Goal: Task Accomplishment & Management: Manage account settings

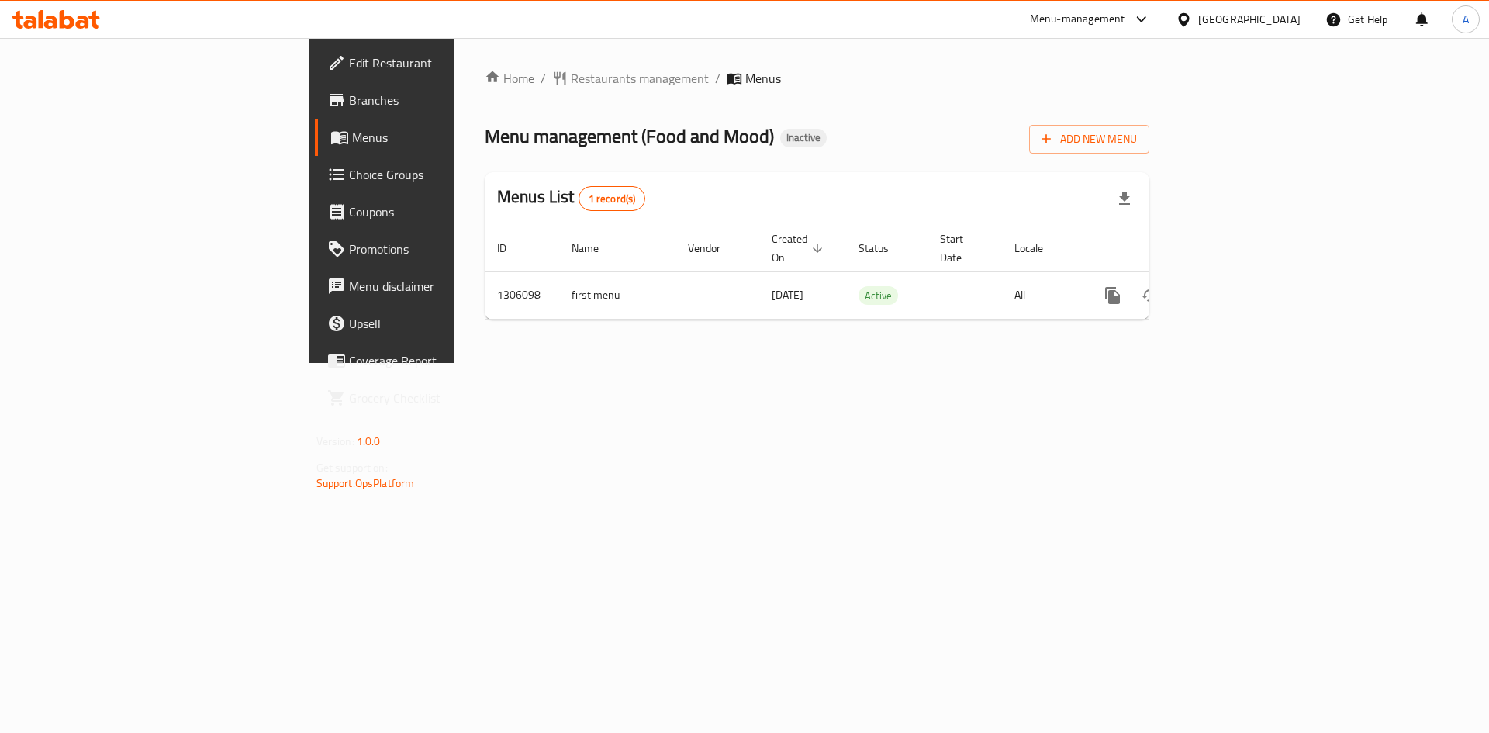
click at [1274, 27] on div "Egypt" at bounding box center [1249, 19] width 102 height 17
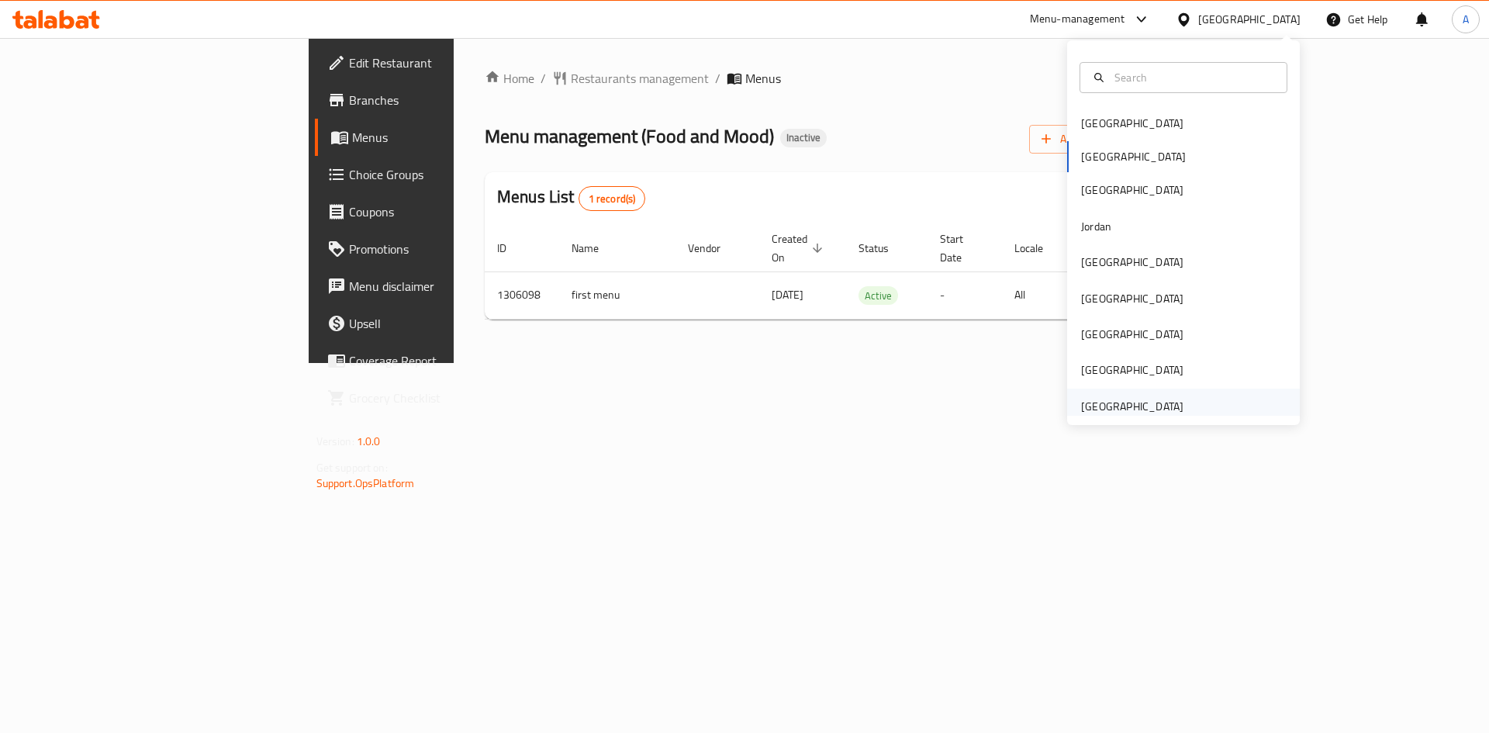
click at [1121, 413] on div "[GEOGRAPHIC_DATA]" at bounding box center [1132, 406] width 102 height 17
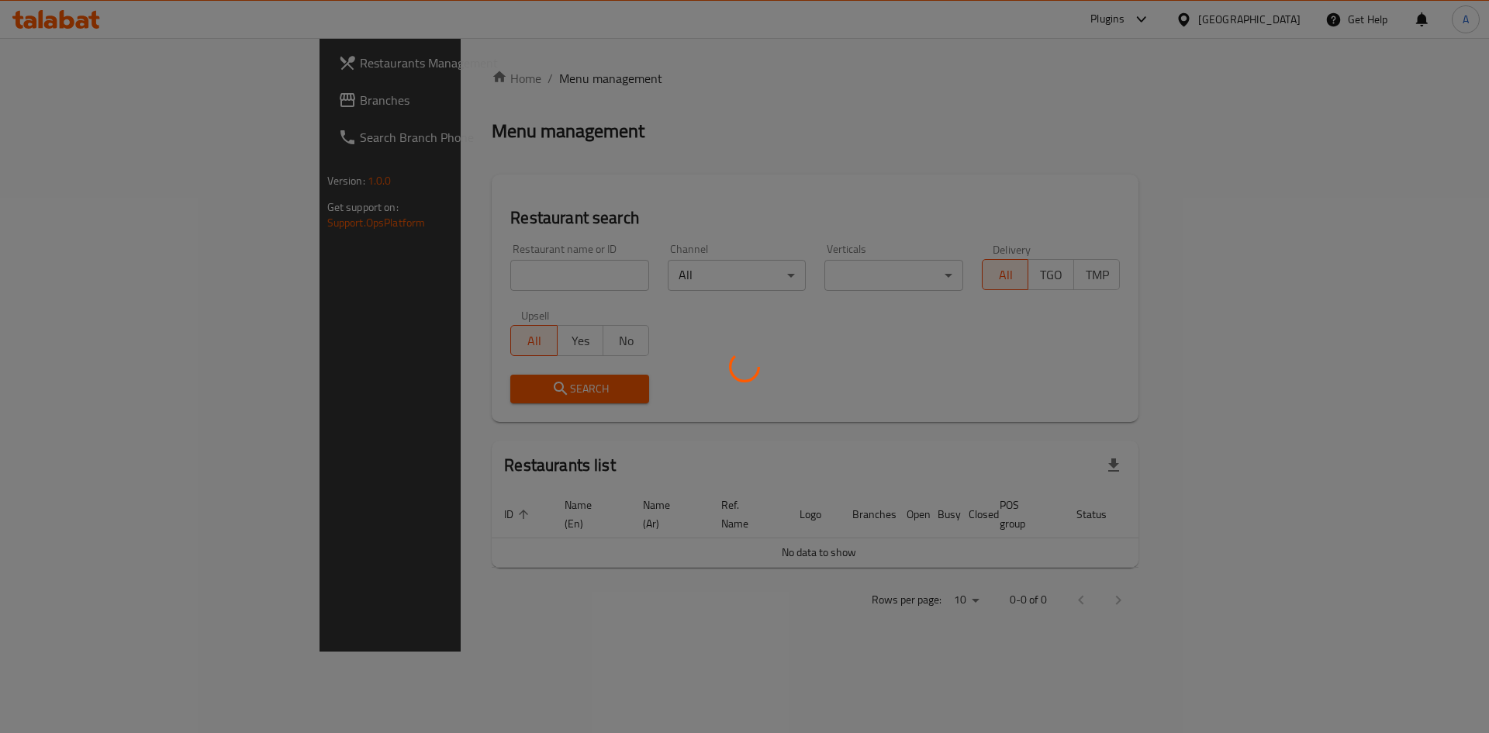
click at [408, 274] on div at bounding box center [744, 366] width 1489 height 733
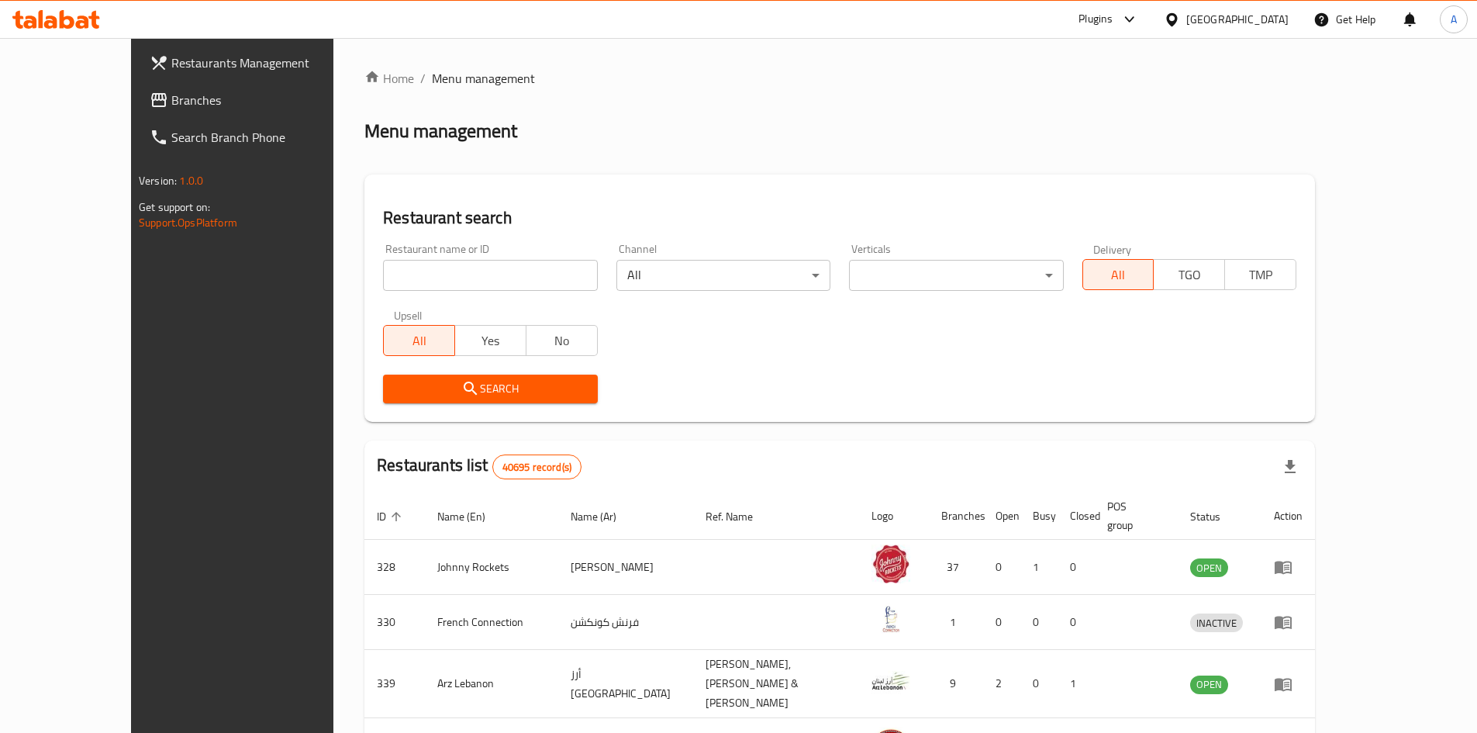
click at [487, 276] on input "search" at bounding box center [490, 275] width 214 height 31
paste input "L'Azure Restaurant"
type input "L'Azure Restaurant"
click at [439, 380] on span "Search" at bounding box center [489, 388] width 189 height 19
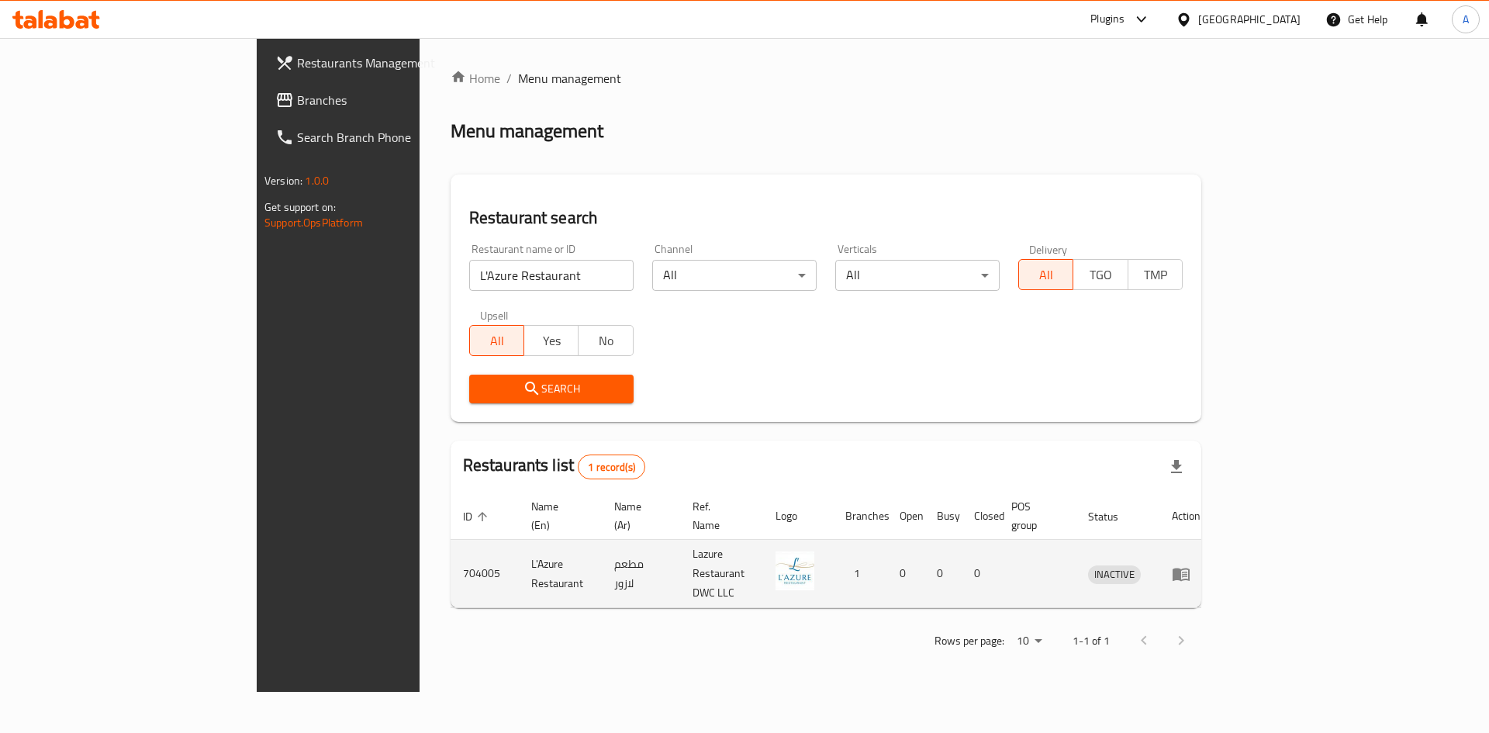
click at [1213, 540] on td "enhanced table" at bounding box center [1186, 574] width 54 height 68
click at [1190, 565] on icon "enhanced table" at bounding box center [1181, 574] width 19 height 19
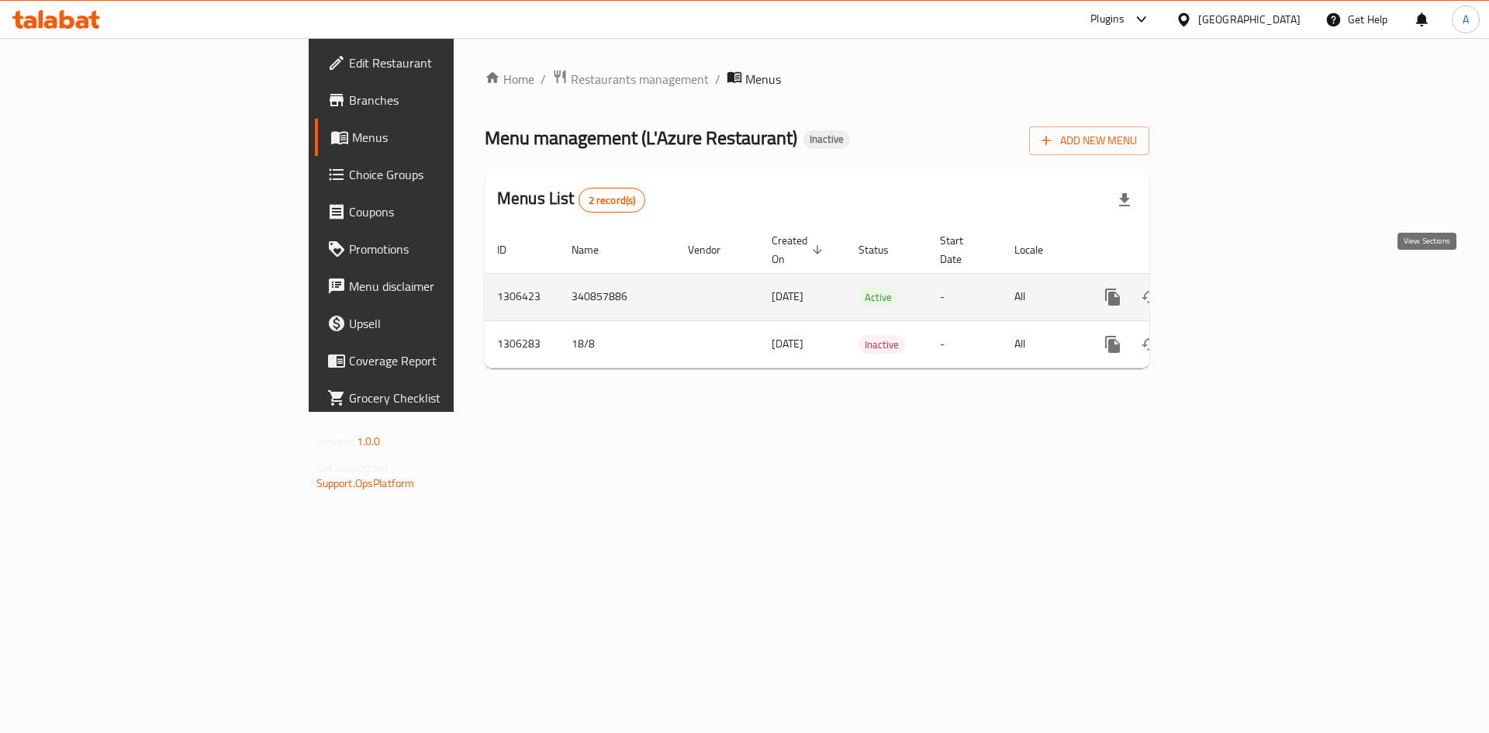
click at [1243, 278] on link "enhanced table" at bounding box center [1224, 296] width 37 height 37
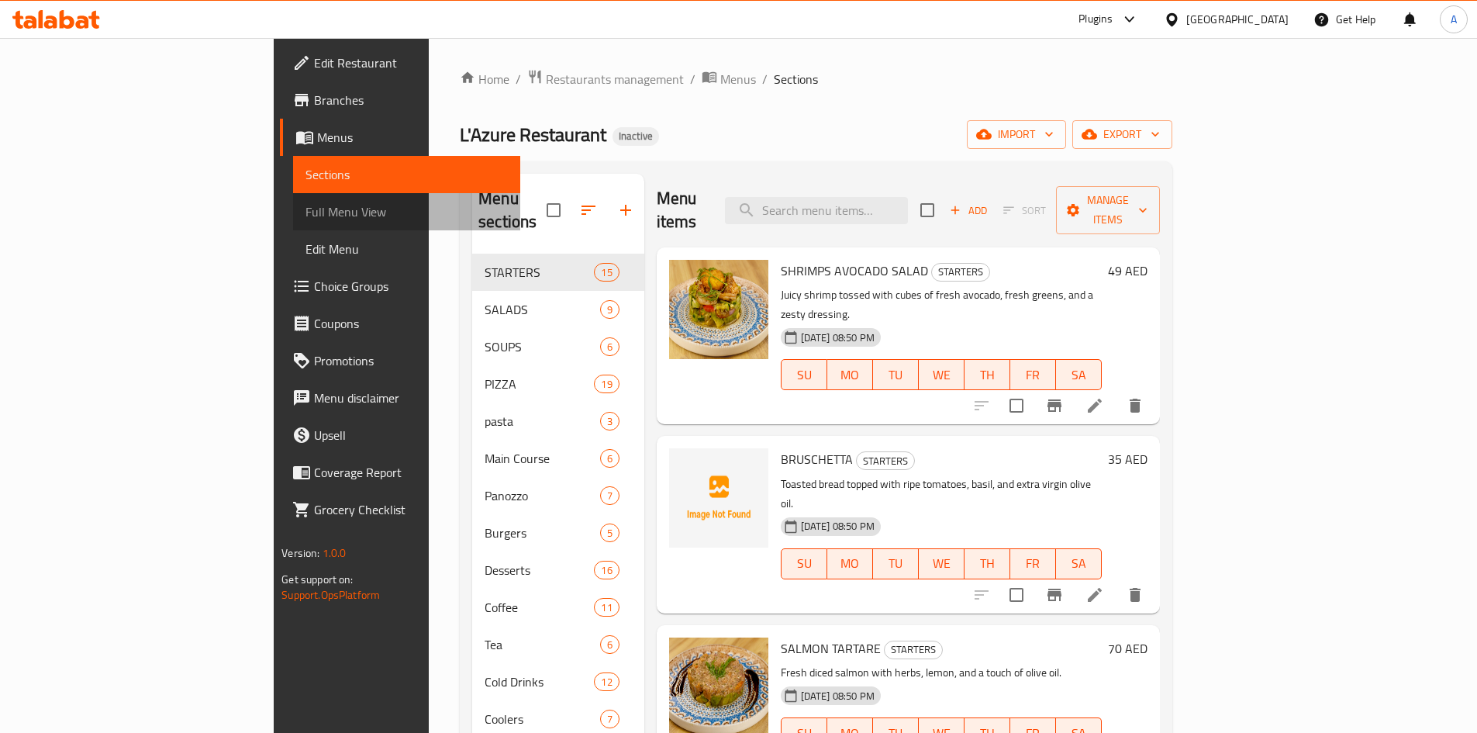
click at [306, 205] on span "Full Menu View" at bounding box center [407, 211] width 202 height 19
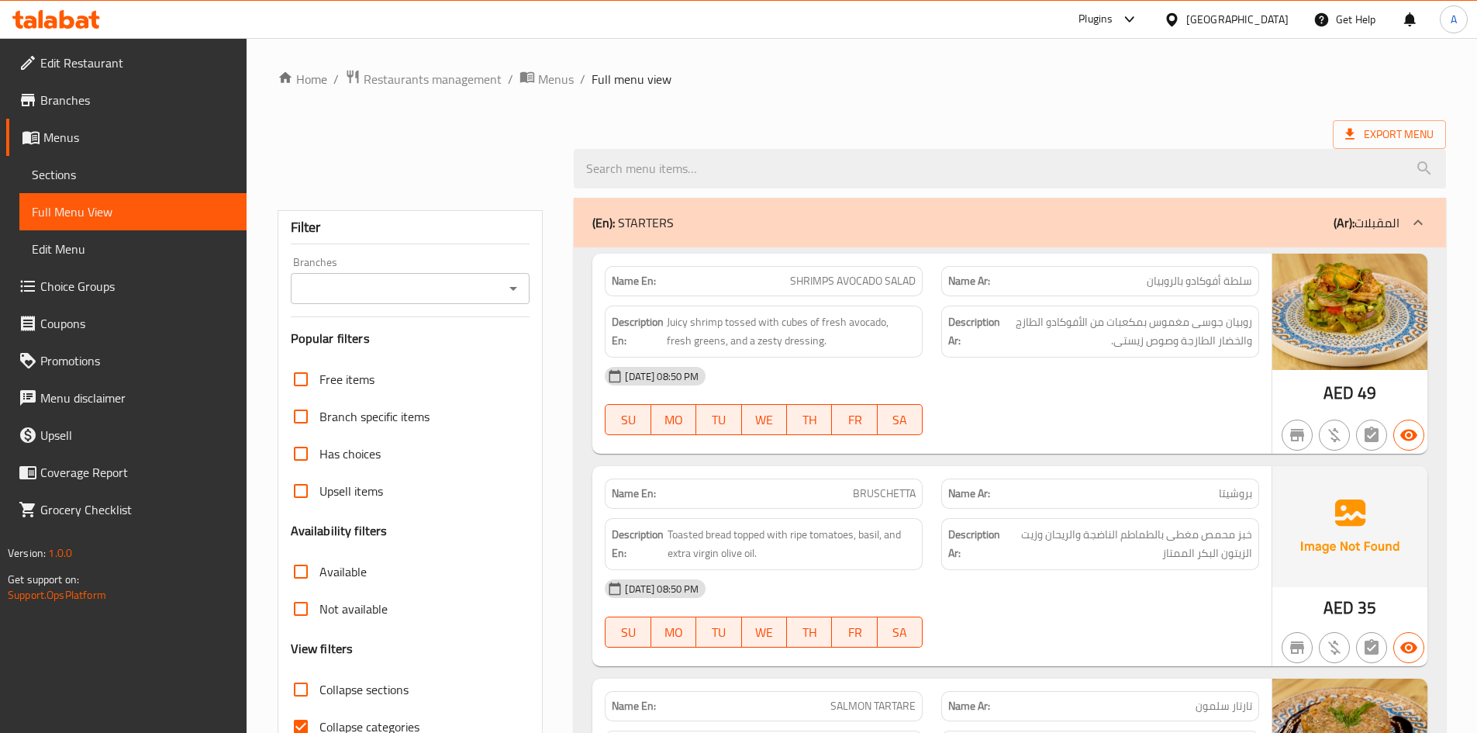
scroll to position [100, 0]
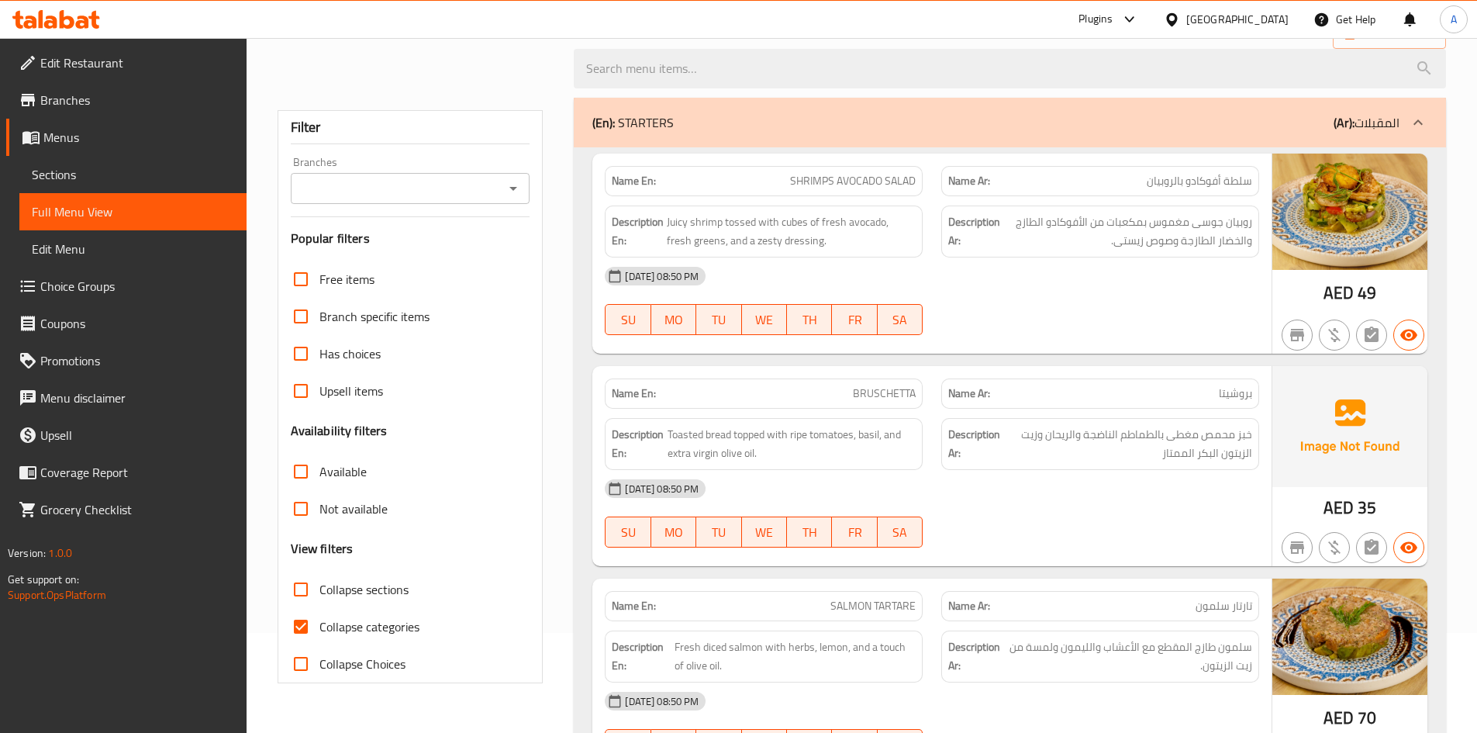
click at [344, 584] on span "Collapse sections" at bounding box center [363, 589] width 89 height 19
click at [319, 584] on input "Collapse sections" at bounding box center [300, 589] width 37 height 37
checkbox input "true"
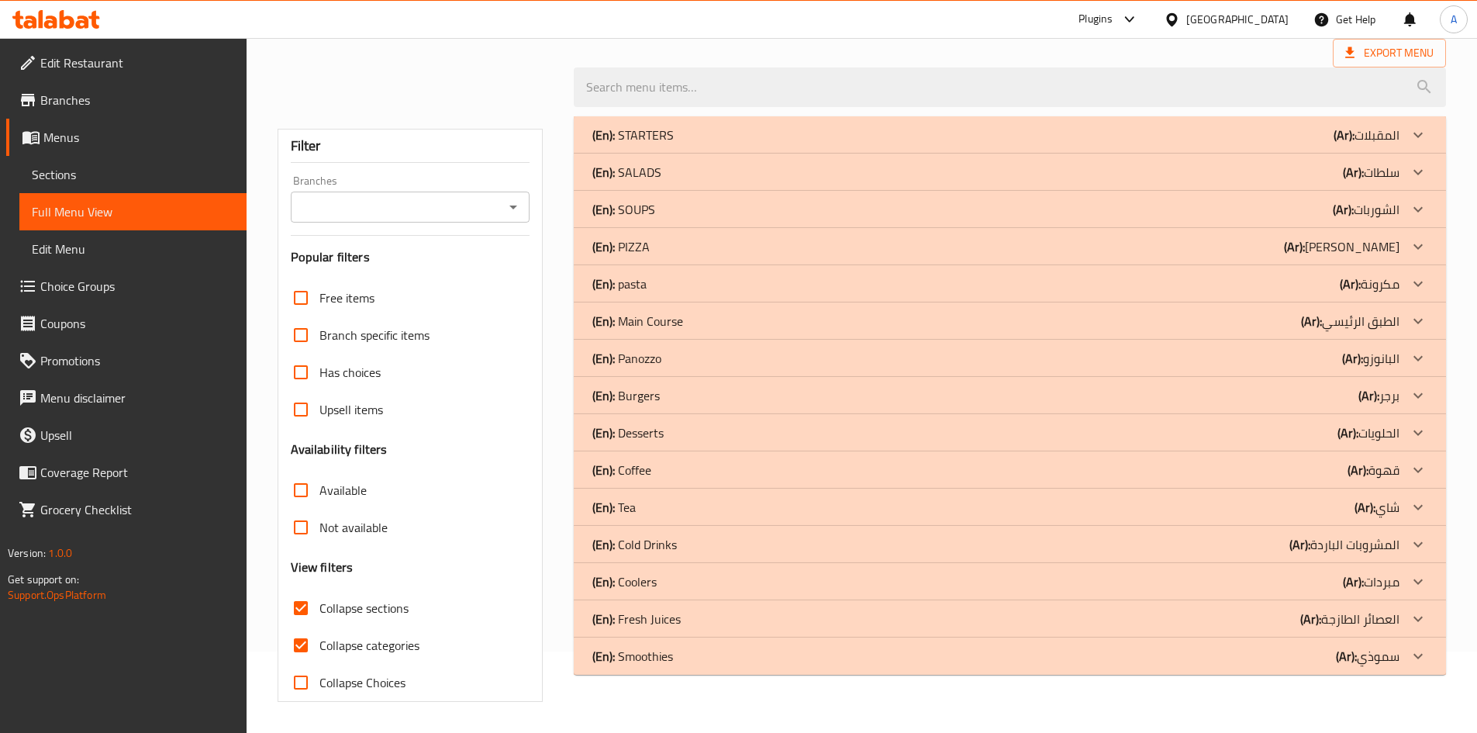
click at [326, 636] on span "Collapse categories" at bounding box center [369, 645] width 100 height 19
click at [319, 629] on input "Collapse categories" at bounding box center [300, 645] width 37 height 37
checkbox input "false"
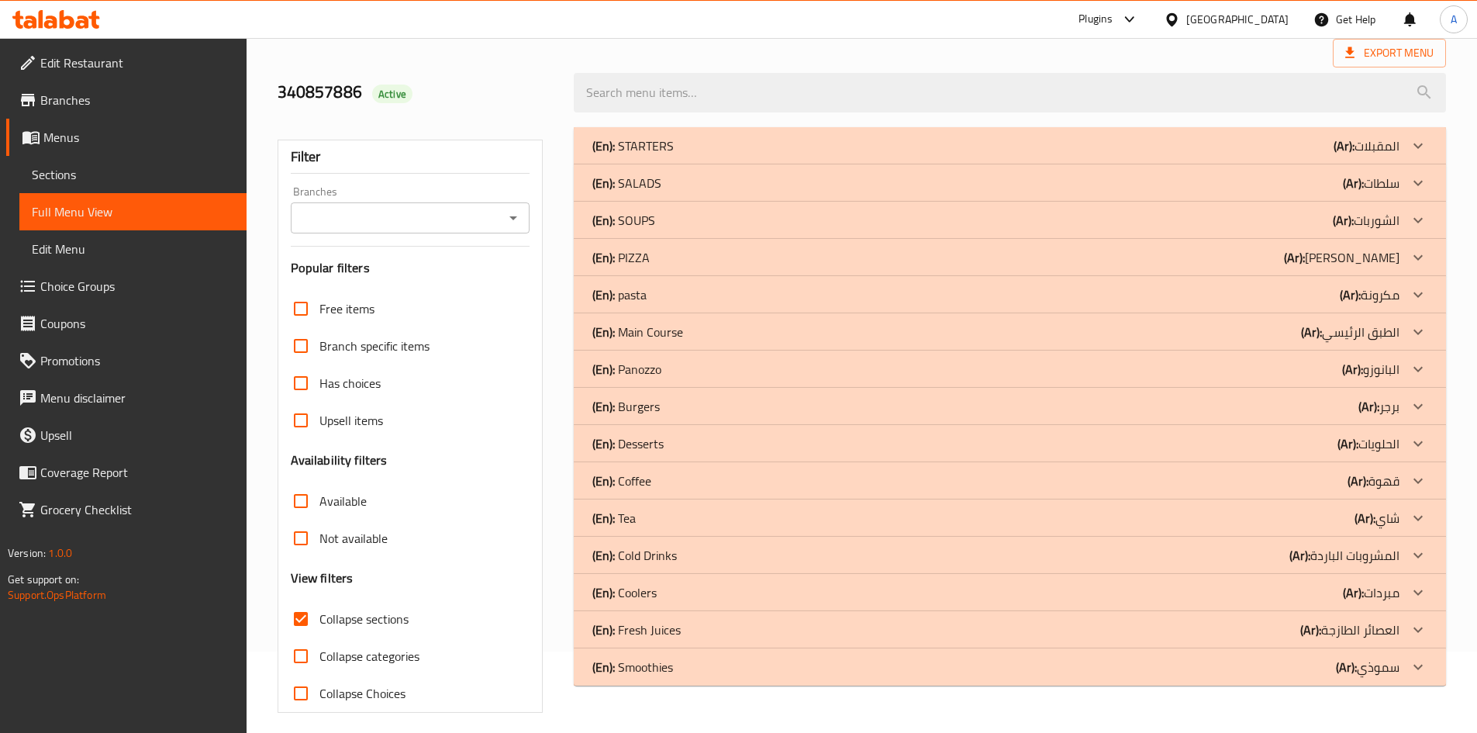
scroll to position [92, 0]
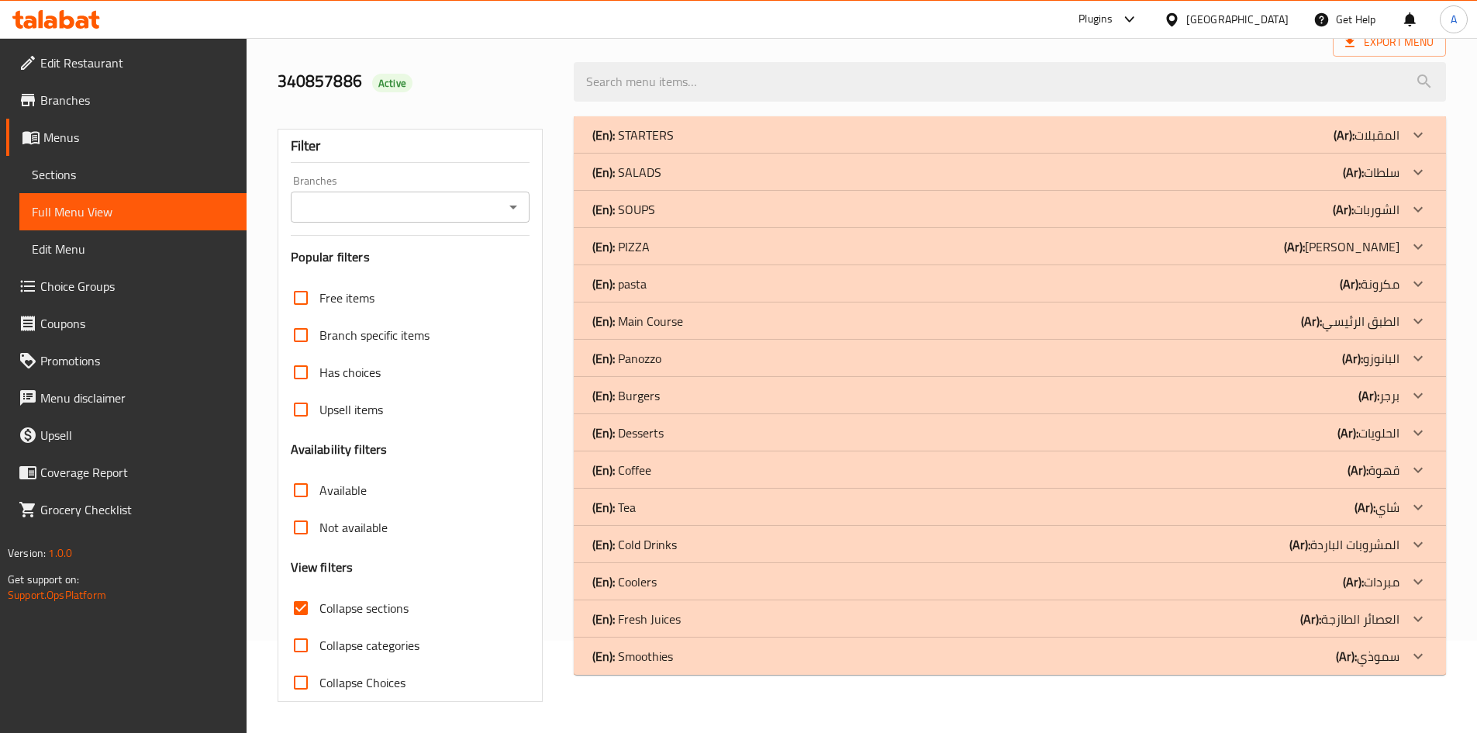
click at [647, 144] on p "(En): Coolers" at bounding box center [632, 135] width 81 height 19
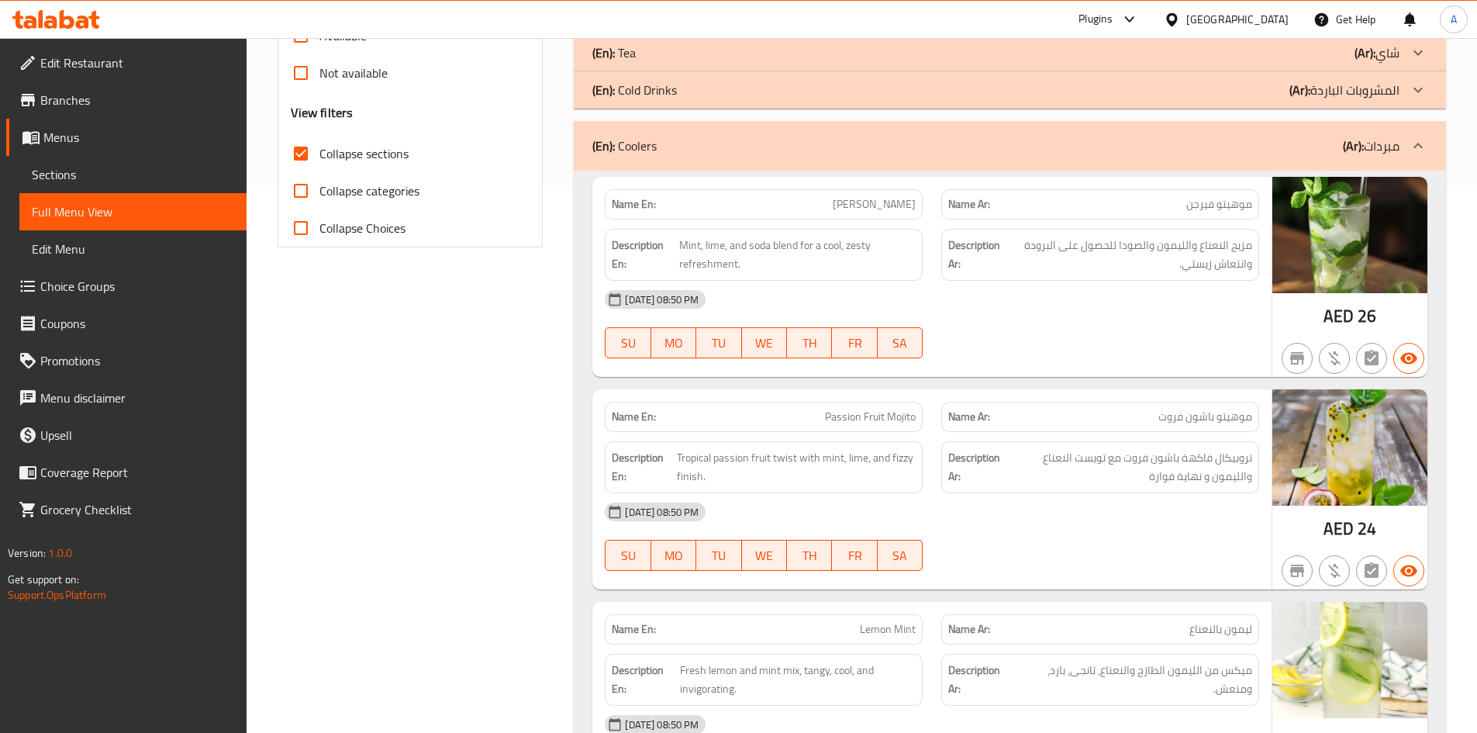
scroll to position [642, 0]
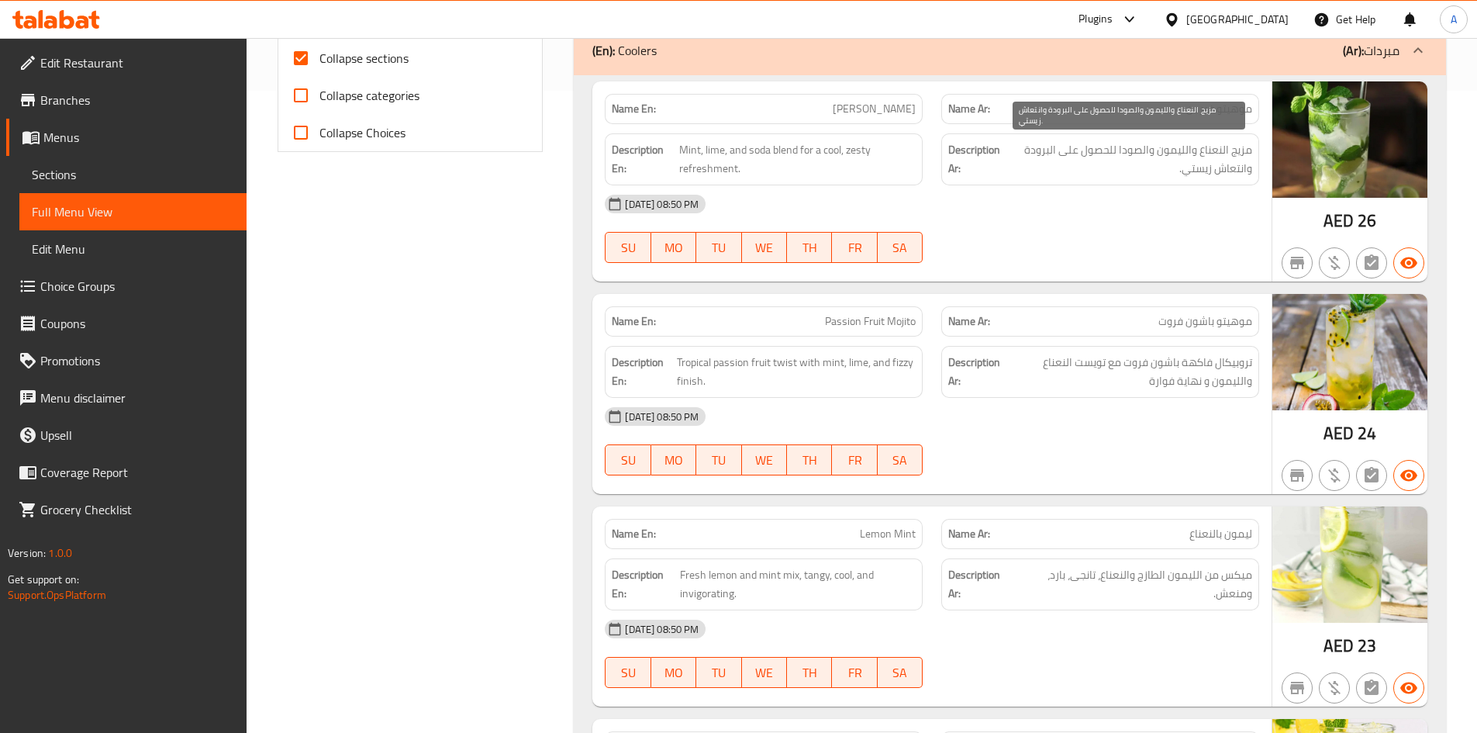
click at [1176, 159] on span "مزيج النعناع والليمون والصودا للحصول على البرودة وانتعاش زيستي." at bounding box center [1129, 159] width 247 height 38
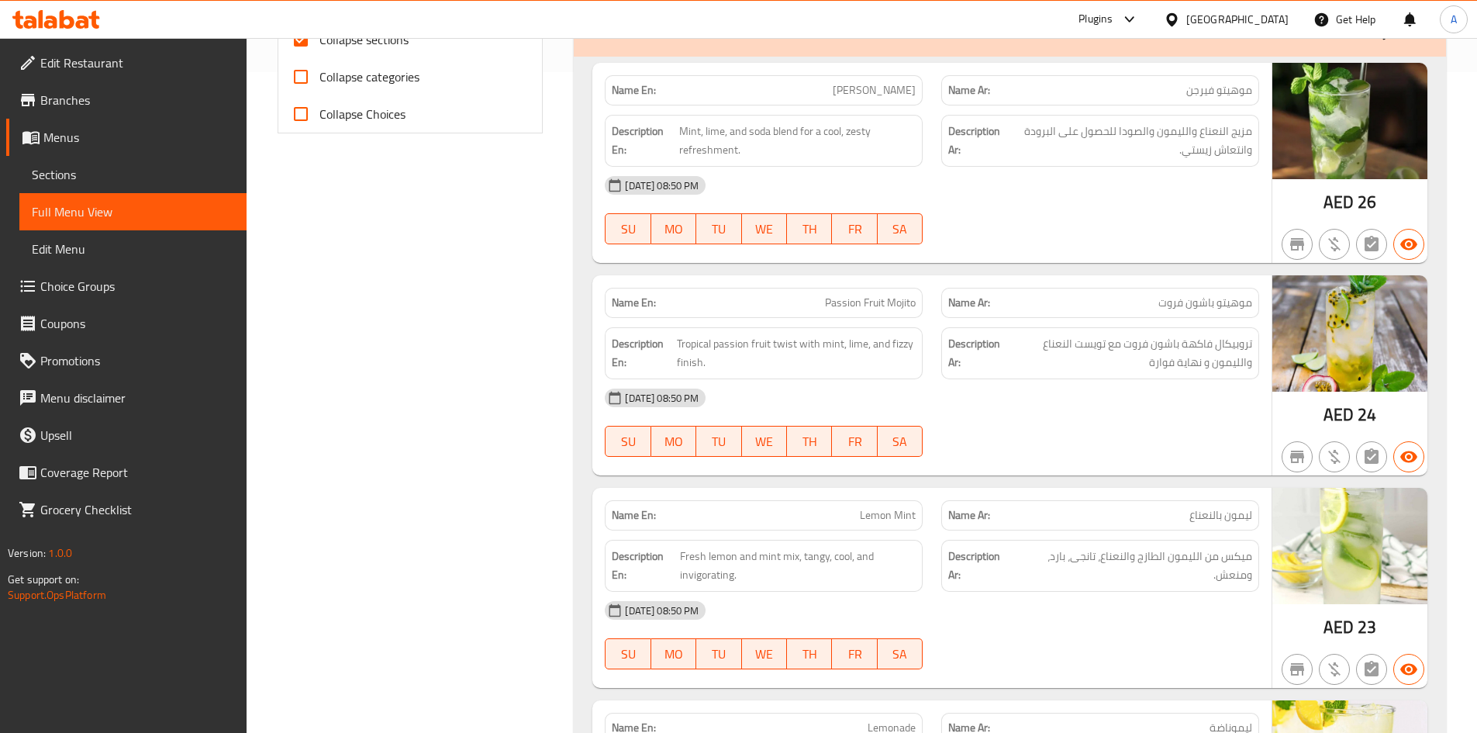
scroll to position [665, 0]
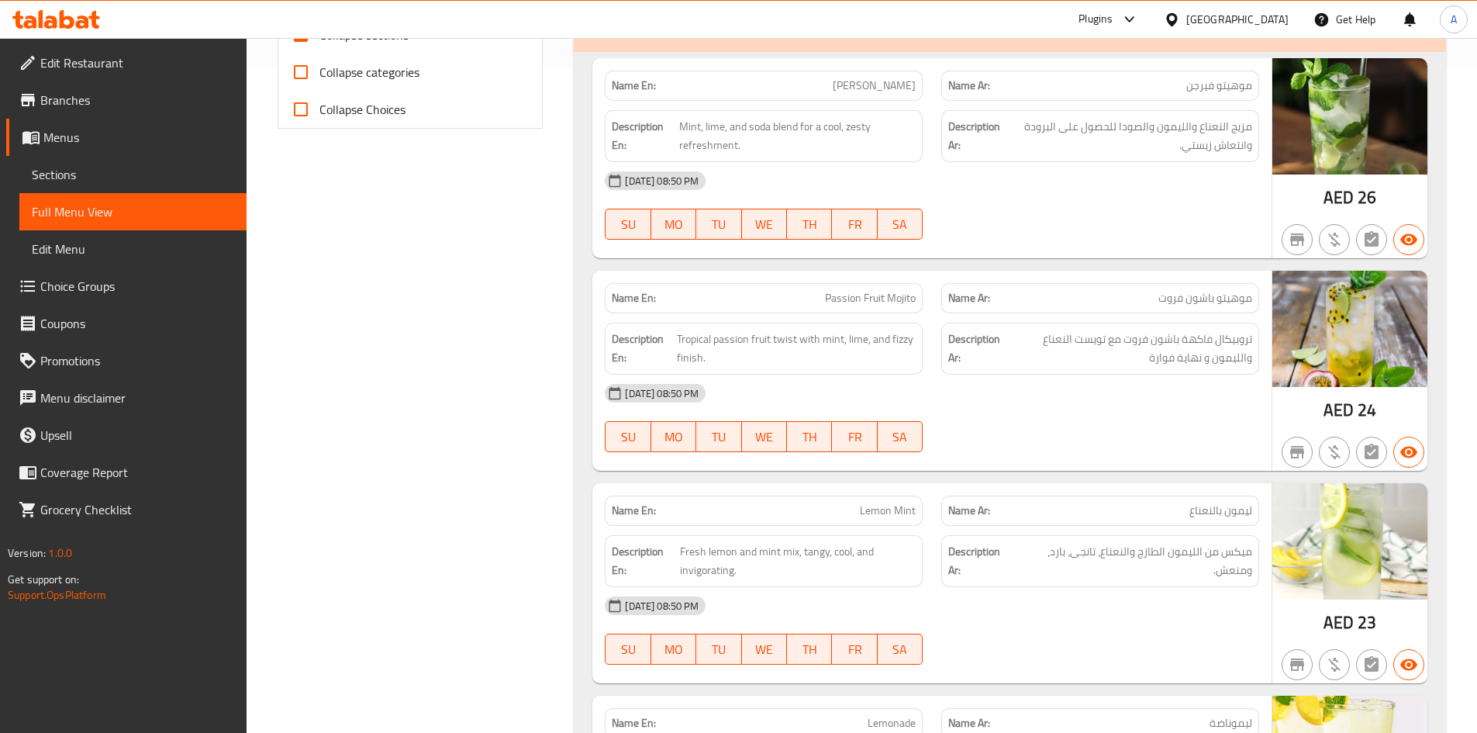
click at [1220, 315] on div "Description Ar: تروبيكال فاكهة باشون فروت مع تويست النعناع والليمون و نهاية فوا…" at bounding box center [1100, 348] width 337 height 71
click at [1221, 314] on div "Description Ar: تروبيكال فاكهة باشون فروت مع تويست النعناع والليمون و نهاية فوا…" at bounding box center [1100, 348] width 337 height 71
click at [850, 301] on span "Passion Fruit Mojito" at bounding box center [870, 298] width 91 height 16
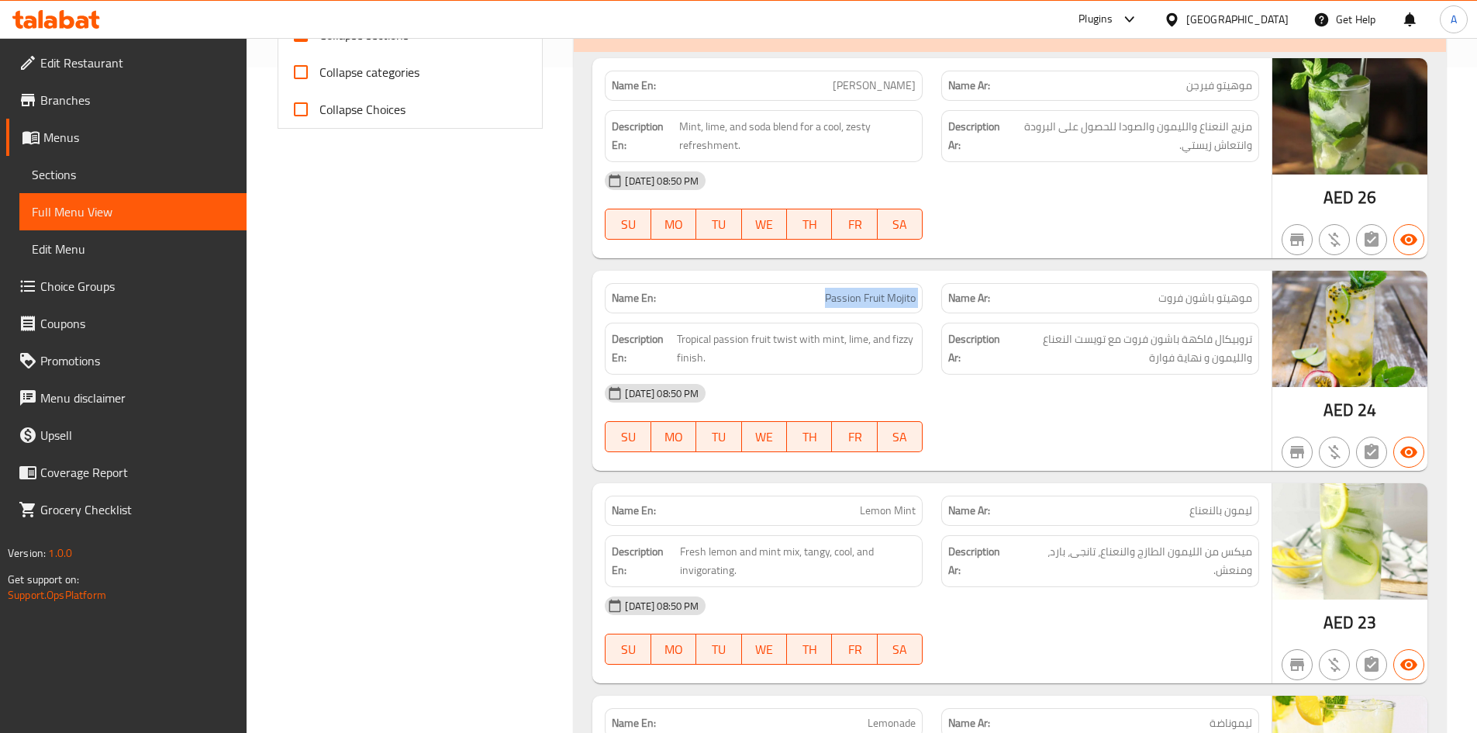
click at [850, 301] on span "Passion Fruit Mojito" at bounding box center [870, 298] width 91 height 16
copy span "Passion Fruit Mojito"
click at [850, 299] on span "Passion Fruit Mojito" at bounding box center [870, 298] width 91 height 16
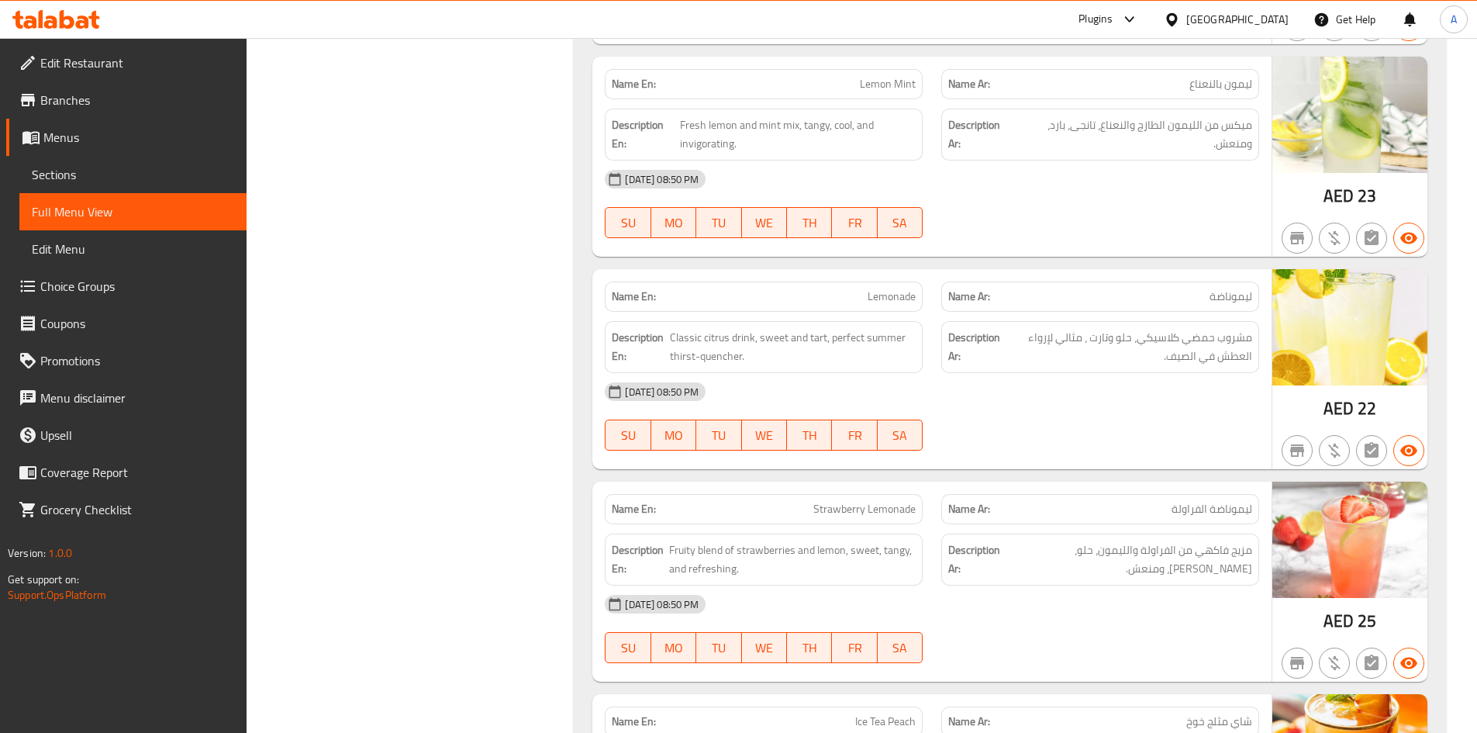
scroll to position [1131, 0]
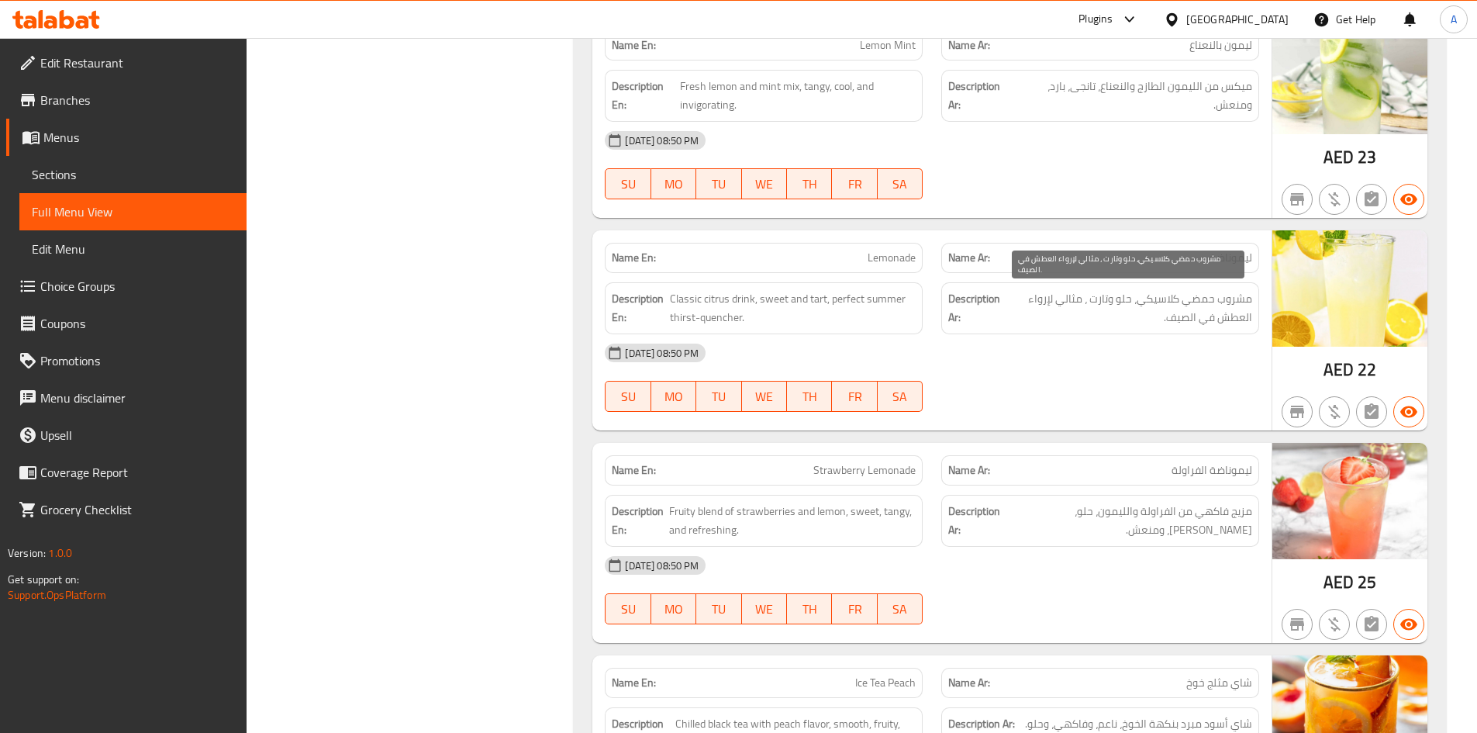
click at [1191, 292] on span "مشروب حمضي كلاسيكي، حلو وتارت ، مثالي لإرواء العطش في الصيف." at bounding box center [1128, 308] width 248 height 38
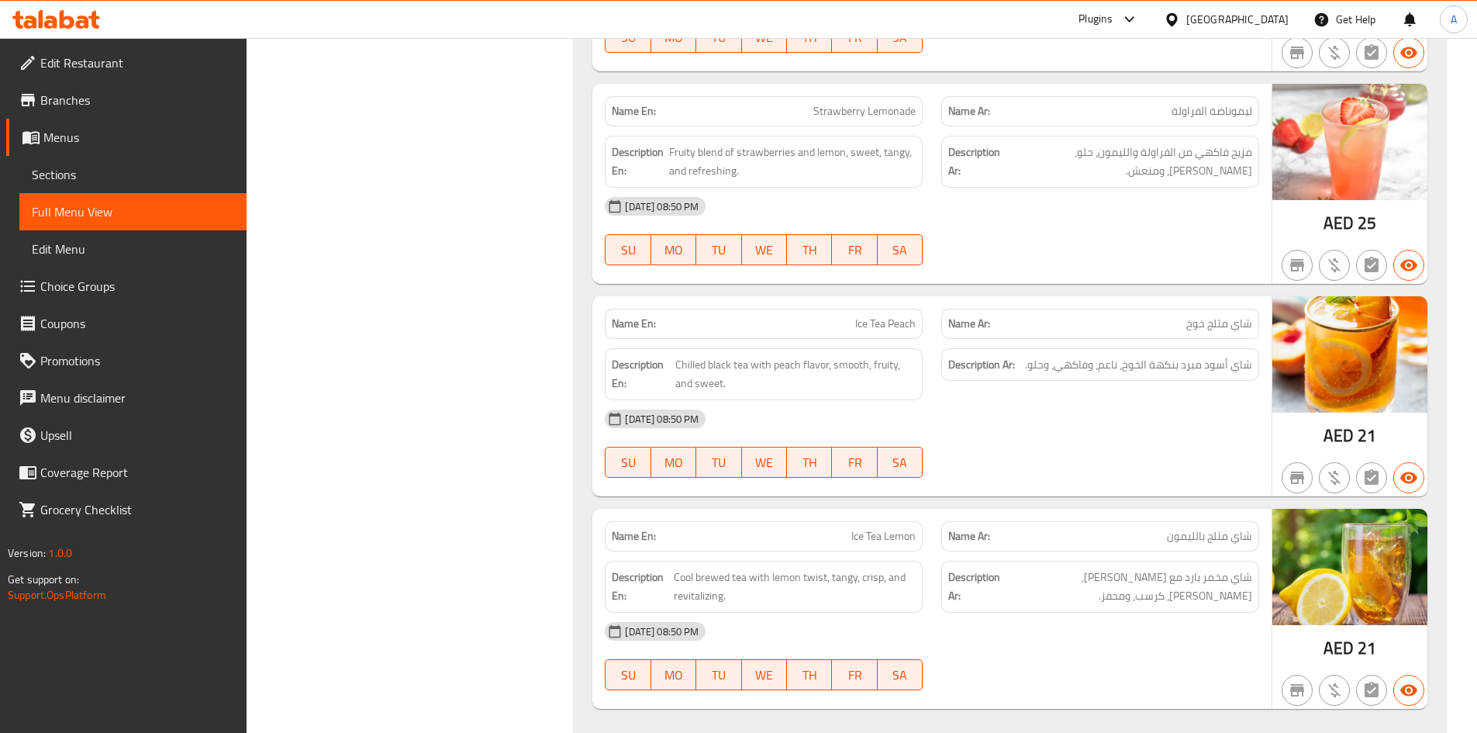
scroll to position [1500, 0]
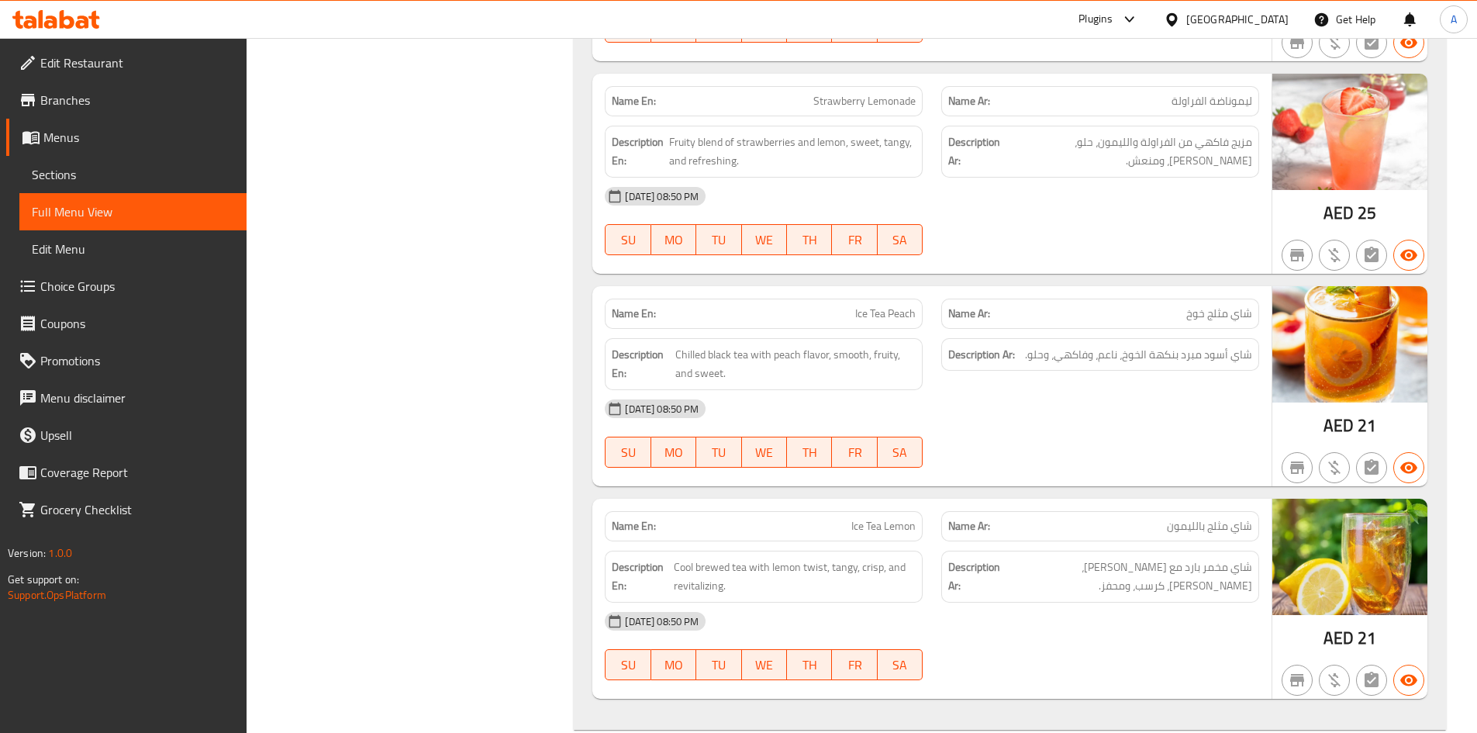
click at [942, 336] on div "Description Ar: شاي أسود مبرد بنكهة الخوخ، ناعم، وفاكهي، وحلو." at bounding box center [1100, 364] width 337 height 71
click at [941, 333] on div "Description Ar: شاي أسود مبرد بنكهة الخوخ، ناعم، وفاكهي، وحلو." at bounding box center [1100, 364] width 337 height 71
click at [907, 313] on span "Ice Tea Peach" at bounding box center [885, 314] width 60 height 16
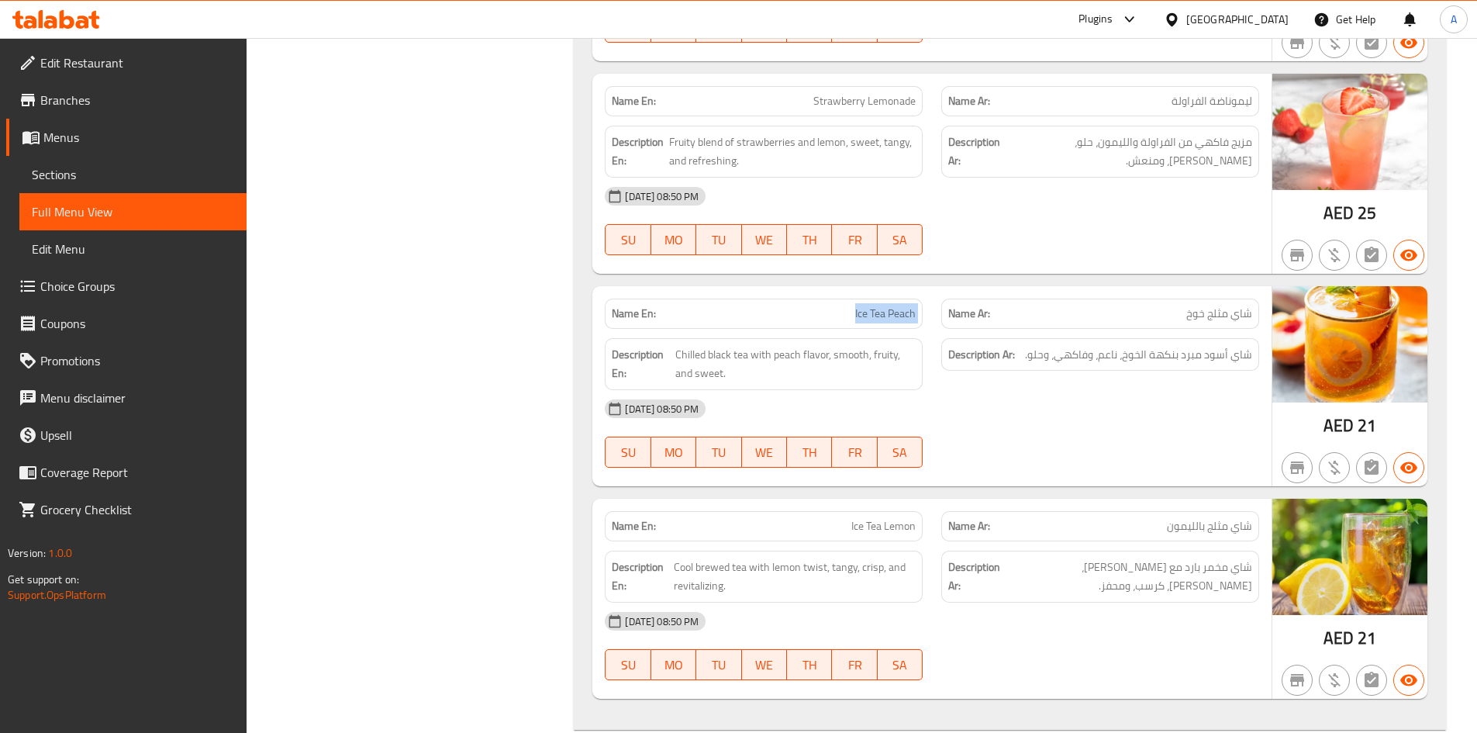
click at [907, 313] on span "Ice Tea Peach" at bounding box center [885, 314] width 60 height 16
click at [1169, 359] on span "شاي أسود مبرد بنكهة الخوخ، ناعم، وفاكهي، وحلو." at bounding box center [1138, 354] width 227 height 19
click at [1169, 358] on span "شاي أسود مبرد بنكهة الخوخ، ناعم، وفاكهي، وحلو." at bounding box center [1138, 354] width 227 height 19
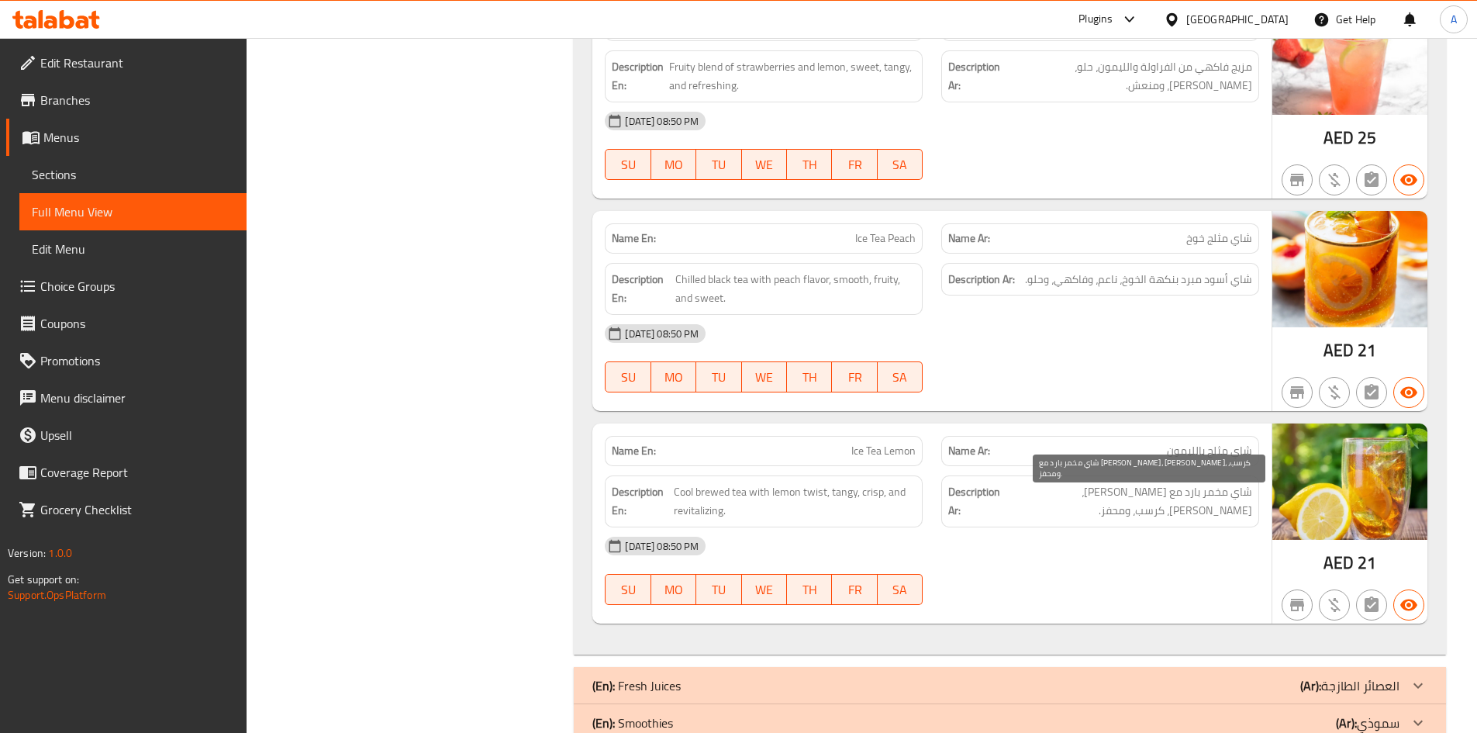
click at [1203, 502] on span "شاي مخمر بارد مع تويست الليمون، تانجى، كرسب، ومحفز." at bounding box center [1127, 501] width 249 height 38
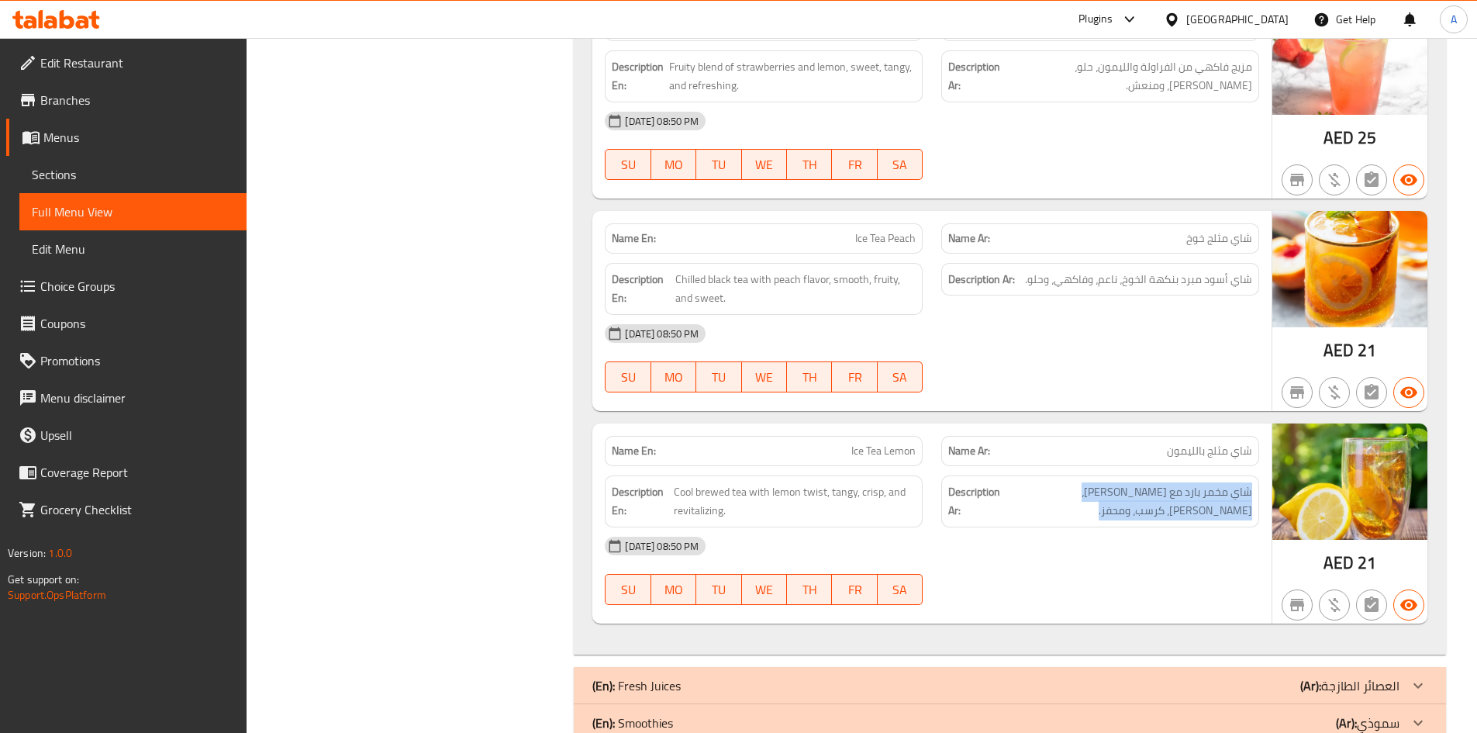
scroll to position [1614, 0]
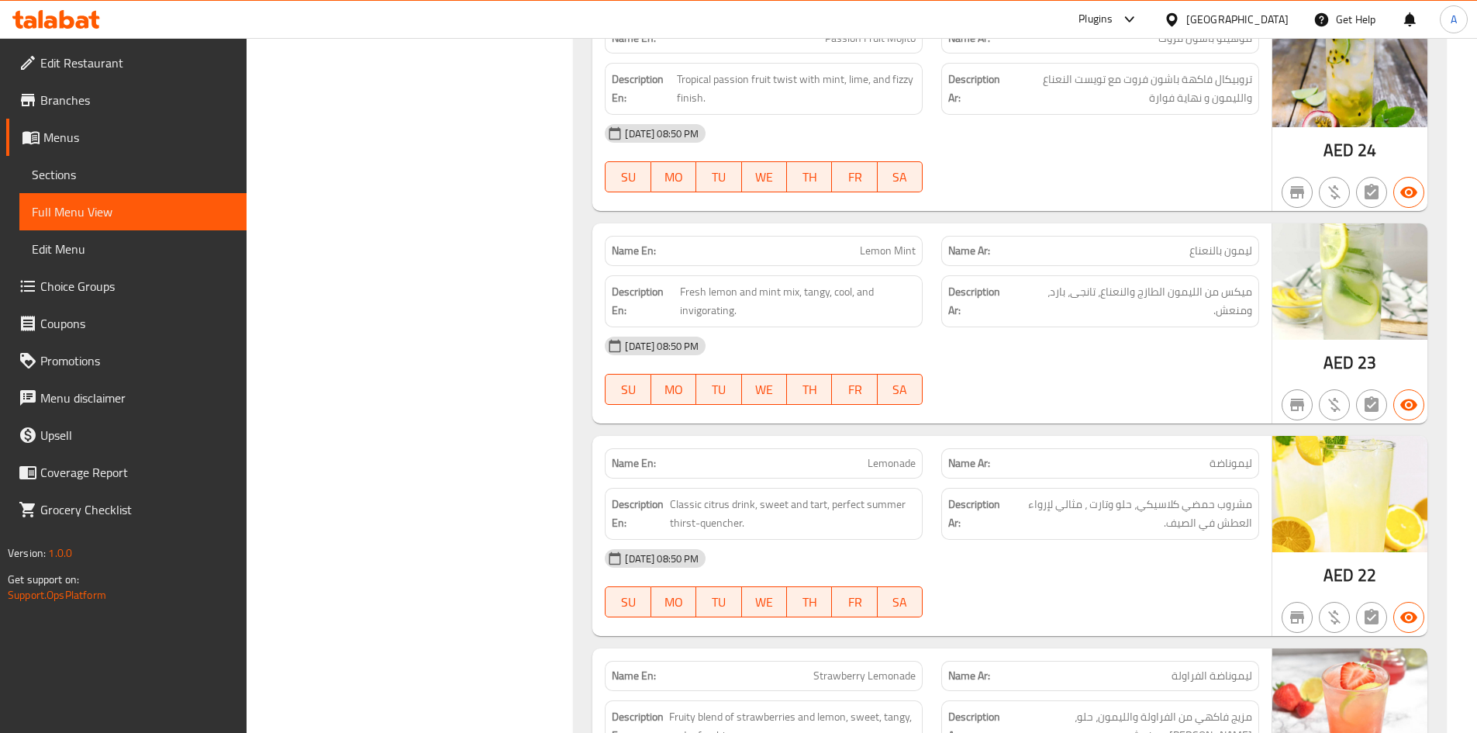
scroll to position [644, 0]
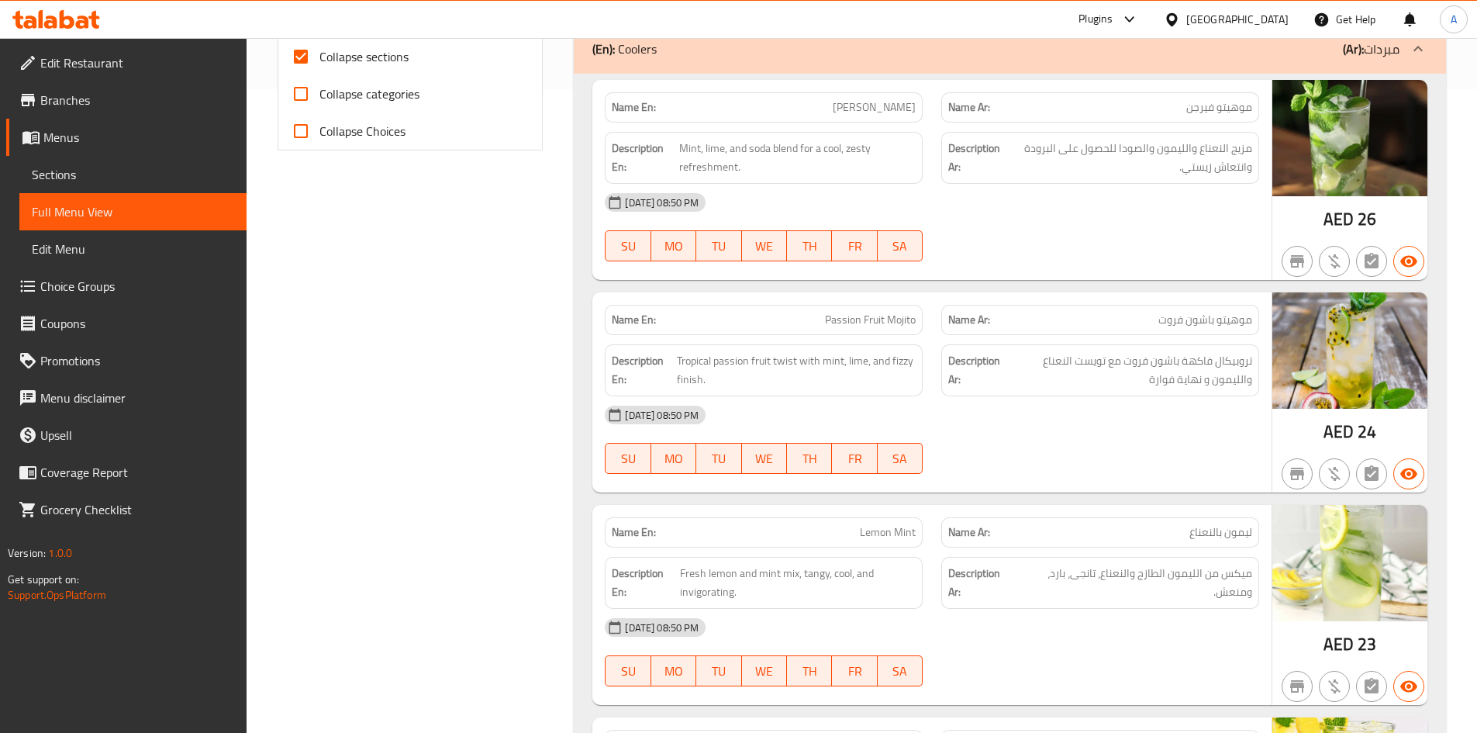
click at [1345, 64] on div "(En): Coolers (Ar): مبردات" at bounding box center [1010, 49] width 872 height 50
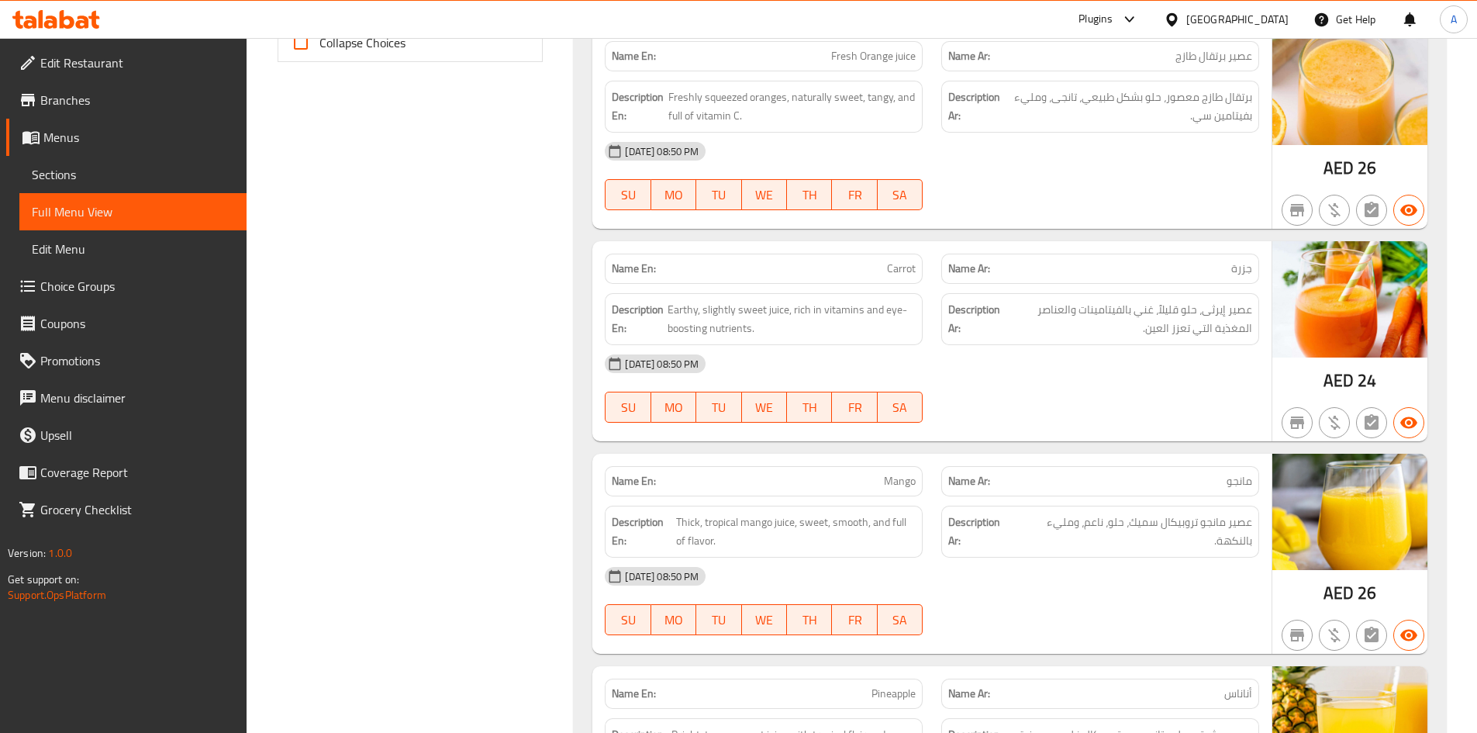
scroll to position [821, 0]
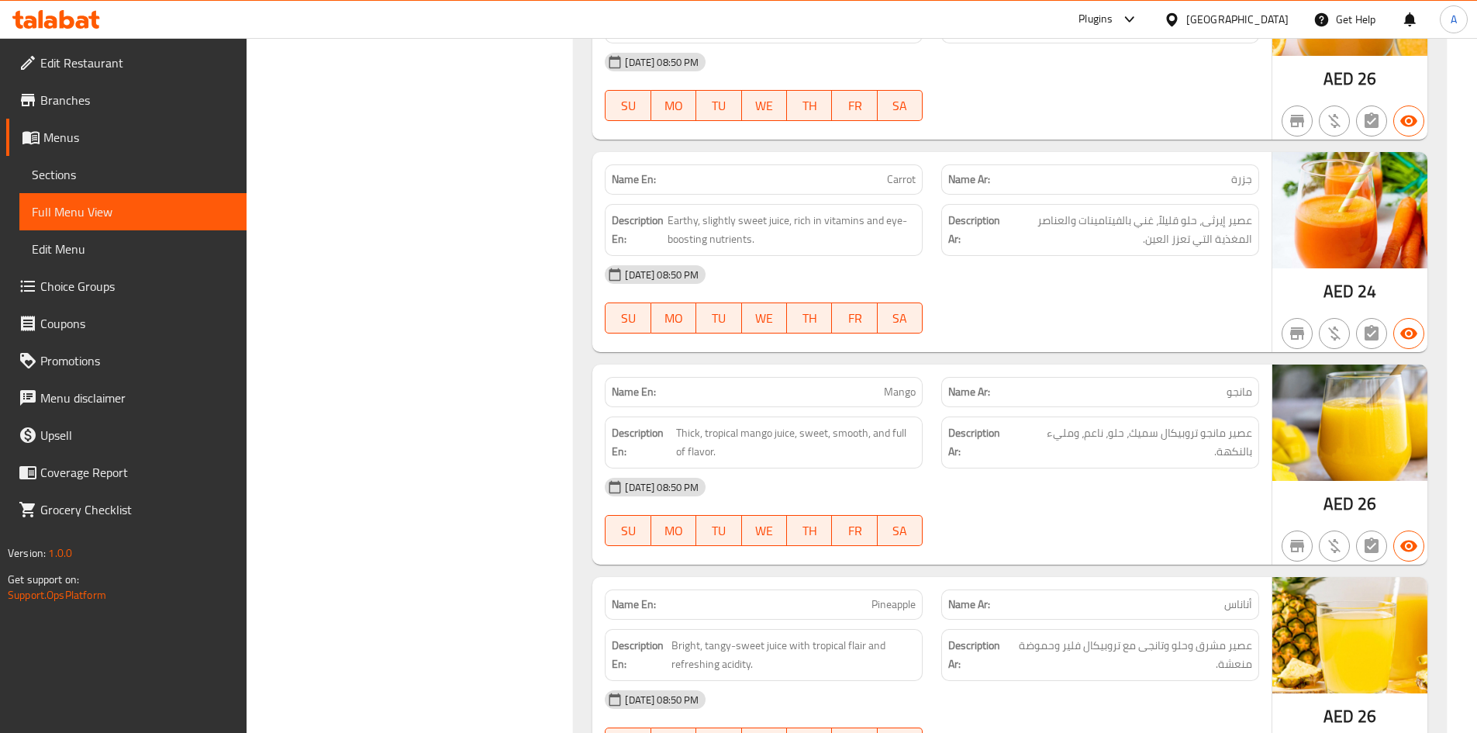
click at [918, 174] on div "Name En: Carrot" at bounding box center [764, 179] width 318 height 30
click at [919, 174] on div "Name En: Carrot" at bounding box center [764, 179] width 318 height 30
click at [1096, 169] on div "Name Ar: جزرة" at bounding box center [1100, 179] width 318 height 30
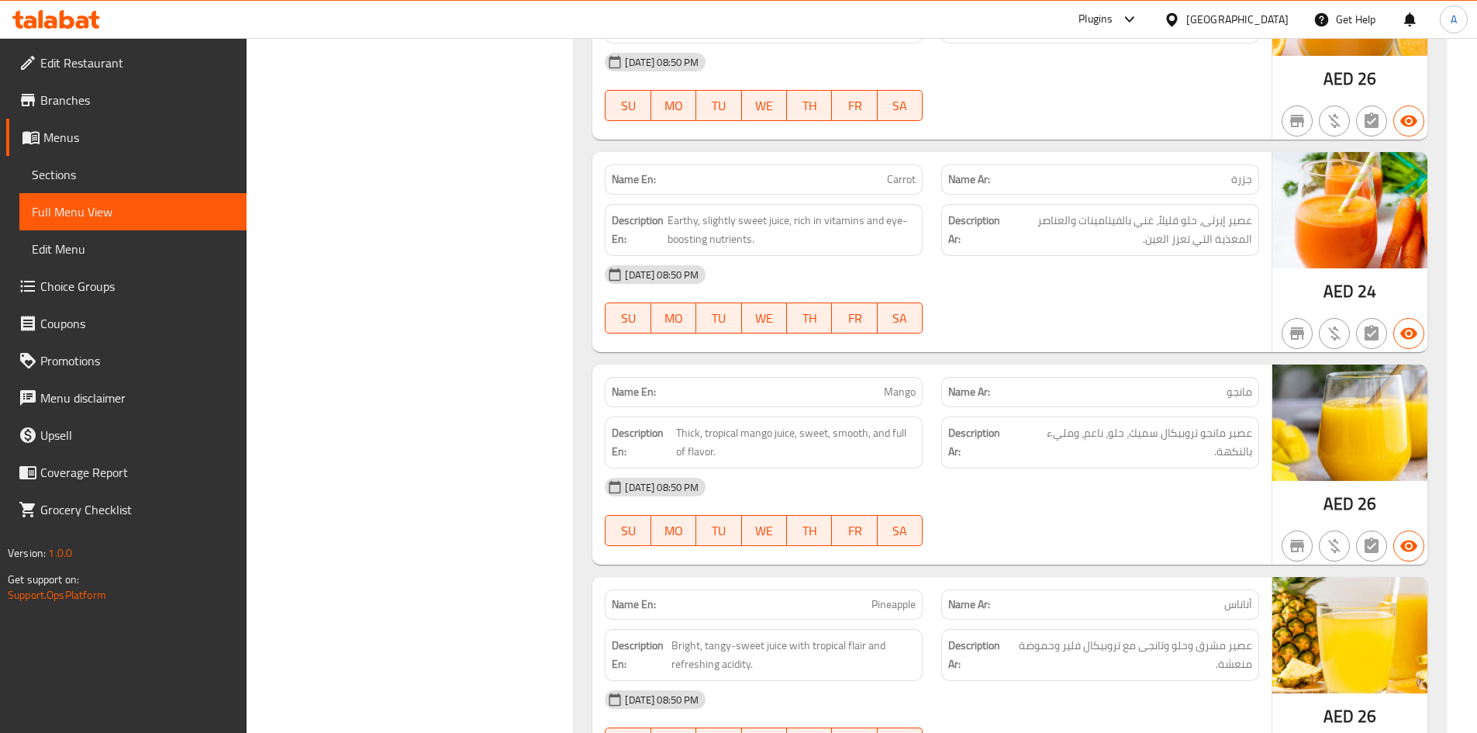
click at [1110, 169] on div "Name Ar: جزرة" at bounding box center [1100, 179] width 318 height 30
copy strong "Name Ar:"
click at [1282, 164] on img at bounding box center [1349, 210] width 155 height 116
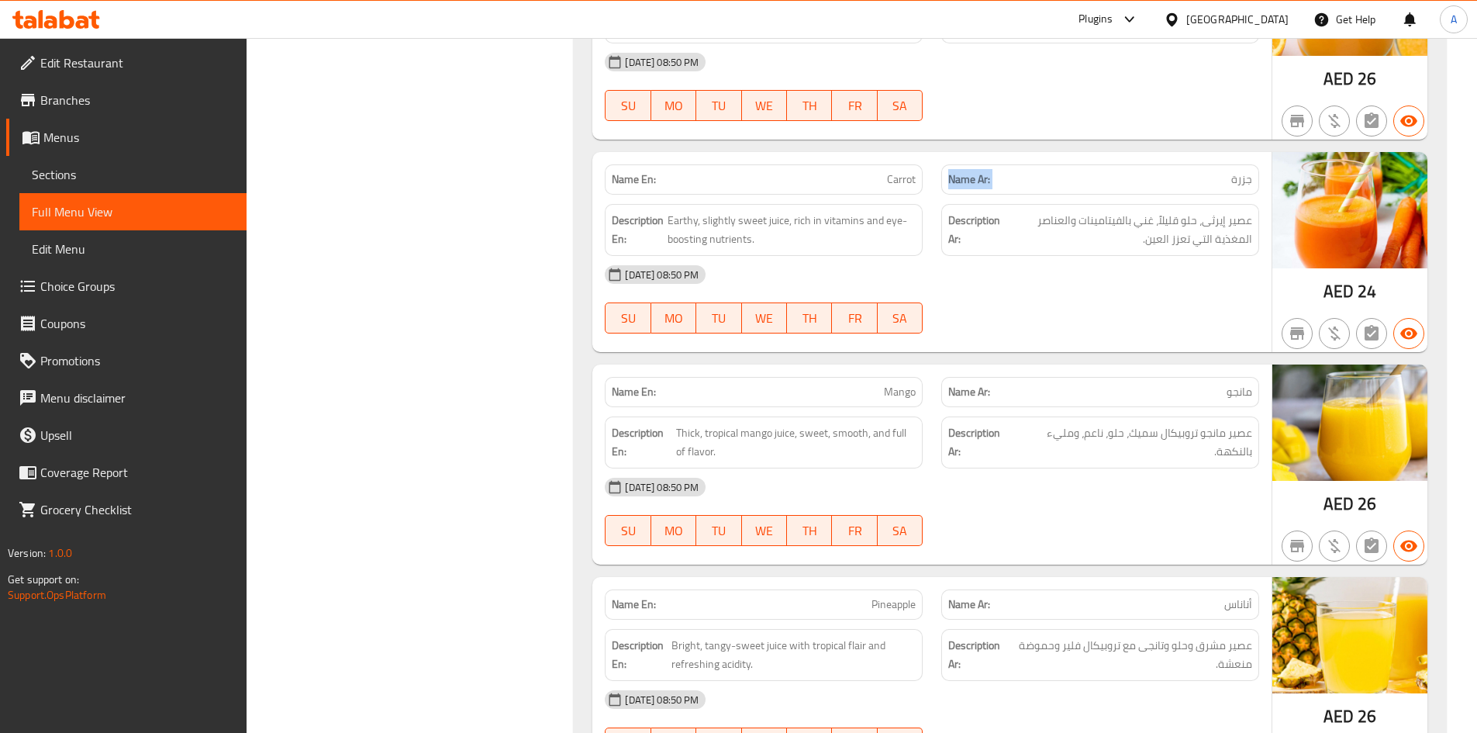
click at [1282, 164] on img at bounding box center [1349, 210] width 155 height 116
click at [1238, 171] on span "جزرة" at bounding box center [1241, 179] width 21 height 16
copy span "جزرة"
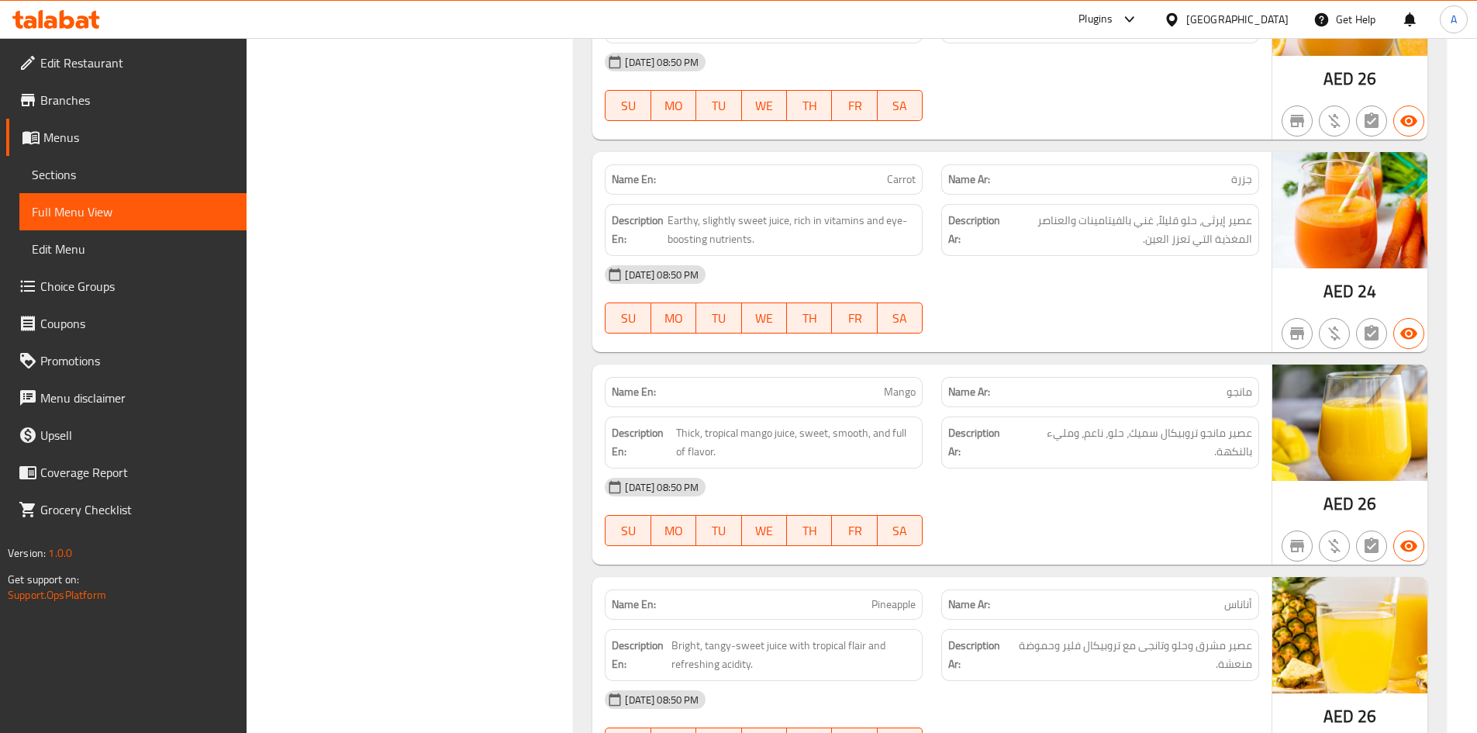
click at [868, 165] on div "Name En: Carrot" at bounding box center [764, 179] width 318 height 30
copy span "Carrot"
click at [906, 182] on span "Carrot" at bounding box center [901, 179] width 29 height 16
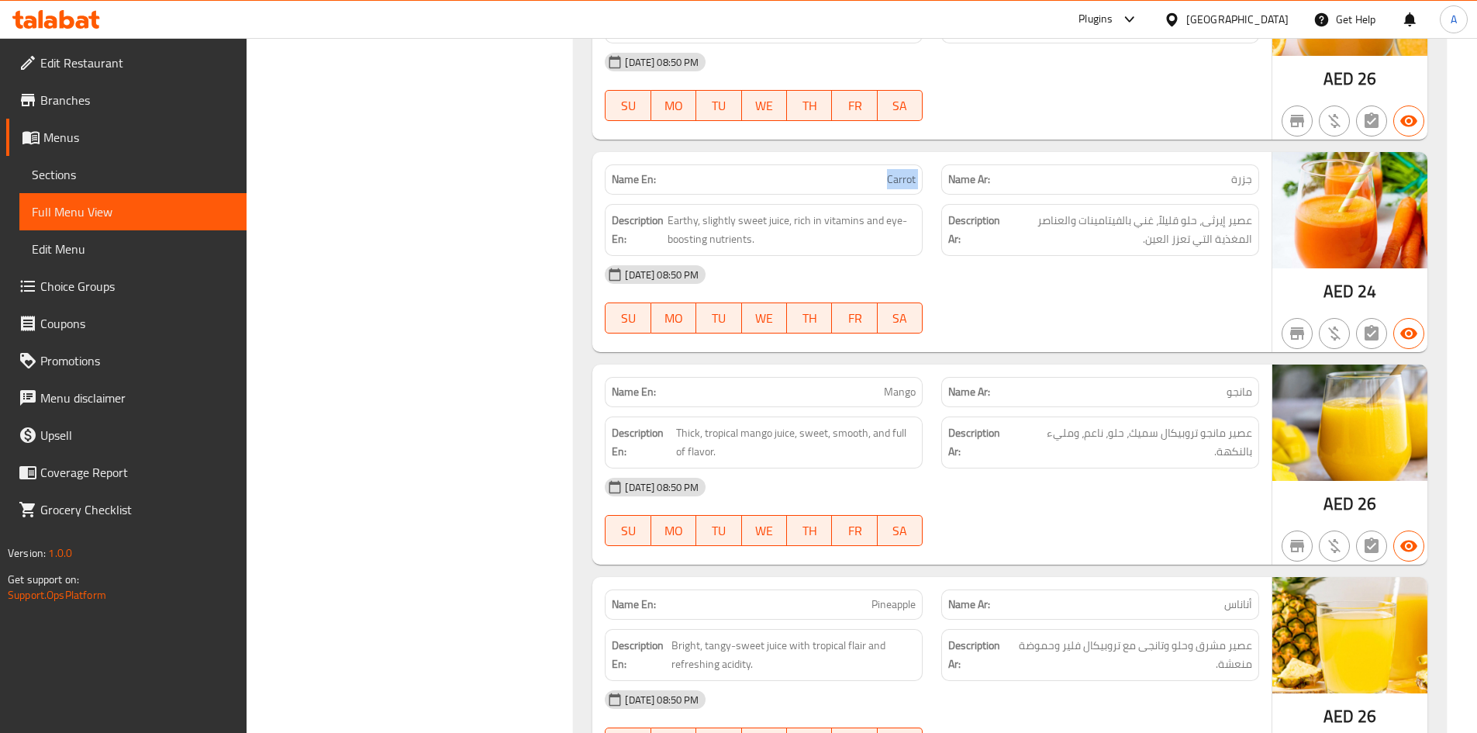
click at [906, 182] on span "Carrot" at bounding box center [901, 179] width 29 height 16
copy span "Carrot"
click at [1238, 265] on div "18-08-2025 08:50 PM" at bounding box center [932, 274] width 673 height 37
click at [1223, 232] on span "عصير إيرثى، حلو قليلاً، غني بالفيتامينات والعناصر المغذية التي تعزز العين." at bounding box center [1127, 230] width 249 height 38
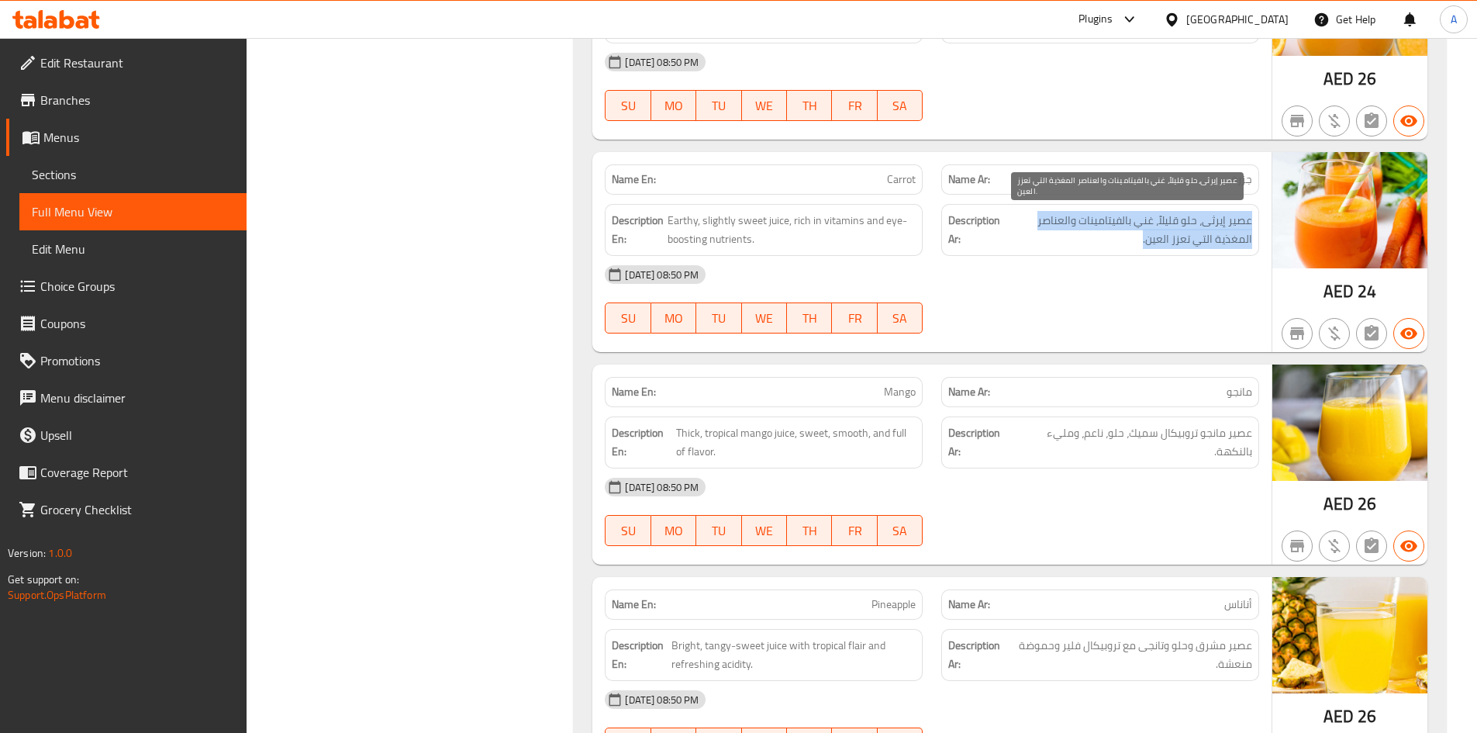
click at [1223, 230] on span "عصير إيرثى، حلو قليلاً، غني بالفيتامينات والعناصر المغذية التي تعزز العين." at bounding box center [1127, 230] width 249 height 38
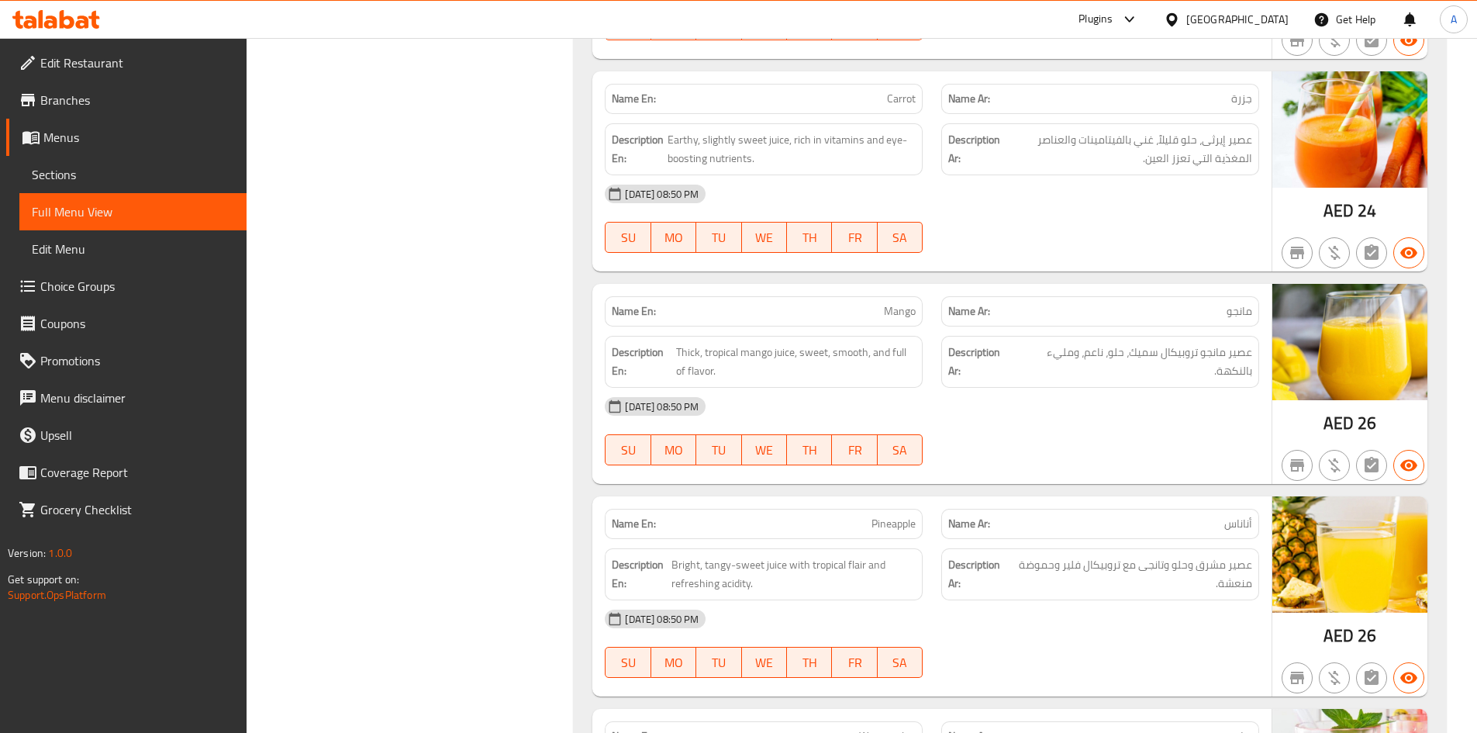
scroll to position [925, 0]
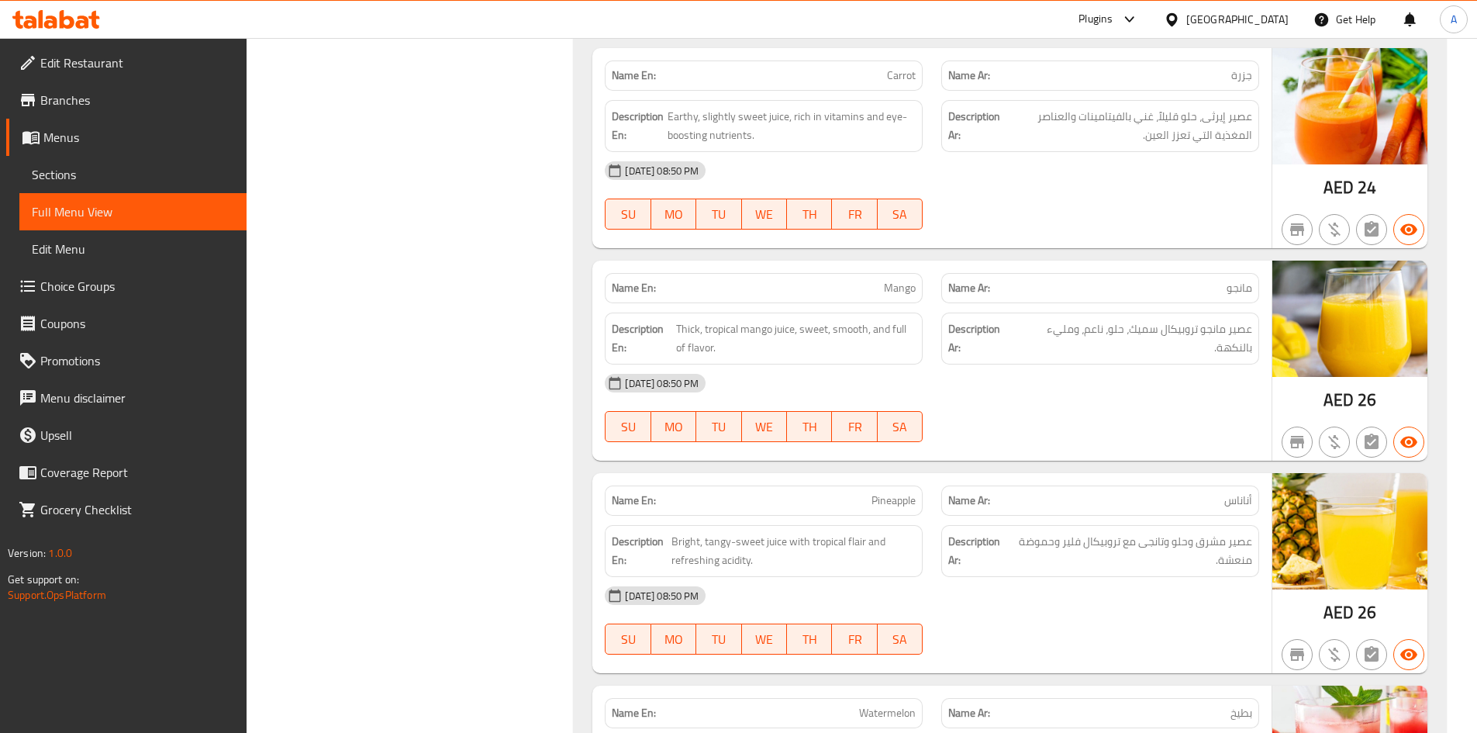
click at [1217, 283] on p "Name Ar: مانجو" at bounding box center [1100, 288] width 304 height 16
click at [1168, 321] on span "عصير مانجو تروبيكال سميك، حلو، ناعم، ومليء بالنكهة." at bounding box center [1134, 338] width 237 height 38
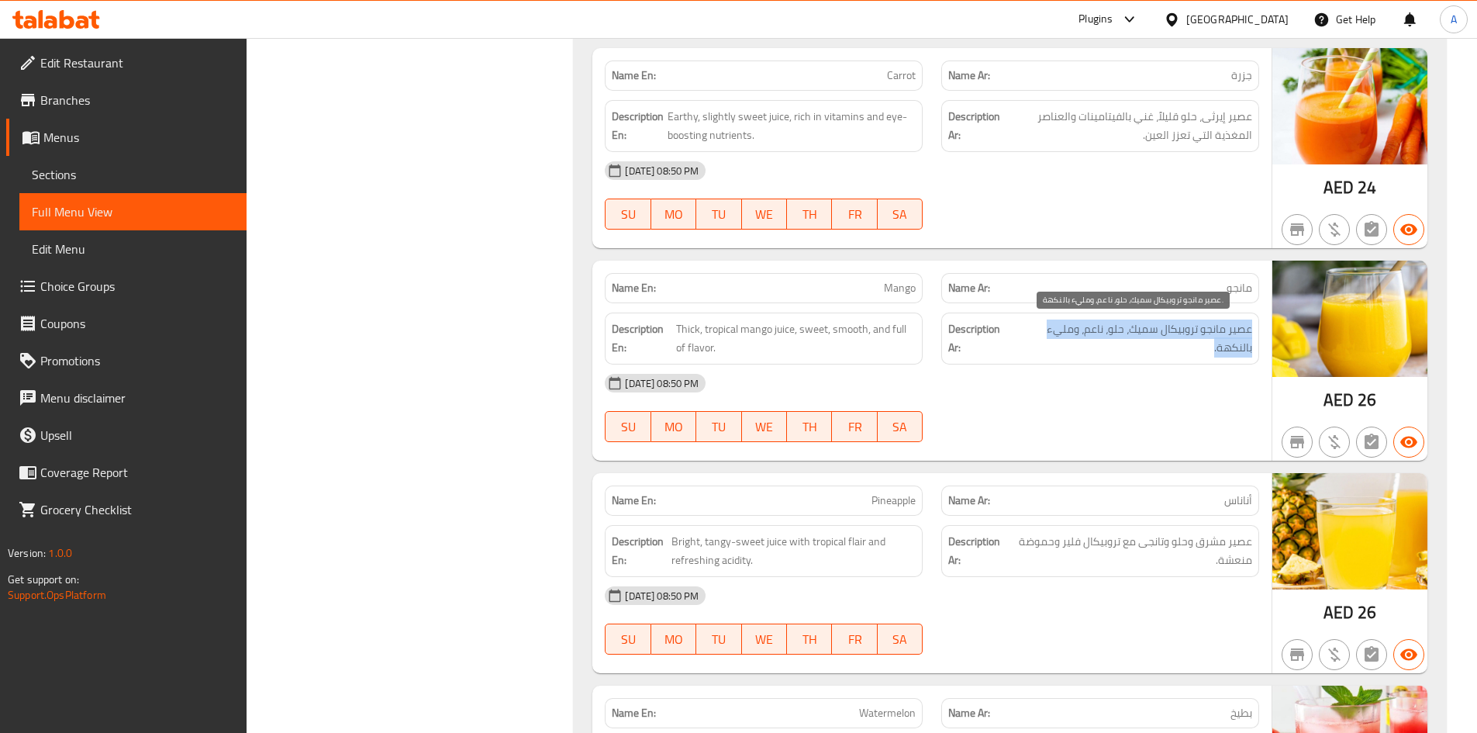
click at [1168, 321] on span "عصير مانجو تروبيكال سميك، حلو، ناعم، ومليء بالنكهة." at bounding box center [1134, 338] width 237 height 38
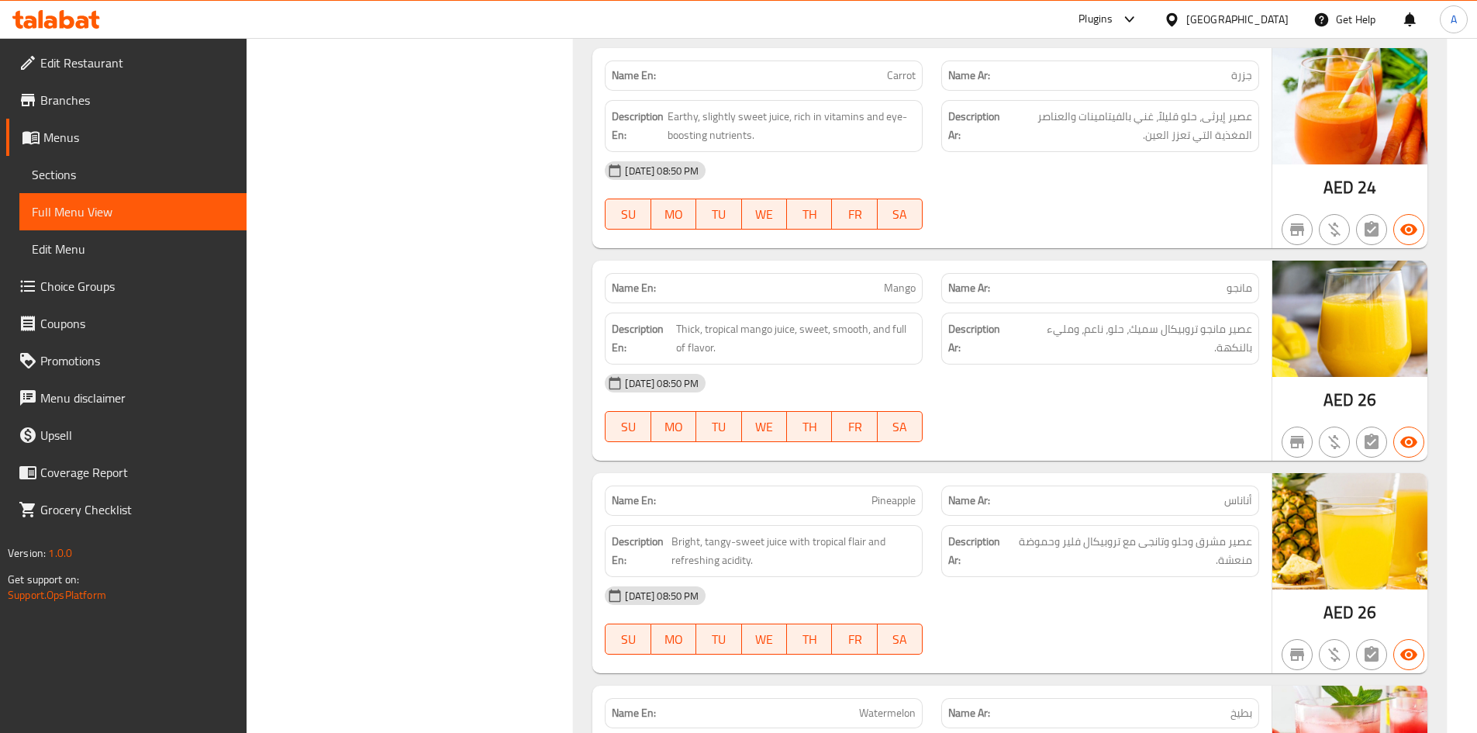
scroll to position [1149, 0]
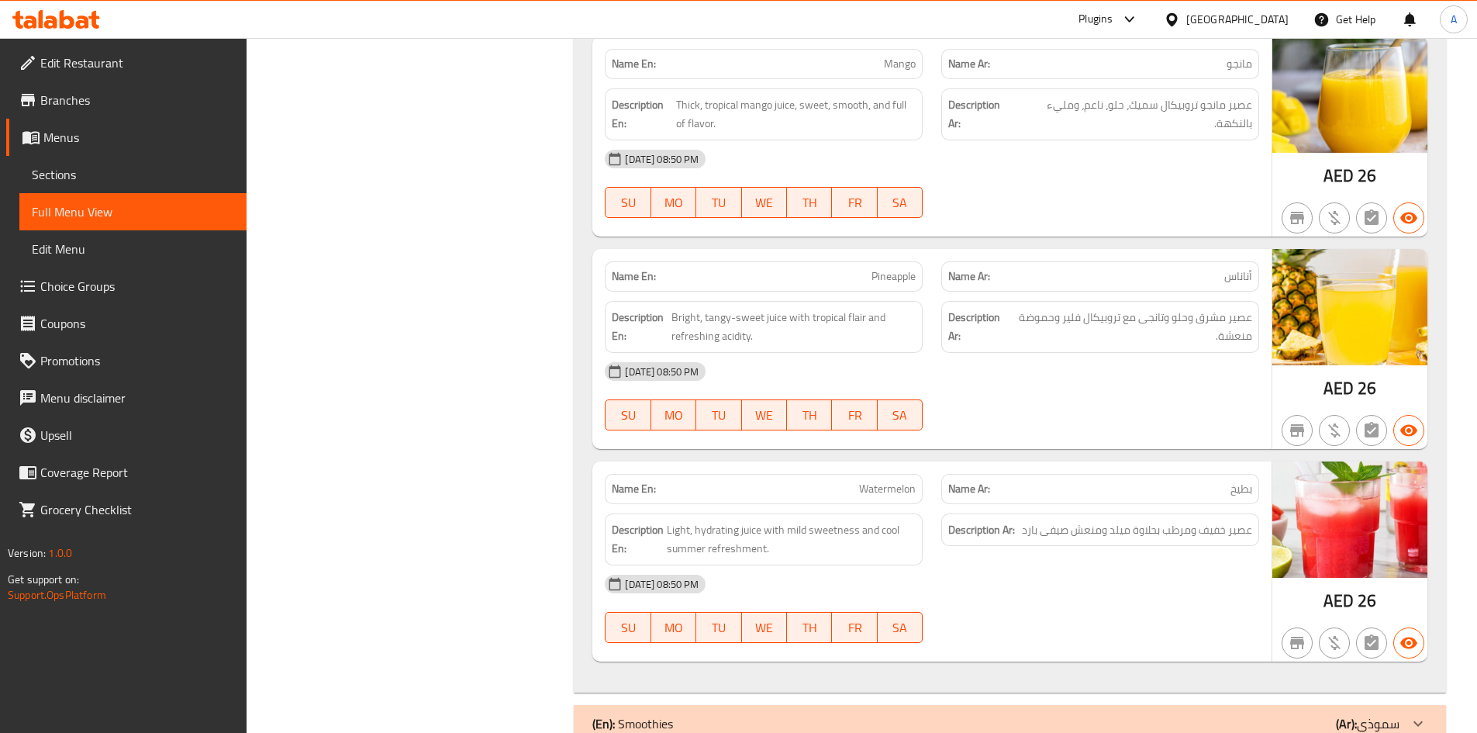
click at [1221, 334] on span "عصير مشرق وحلو وتانجى مع تروبيكال فلير وحموضة منعشة." at bounding box center [1130, 327] width 241 height 38
click at [1233, 523] on span "عصير خفيف ومرطب بحلاوة ميلد ومنعش صيفى بارد" at bounding box center [1137, 529] width 230 height 19
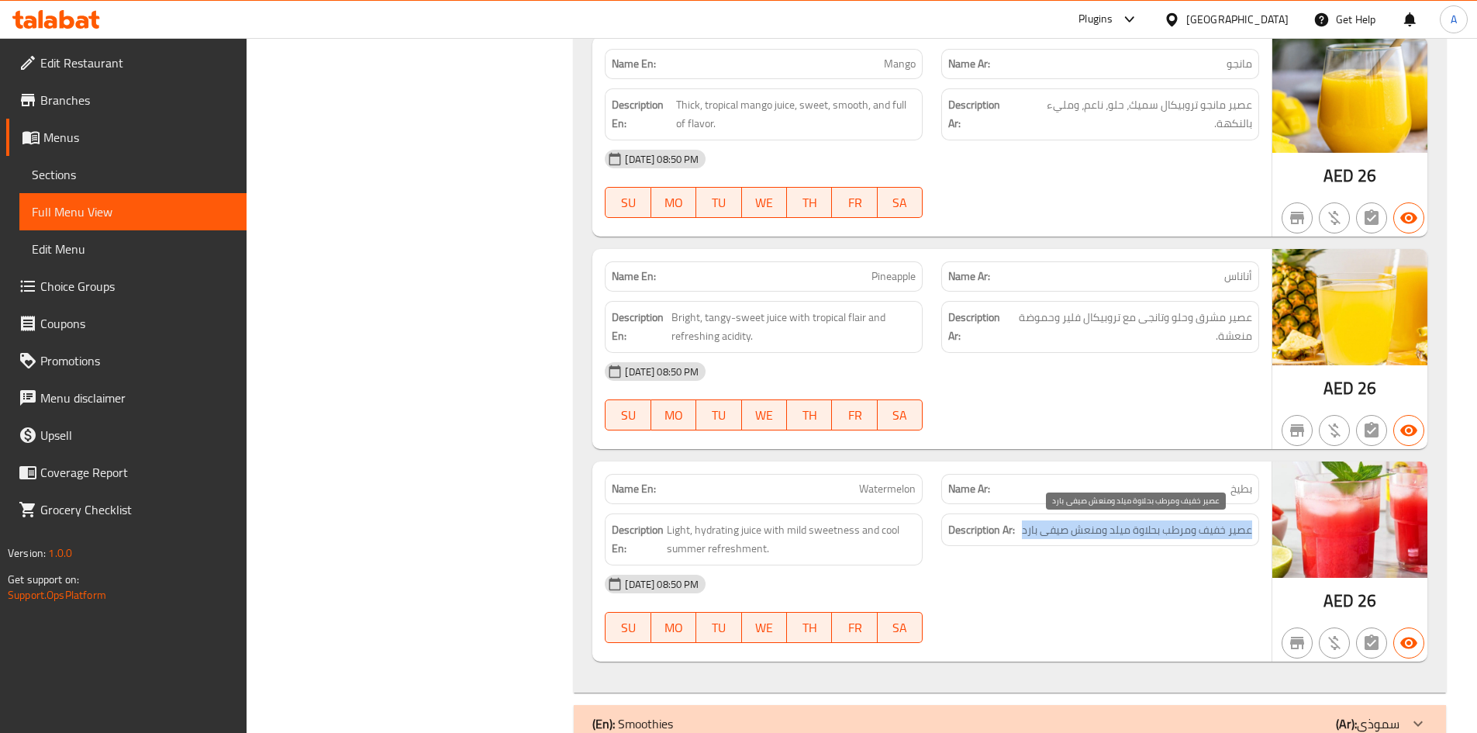
click at [1233, 523] on span "عصير خفيف ومرطب بحلاوة ميلد ومنعش صيفى بارد" at bounding box center [1137, 529] width 230 height 19
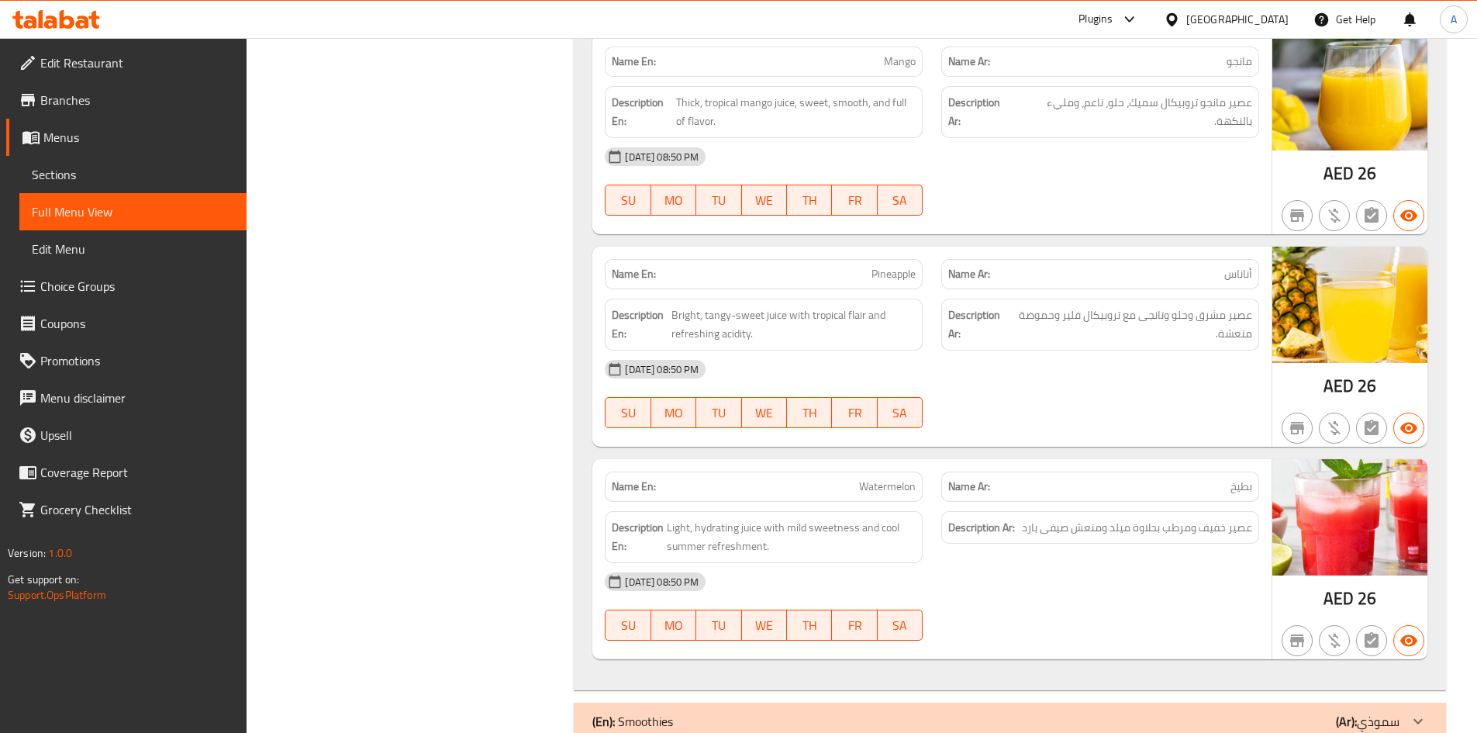
scroll to position [1190, 0]
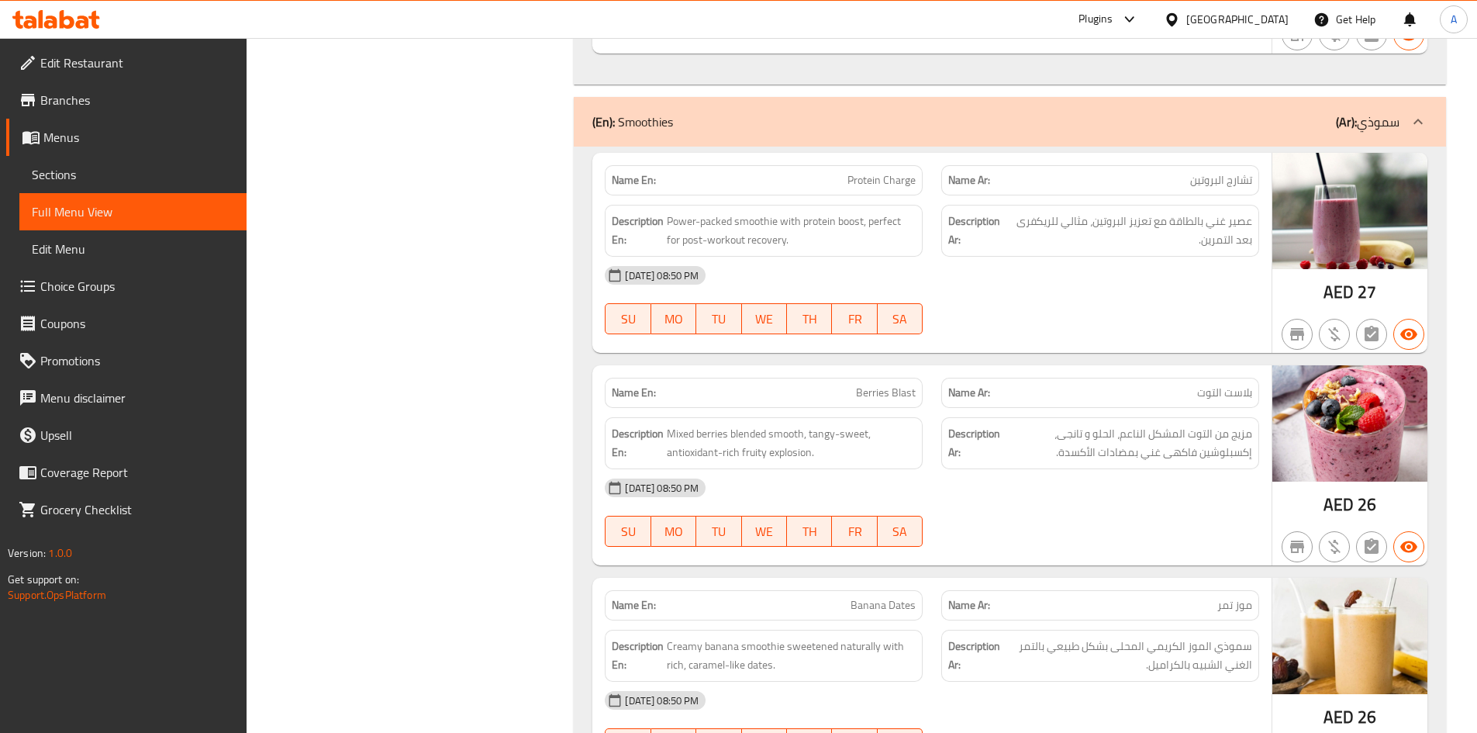
scroll to position [1797, 0]
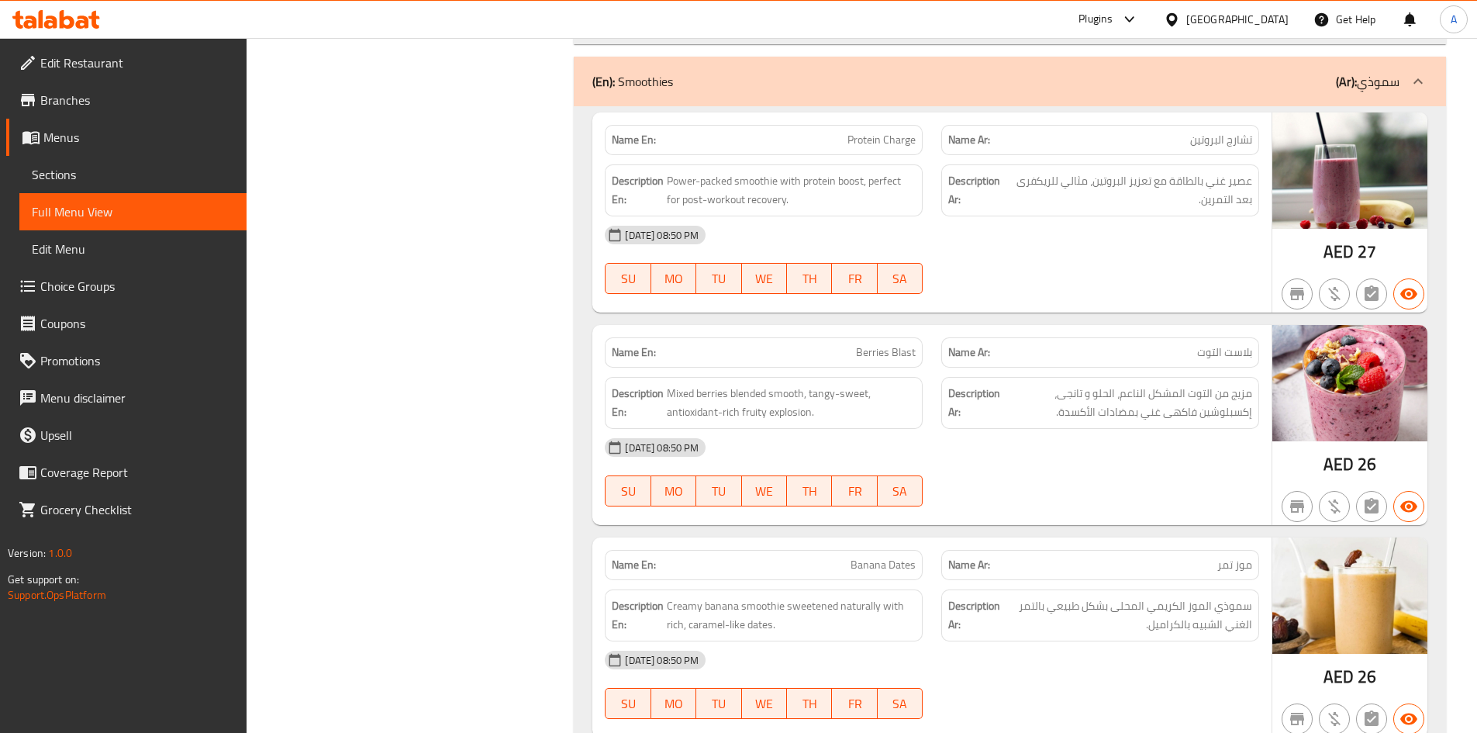
click at [1209, 207] on span "عصير غني بالطاقة مع تعزيز البروتين، مثالي للريكفرى بعد التمرين." at bounding box center [1129, 190] width 245 height 38
click at [1165, 198] on span "عصير غني بالطاقة مع تعزيز البروتين، مثالي للريكفرى بعد التمرين." at bounding box center [1129, 190] width 245 height 38
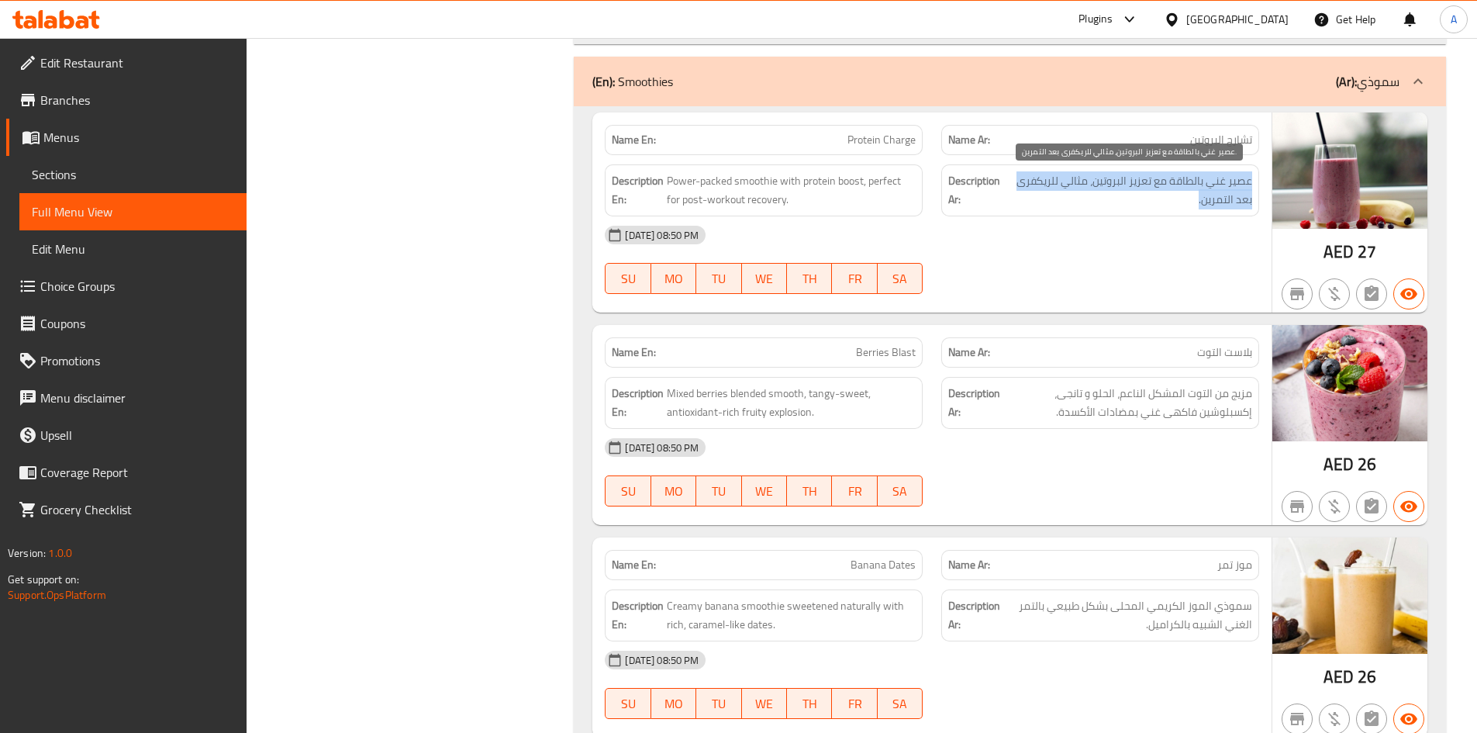
click at [1165, 198] on span "عصير غني بالطاقة مع تعزيز البروتين، مثالي للريكفرى بعد التمرين." at bounding box center [1129, 190] width 245 height 38
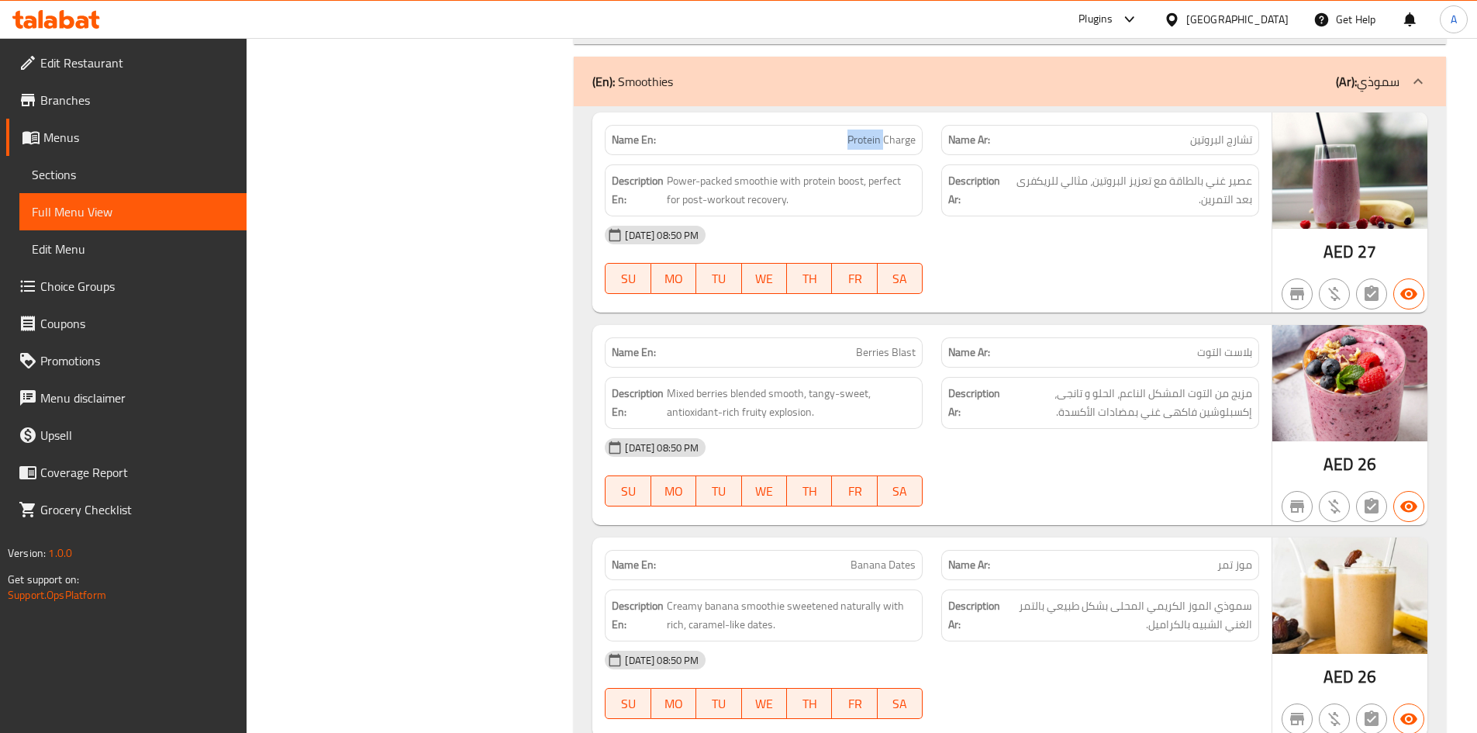
copy span "Protein"
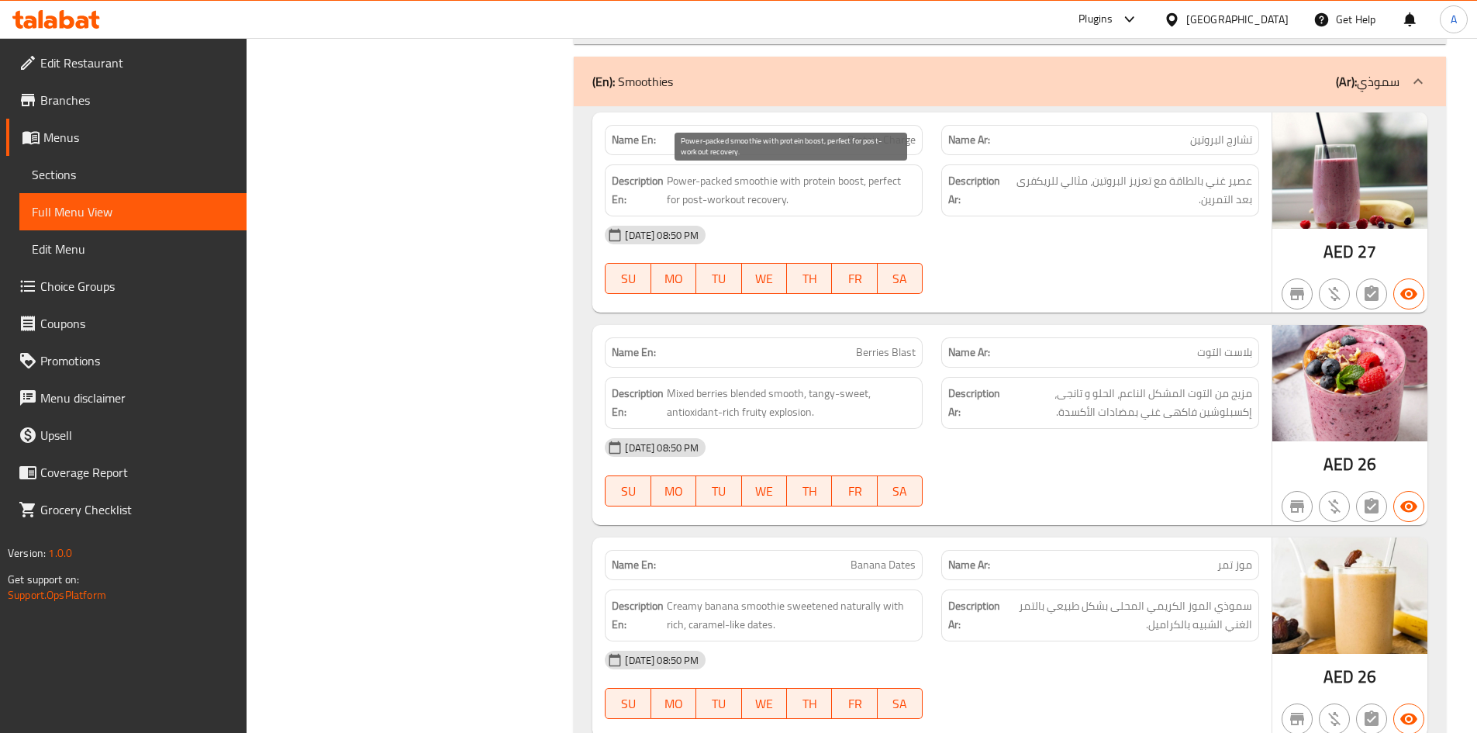
click at [760, 185] on span "Power-packed smoothie with protein boost, perfect for post-workout recovery." at bounding box center [791, 190] width 249 height 38
copy span "smoothie"
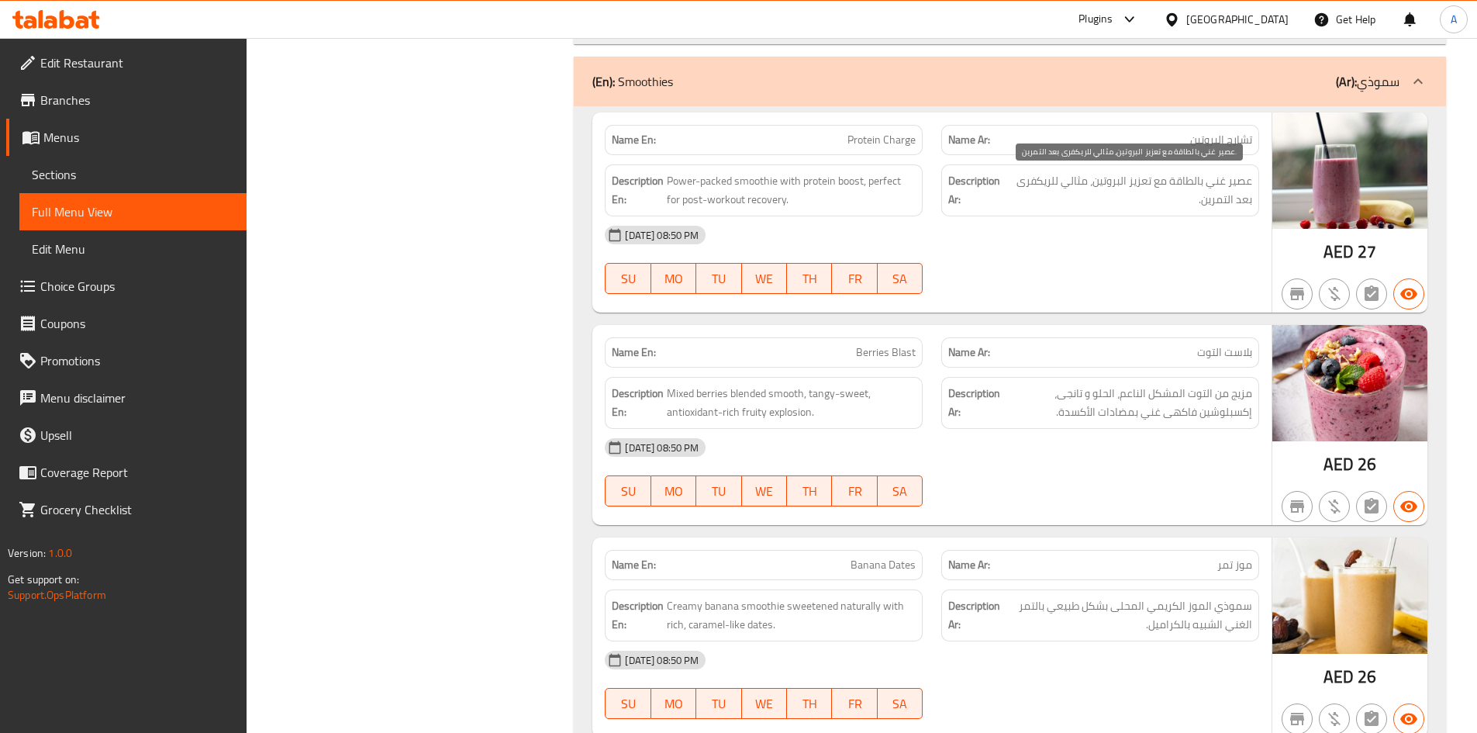
click at [1236, 192] on span "عصير غني بالطاقة مع تعزيز البروتين، مثالي للريكفرى بعد التمرين." at bounding box center [1129, 190] width 245 height 38
click at [1238, 178] on span "عصير غني بالطاقة مع تعزيز البروتين، مثالي للريكفرى بعد التمرين." at bounding box center [1129, 190] width 245 height 38
copy span "عصير"
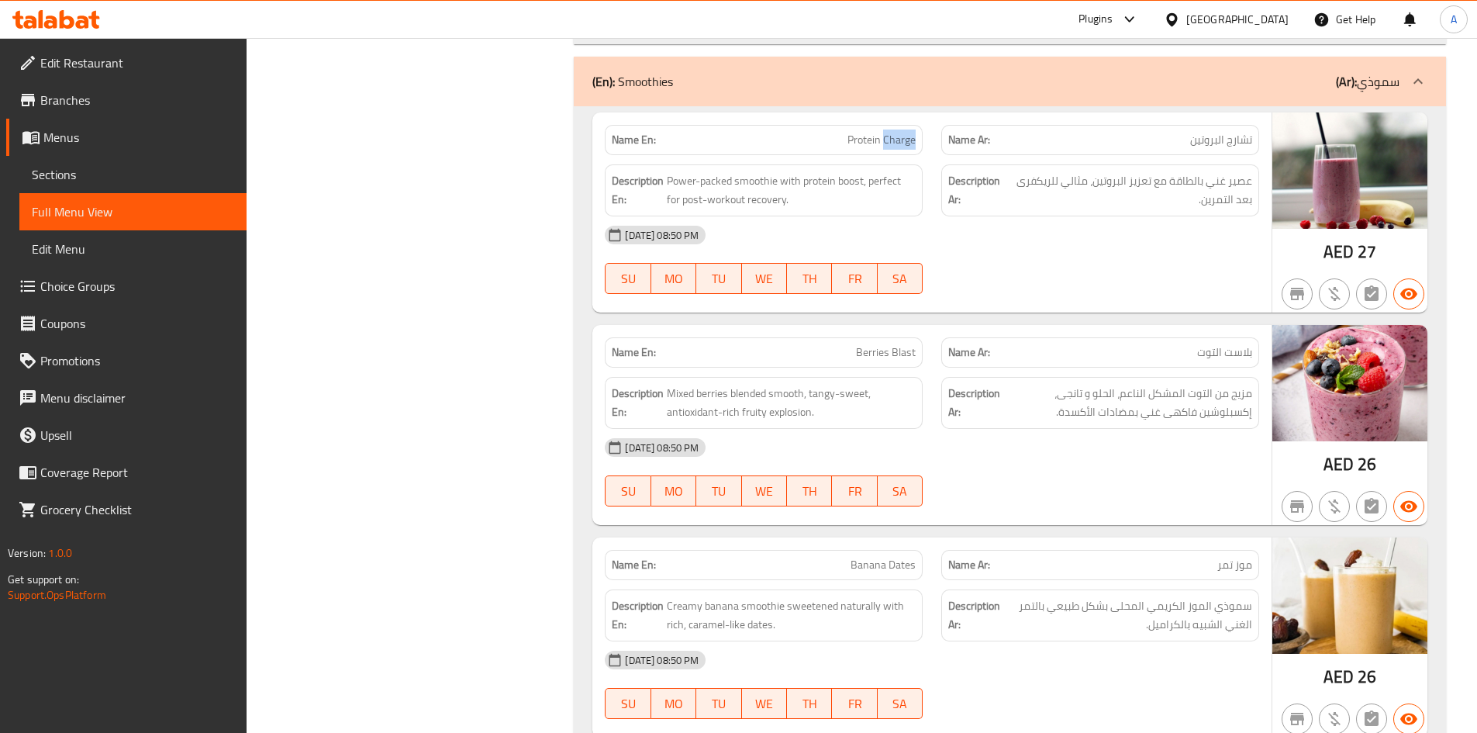
copy span "Protein Charge"
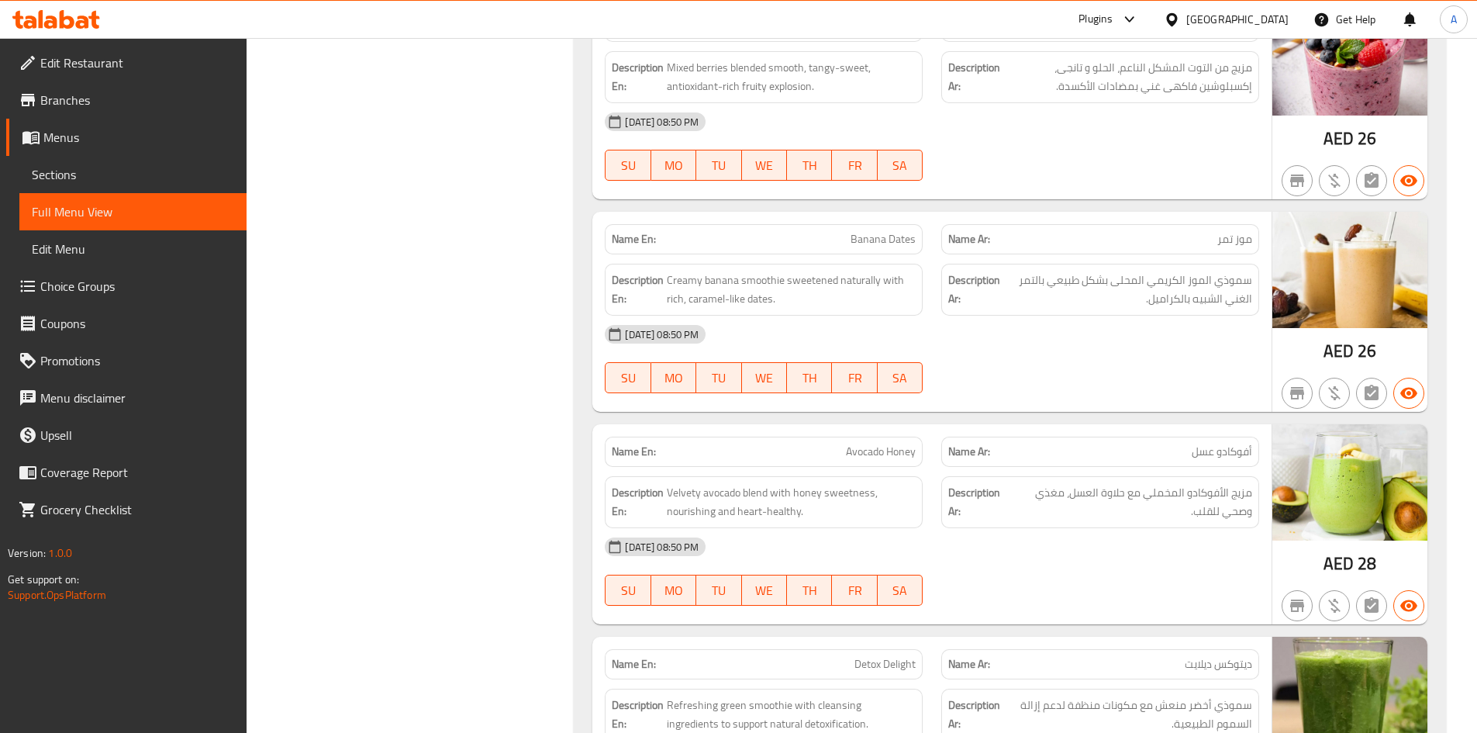
scroll to position [2184, 0]
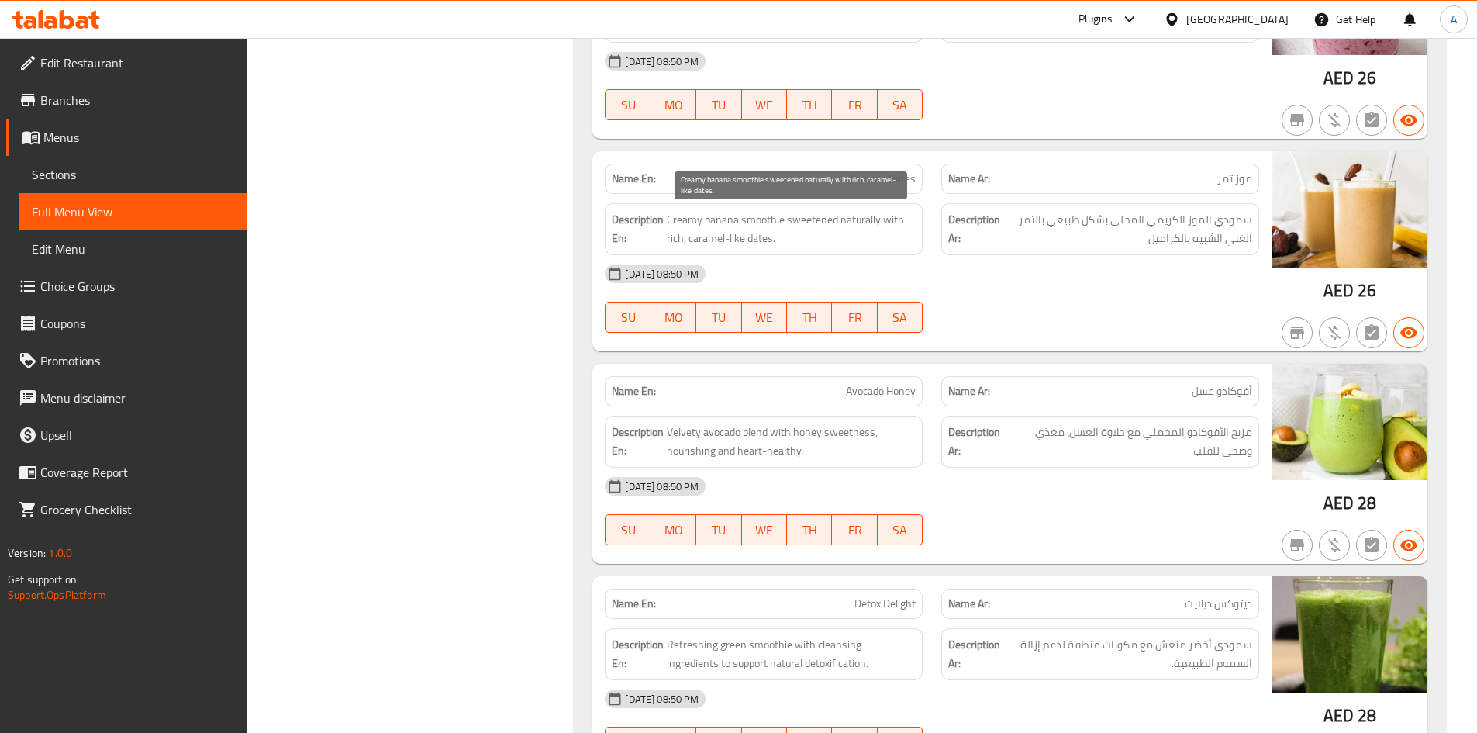
click at [830, 226] on span "Creamy banana smoothie sweetened naturally with rich, caramel-like dates." at bounding box center [791, 229] width 249 height 38
copy span "Creamy banana smoothie sweetened naturally with rich, caramel-like dates."
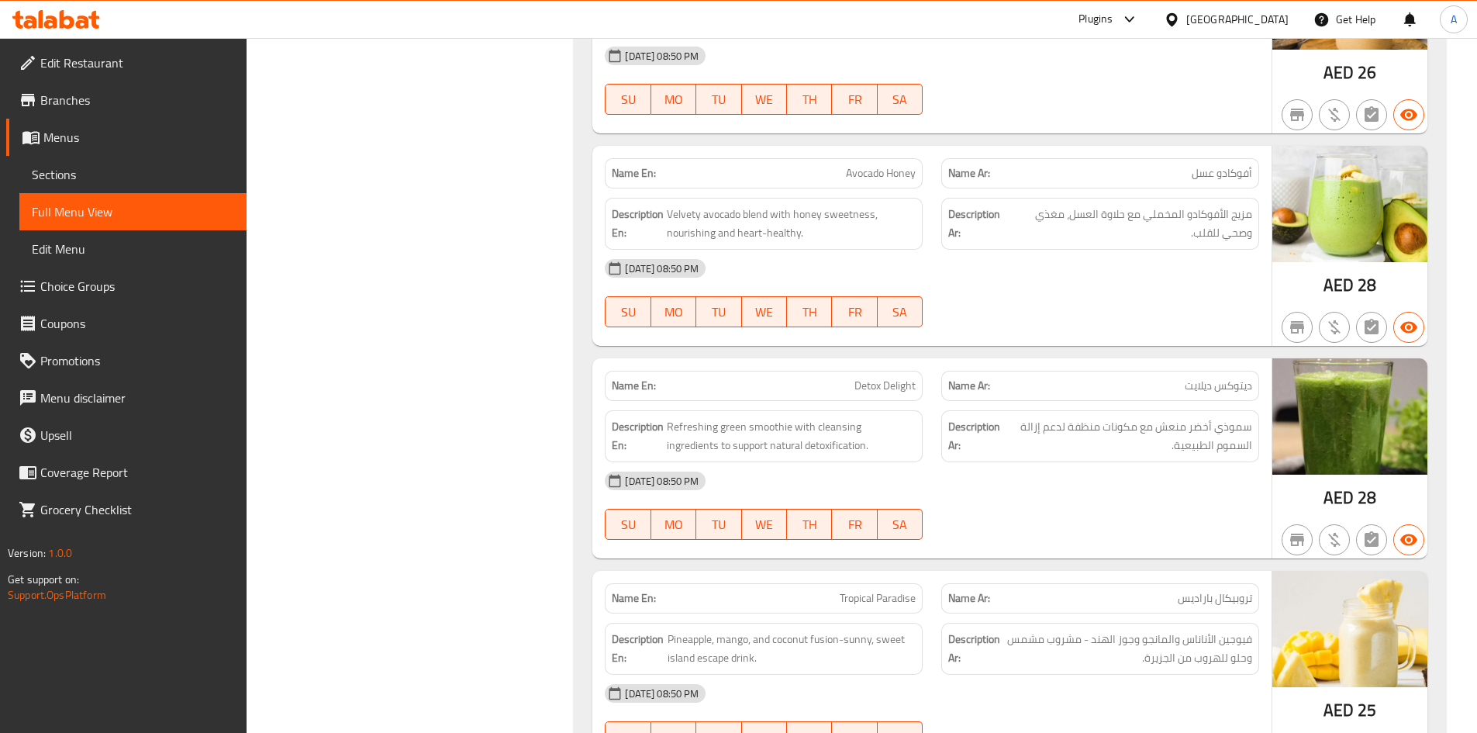
scroll to position [2405, 0]
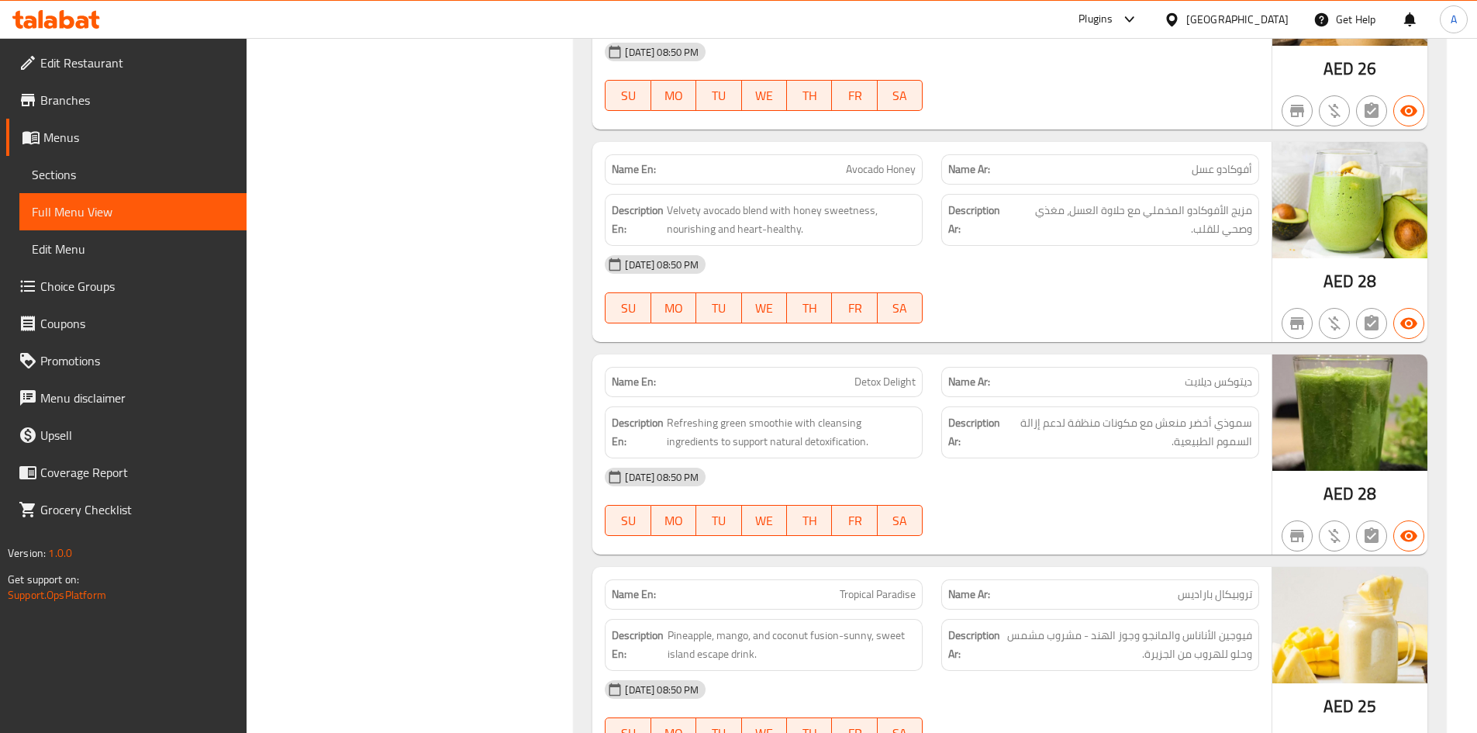
click at [1073, 205] on span "مزيج الأفوكادو المخملي مع حلاوة العسل، مغذي وصحي للقلب." at bounding box center [1131, 220] width 243 height 38
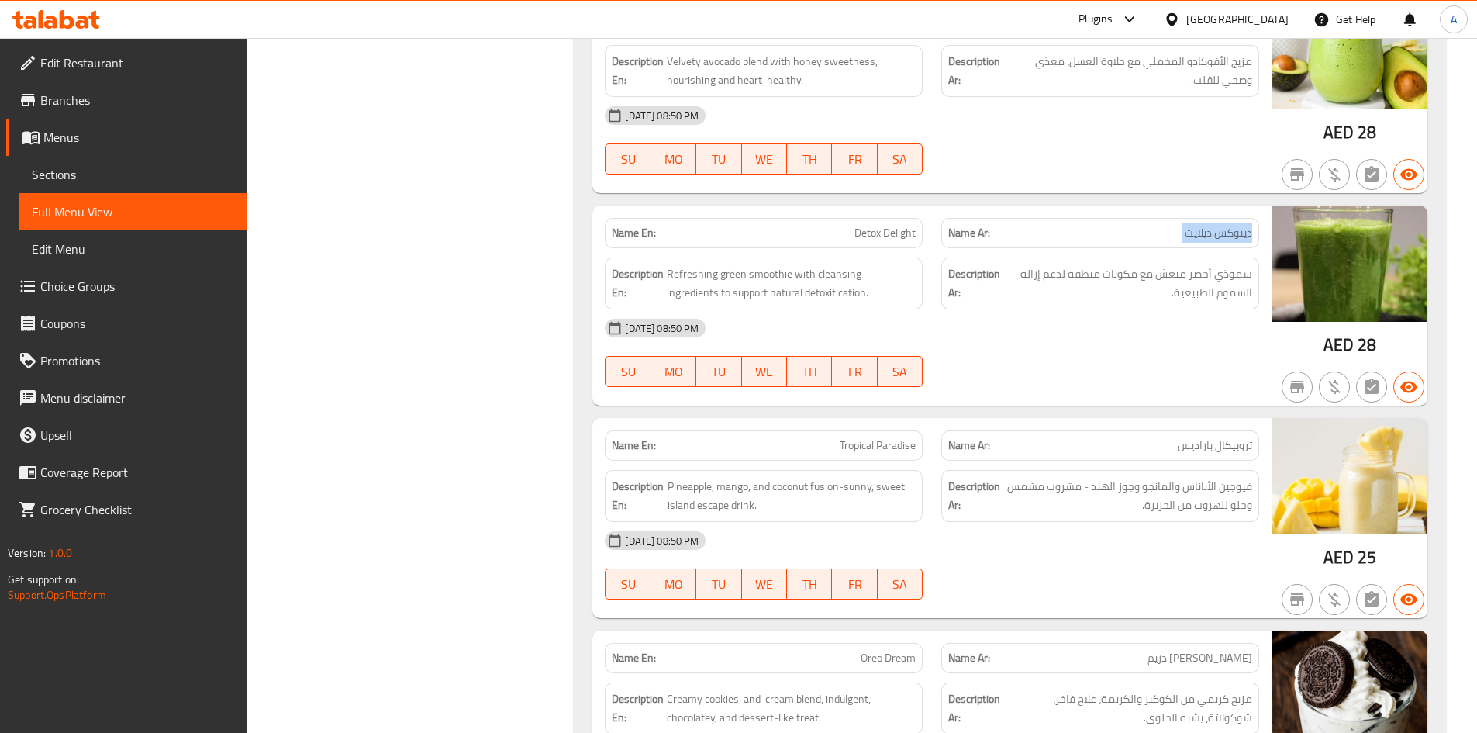
scroll to position [2707, 0]
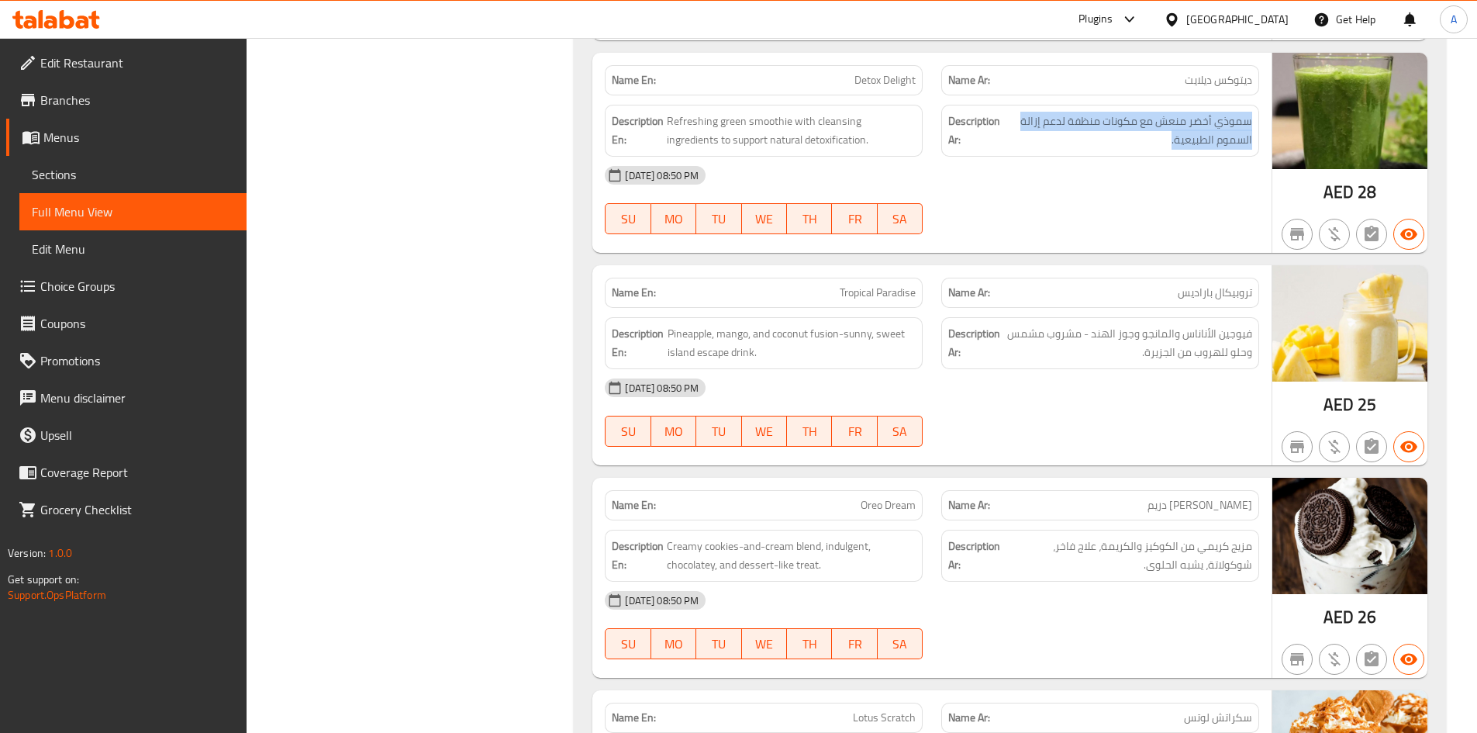
click at [1146, 275] on div "Name Ar: تروبيكال باراديس" at bounding box center [1100, 292] width 337 height 49
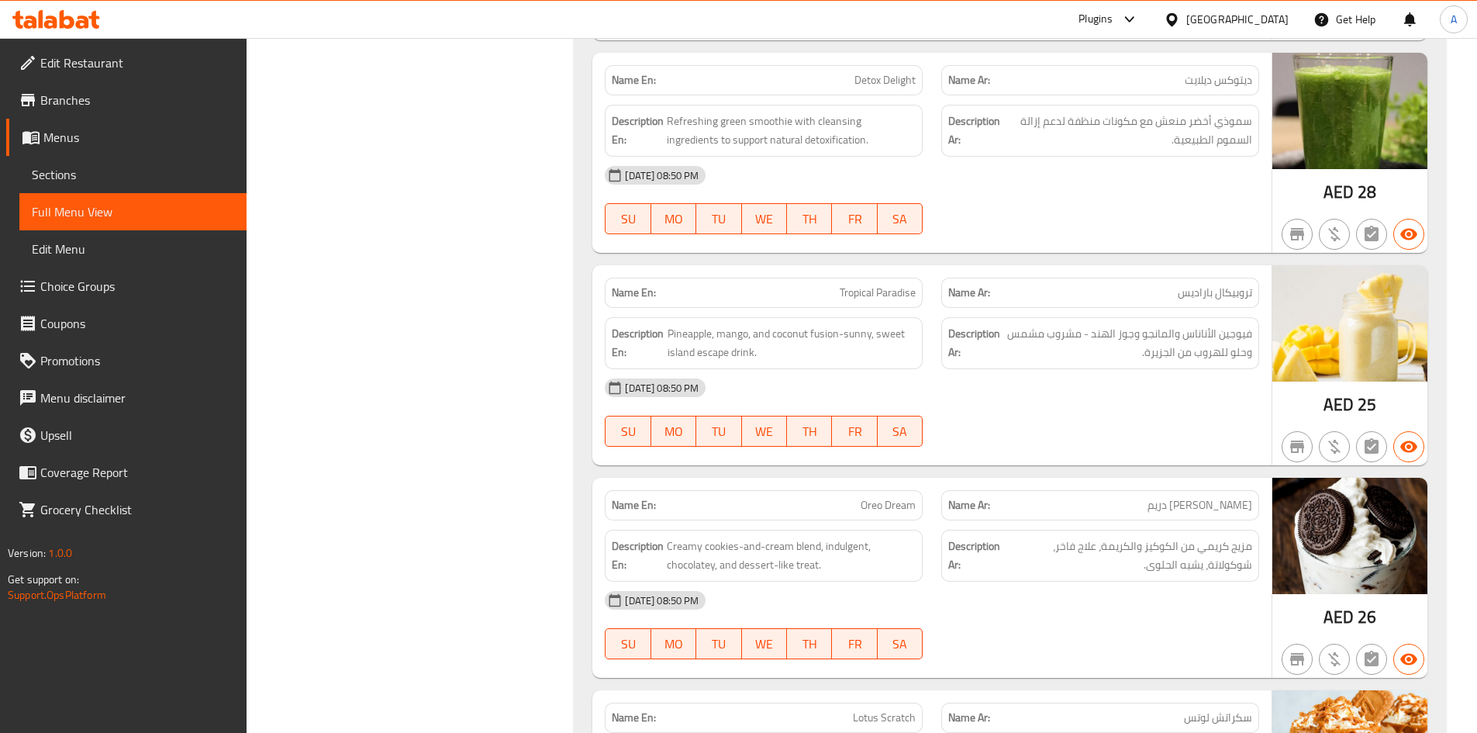
click at [835, 302] on div "Name En: Tropical Paradise" at bounding box center [764, 293] width 318 height 30
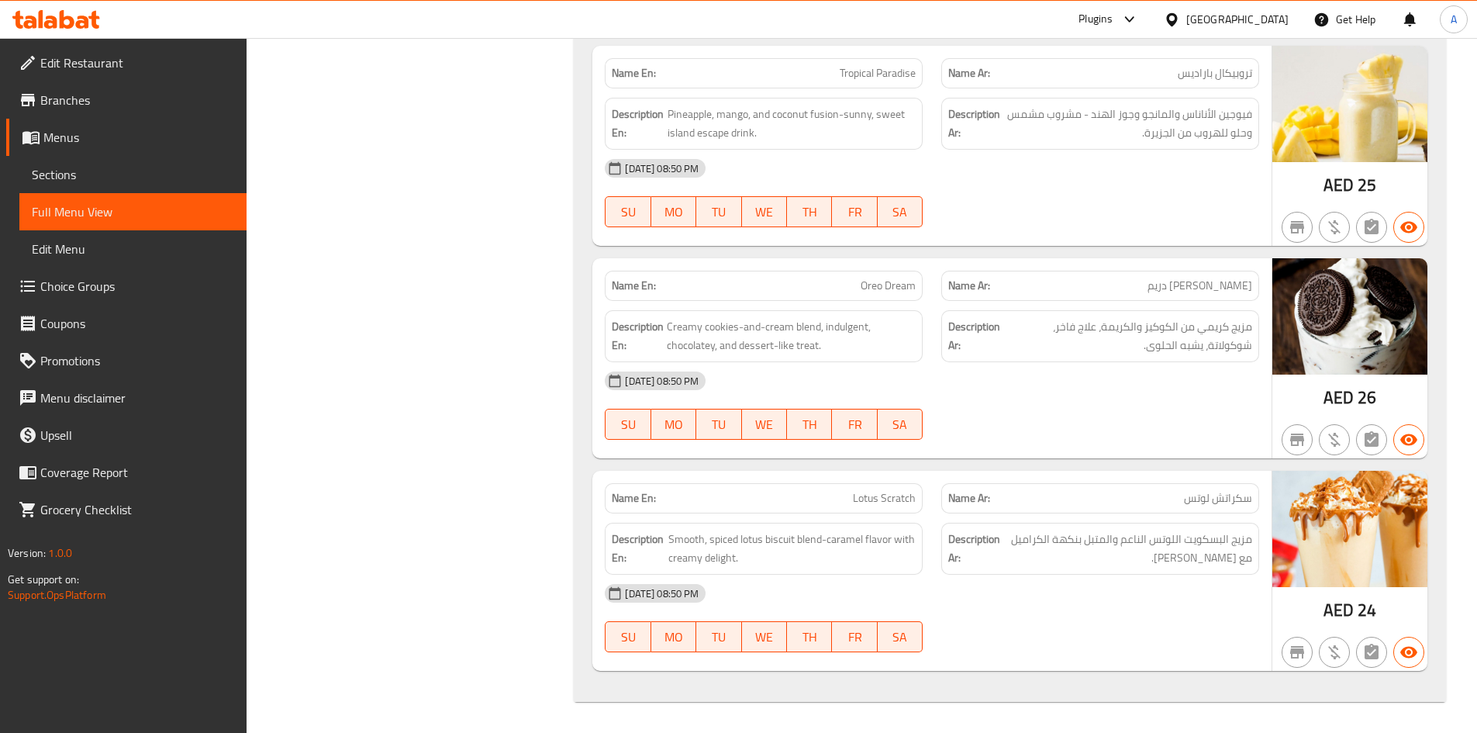
click at [1179, 341] on span "مزيج كريمي من الكوكيز والكريمة، علاج فاخر، شوكولاتة، يشبه الحلوى." at bounding box center [1128, 336] width 247 height 38
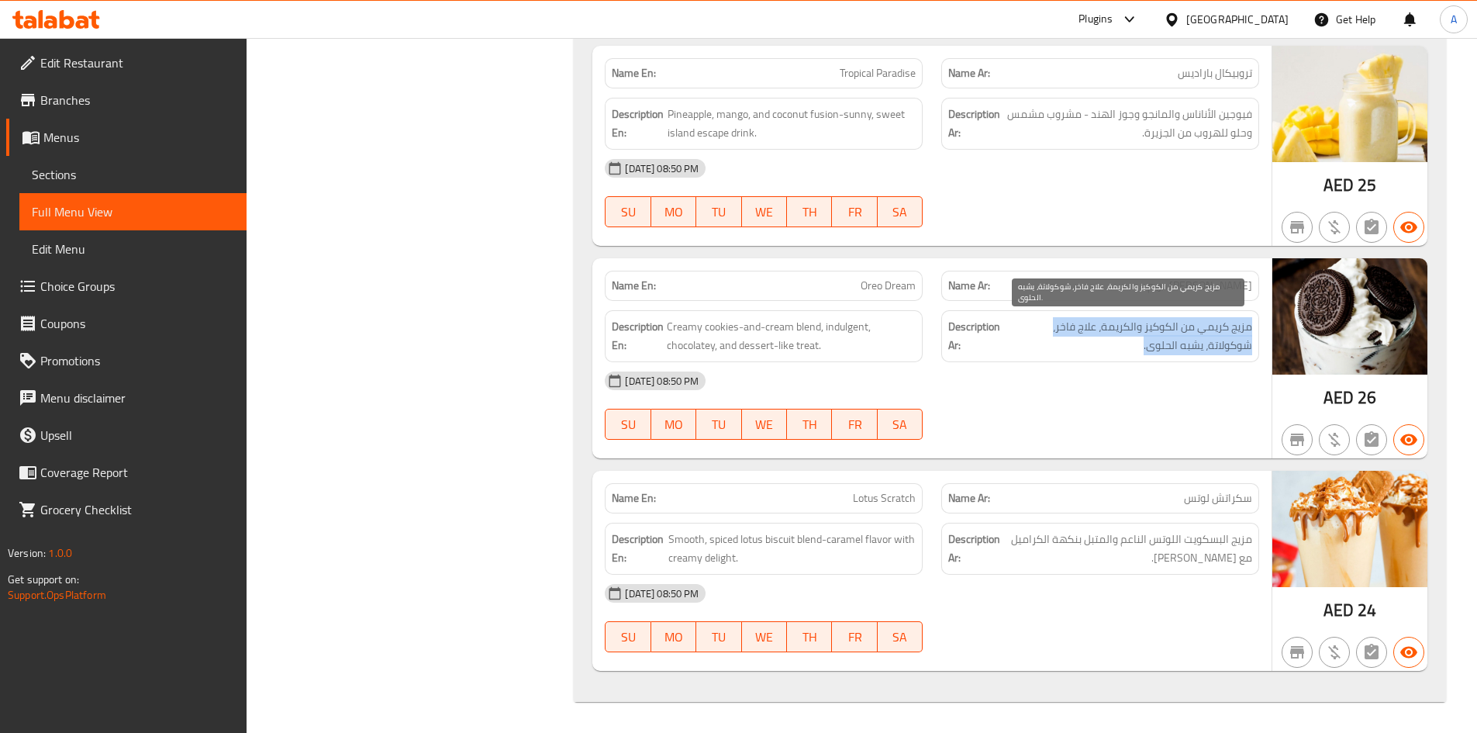
click at [1179, 341] on span "مزيج كريمي من الكوكيز والكريمة، علاج فاخر، شوكولاتة، يشبه الحلوى." at bounding box center [1128, 336] width 247 height 38
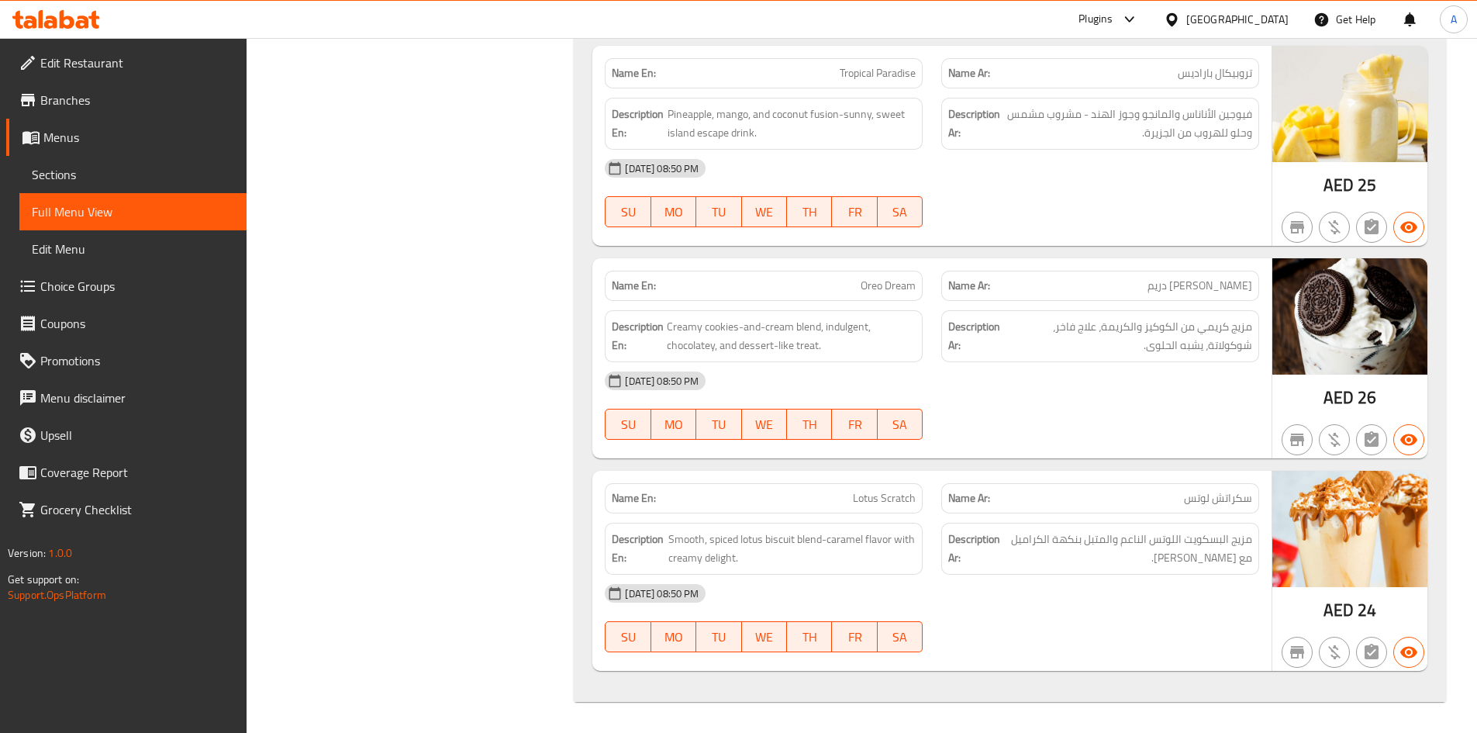
click at [833, 283] on p "Name En: Oreo Dream" at bounding box center [764, 286] width 304 height 16
click at [1214, 475] on div "Name Ar: سكراتش لوتس" at bounding box center [1100, 498] width 337 height 49
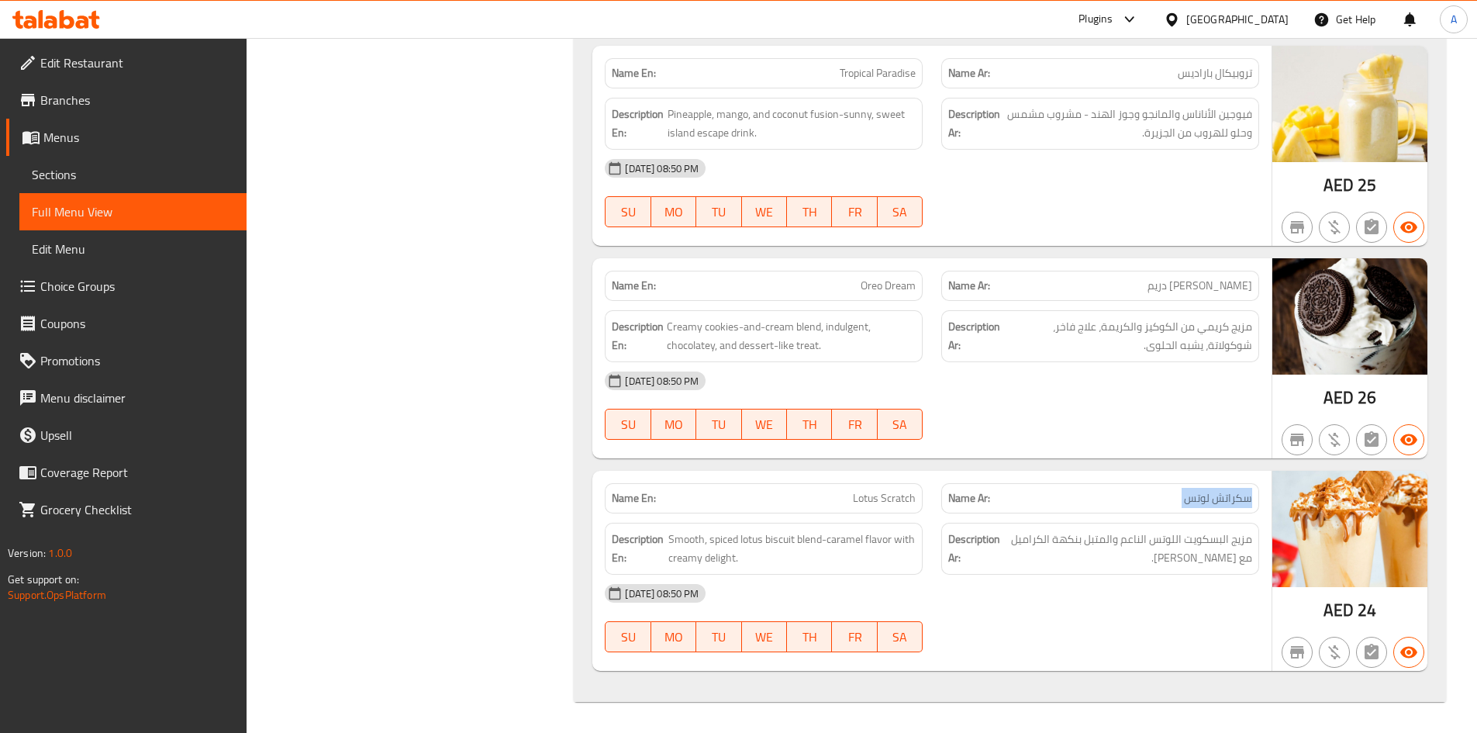
click at [1214, 475] on div "Name Ar: سكراتش لوتس" at bounding box center [1100, 498] width 337 height 49
click at [1176, 549] on span "مزيج البسكويت اللوتس الناعم والمتبل بنكهة الكراميل مع كريمى ديلايت." at bounding box center [1127, 549] width 249 height 38
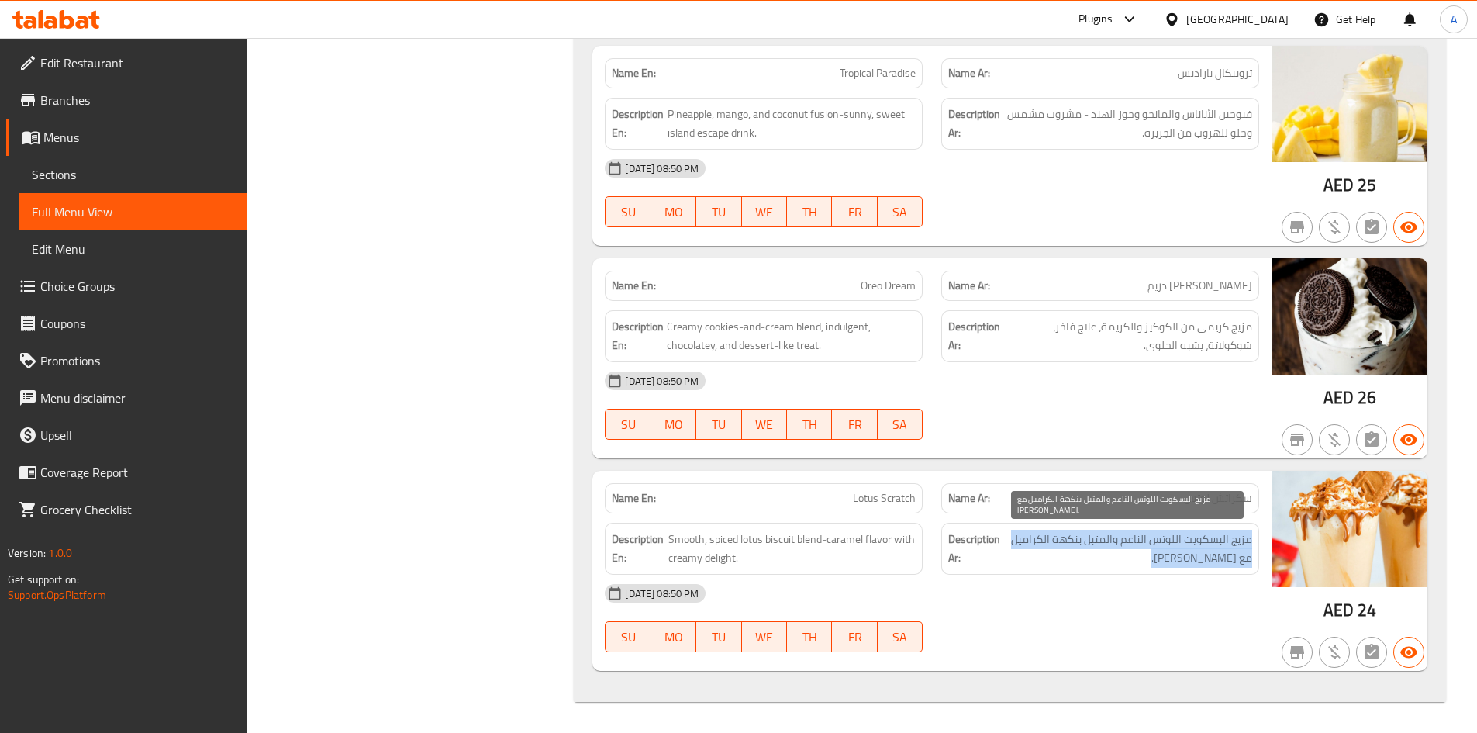
click at [1176, 549] on span "مزيج البسكويت اللوتس الناعم والمتبل بنكهة الكراميل مع كريمى ديلايت." at bounding box center [1127, 549] width 249 height 38
click at [1146, 549] on span "مزيج البسكويت اللوتس الناعم والمتبل بنكهة الكراميل مع كريمى ديلايت." at bounding box center [1127, 549] width 249 height 38
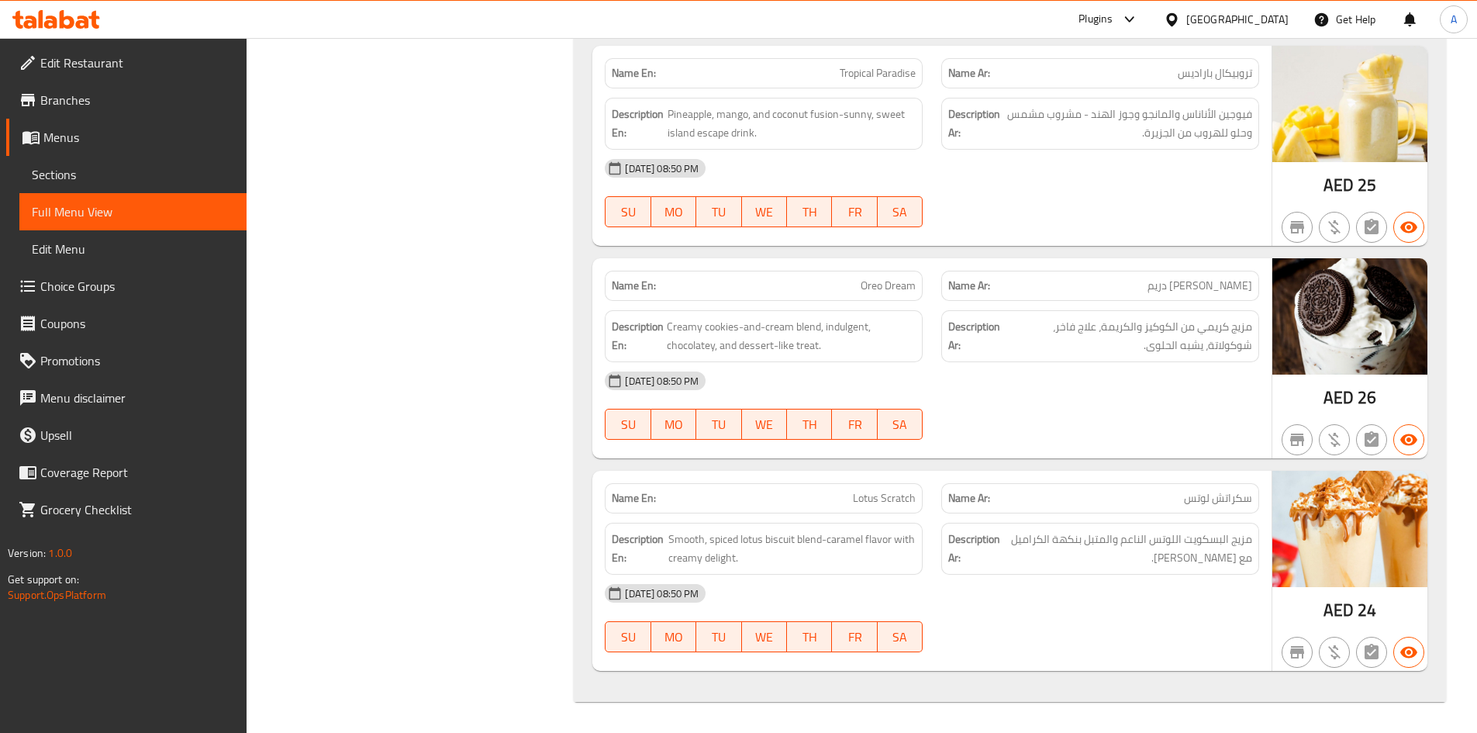
click at [939, 546] on div "Description Ar: مزيج البسكويت اللوتس الناعم والمتبل بنكهة الكراميل مع كريمى ديل…" at bounding box center [1100, 548] width 337 height 71
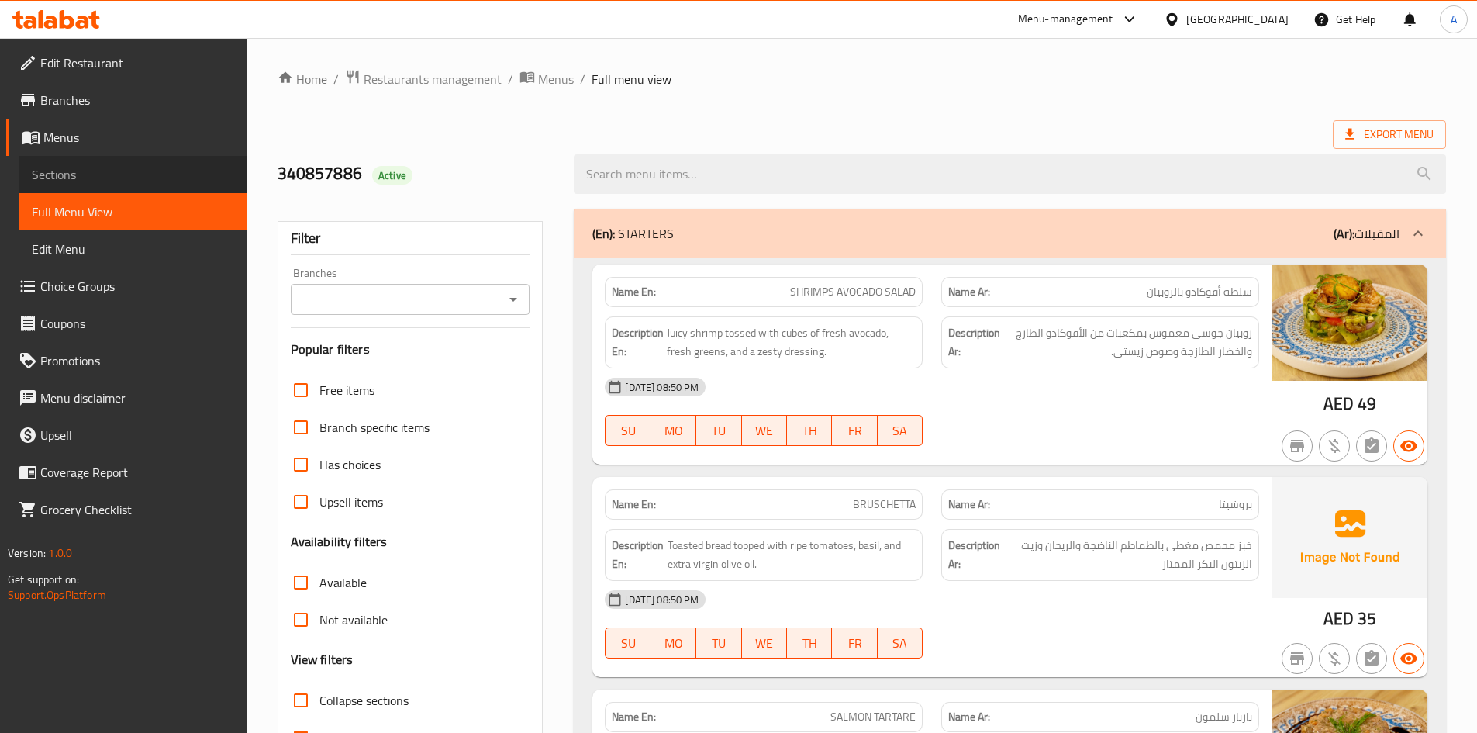
click at [132, 181] on span "Sections" at bounding box center [133, 174] width 202 height 19
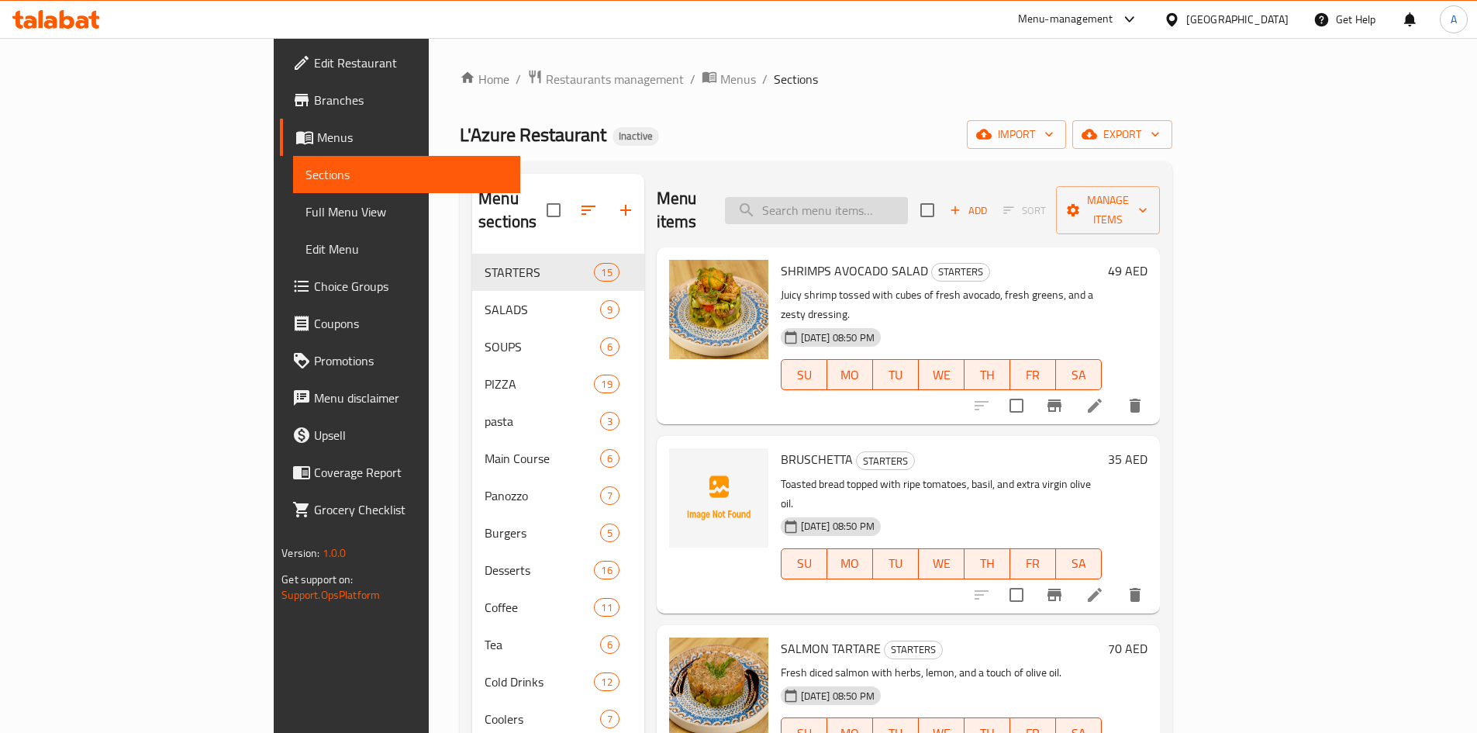
click at [882, 197] on input "search" at bounding box center [816, 210] width 183 height 27
paste input "Passion Fruit Mojito"
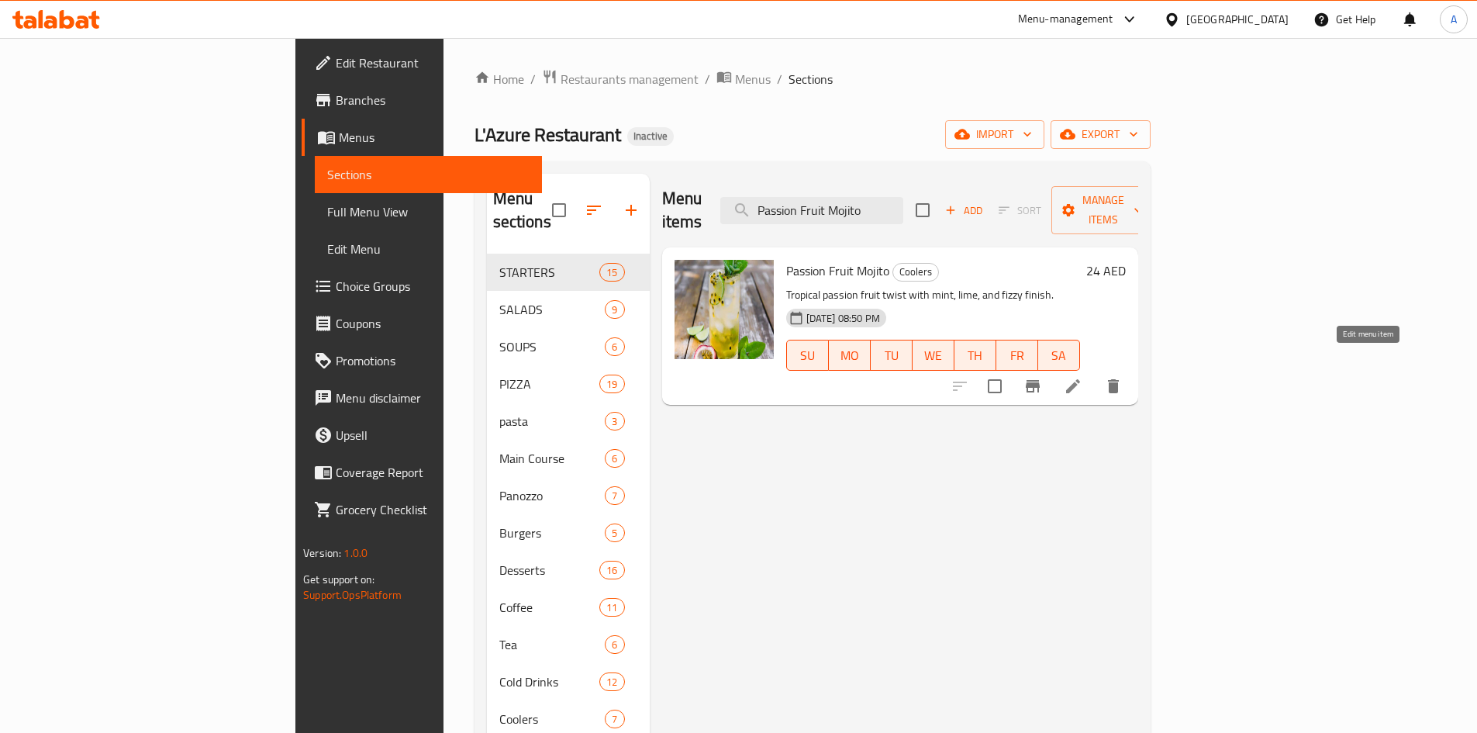
type input "Passion Fruit Mojito"
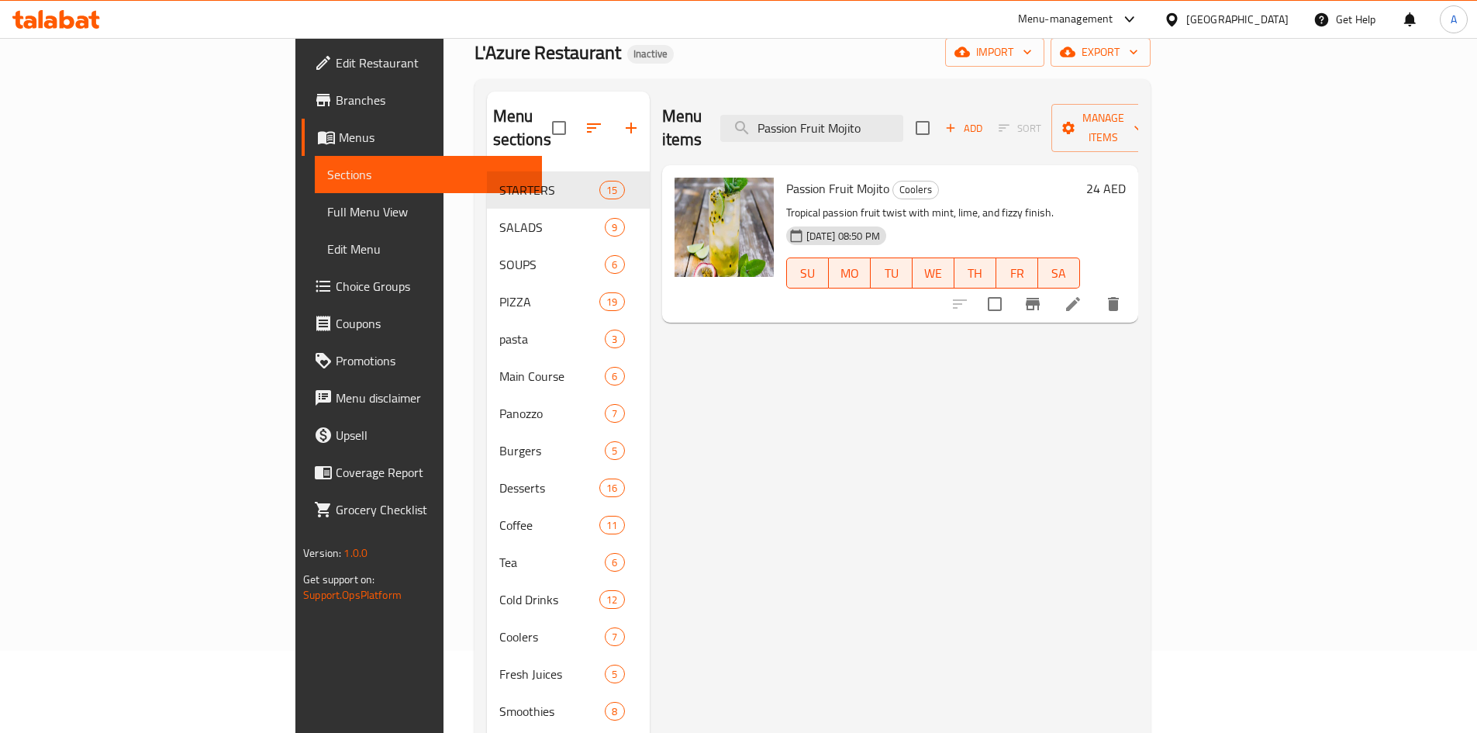
scroll to position [157, 0]
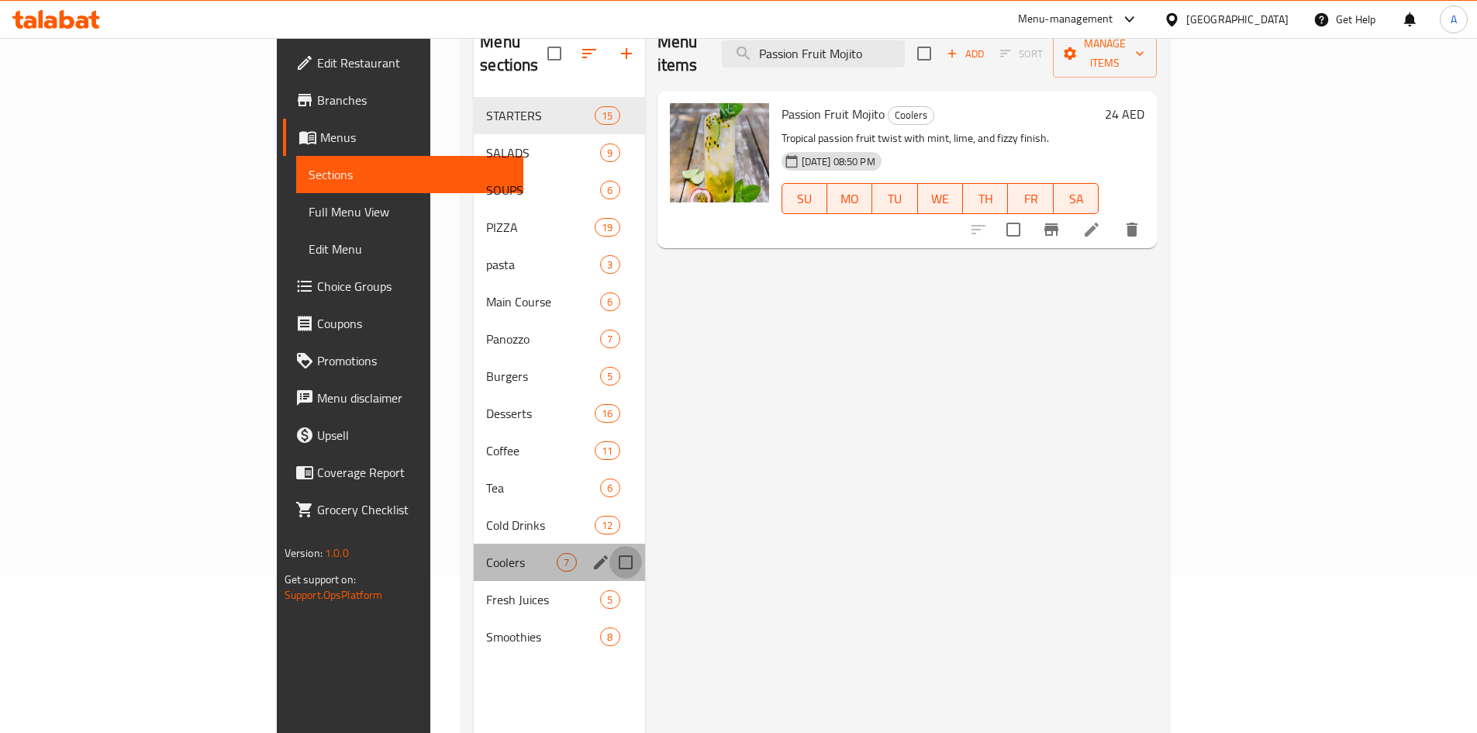
click at [609, 547] on input "Menu sections" at bounding box center [625, 562] width 33 height 33
checkbox input "true"
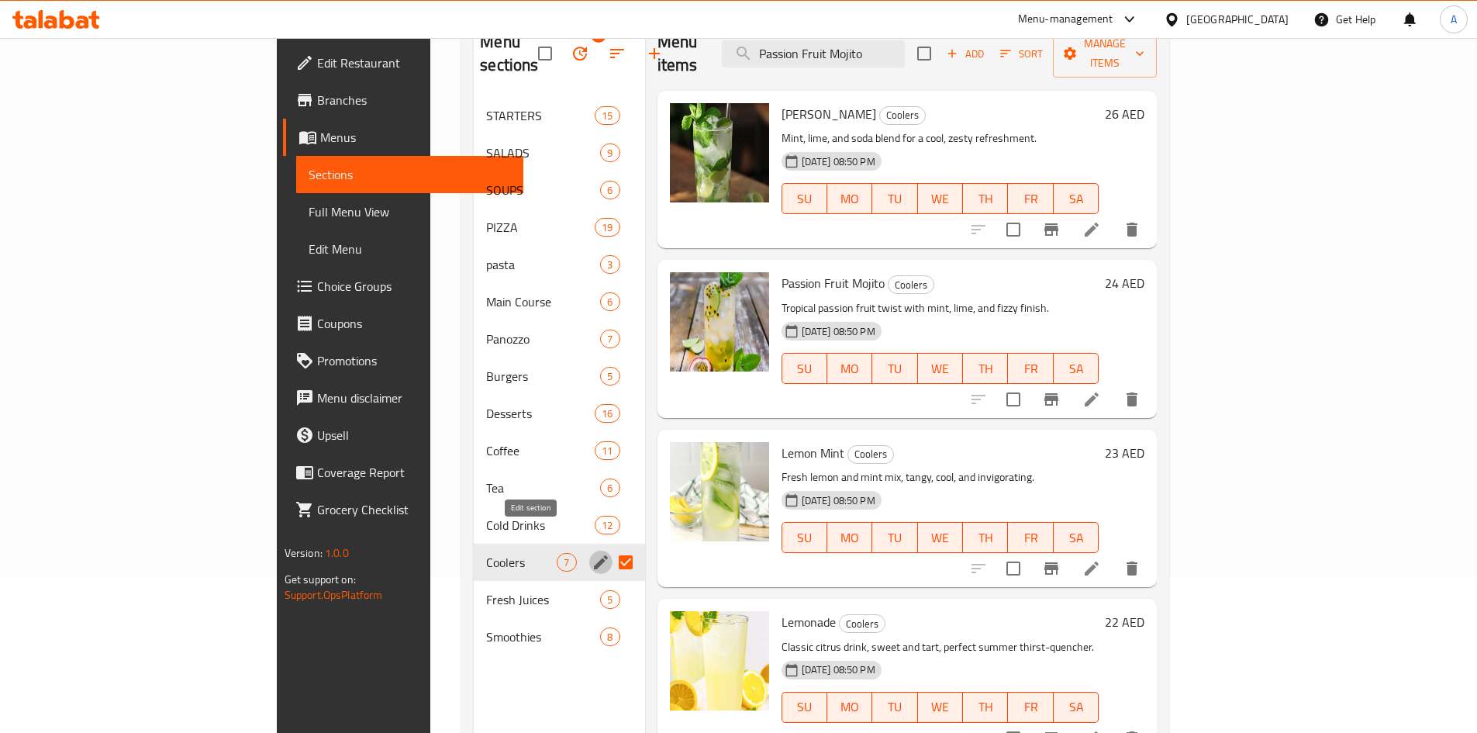
click at [594, 555] on icon "edit" at bounding box center [601, 562] width 14 height 14
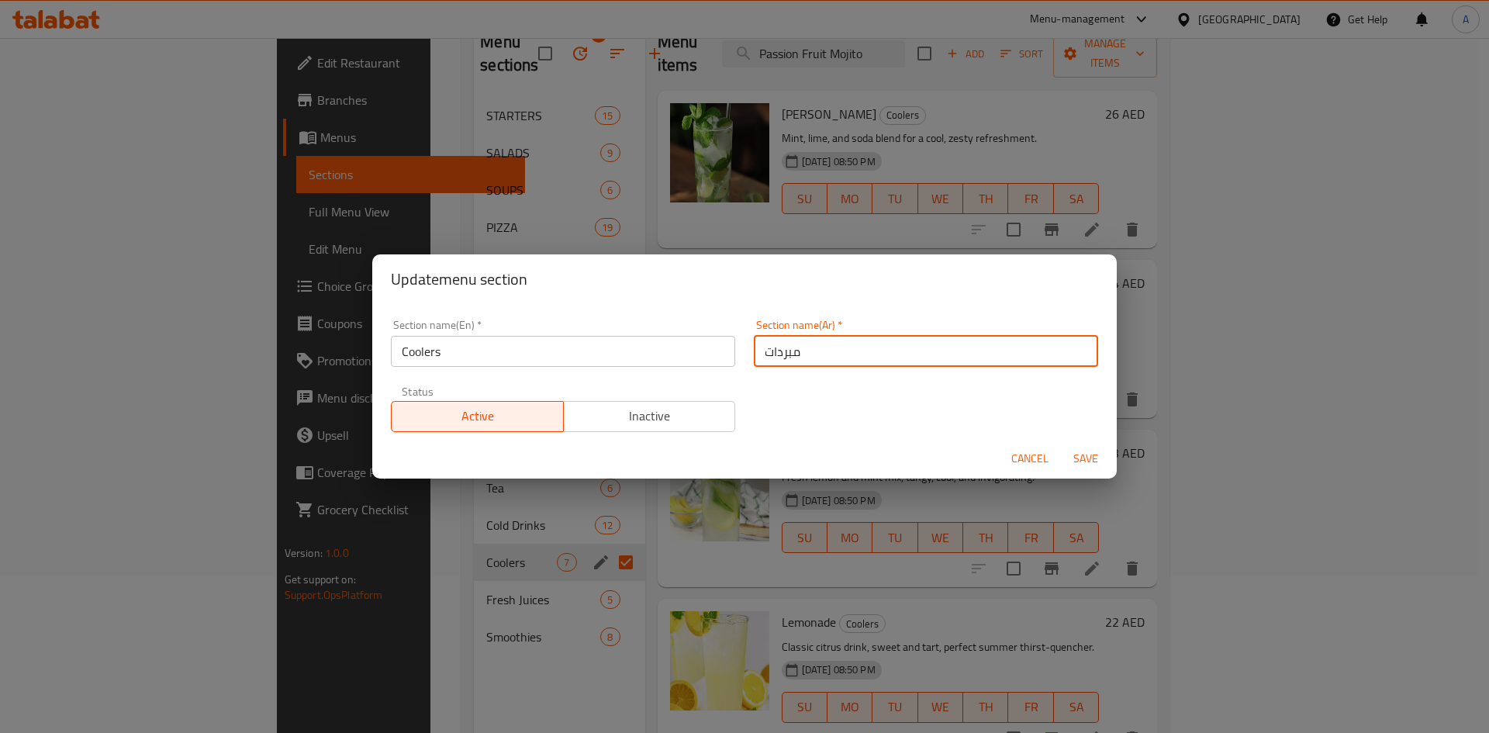
click at [846, 349] on input "مبردات" at bounding box center [926, 351] width 344 height 31
type input "s"
type input ";"
type input "s"
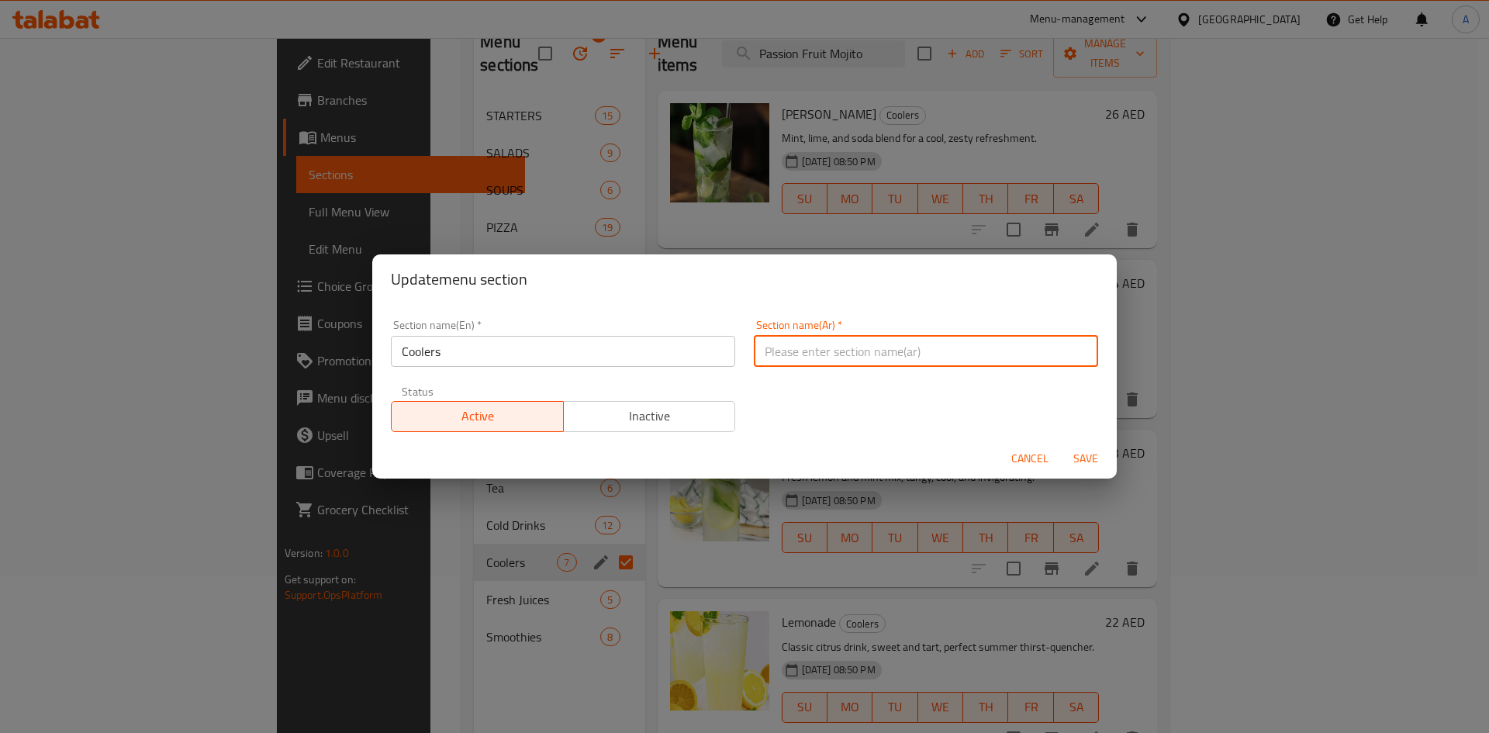
type input "s"
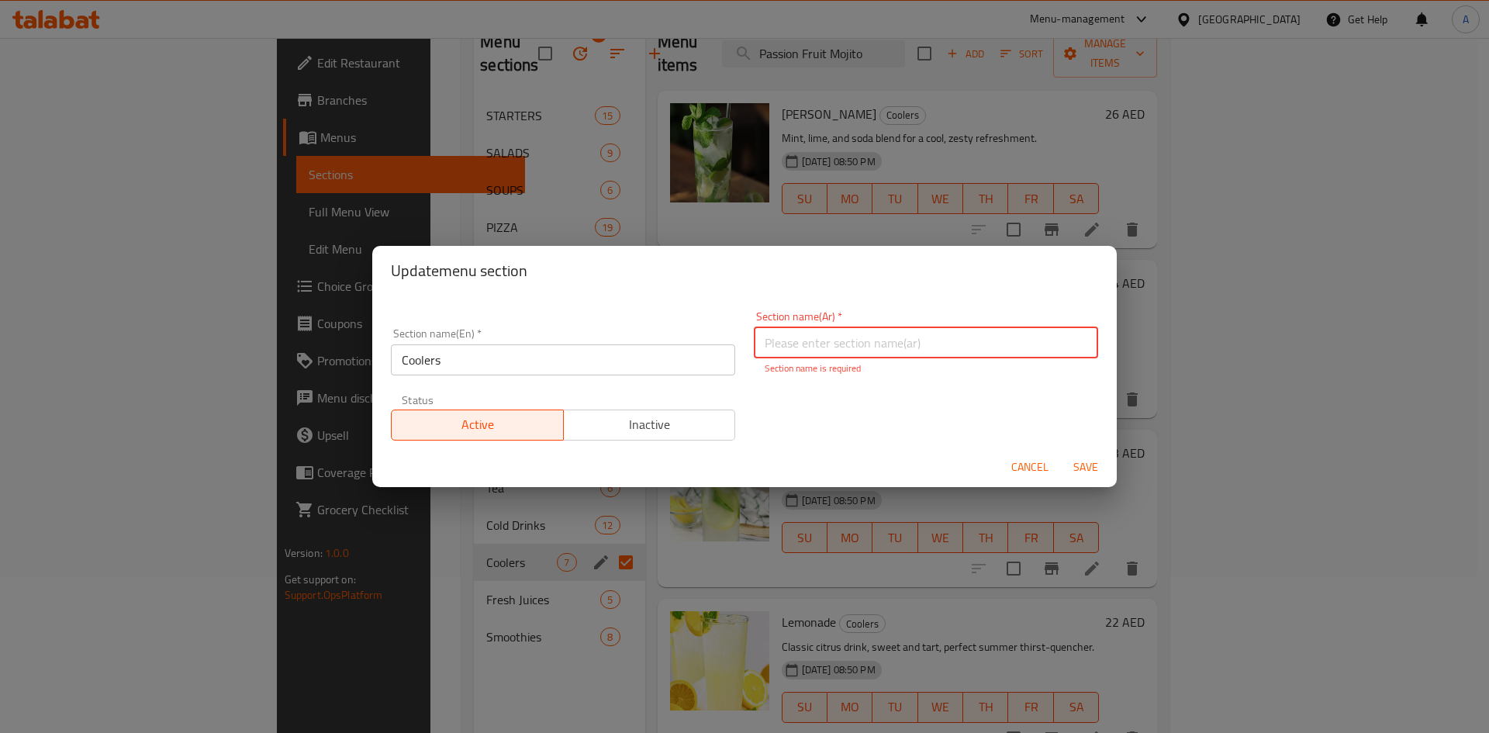
type input "s"
type input "ي"
type input "كولرز"
click at [1083, 458] on span "Save" at bounding box center [1085, 467] width 37 height 19
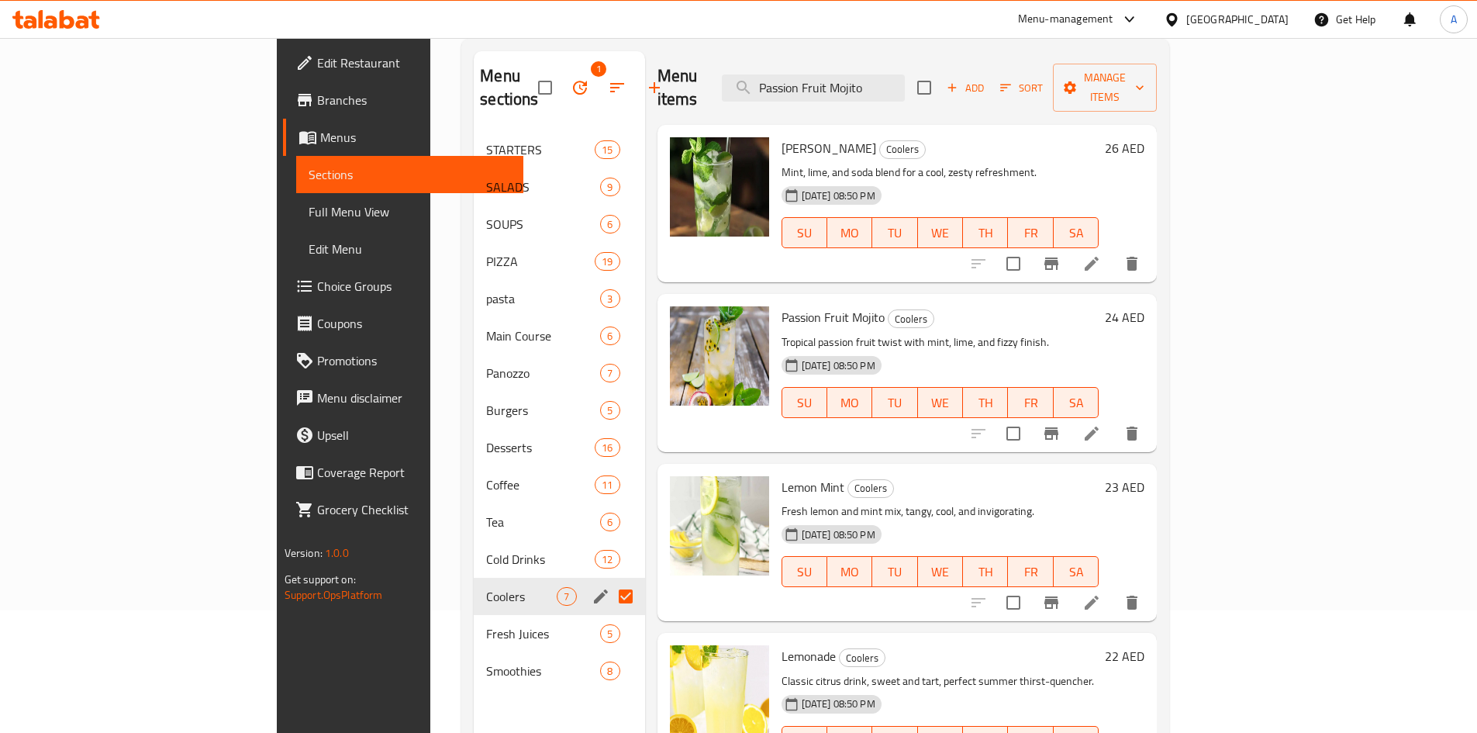
scroll to position [123, 0]
click at [486, 624] on span "Fresh Juices" at bounding box center [521, 633] width 71 height 19
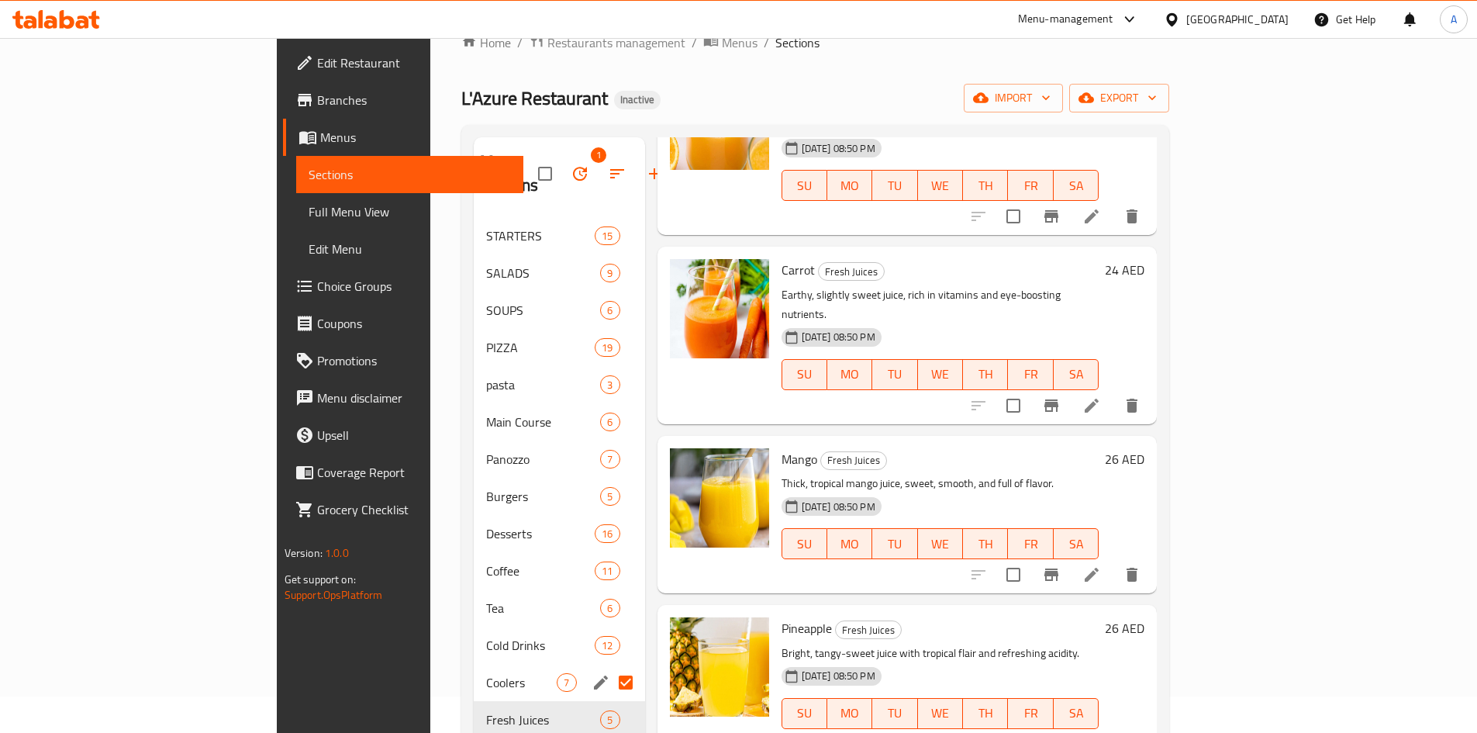
scroll to position [9, 0]
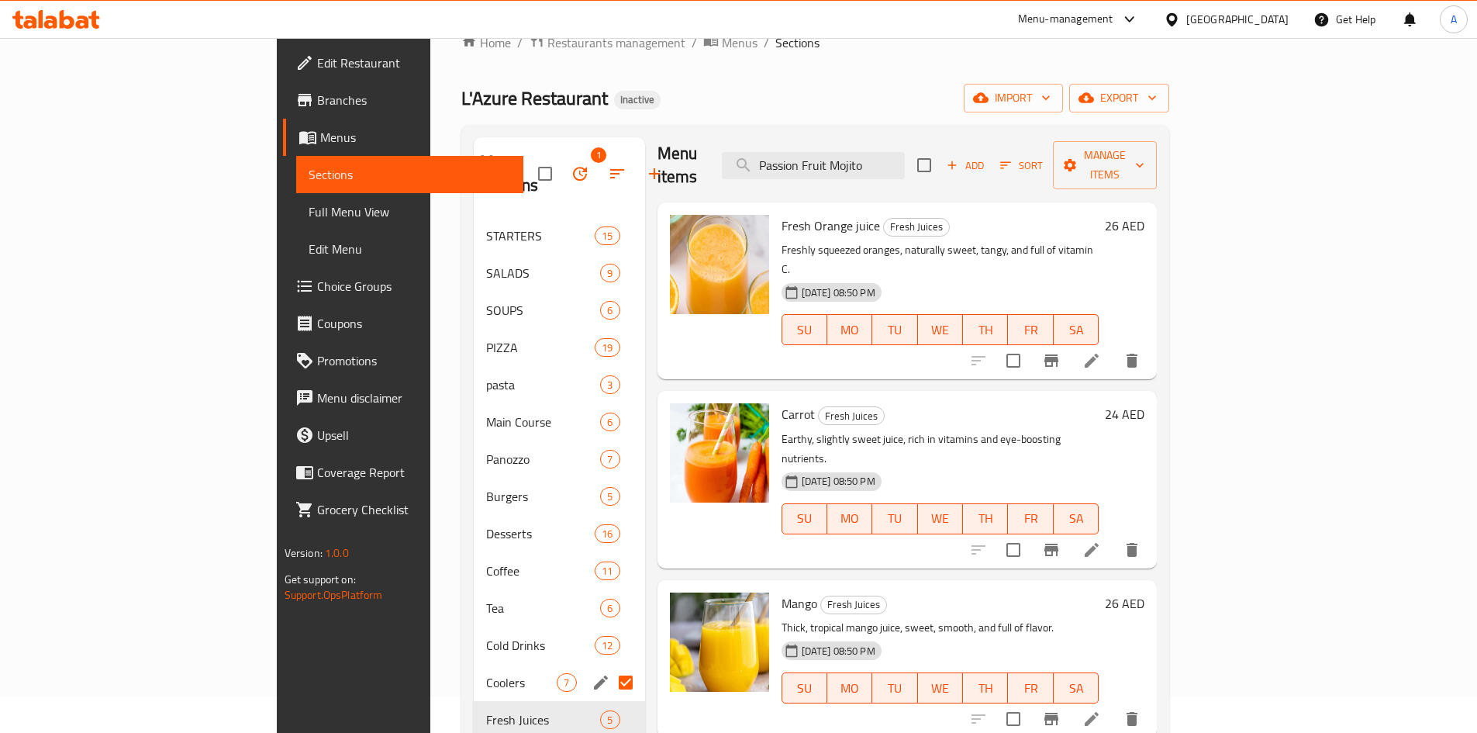
click at [782, 214] on span "Fresh Orange juice" at bounding box center [831, 225] width 98 height 23
copy span "Fresh"
click at [782, 214] on span "Fresh Orange juice" at bounding box center [831, 225] width 98 height 23
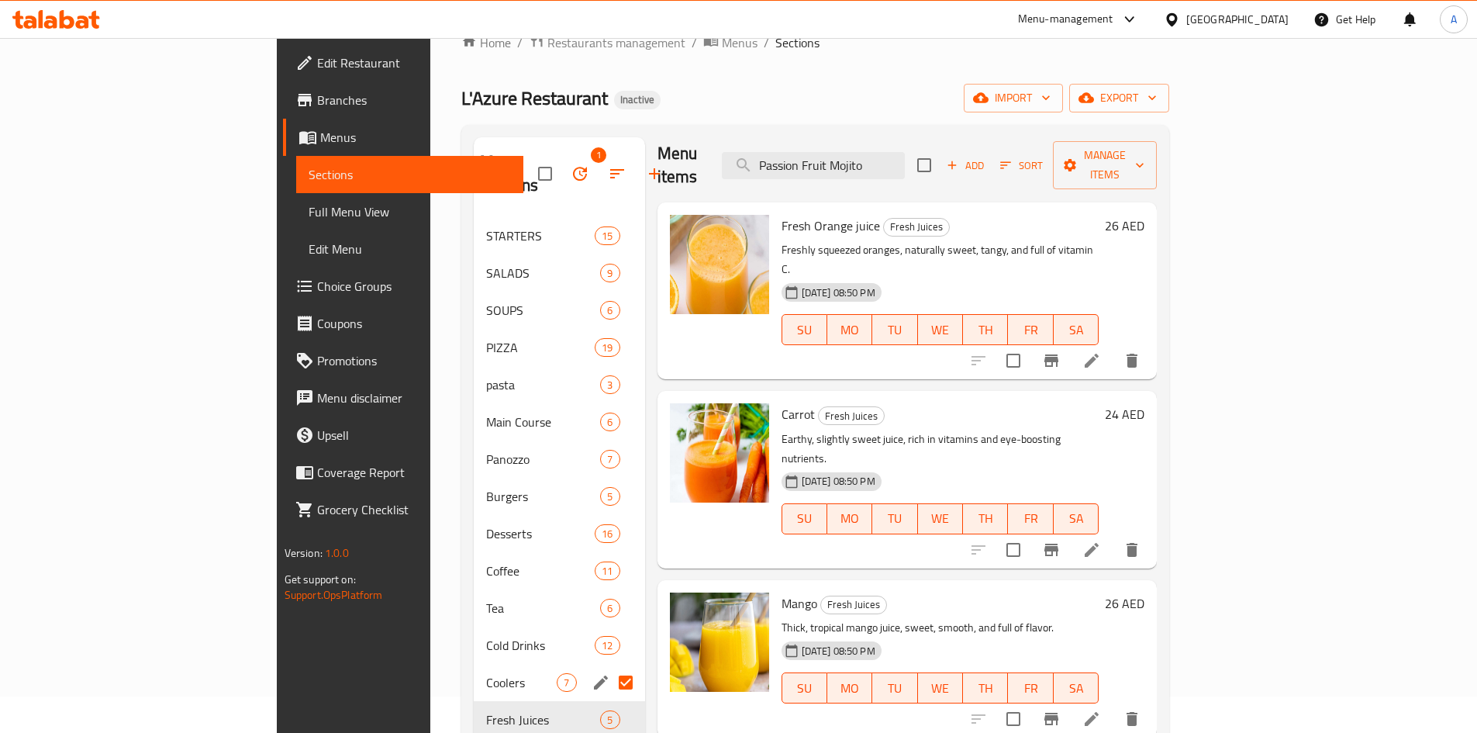
click at [806, 214] on span "Fresh Orange juice" at bounding box center [831, 225] width 98 height 23
click at [813, 240] on p "Freshly squeezed oranges, naturally sweet, tangy, and full of vitamin C." at bounding box center [941, 259] width 318 height 39
click at [790, 214] on span "Fresh Orange juice" at bounding box center [831, 225] width 98 height 23
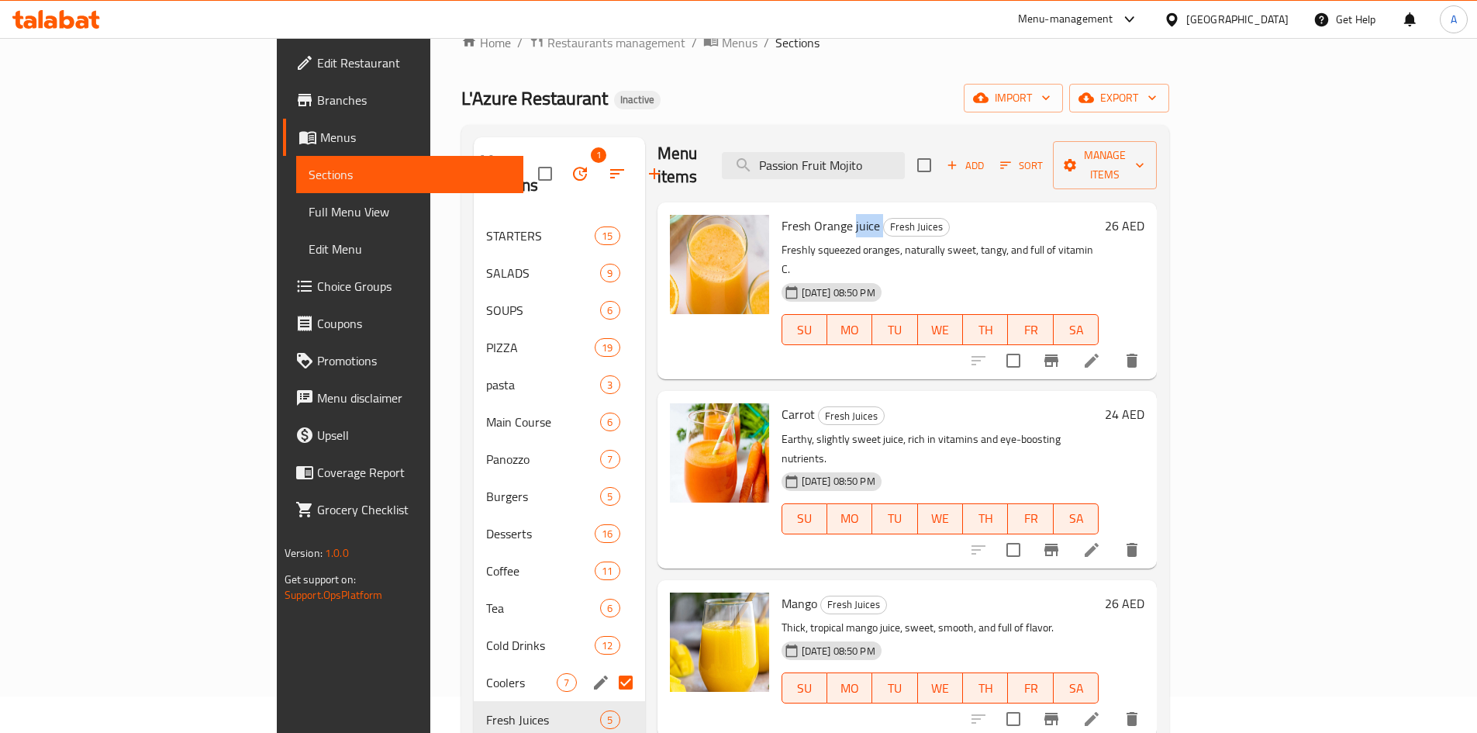
copy h6 "juice"
click at [896, 136] on div "Menu sections 1 STARTERS 15 SALADS 9 SOUPS 6 PIZZA 19 pasta 3 Main Course 6 Pan…" at bounding box center [815, 504] width 708 height 758
click at [895, 152] on input "Passion Fruit Mojito" at bounding box center [813, 165] width 183 height 27
paste input "Protein Charge"
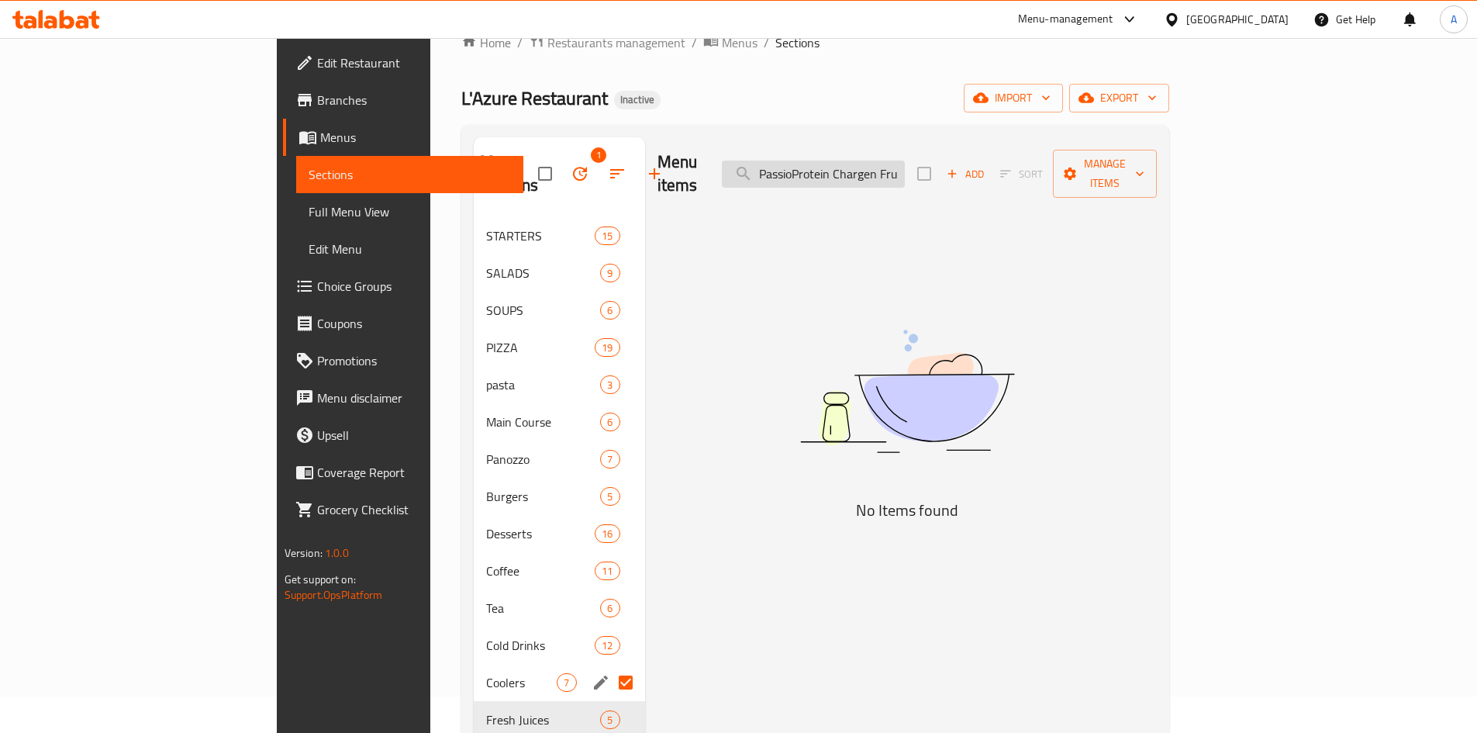
click at [905, 161] on input "PassioProtein Chargen Fruit Mojito" at bounding box center [813, 174] width 183 height 27
paste input "rotein Charge"
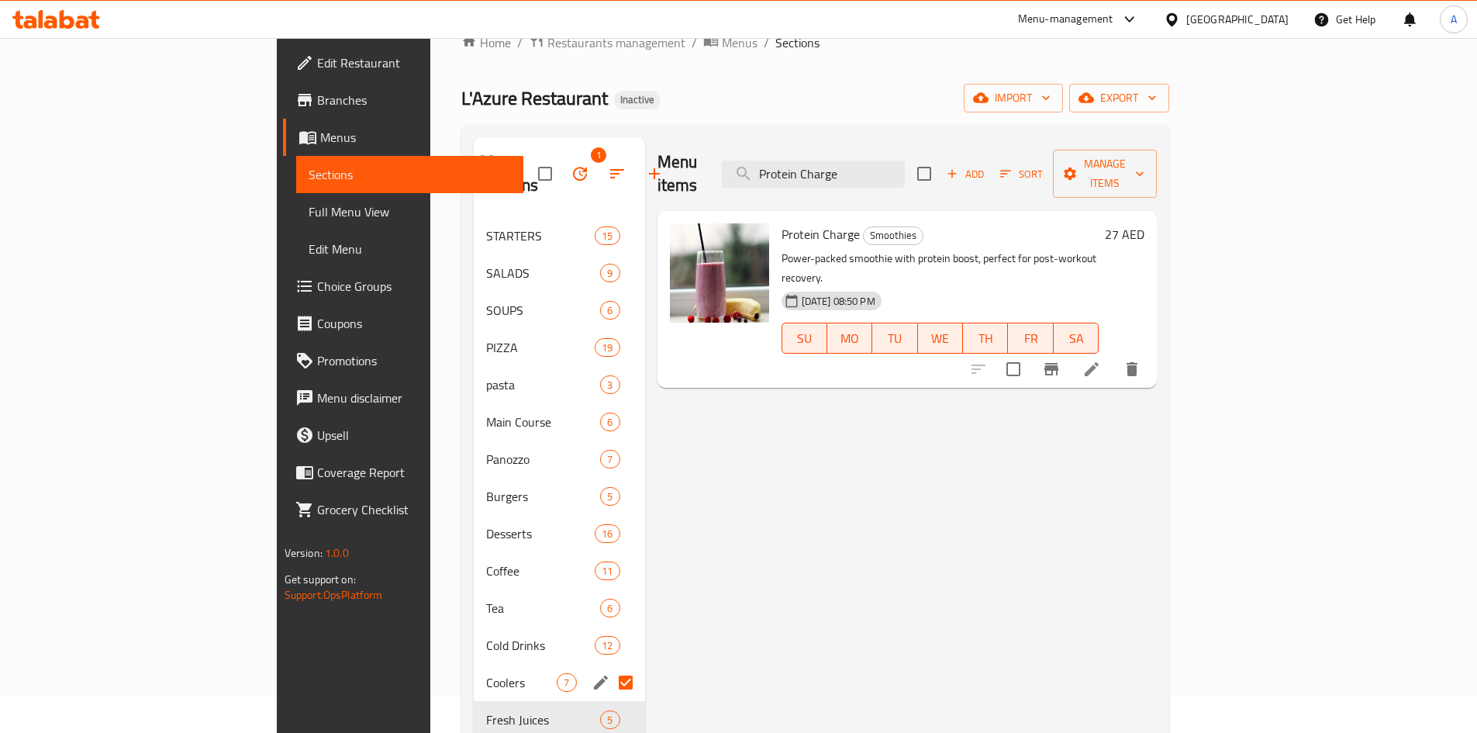
type input "Protein Charge"
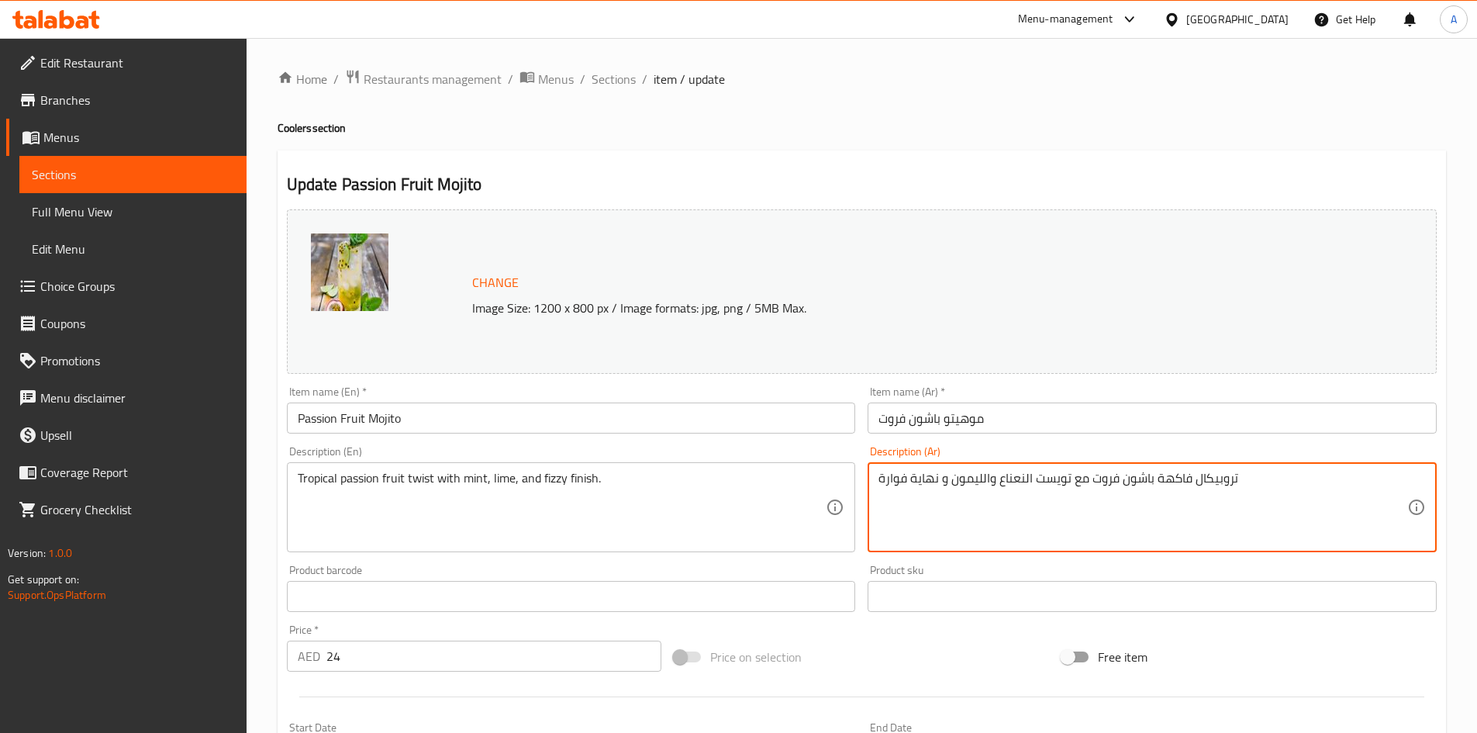
click at [1146, 478] on textarea "تروبيكال فاكهة باشون فروت مع تويست النعناع والليمون و نهاية فوارة" at bounding box center [1143, 508] width 529 height 74
click at [1165, 471] on textarea "تروبيكال فاكهة باشون فروت مع تويست النعناع والليمون و نهاية فوارة" at bounding box center [1143, 508] width 529 height 74
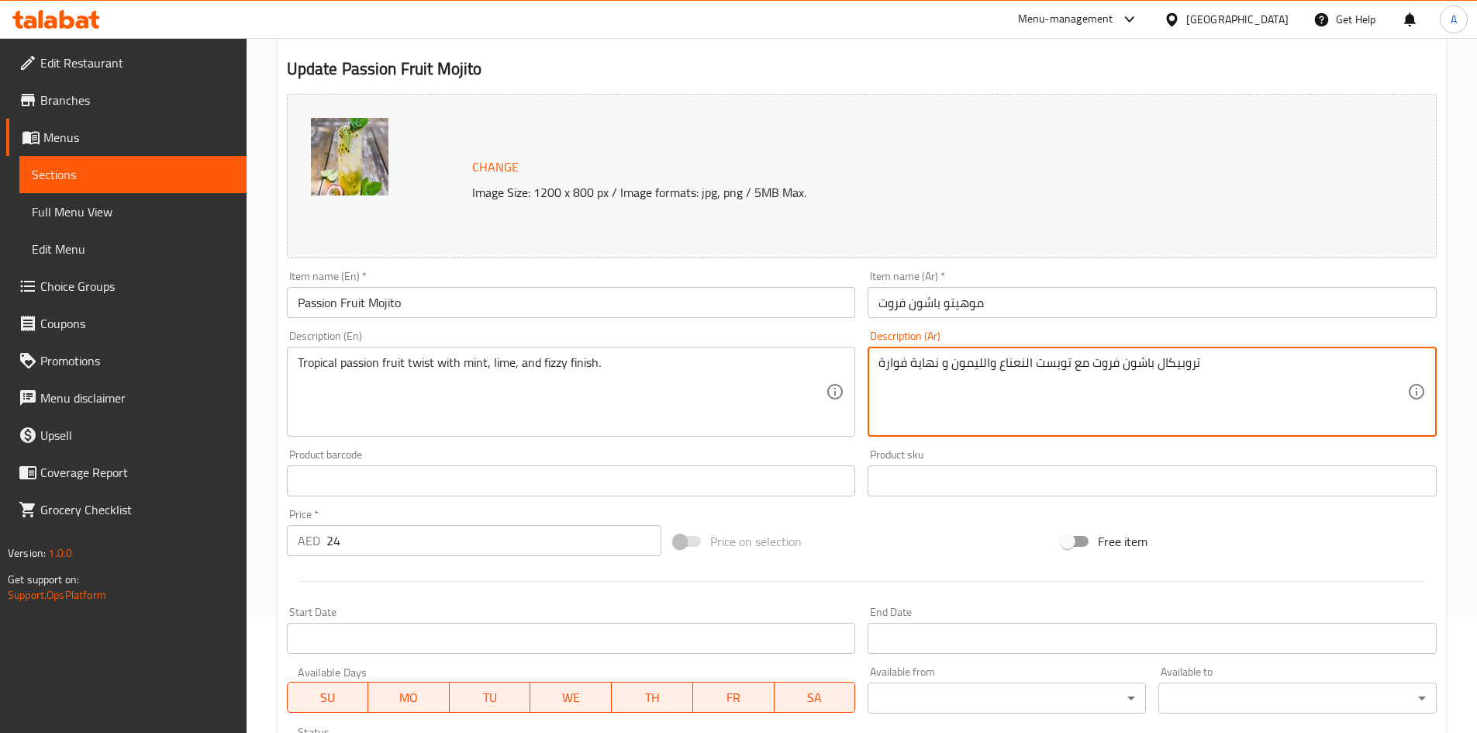
scroll to position [326, 0]
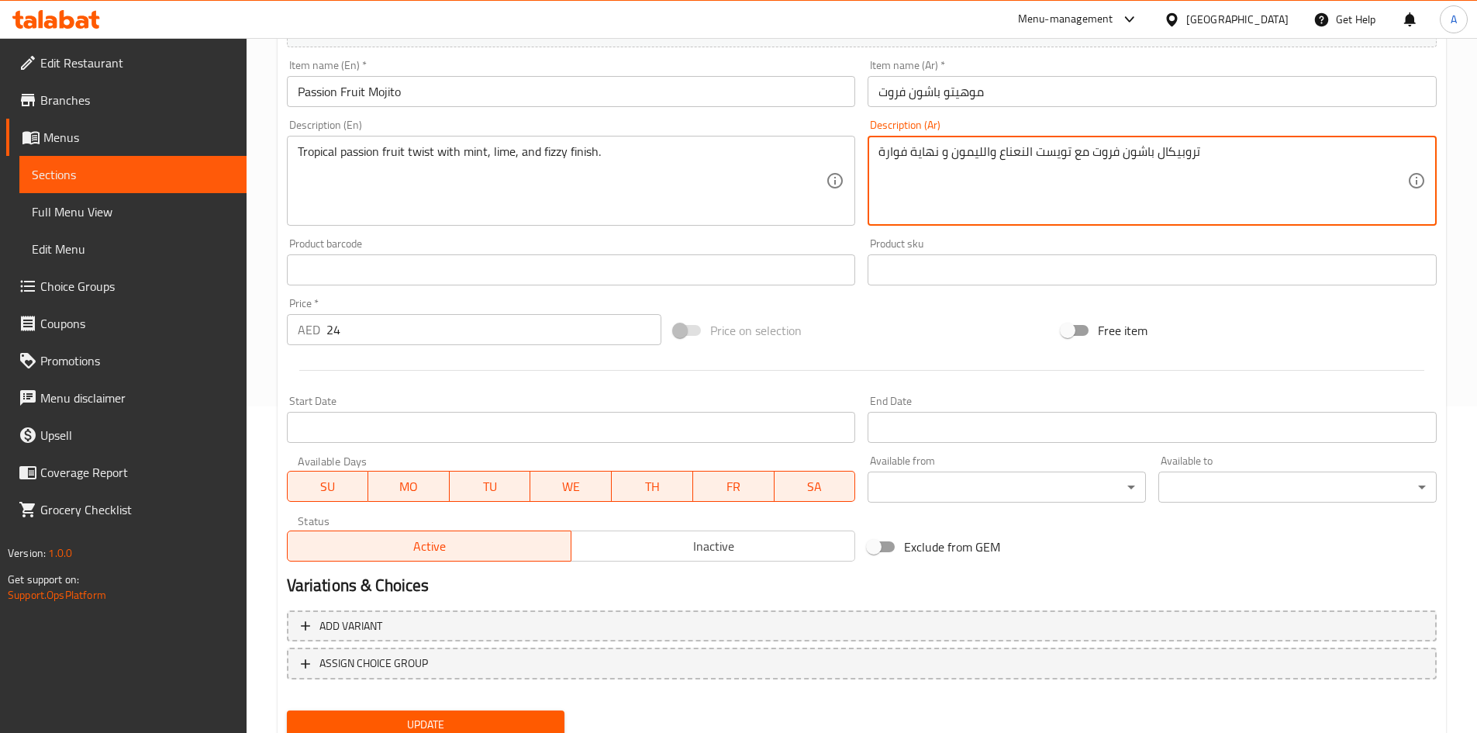
type textarea "تروبيكال باشون فروت مع تويست النعناع والليمون و نهاية فوارة"
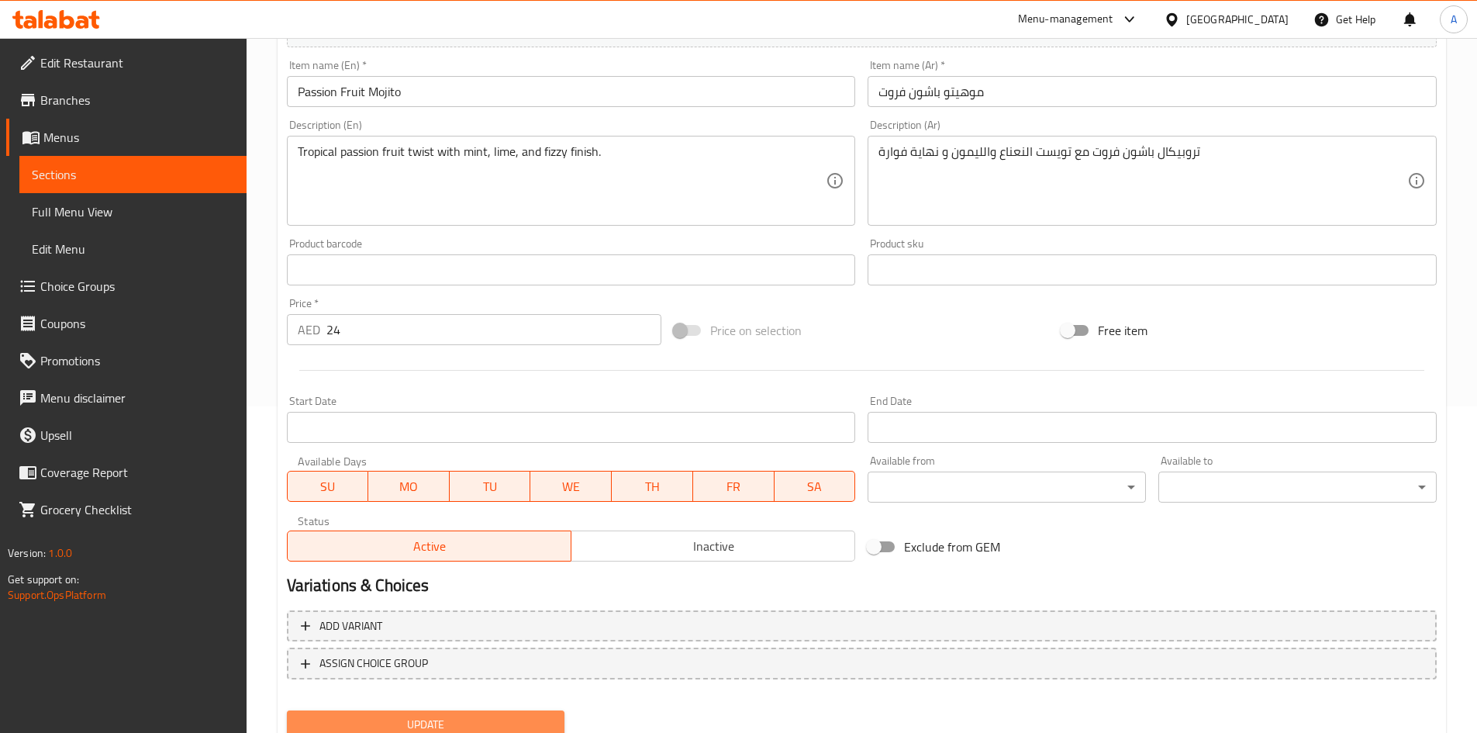
click at [523, 721] on span "Update" at bounding box center [426, 724] width 254 height 19
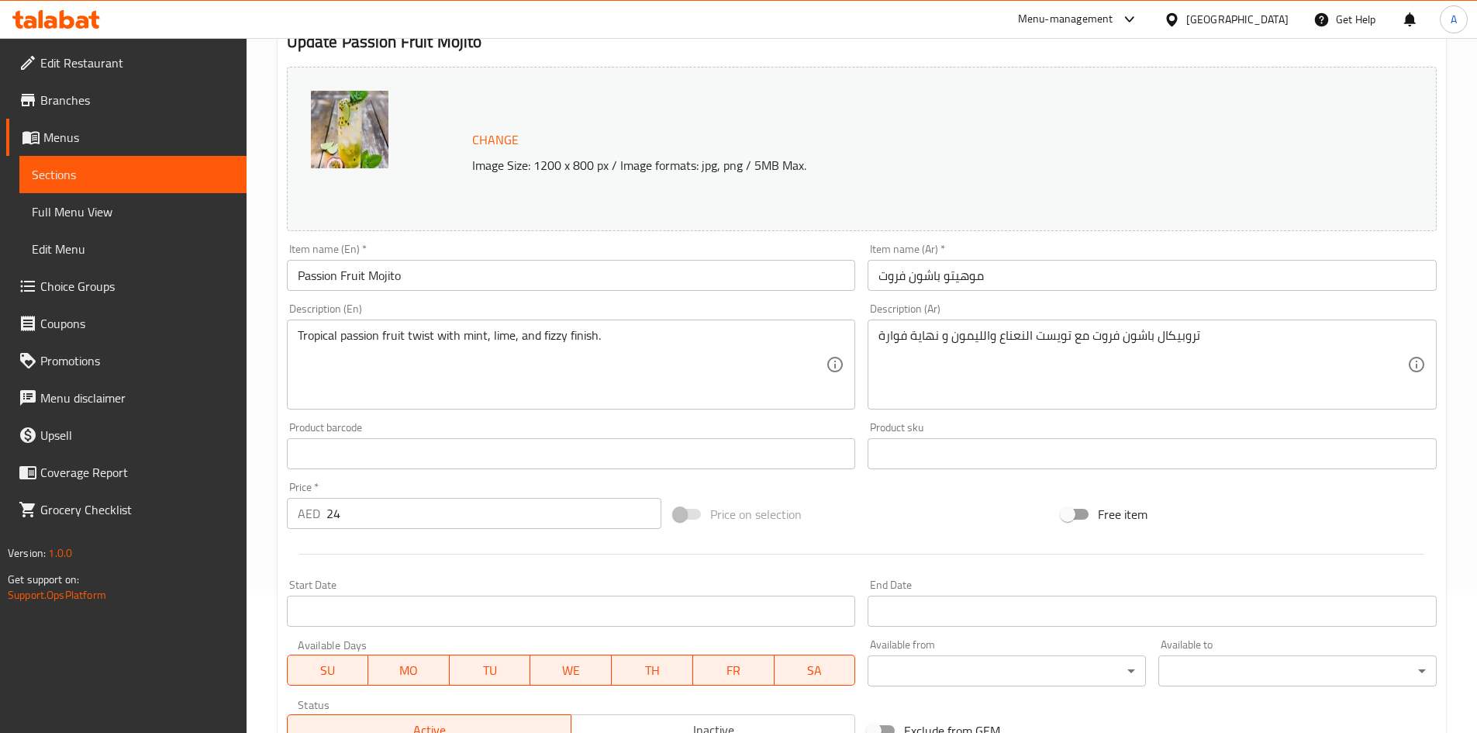
scroll to position [69, 0]
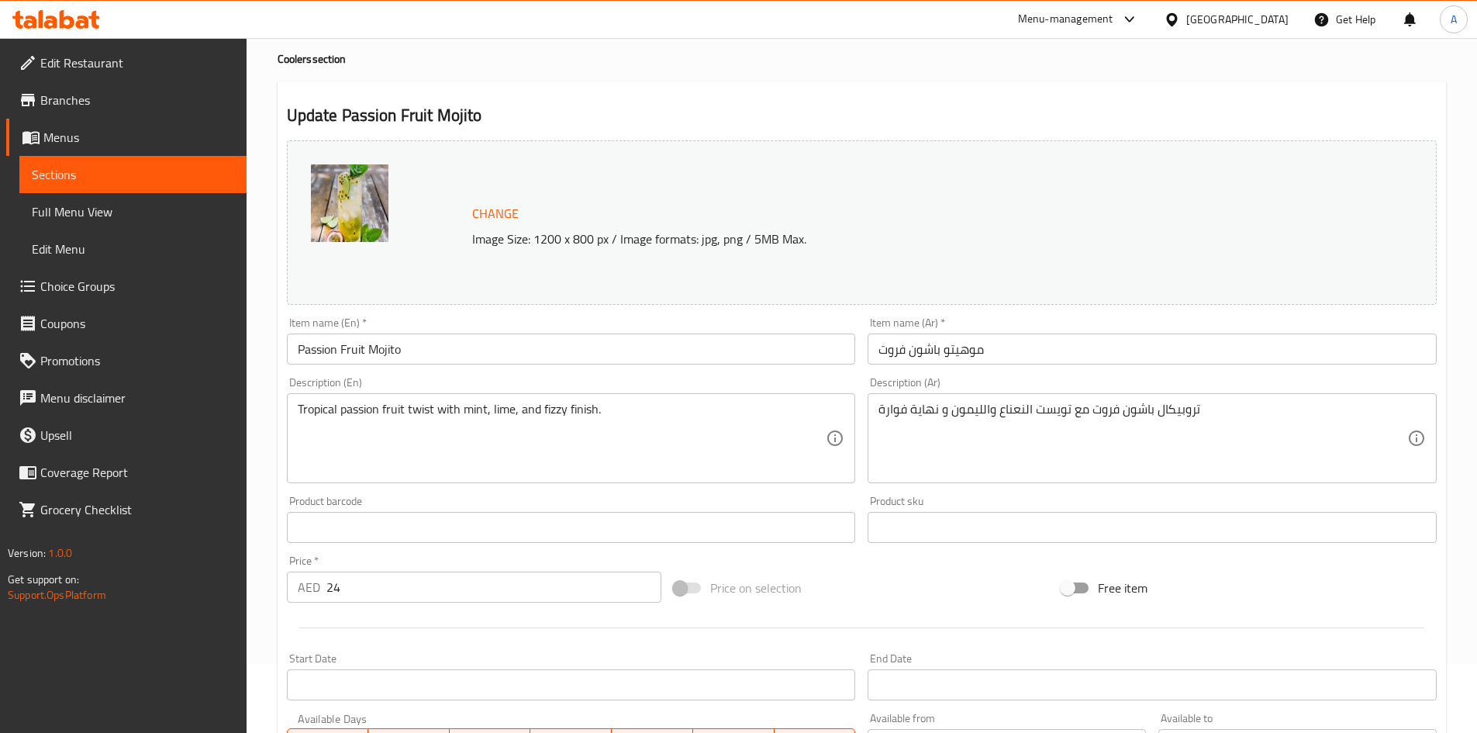
click at [440, 358] on input "Passion Fruit Mojito" at bounding box center [571, 348] width 569 height 31
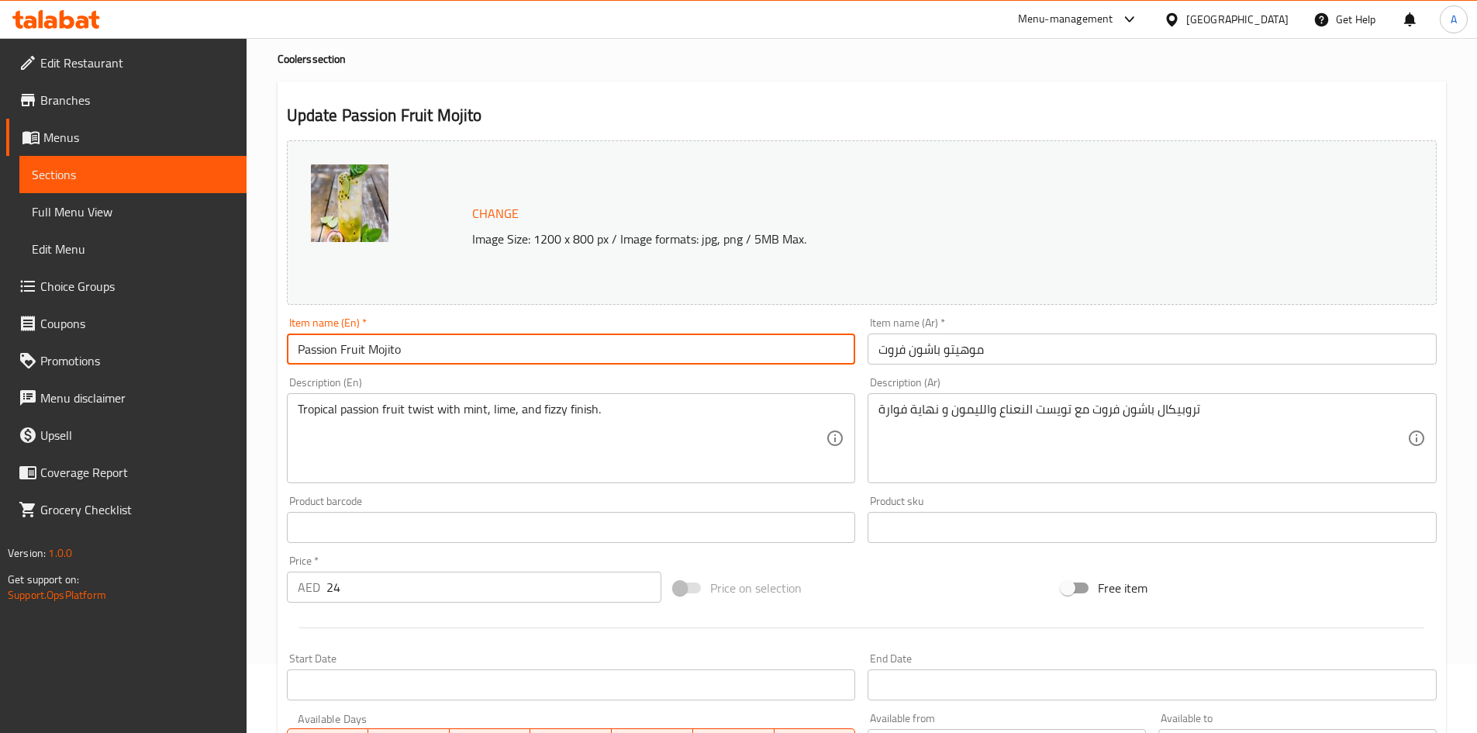
scroll to position [385, 0]
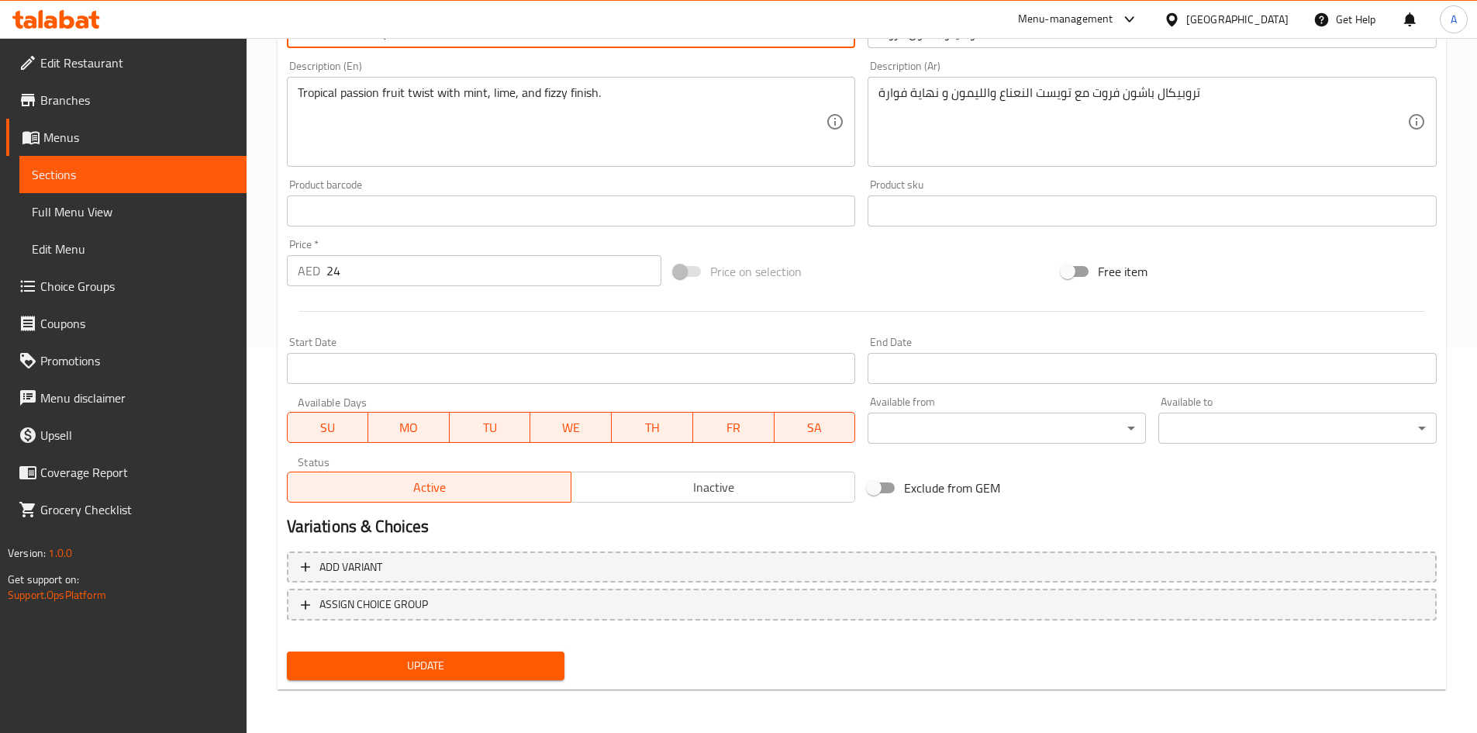
click at [462, 677] on button "Update" at bounding box center [426, 665] width 278 height 29
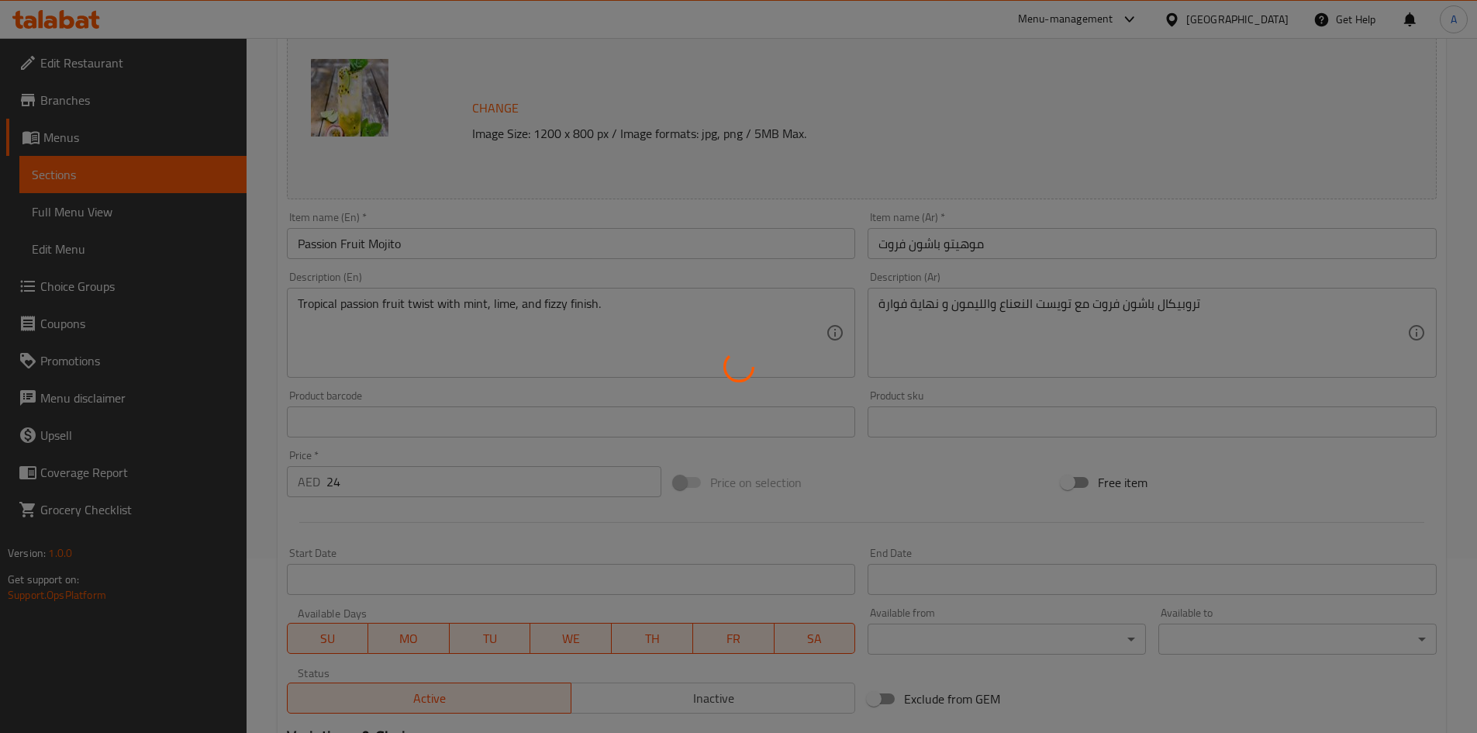
scroll to position [21, 0]
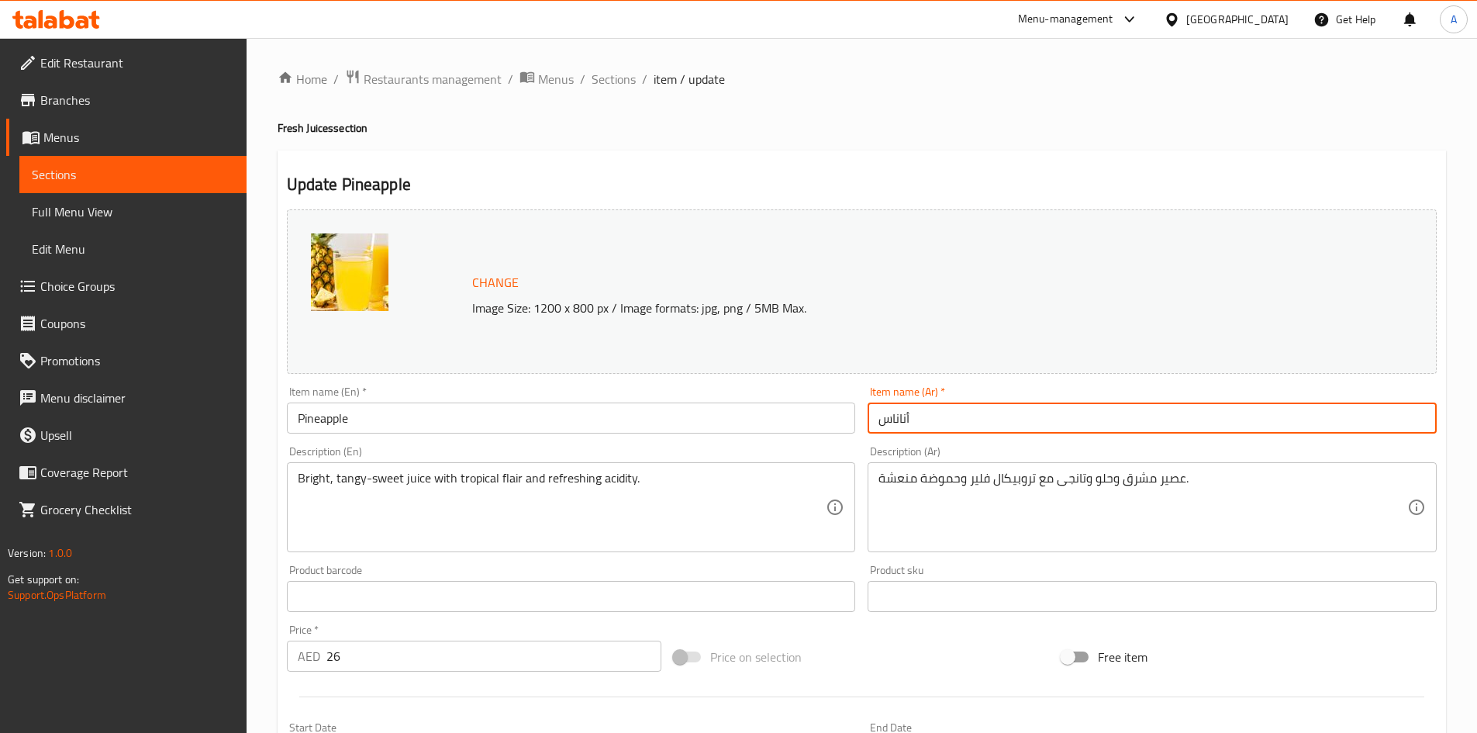
click at [955, 422] on input "أناناس" at bounding box center [1152, 417] width 569 height 31
paste input "عصير مانجو طازج"
click at [969, 420] on input "أناناسعصير مانجو طازج" at bounding box center [1152, 417] width 569 height 31
click at [978, 421] on input "أناناس عصير مانجو طازج" at bounding box center [1152, 417] width 569 height 31
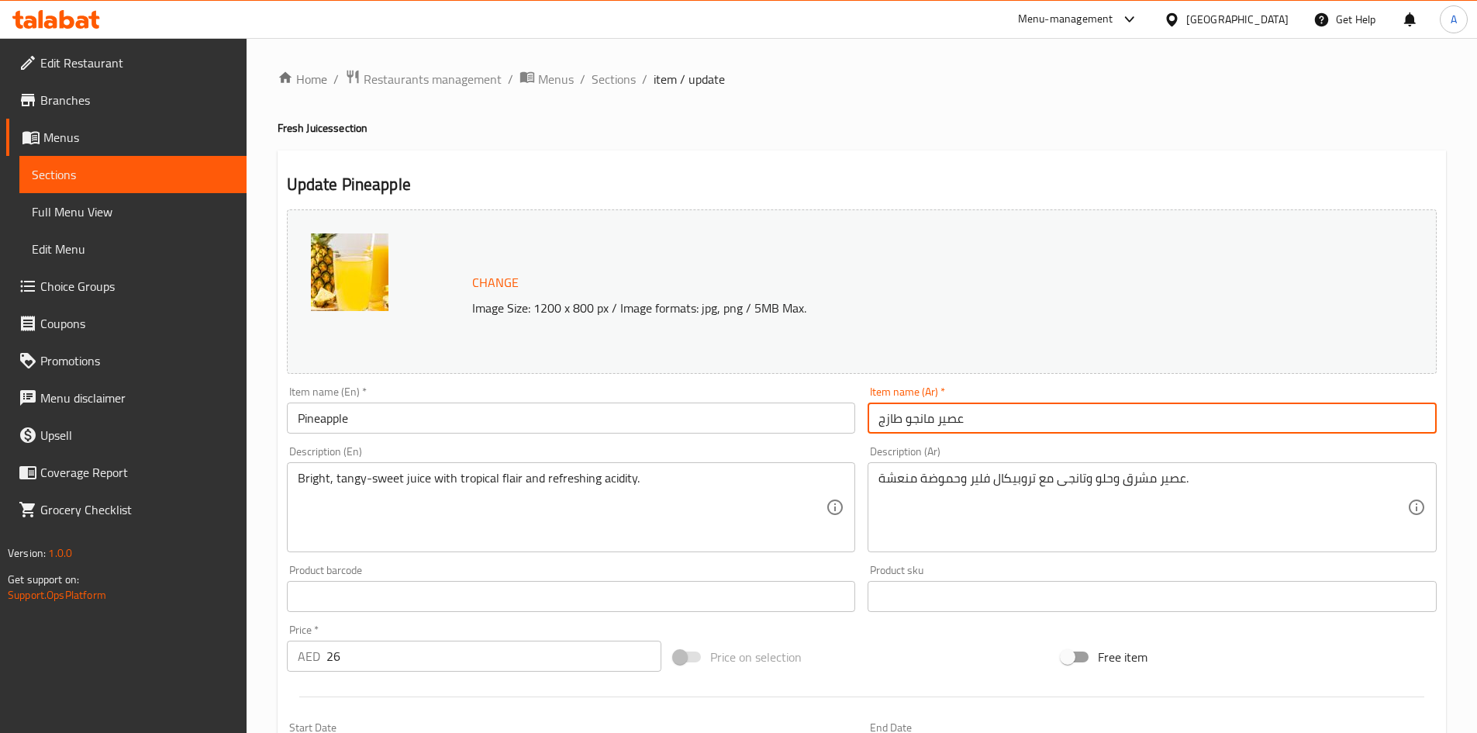
click at [906, 420] on input "عصير مانجو طازج" at bounding box center [1152, 417] width 569 height 31
click at [912, 417] on input "عصير مانجو طازج" at bounding box center [1152, 417] width 569 height 31
paste input "أناناس"
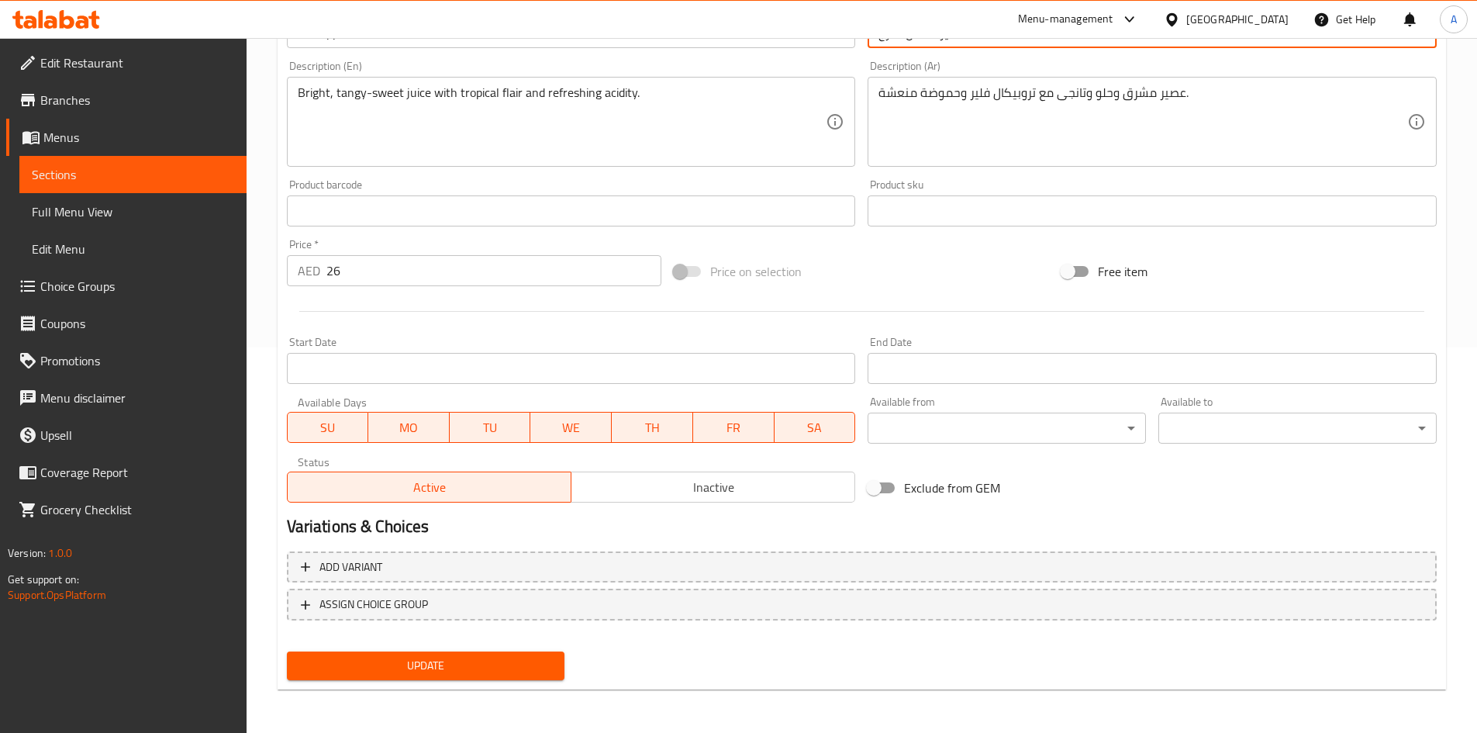
type input "عصير أناناس طازج"
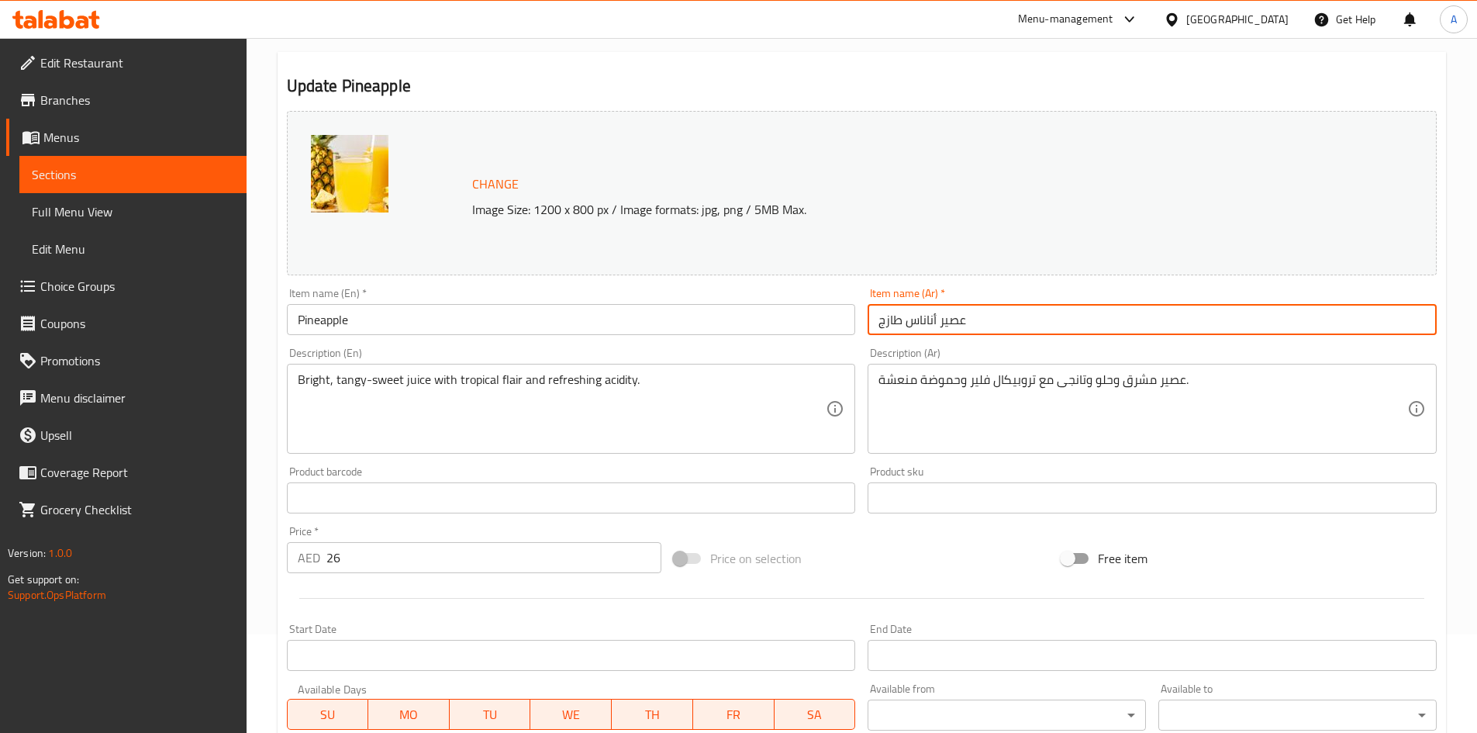
scroll to position [25, 0]
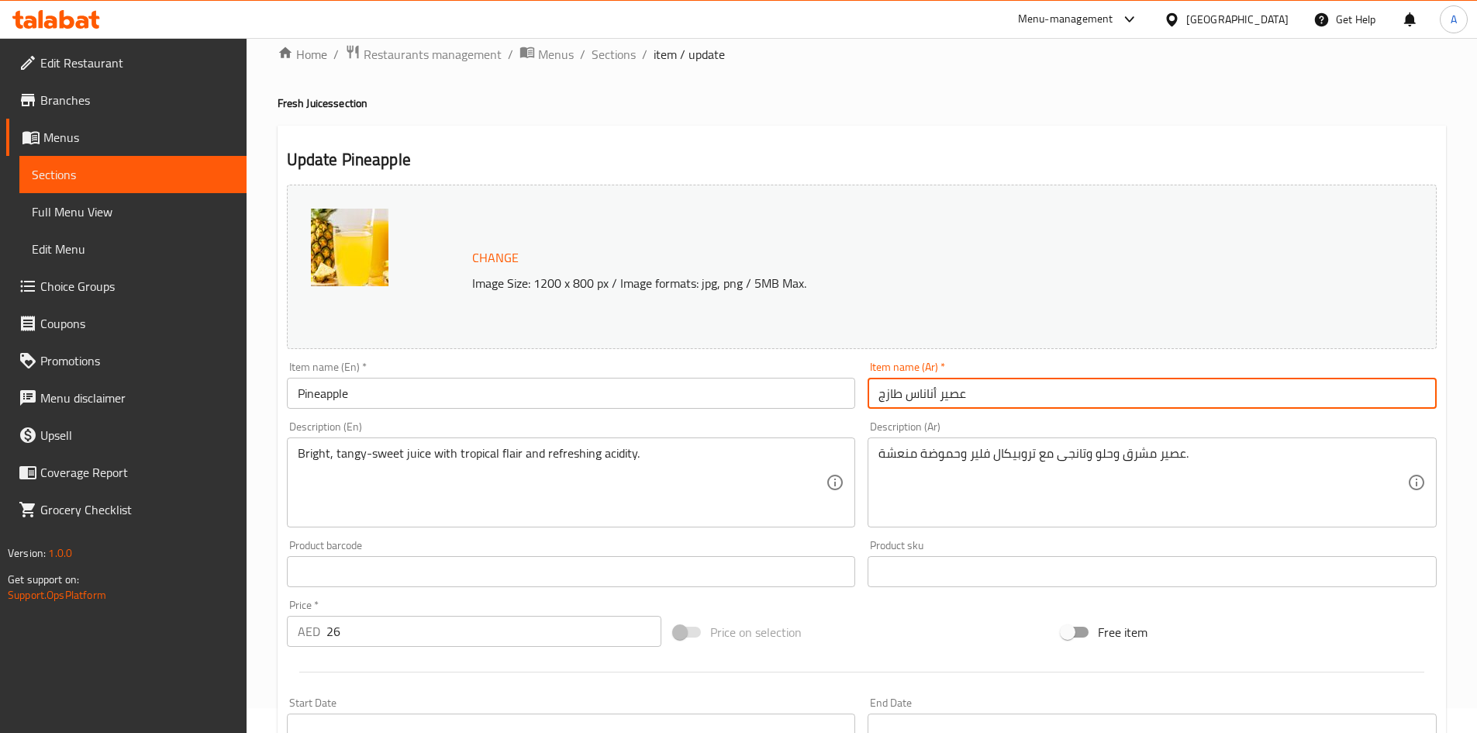
click at [403, 362] on div "Item name (En)   * Pineapple Item name (En) *" at bounding box center [571, 384] width 569 height 47
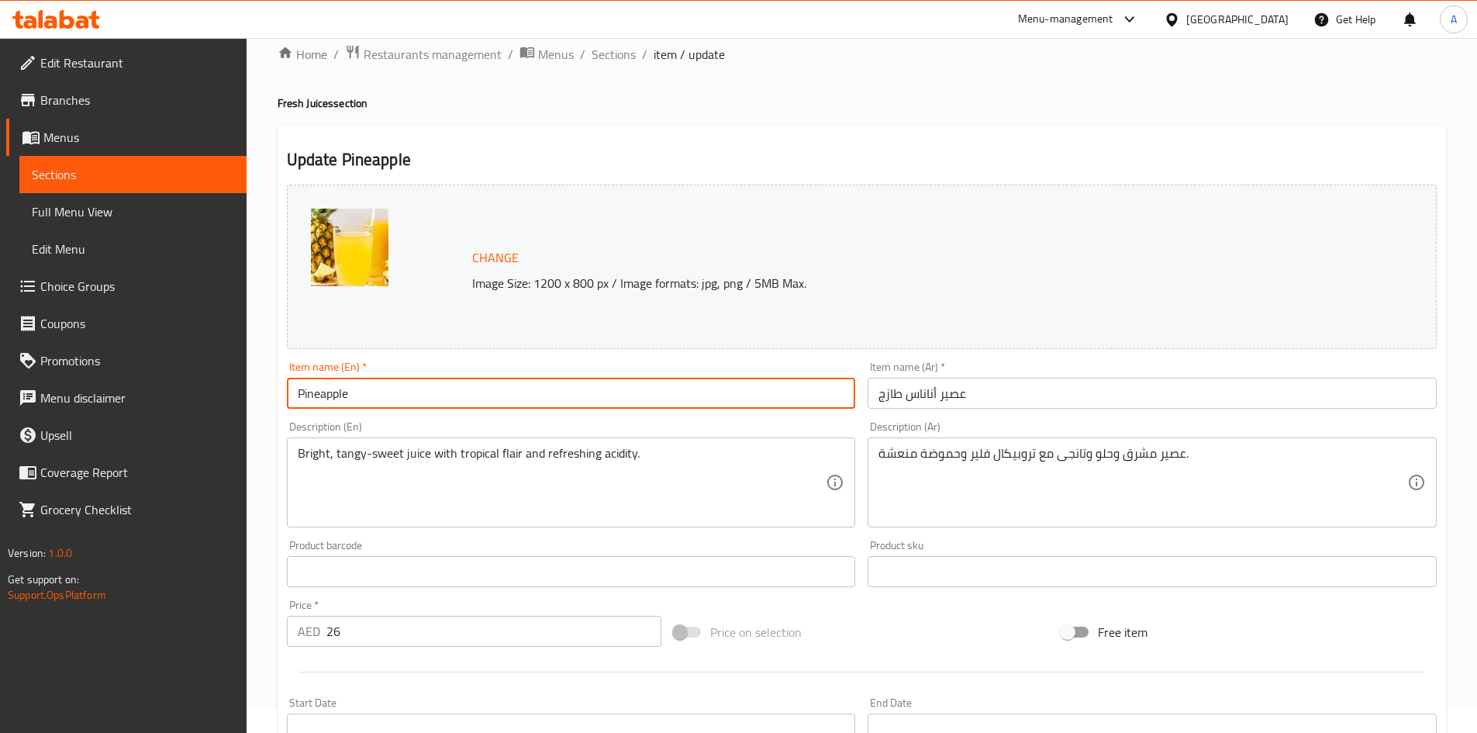
click at [399, 382] on input "Pineapple" at bounding box center [571, 393] width 569 height 31
paste input "Fresh juice"
type input "Pineapple Fresh juice"
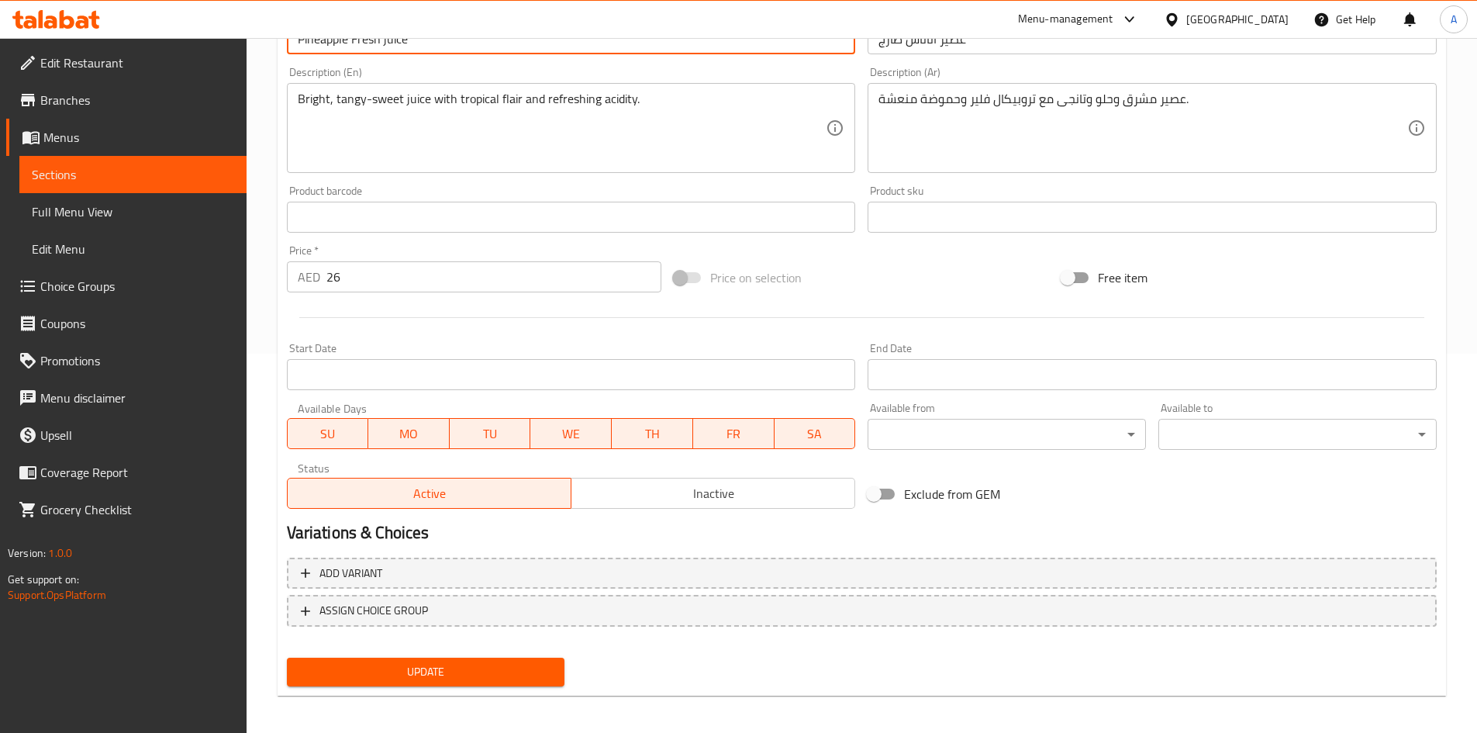
scroll to position [385, 0]
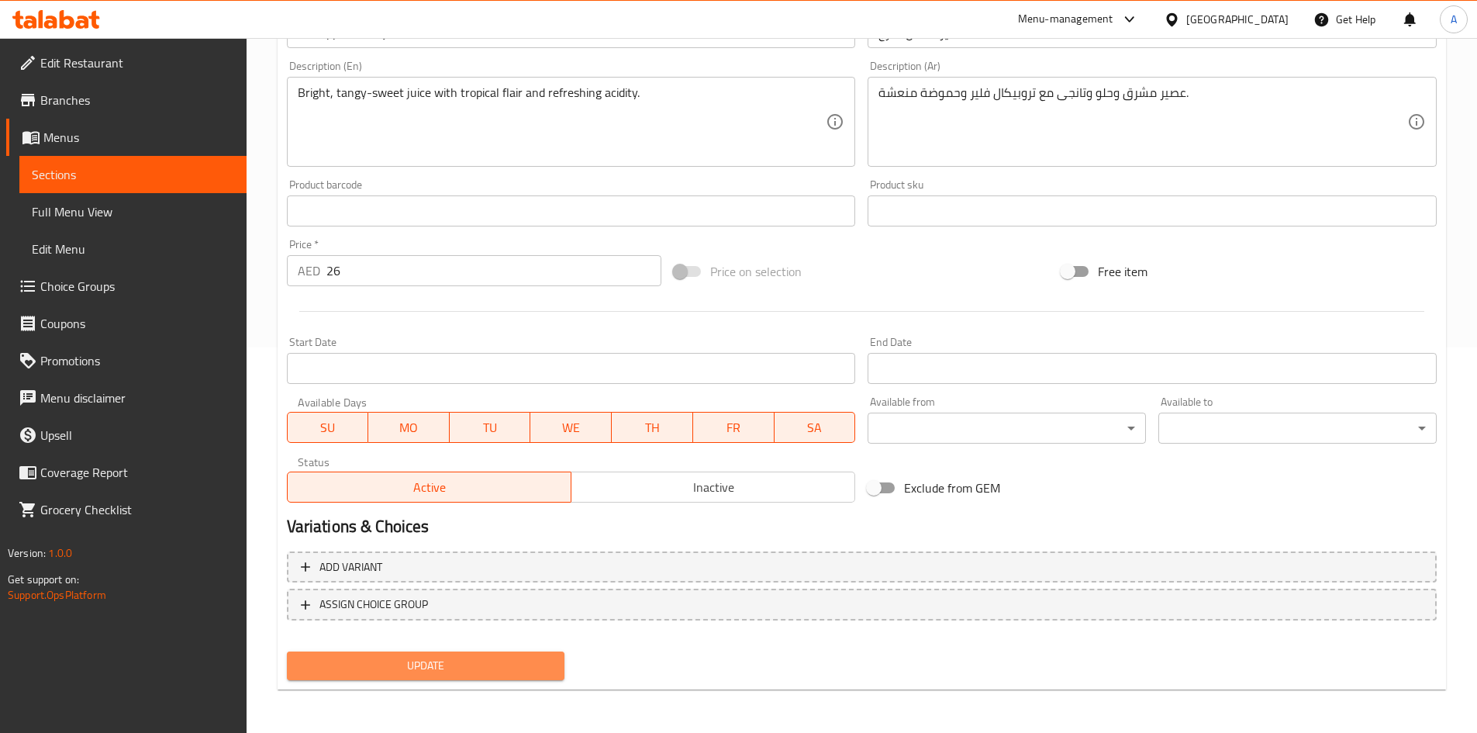
click at [361, 658] on span "Update" at bounding box center [426, 665] width 254 height 19
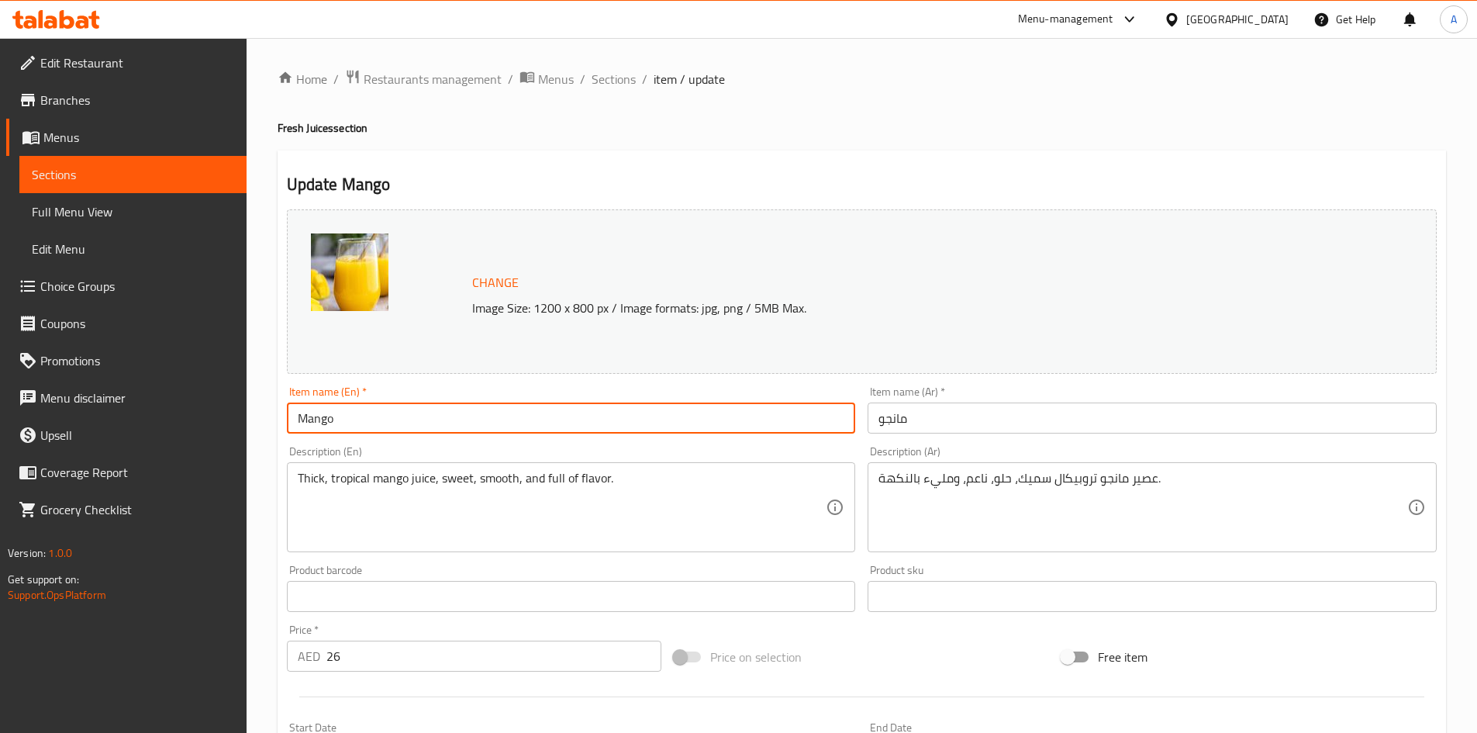
click at [393, 409] on input "Mango" at bounding box center [571, 417] width 569 height 31
paste input "Fresh"
paste input "juice"
click at [425, 409] on input "Mango Fresh juice" at bounding box center [571, 417] width 569 height 31
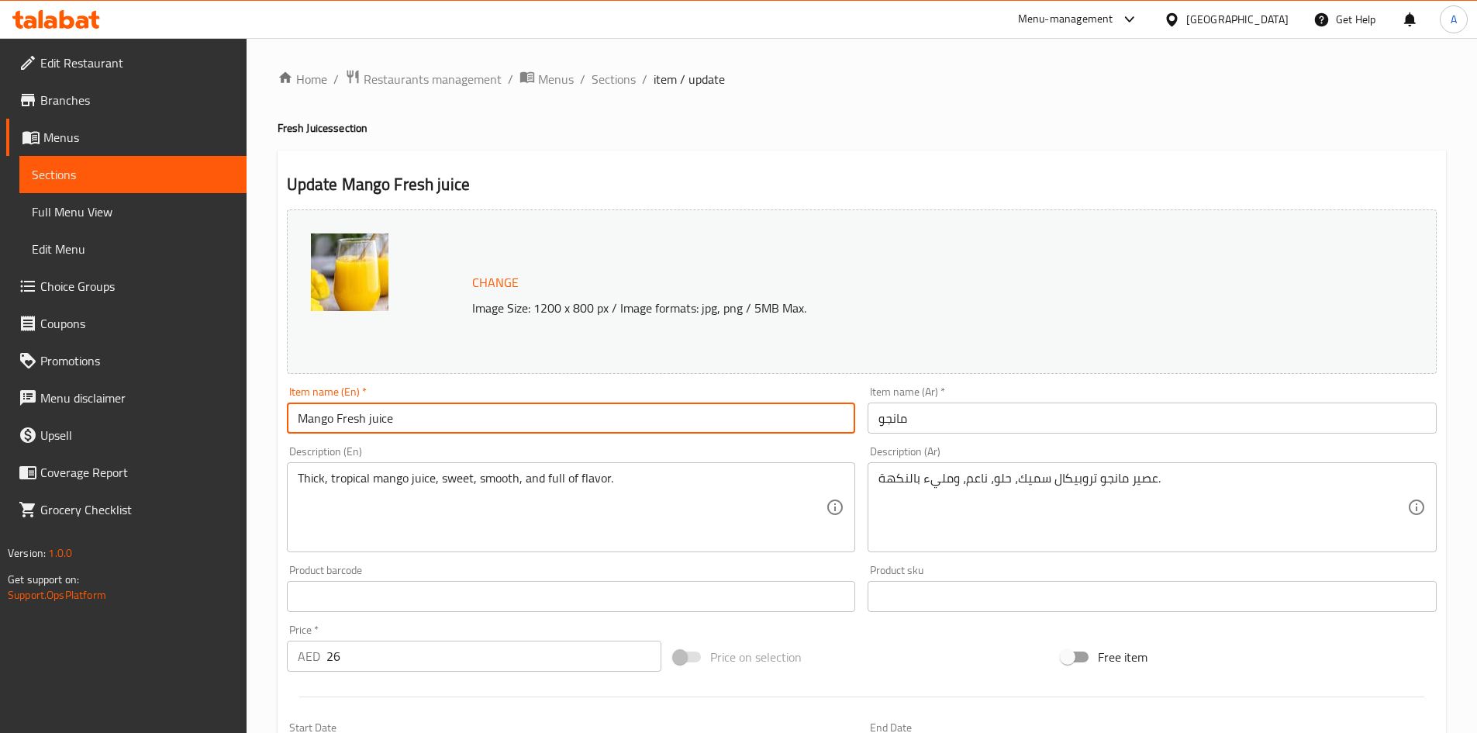
click at [425, 409] on input "Mango Fresh juice" at bounding box center [571, 417] width 569 height 31
type input "Mango Fresh juice"
click at [883, 424] on input "مانجو" at bounding box center [1152, 417] width 569 height 31
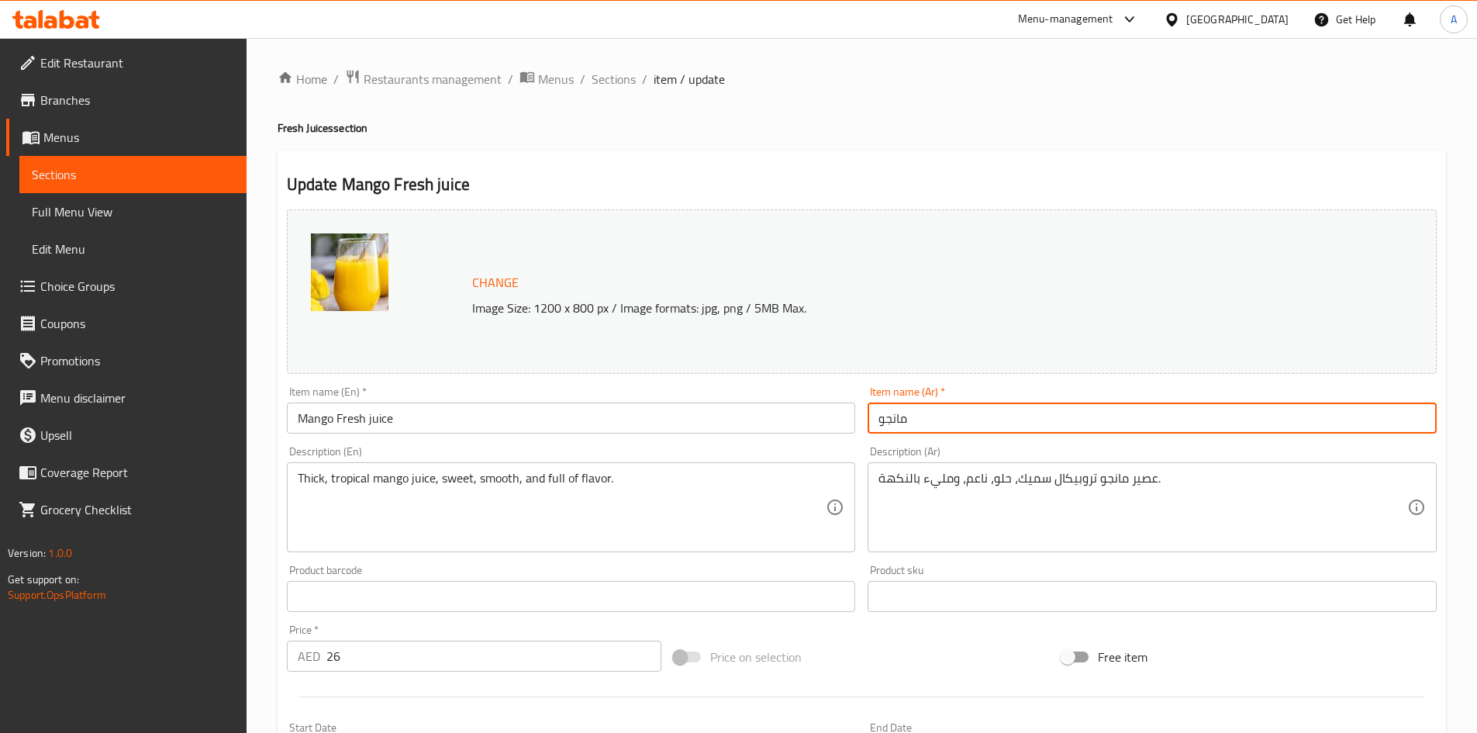
click at [883, 424] on input "مانجو" at bounding box center [1152, 417] width 569 height 31
paste input "عصير مانجو طازج"
click at [920, 423] on input "عصير مانجو طازج" at bounding box center [1152, 417] width 569 height 31
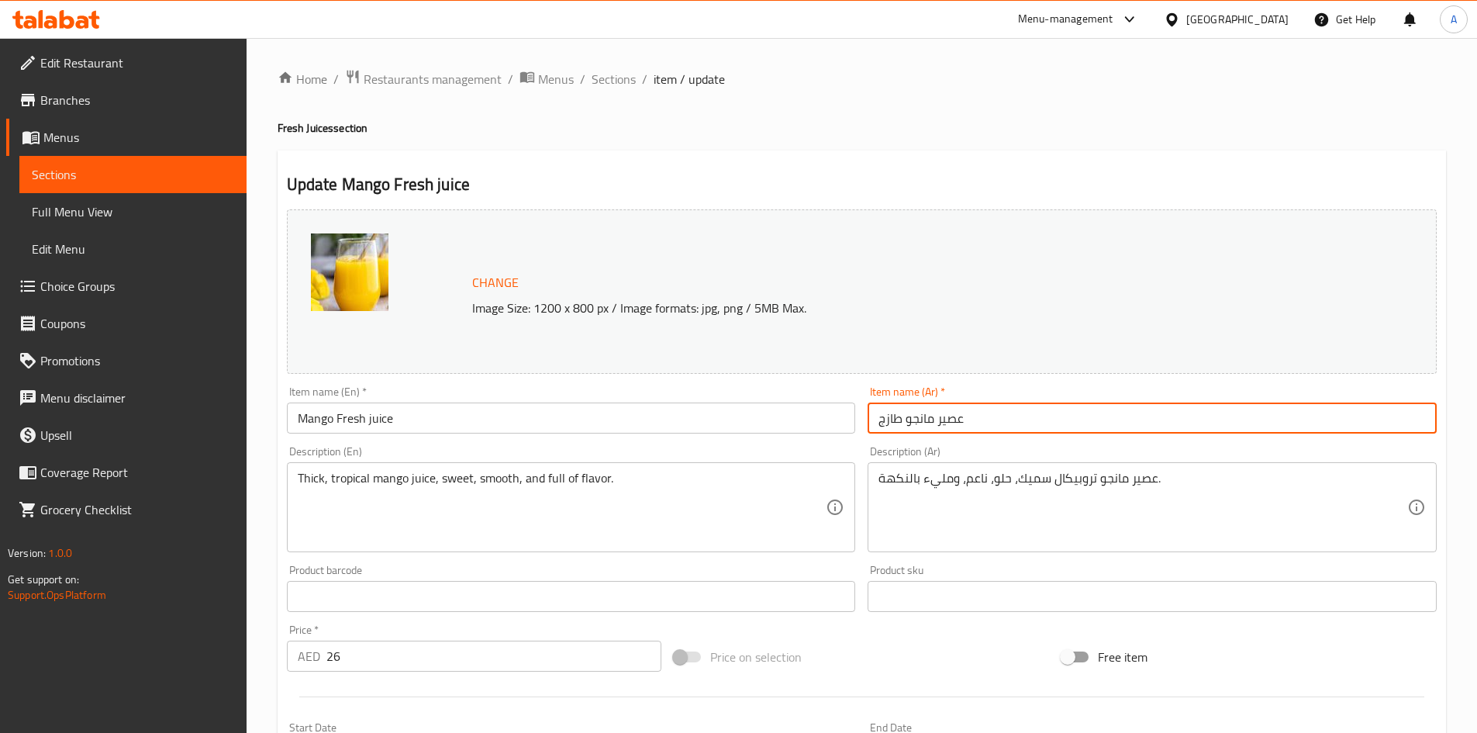
type input "عصير مانجو طازج"
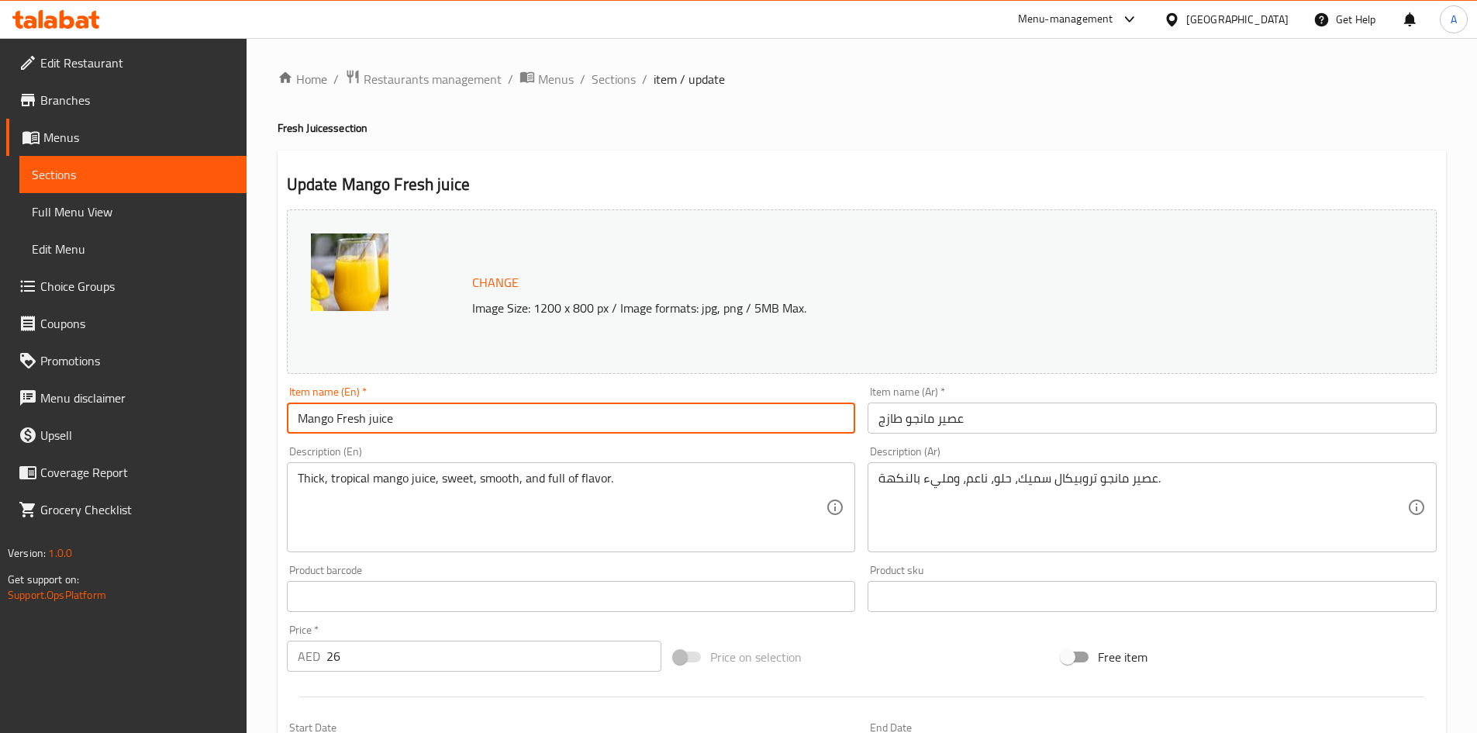
drag, startPoint x: 451, startPoint y: 414, endPoint x: 339, endPoint y: 420, distance: 111.8
click at [339, 420] on input "Mango Fresh juice" at bounding box center [571, 417] width 569 height 31
click at [903, 412] on input "عصير مانجو طازج" at bounding box center [1152, 417] width 569 height 31
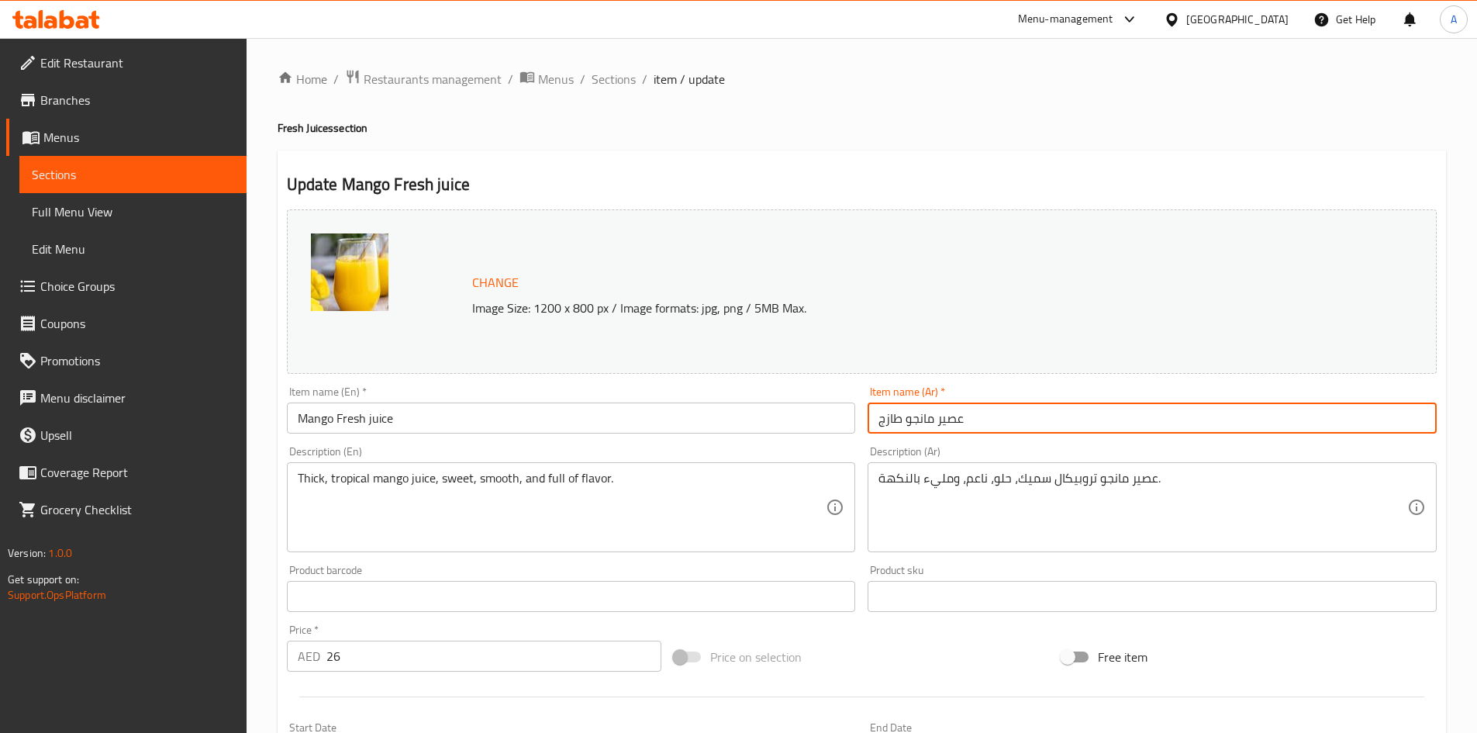
click at [903, 411] on input "عصير مانجو طازج" at bounding box center [1152, 417] width 569 height 31
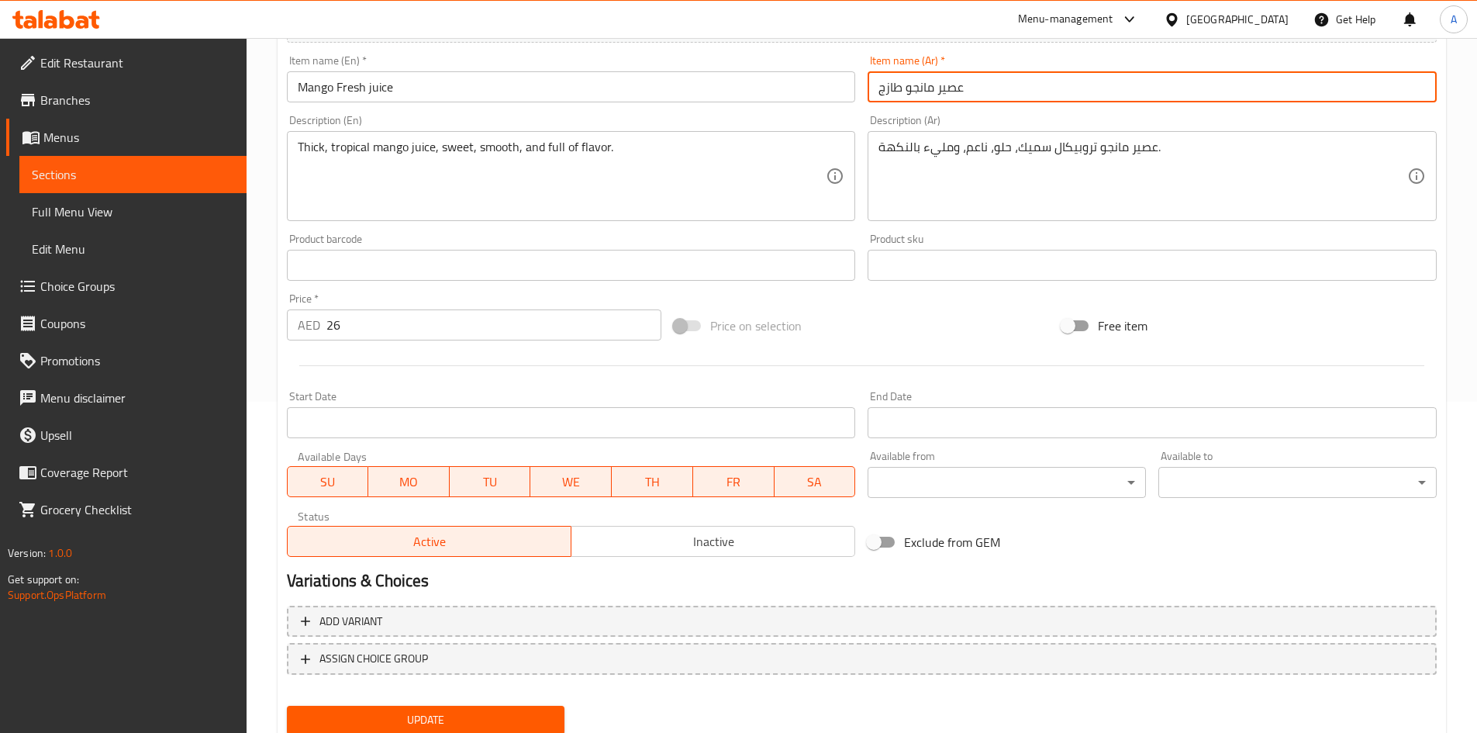
scroll to position [385, 0]
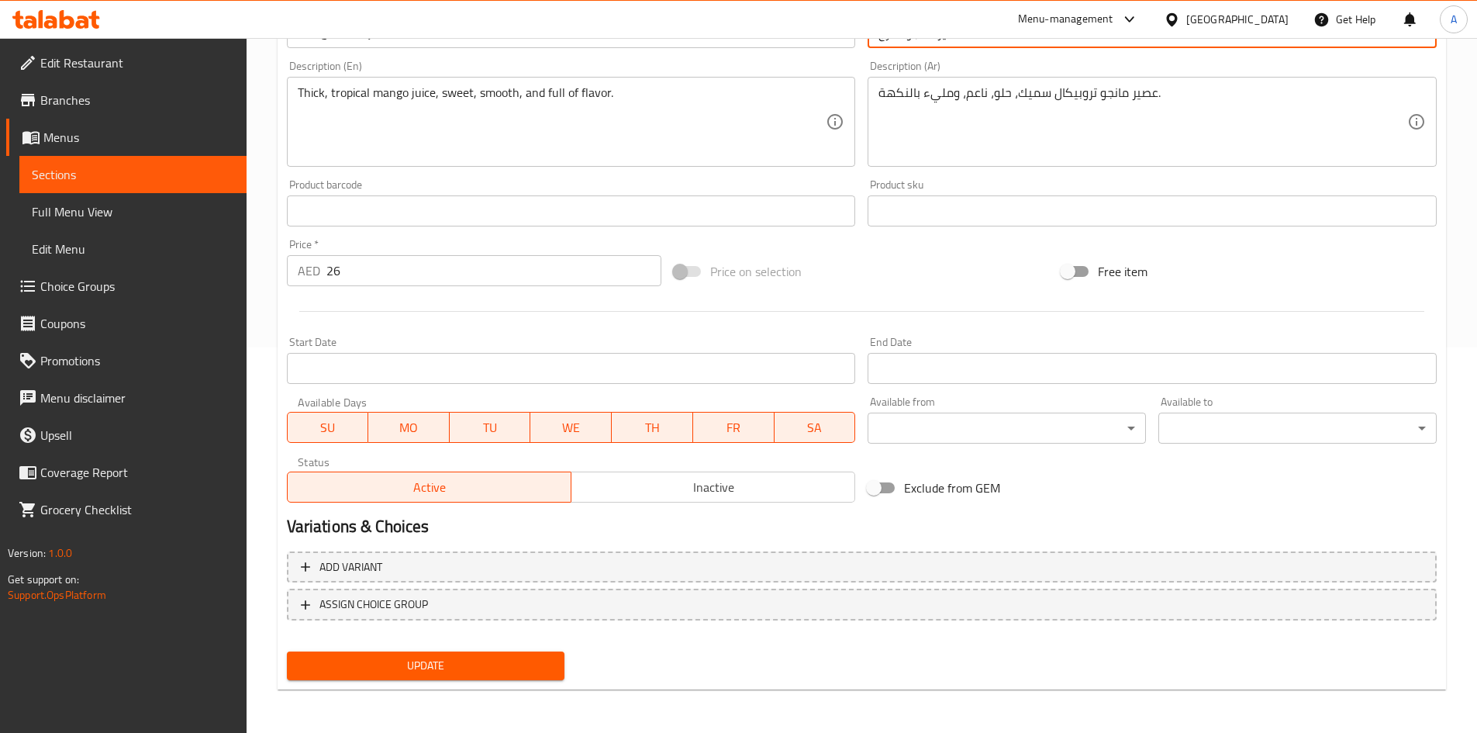
click at [504, 667] on span "Update" at bounding box center [426, 665] width 254 height 19
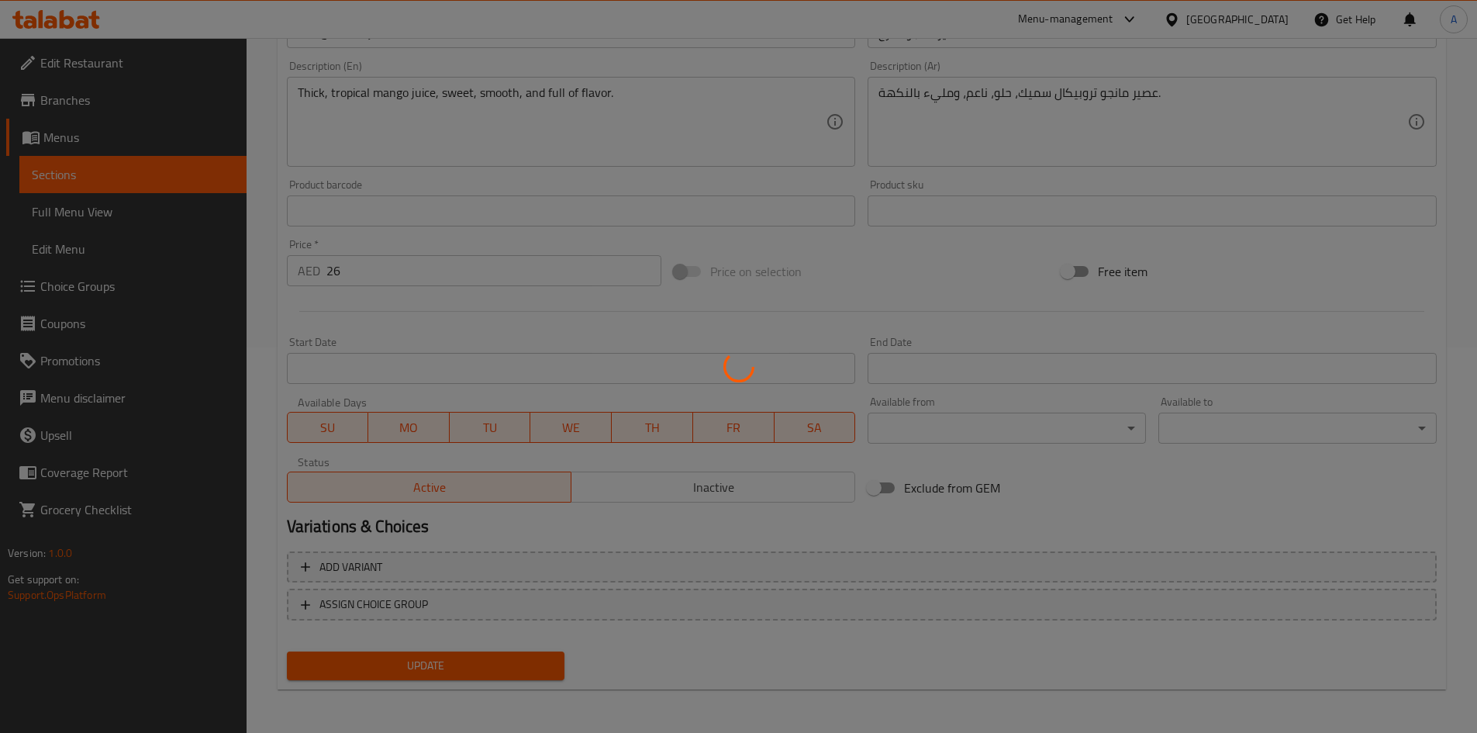
scroll to position [40, 0]
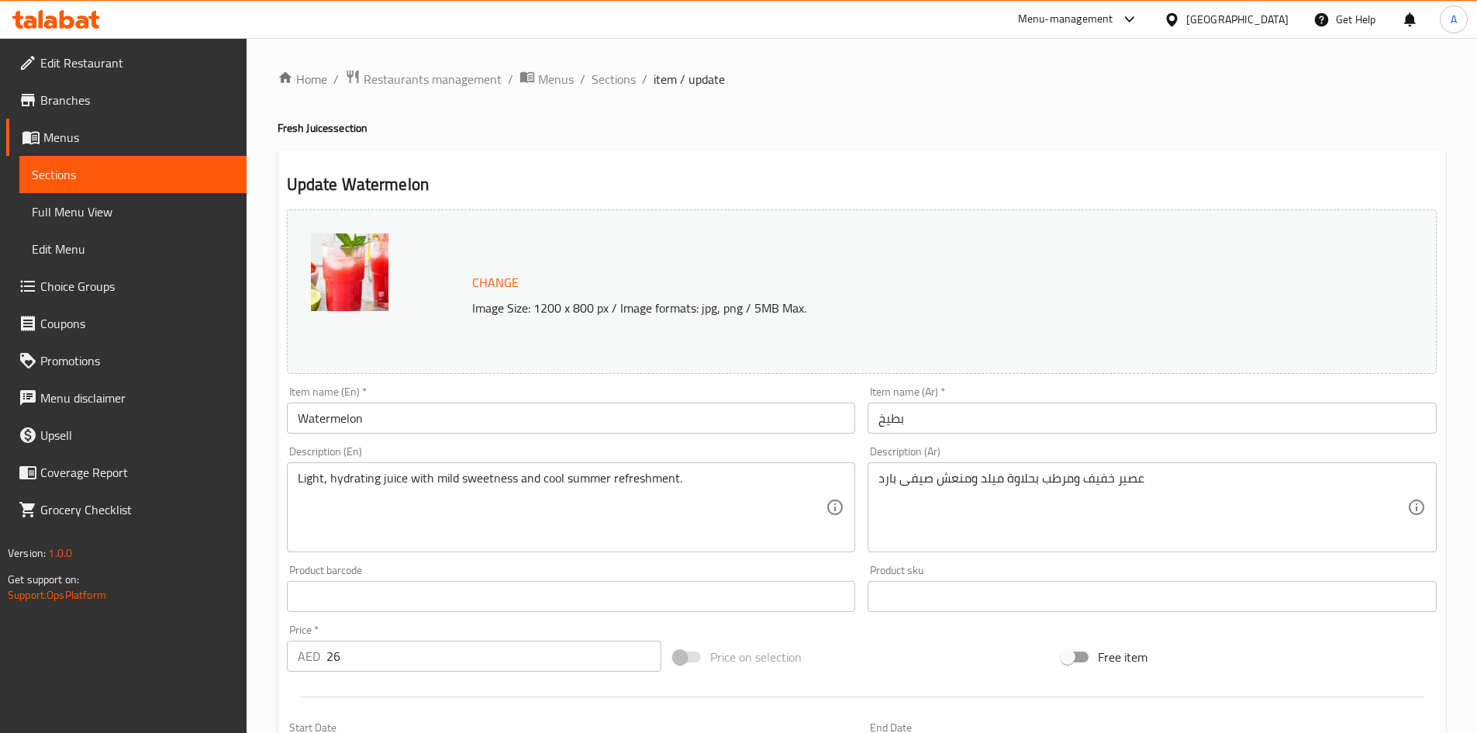
click at [894, 410] on input "بطيخ" at bounding box center [1152, 417] width 569 height 31
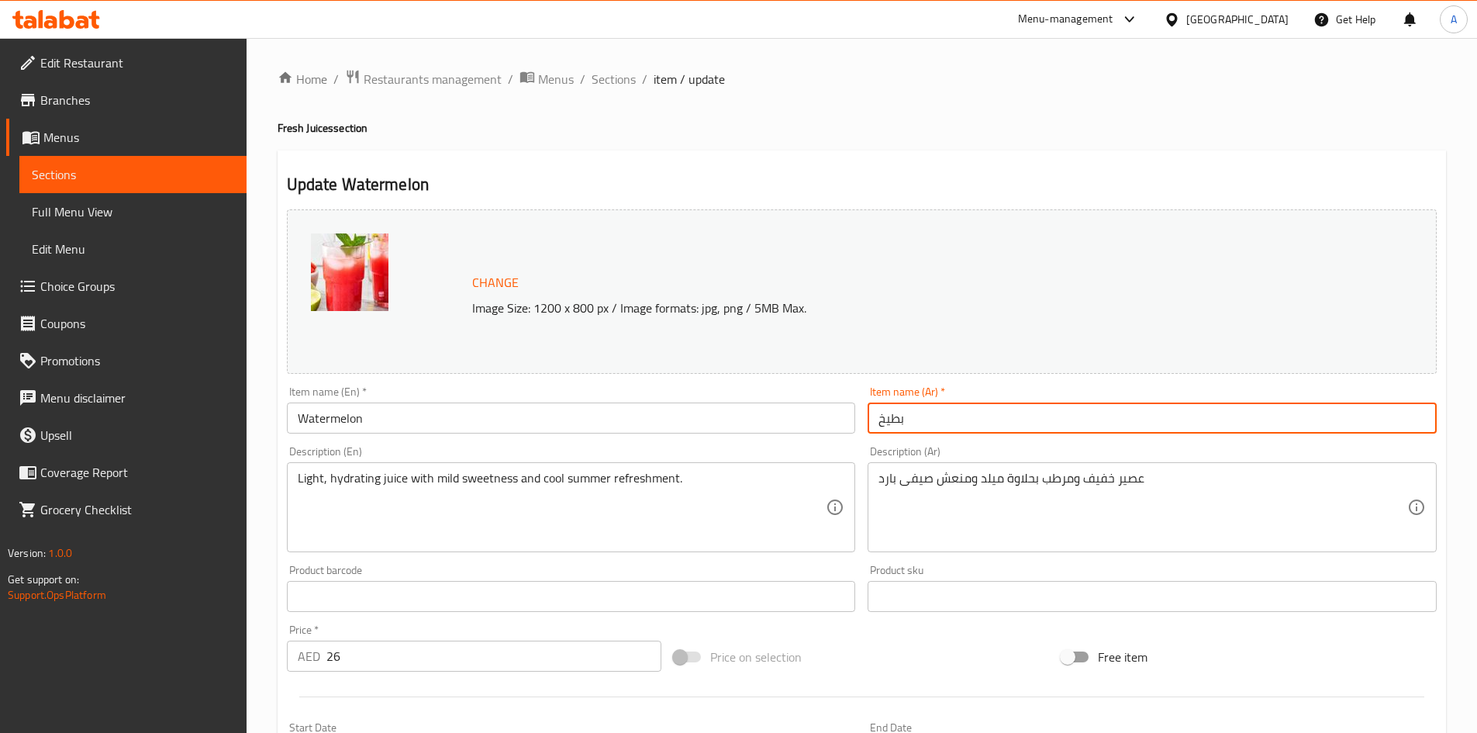
click at [894, 410] on input "بطيخ" at bounding box center [1152, 417] width 569 height 31
click at [426, 422] on input "Watermelon" at bounding box center [571, 417] width 569 height 31
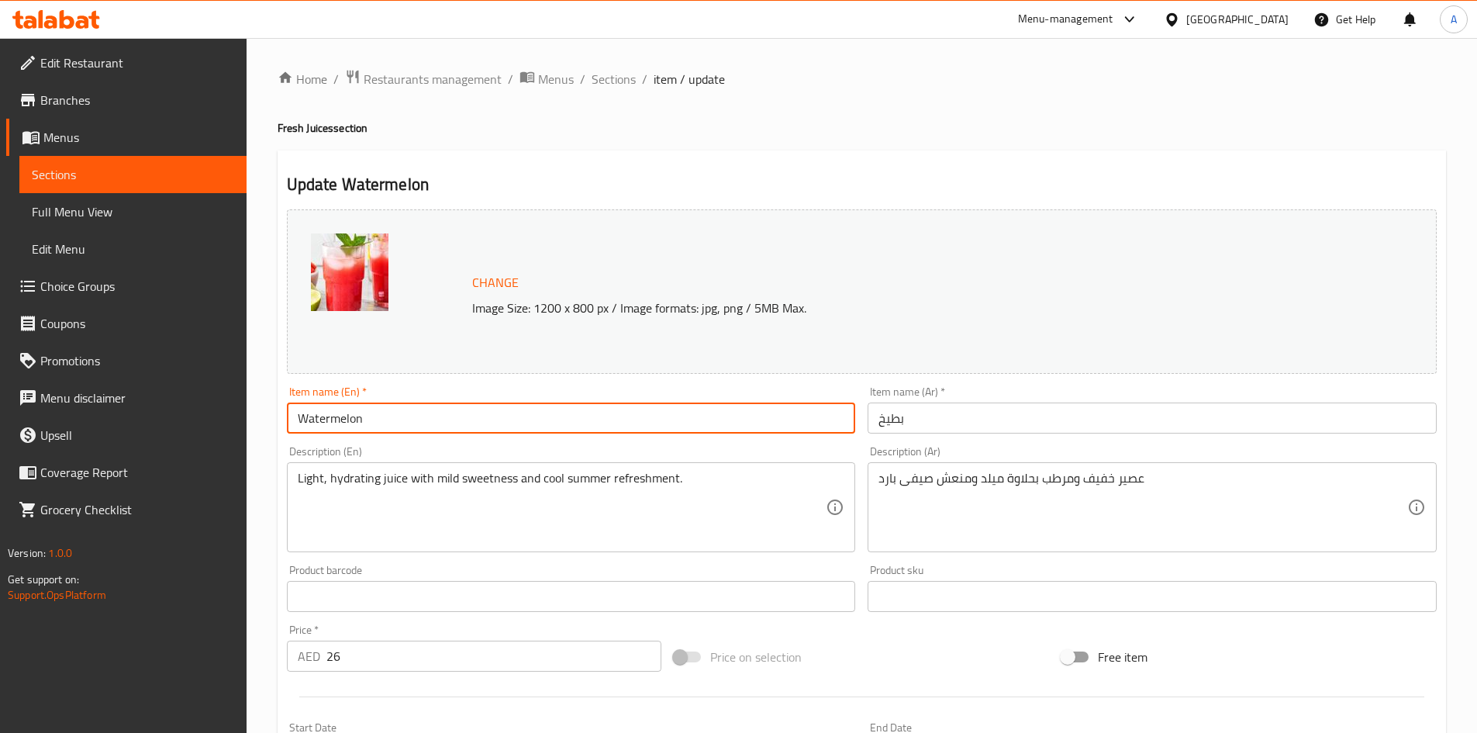
paste input "Fresh juice"
type input "Watermelon Fresh juice"
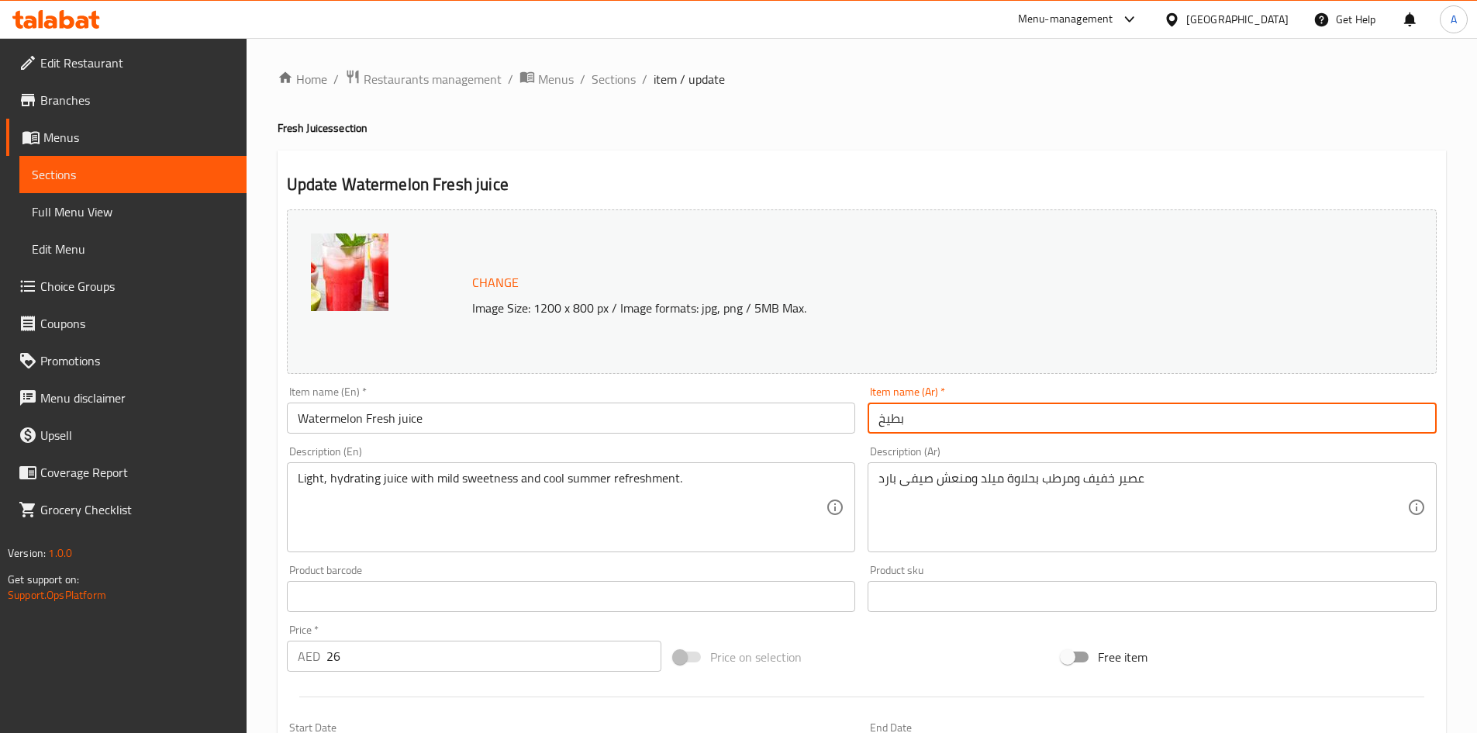
click at [957, 407] on input "بطيخ" at bounding box center [1152, 417] width 569 height 31
paste input "عصير مانجو طازج"
drag, startPoint x: 965, startPoint y: 416, endPoint x: 972, endPoint y: 419, distance: 8.1
click at [965, 415] on input "بطيخعصير مانجو طازج" at bounding box center [1152, 417] width 569 height 31
click at [982, 421] on input "بطيخ عصير مانجو طازج" at bounding box center [1152, 417] width 569 height 31
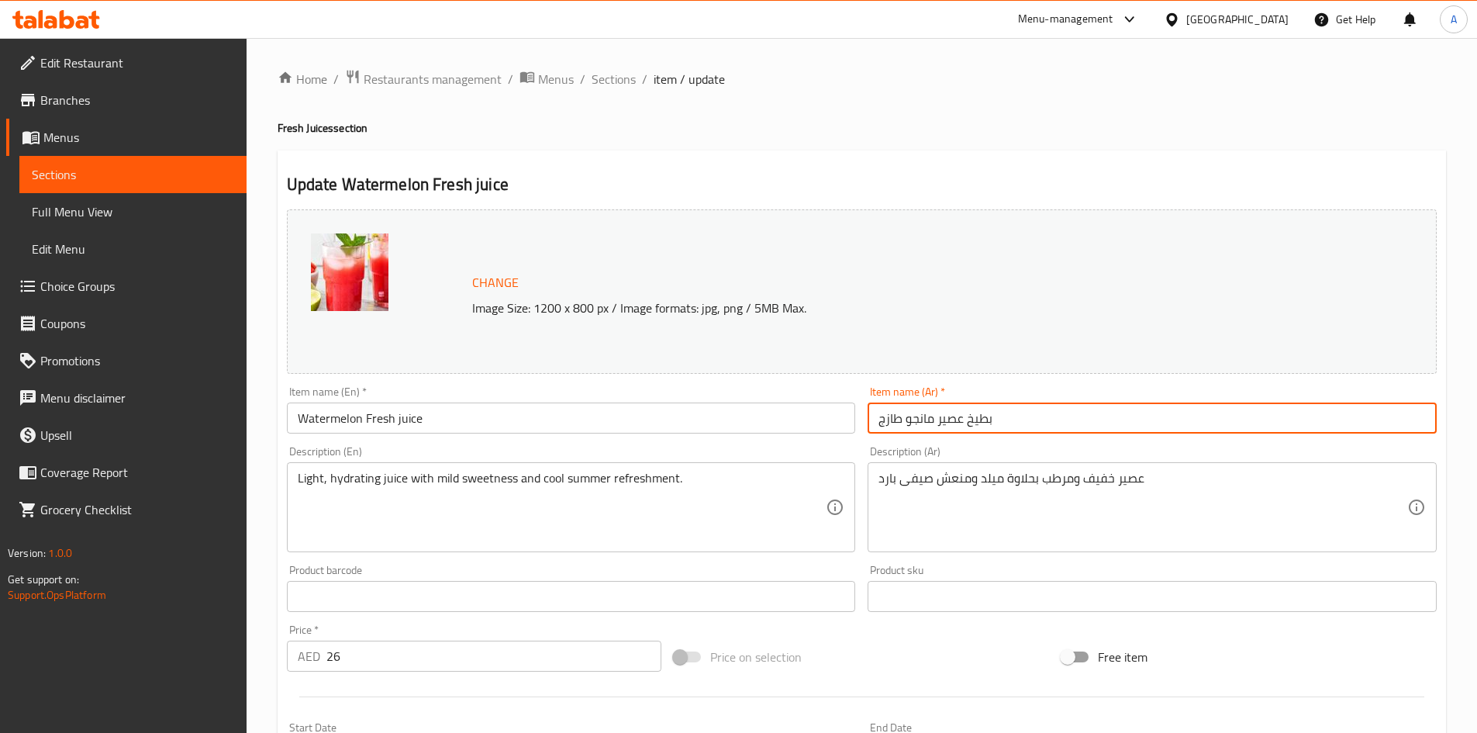
click at [982, 421] on input "بطيخ عصير مانجو طازج" at bounding box center [1152, 417] width 569 height 31
click at [916, 419] on input "عصير مانجو طازج" at bounding box center [1152, 417] width 569 height 31
paste input "بطيخ"
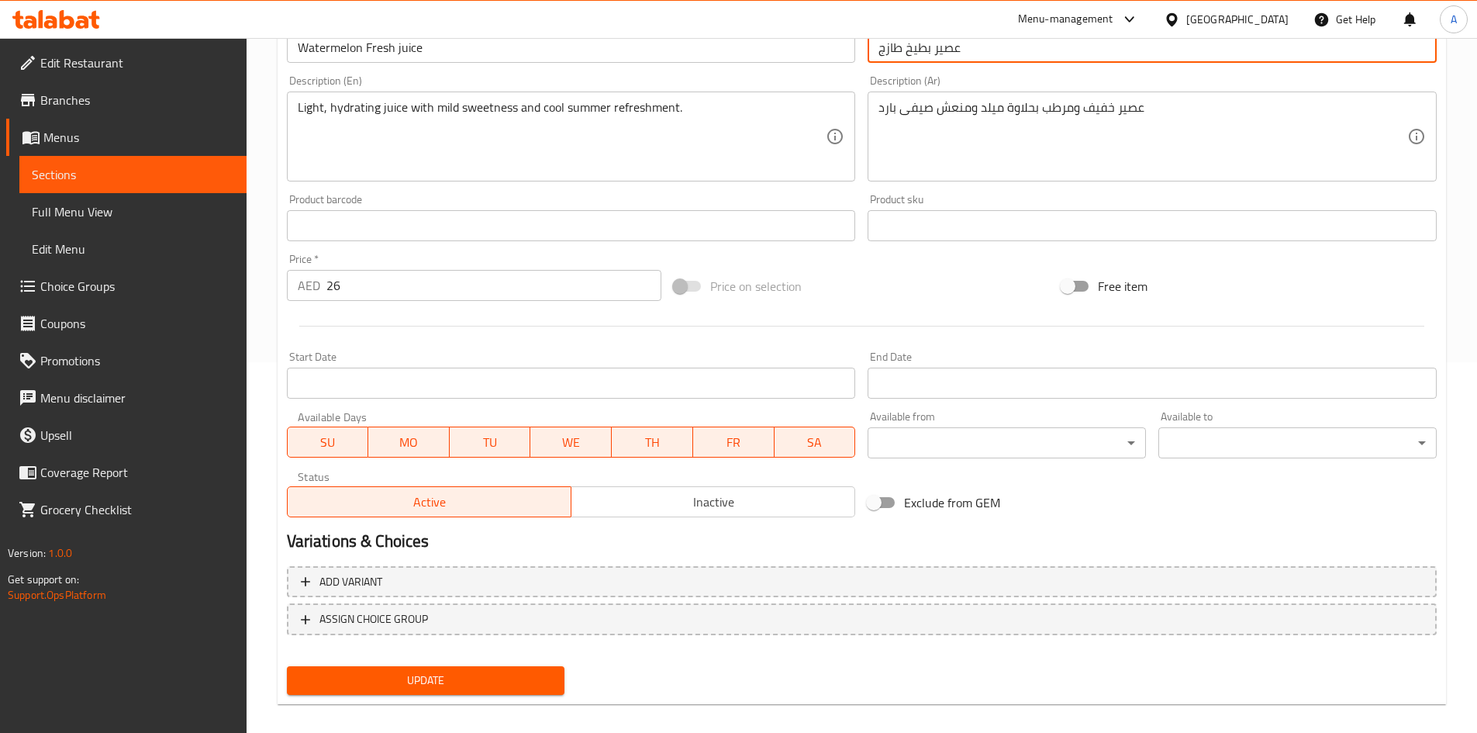
scroll to position [385, 0]
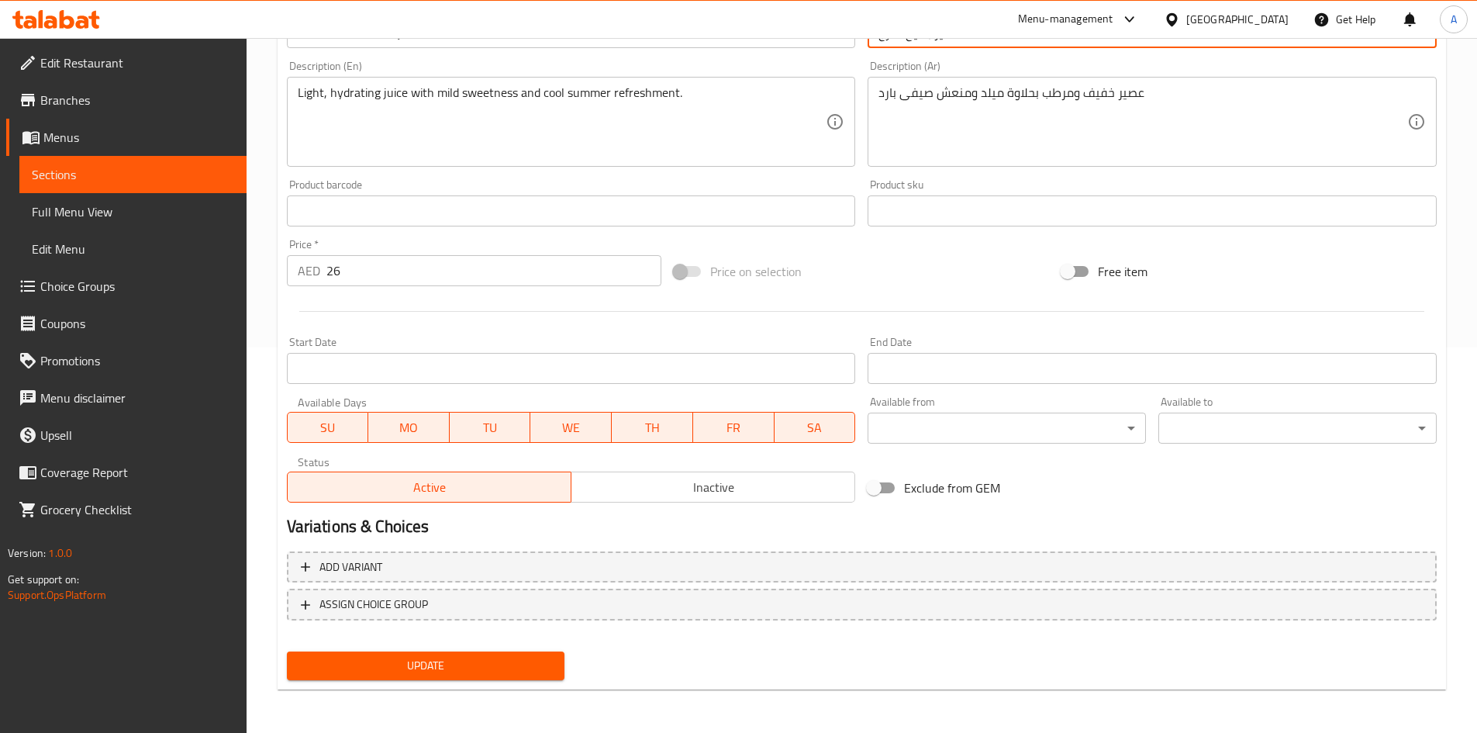
type input "عصير بطيخ طازج"
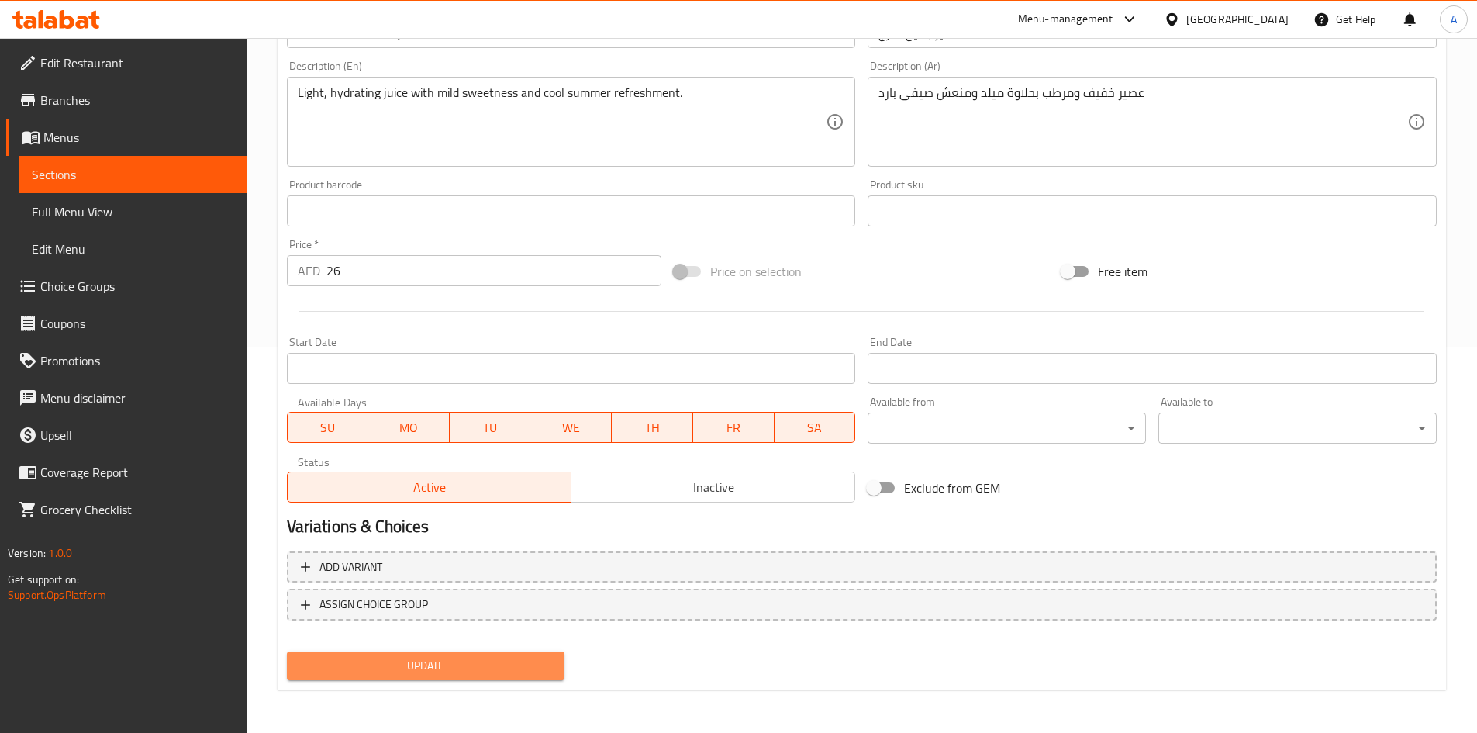
click at [330, 670] on span "Update" at bounding box center [426, 665] width 254 height 19
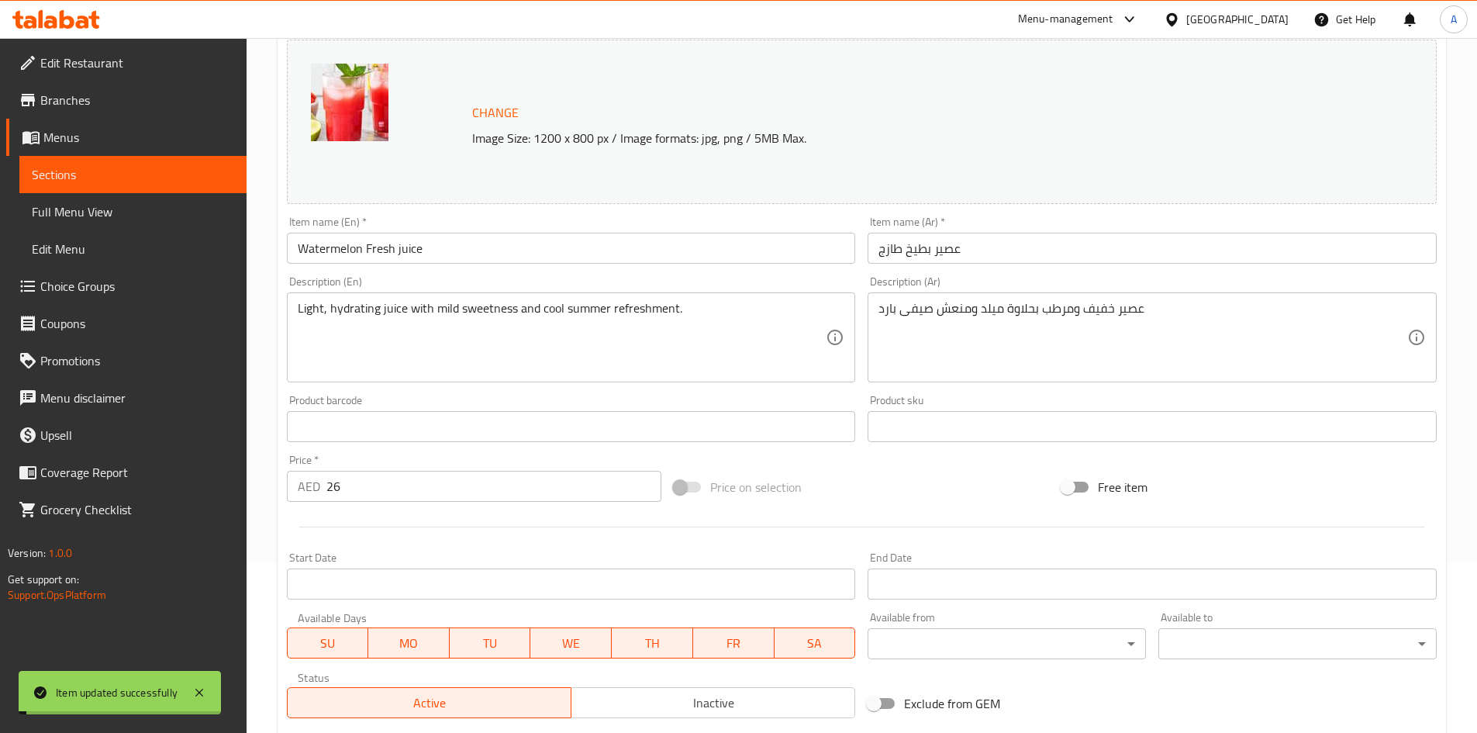
scroll to position [22, 0]
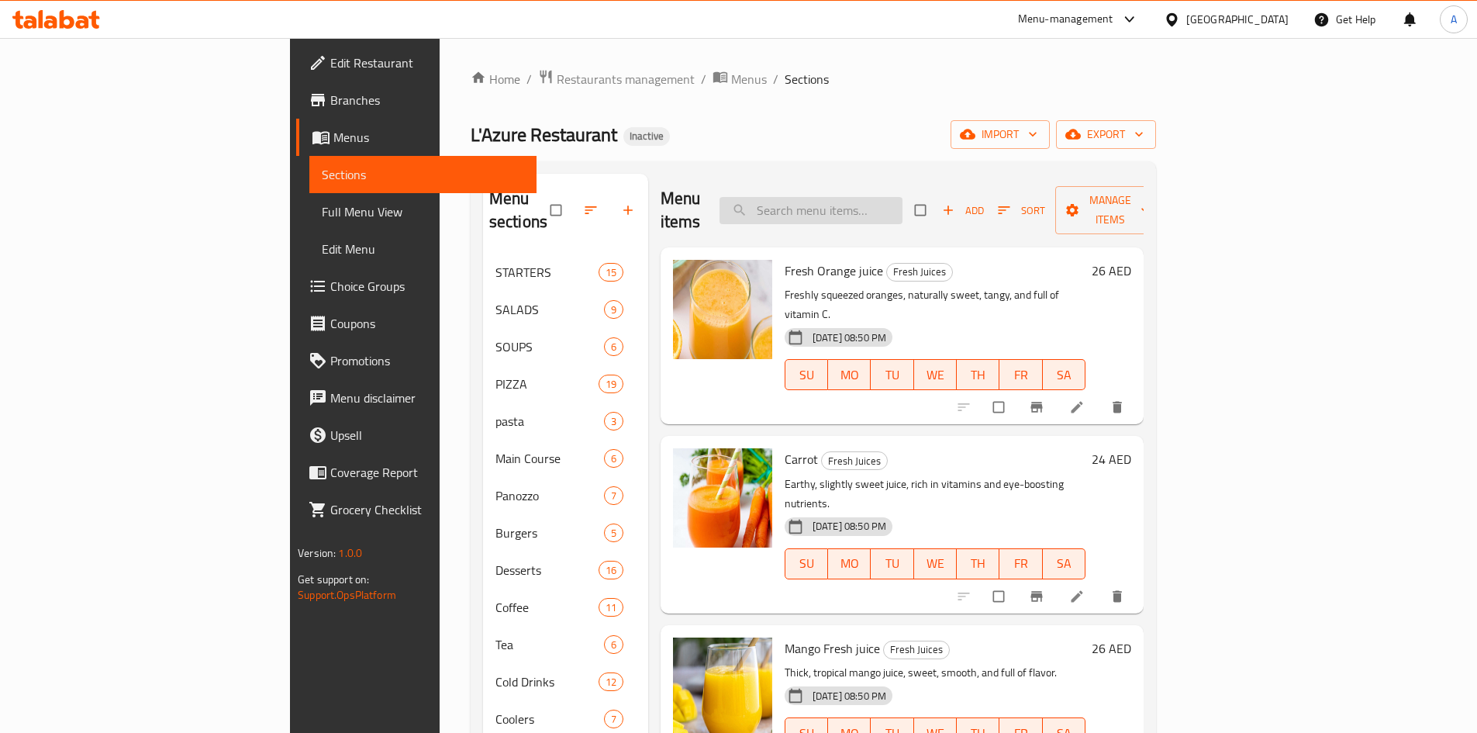
click at [900, 199] on input "search" at bounding box center [811, 210] width 183 height 27
paste input "Frankcastle@999"
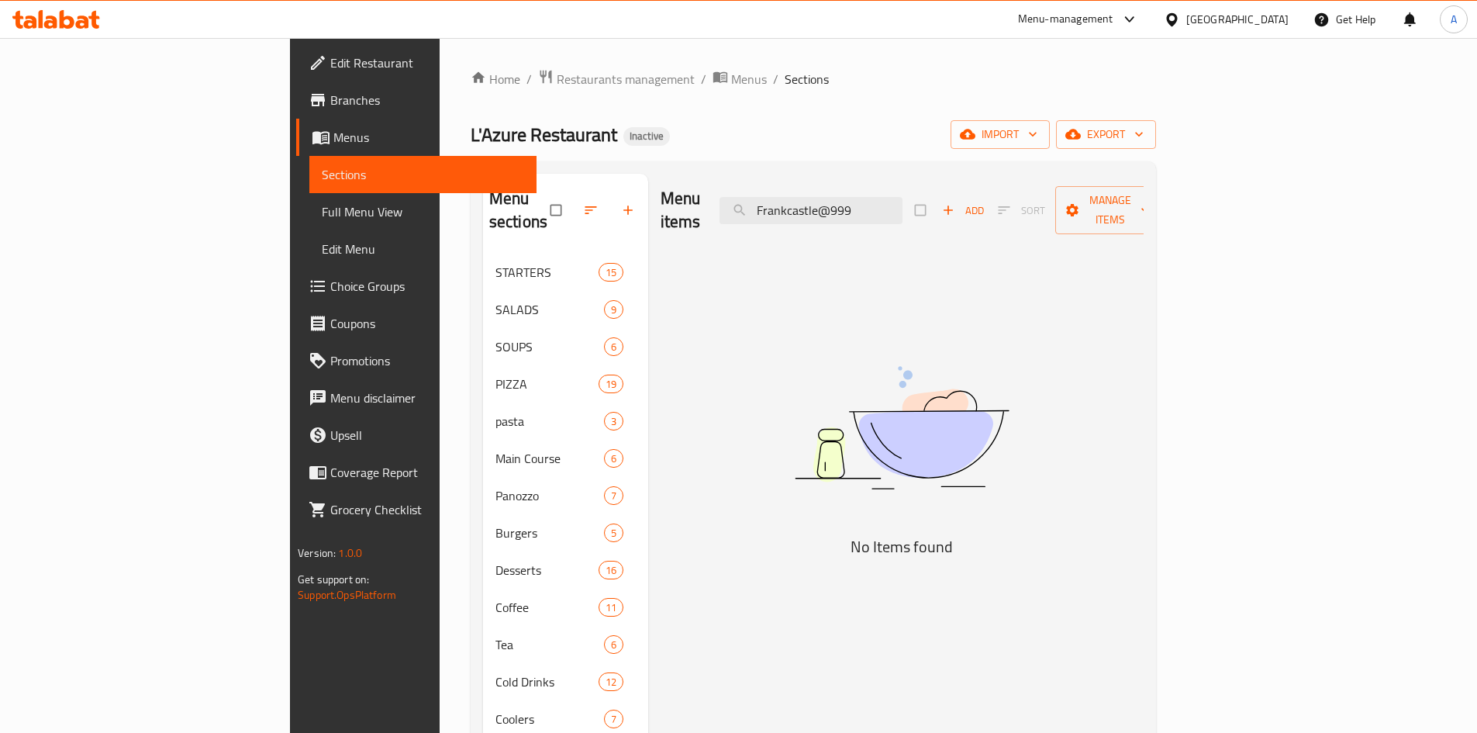
click at [840, 222] on div "Menu items Frankcastle@999 Add Sort Manage items" at bounding box center [902, 211] width 483 height 74
click at [864, 202] on input "Frankcastle@999" at bounding box center [811, 210] width 183 height 27
paste input "PROTEIN CHARGE"
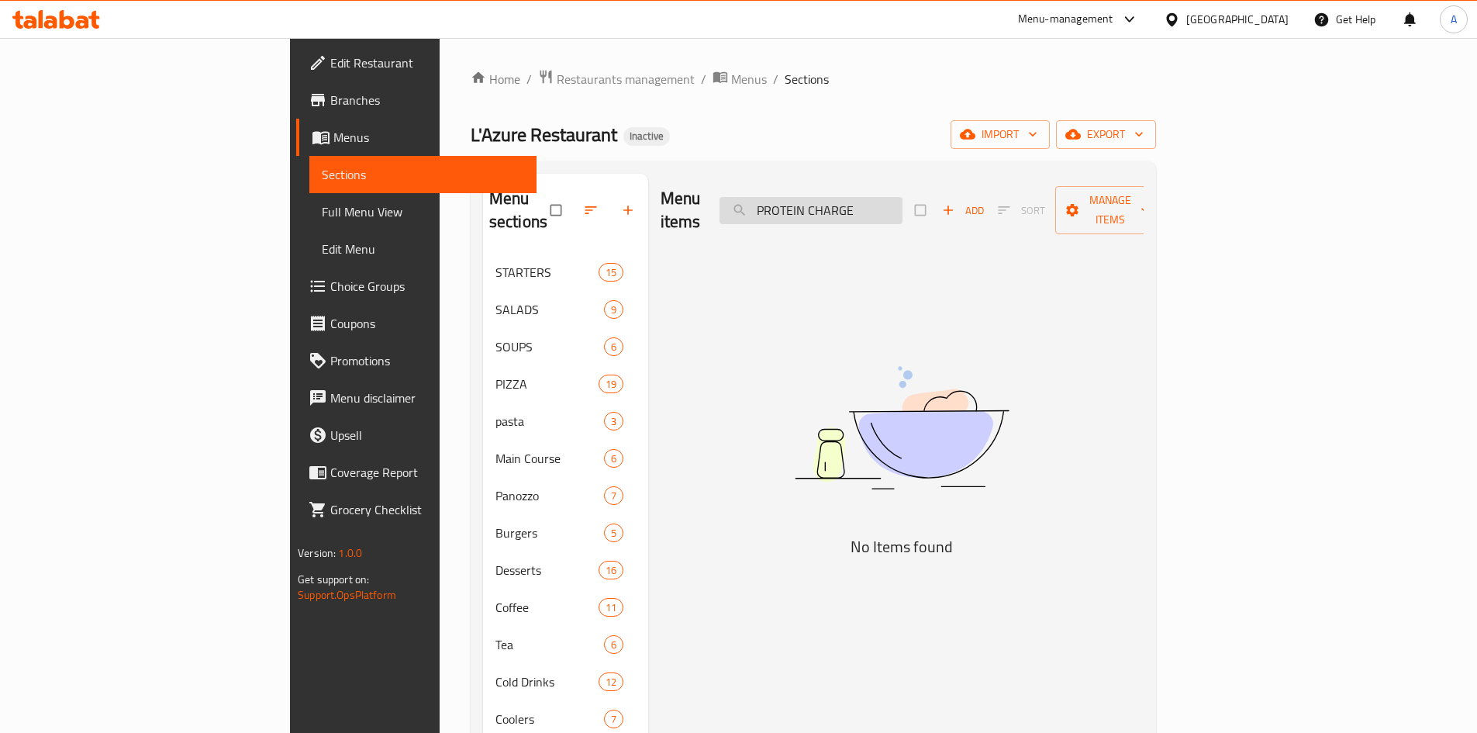
click at [903, 199] on input "PROTEIN CHARGE" at bounding box center [811, 210] width 183 height 27
click at [903, 199] on input "PROTEIN CHARG" at bounding box center [811, 210] width 183 height 27
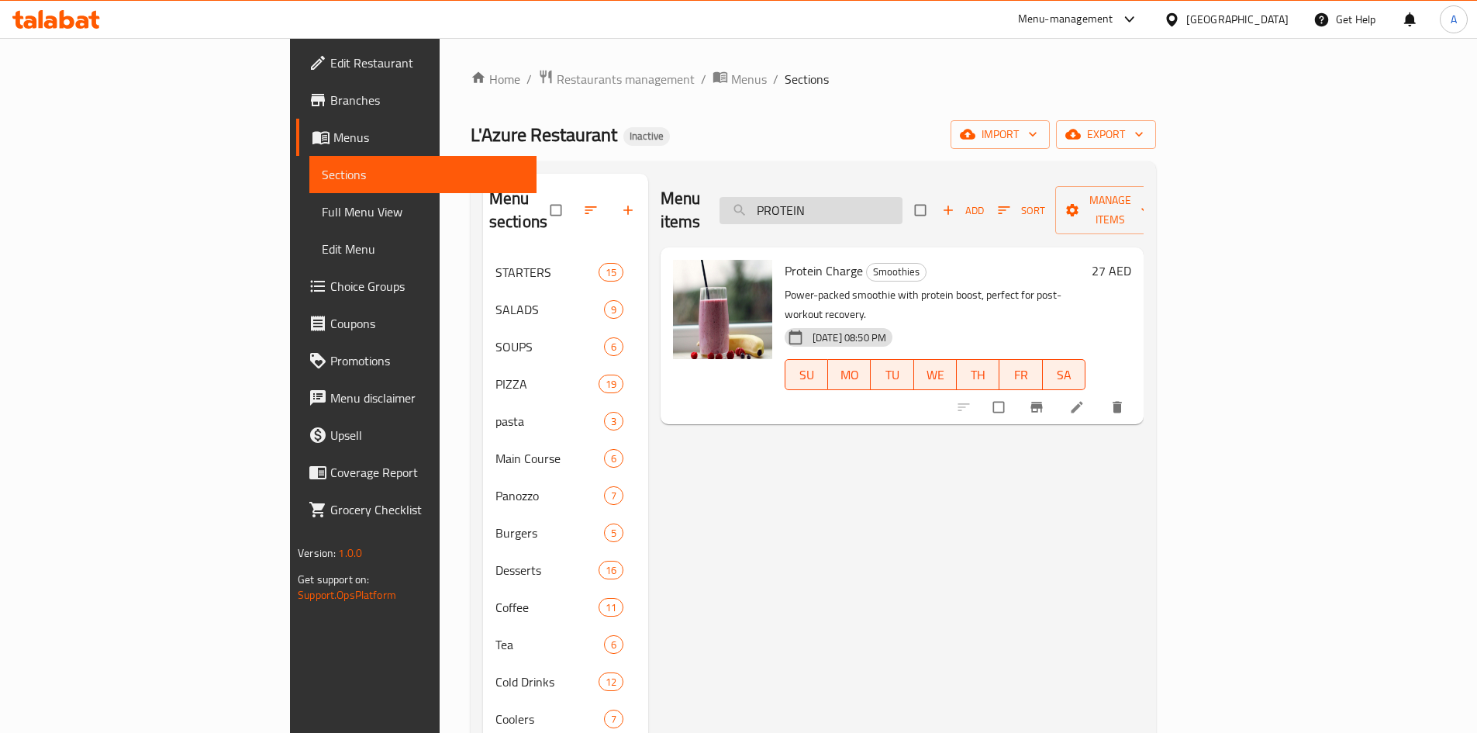
click at [901, 197] on input "PROTEIN" at bounding box center [811, 210] width 183 height 27
drag, startPoint x: 1355, startPoint y: 363, endPoint x: 916, endPoint y: 426, distance: 444.2
click at [916, 426] on div "Menu items PROTEIN Add Sort Manage items Protein Charge Smoothies Power-packed …" at bounding box center [896, 540] width 496 height 733
click at [902, 165] on div "Menu sections STARTERS 15 SALADS 9 SOUPS 6 PIZZA 19 pasta 3 Main Course 6 Panoz…" at bounding box center [813, 540] width 685 height 758
click at [903, 197] on input "PROTEIN" at bounding box center [811, 210] width 183 height 27
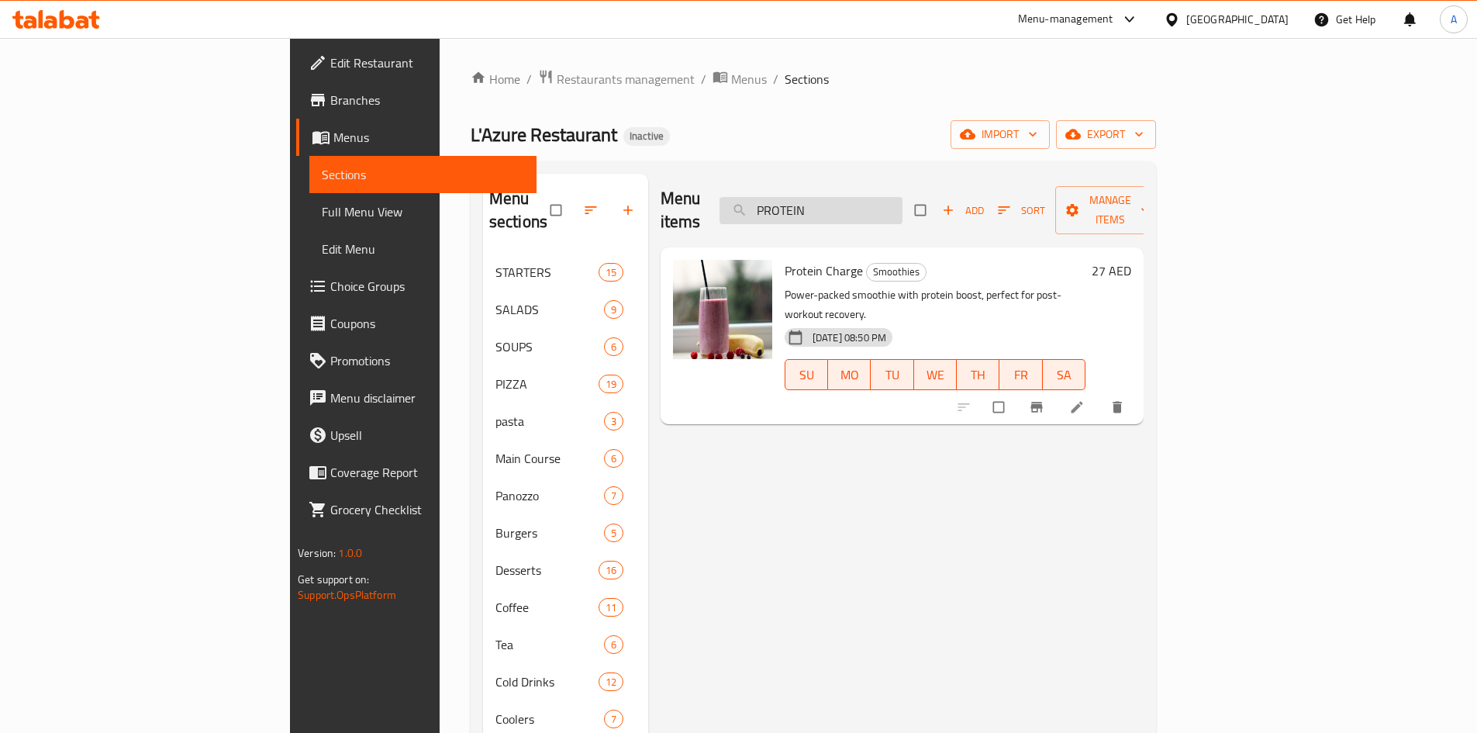
click at [903, 197] on input "PROTEIN" at bounding box center [811, 210] width 183 height 27
paste input "Tropical Paradise"
click at [903, 205] on input "Tropical Paradise" at bounding box center [811, 210] width 183 height 27
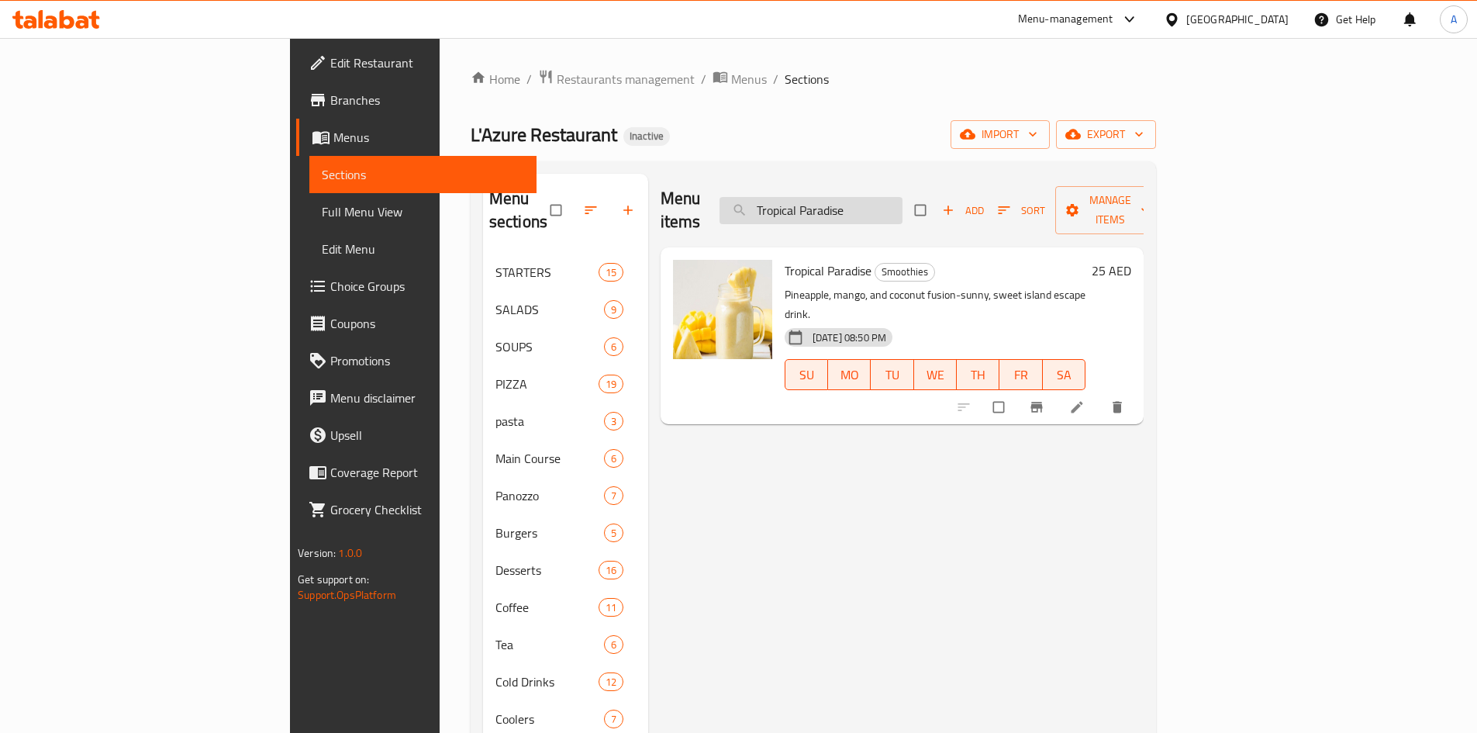
click at [903, 205] on input "Tropical Paradise" at bounding box center [811, 210] width 183 height 27
paste input "Oreo Dream"
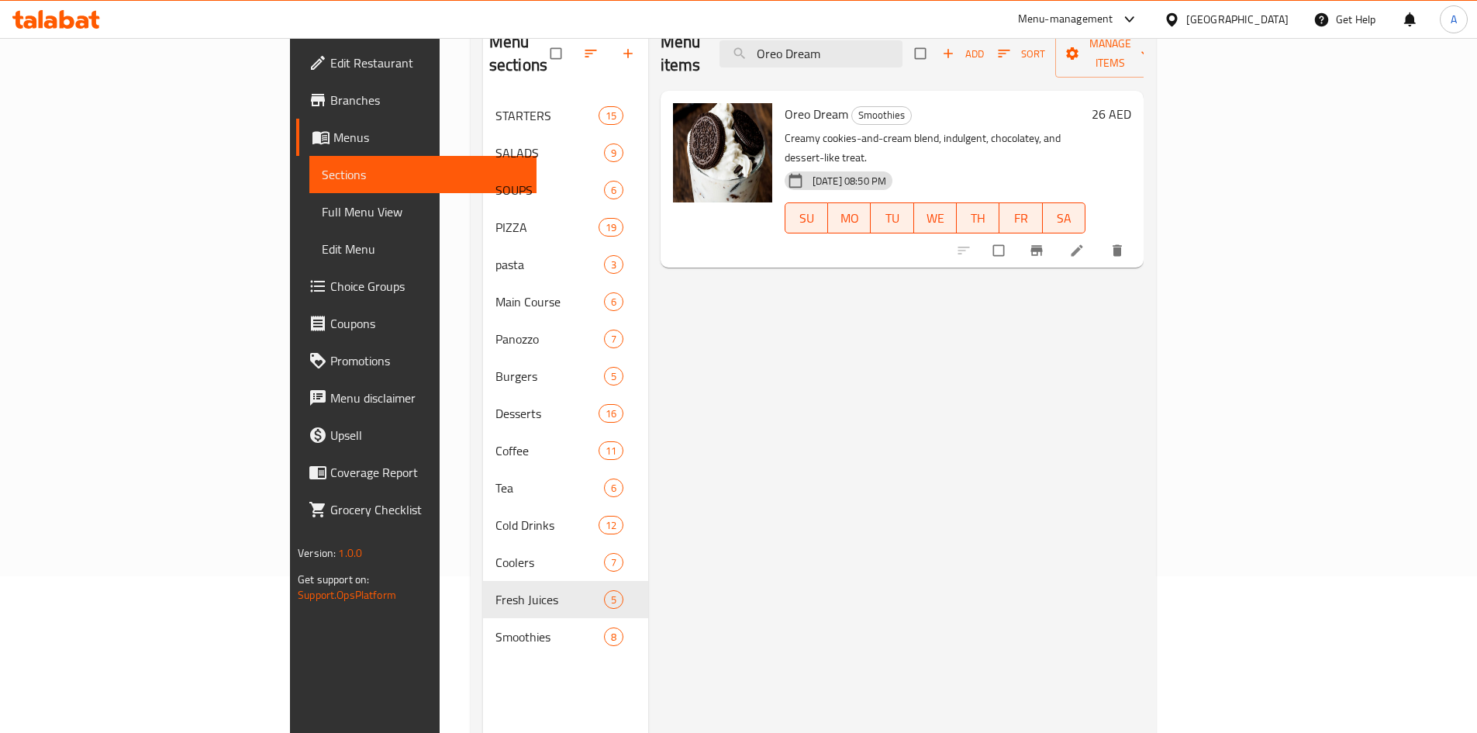
scroll to position [42, 0]
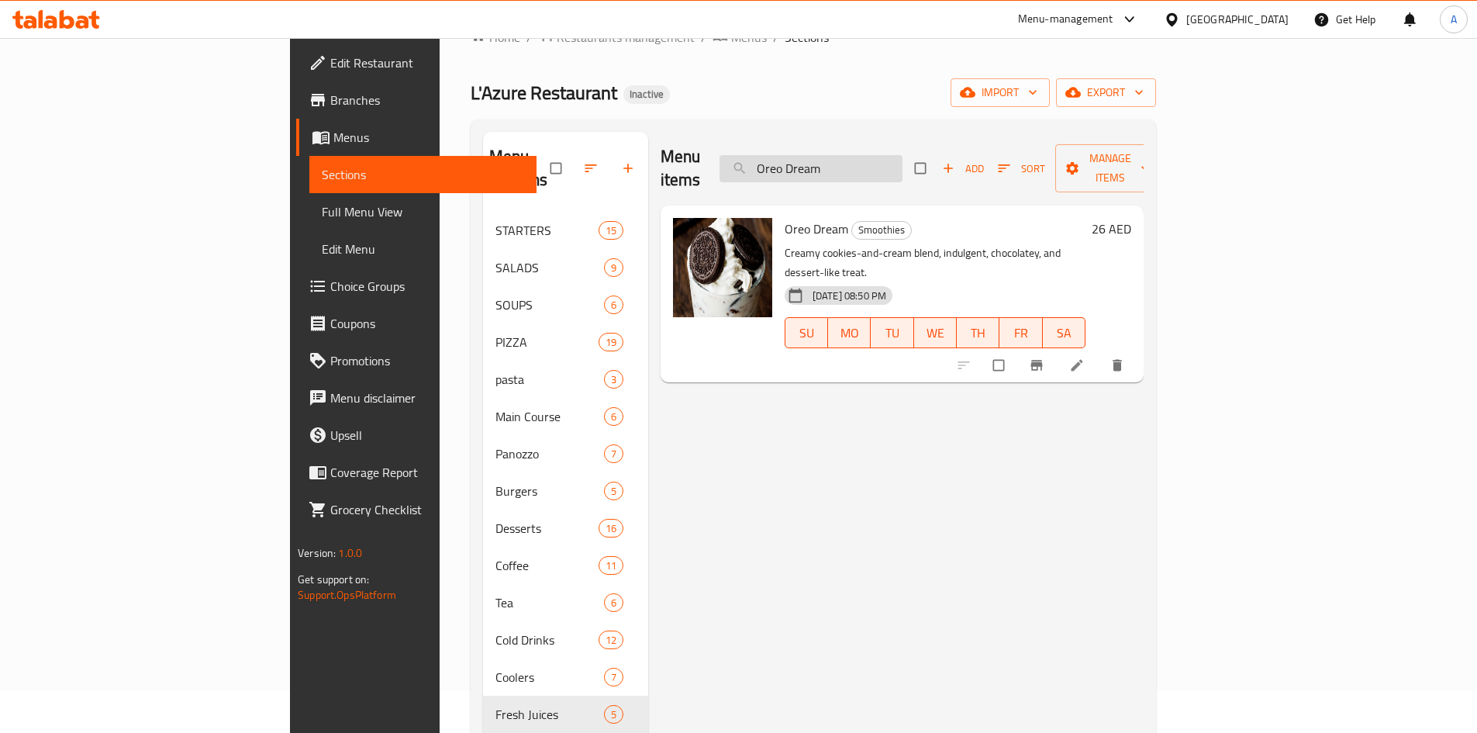
click at [903, 161] on input "Oreo Dream" at bounding box center [811, 168] width 183 height 27
paste input "Carrot"
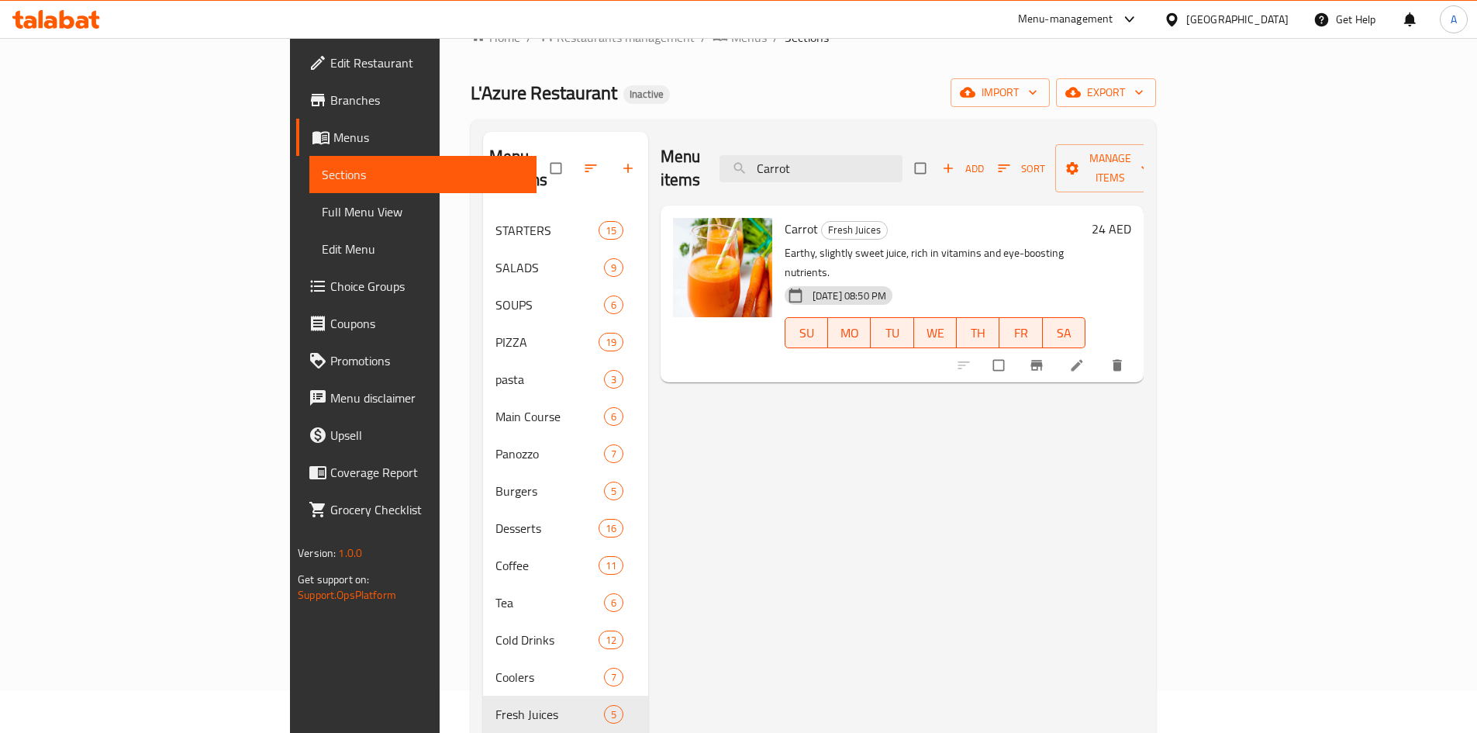
type input "Carrot"
click at [1083, 360] on icon at bounding box center [1077, 366] width 12 height 12
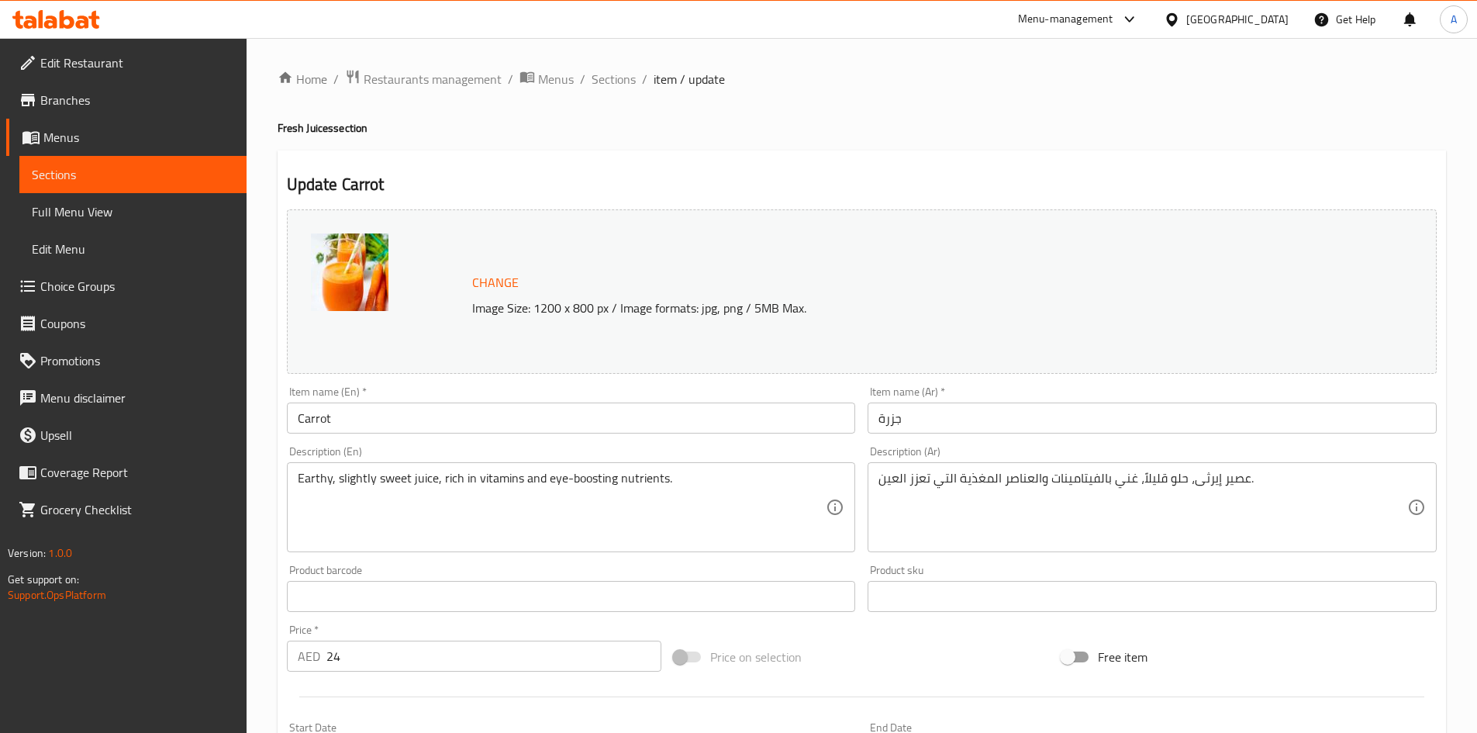
click at [294, 420] on input "Carrot" at bounding box center [571, 417] width 569 height 31
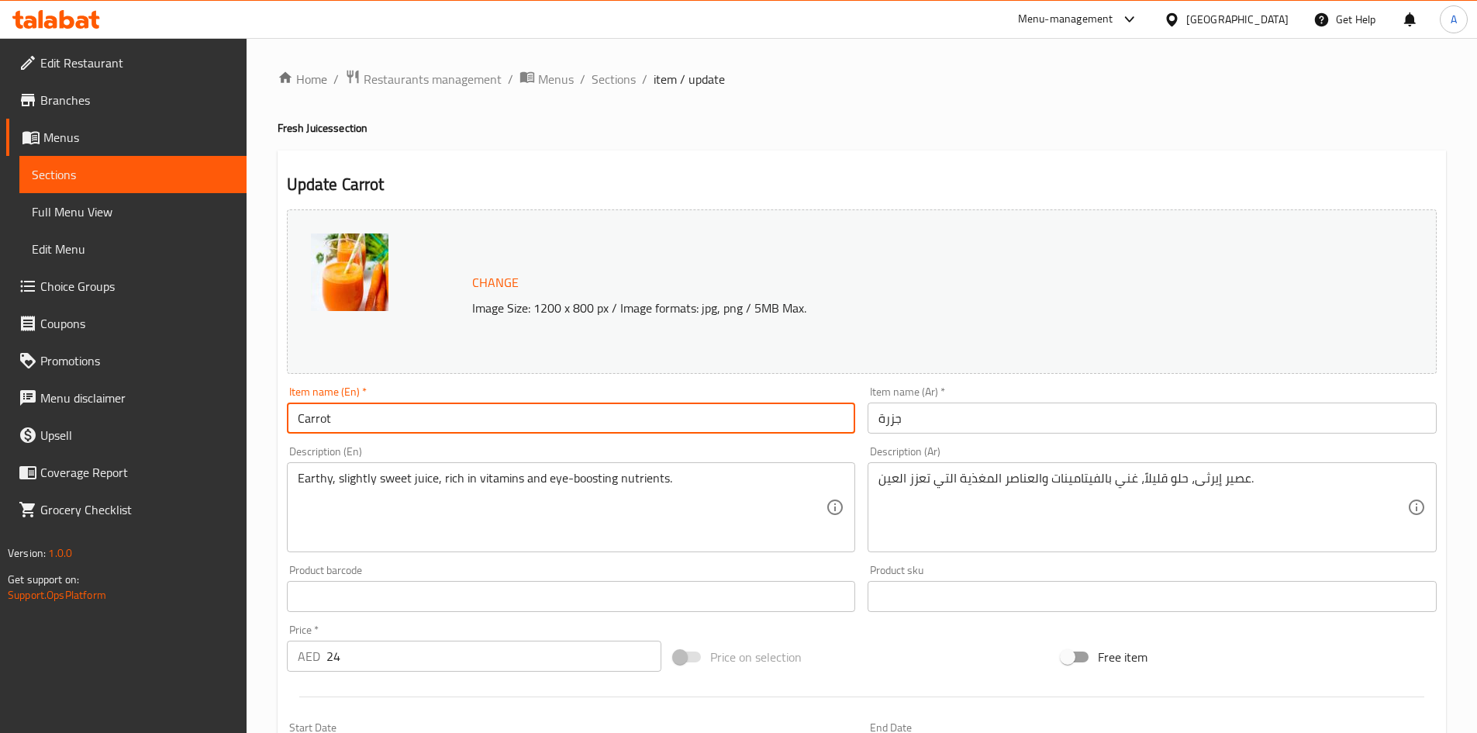
paste input "Fresh"
click at [584, 430] on input "Fresh Carrot" at bounding box center [571, 417] width 569 height 31
paste input "juice"
type input "Fresh Carrot juice"
click at [1024, 413] on input "جزرة" at bounding box center [1152, 417] width 569 height 31
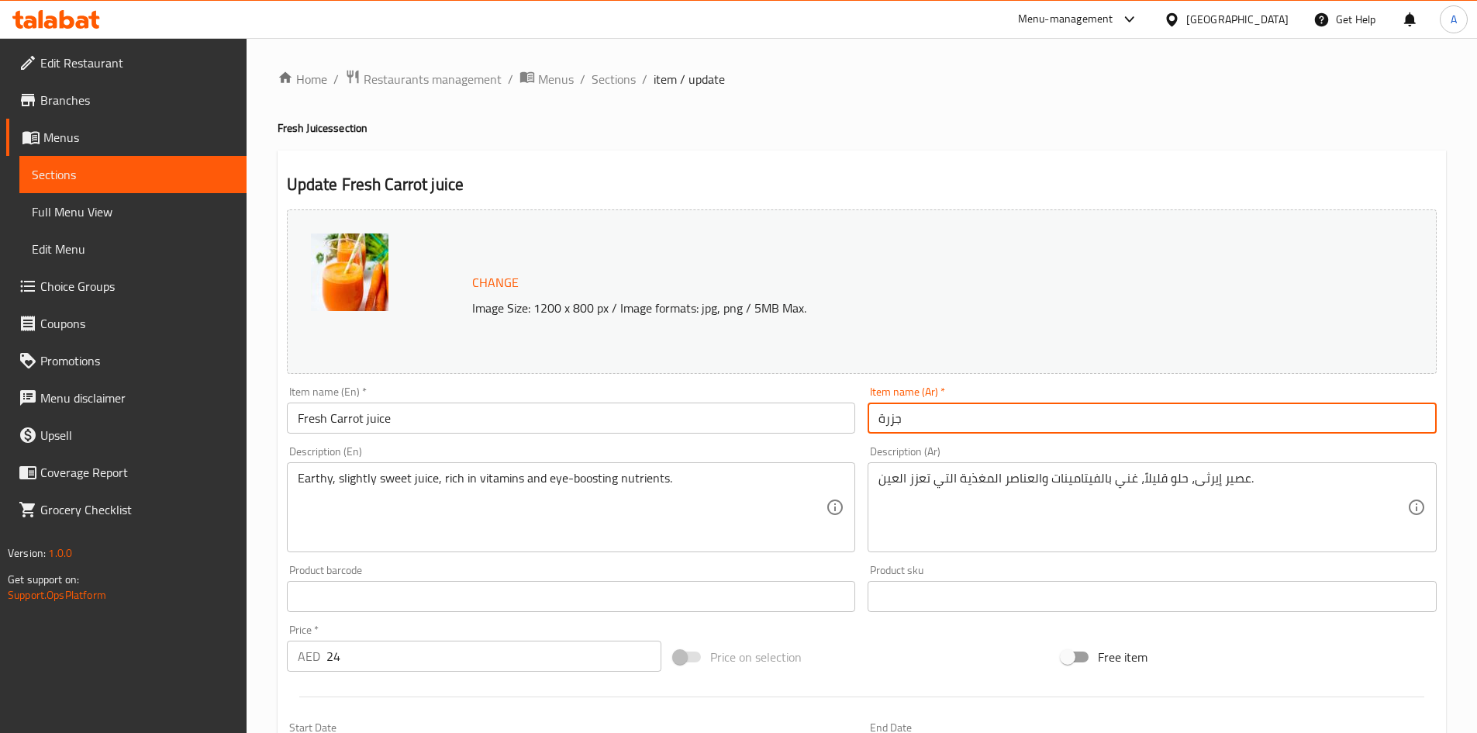
paste input "عصير برتقال طازج"
click at [982, 420] on input "جزرة عصير برتقال طازج" at bounding box center [1152, 417] width 569 height 31
click at [927, 417] on input "عصير برتقال طازج" at bounding box center [1152, 417] width 569 height 31
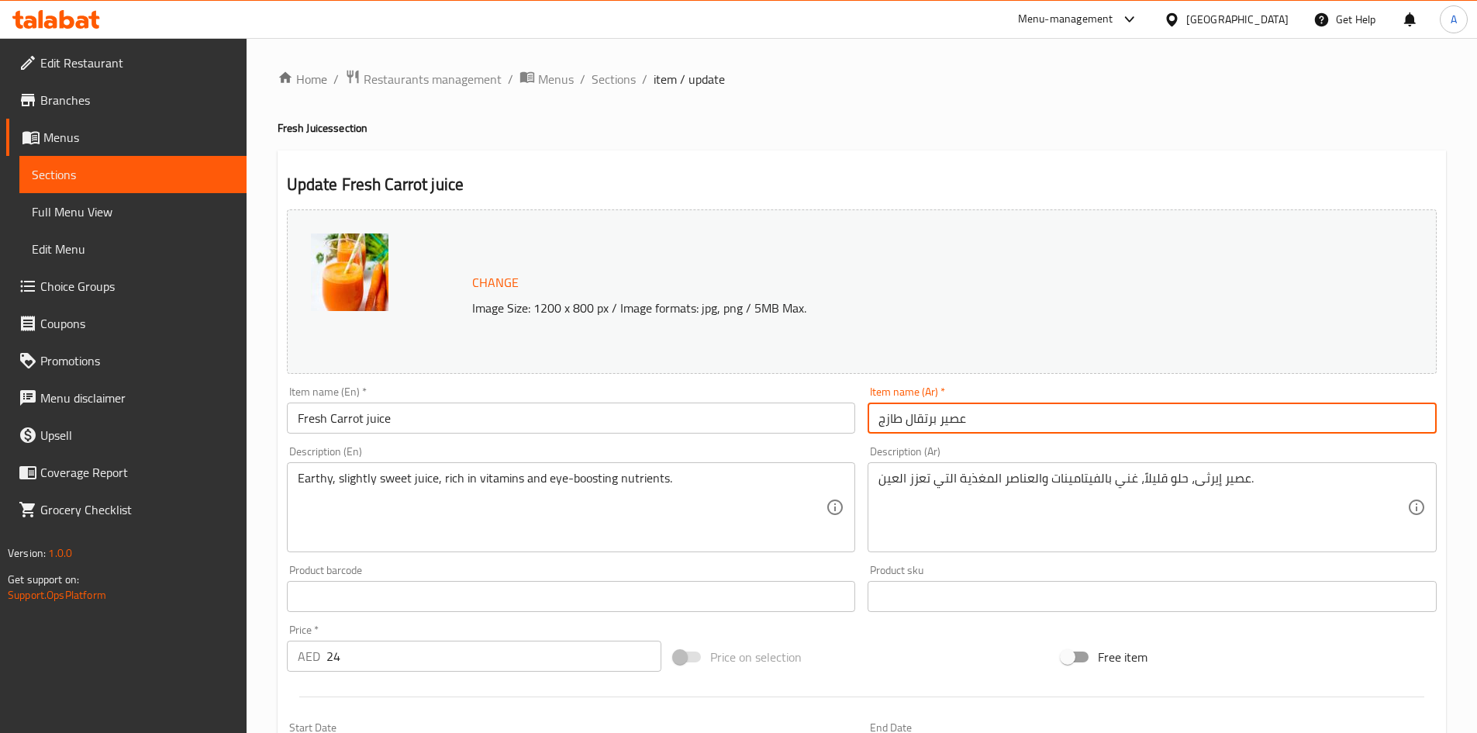
paste input "زرة"
click at [914, 420] on input "عصير جزرة طازج" at bounding box center [1152, 417] width 569 height 31
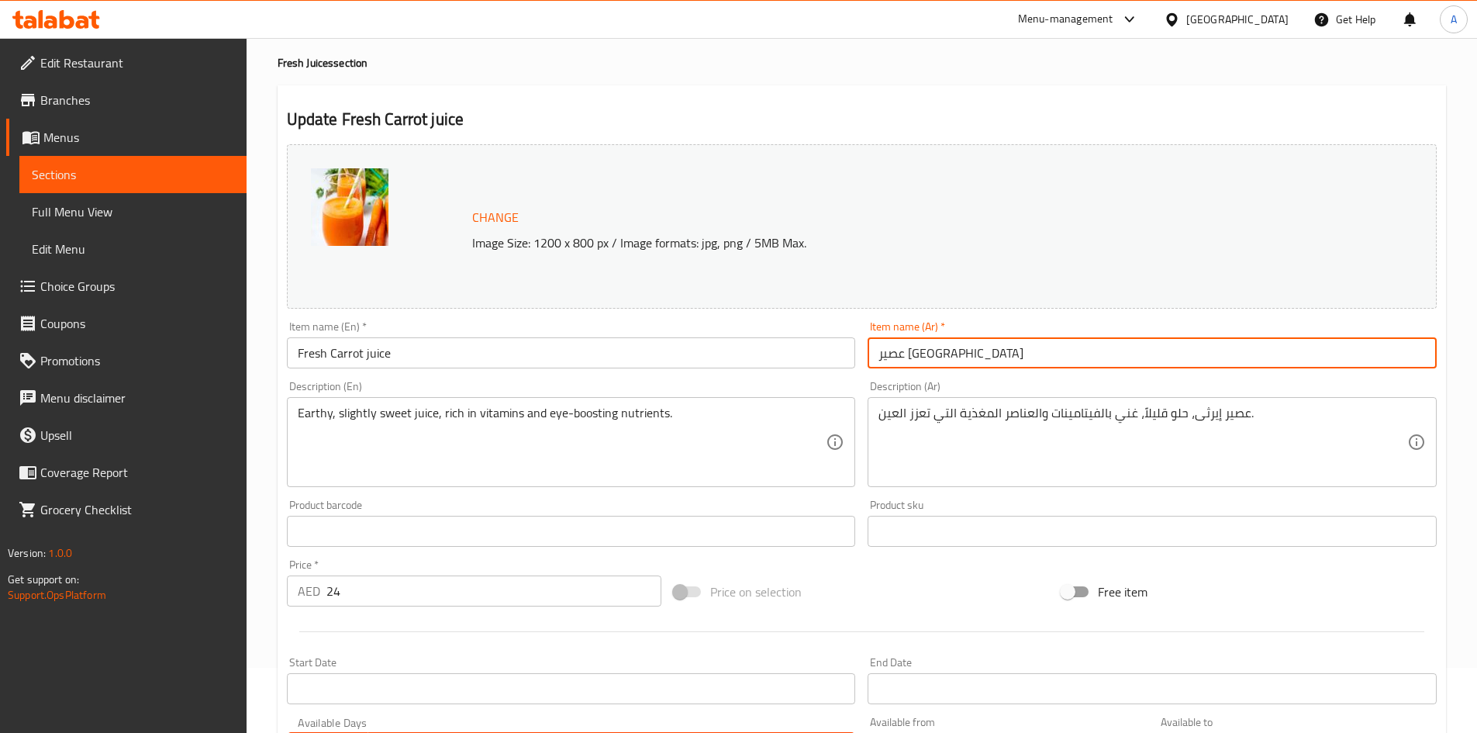
scroll to position [373, 0]
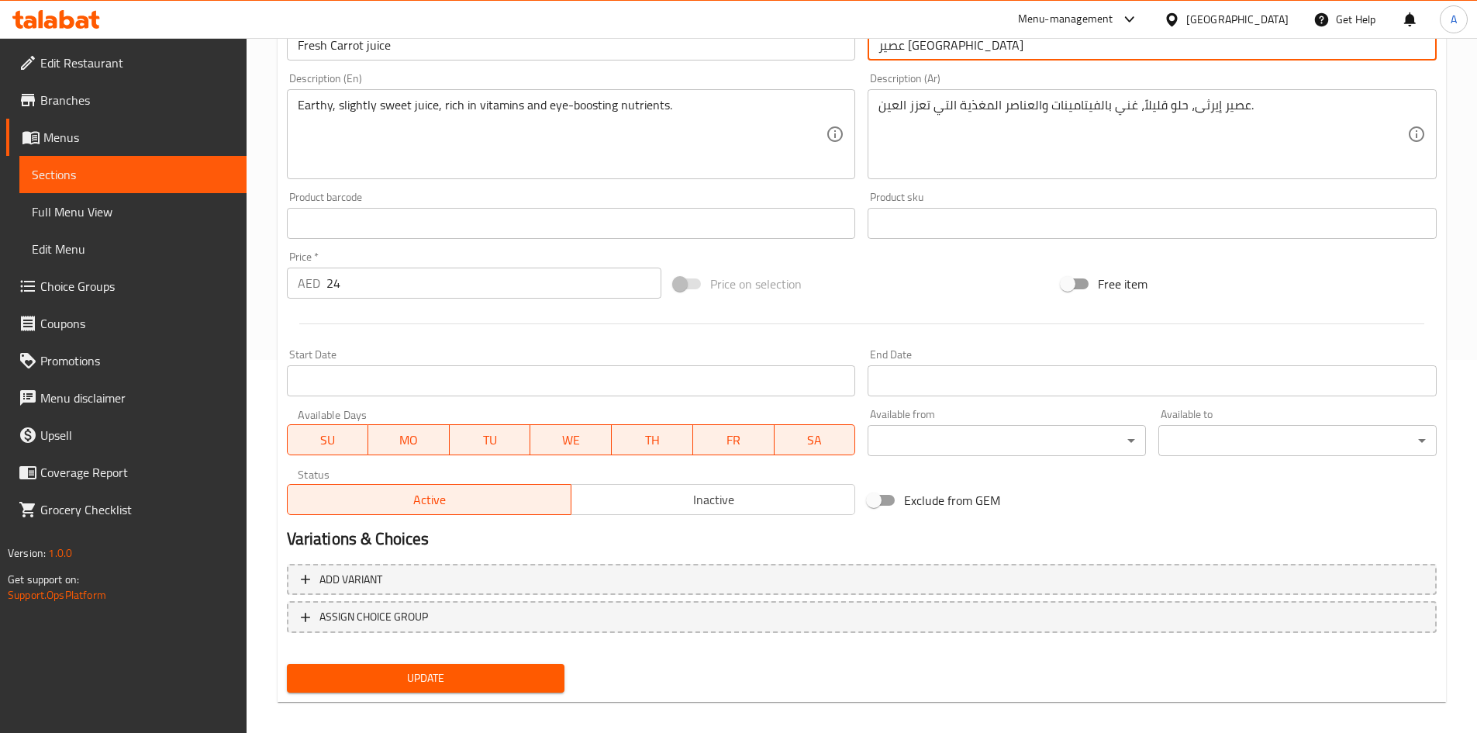
type input "عصير جزر طازج"
click at [402, 672] on span "Update" at bounding box center [426, 677] width 254 height 19
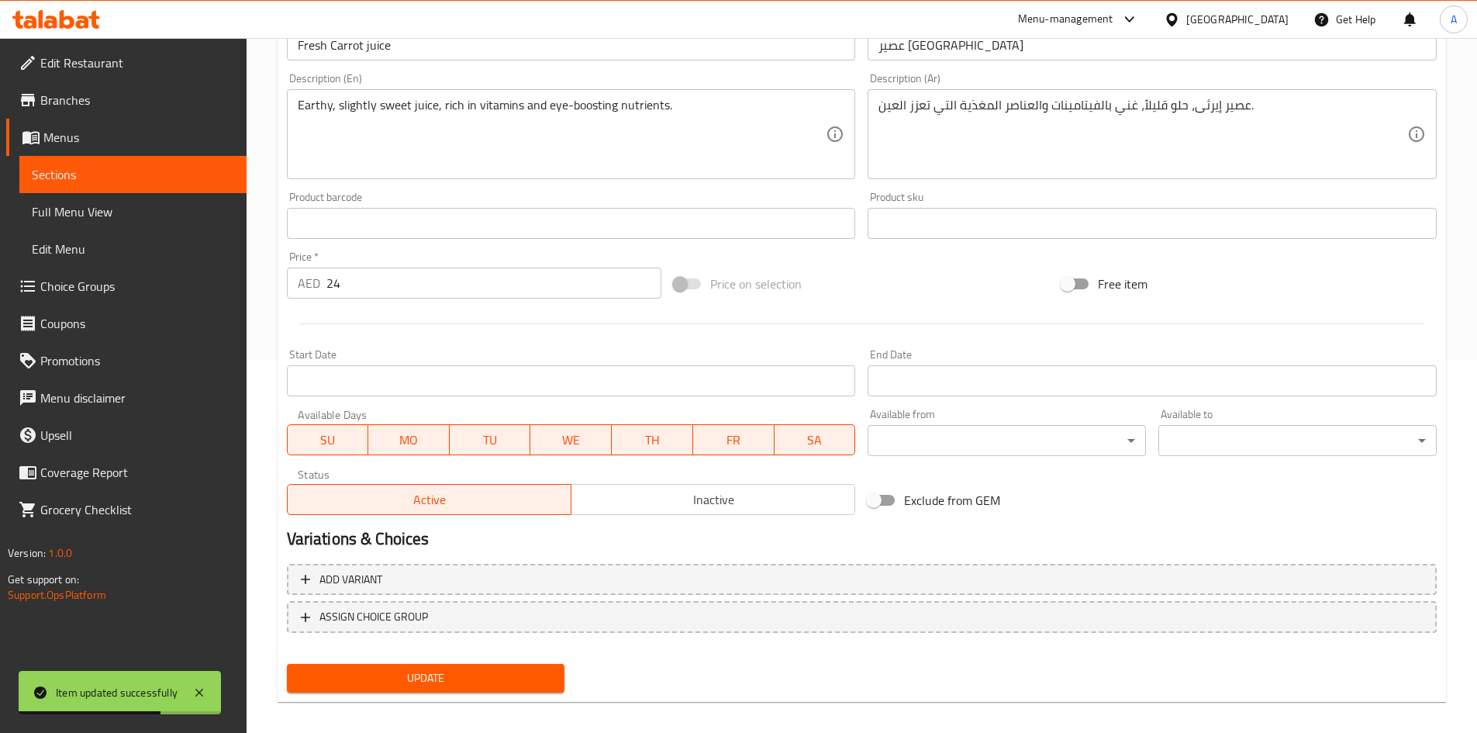
scroll to position [0, 0]
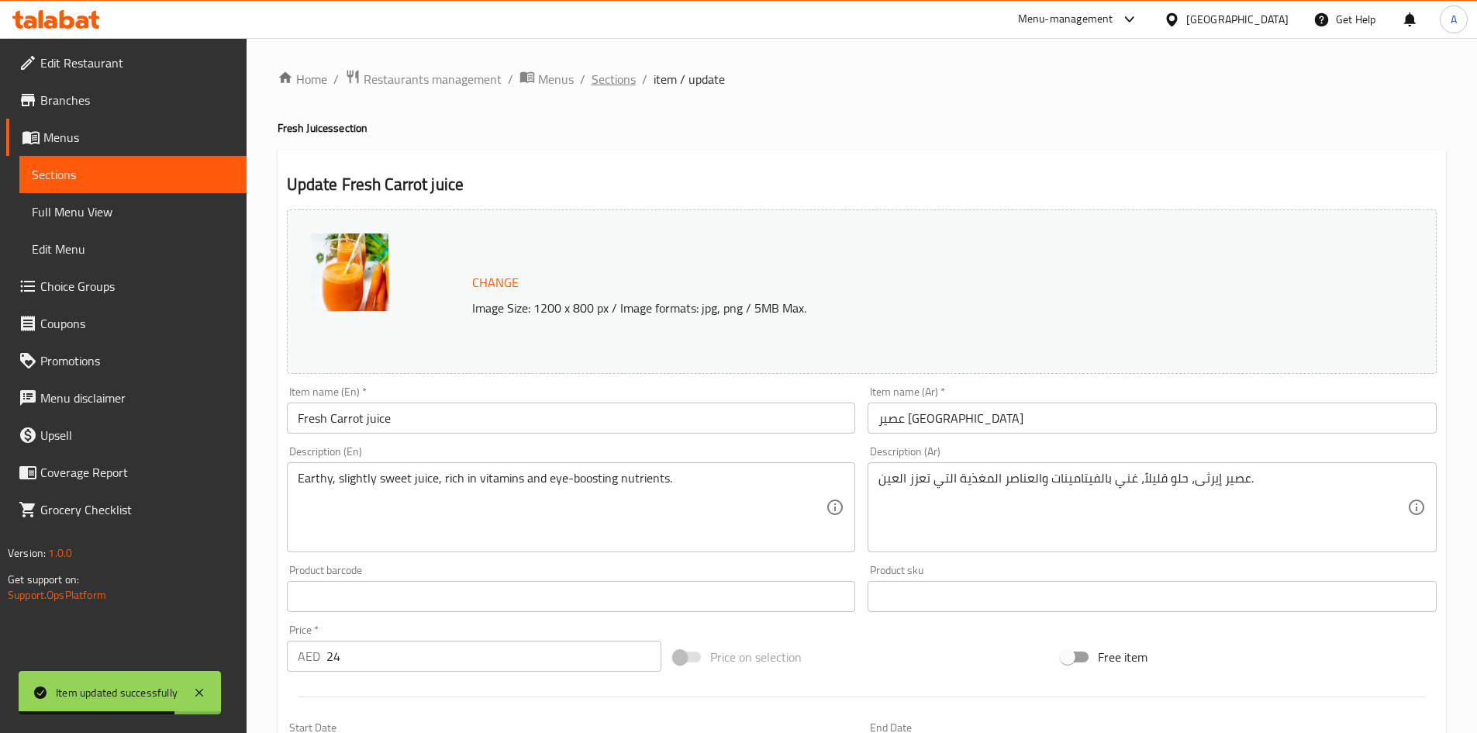
click at [597, 78] on span "Sections" at bounding box center [614, 79] width 44 height 19
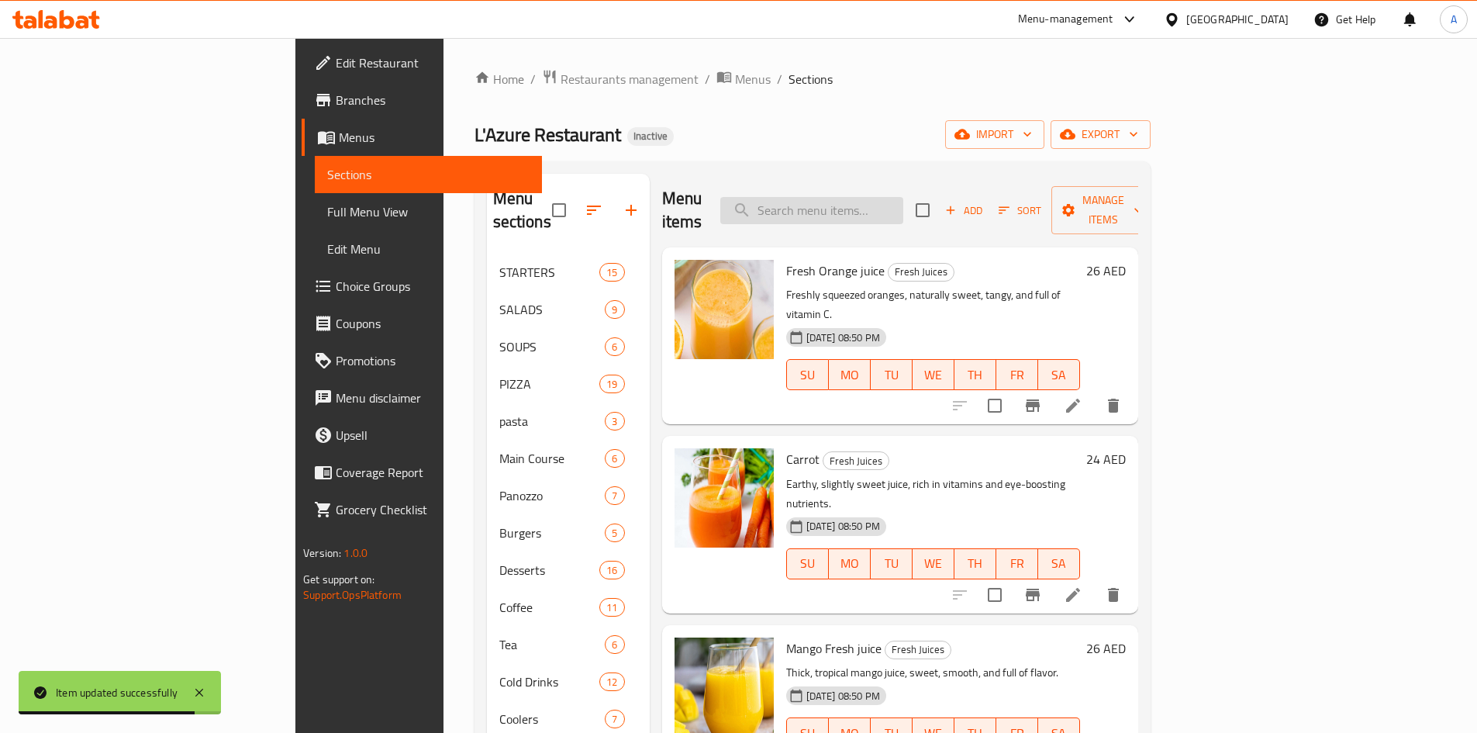
click at [877, 199] on input "search" at bounding box center [811, 210] width 183 height 27
paste input "[PERSON_NAME]"
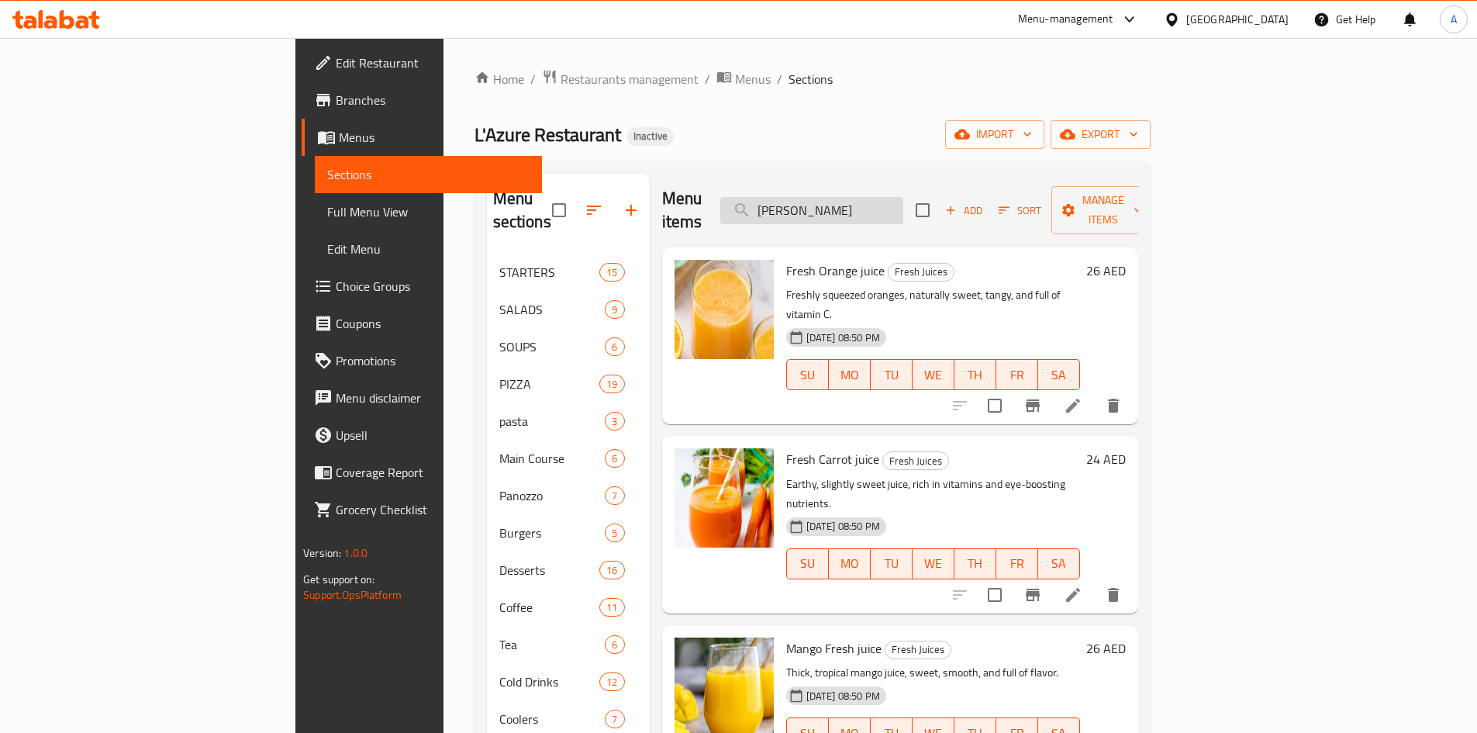
click at [903, 197] on input "[PERSON_NAME]" at bounding box center [811, 210] width 183 height 27
paste input "Passion Fruit"
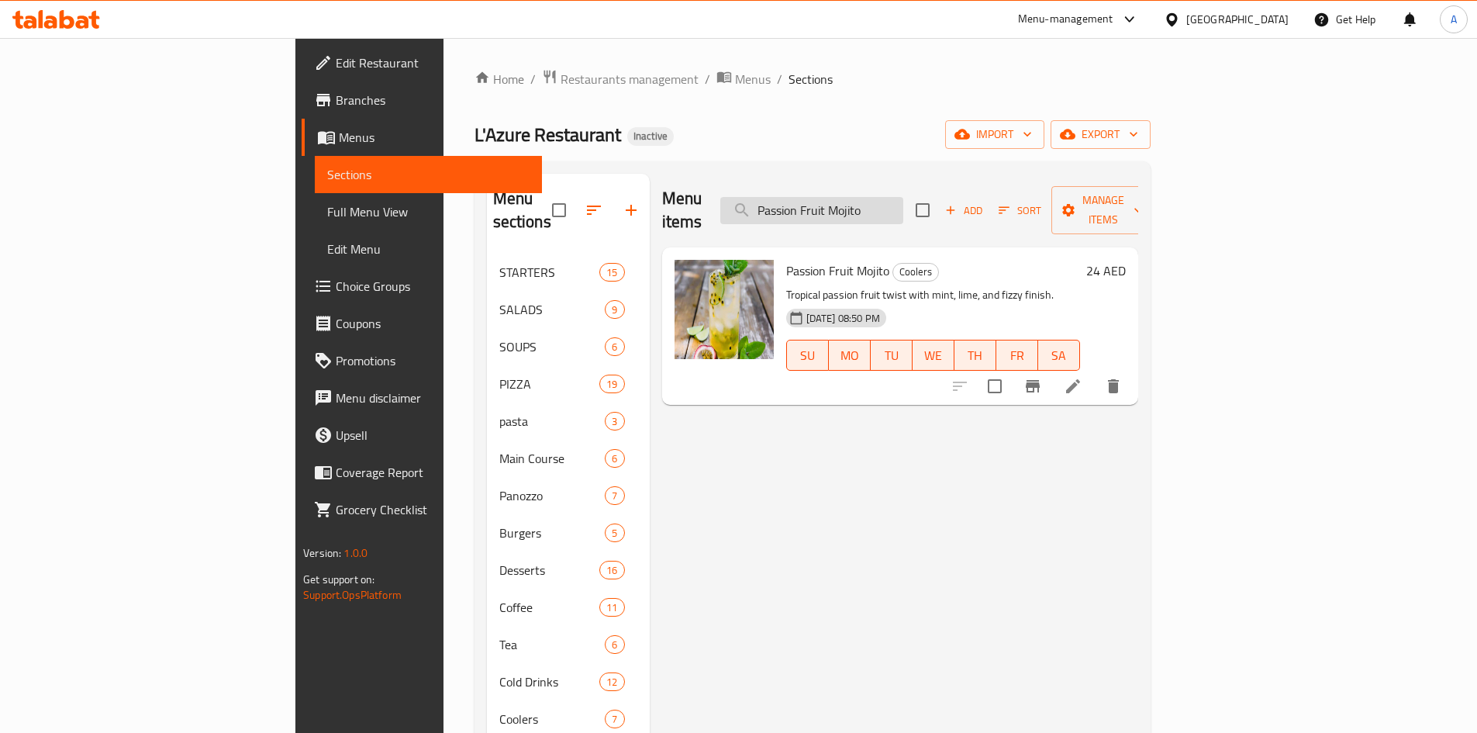
click at [903, 197] on input "Passion Fruit Mojito" at bounding box center [811, 210] width 183 height 27
paste input "Lemonade"
click at [917, 182] on div "Menu items Passion Fruit Lemonade Add Sort Manage items" at bounding box center [900, 211] width 476 height 74
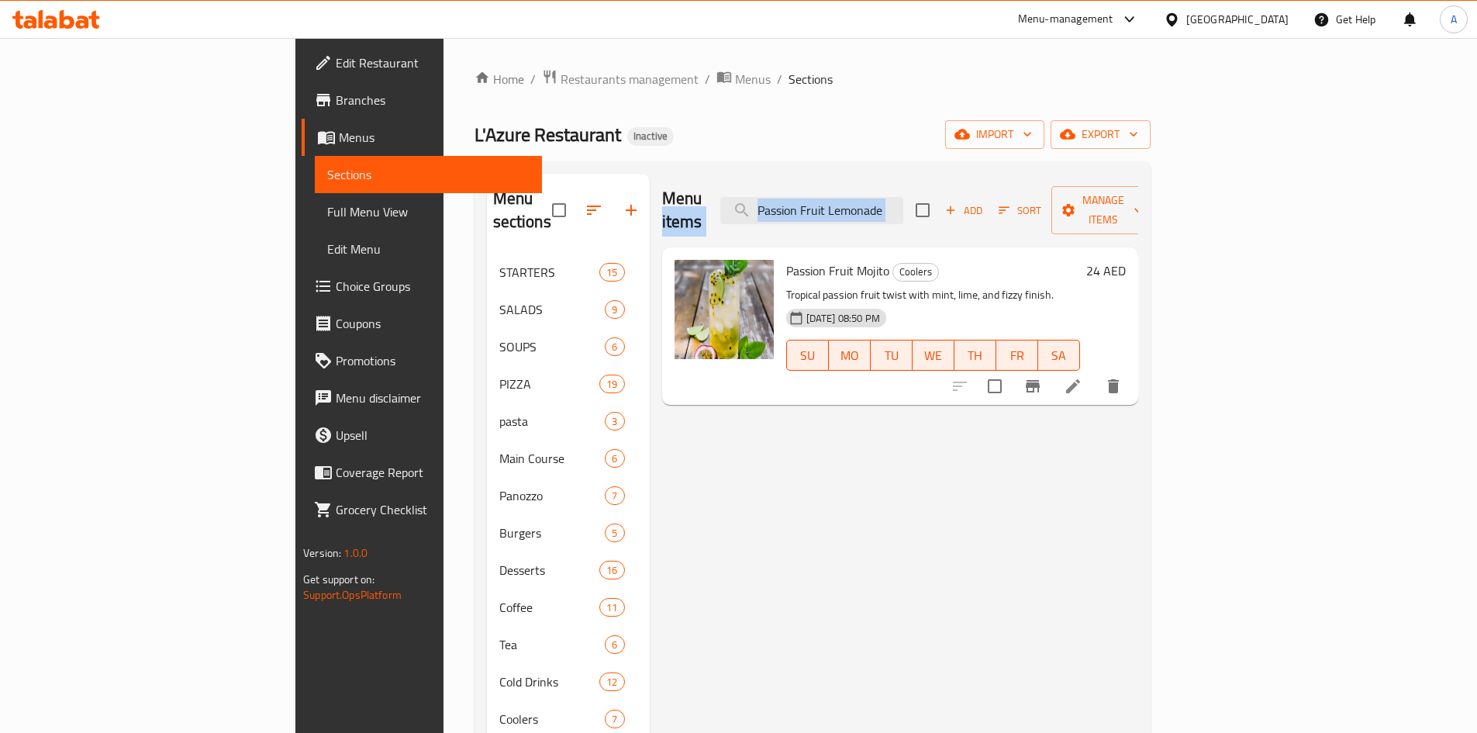
click at [917, 182] on div "Menu items Passion Fruit Lemonade Add Sort Manage items" at bounding box center [900, 211] width 476 height 74
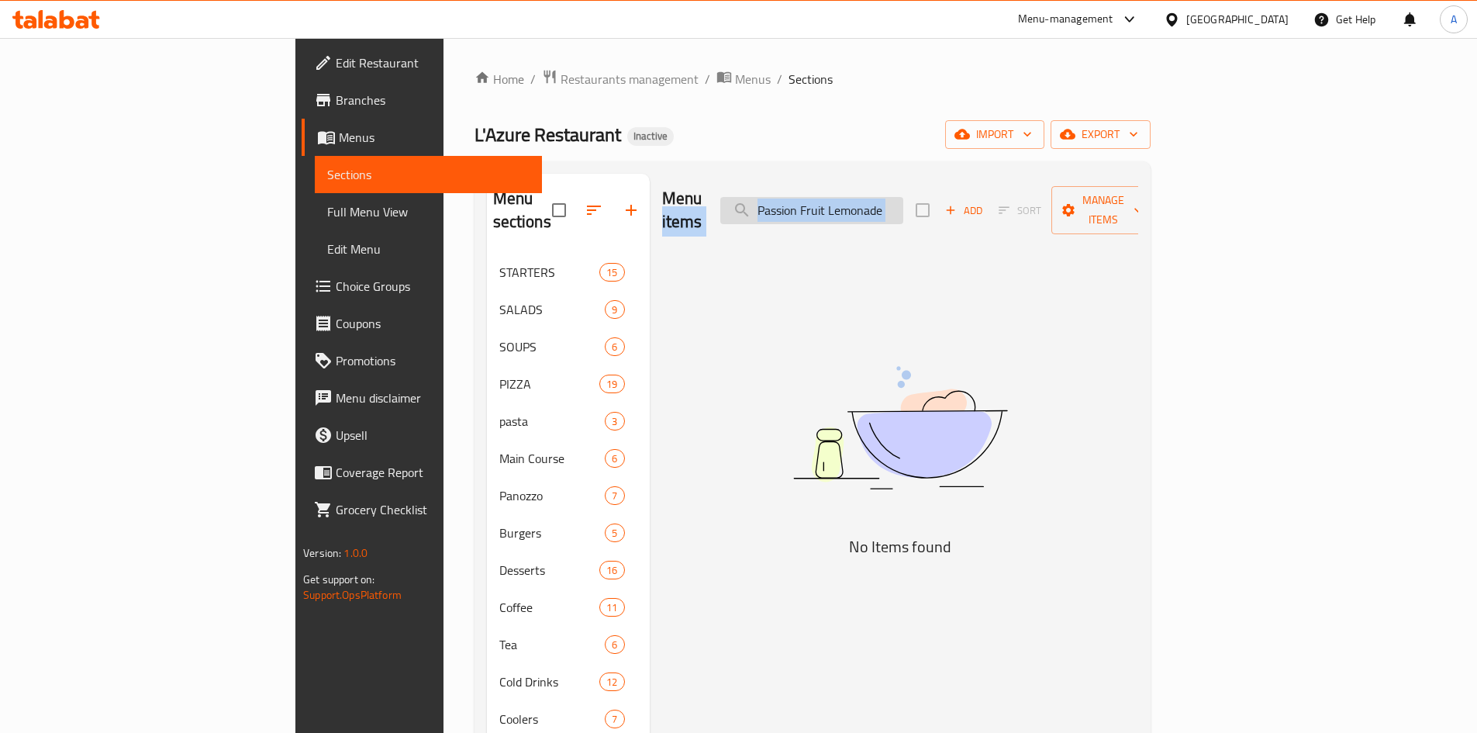
click at [903, 200] on input "Passion Fruit Lemonade" at bounding box center [811, 210] width 183 height 27
paste input "search"
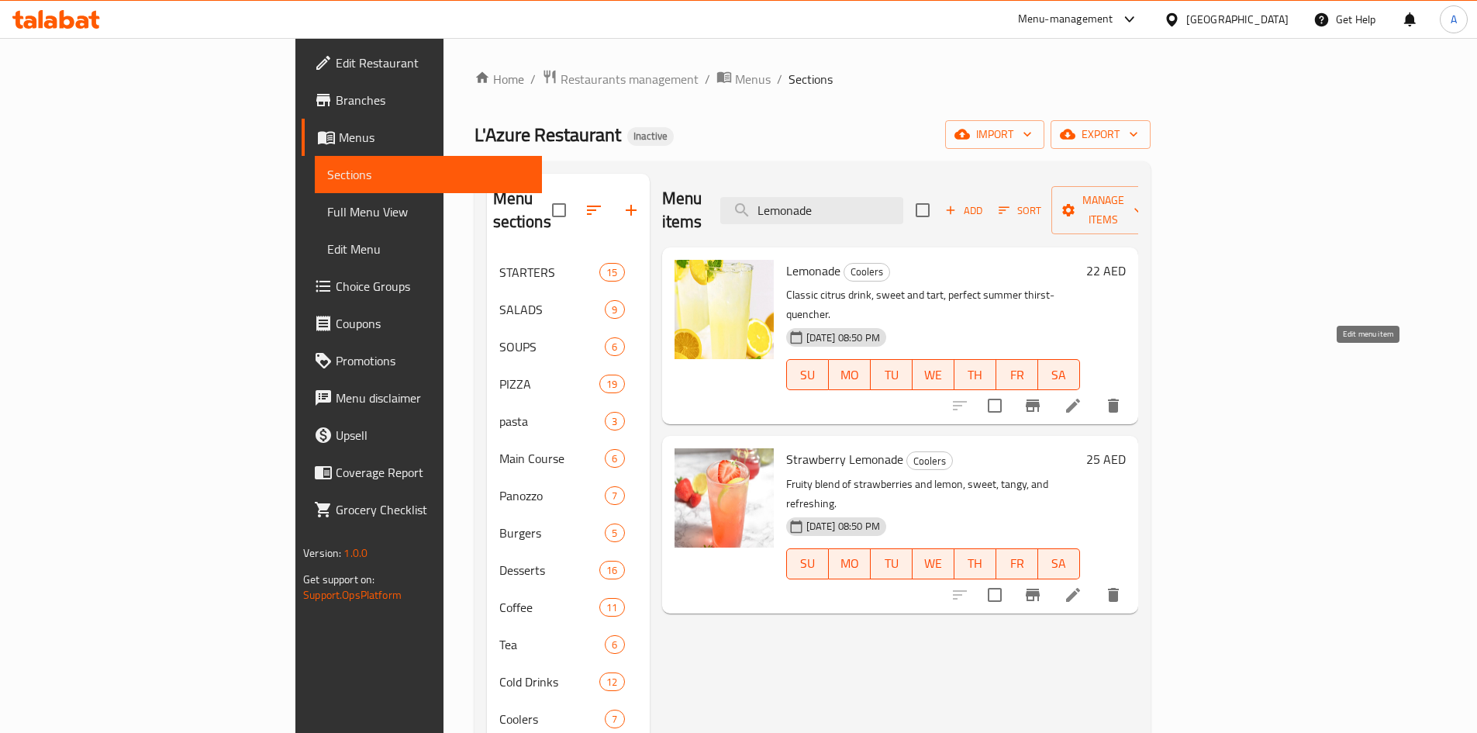
type input "Lemonade"
click at [1138, 127] on span "export" at bounding box center [1100, 134] width 75 height 19
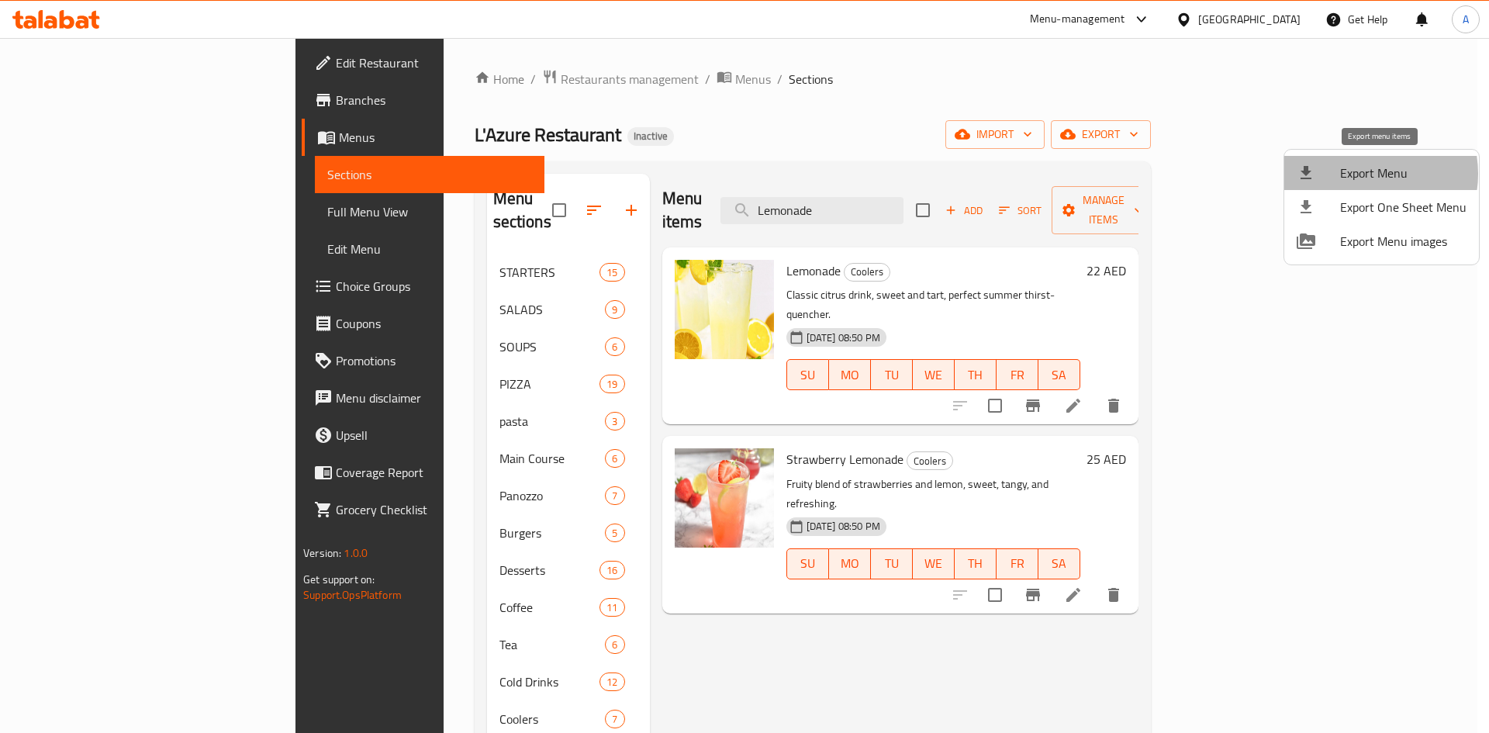
click at [1362, 174] on span "Export Menu" at bounding box center [1403, 173] width 126 height 19
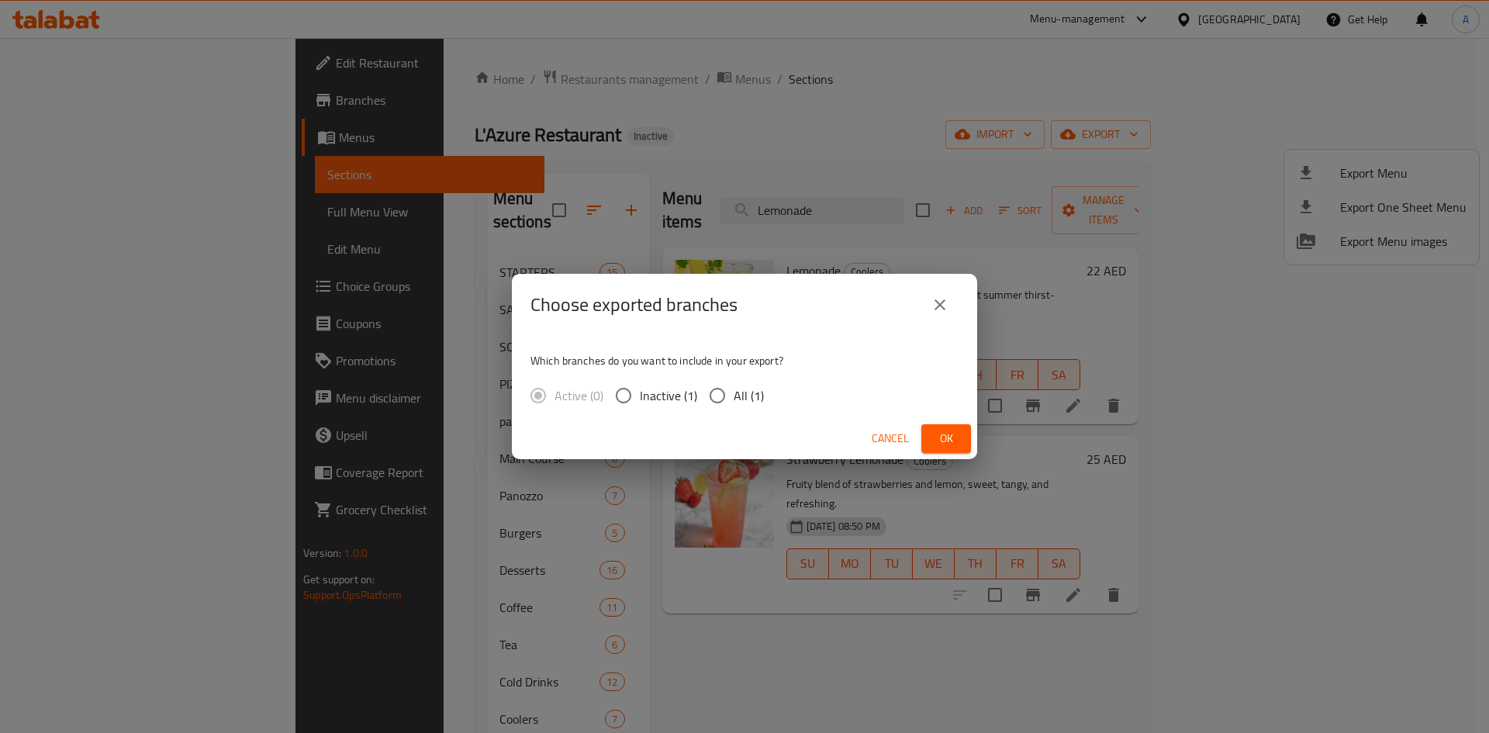
click at [755, 401] on span "All (1)" at bounding box center [749, 395] width 30 height 19
click at [734, 401] on input "All (1)" at bounding box center [717, 395] width 33 height 33
radio input "true"
click at [972, 442] on div "Cancel Ok" at bounding box center [744, 438] width 465 height 41
click at [964, 446] on button "Ok" at bounding box center [946, 438] width 50 height 29
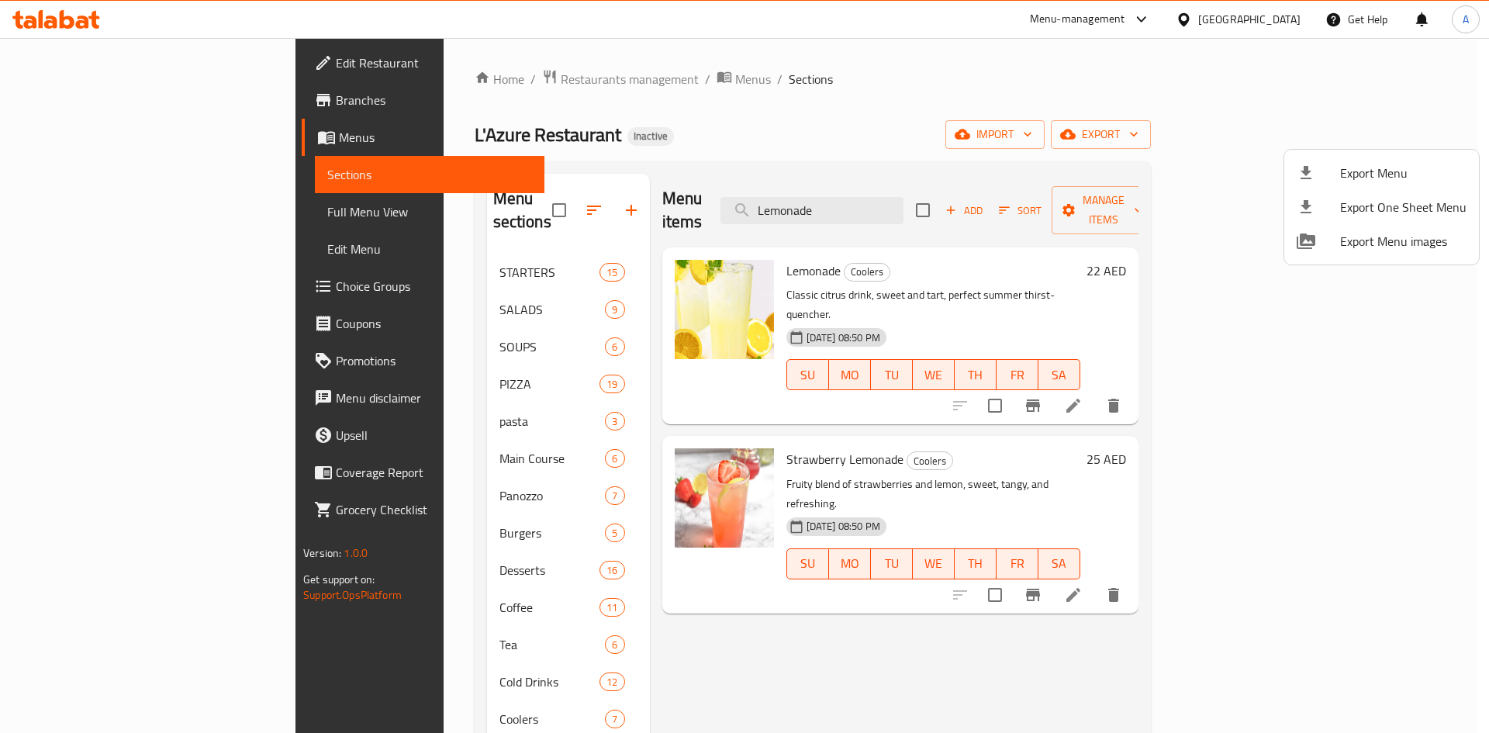
click at [96, 223] on div at bounding box center [744, 366] width 1489 height 733
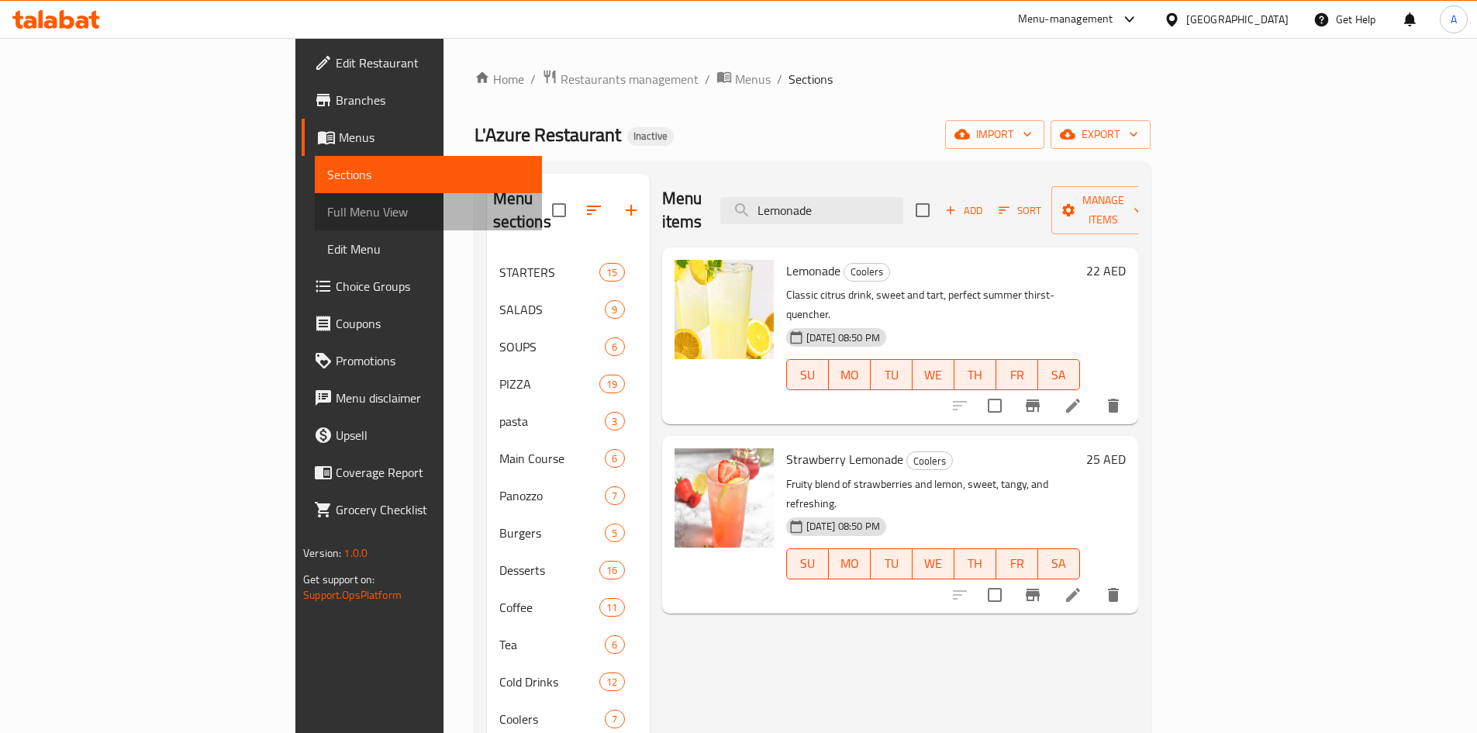
click at [327, 221] on span "Full Menu View" at bounding box center [428, 211] width 202 height 19
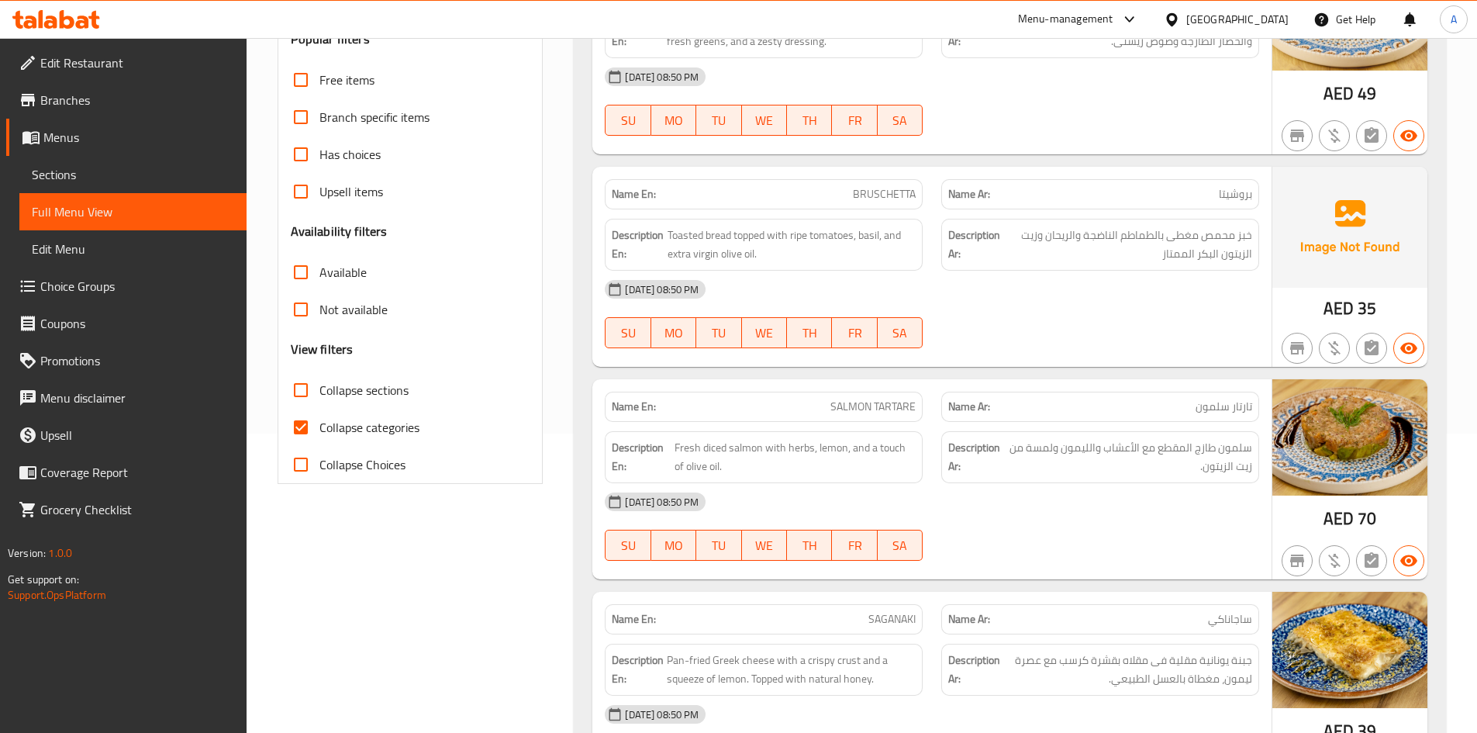
scroll to position [399, 0]
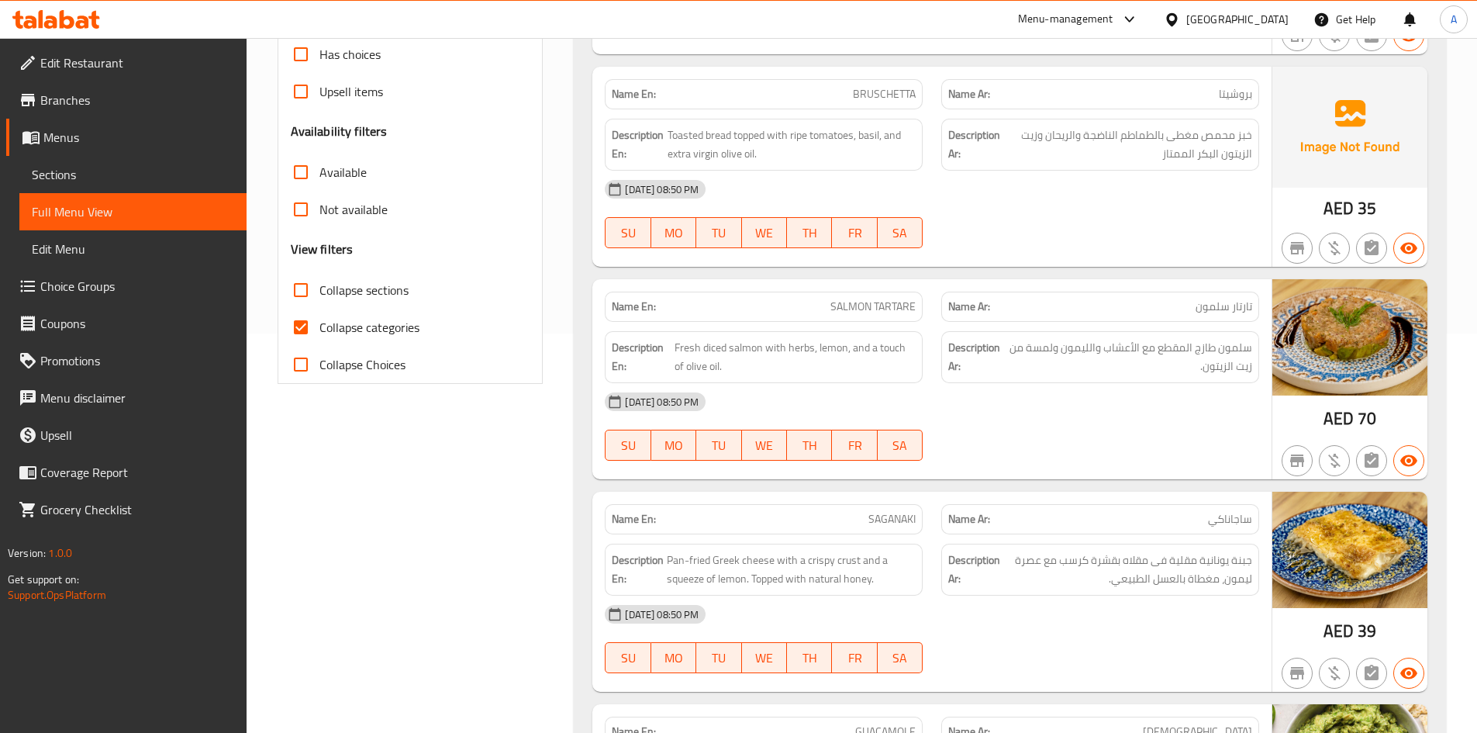
click at [363, 325] on label "Collapse categories" at bounding box center [350, 327] width 137 height 37
click at [319, 325] on input "Collapse categories" at bounding box center [300, 327] width 37 height 37
checkbox input "false"
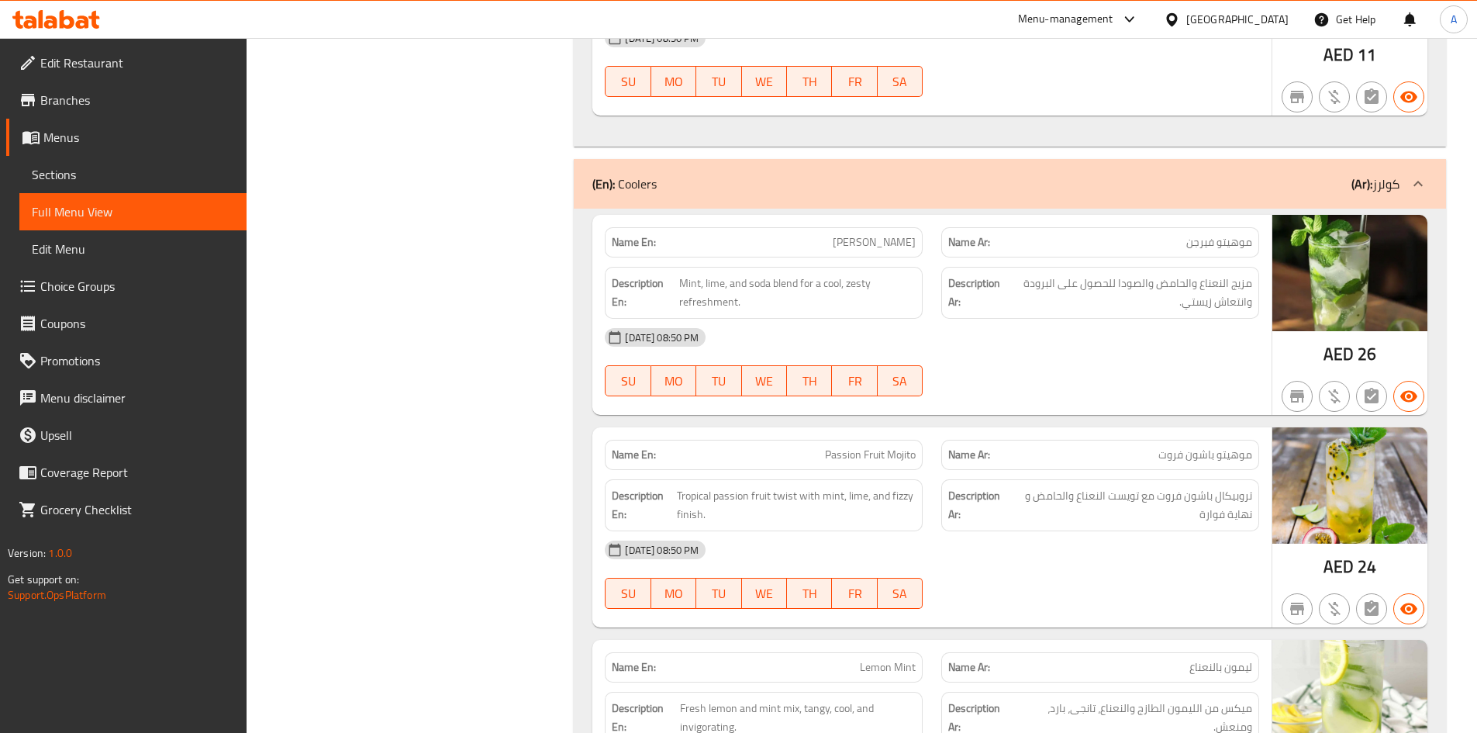
scroll to position [28093, 0]
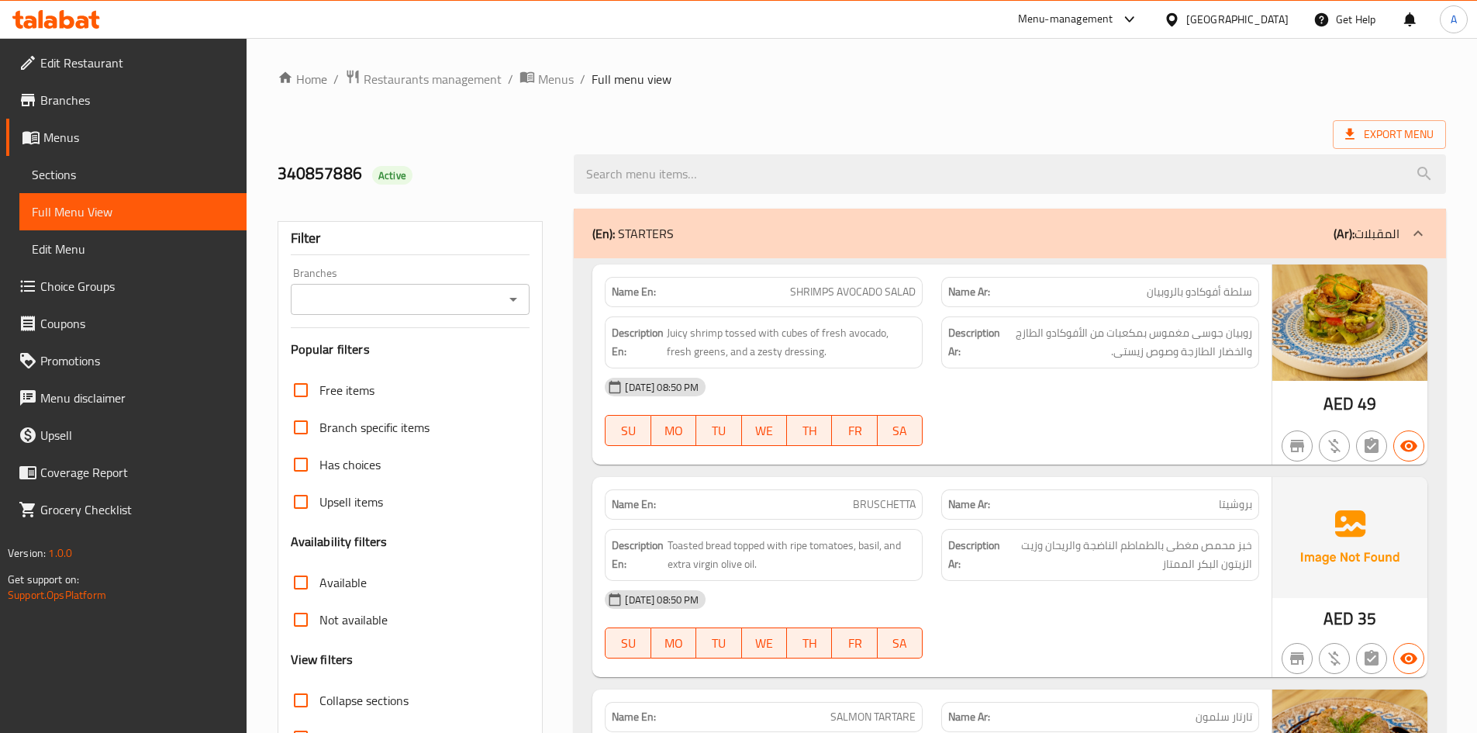
scroll to position [460, 0]
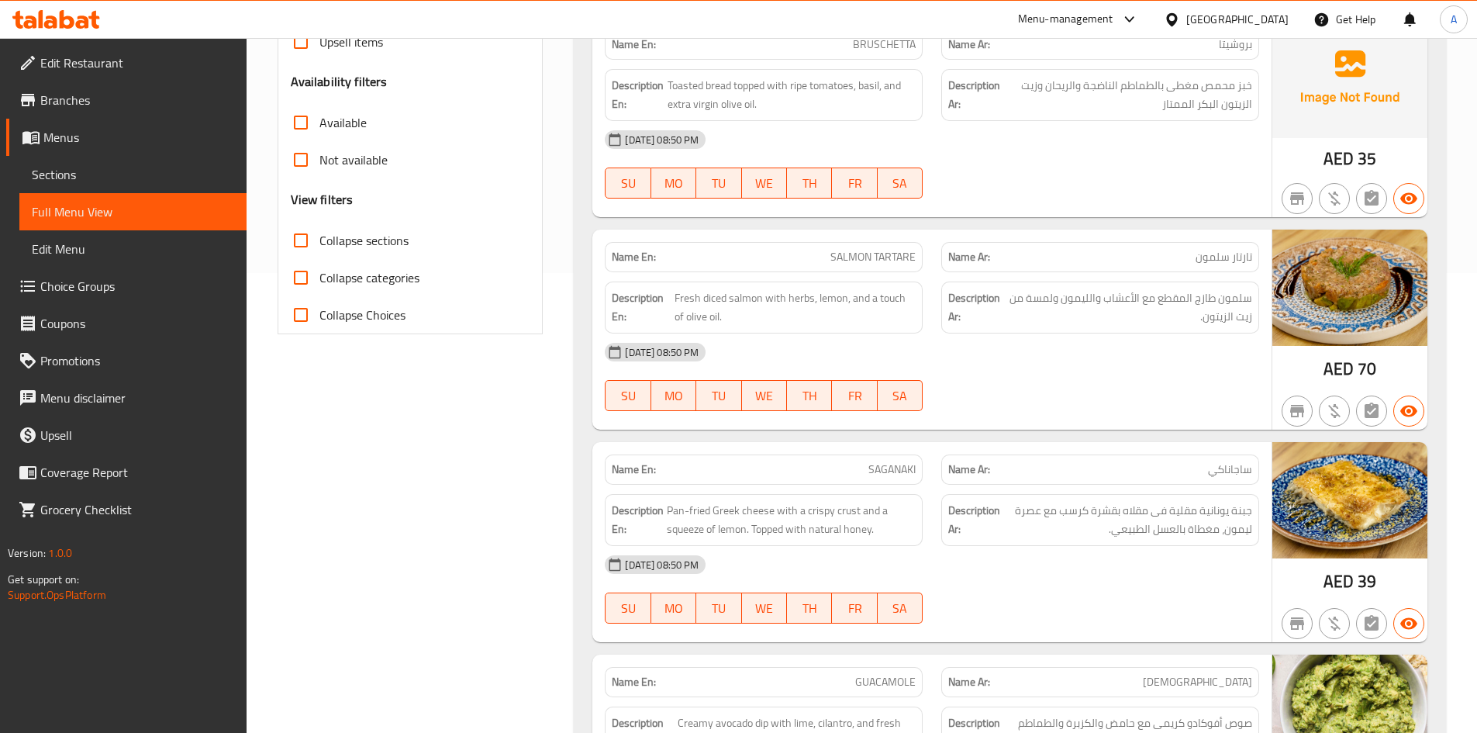
click at [339, 237] on span "Collapse sections" at bounding box center [363, 240] width 89 height 19
click at [319, 237] on input "Collapse sections" at bounding box center [300, 240] width 37 height 37
checkbox input "true"
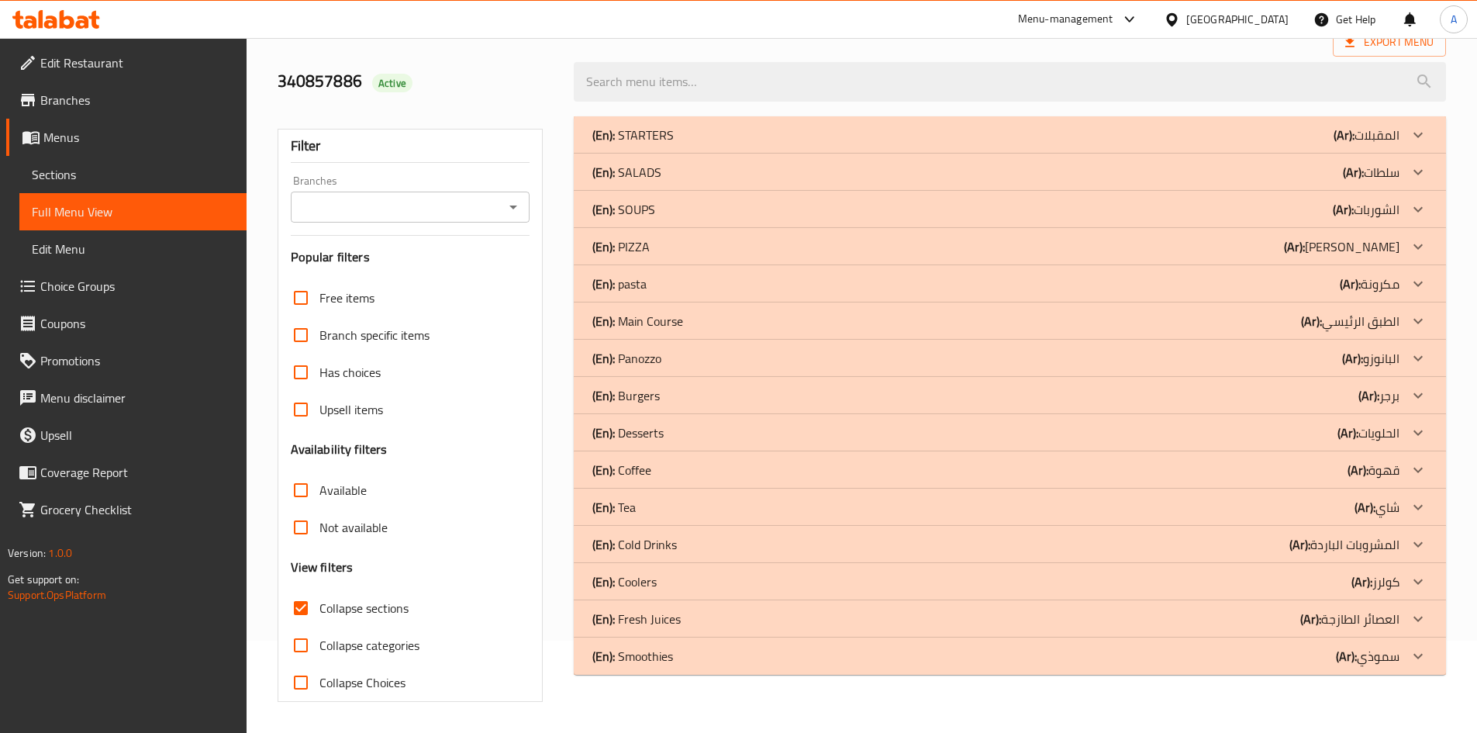
scroll to position [92, 0]
click at [1378, 154] on div "(En): Burgers (Ar): برجر" at bounding box center [1010, 134] width 872 height 37
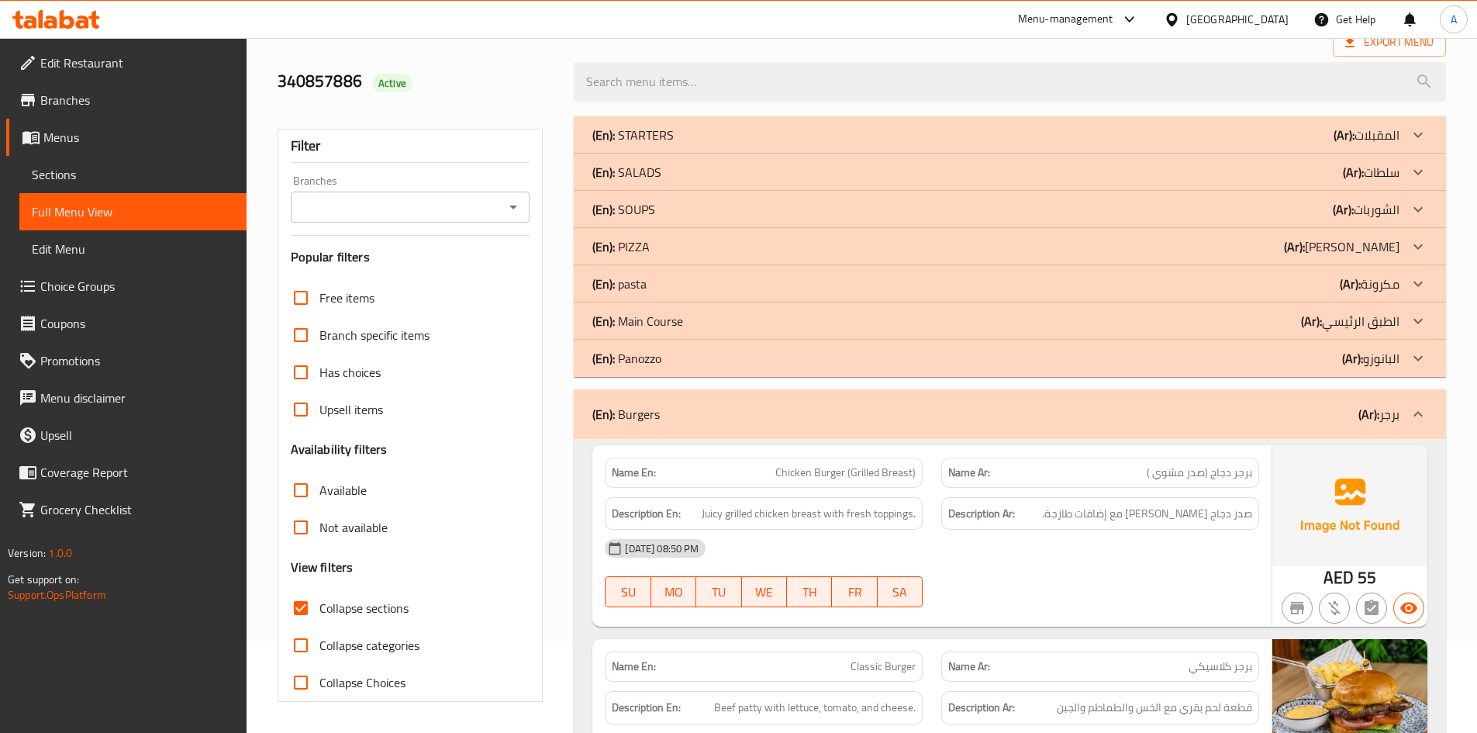
click at [1370, 144] on p "(Ar): البانوزو" at bounding box center [1367, 135] width 66 height 19
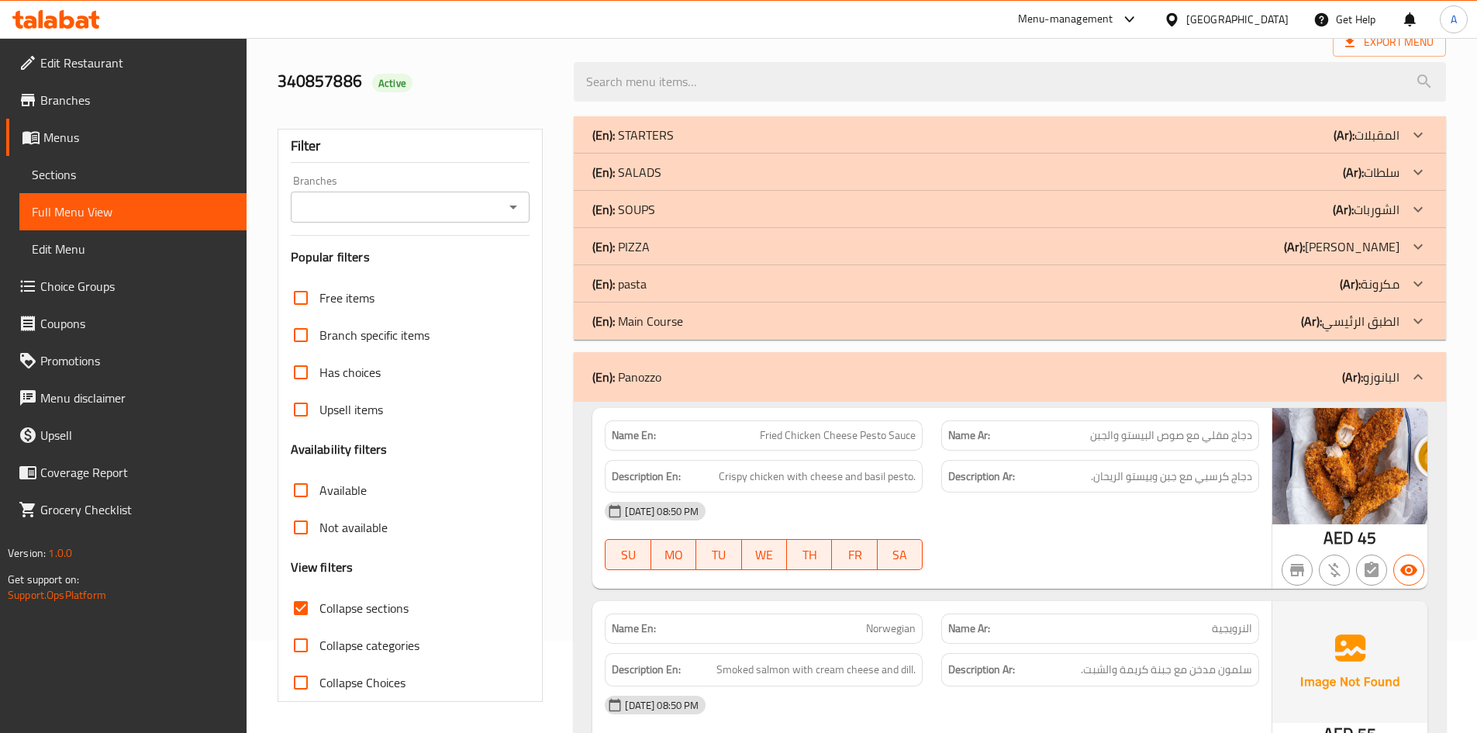
click at [1363, 378] on p "(Ar): البانوزو" at bounding box center [1370, 377] width 57 height 19
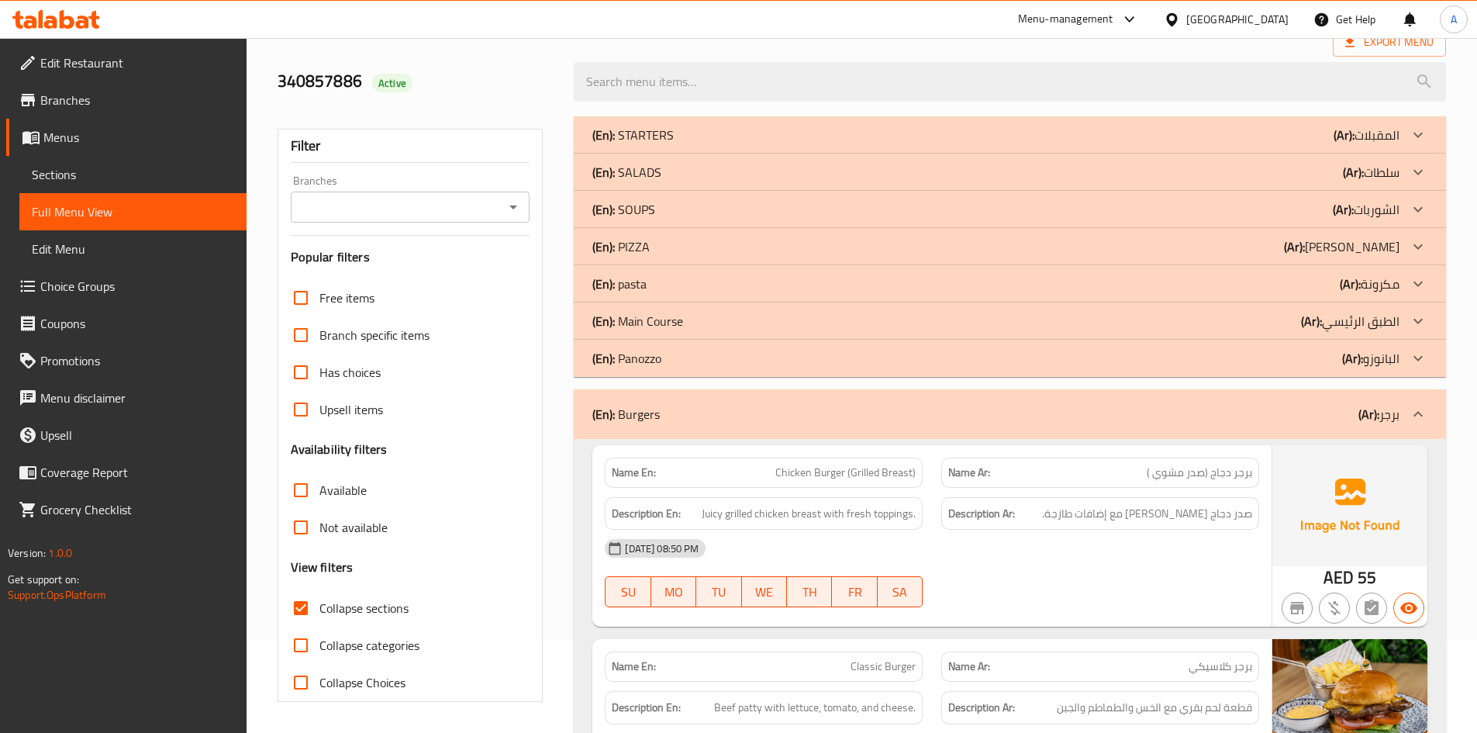
click at [1366, 424] on b "(Ar):" at bounding box center [1369, 413] width 21 height 23
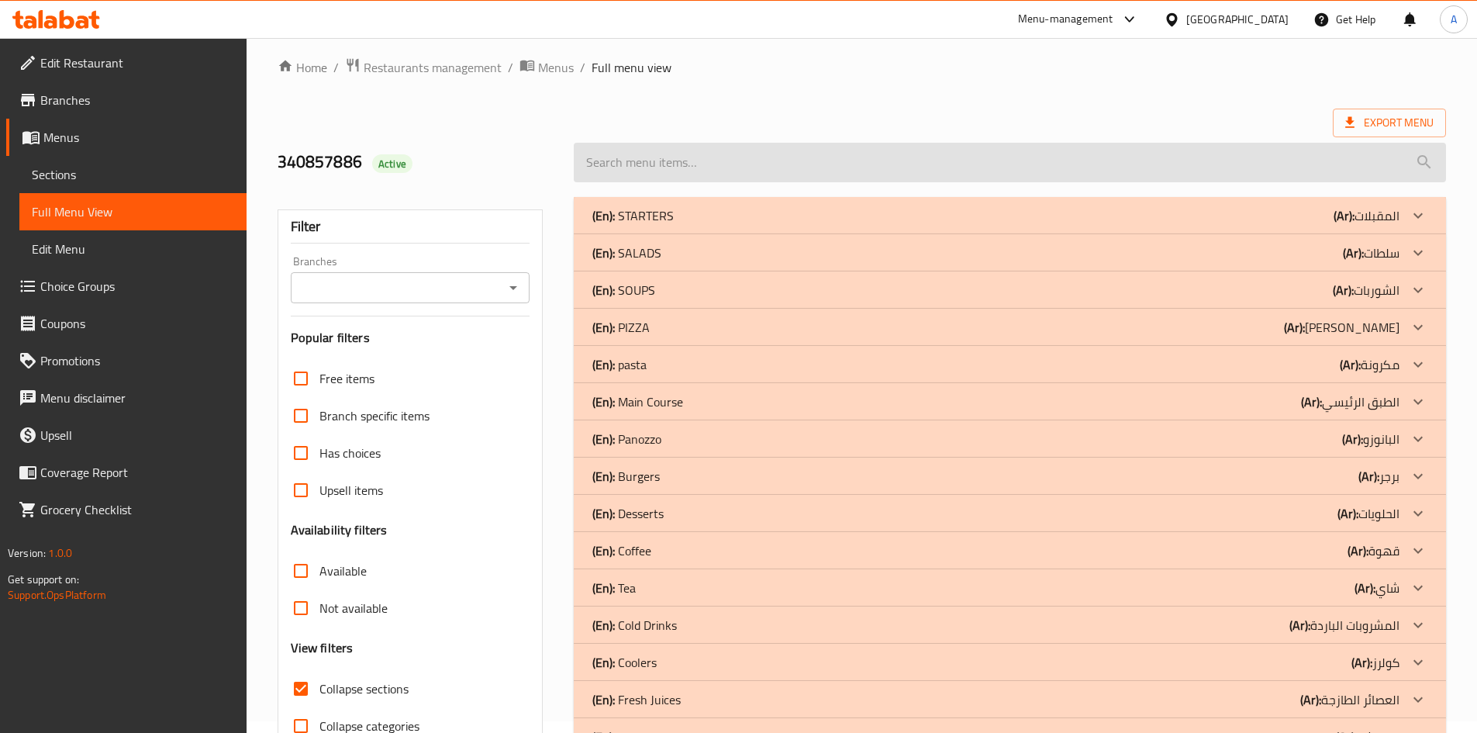
scroll to position [6, 0]
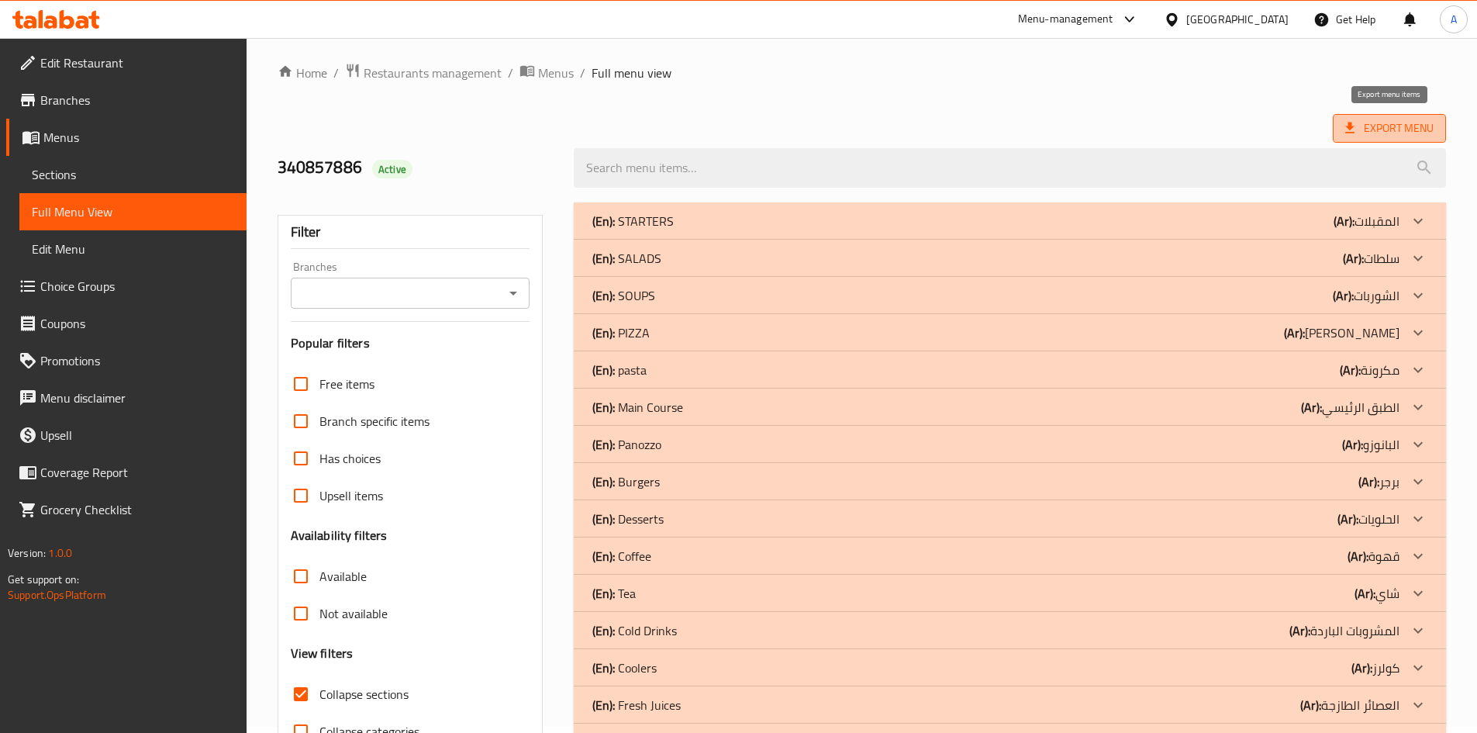
click at [1386, 119] on span "Export Menu" at bounding box center [1389, 128] width 88 height 19
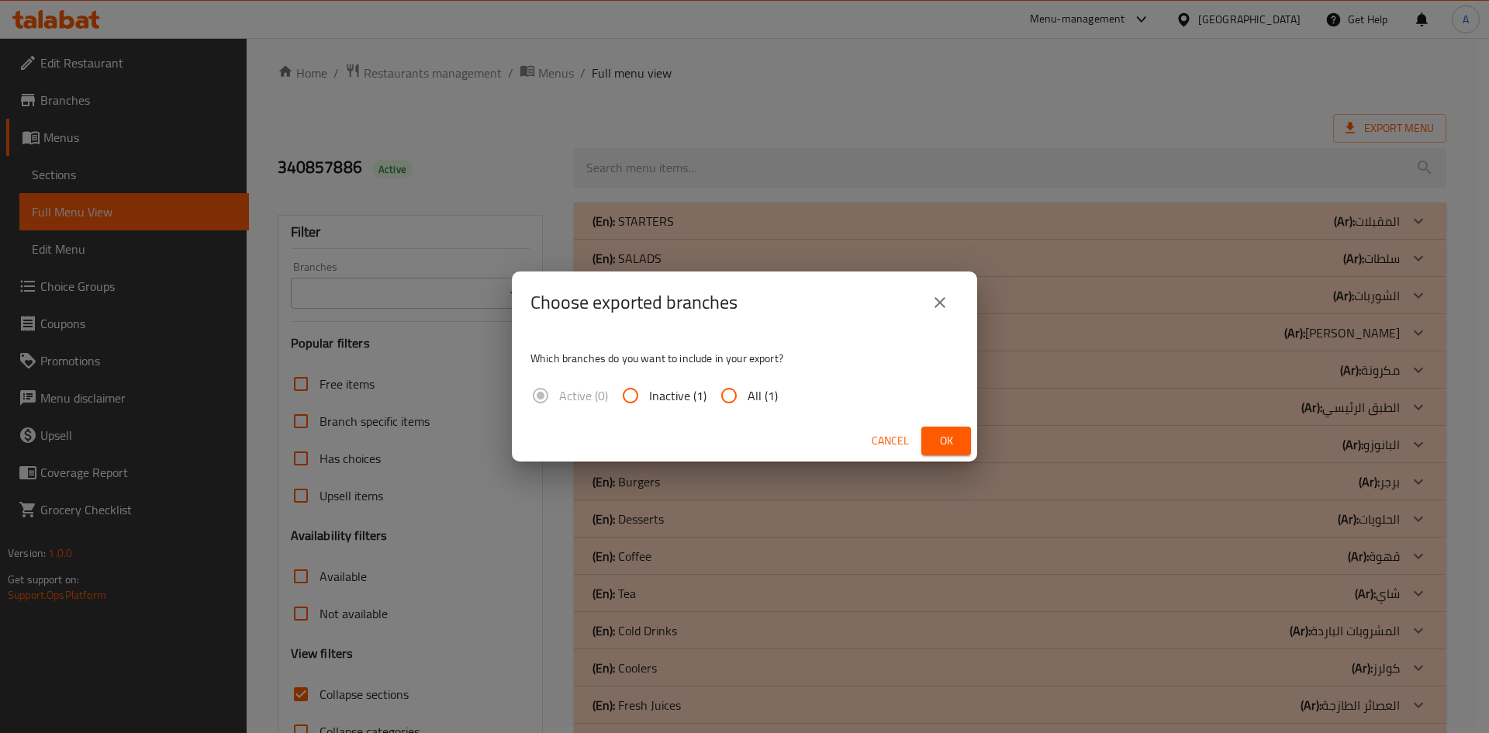
click at [736, 390] on input "All (1)" at bounding box center [728, 395] width 37 height 37
radio input "true"
click at [954, 440] on span "Ok" at bounding box center [946, 440] width 25 height 19
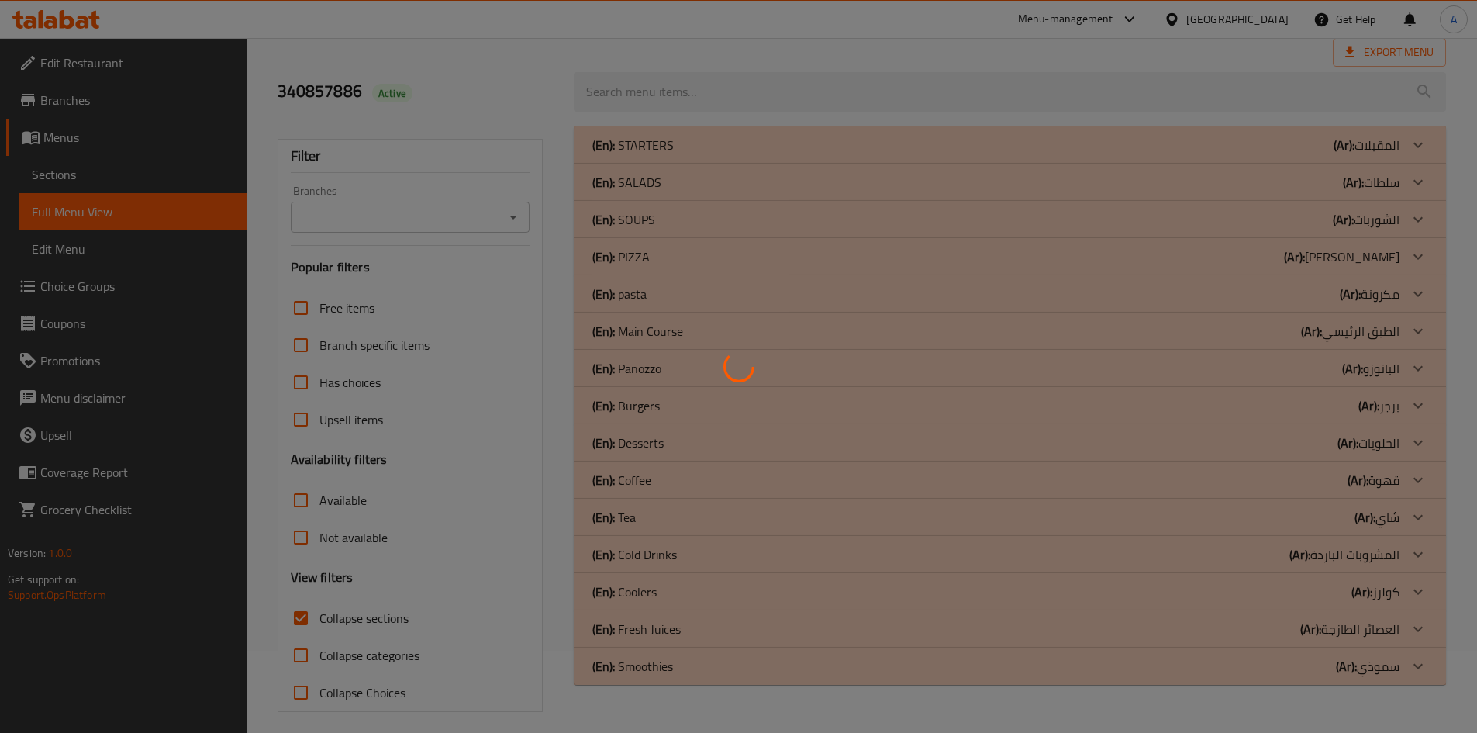
scroll to position [92, 0]
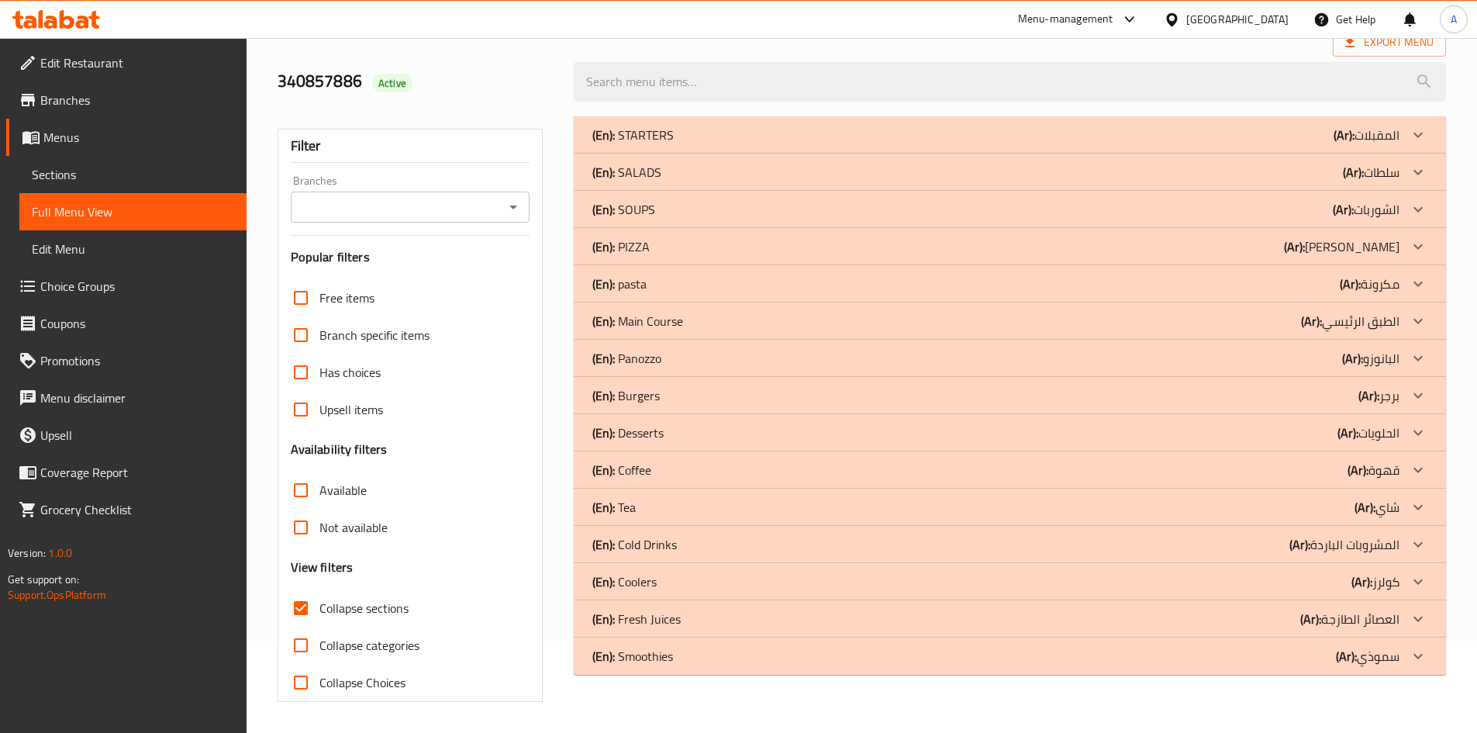
click at [1218, 144] on div "(En): Fresh Juices (Ar): العصائر الطازجة" at bounding box center [995, 135] width 807 height 19
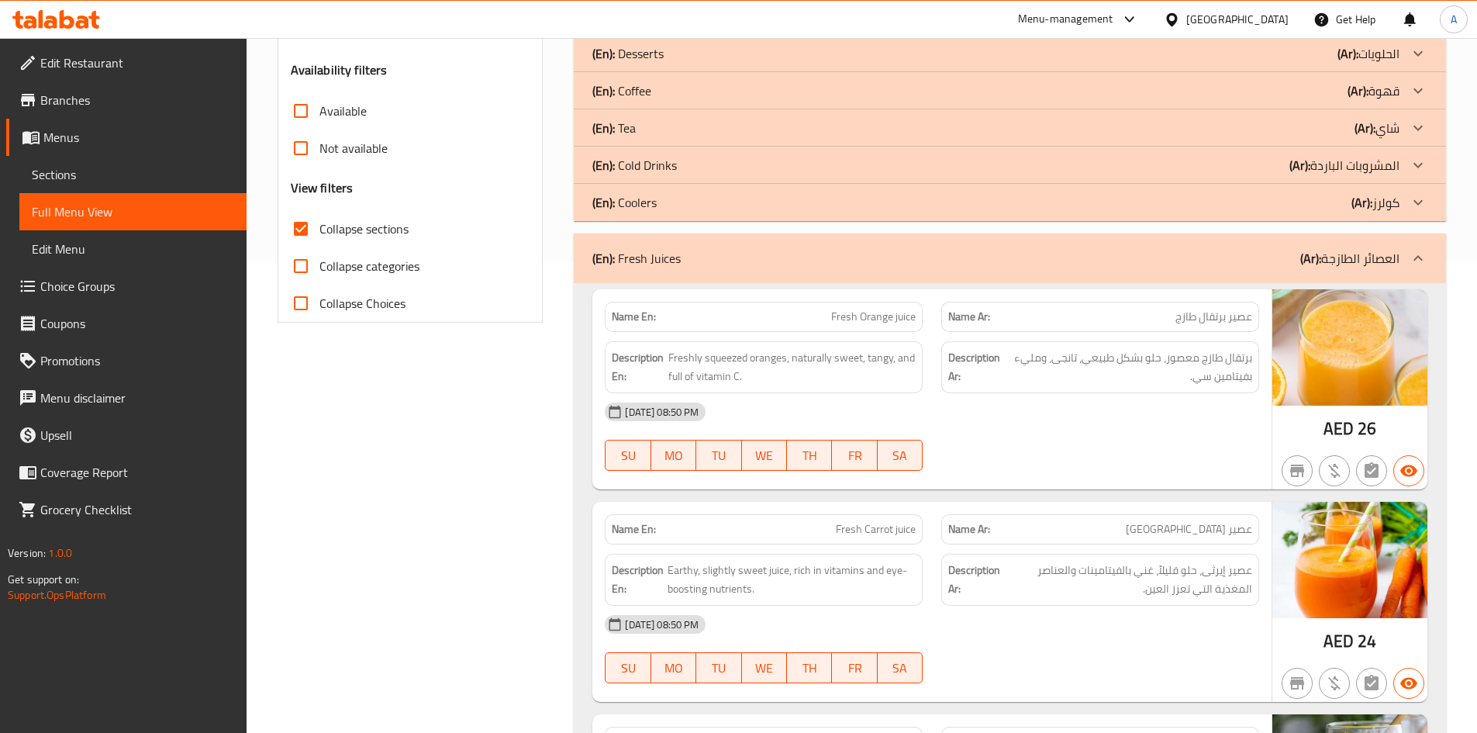
scroll to position [456, 0]
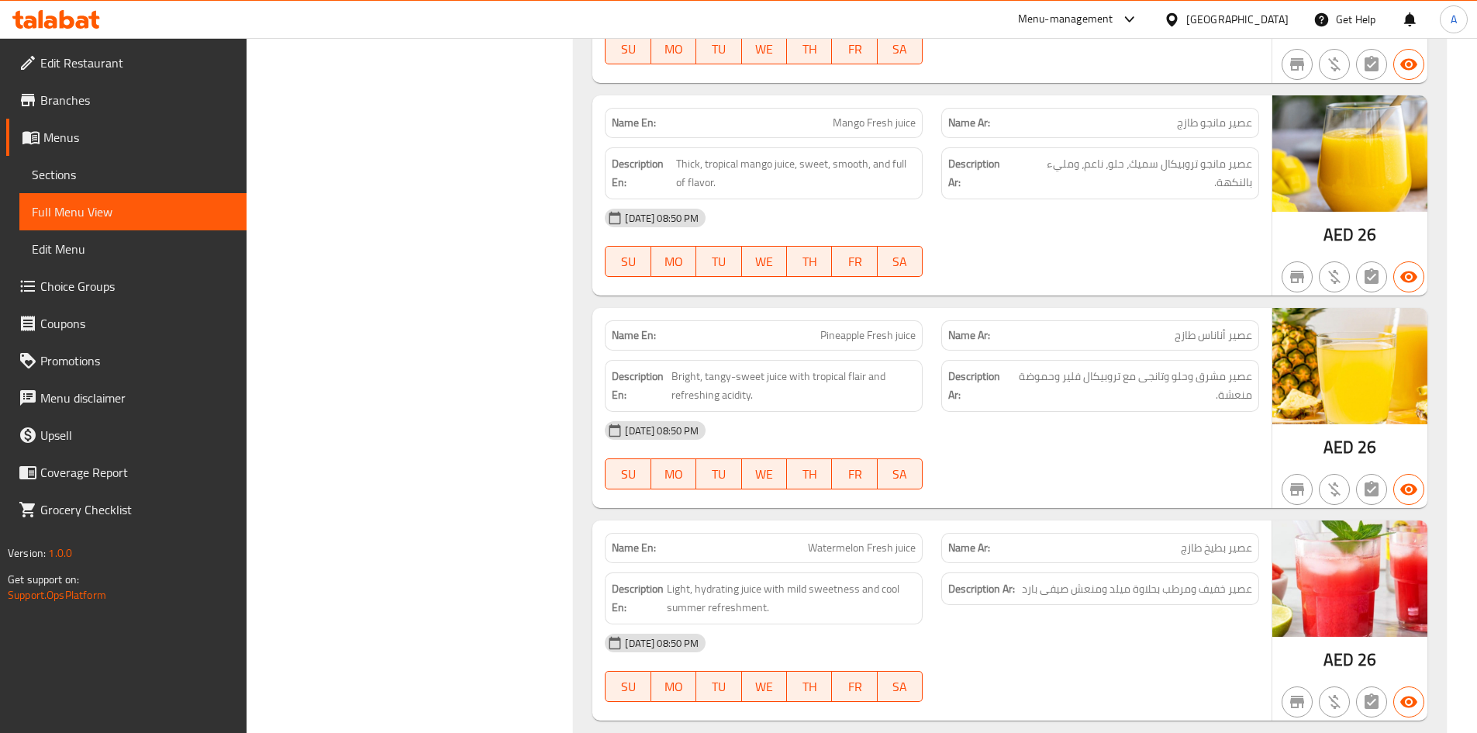
scroll to position [2726, 0]
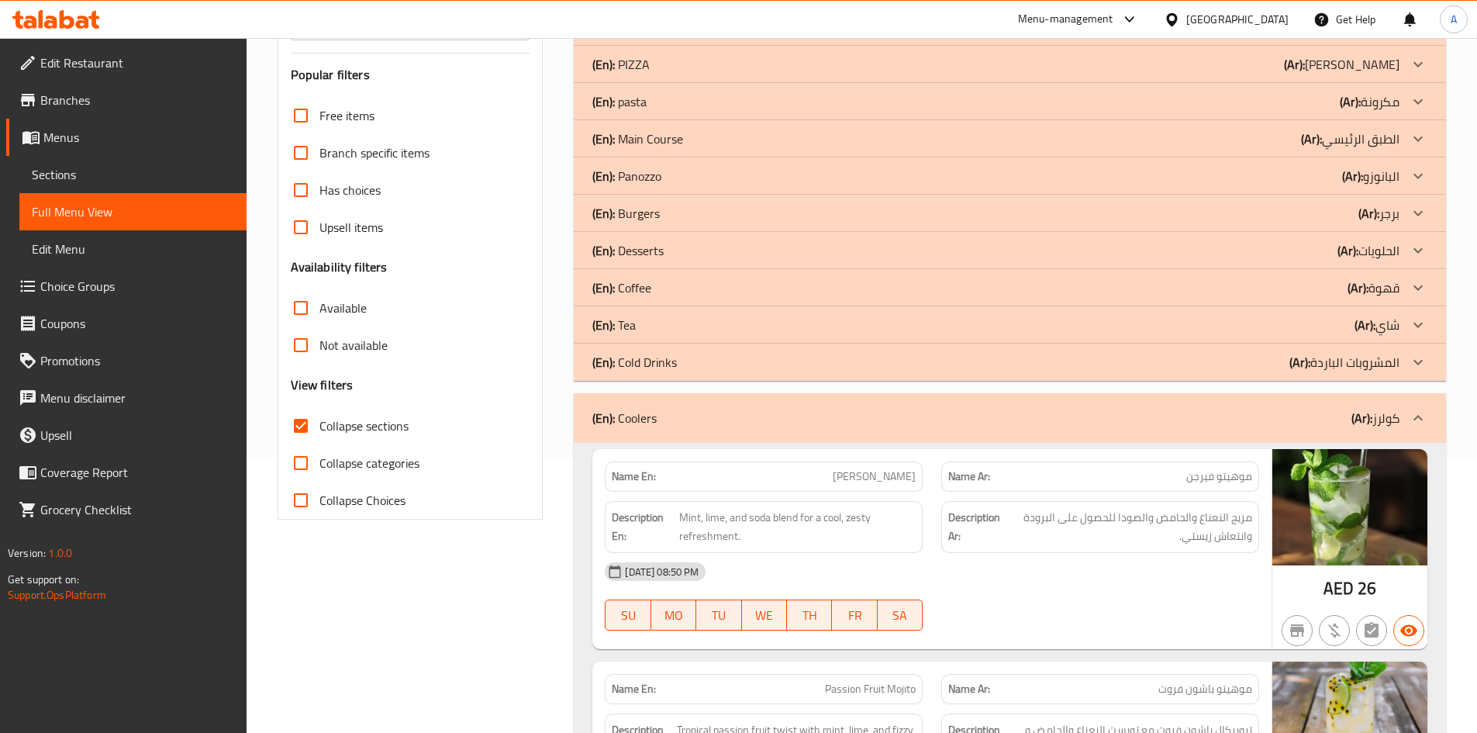
scroll to position [0, 0]
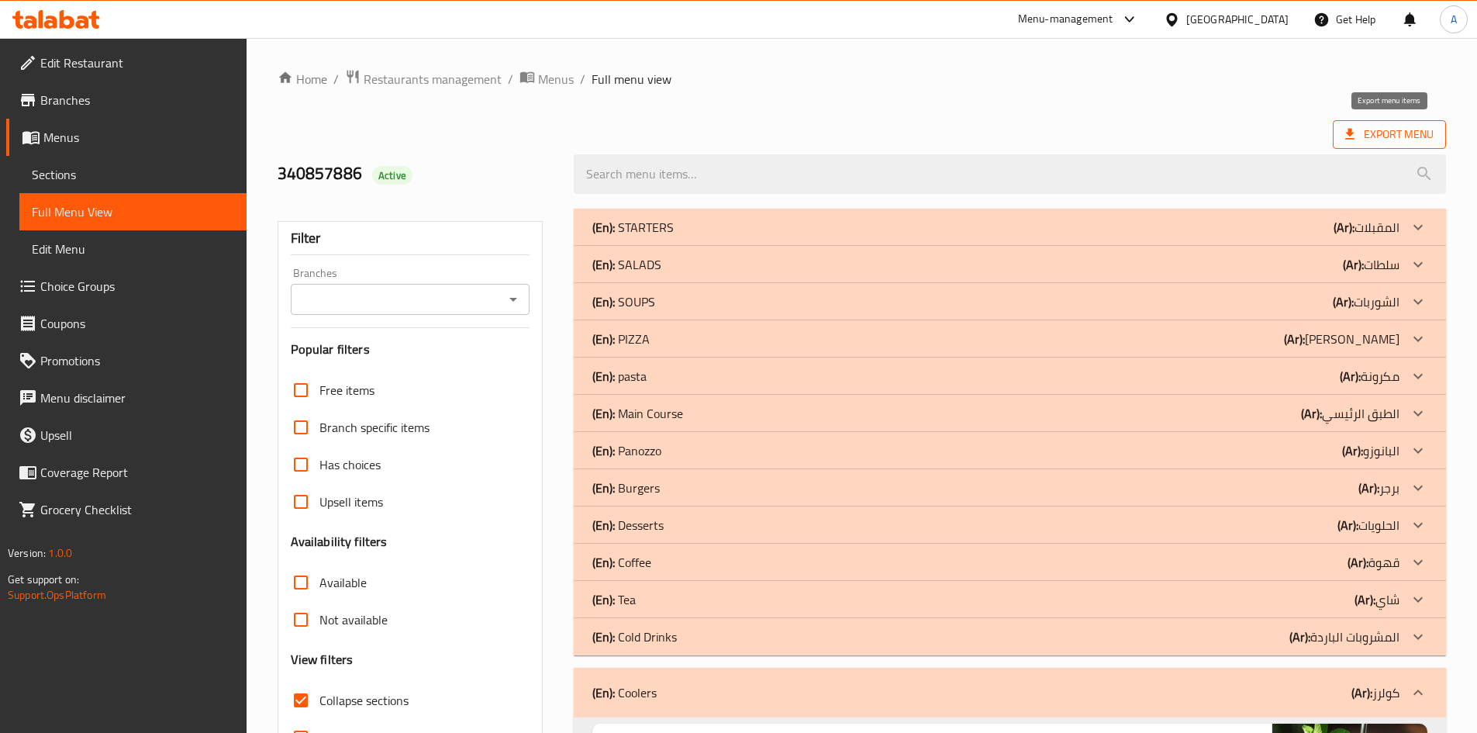
click at [1356, 134] on icon at bounding box center [1350, 134] width 16 height 16
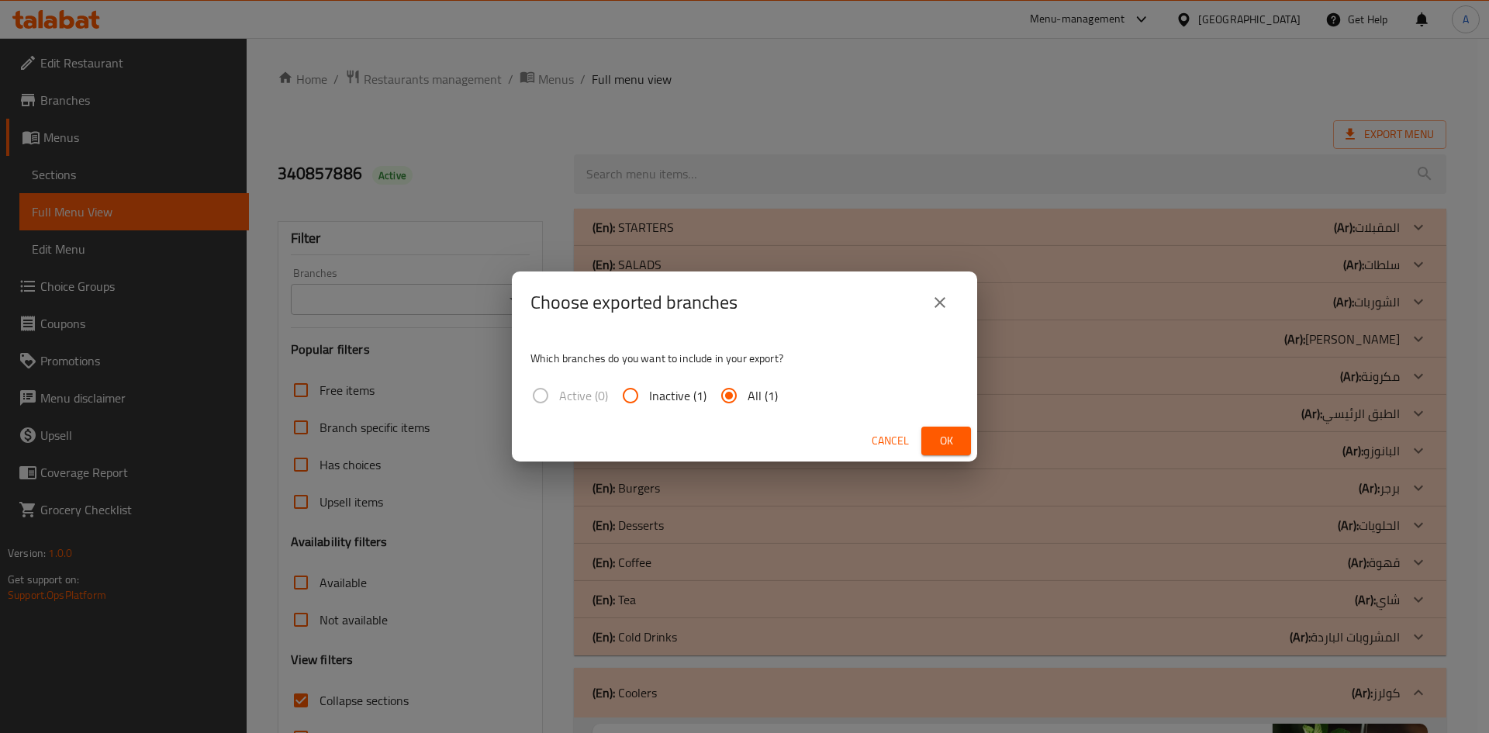
click at [937, 440] on span "Ok" at bounding box center [946, 440] width 25 height 19
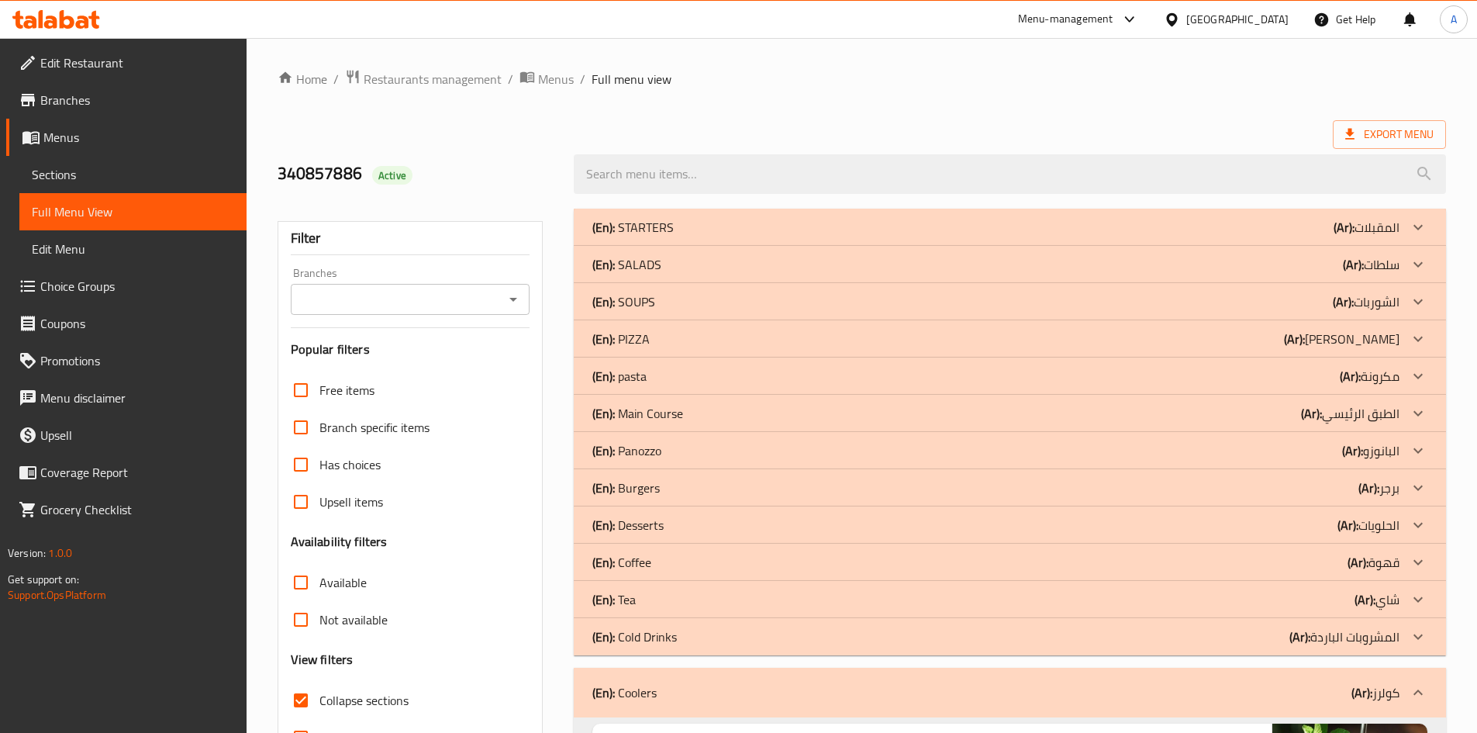
click at [459, 85] on span "Restaurants management" at bounding box center [433, 79] width 138 height 19
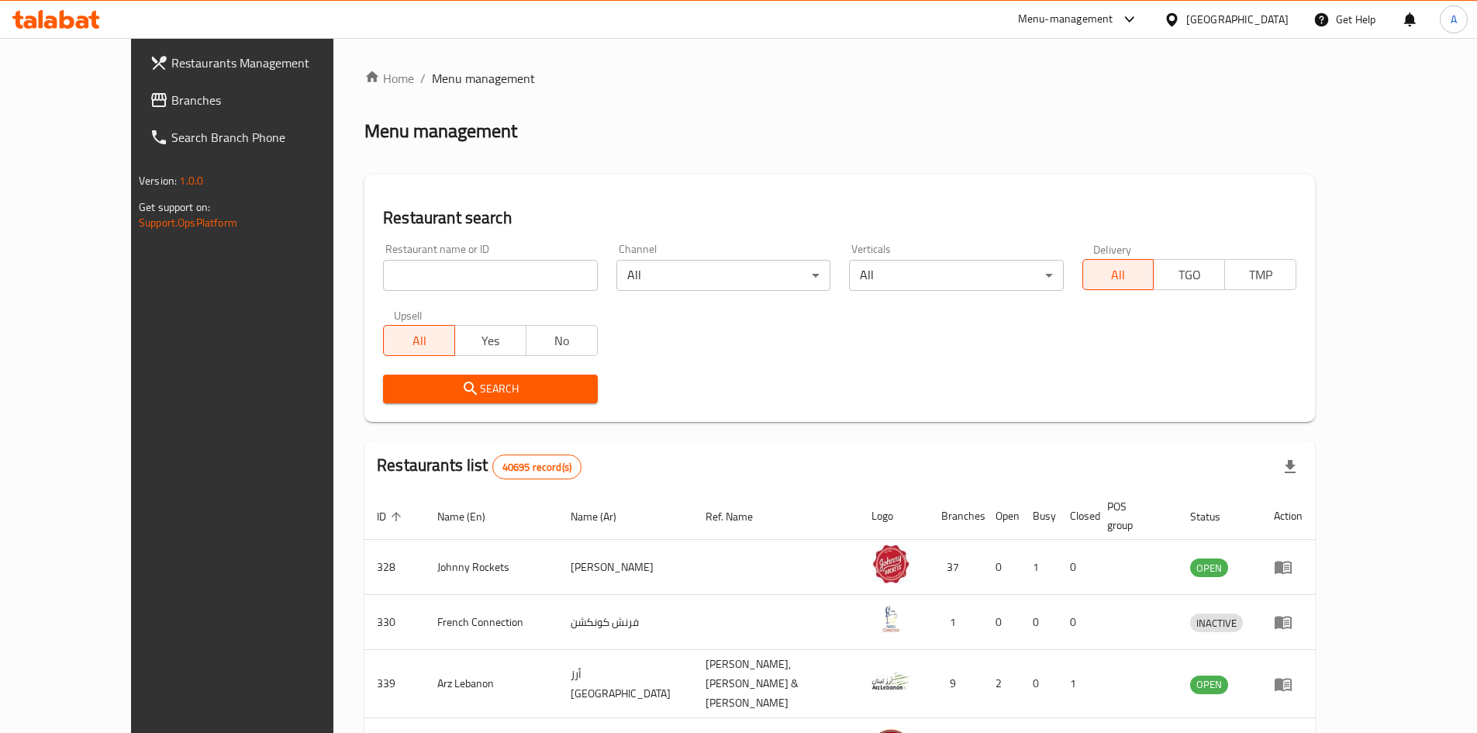
click at [392, 267] on input "search" at bounding box center [490, 275] width 214 height 31
paste input "Fruity Flavour Juices"
type input "Fruity Flavour Juices"
click at [405, 400] on button "Search" at bounding box center [490, 389] width 214 height 29
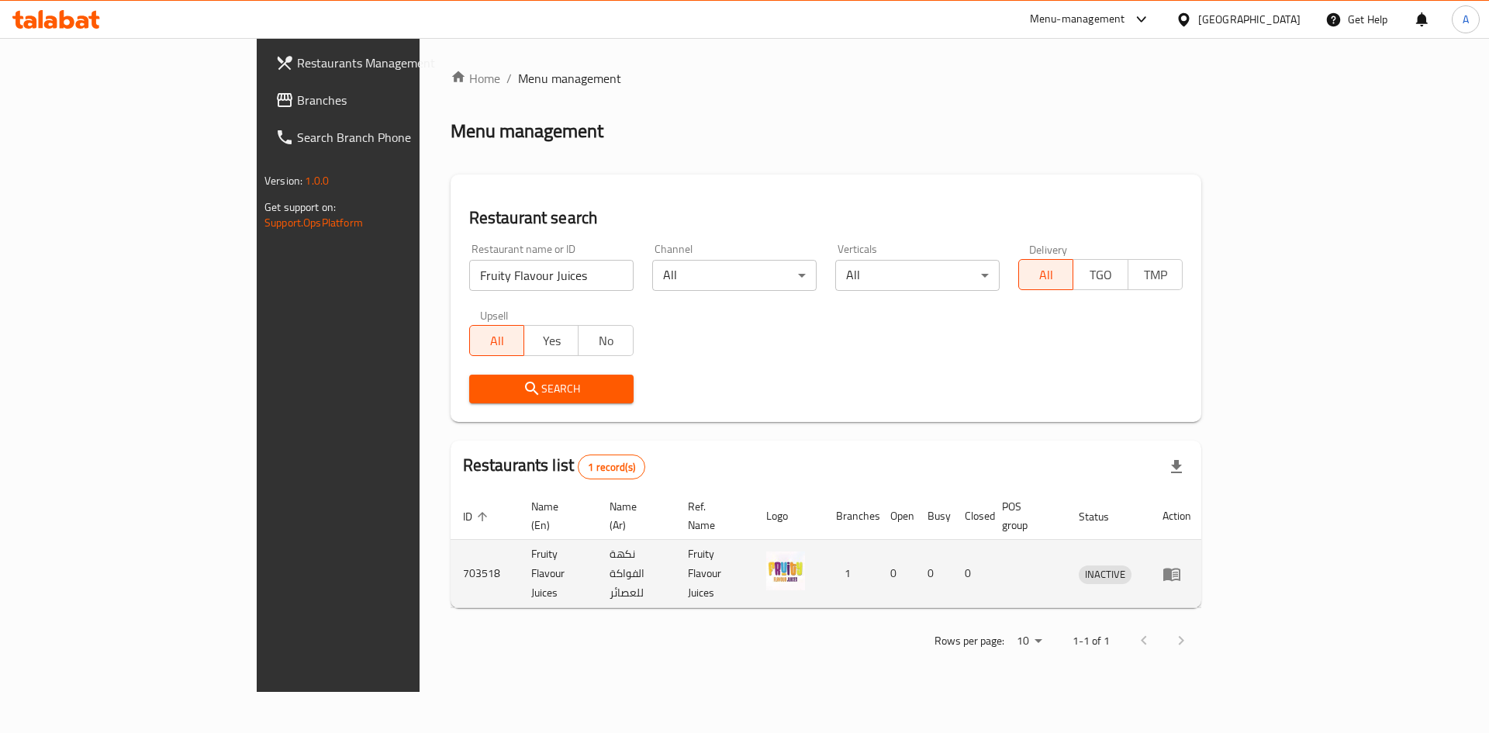
click at [1181, 565] on icon "enhanced table" at bounding box center [1171, 574] width 19 height 19
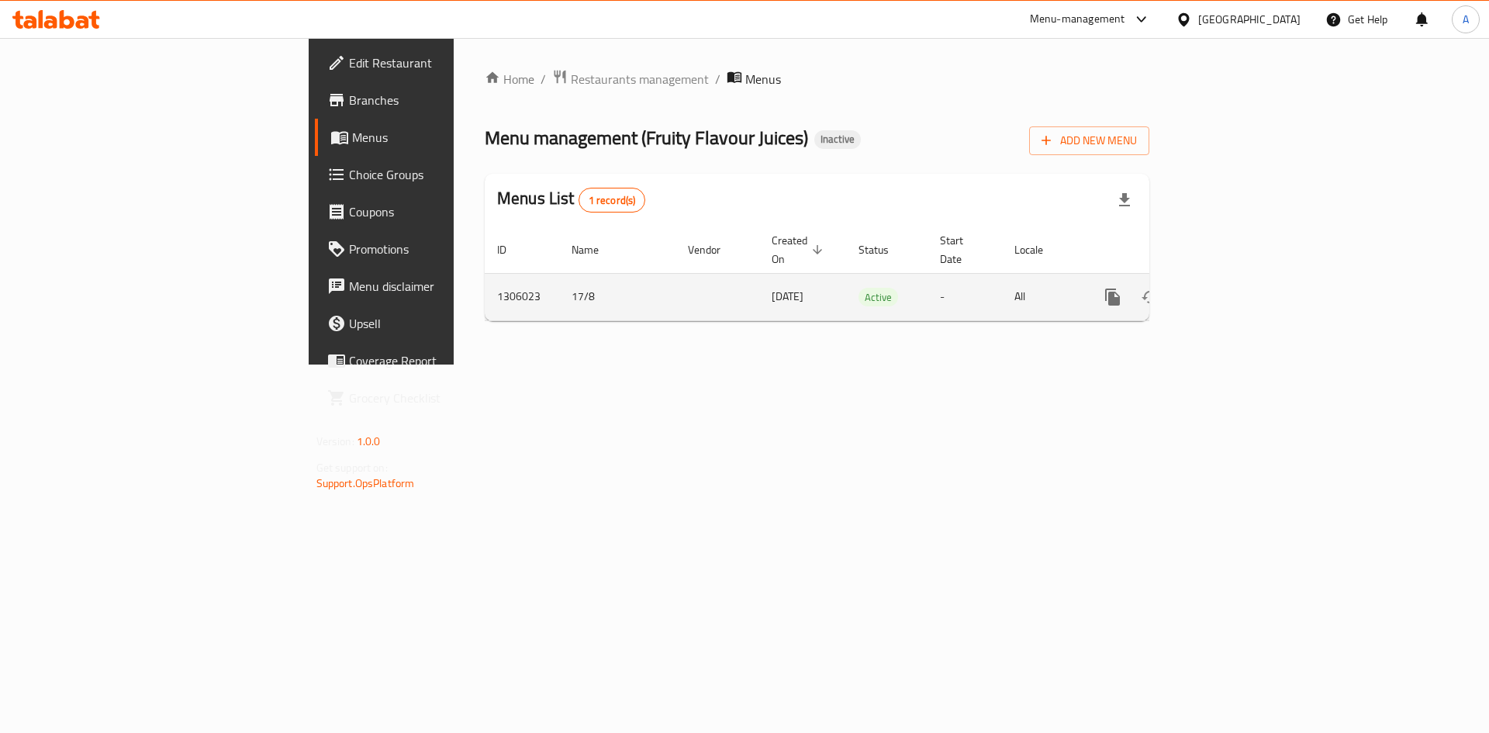
click at [1234, 288] on icon "enhanced table" at bounding box center [1224, 297] width 19 height 19
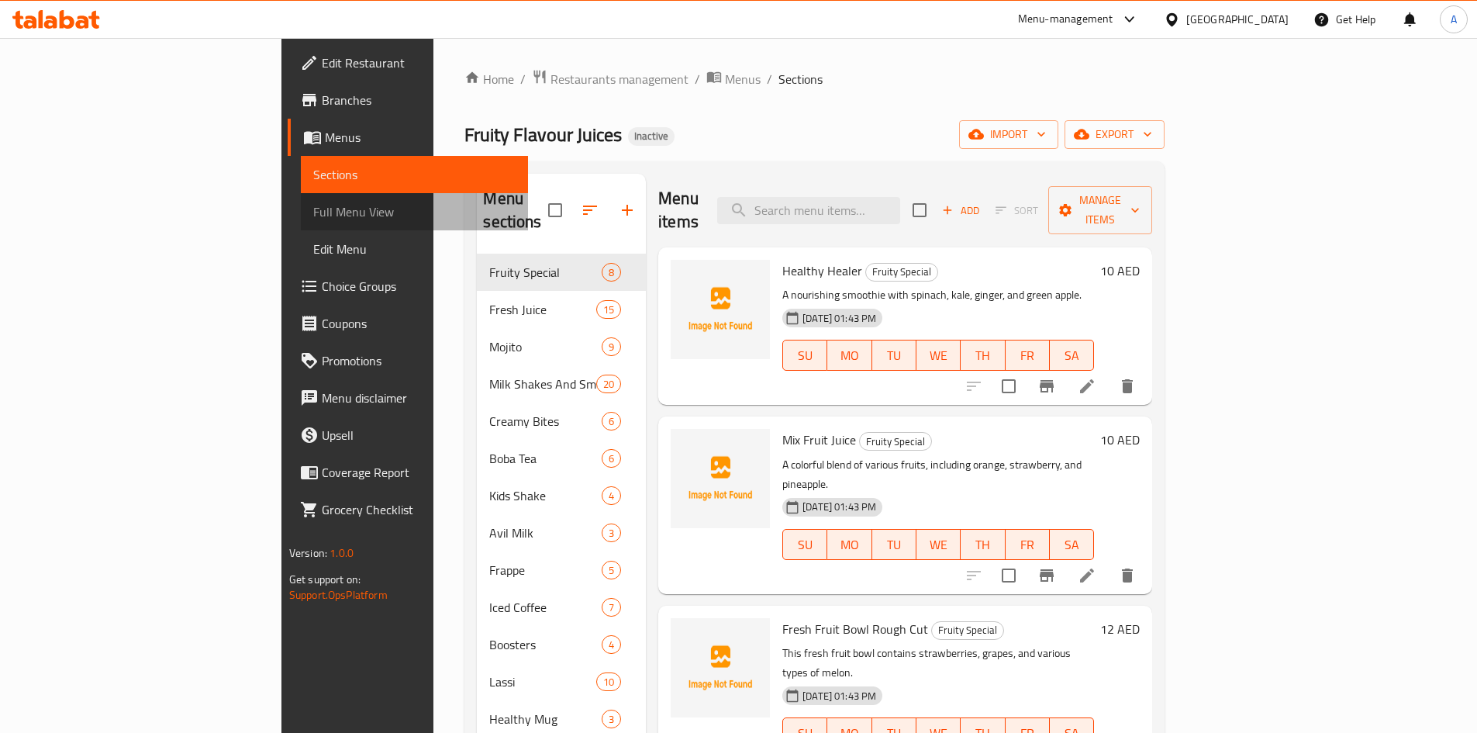
click at [313, 212] on span "Full Menu View" at bounding box center [414, 211] width 202 height 19
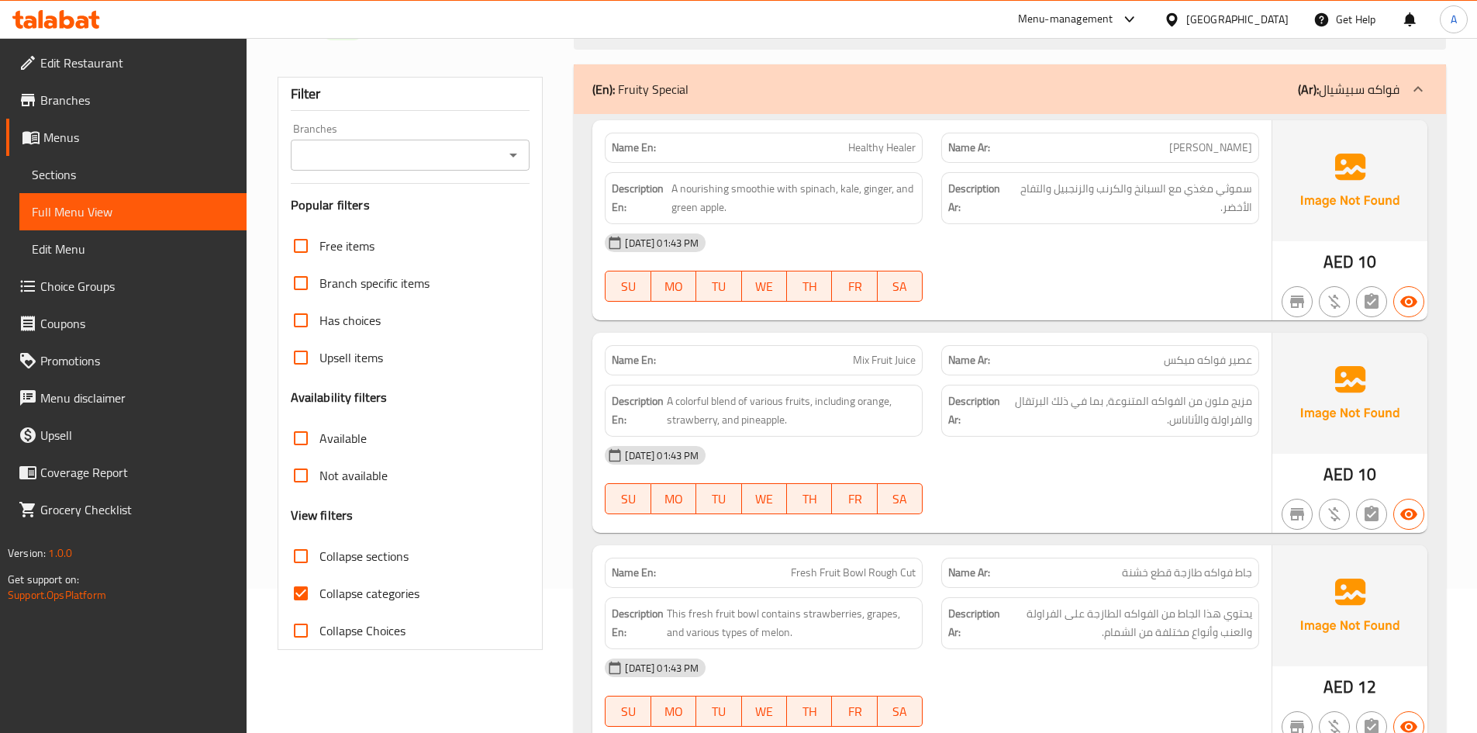
scroll to position [231, 0]
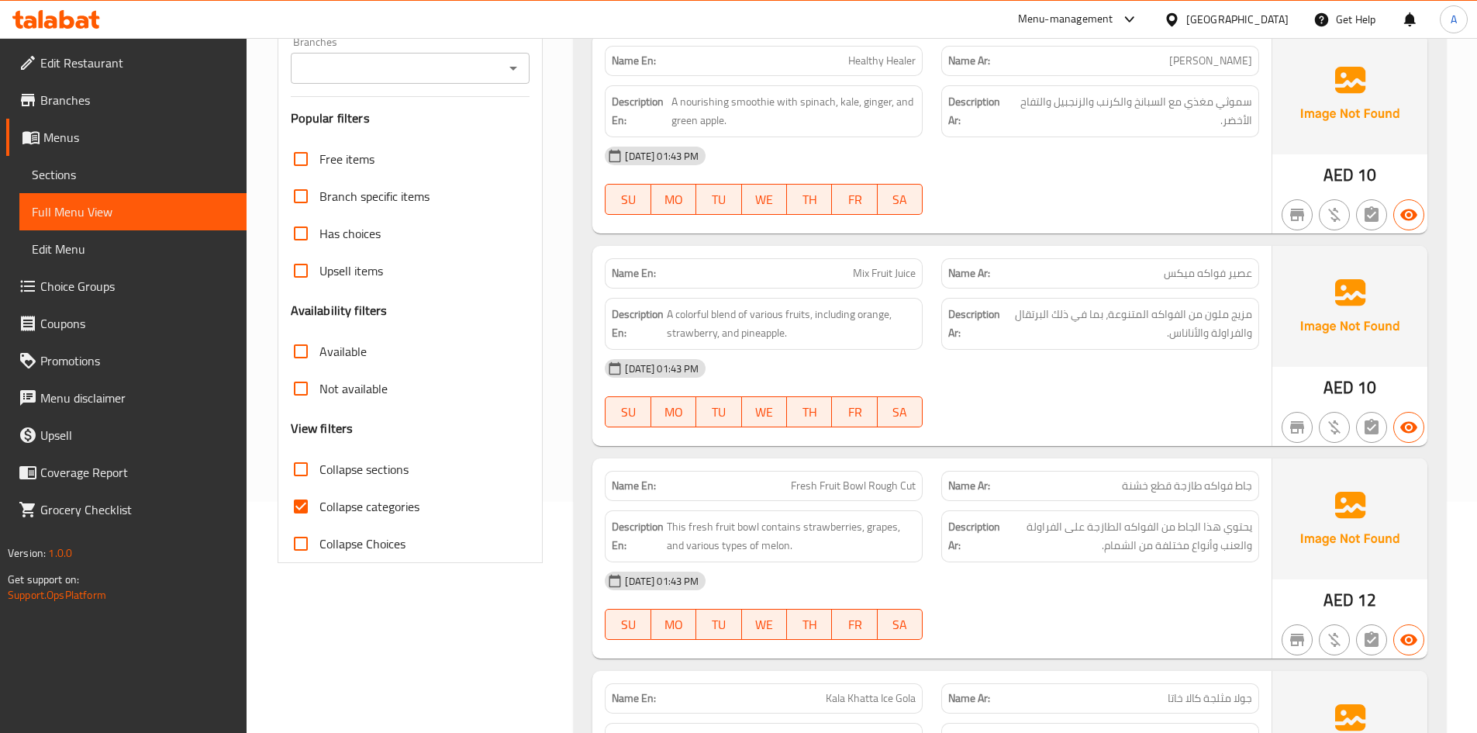
click at [330, 508] on span "Collapse categories" at bounding box center [369, 506] width 100 height 19
click at [319, 508] on input "Collapse categories" at bounding box center [300, 506] width 37 height 37
checkbox input "false"
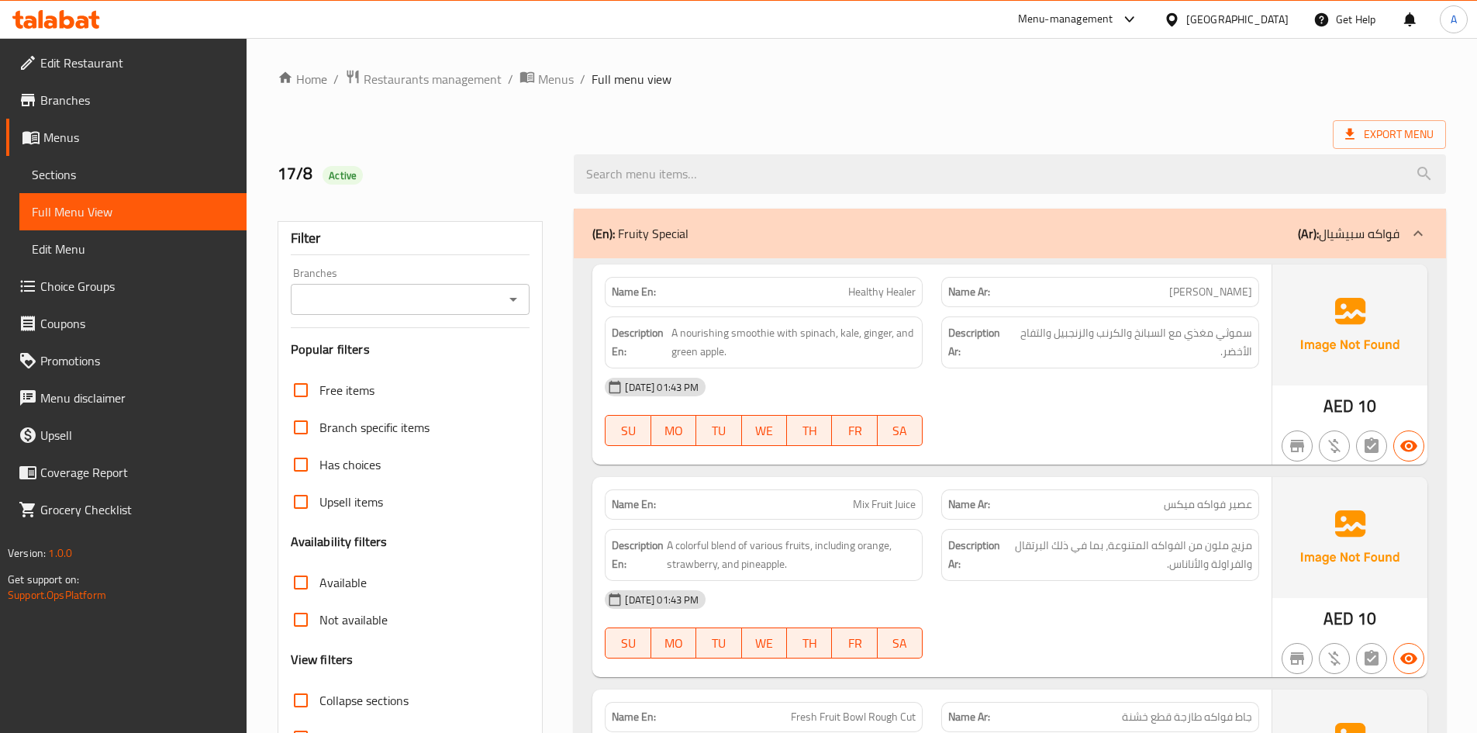
click at [374, 188] on div "17/8 Active" at bounding box center [416, 174] width 297 height 69
copy div "Active"
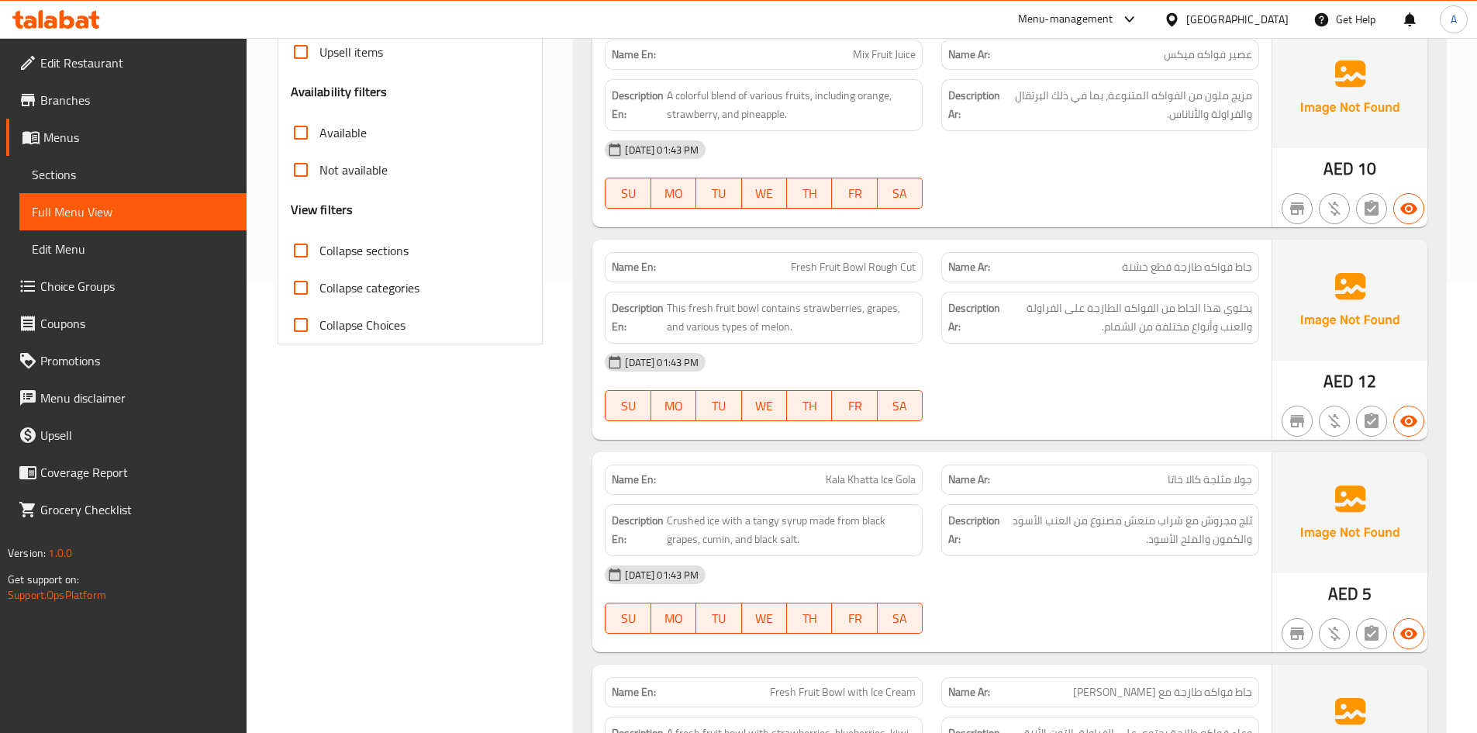
click at [365, 247] on span "Collapse sections" at bounding box center [363, 250] width 89 height 19
click at [319, 247] on input "Collapse sections" at bounding box center [300, 250] width 37 height 37
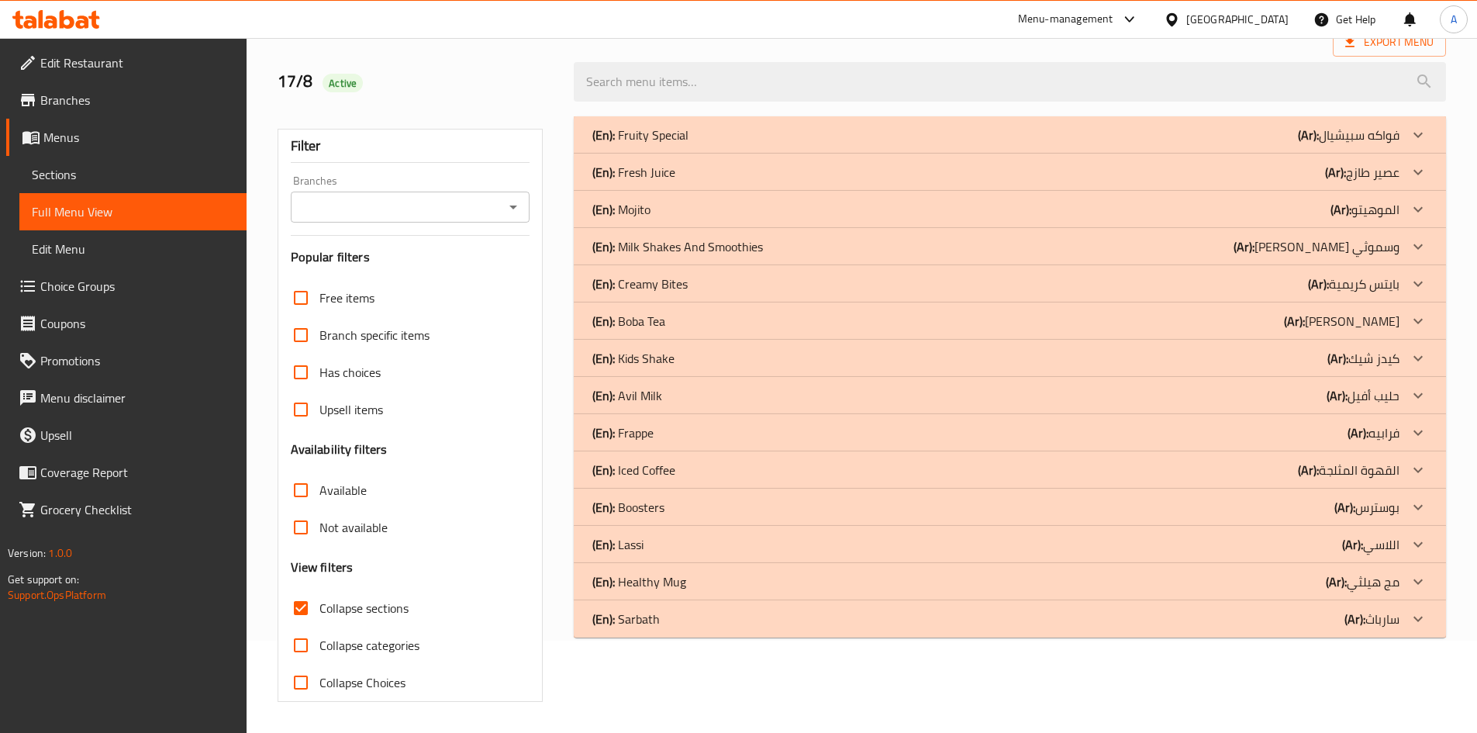
scroll to position [92, 0]
click at [761, 130] on div "(En): Fruity Special (Ar): فواكه سبيشيال" at bounding box center [995, 135] width 807 height 19
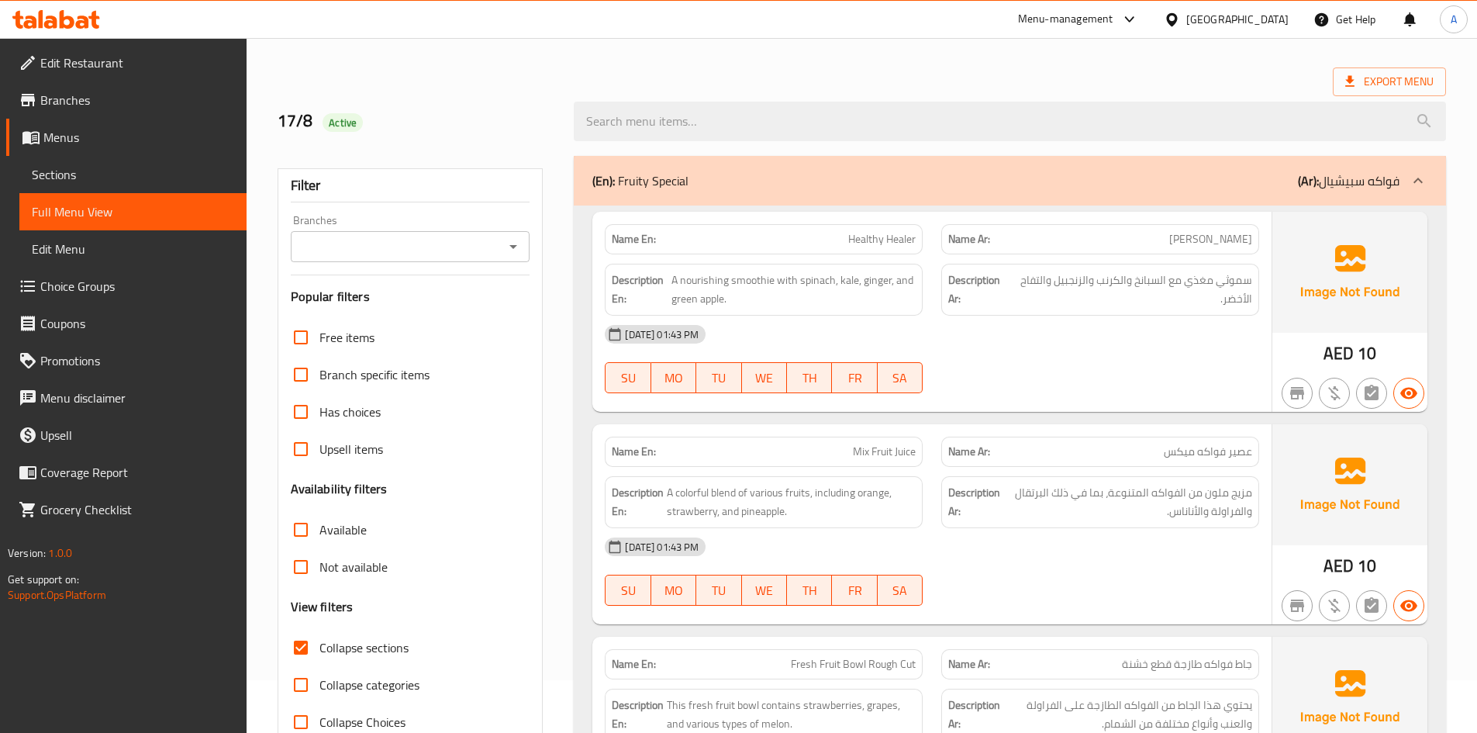
scroll to position [78, 0]
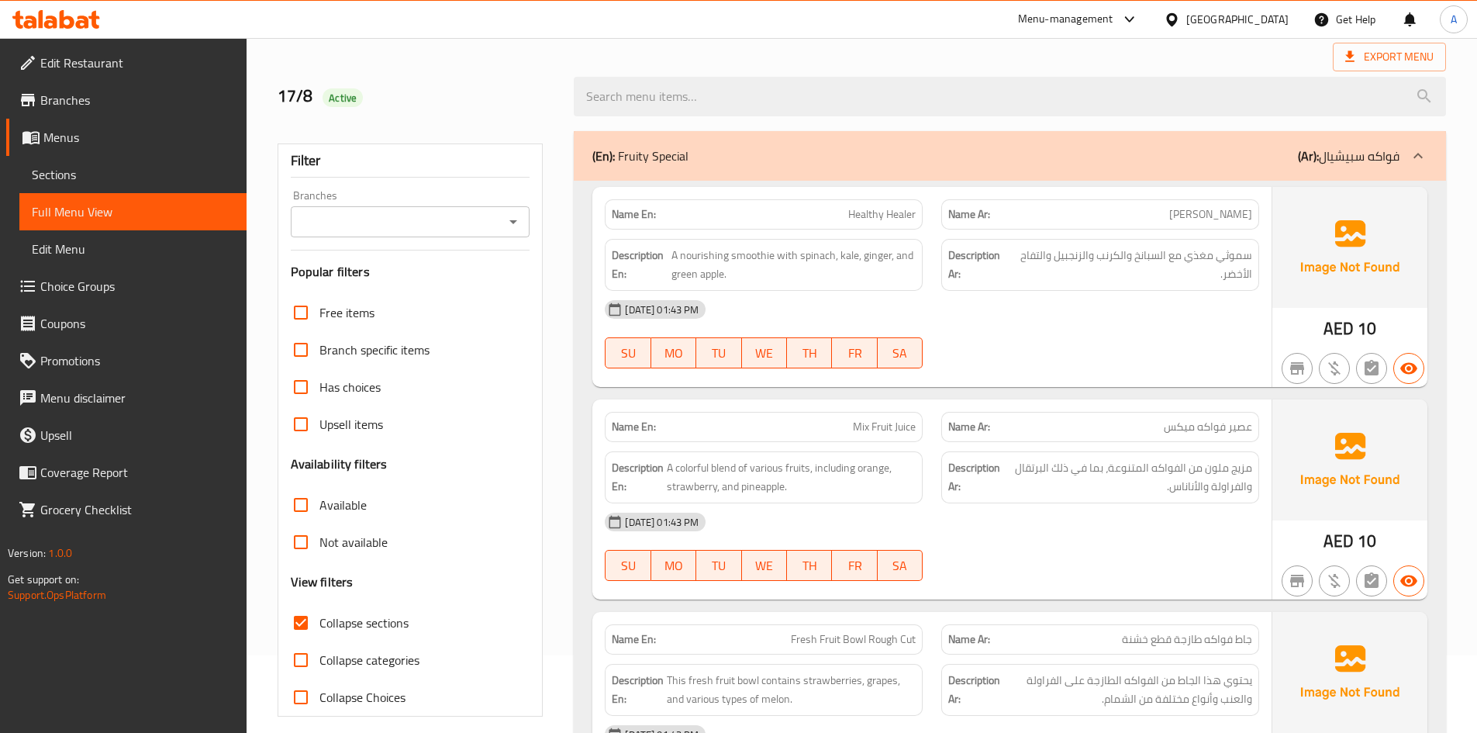
click at [883, 210] on span "Healthy Healer" at bounding box center [881, 214] width 67 height 16
click at [1143, 221] on p "Name Ar: هيلثي هيلر" at bounding box center [1100, 214] width 304 height 16
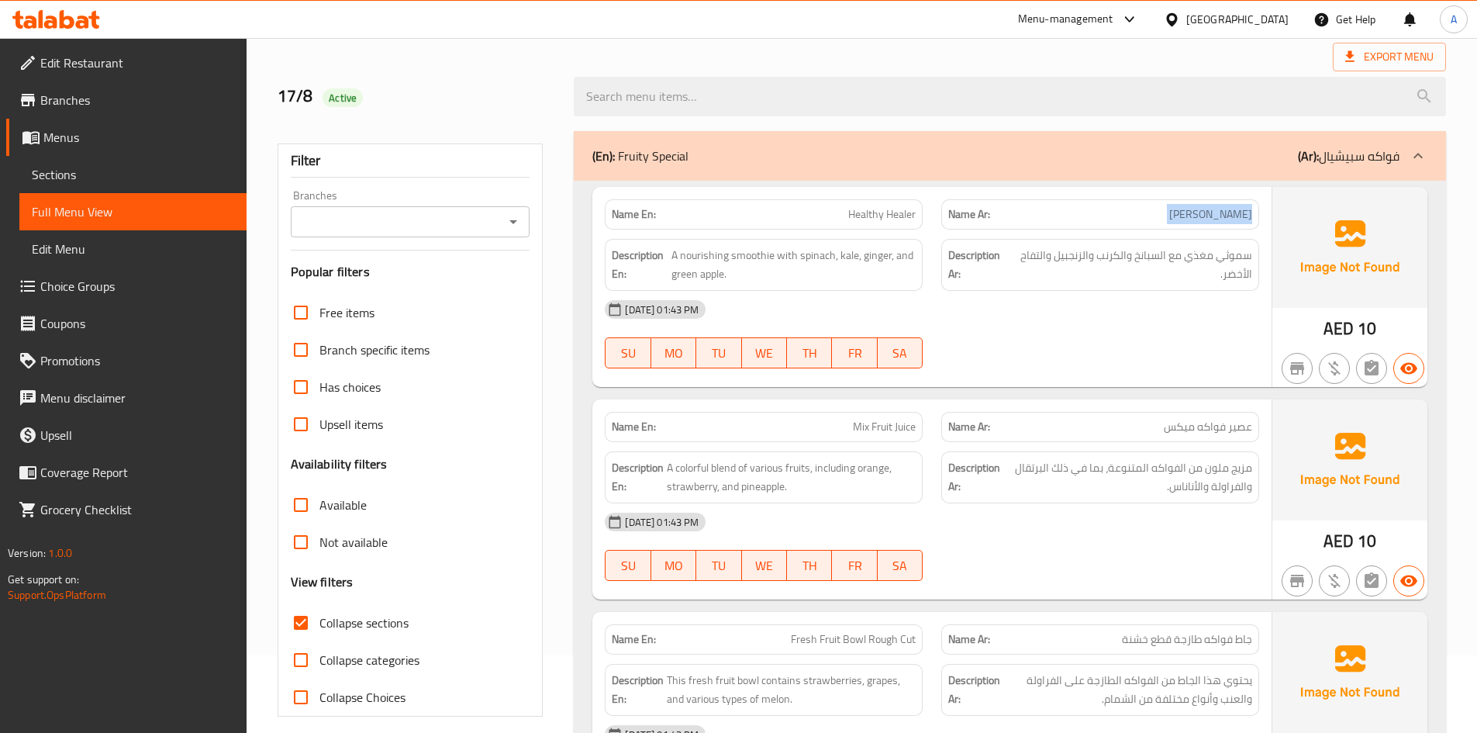
click at [1143, 221] on p "Name Ar: هيلثي هيلر" at bounding box center [1100, 214] width 304 height 16
click at [814, 256] on span "A nourishing smoothie with spinach, kale, ginger, and green apple." at bounding box center [794, 265] width 244 height 38
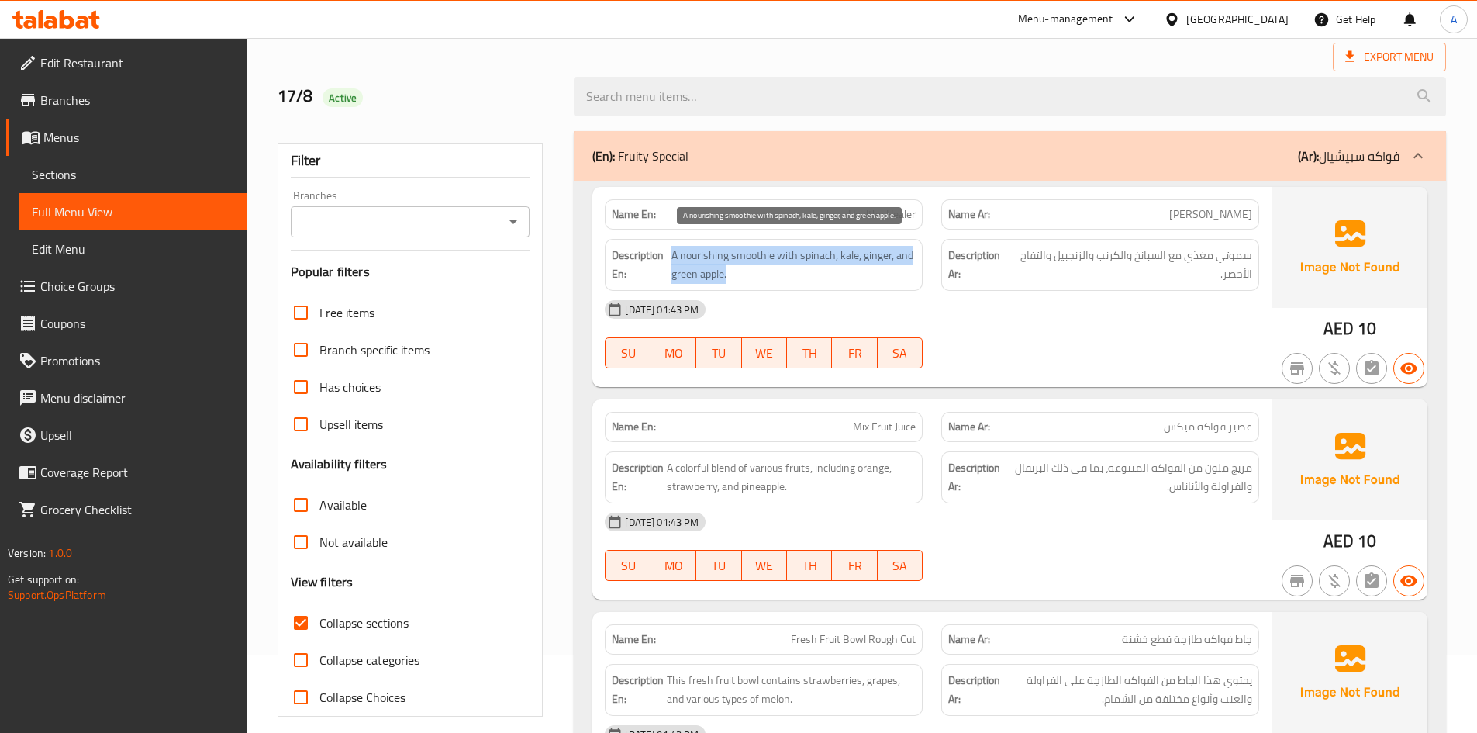
click at [814, 256] on span "A nourishing smoothie with spinach, kale, ginger, and green apple." at bounding box center [794, 265] width 244 height 38
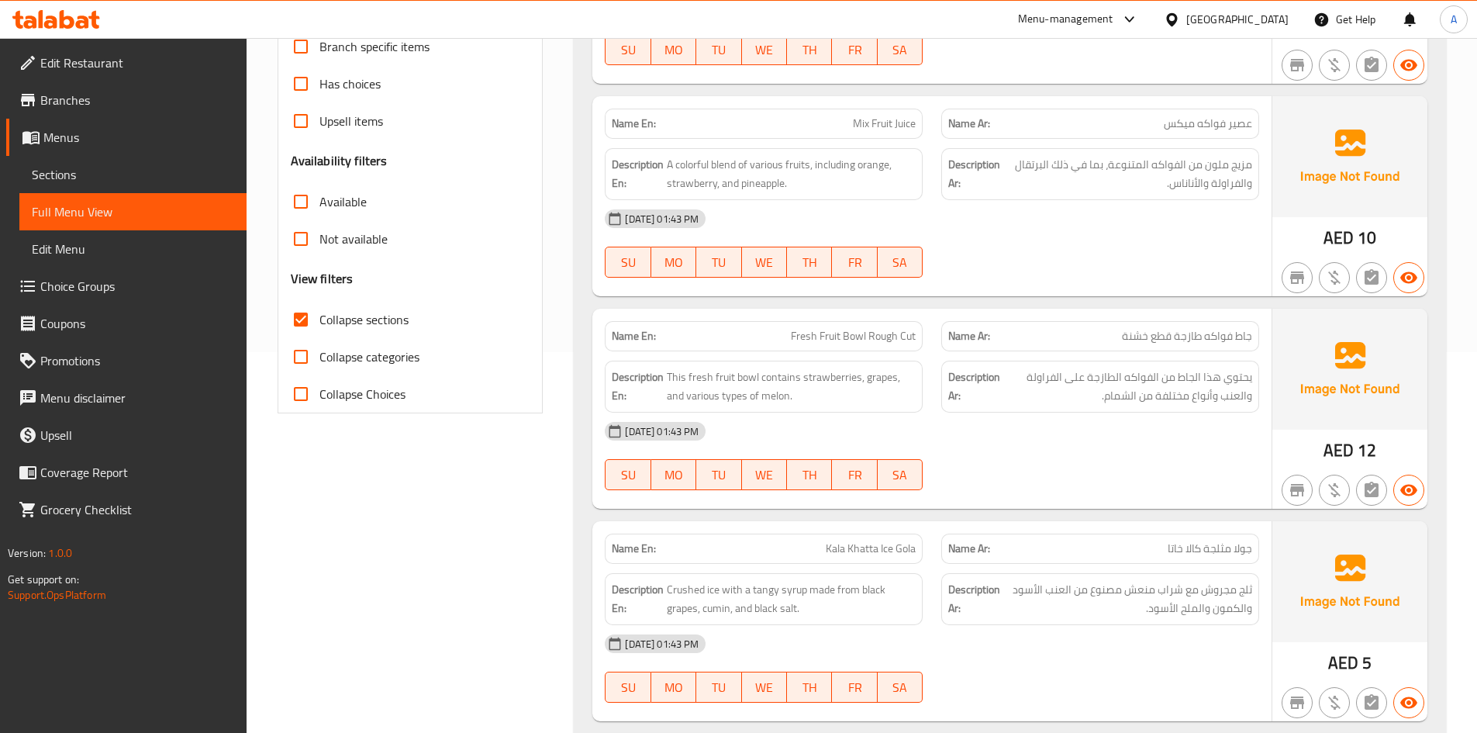
scroll to position [602, 0]
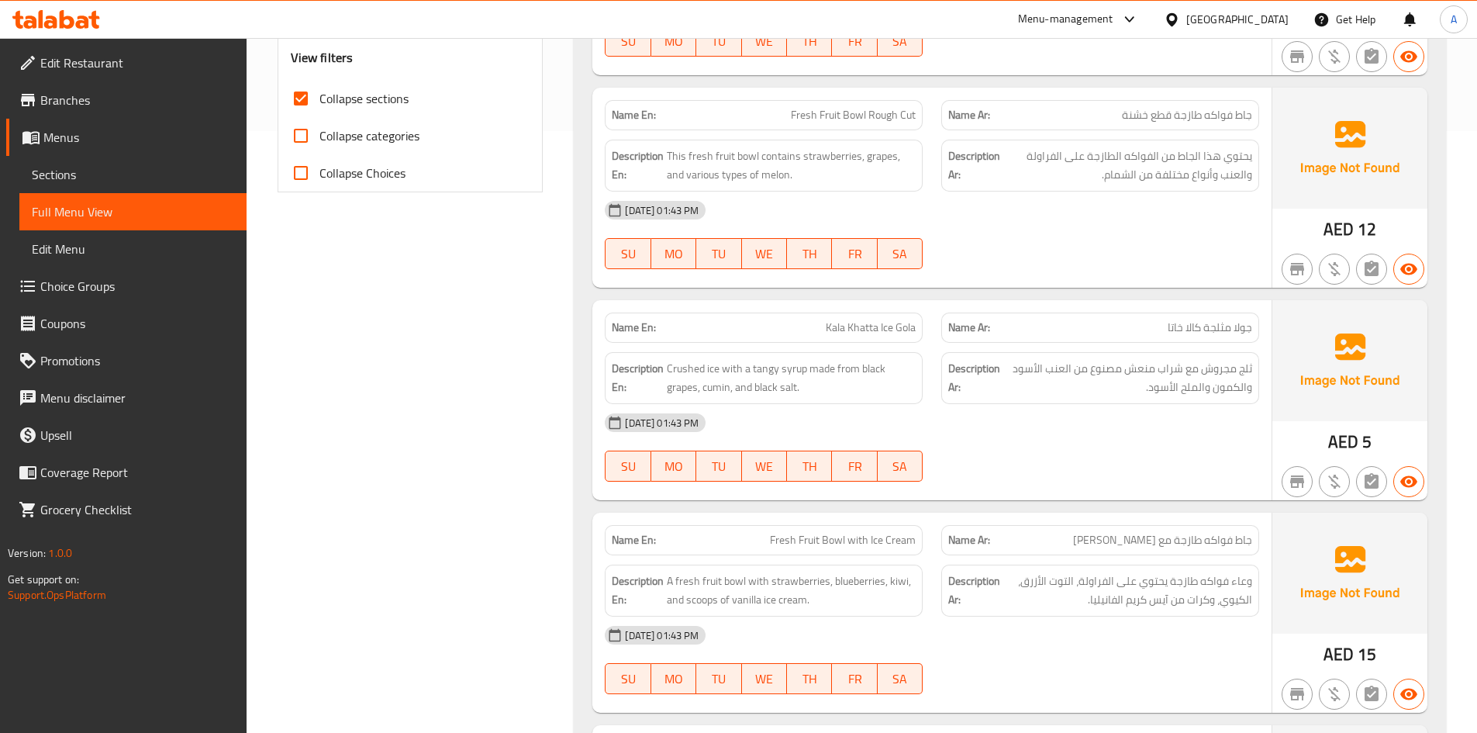
click at [834, 109] on span "Fresh Fruit Bowl Rough Cut" at bounding box center [853, 115] width 125 height 16
click at [1190, 117] on span "جاط فواكه طازجة قطع خشنة" at bounding box center [1187, 115] width 130 height 16
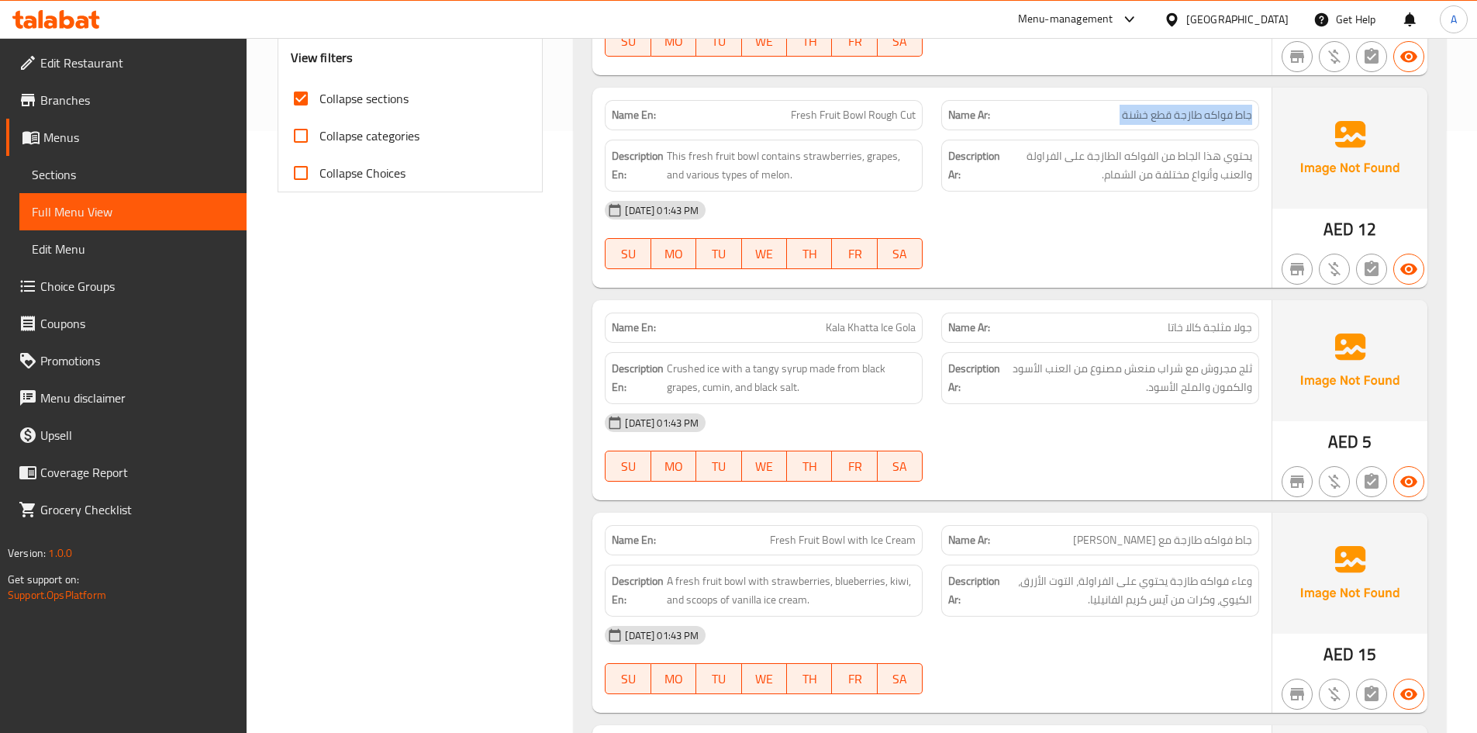
click at [1190, 117] on span "جاط فواكه طازجة قطع خشنة" at bounding box center [1187, 115] width 130 height 16
click at [872, 326] on span "Kala Khatta Ice Gola" at bounding box center [871, 327] width 90 height 16
click at [1215, 330] on span "جولا مثلجة كالا خاتا" at bounding box center [1210, 327] width 85 height 16
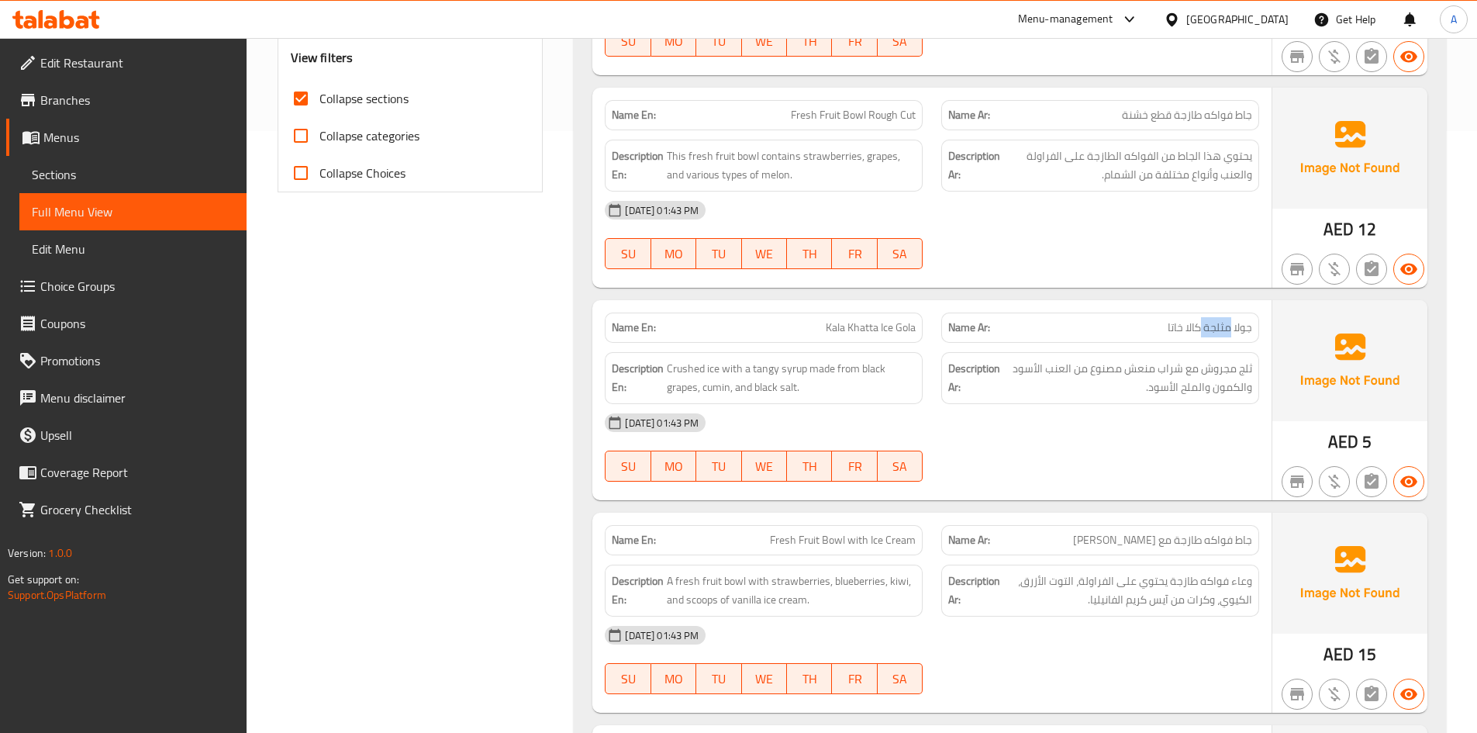
click at [1215, 330] on span "جولا مثلجة كالا خاتا" at bounding box center [1210, 327] width 85 height 16
click at [1199, 328] on span "جولا مثلجة كالا خاتا" at bounding box center [1210, 327] width 85 height 16
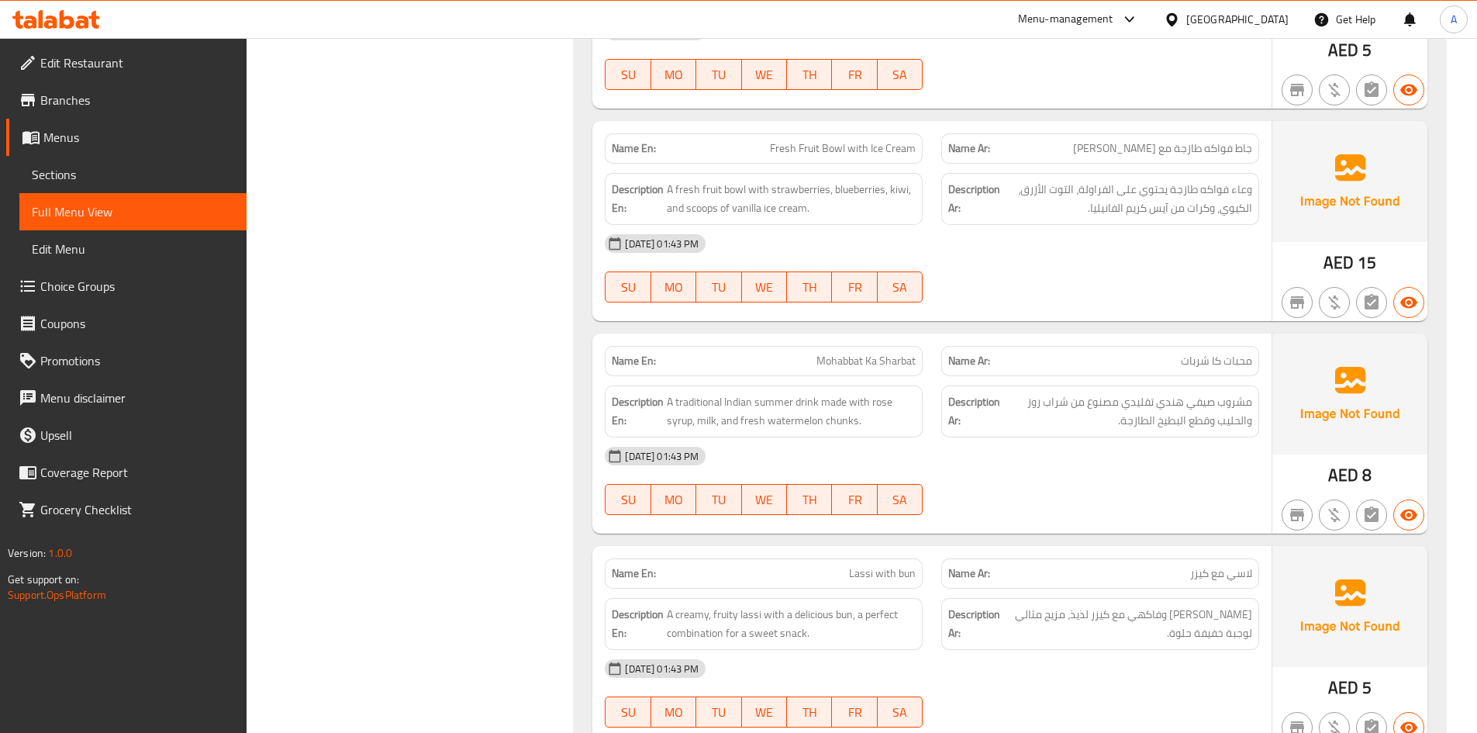
scroll to position [1032, 0]
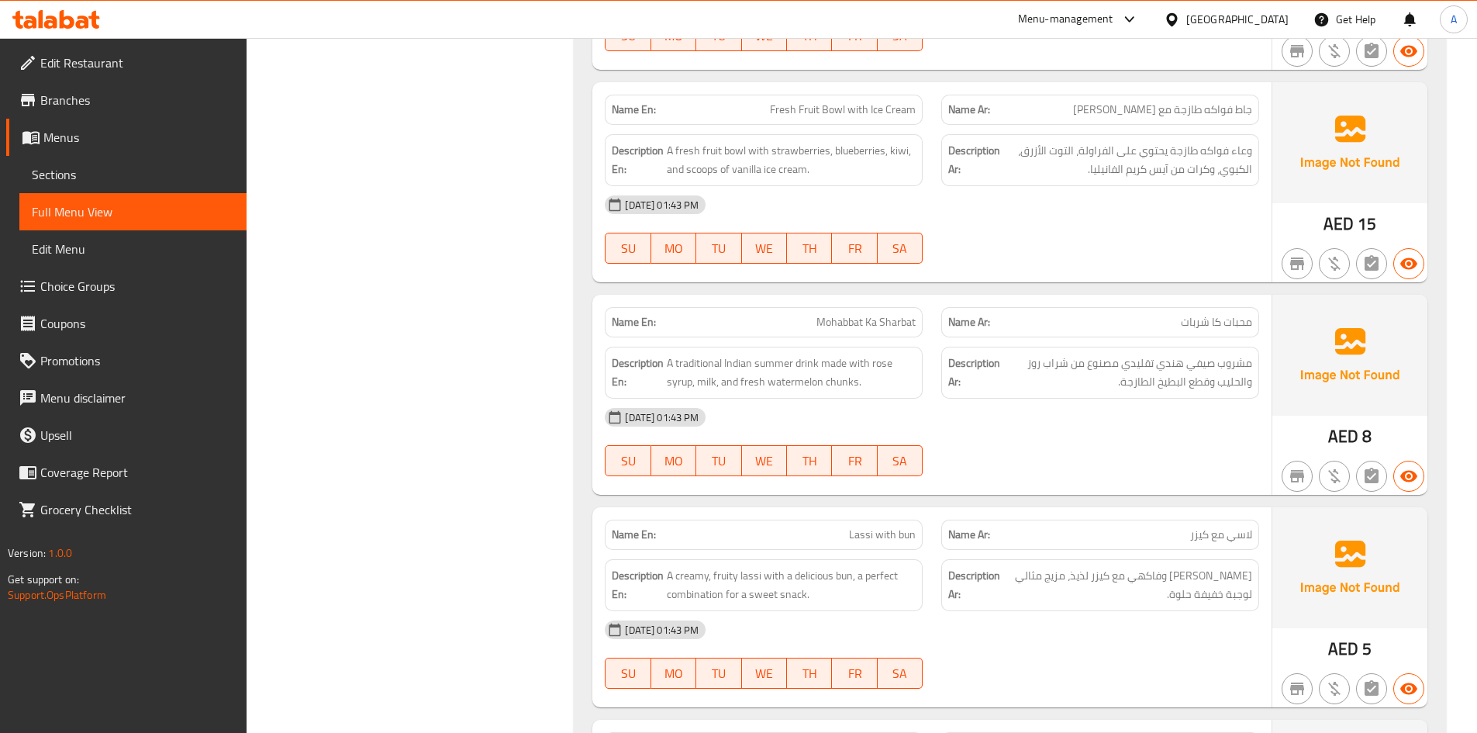
click at [851, 309] on div "Name En: Mohabbat Ka Sharbat" at bounding box center [764, 322] width 318 height 30
click at [1161, 323] on p "Name Ar: محبات كا شربات" at bounding box center [1100, 322] width 304 height 16
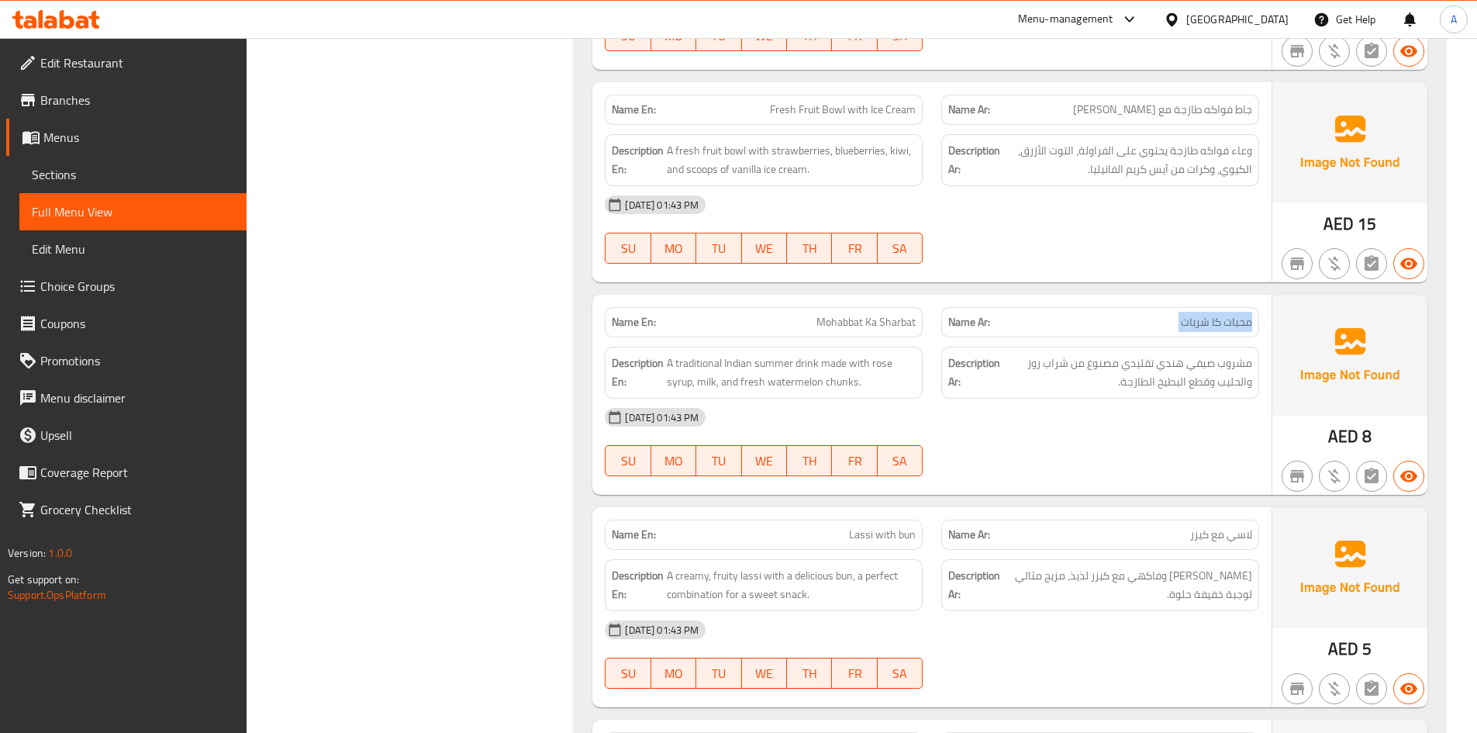
click at [1161, 323] on p "Name Ar: محبات كا شربات" at bounding box center [1100, 322] width 304 height 16
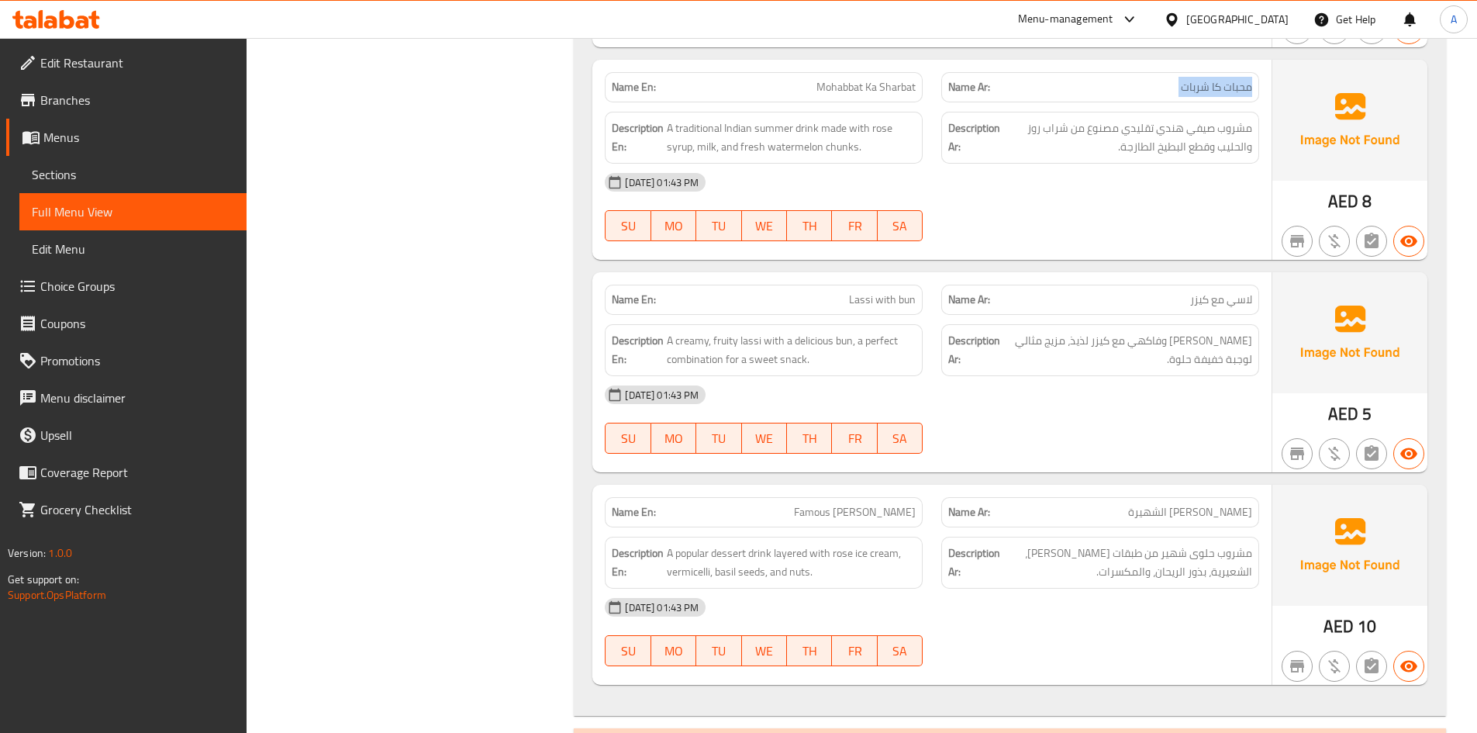
scroll to position [1272, 0]
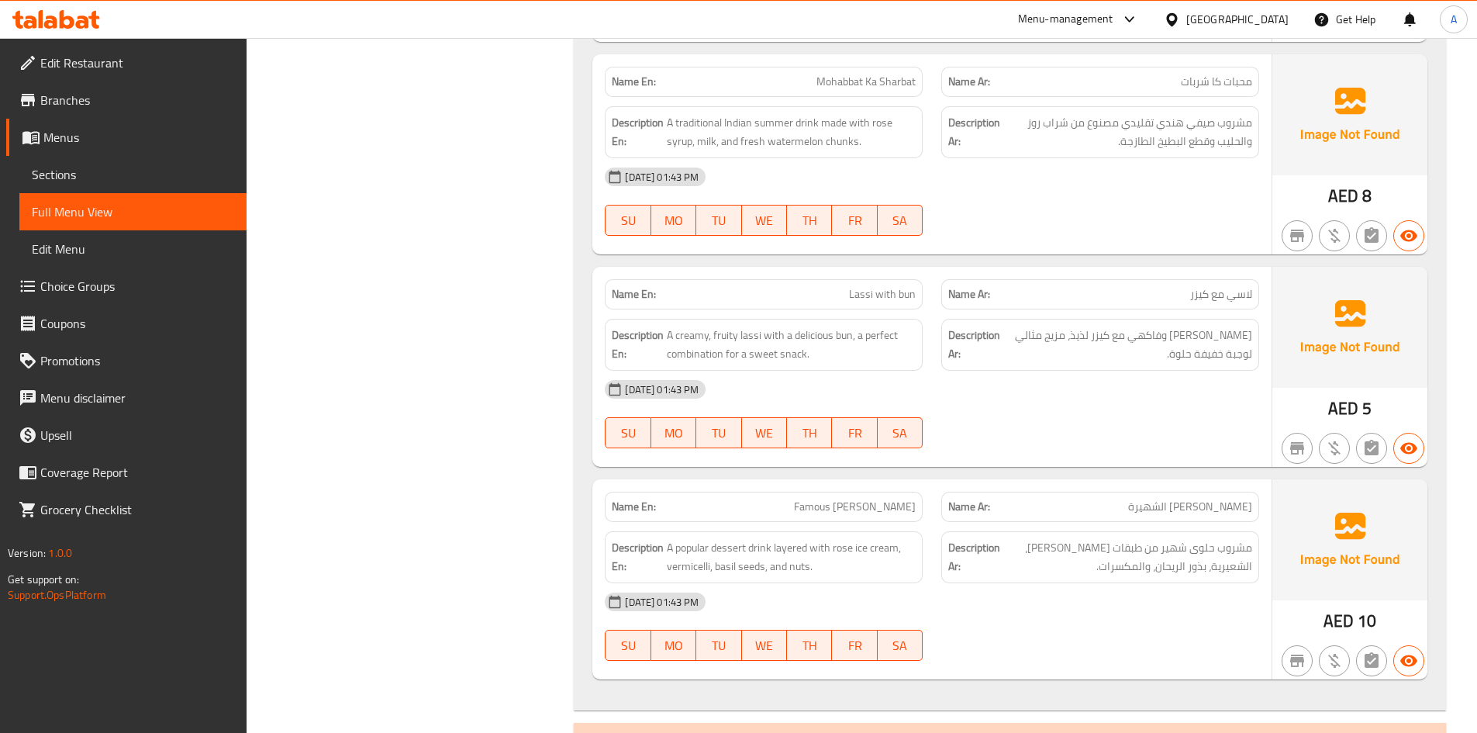
click at [843, 309] on div "Description En: A creamy, fruity lassi with a delicious bun, a perfect combinat…" at bounding box center [764, 344] width 337 height 71
click at [838, 492] on div "Name En: Famous Kasuri Falooda" at bounding box center [764, 507] width 318 height 30
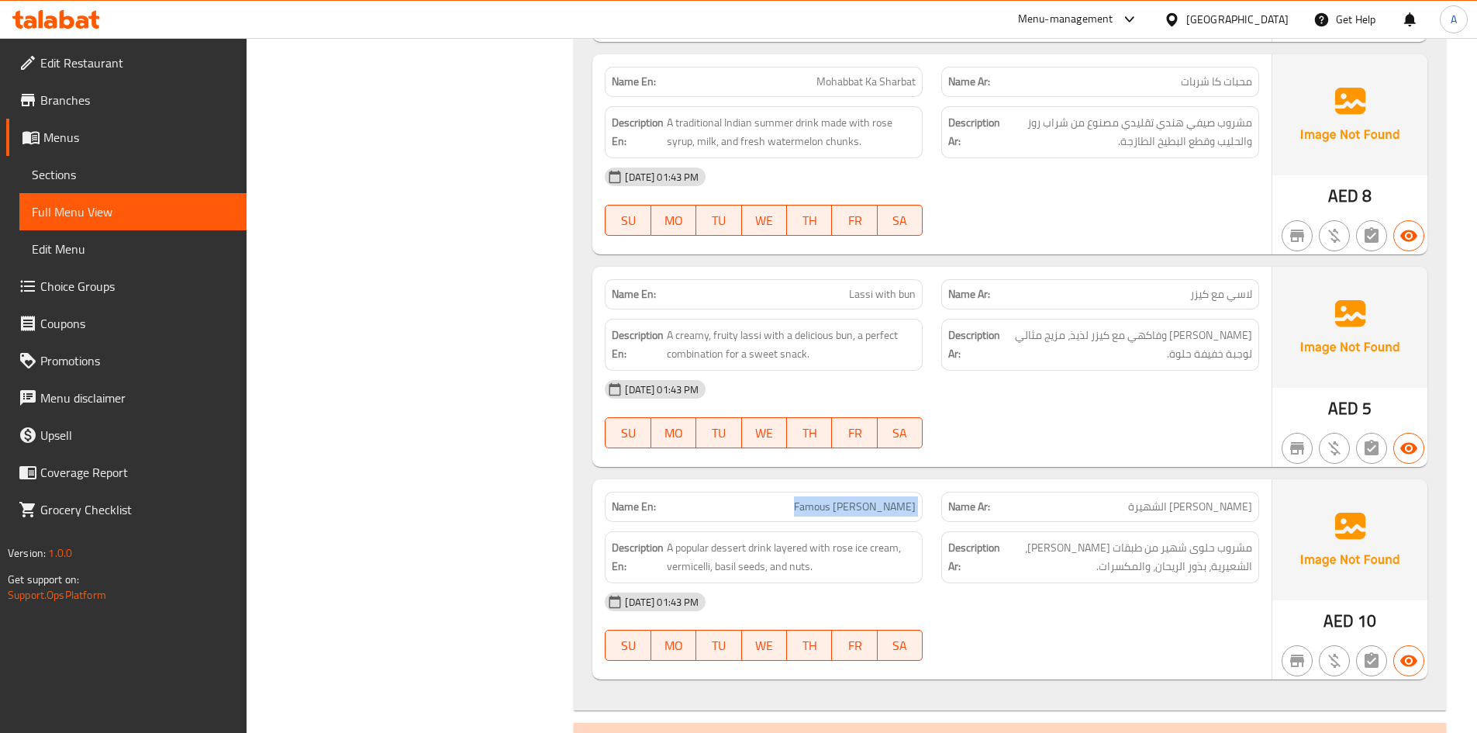
click at [838, 492] on div "Name En: Famous Kasuri Falooda" at bounding box center [764, 507] width 318 height 30
click at [1159, 518] on div "Name Ar: فالودة كاسوري الشهيرة" at bounding box center [1100, 507] width 318 height 30
click at [1160, 516] on div "Name Ar: فالودة كاسوري الشهيرة" at bounding box center [1100, 507] width 318 height 30
click at [1159, 515] on span "فالودة كاسوري الشهيرة" at bounding box center [1190, 507] width 124 height 16
click at [907, 505] on span "Famous Kasuri Falooda" at bounding box center [855, 507] width 122 height 16
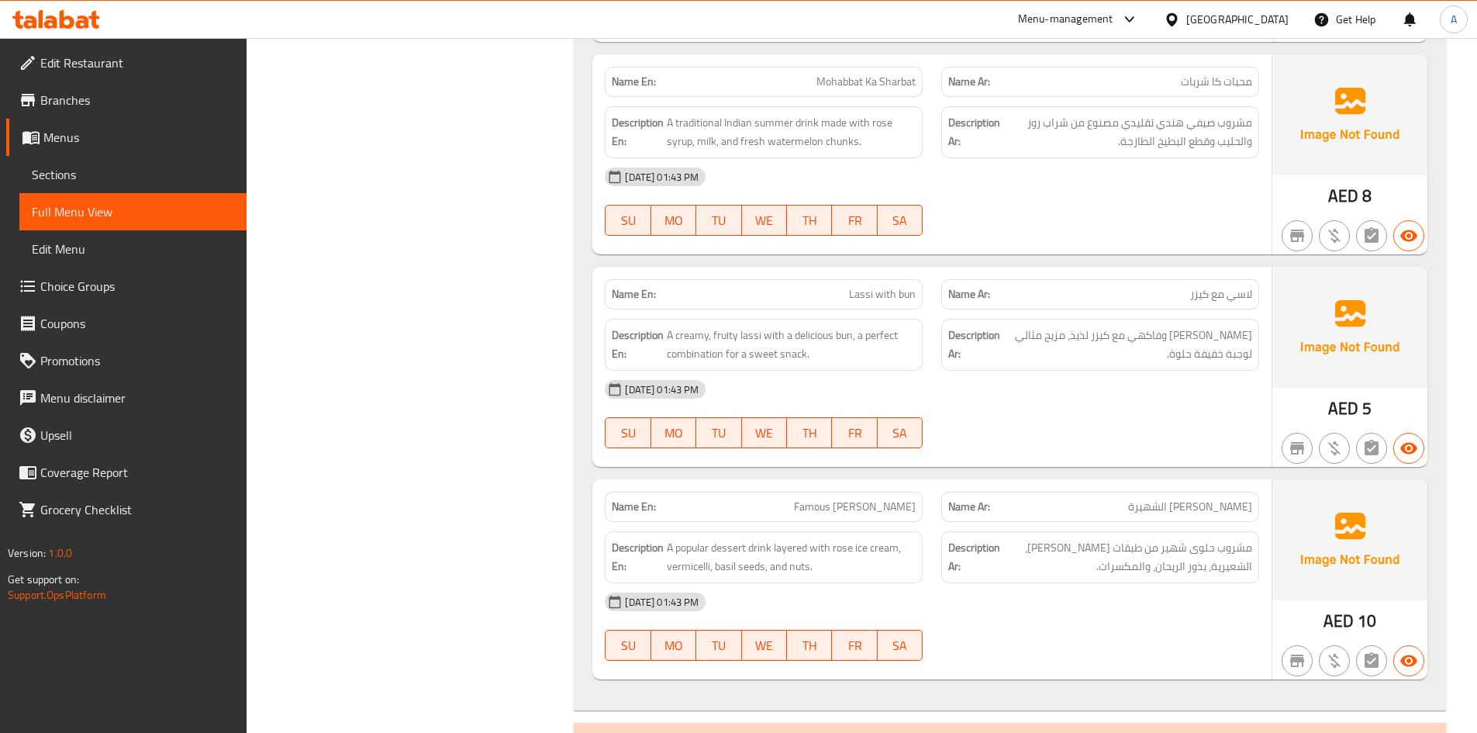
click at [907, 505] on span "Famous Kasuri Falooda" at bounding box center [855, 507] width 122 height 16
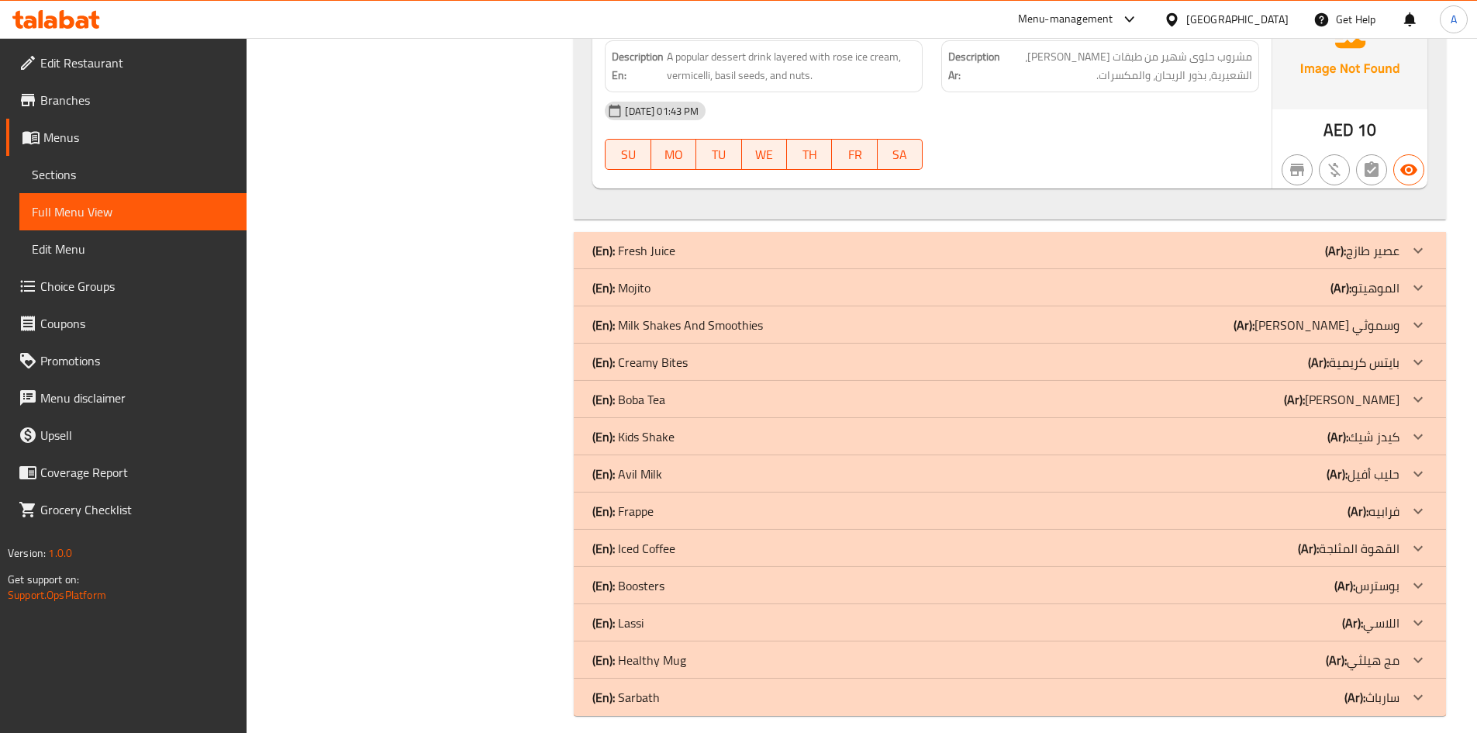
scroll to position [1766, 0]
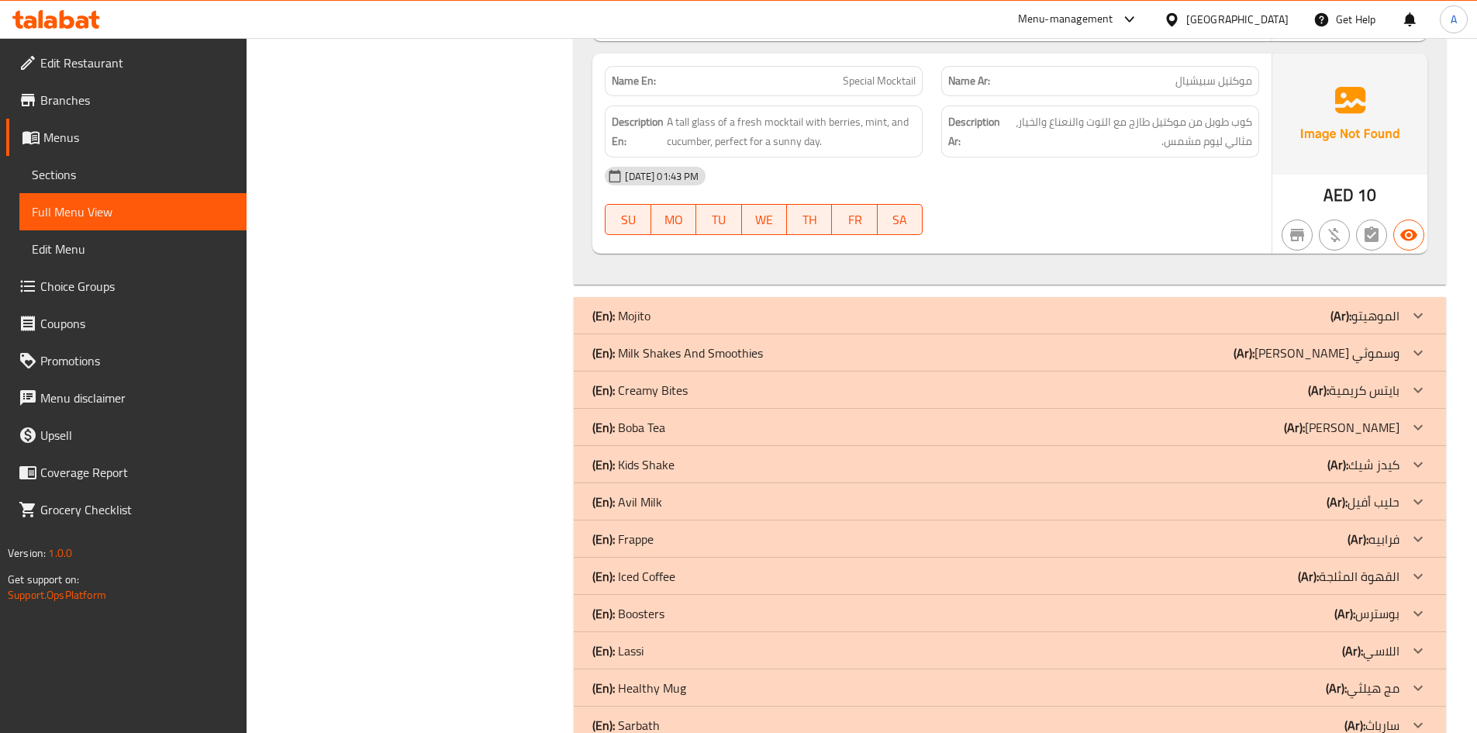
scroll to position [8416, 0]
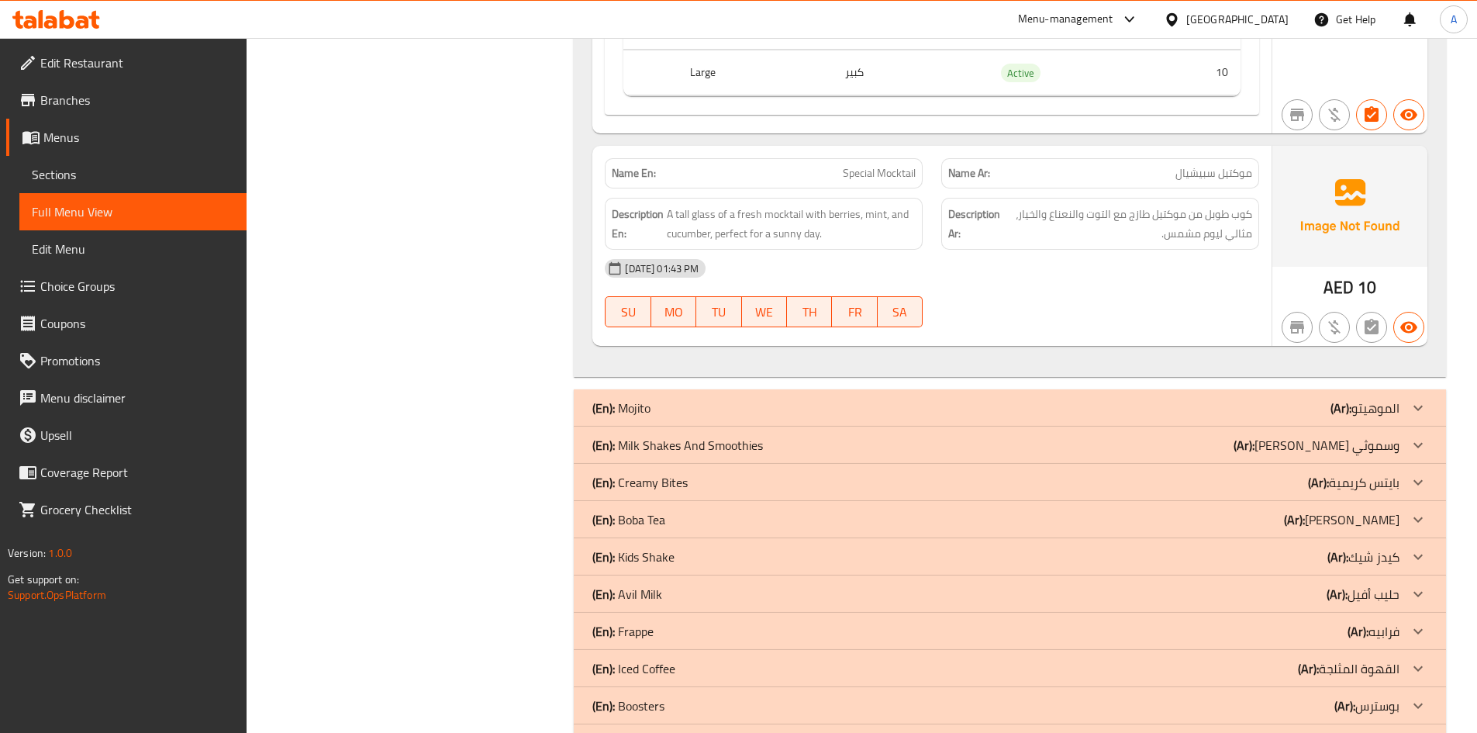
click at [762, 173] on p "Name En: Special Mocktail" at bounding box center [764, 173] width 304 height 16
click at [1086, 166] on p "Name Ar: موكتيل سبيشيال" at bounding box center [1100, 173] width 304 height 16
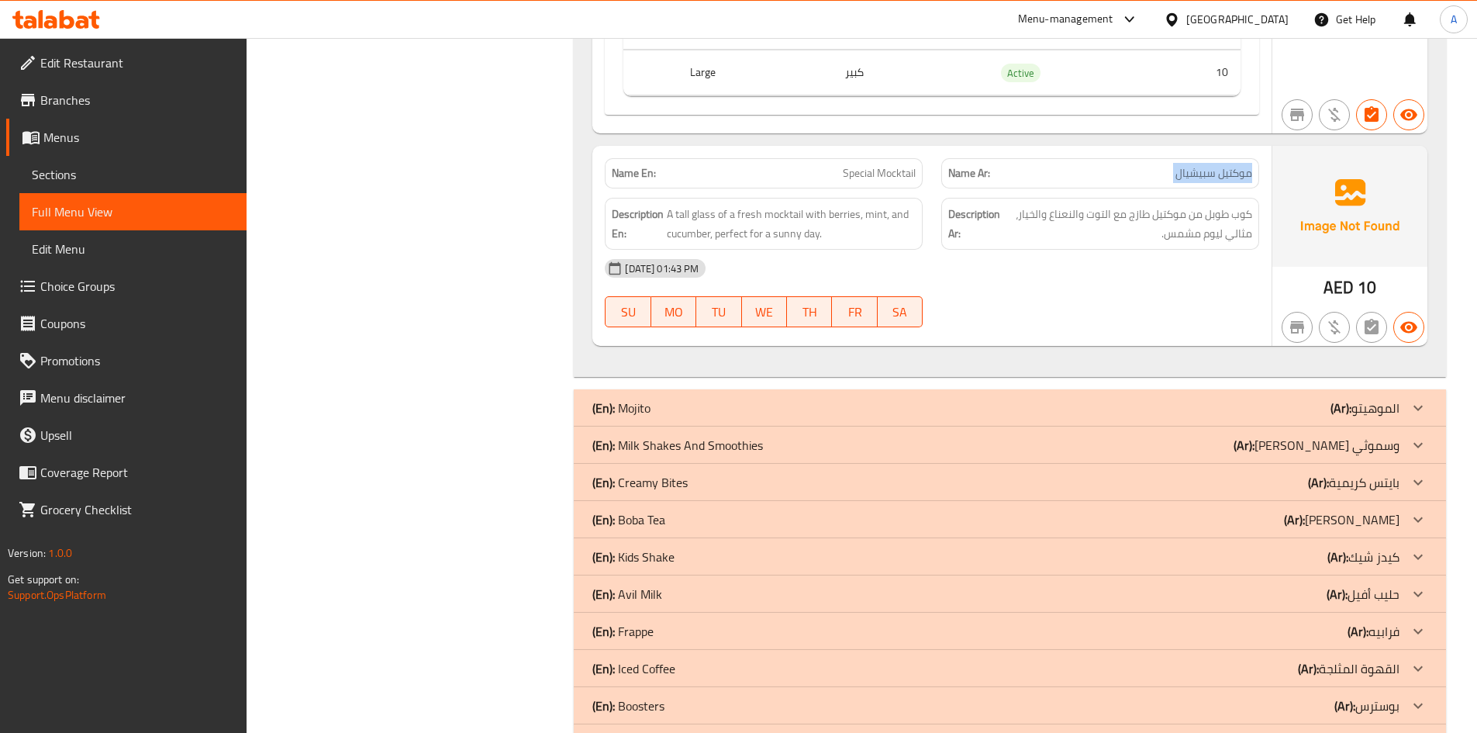
click at [1086, 166] on p "Name Ar: موكتيل سبيشيال" at bounding box center [1100, 173] width 304 height 16
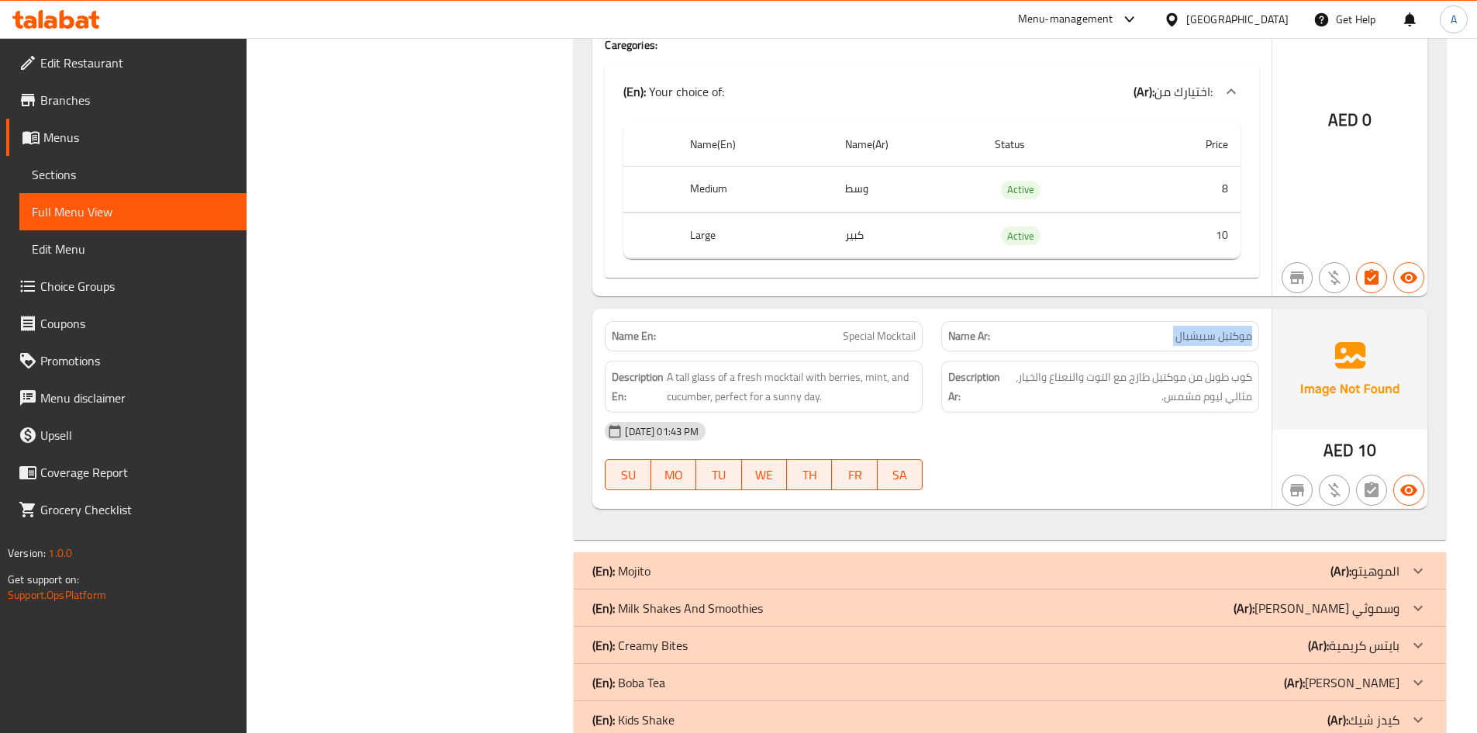
scroll to position [8038, 0]
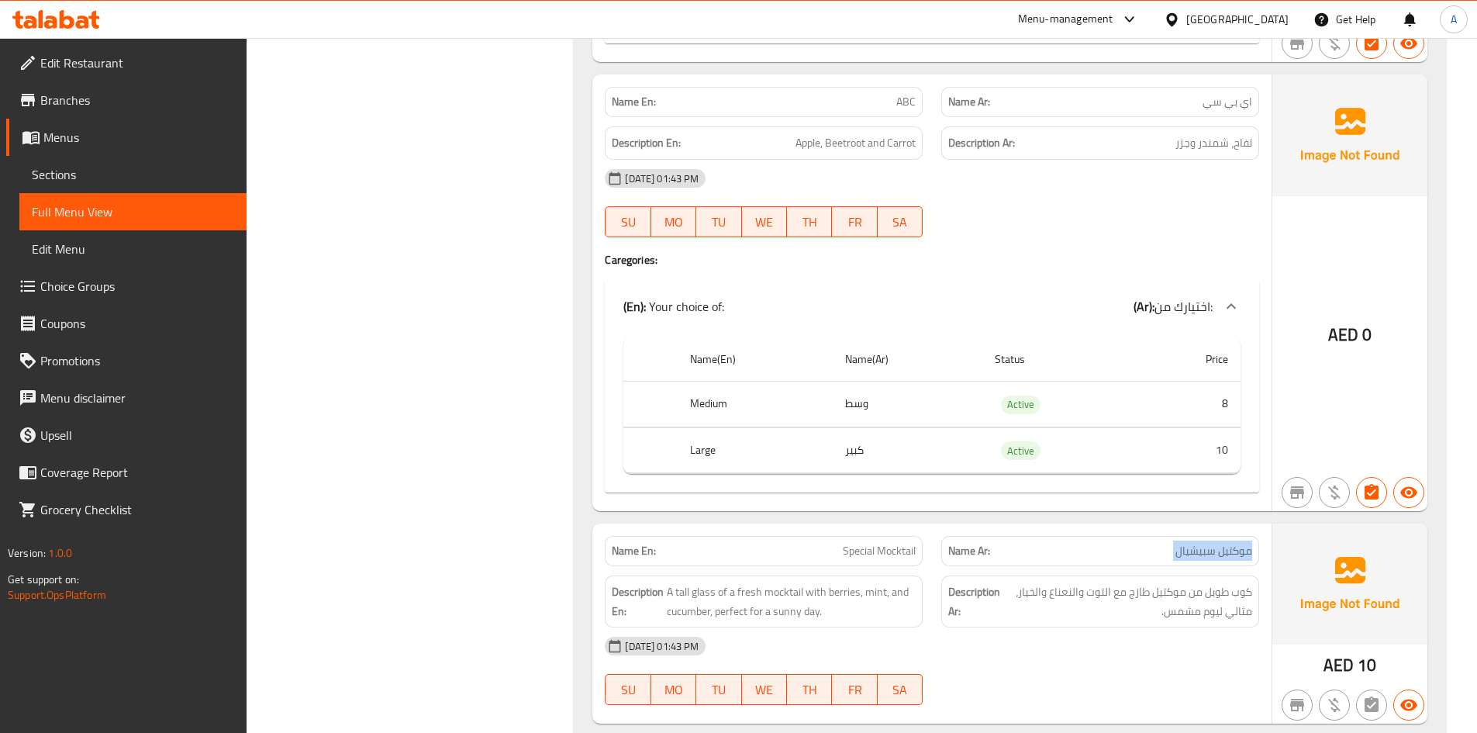
drag, startPoint x: 1488, startPoint y: 668, endPoint x: 1481, endPoint y: 640, distance: 29.5
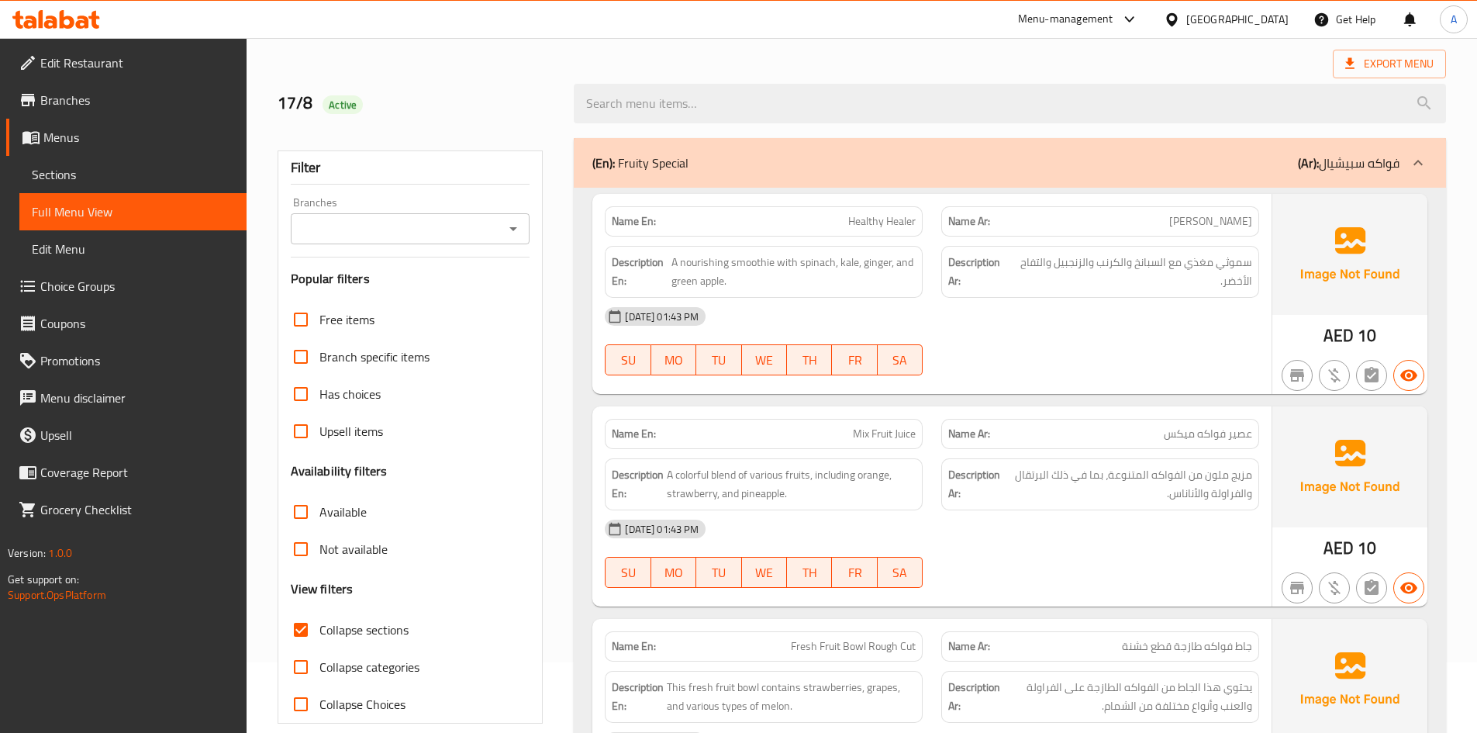
scroll to position [9, 0]
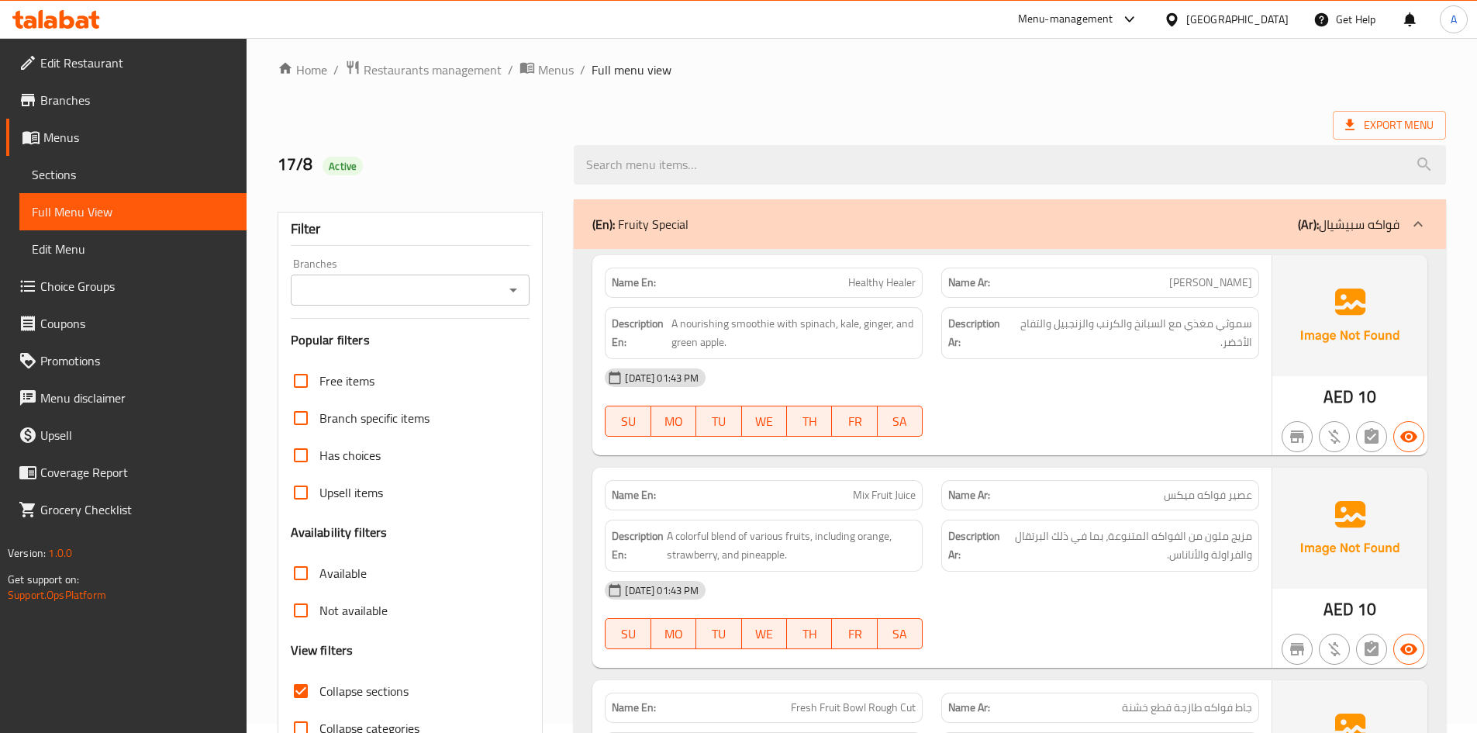
click at [1328, 237] on div "(En): Fruity Special (Ar): فواكه سبيشيال" at bounding box center [1010, 224] width 872 height 50
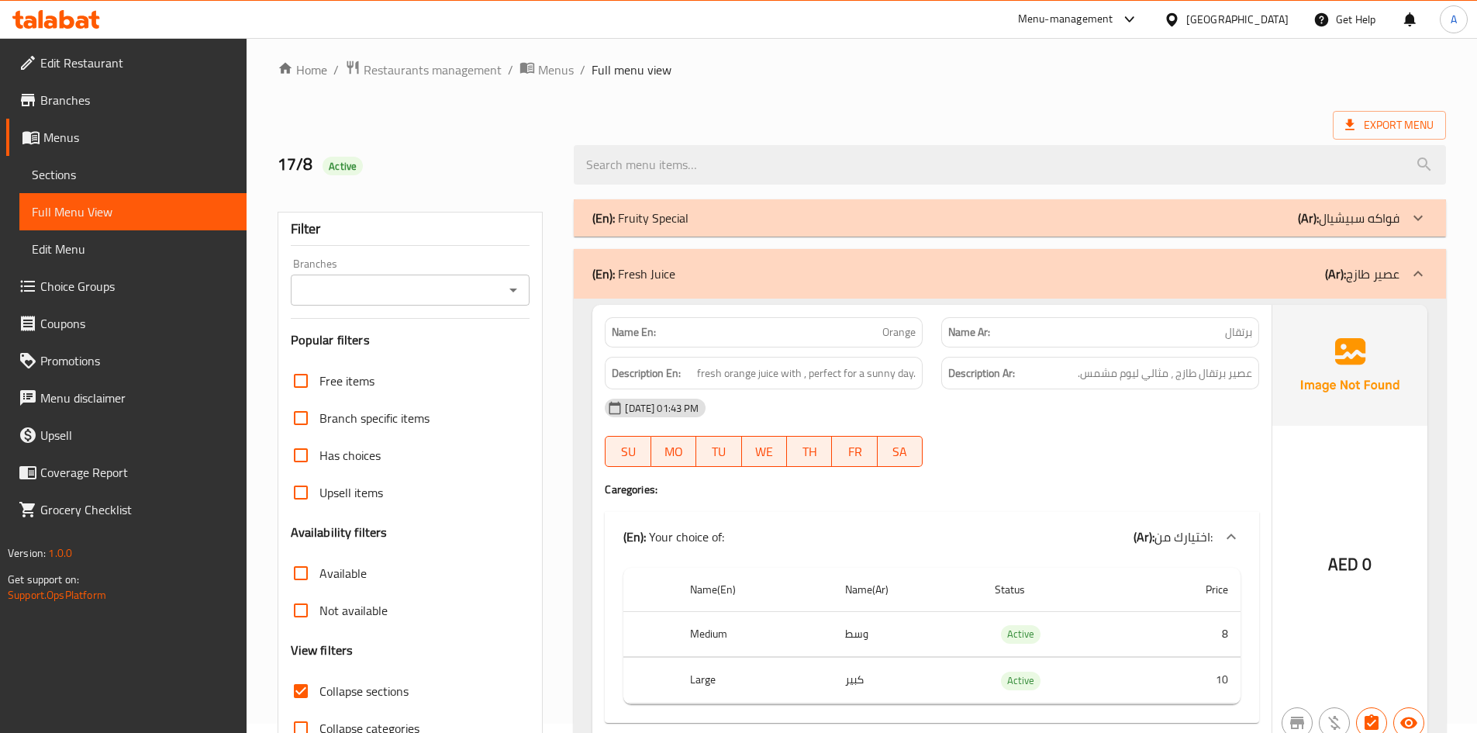
click at [360, 695] on span "Collapse sections" at bounding box center [363, 691] width 89 height 19
click at [319, 695] on input "Collapse sections" at bounding box center [300, 690] width 37 height 37
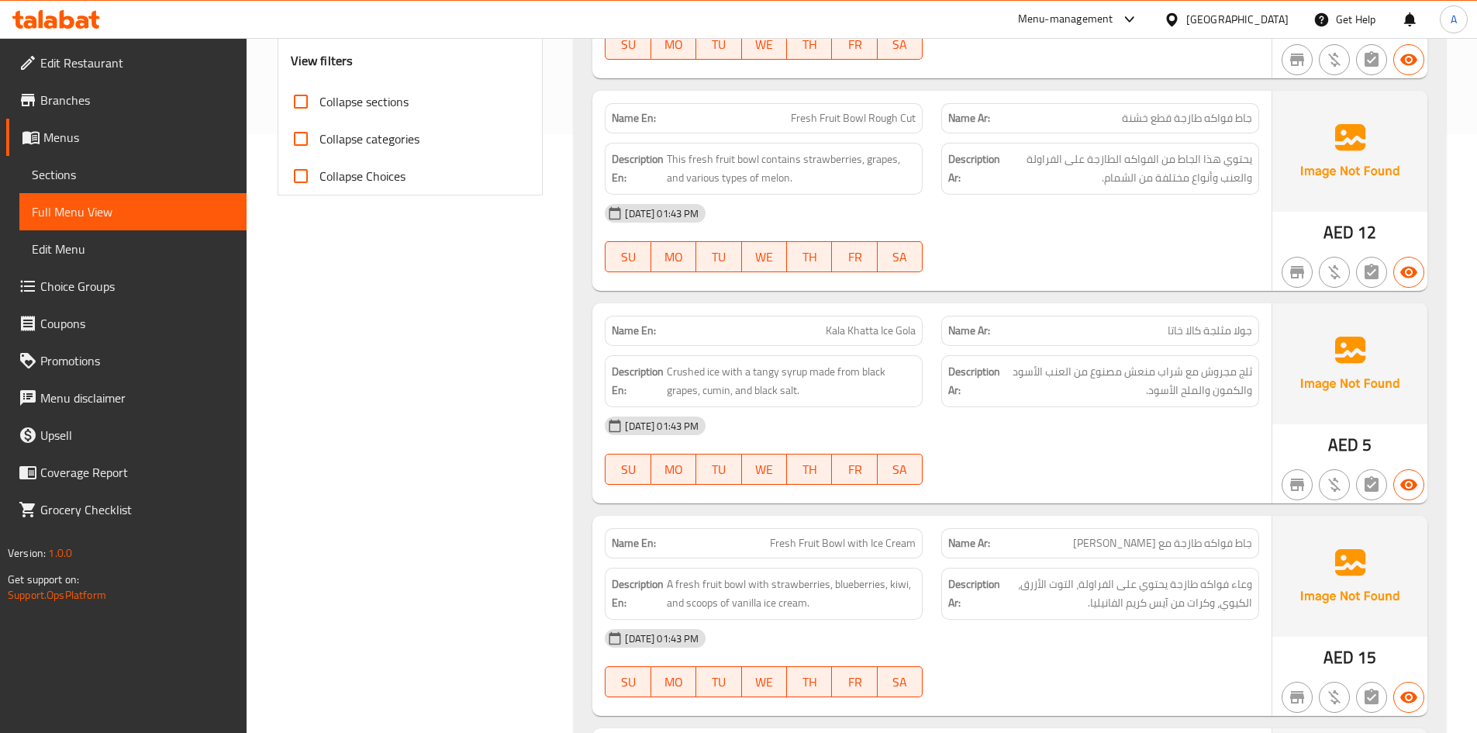
scroll to position [390, 0]
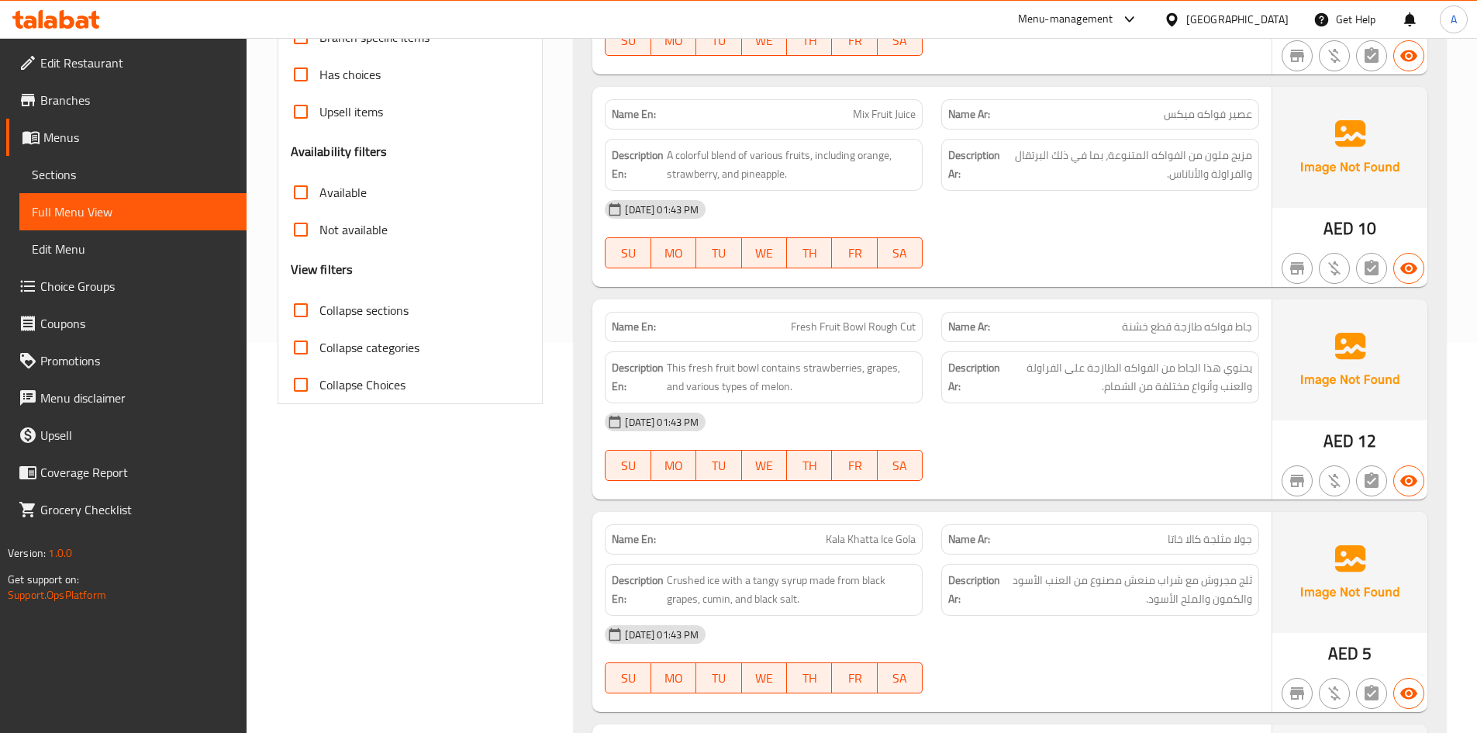
click at [350, 323] on label "Collapse sections" at bounding box center [345, 310] width 126 height 37
click at [319, 323] on input "Collapse sections" at bounding box center [300, 310] width 37 height 37
checkbox input "true"
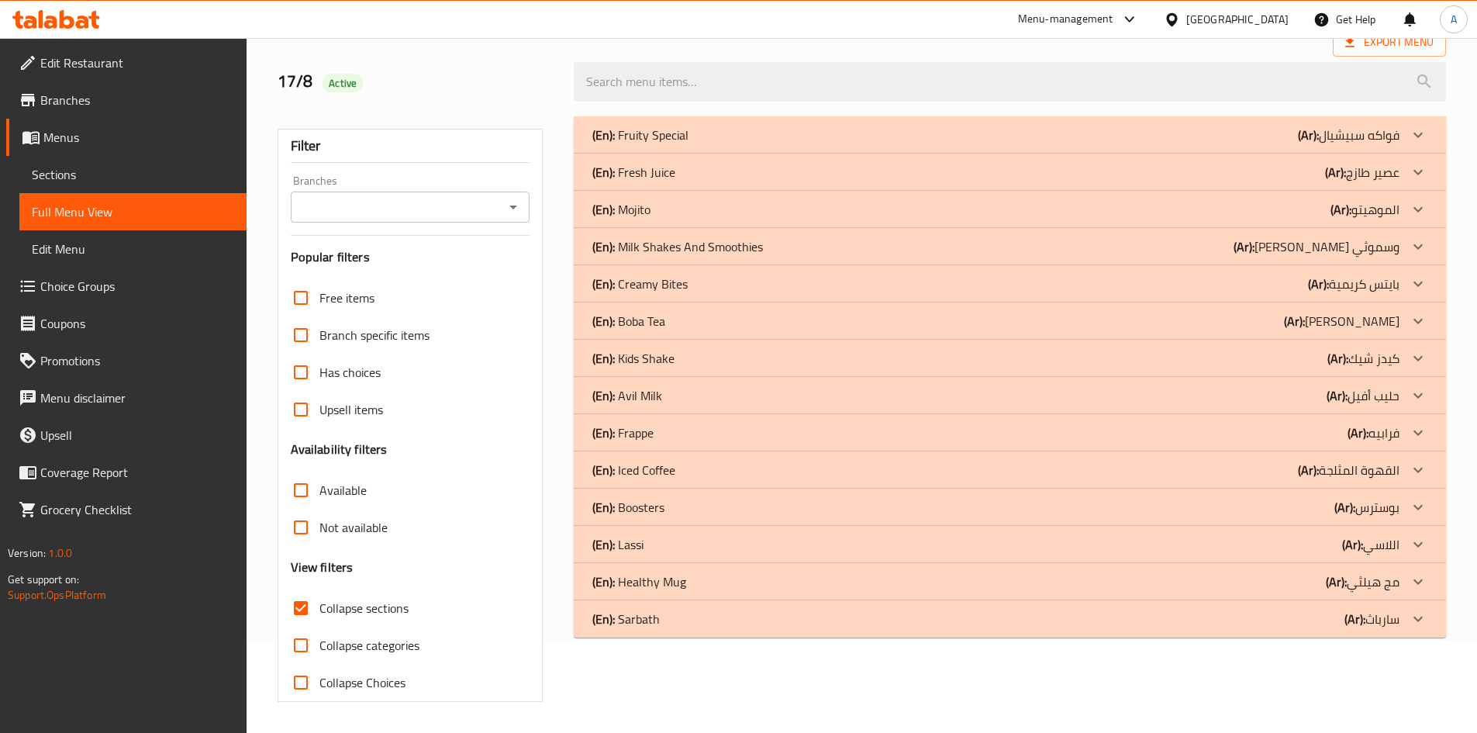
scroll to position [92, 0]
click at [1391, 144] on p "(Ar): الموهيتو" at bounding box center [1349, 135] width 102 height 19
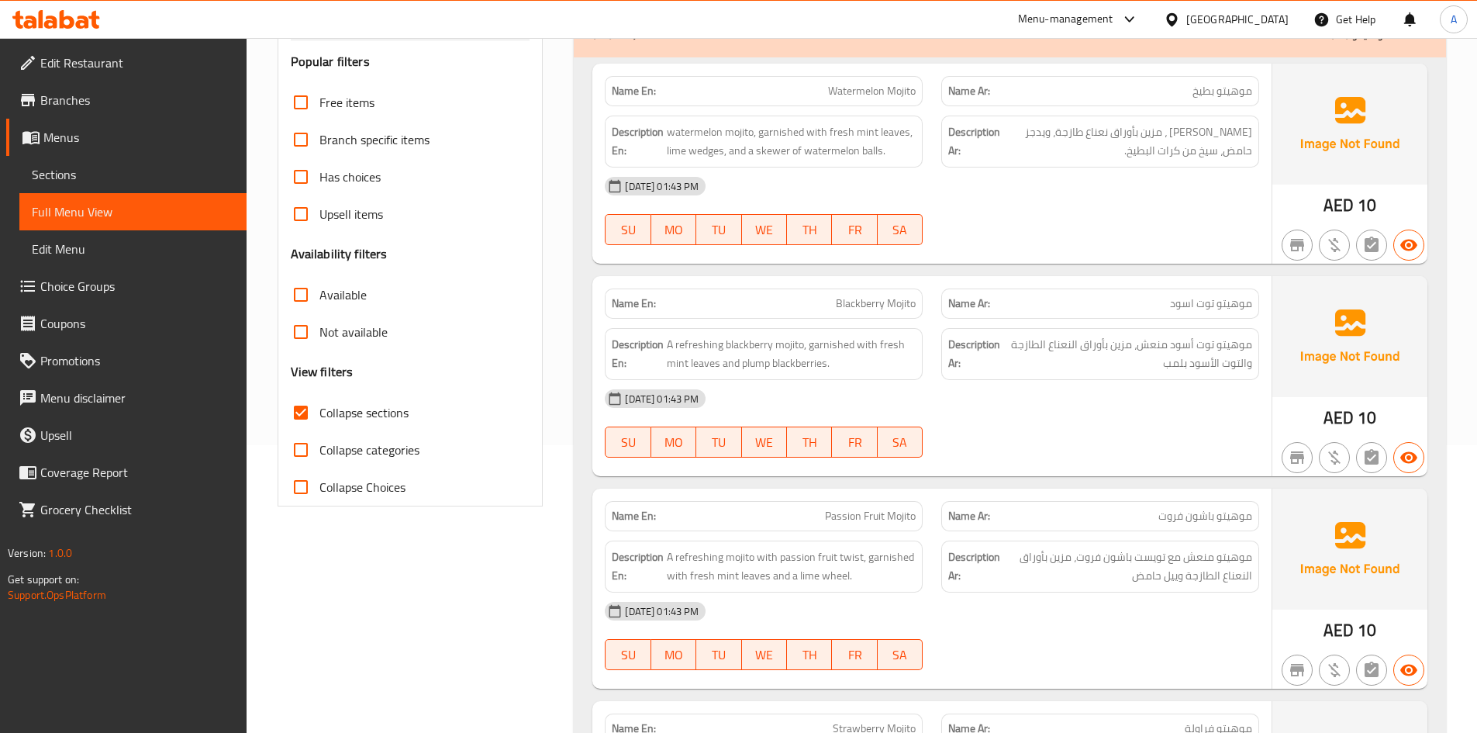
scroll to position [342, 0]
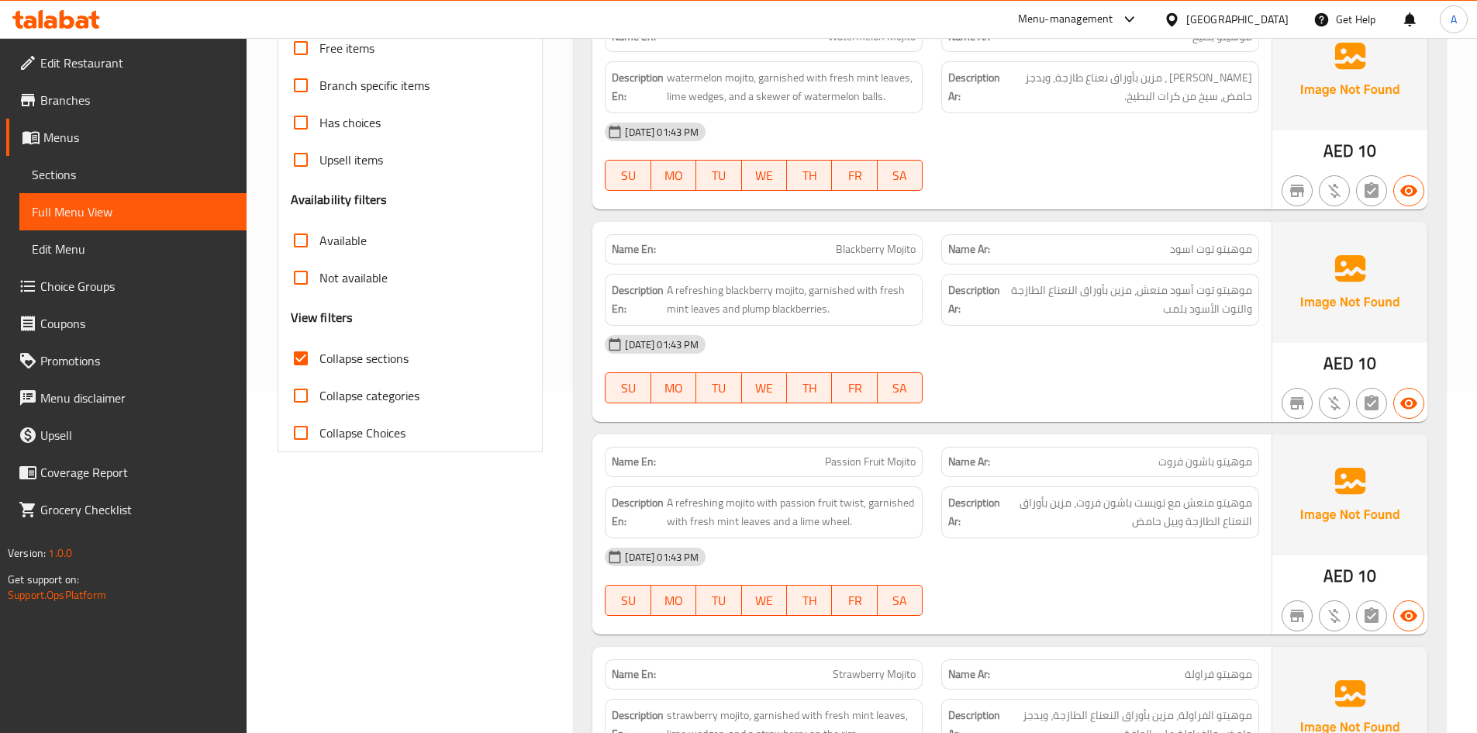
drag, startPoint x: 1488, startPoint y: 158, endPoint x: 1488, endPoint y: 223, distance: 64.4
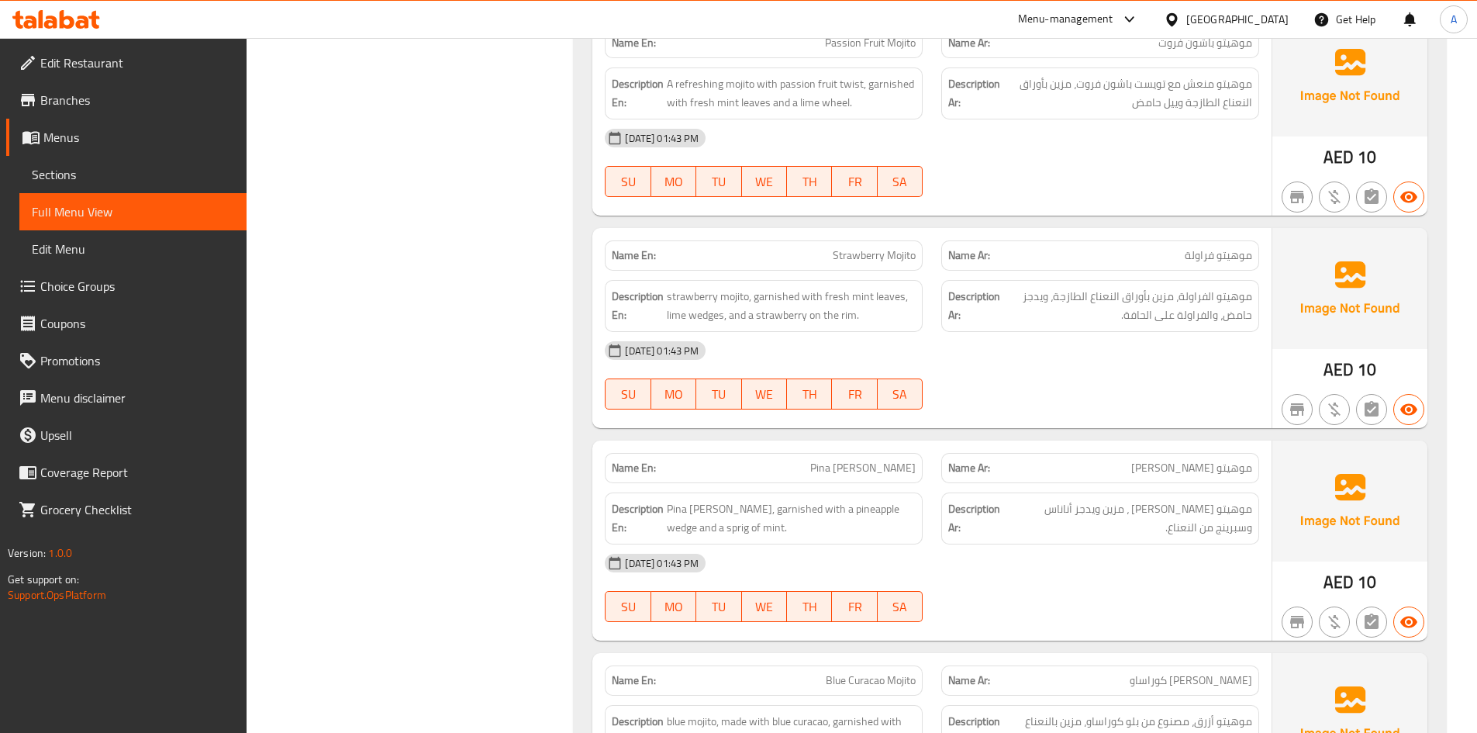
scroll to position [770, 0]
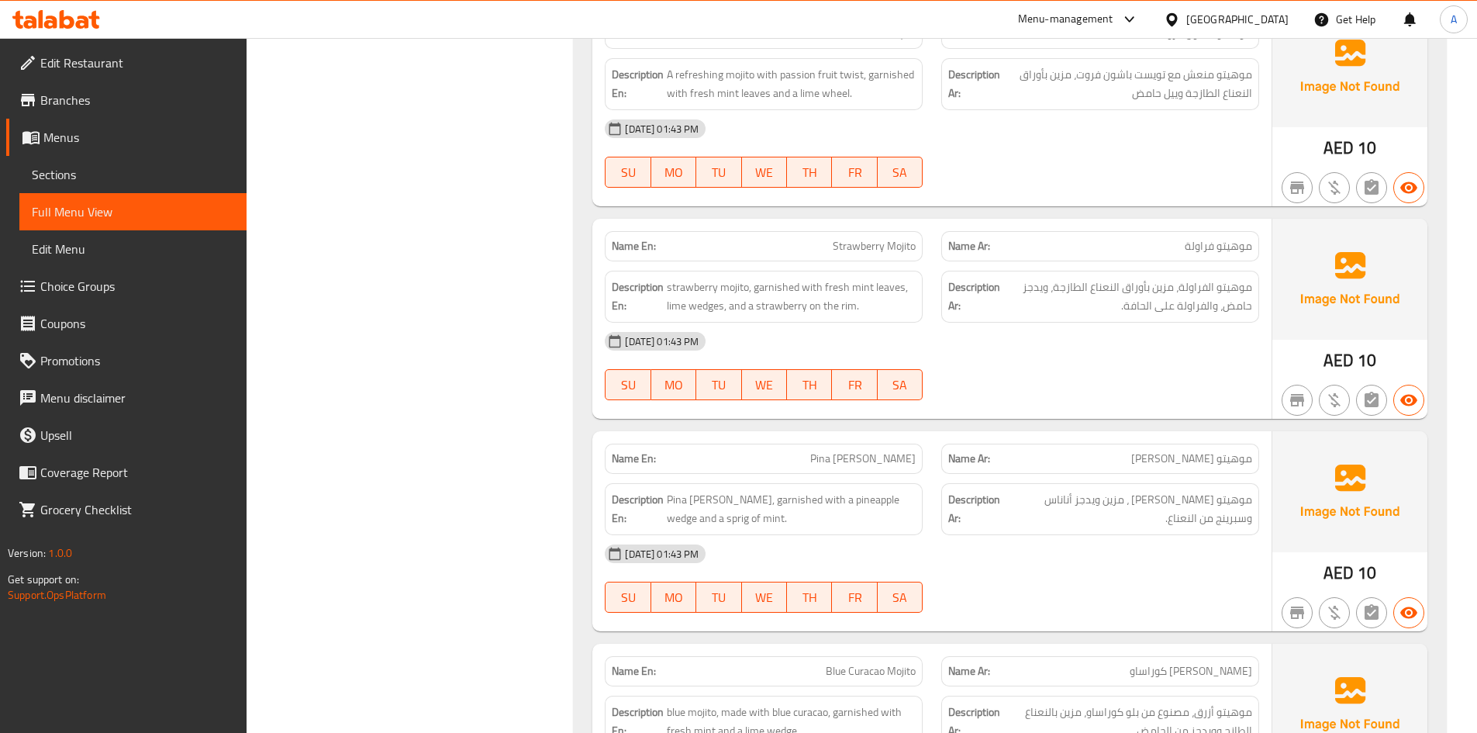
drag, startPoint x: 1488, startPoint y: 223, endPoint x: 1483, endPoint y: 333, distance: 110.2
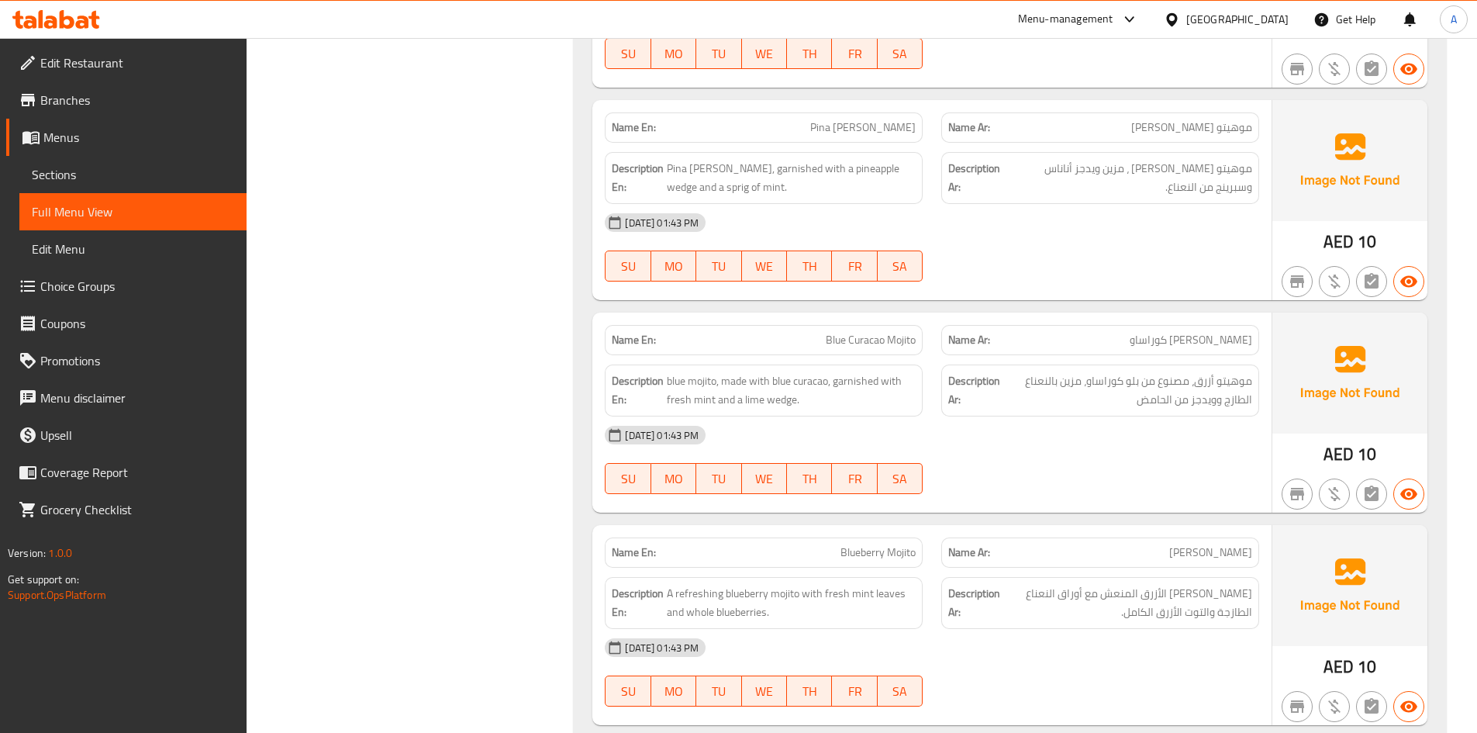
scroll to position [1155, 0]
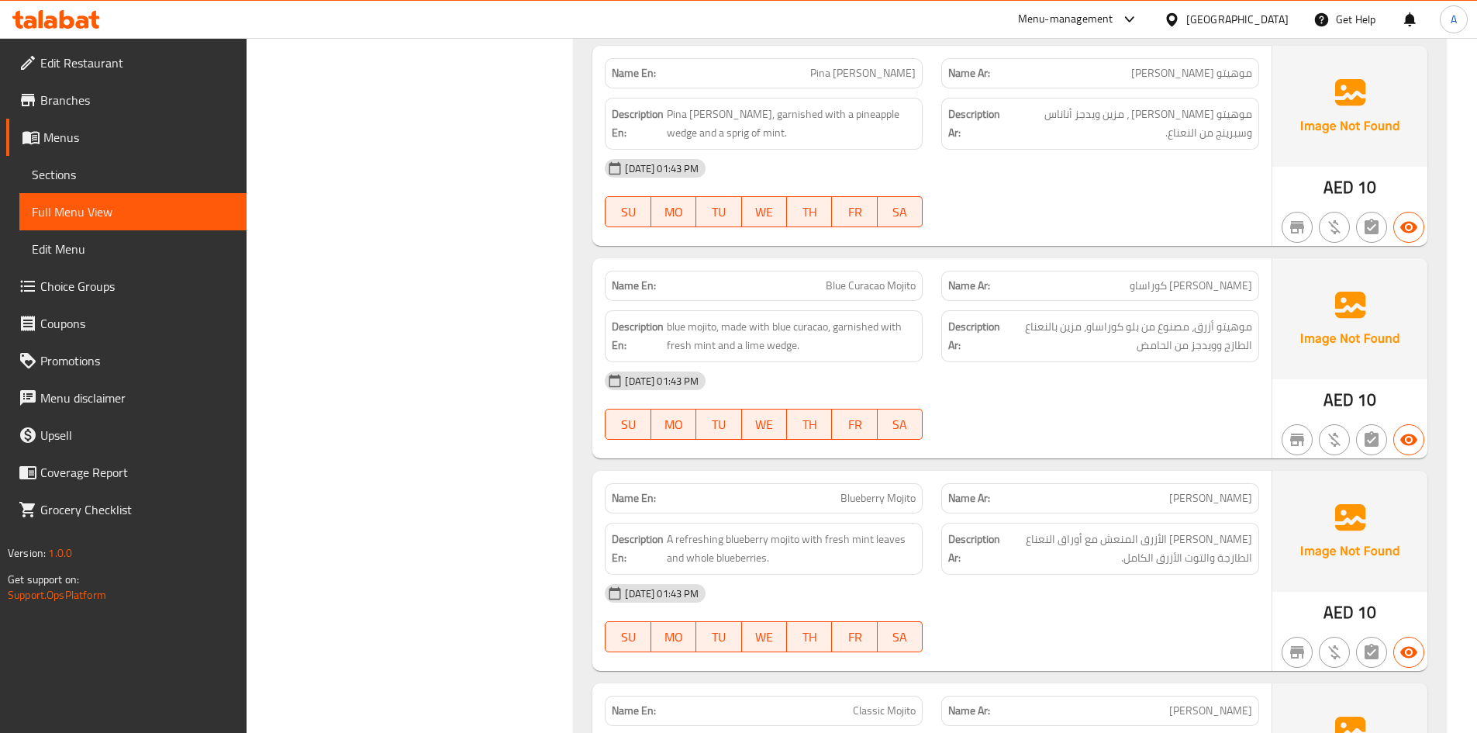
click at [907, 287] on span "Blue Curacao Mojito" at bounding box center [871, 286] width 90 height 16
copy span "Blue Curacao Mojito"
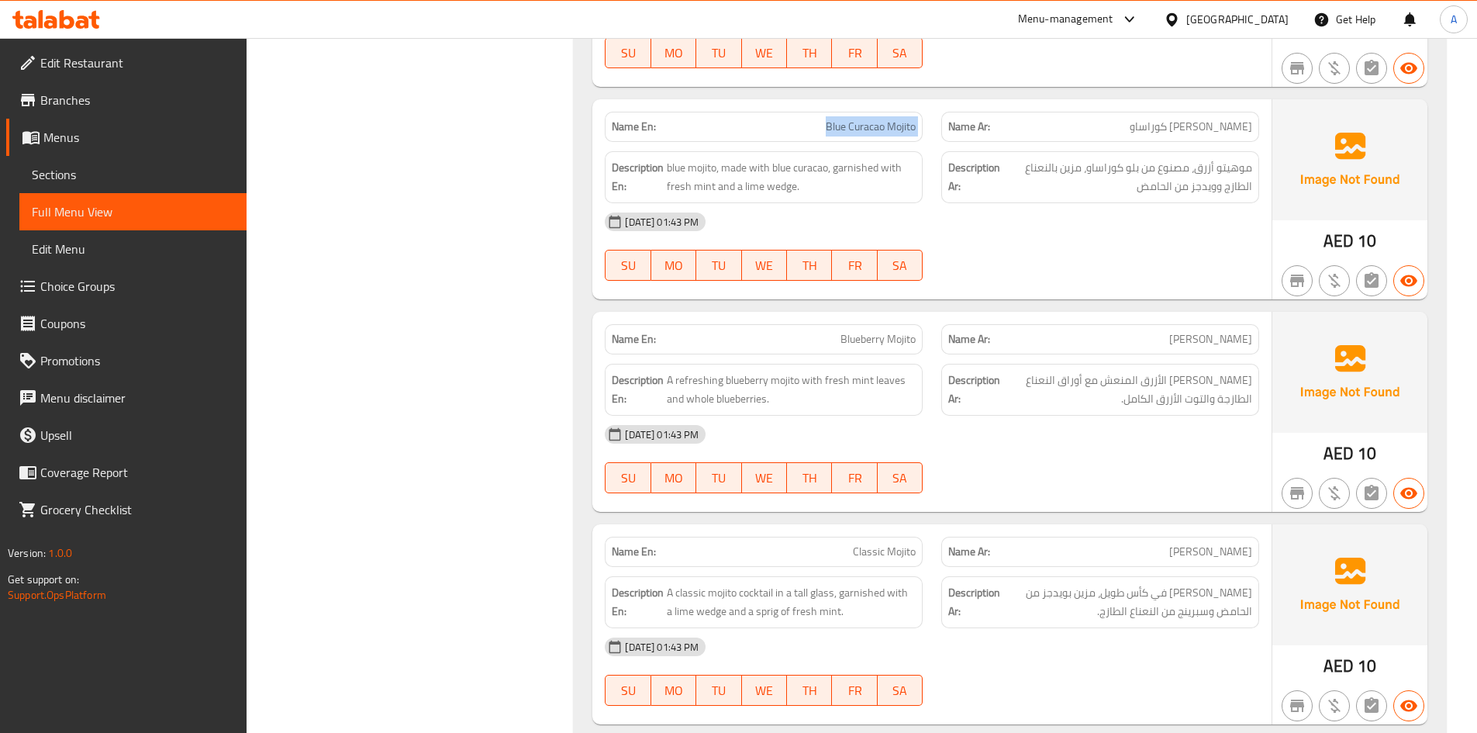
scroll to position [1375, 0]
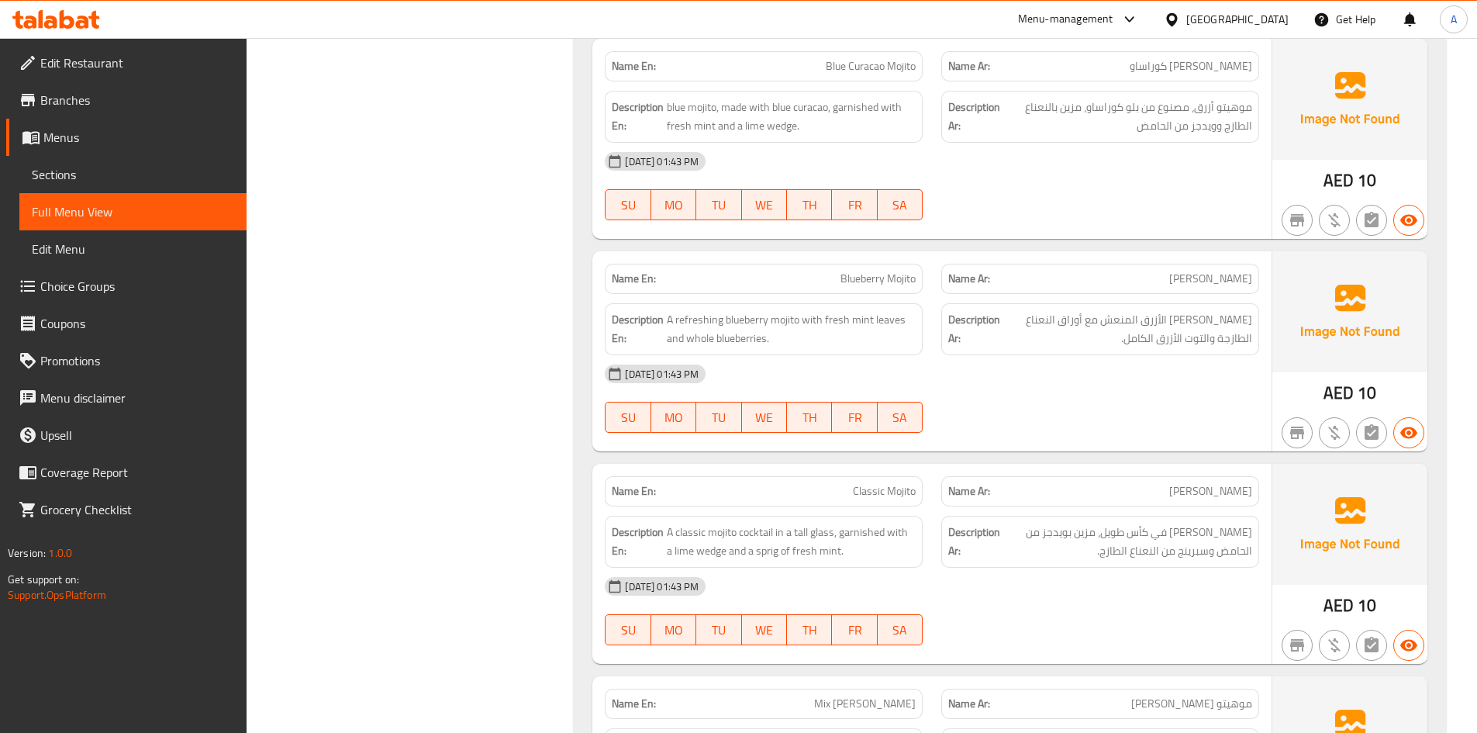
click at [868, 264] on div "Name En: Blueberry Mojito" at bounding box center [764, 279] width 318 height 30
copy span "Blueberry Mojito"
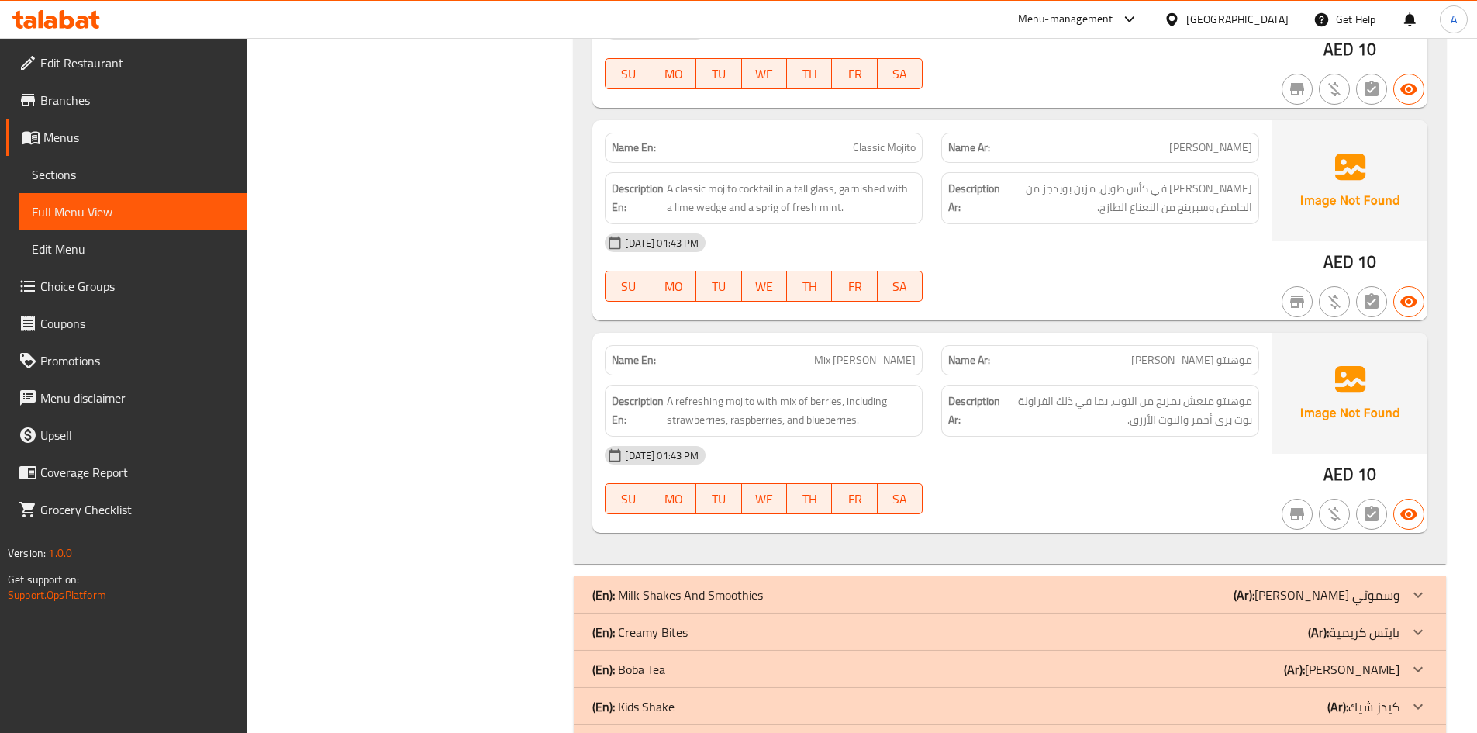
scroll to position [1697, 0]
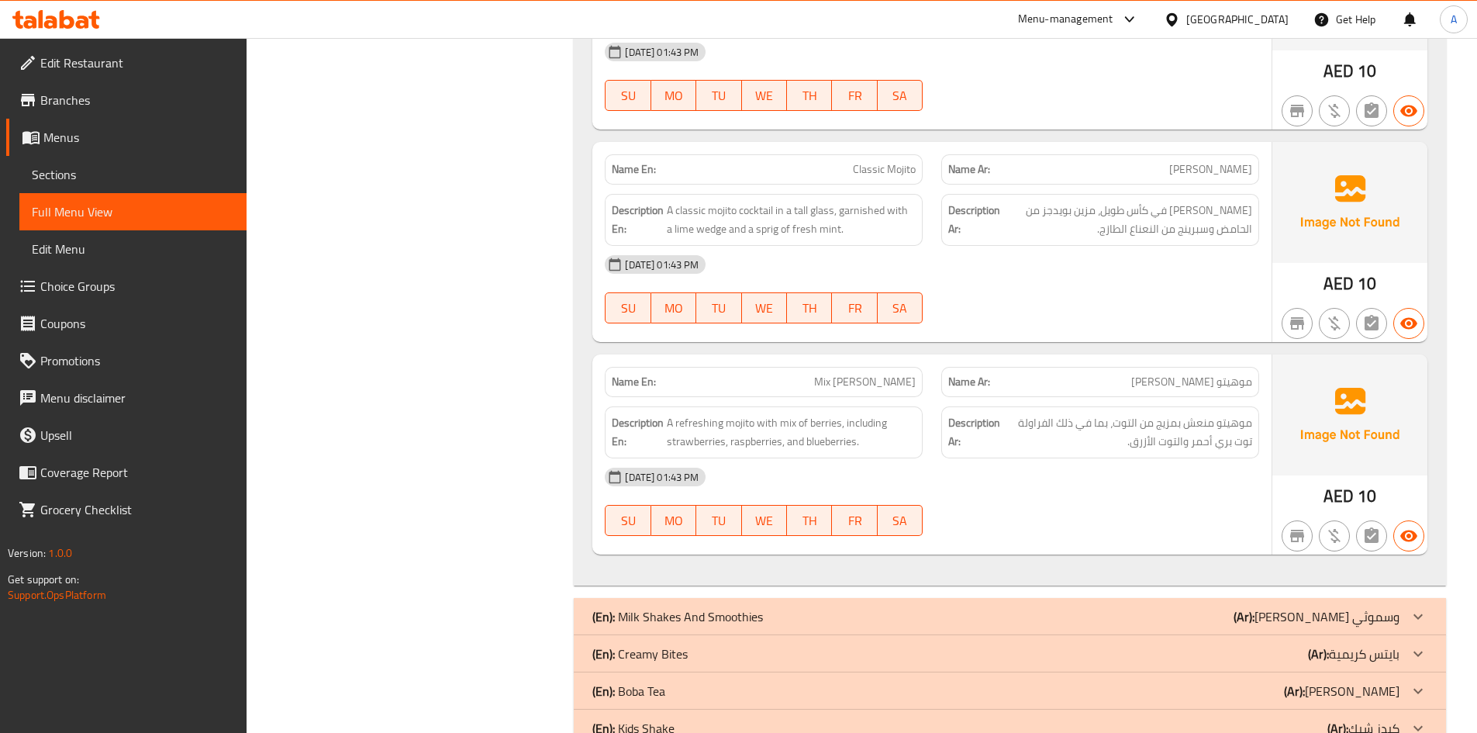
click at [860, 381] on span "Mix Berry Mojito" at bounding box center [865, 382] width 102 height 16
copy span "Mix Berry Mojito"
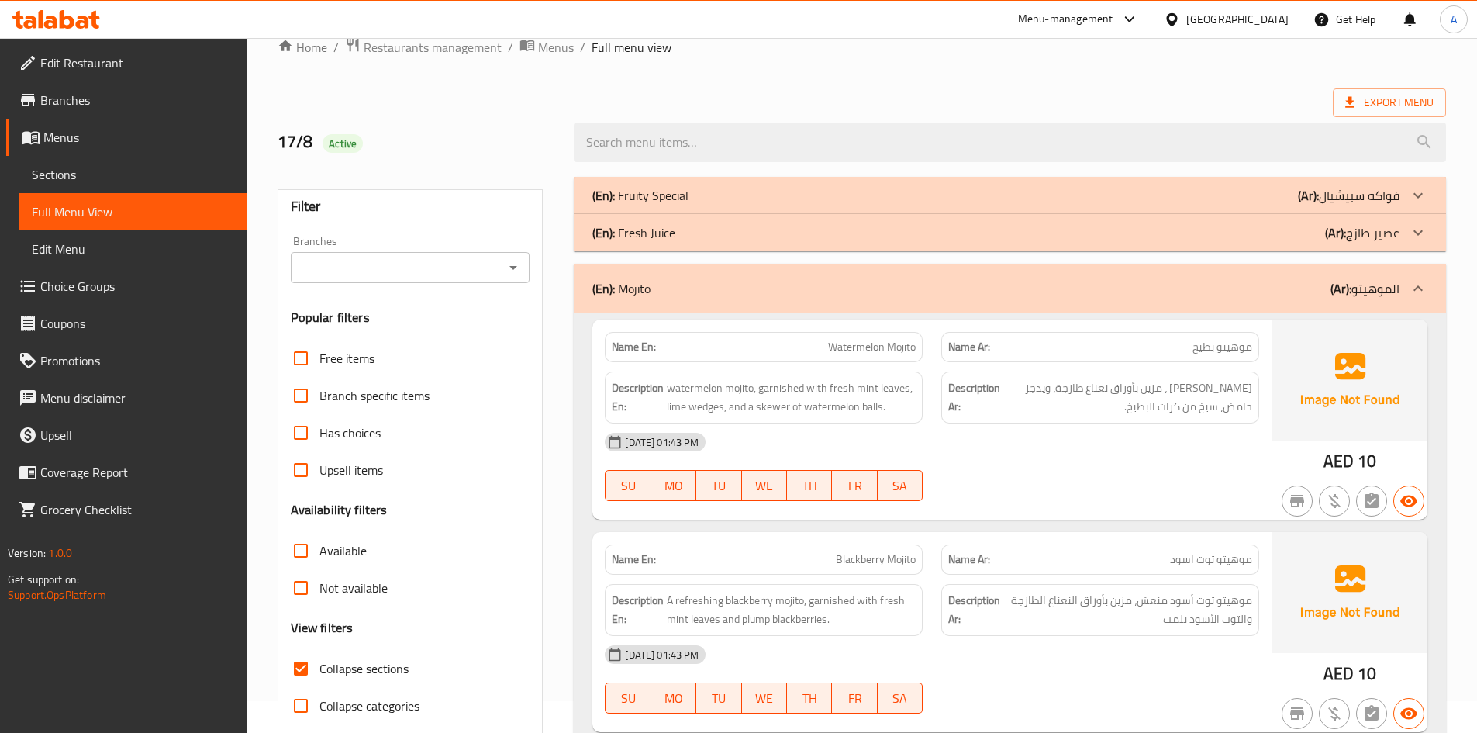
scroll to position [20, 0]
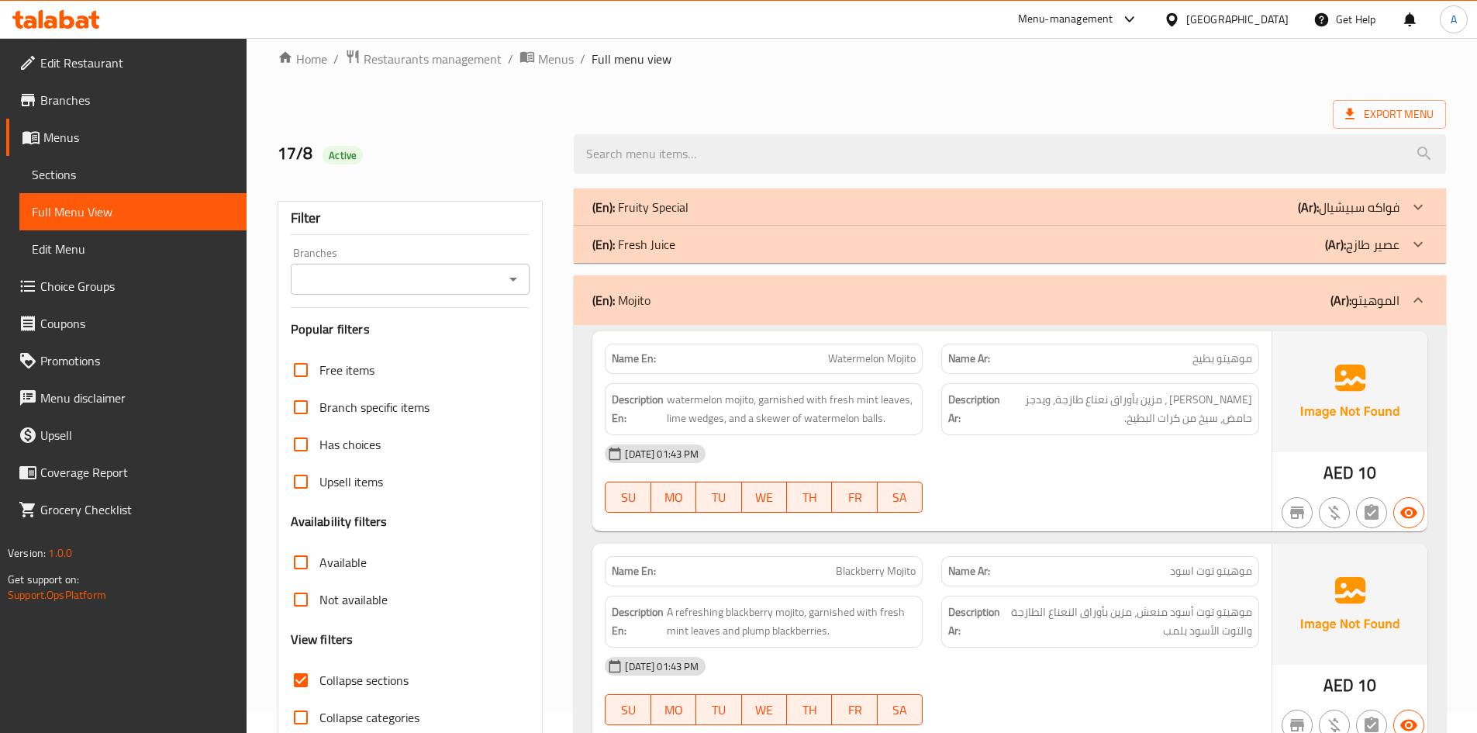
click at [1307, 292] on div "(En): Mojito (Ar): الموهيتو" at bounding box center [995, 300] width 807 height 19
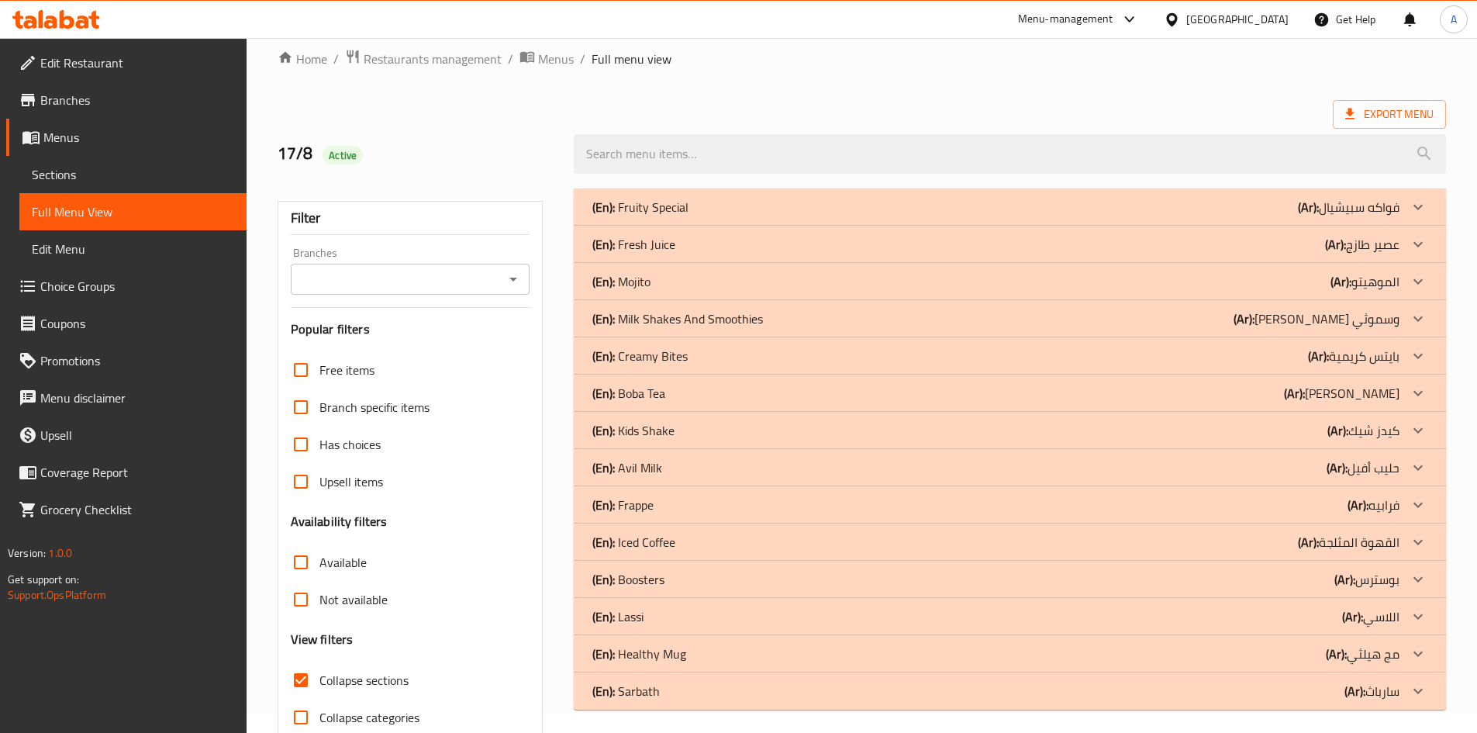
click at [689, 216] on p "(En): Milk Shakes And Smoothies" at bounding box center [640, 207] width 96 height 19
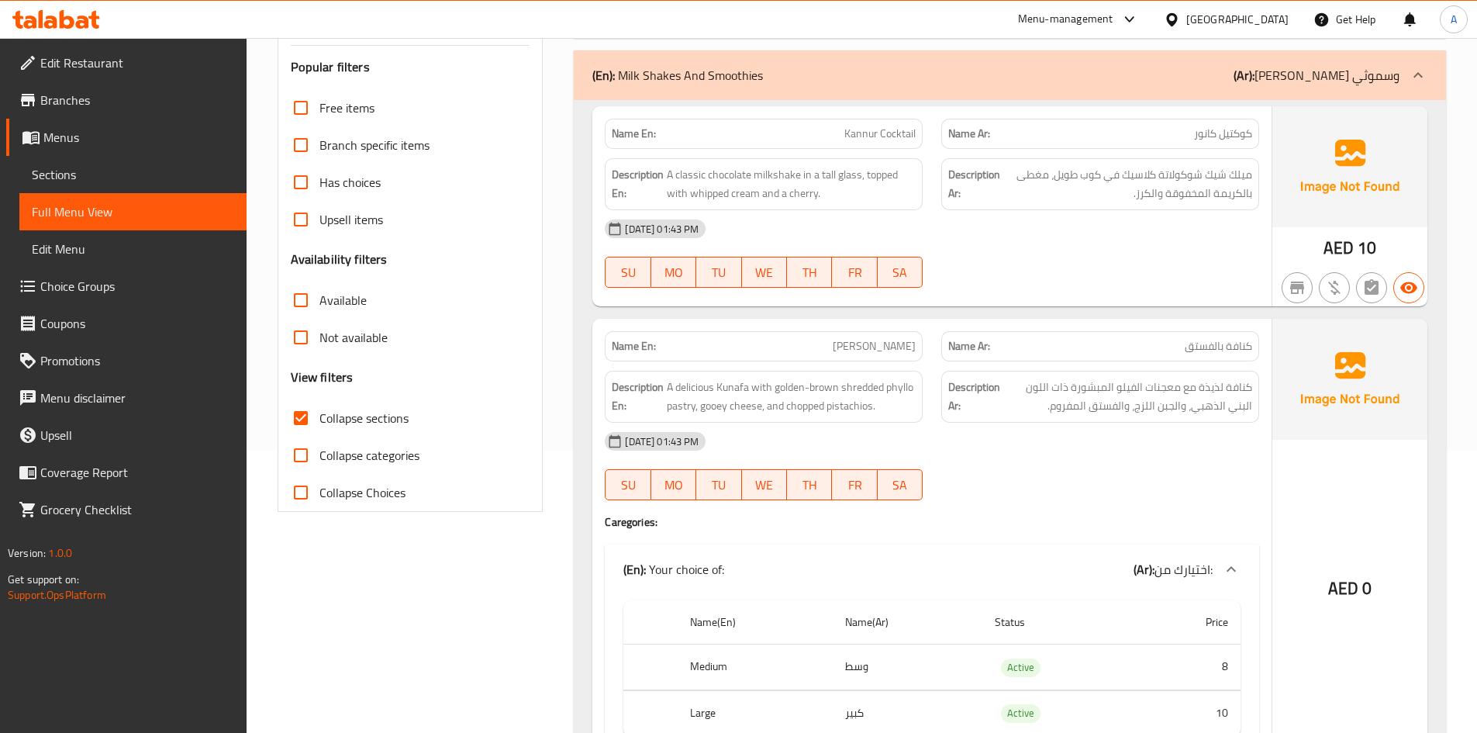
scroll to position [263, 0]
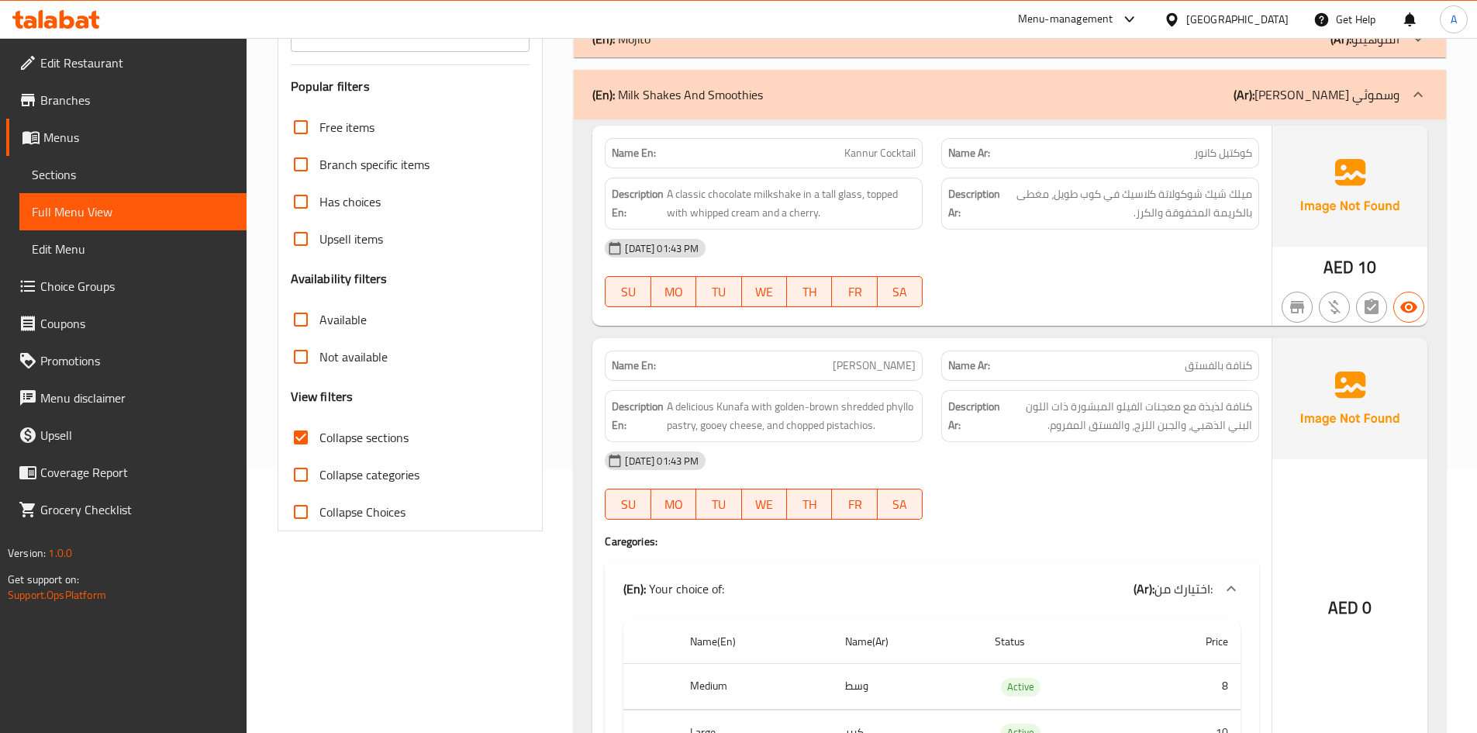
click at [845, 153] on span "Kannur Cocktail" at bounding box center [879, 153] width 71 height 16
click at [1121, 160] on p "Name Ar: كوكتيل كانور" at bounding box center [1100, 153] width 304 height 16
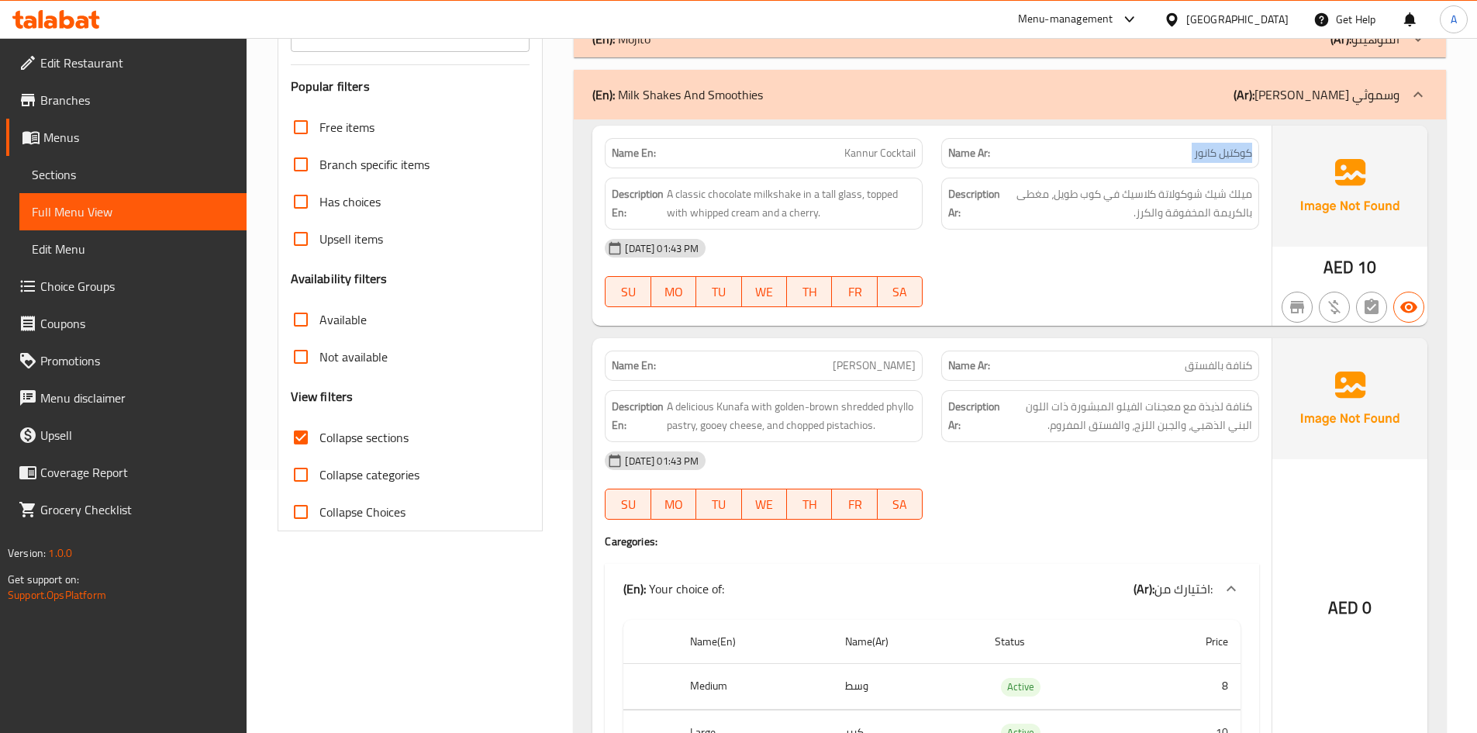
click at [1121, 160] on p "Name Ar: كوكتيل كانور" at bounding box center [1100, 153] width 304 height 16
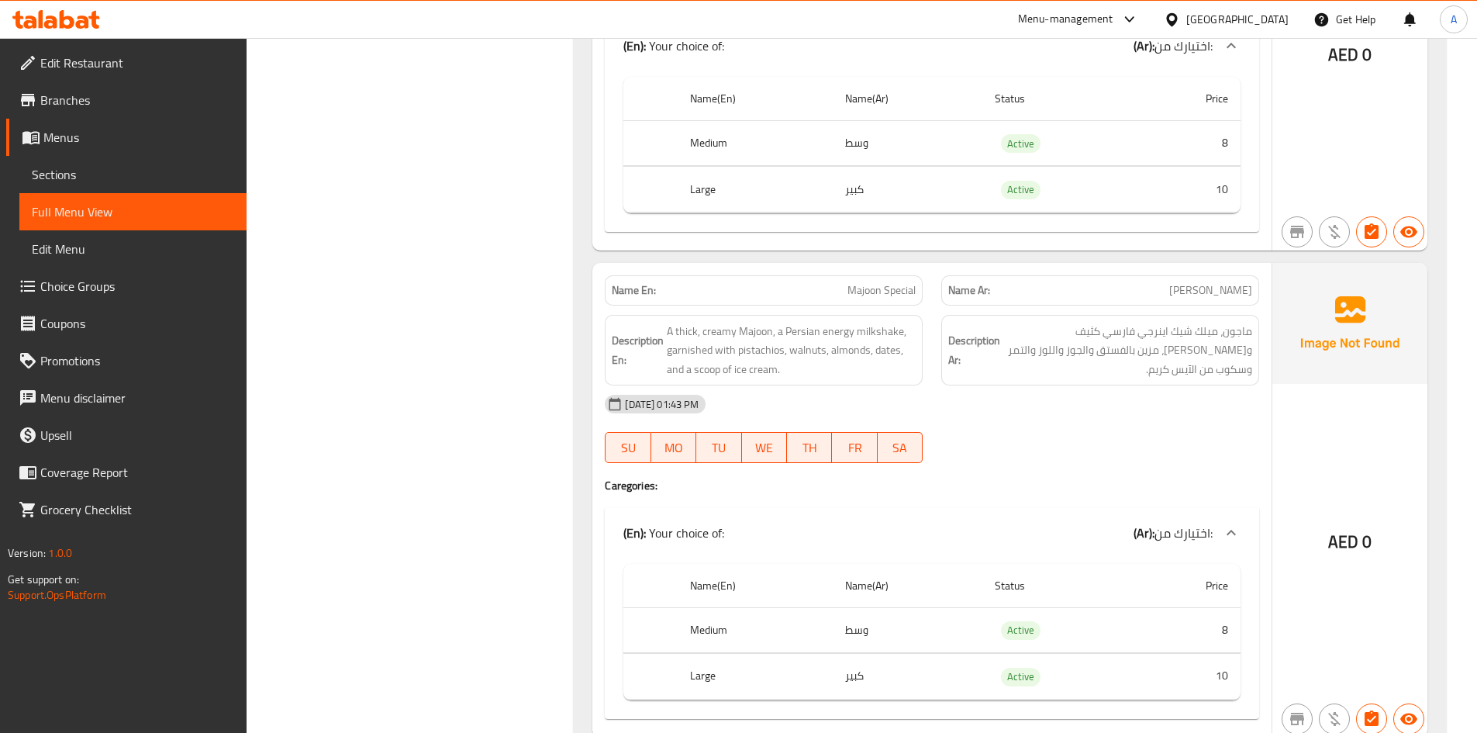
scroll to position [1361, 0]
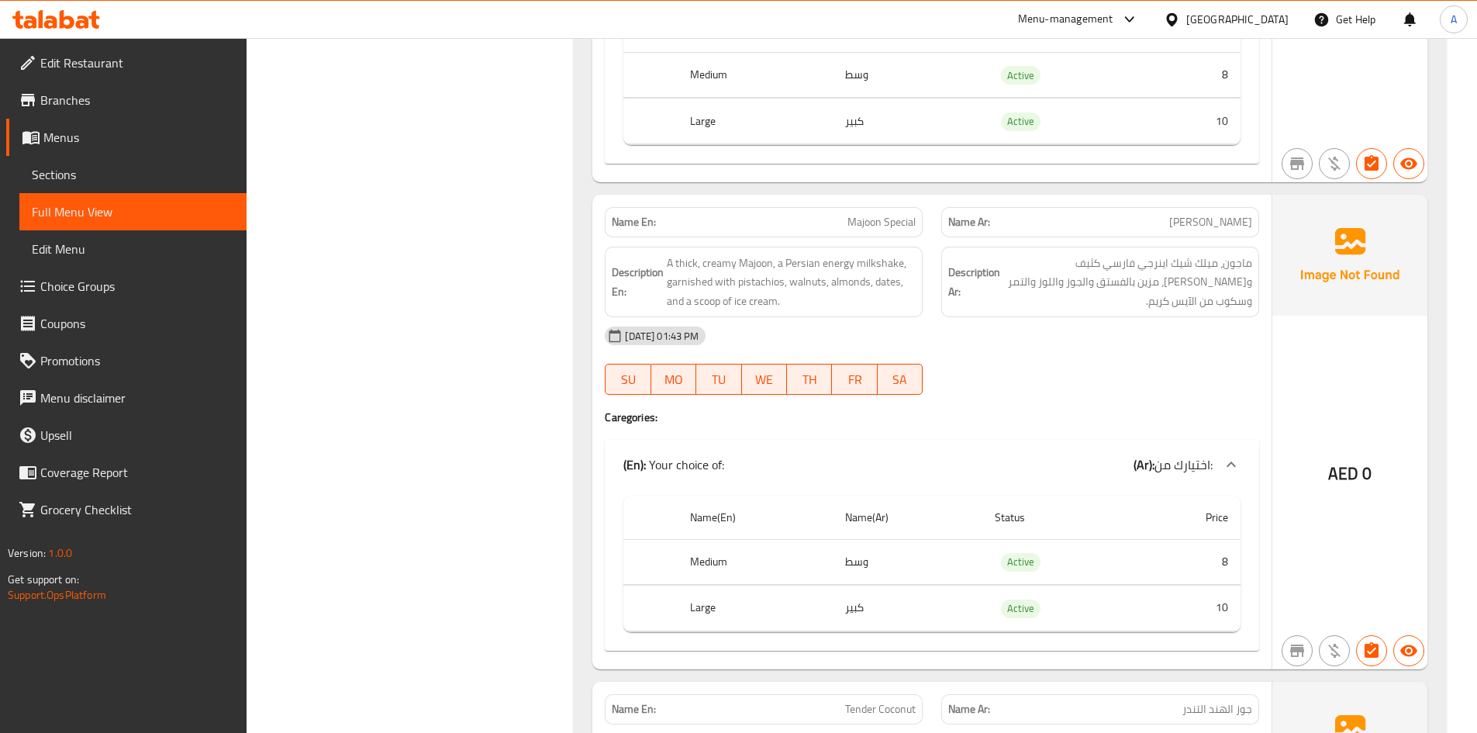
click at [865, 214] on span "Majoon Special" at bounding box center [882, 222] width 68 height 16
copy span "Majoon Special"
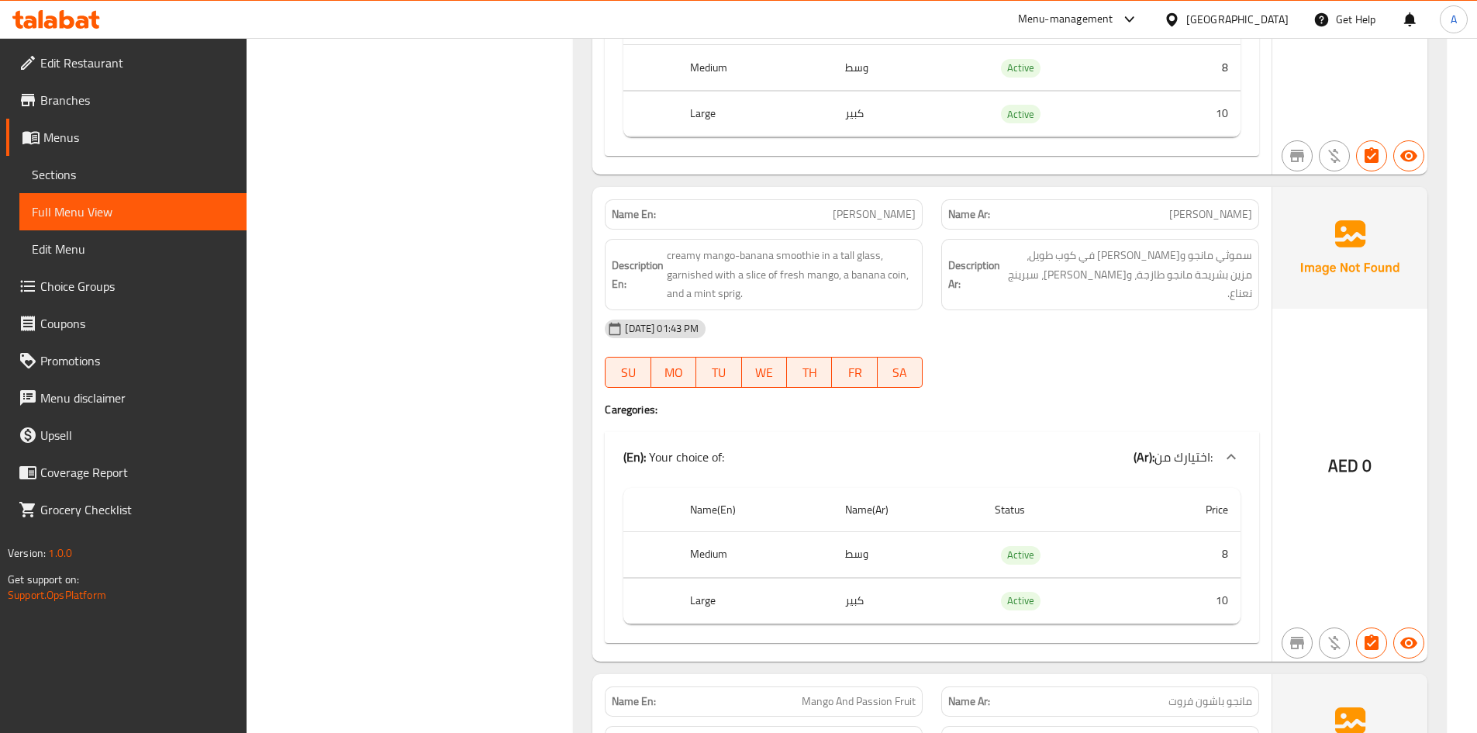
scroll to position [2391, 0]
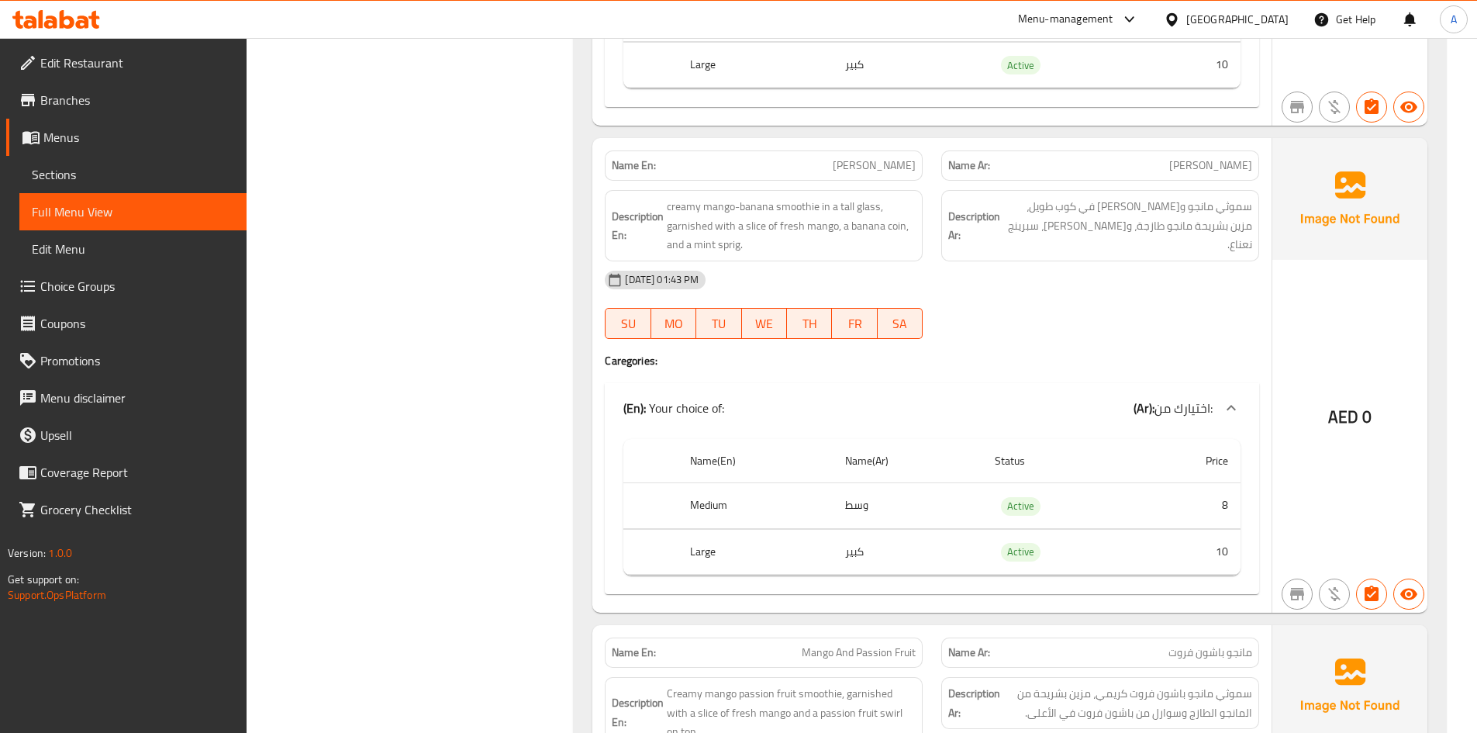
click at [888, 141] on div "Name En: Mango Banana" at bounding box center [764, 165] width 337 height 49
copy span "Mango Banana"
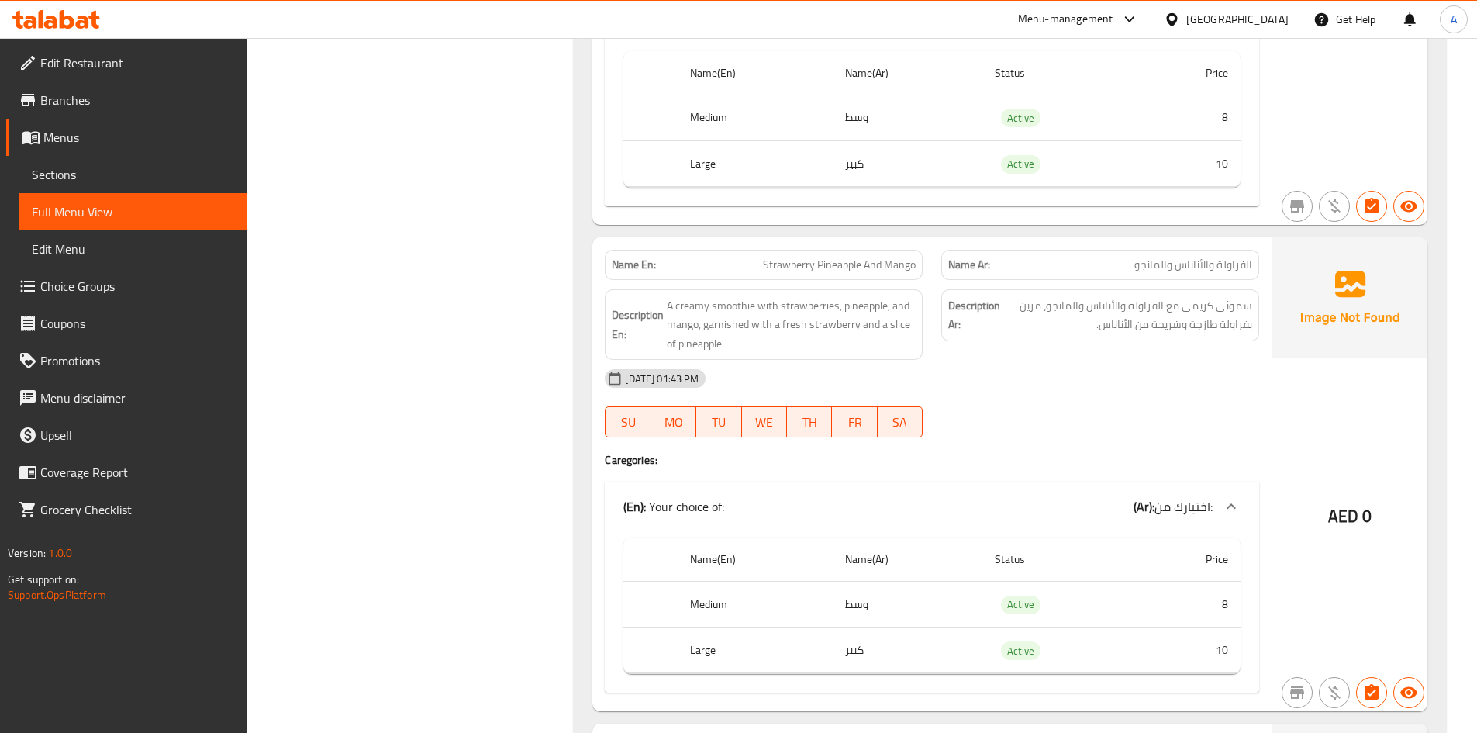
scroll to position [3324, 0]
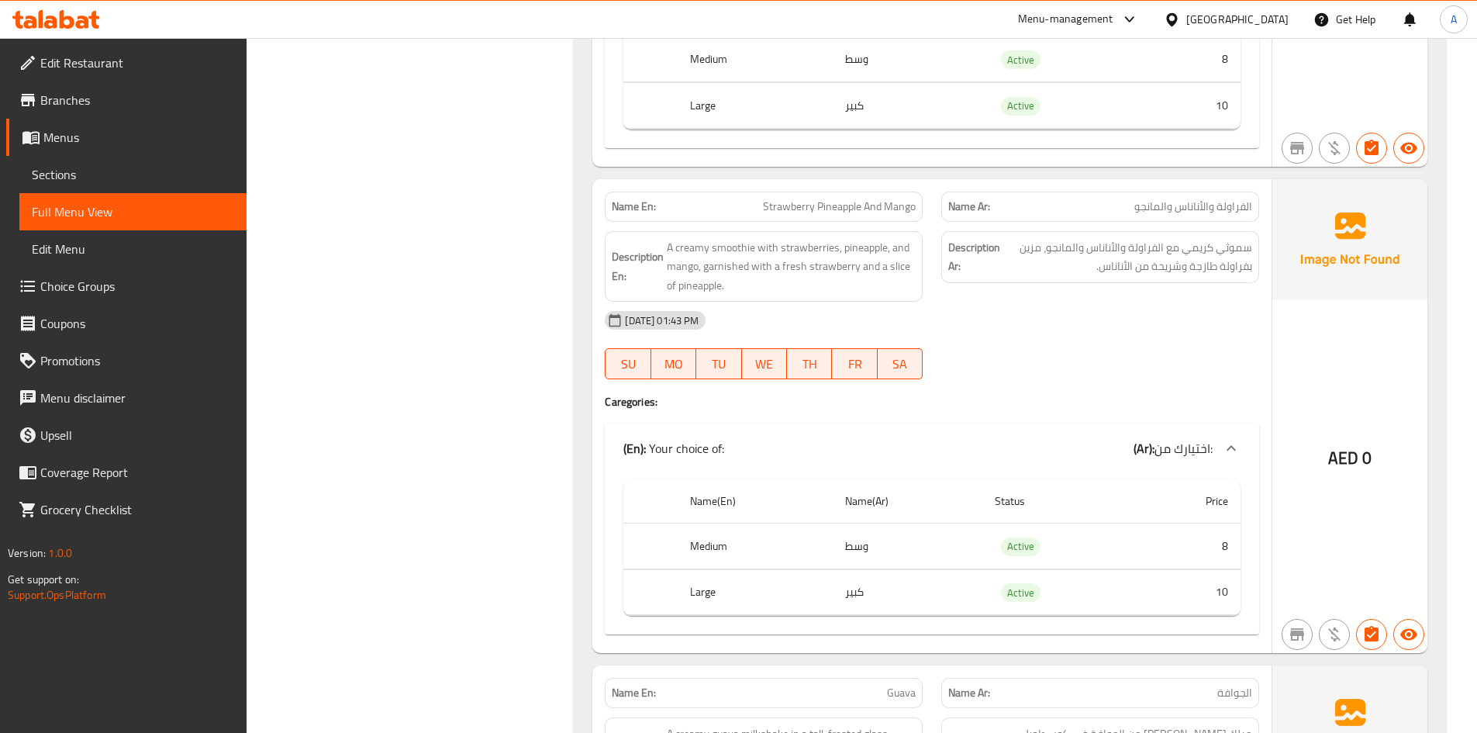
click at [845, 199] on span "Strawberry Pineapple And Mango" at bounding box center [839, 207] width 153 height 16
click at [1226, 199] on span "الفراولة والأناناس والمانجو" at bounding box center [1193, 207] width 118 height 16
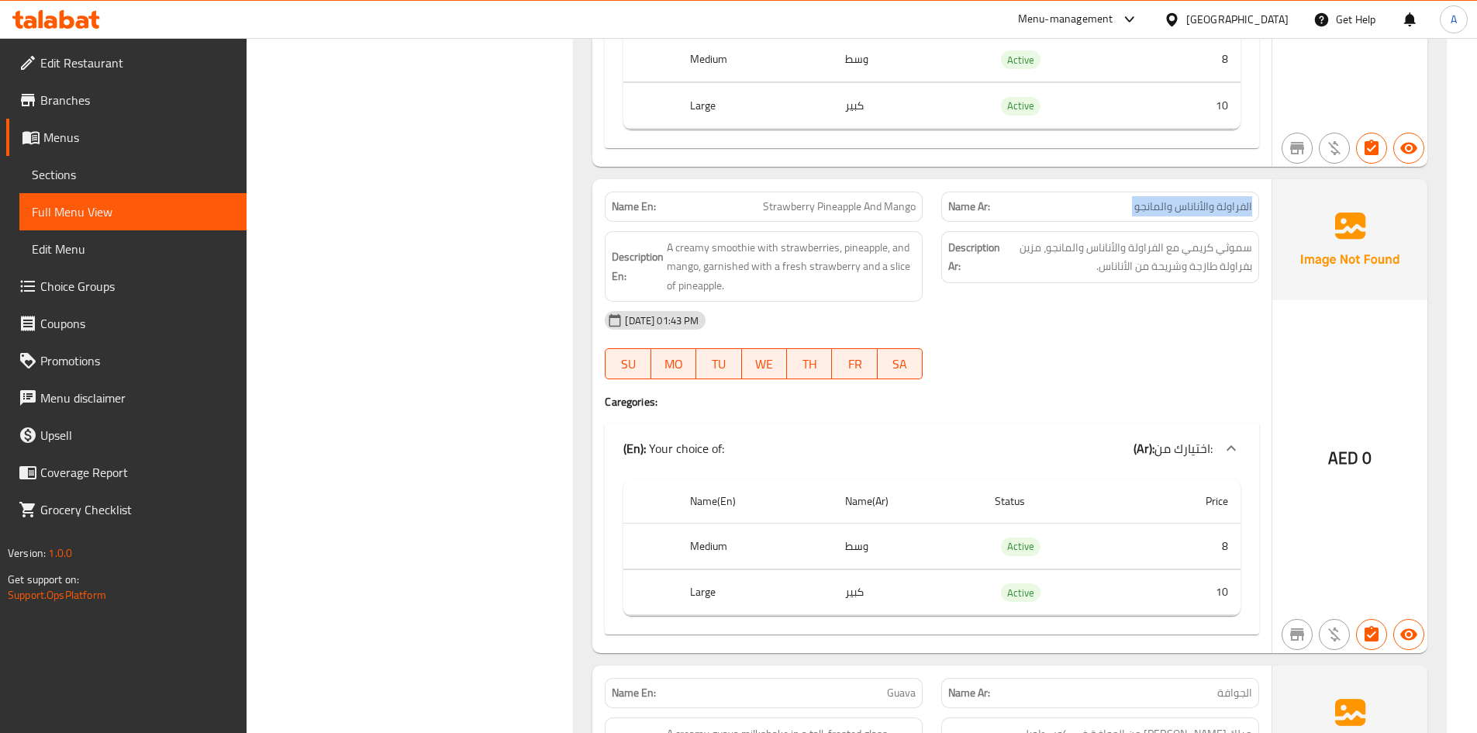
click at [1226, 199] on span "الفراولة والأناناس والمانجو" at bounding box center [1193, 207] width 118 height 16
copy span "الفراولة والأناناس والمانجو"
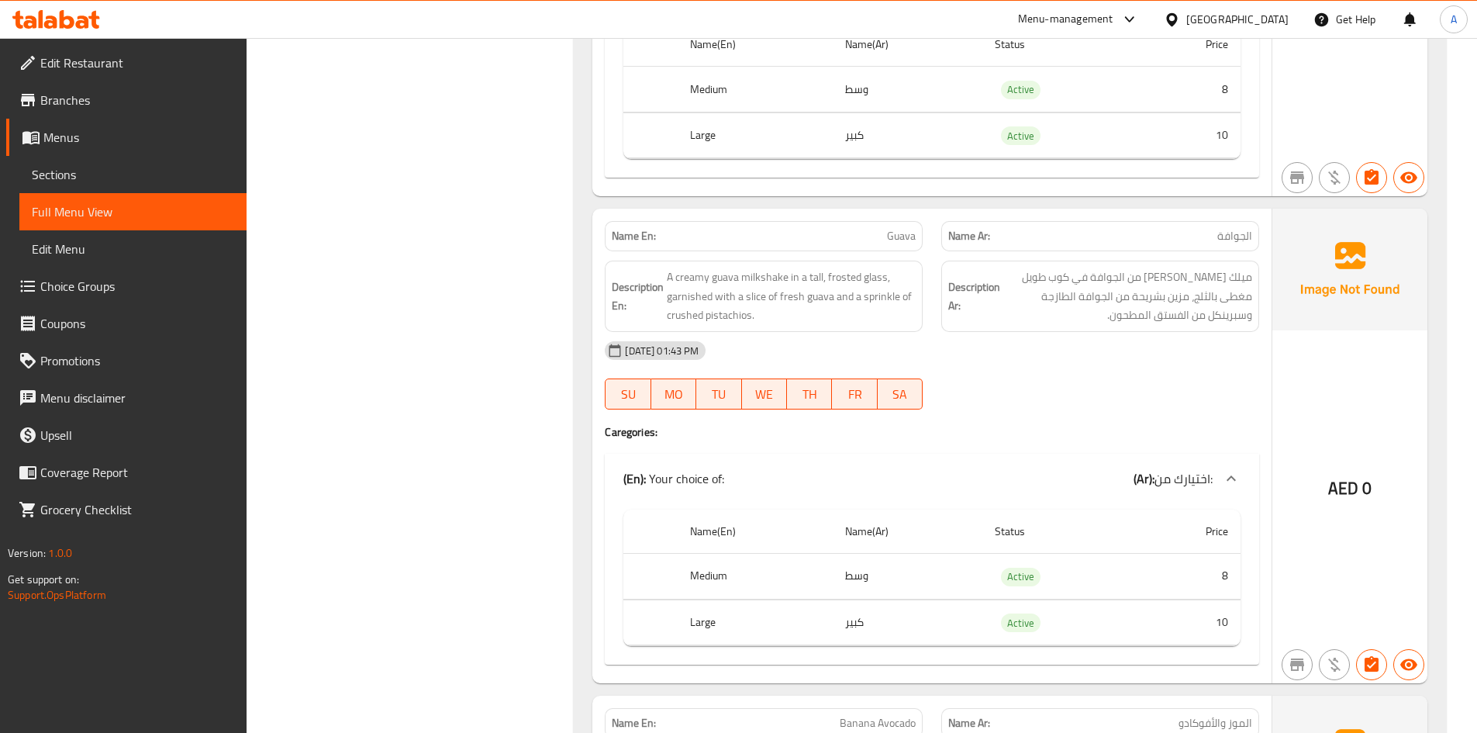
scroll to position [3790, 0]
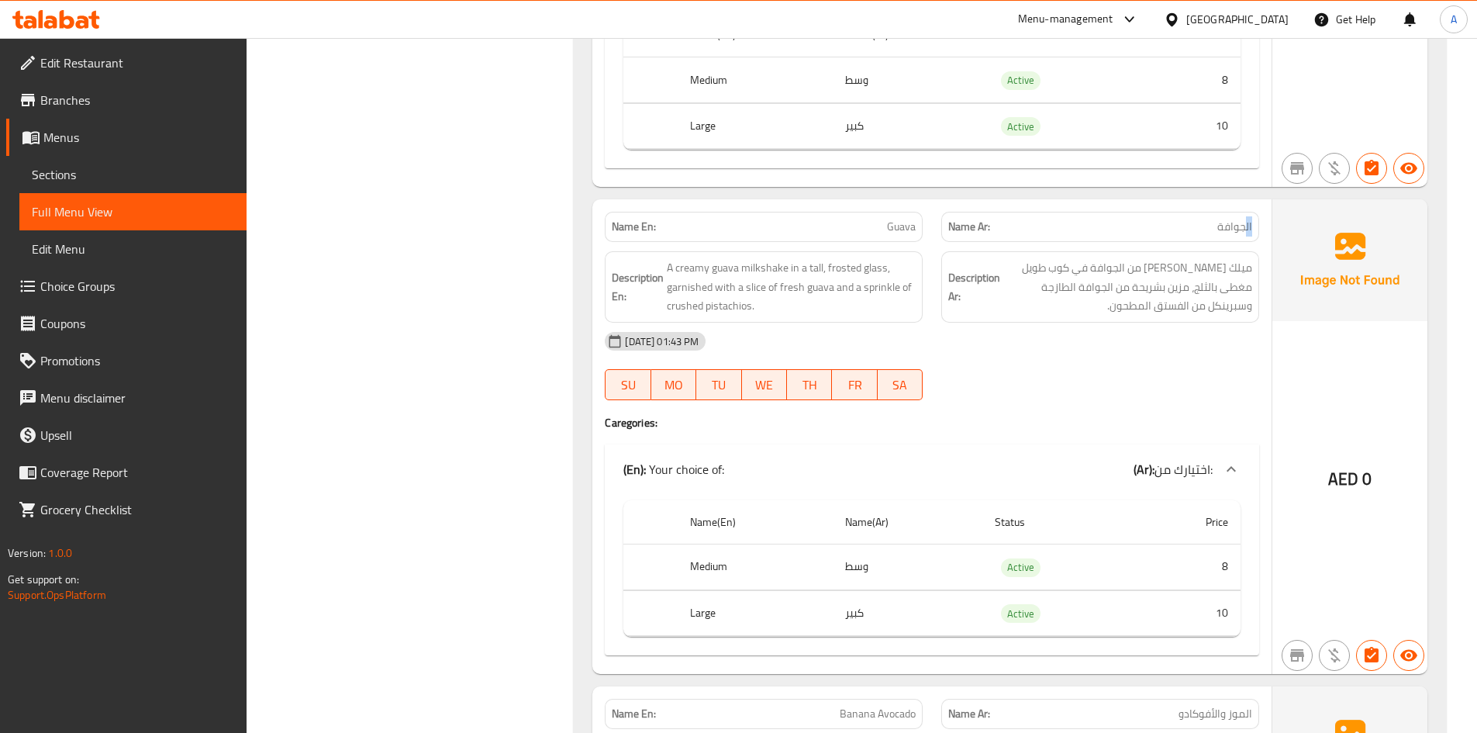
drag, startPoint x: 1245, startPoint y: 188, endPoint x: 1258, endPoint y: 197, distance: 15.1
click at [1258, 212] on div "Name Ar: الجوافة" at bounding box center [1100, 227] width 318 height 30
click at [1218, 219] on span "الجوافة" at bounding box center [1234, 227] width 35 height 16
copy span "الجوافة"
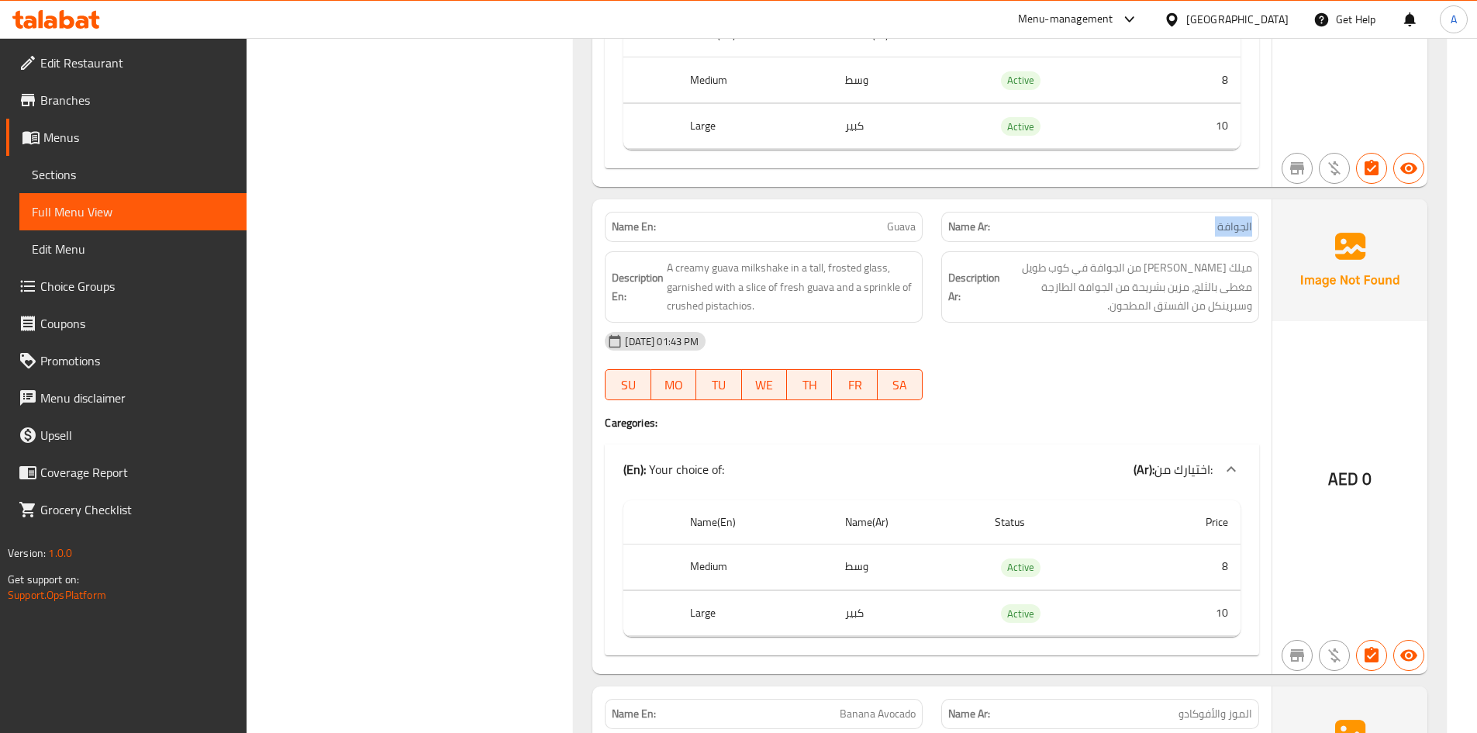
click at [1218, 219] on span "الجوافة" at bounding box center [1234, 227] width 35 height 16
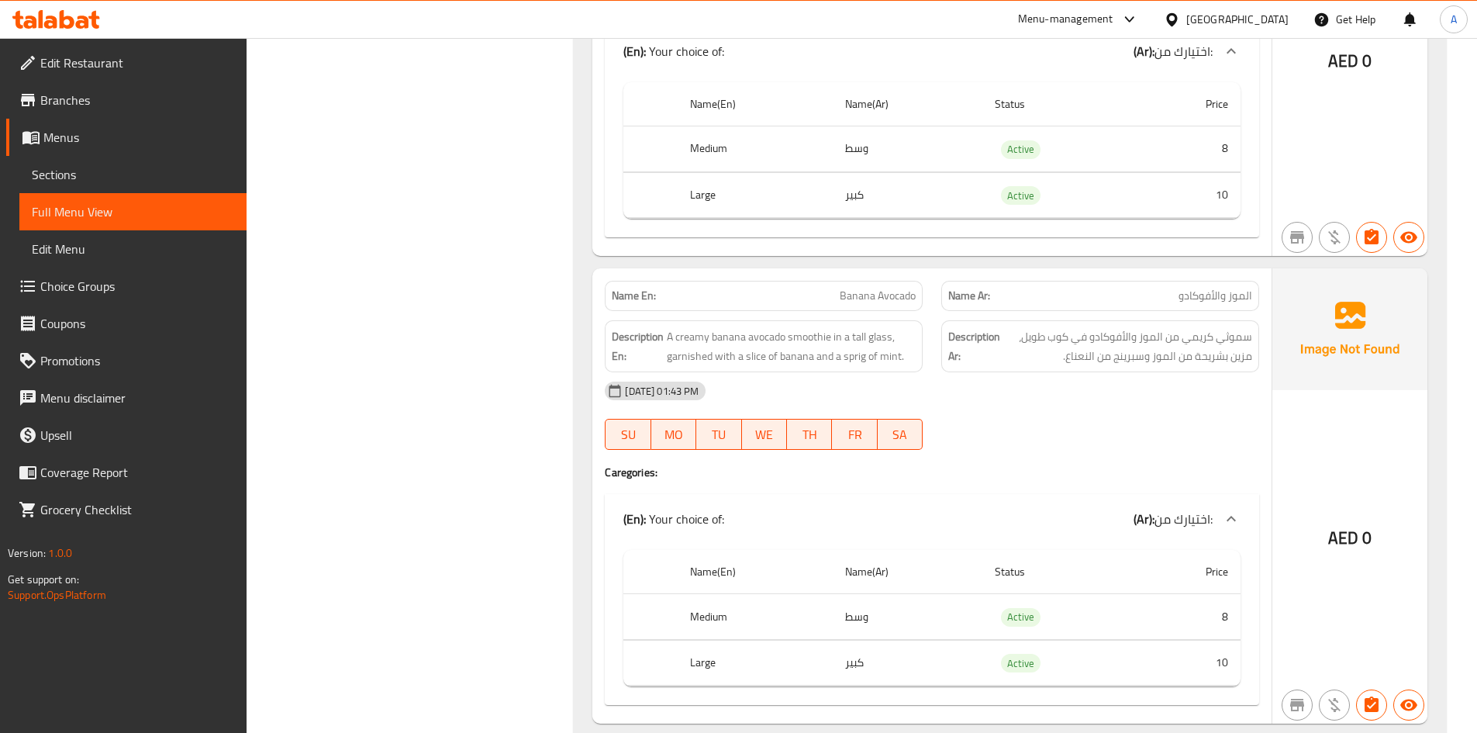
scroll to position [4218, 0]
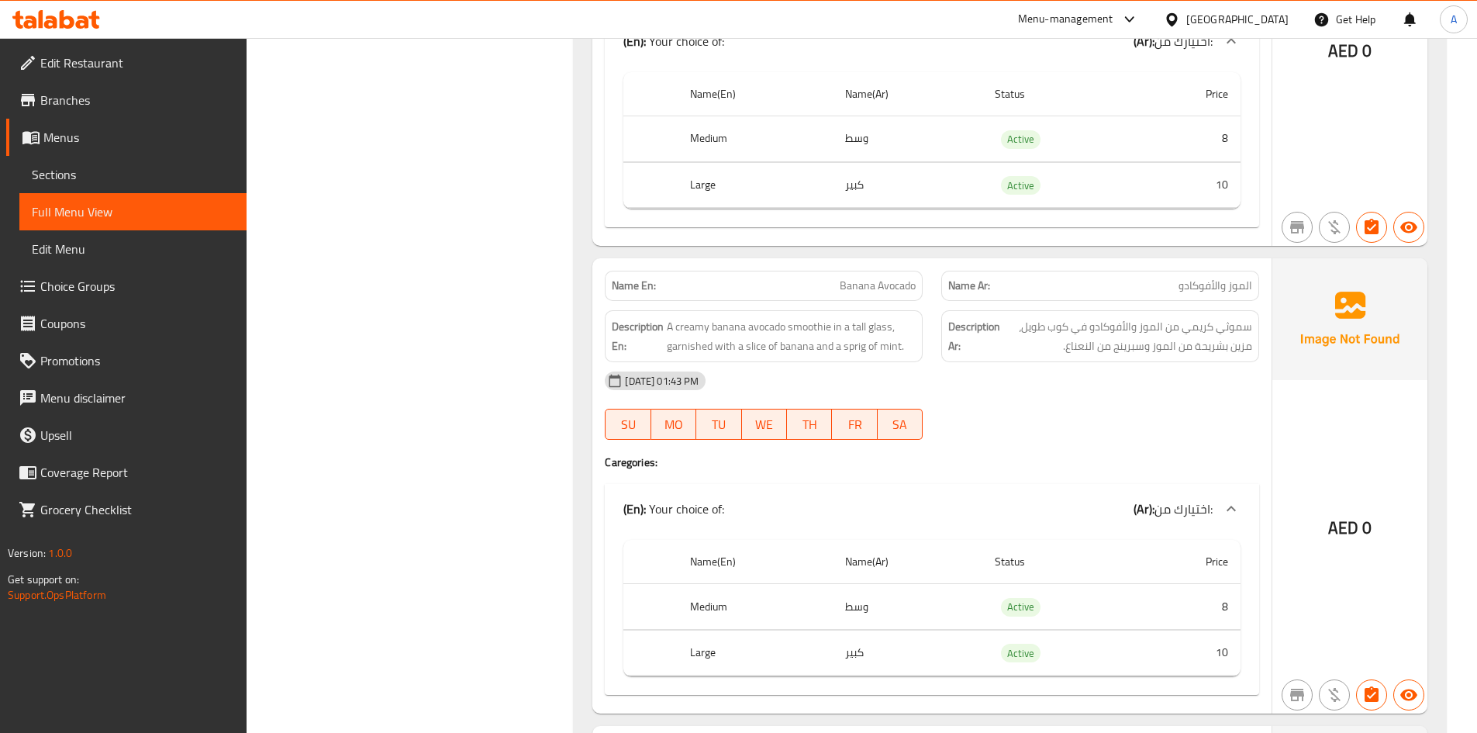
click at [859, 278] on span "Banana Avocado" at bounding box center [878, 286] width 76 height 16
copy span "Banana Avocado"
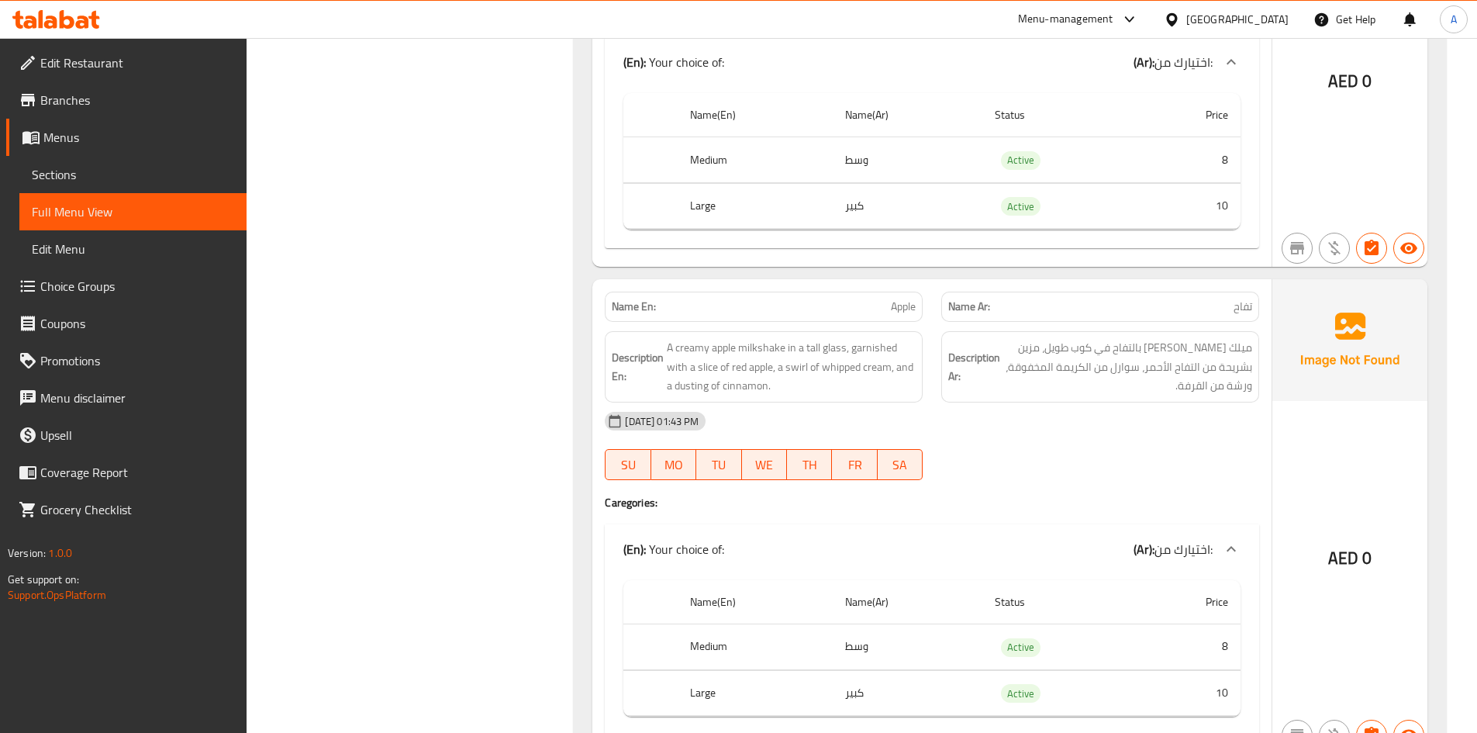
scroll to position [4694, 0]
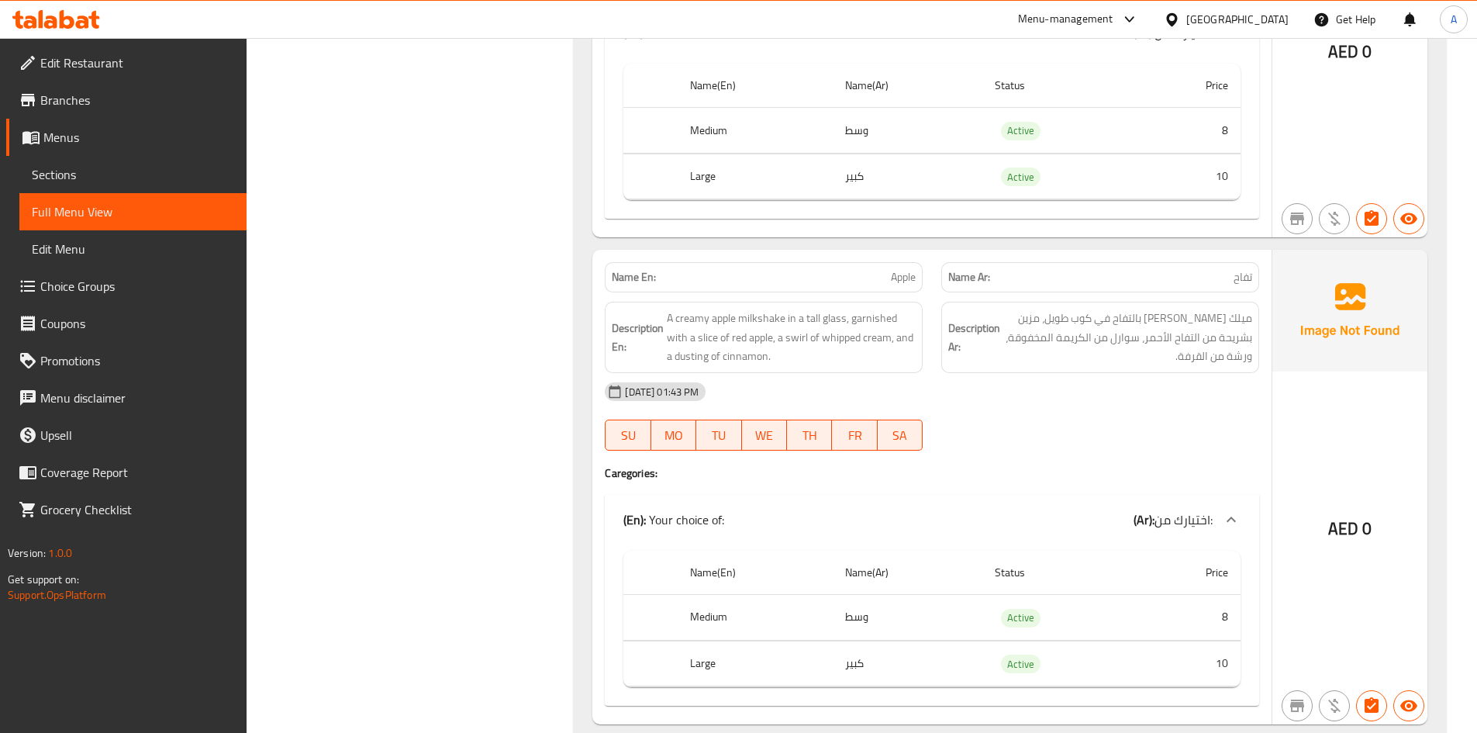
drag, startPoint x: 1488, startPoint y: 456, endPoint x: 1488, endPoint y: 413, distance: 43.4
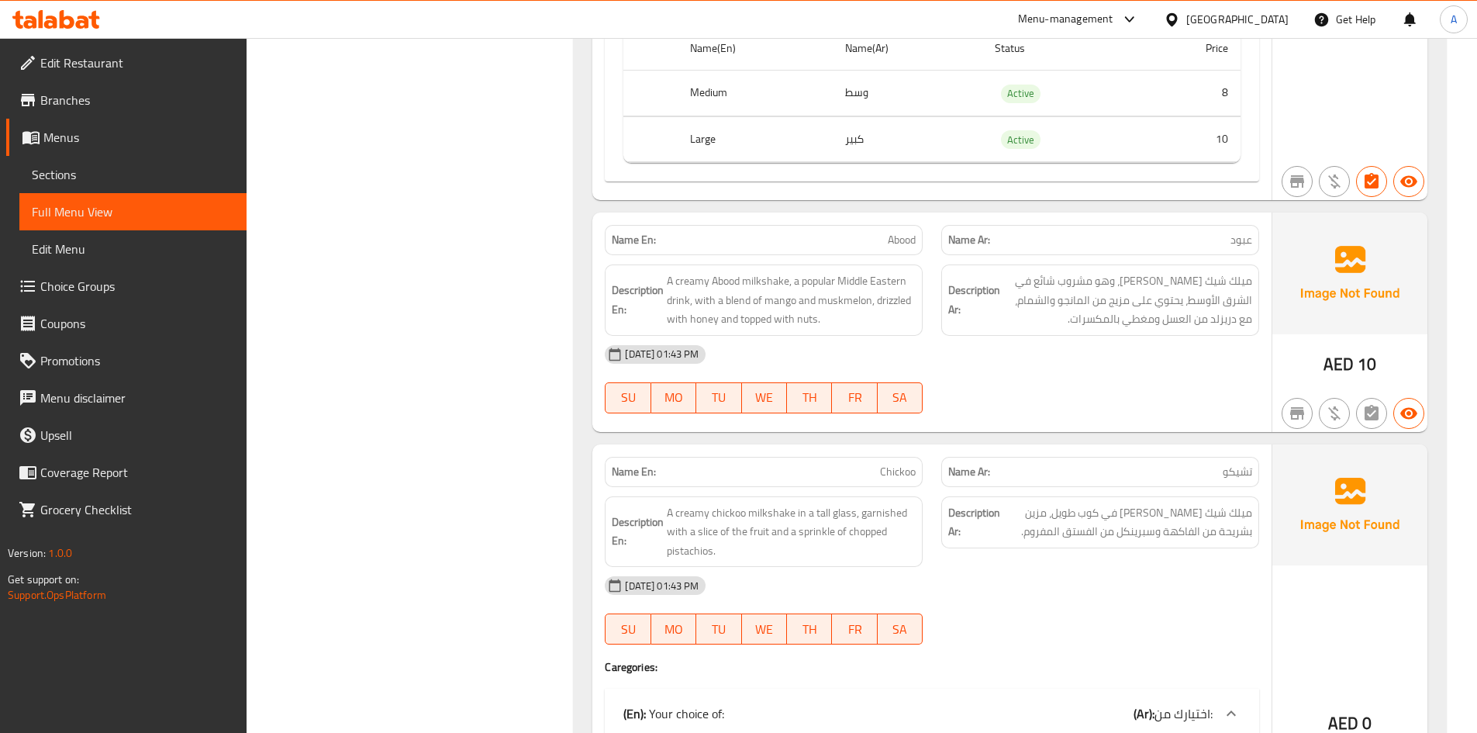
scroll to position [5471, 0]
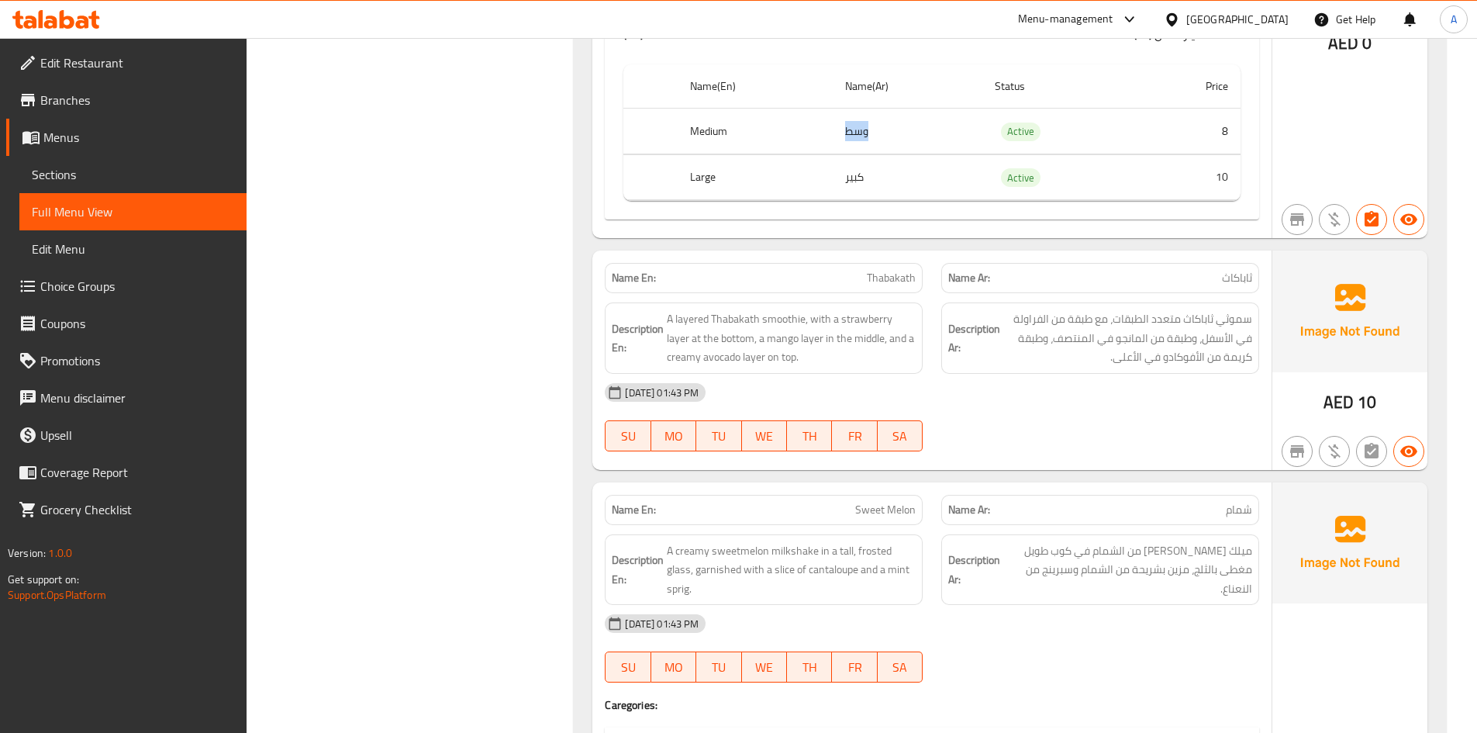
scroll to position [5908, 0]
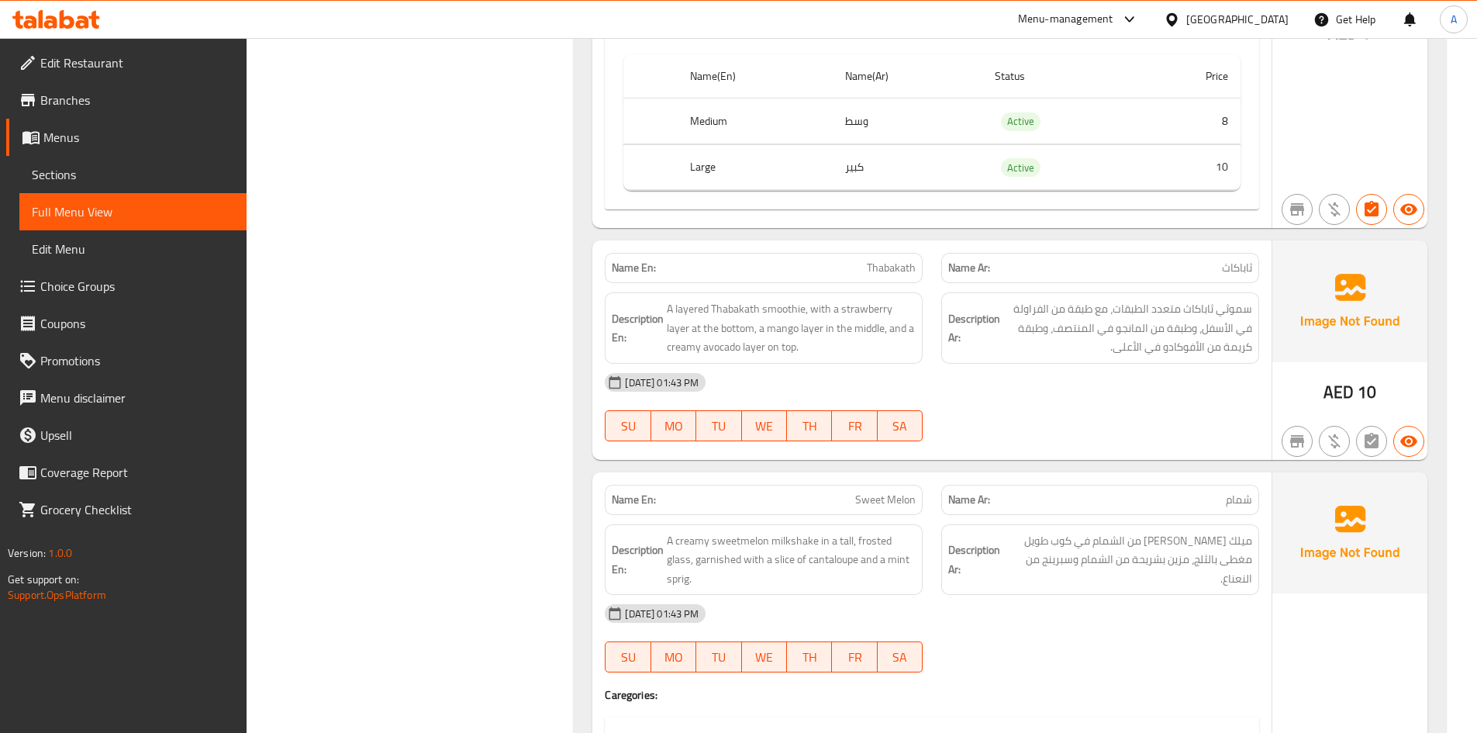
click at [1210, 253] on div "Name Ar: ثاباكاث" at bounding box center [1100, 268] width 318 height 30
click at [925, 243] on div "Name En: Thabakath" at bounding box center [764, 267] width 337 height 49
click at [1220, 240] on div "Name En: Thabakath Name Ar: ثاباكاث Description En: A layered Thabakath smoothi…" at bounding box center [931, 349] width 679 height 219
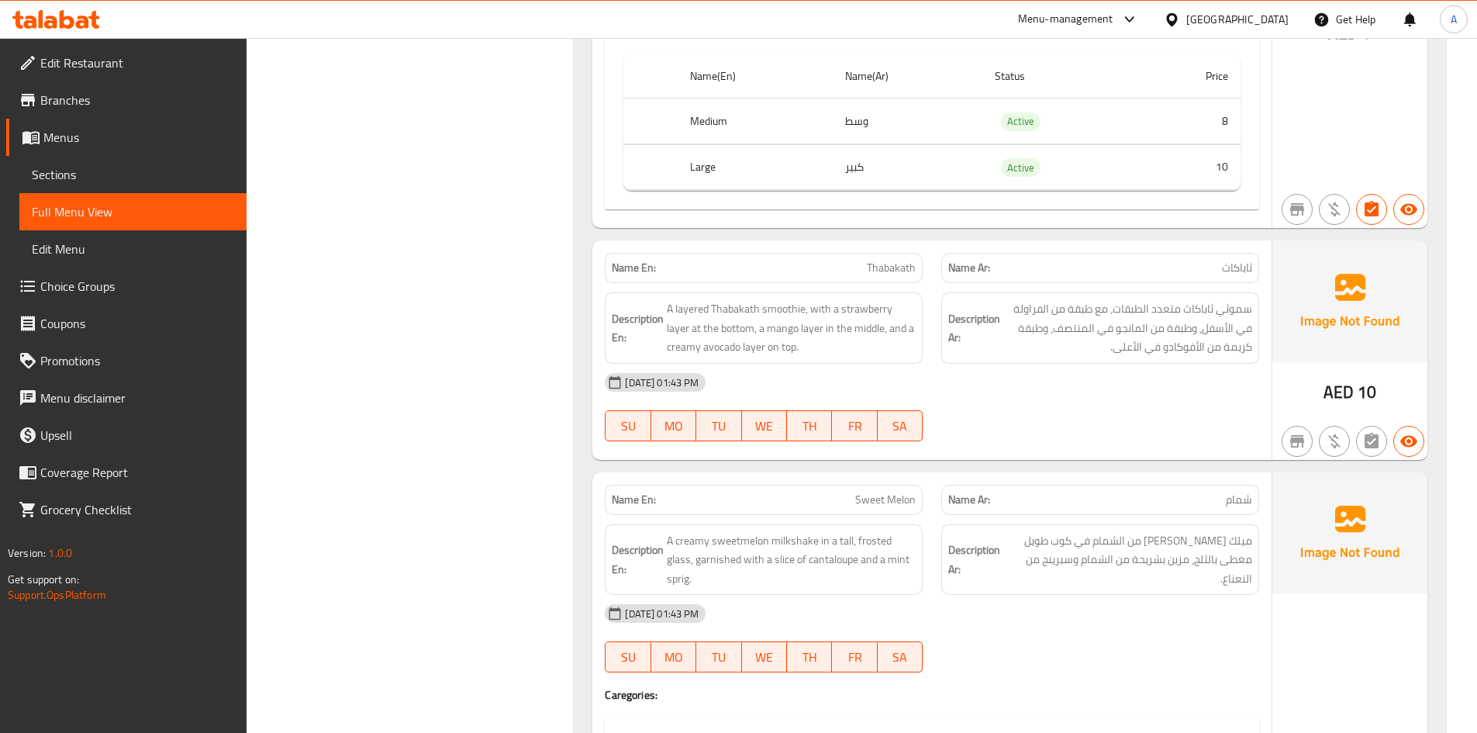
click at [1227, 283] on div "Description Ar: سموثي ثاباكاث متعدد الطبقات، مع طبقة من الفراولة في الأسفل، وطب…" at bounding box center [1100, 328] width 337 height 90
click at [1238, 260] on span "ثاباكاث" at bounding box center [1237, 268] width 30 height 16
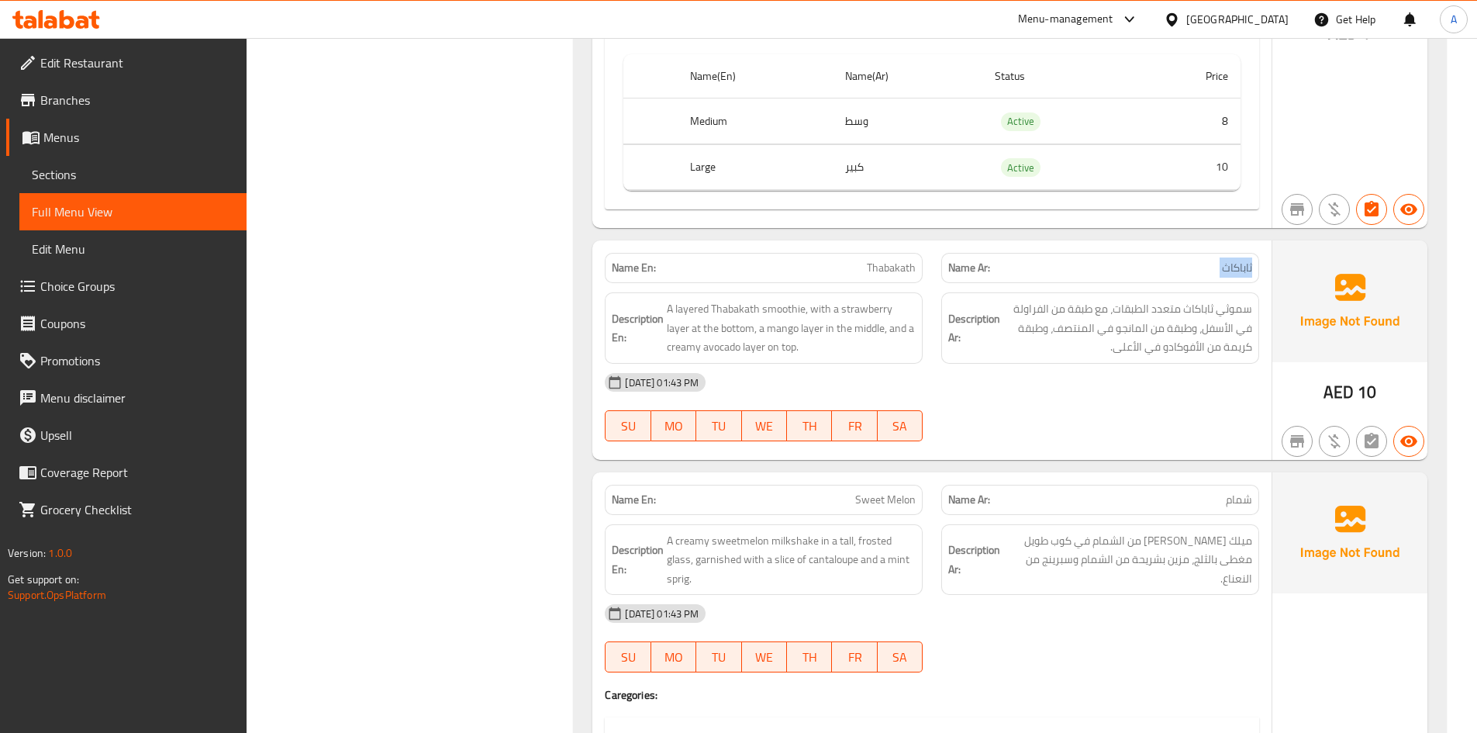
copy span "ثاباكاث"
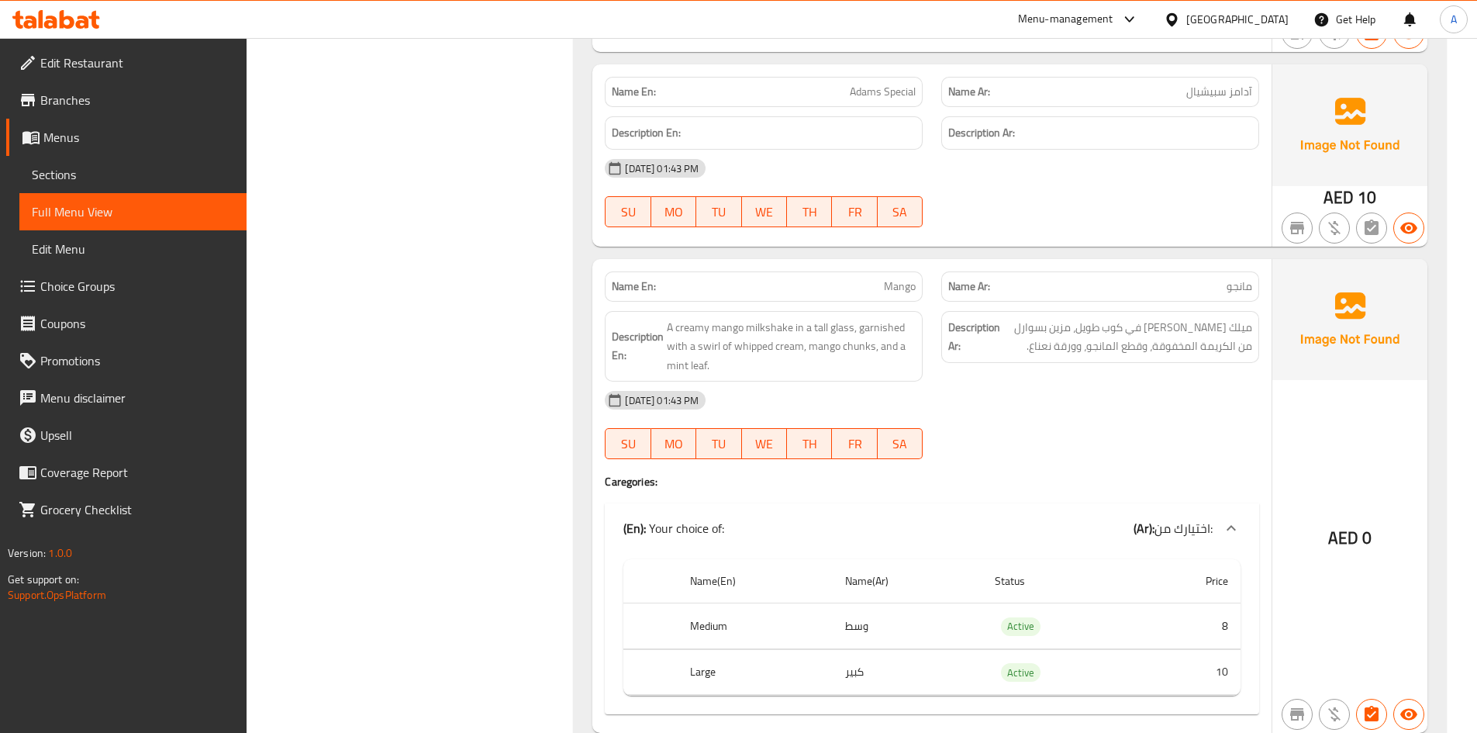
scroll to position [7540, 0]
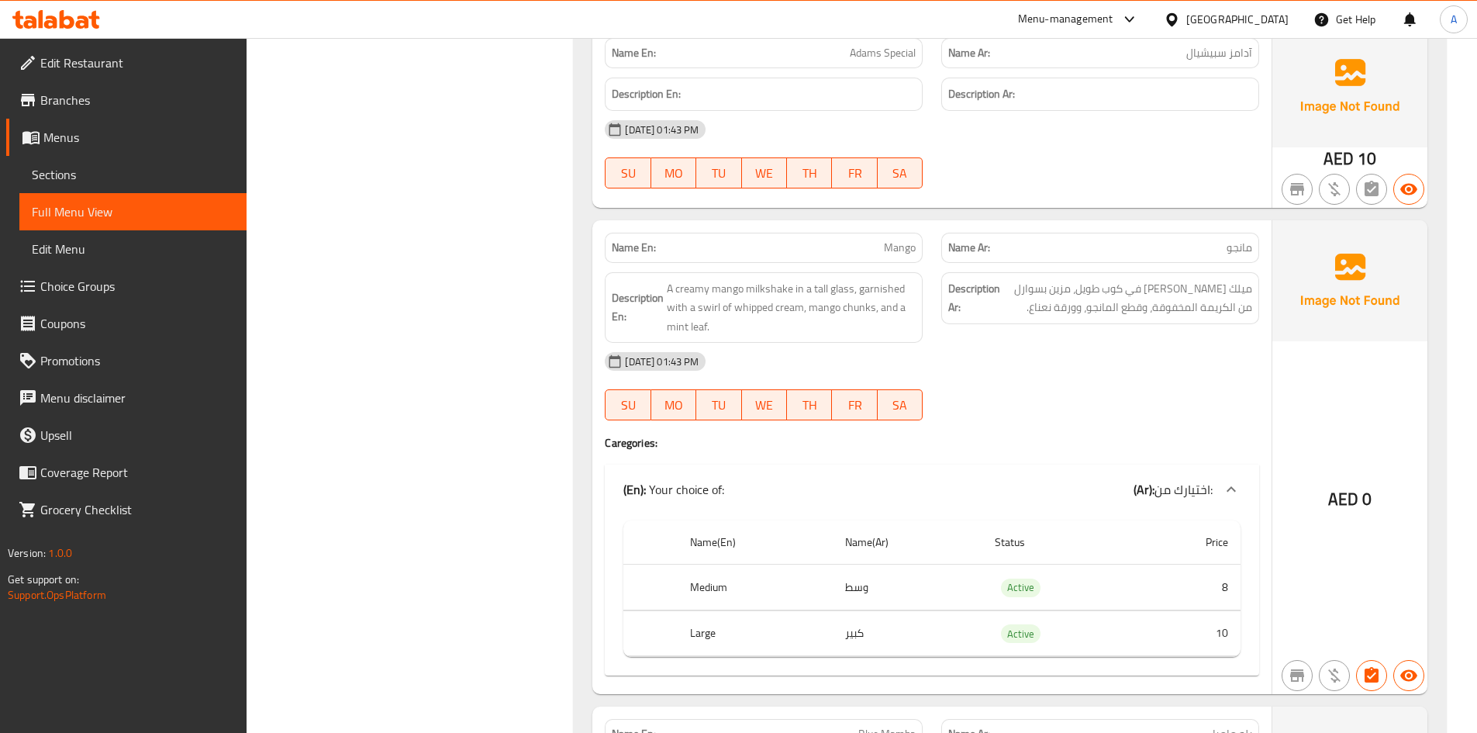
drag, startPoint x: 1488, startPoint y: 571, endPoint x: 1487, endPoint y: 650, distance: 78.3
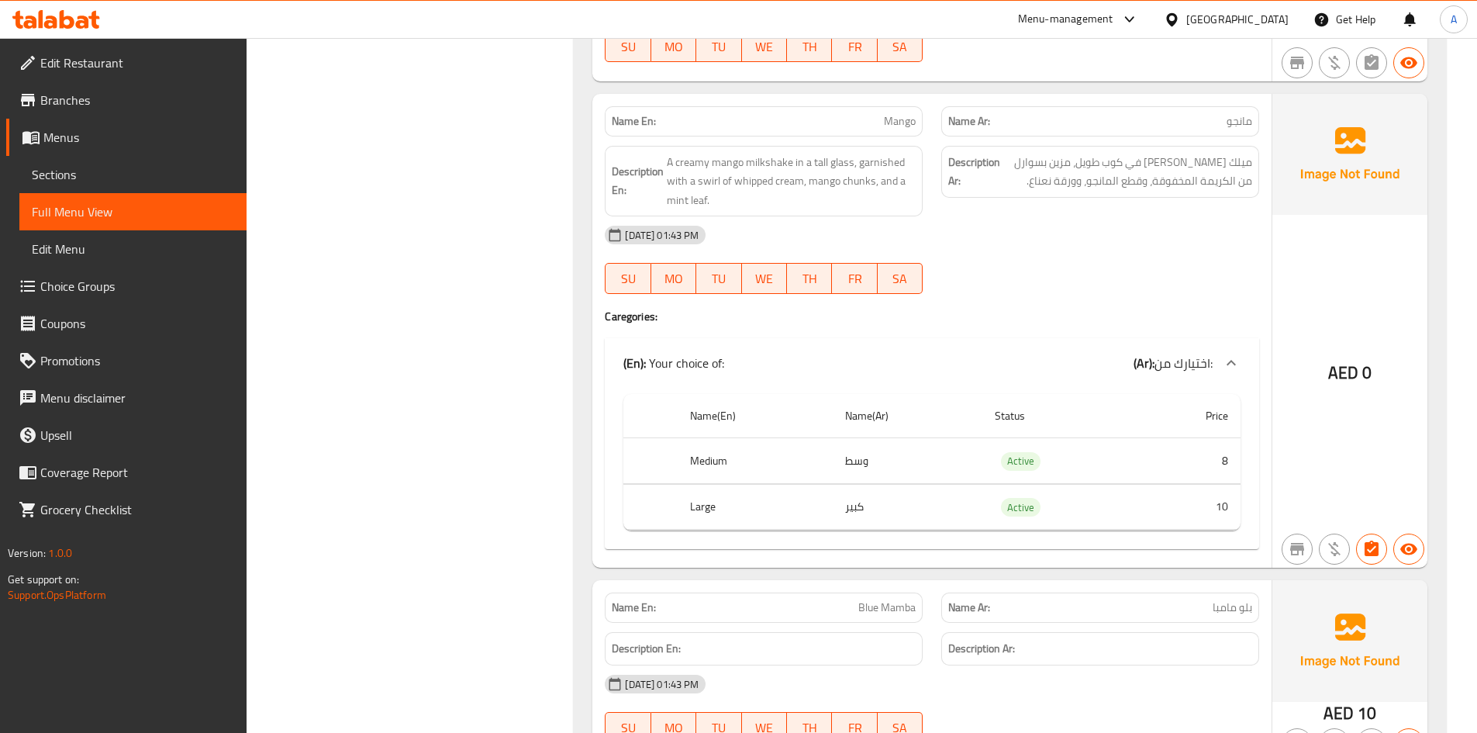
scroll to position [7997, 0]
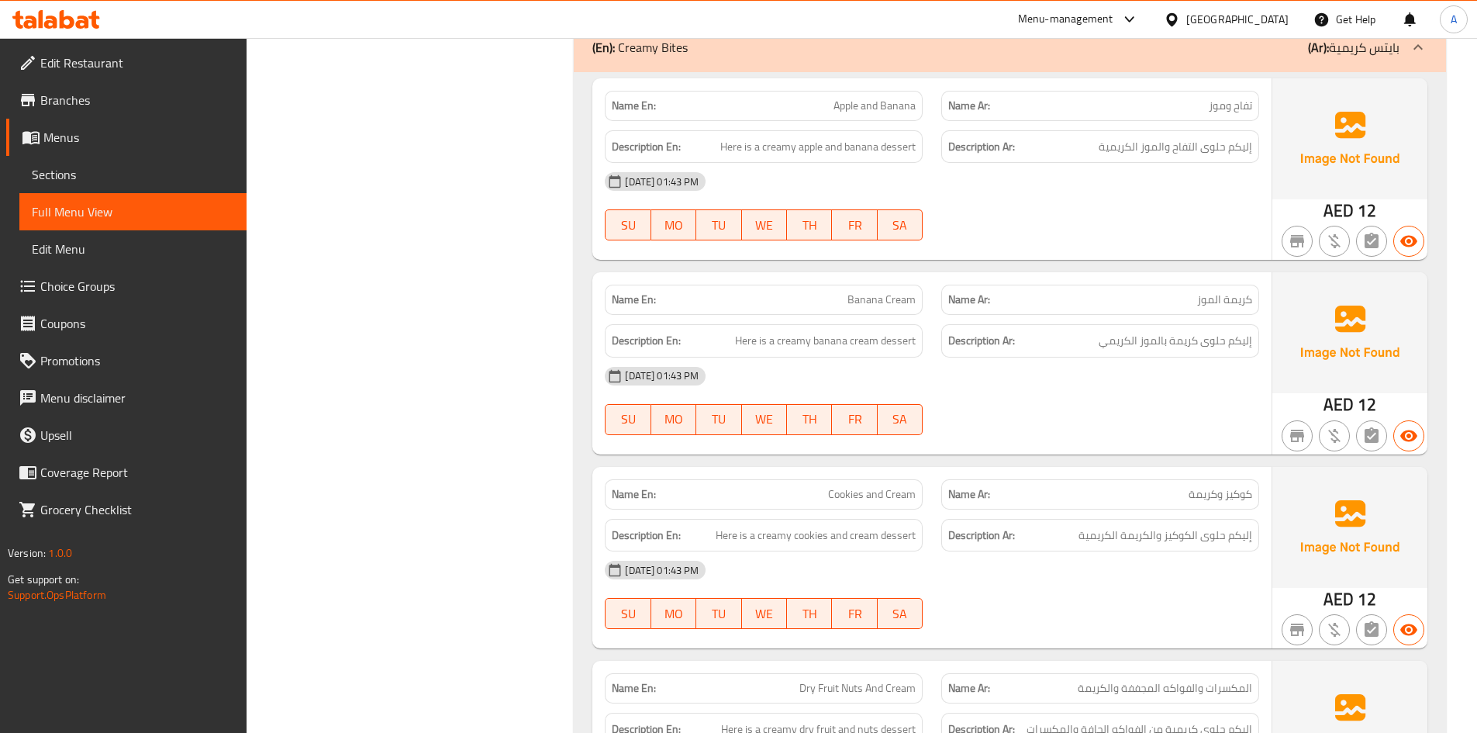
scroll to position [8417, 0]
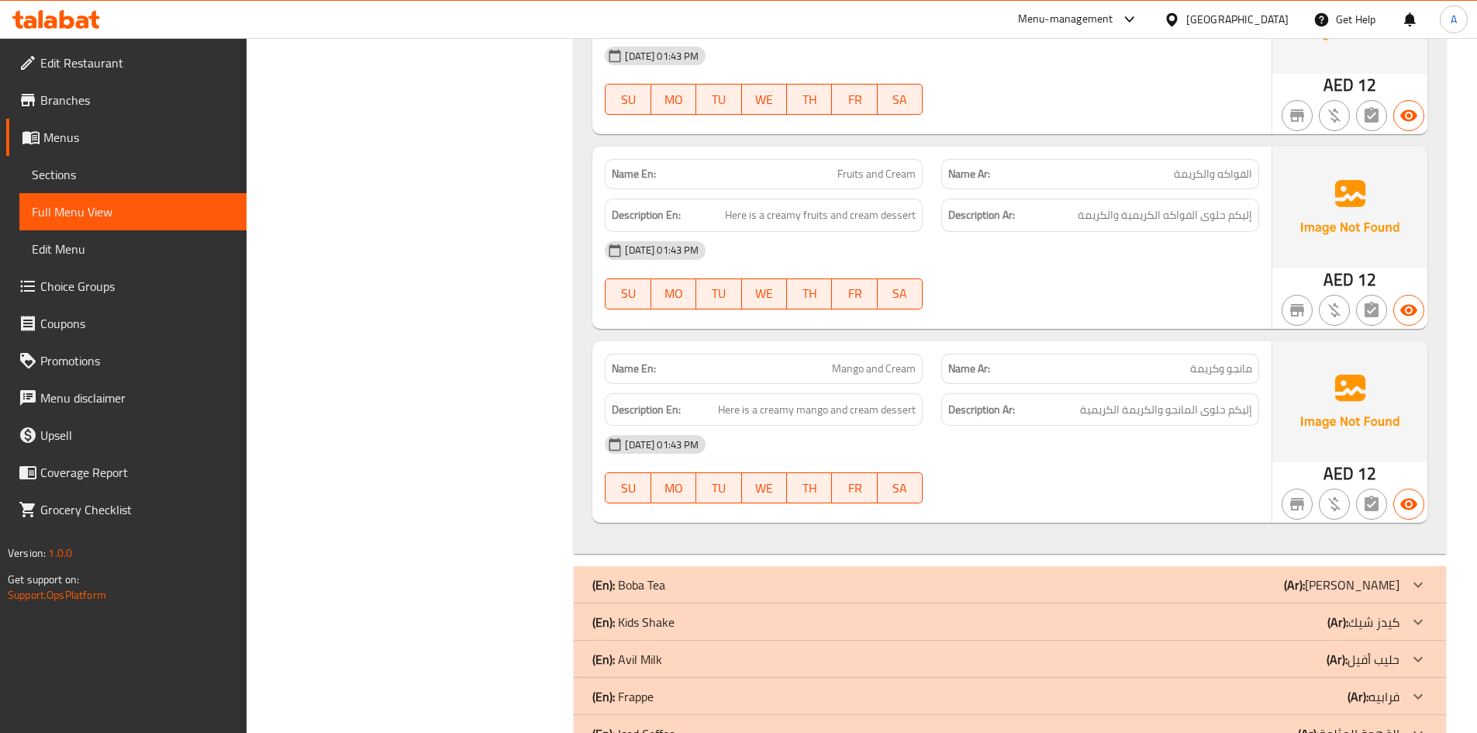
scroll to position [9280, 0]
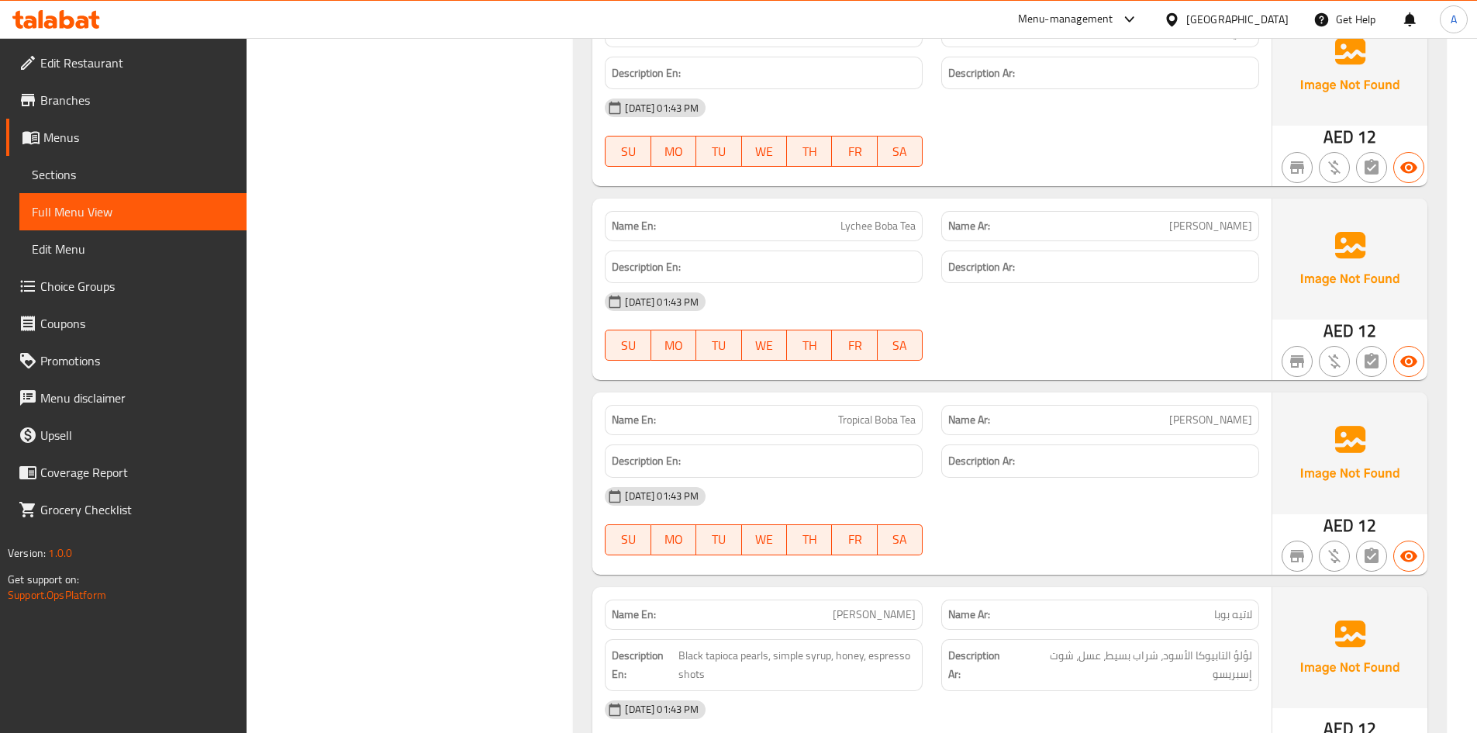
scroll to position [10552, 0]
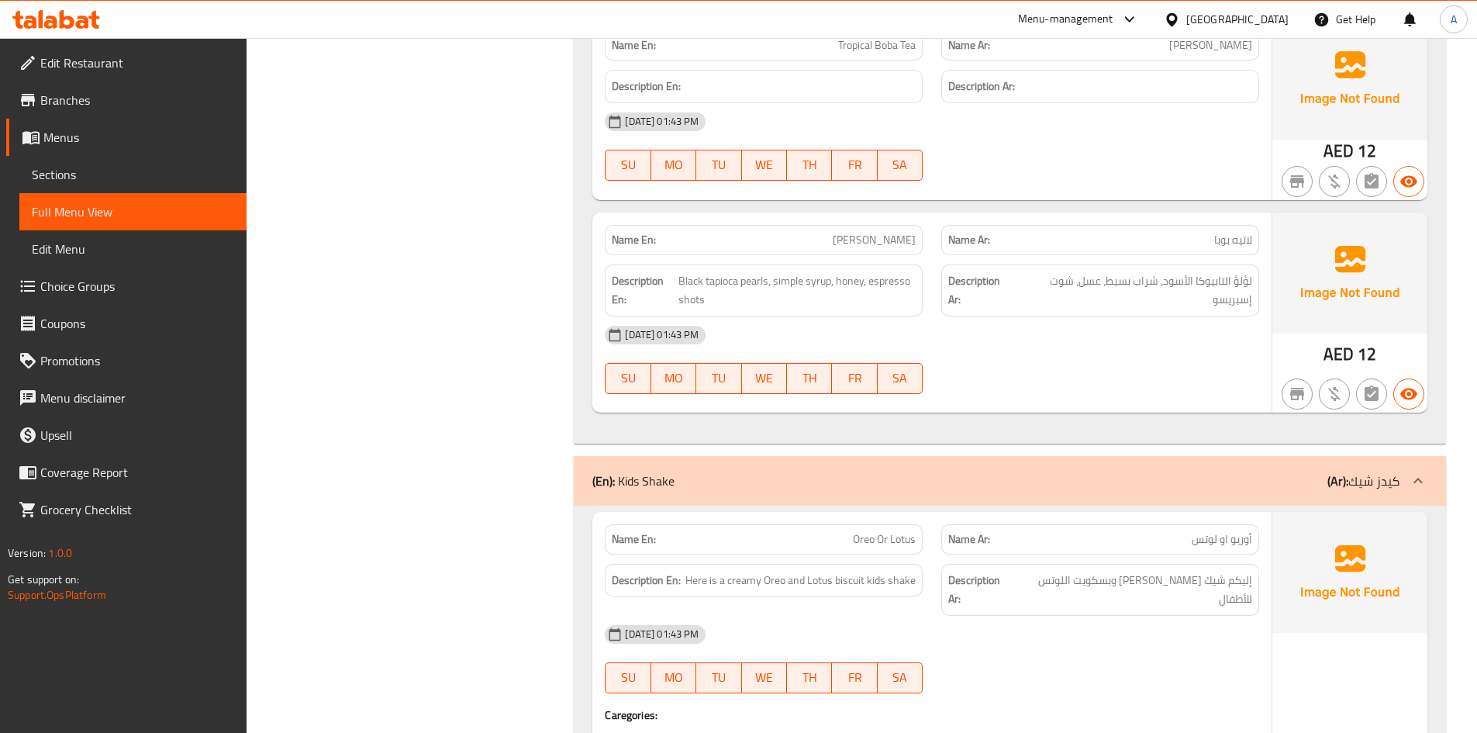
scroll to position [10438, 0]
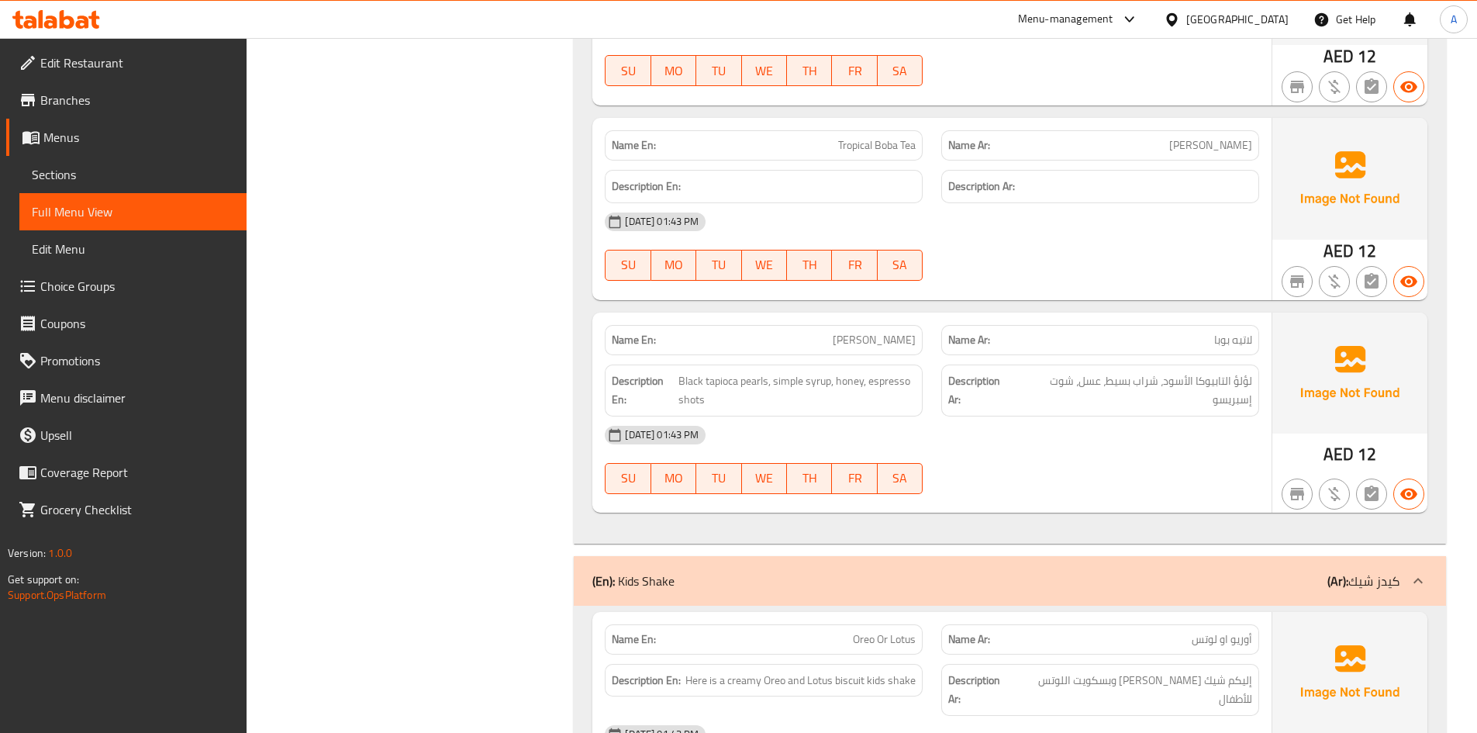
drag, startPoint x: 1488, startPoint y: 609, endPoint x: 1466, endPoint y: 605, distance: 22.2
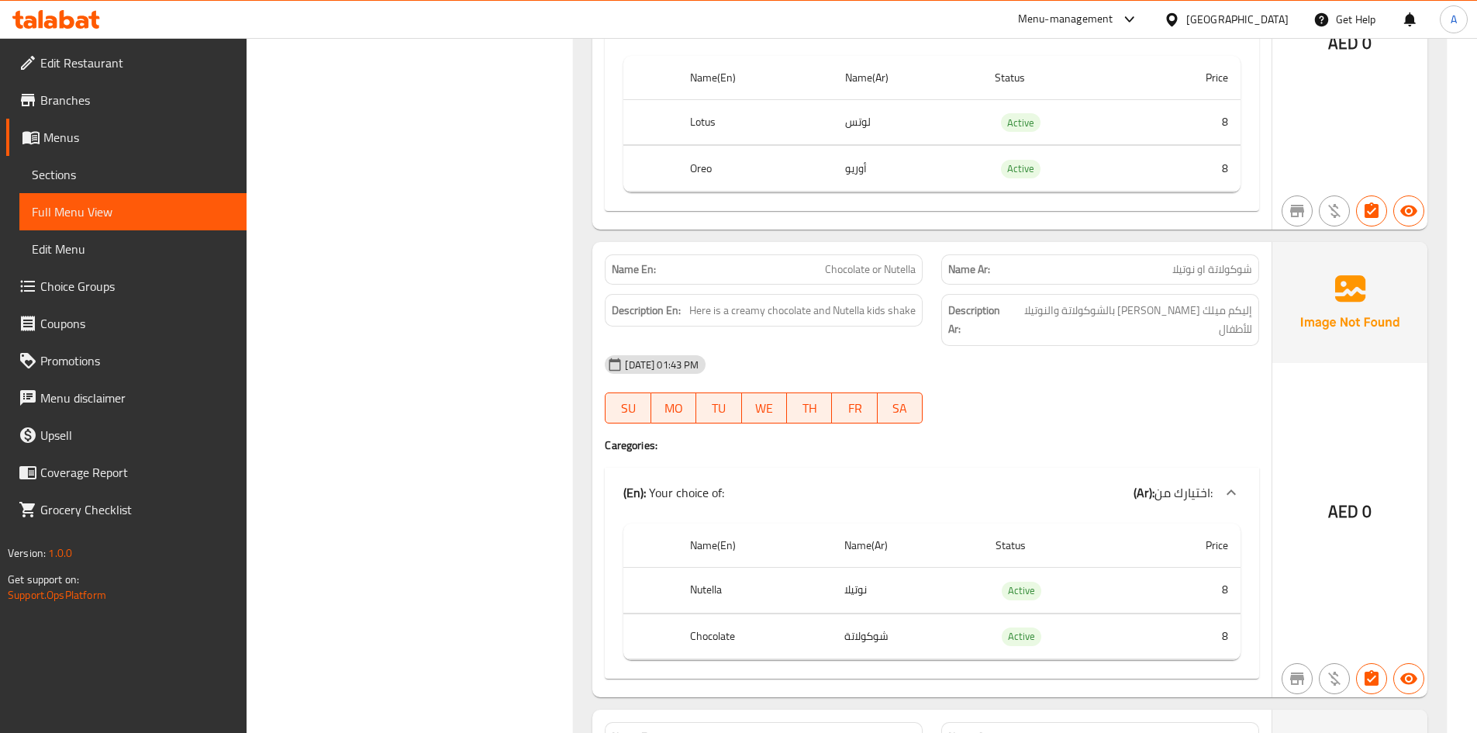
scroll to position [12161, 0]
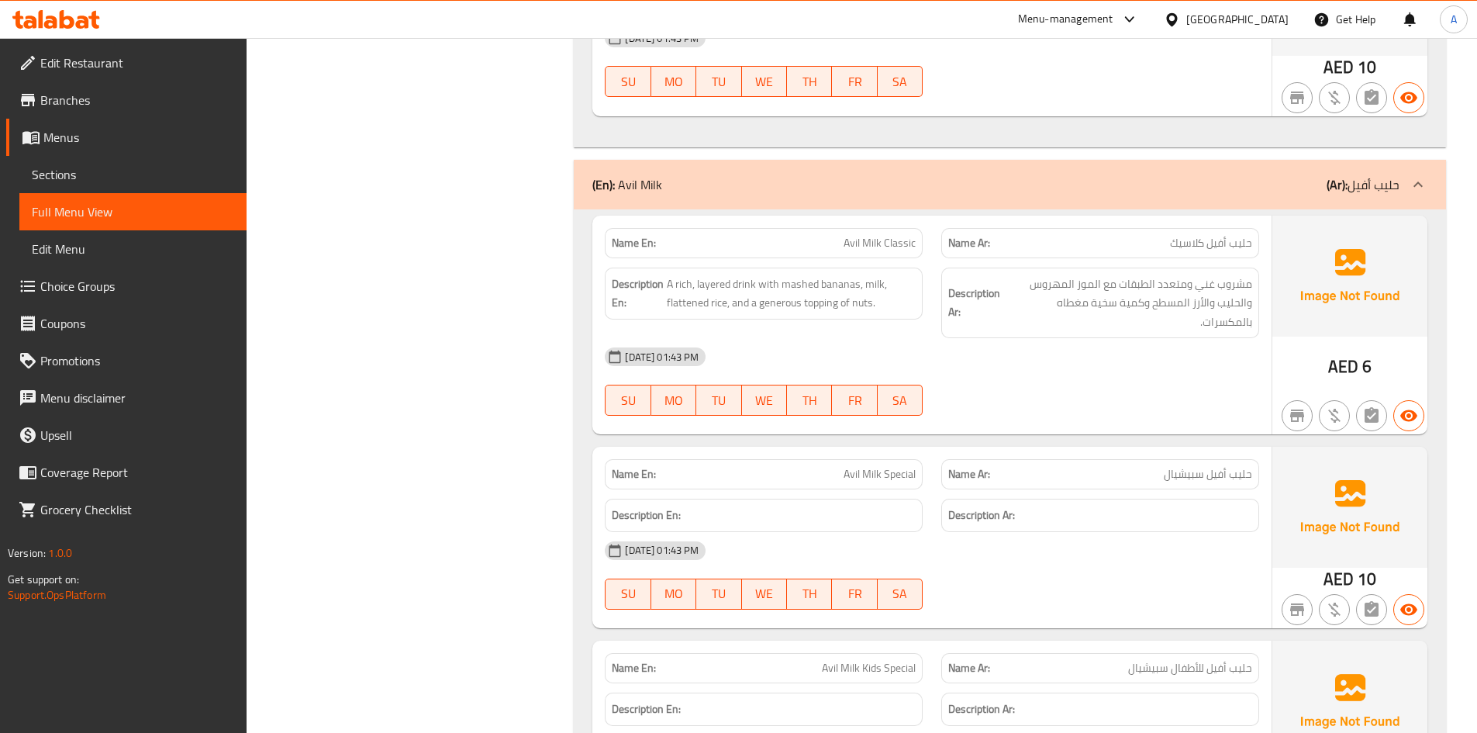
scroll to position [12578, 0]
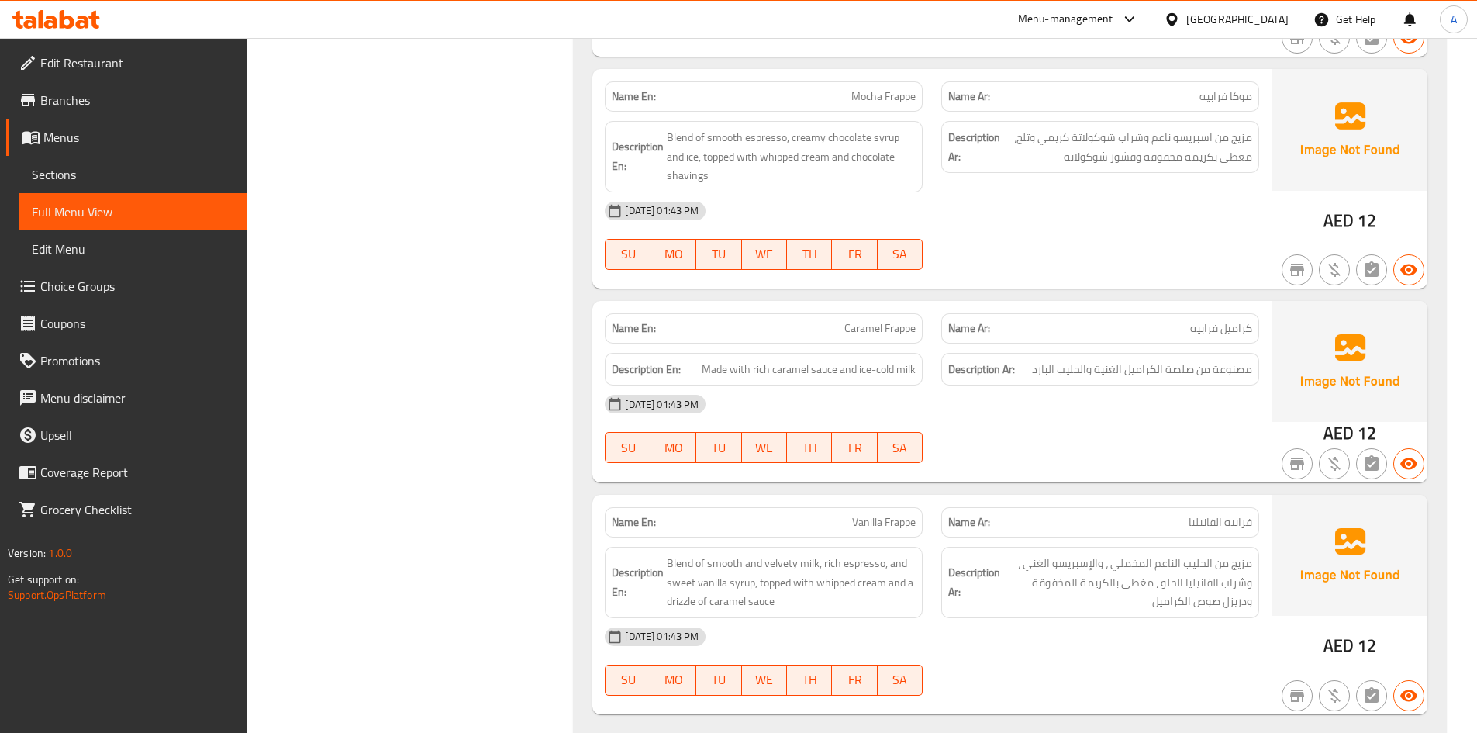
scroll to position [13925, 0]
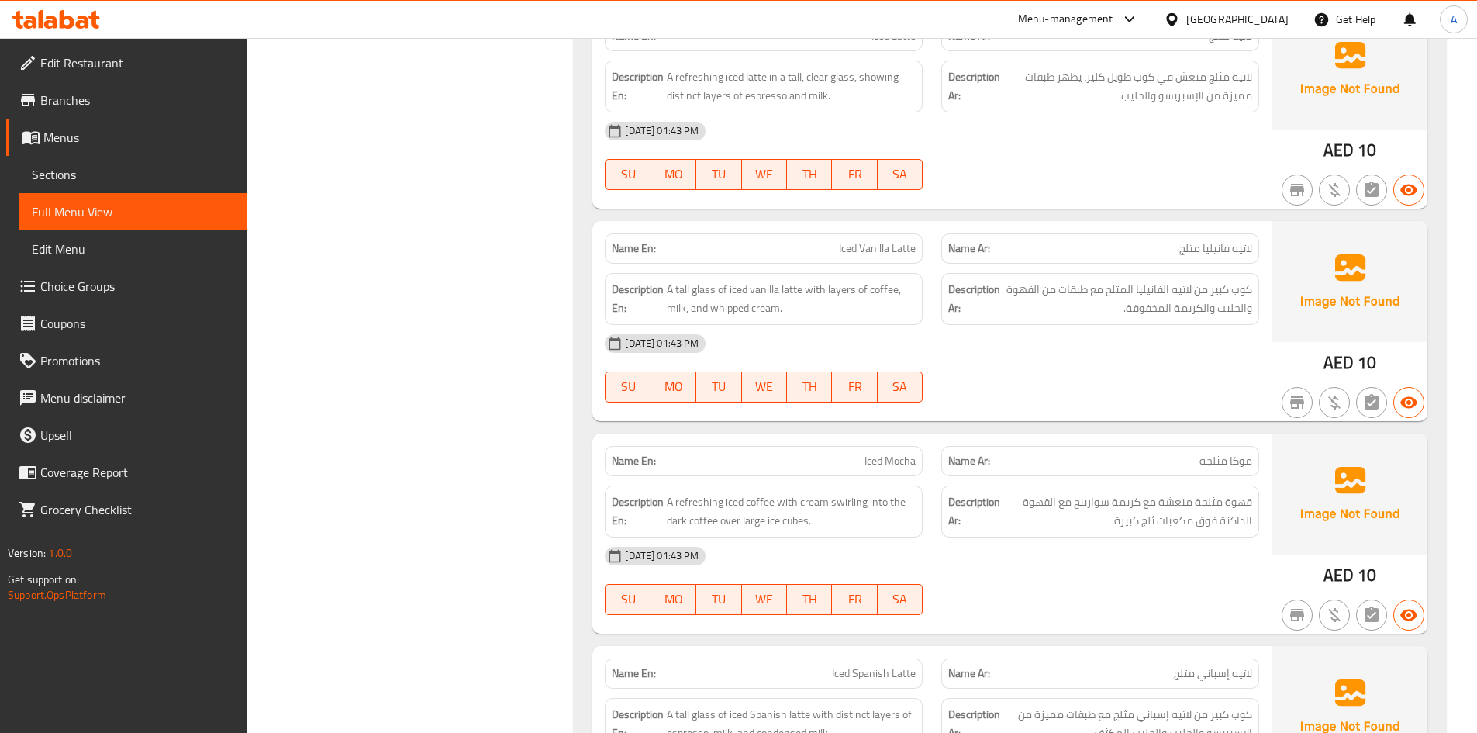
scroll to position [14866, 0]
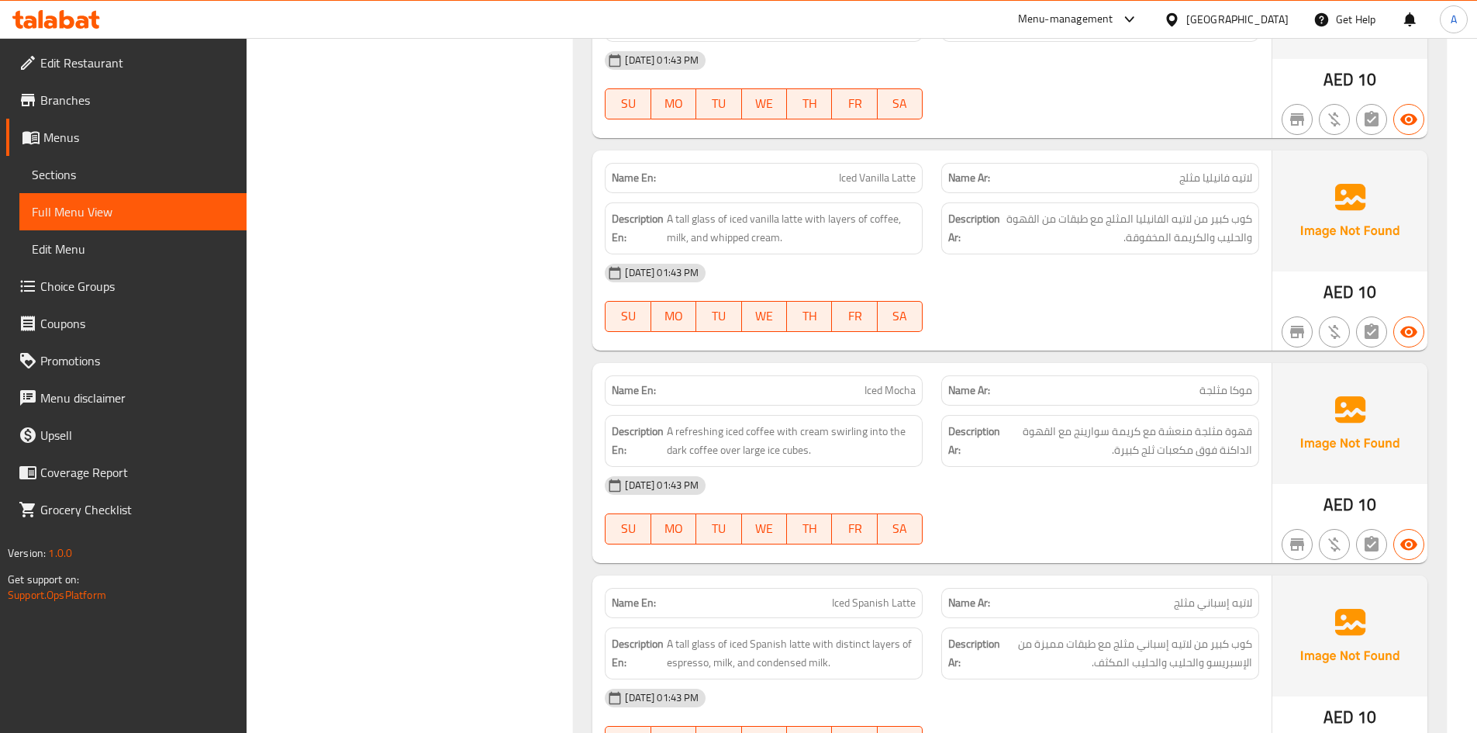
drag, startPoint x: 1488, startPoint y: 665, endPoint x: 1476, endPoint y: 690, distance: 28.1
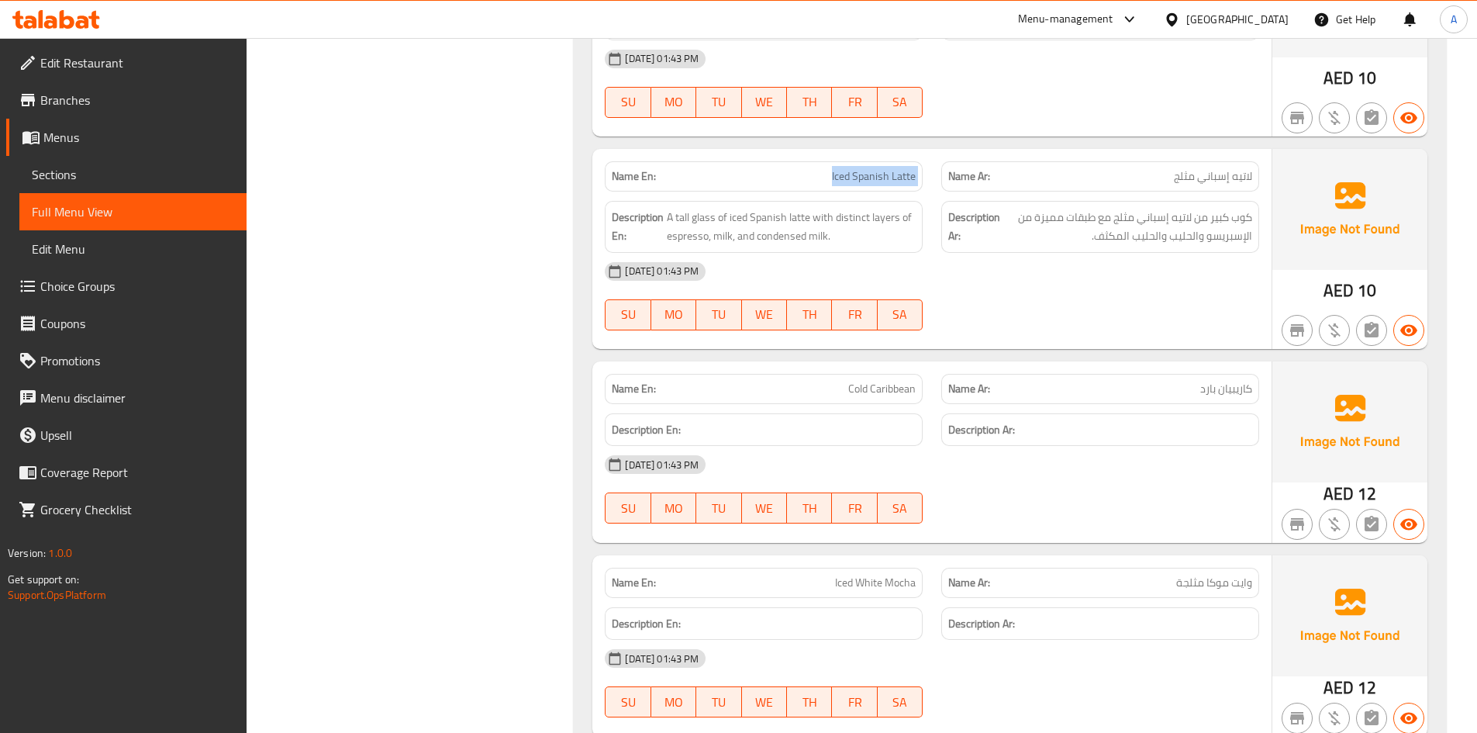
scroll to position [15328, 0]
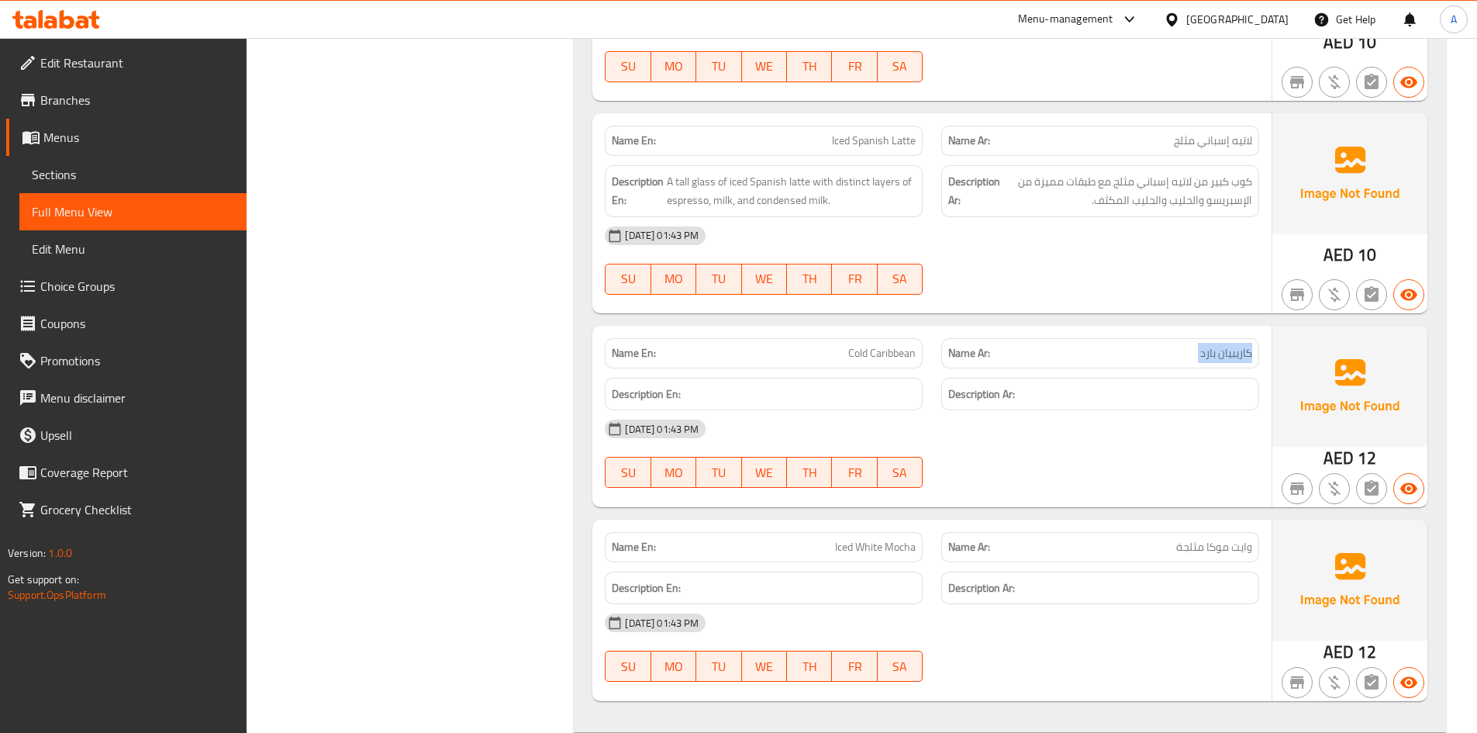
drag, startPoint x: 873, startPoint y: 457, endPoint x: 1141, endPoint y: 426, distance: 270.0
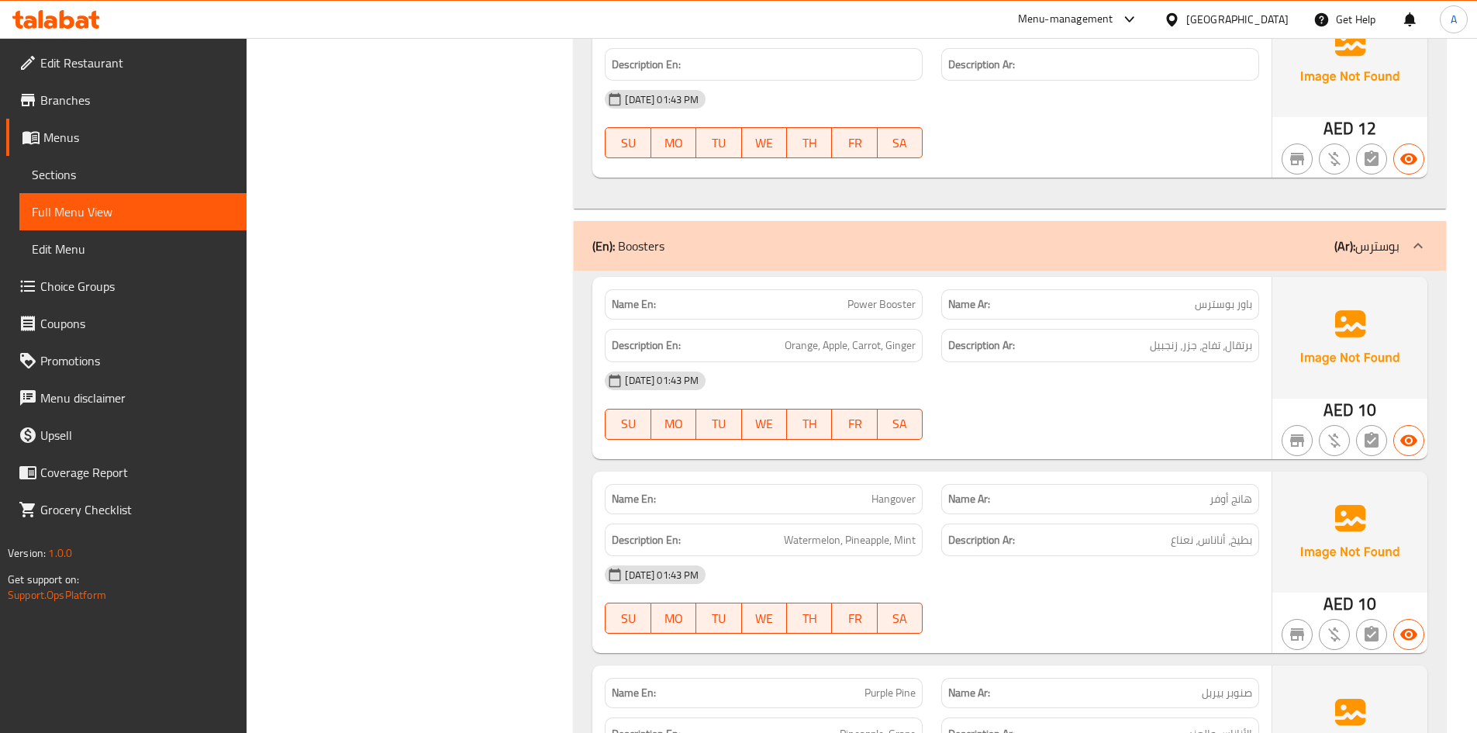
scroll to position [15926, 0]
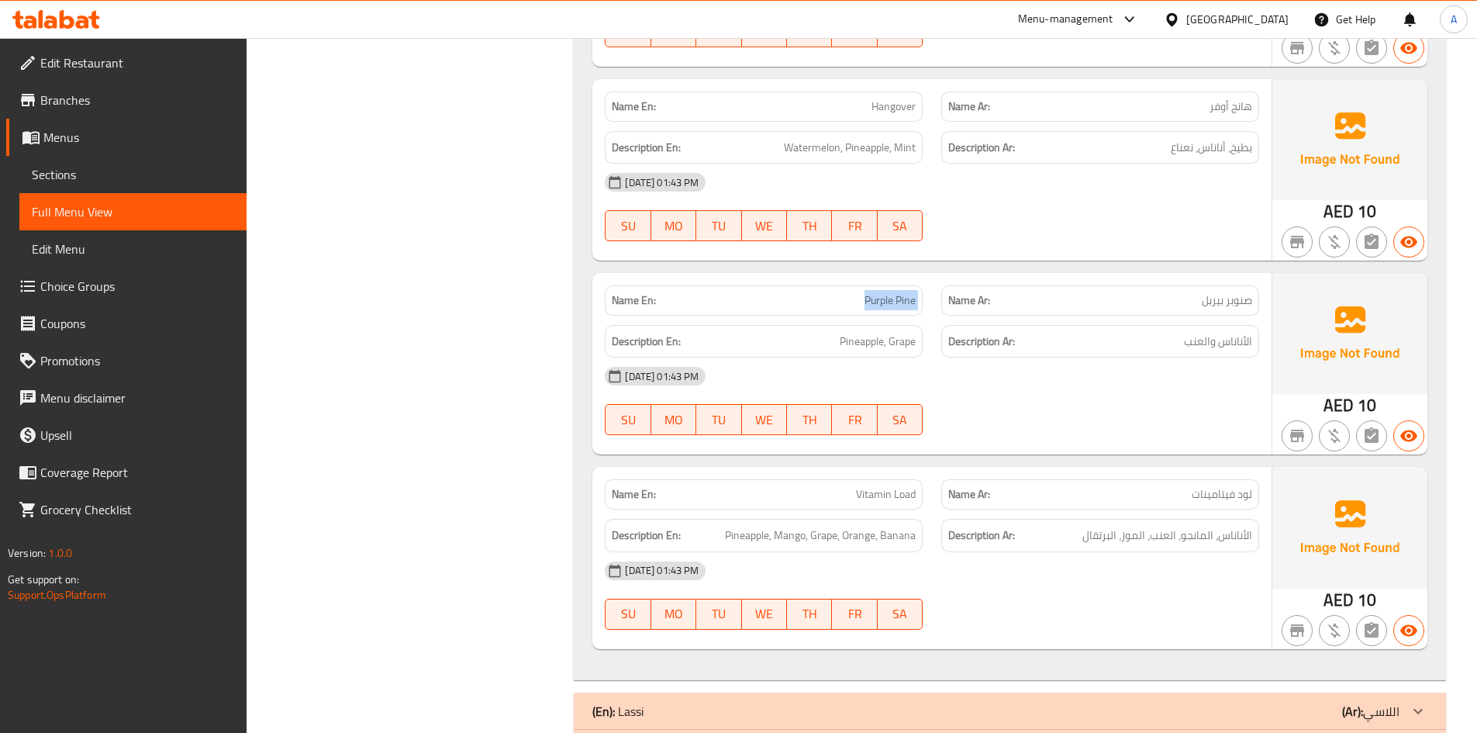
scroll to position [16251, 0]
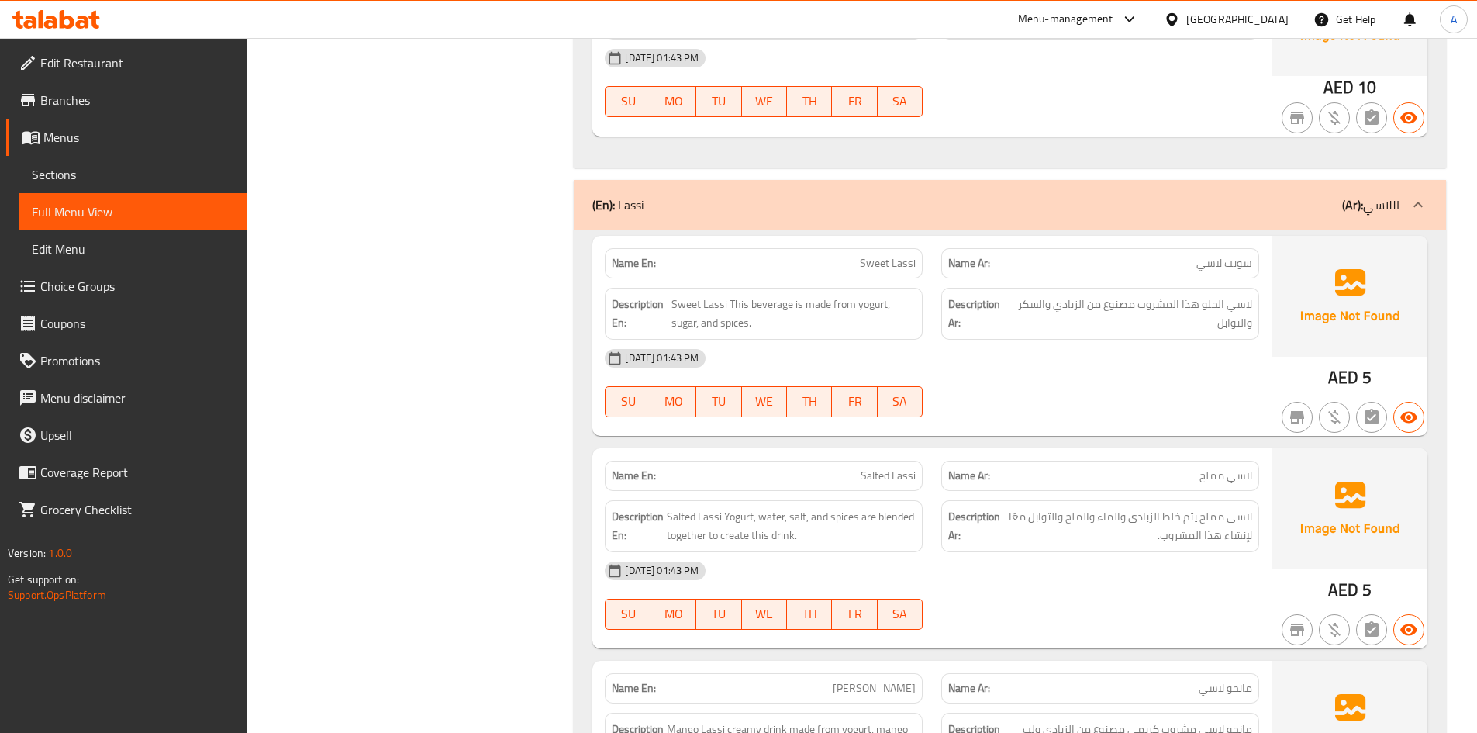
scroll to position [16820, 0]
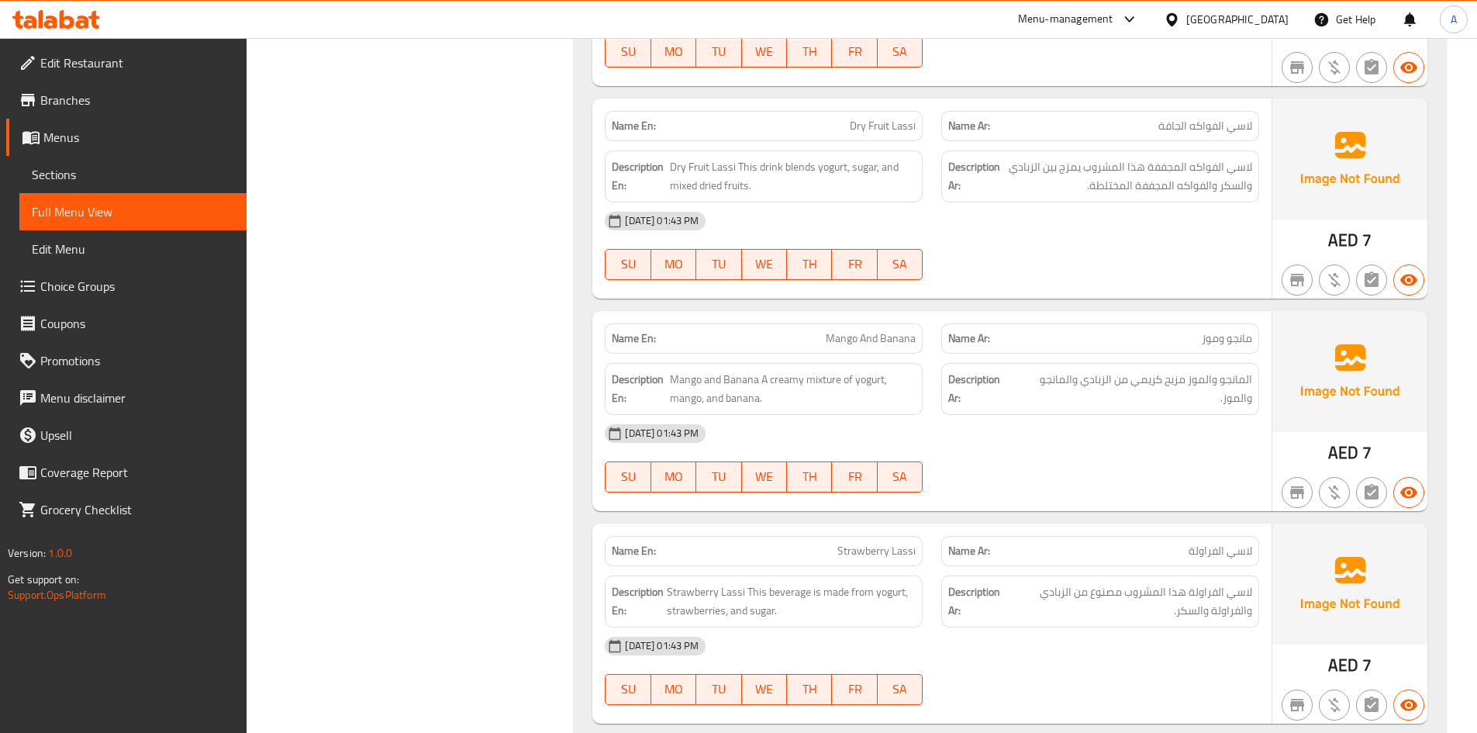
scroll to position [18392, 0]
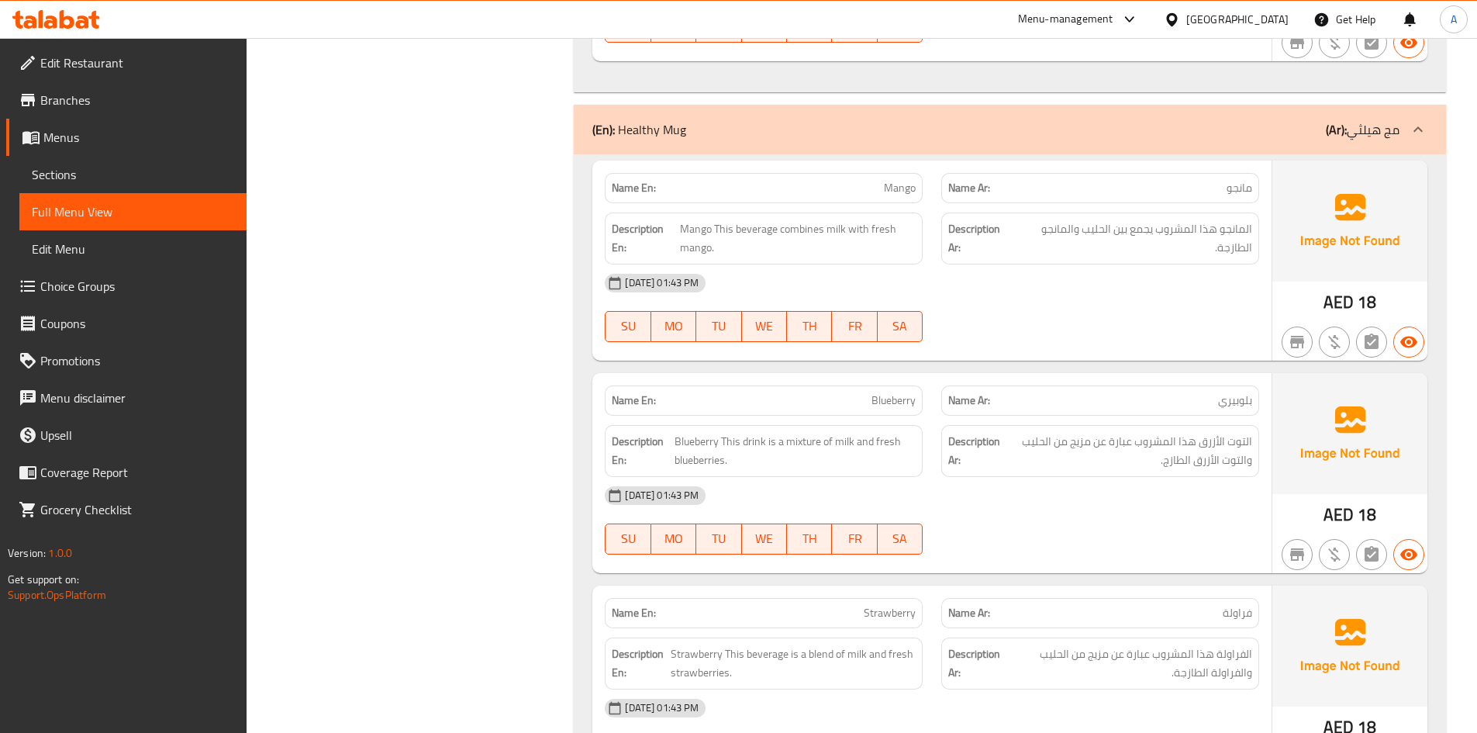
scroll to position [19074, 0]
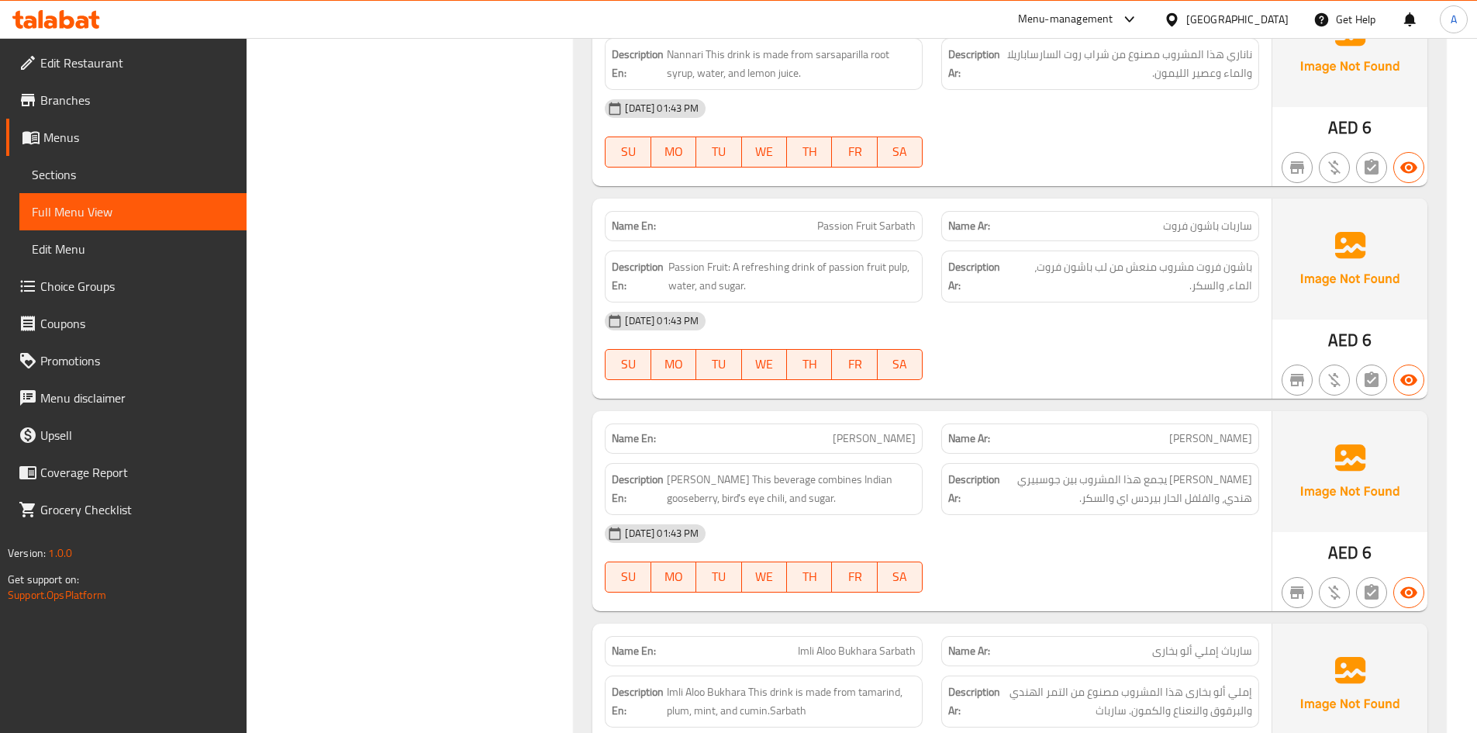
scroll to position [20424, 0]
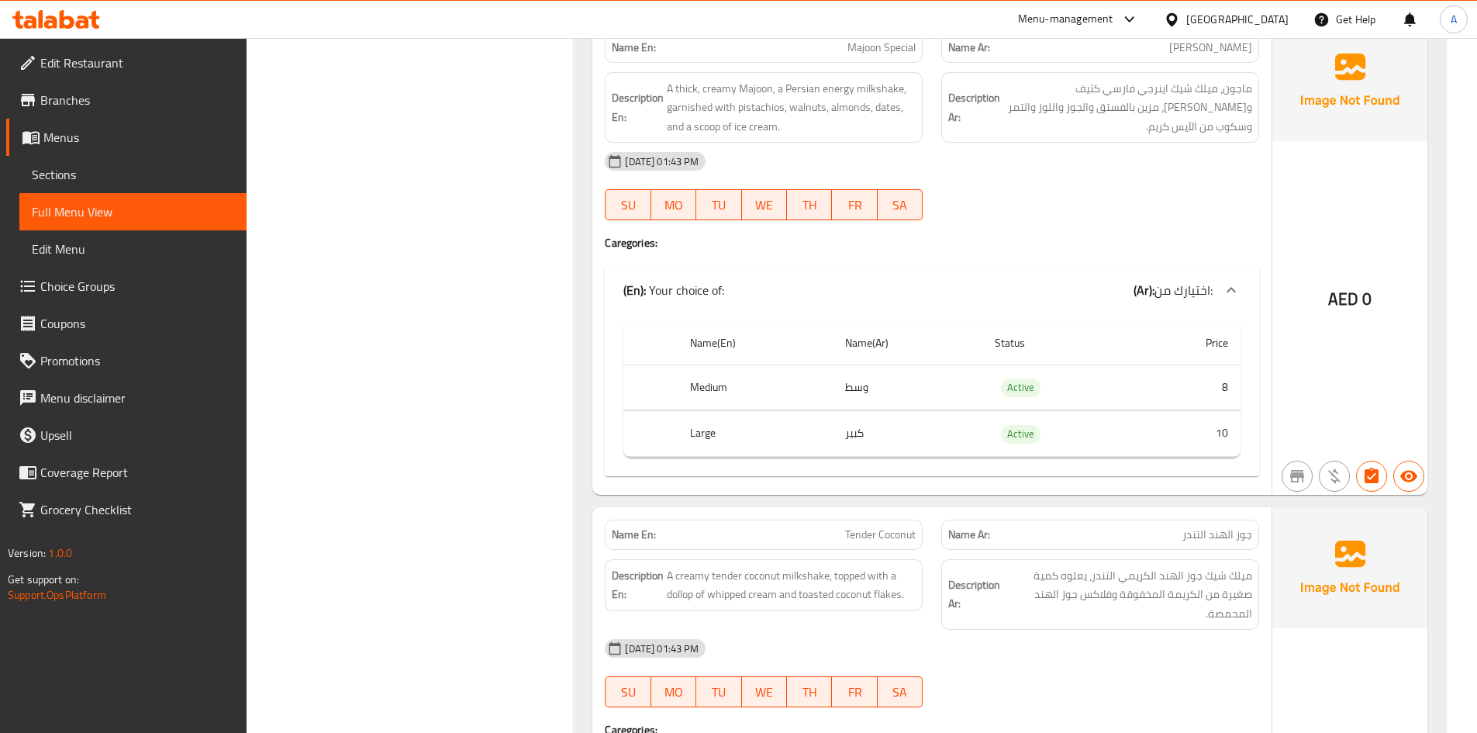
scroll to position [0, 0]
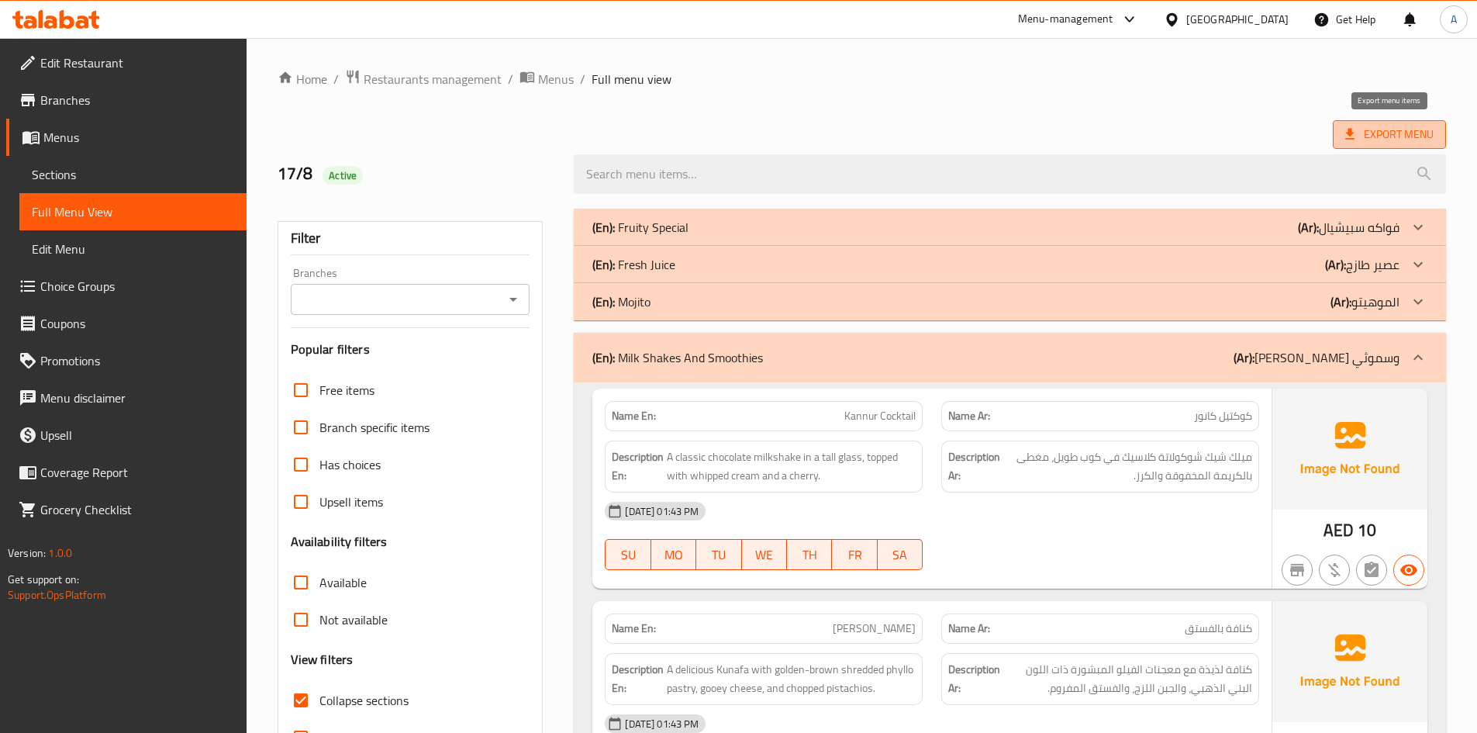
click at [1348, 137] on icon at bounding box center [1350, 134] width 16 height 16
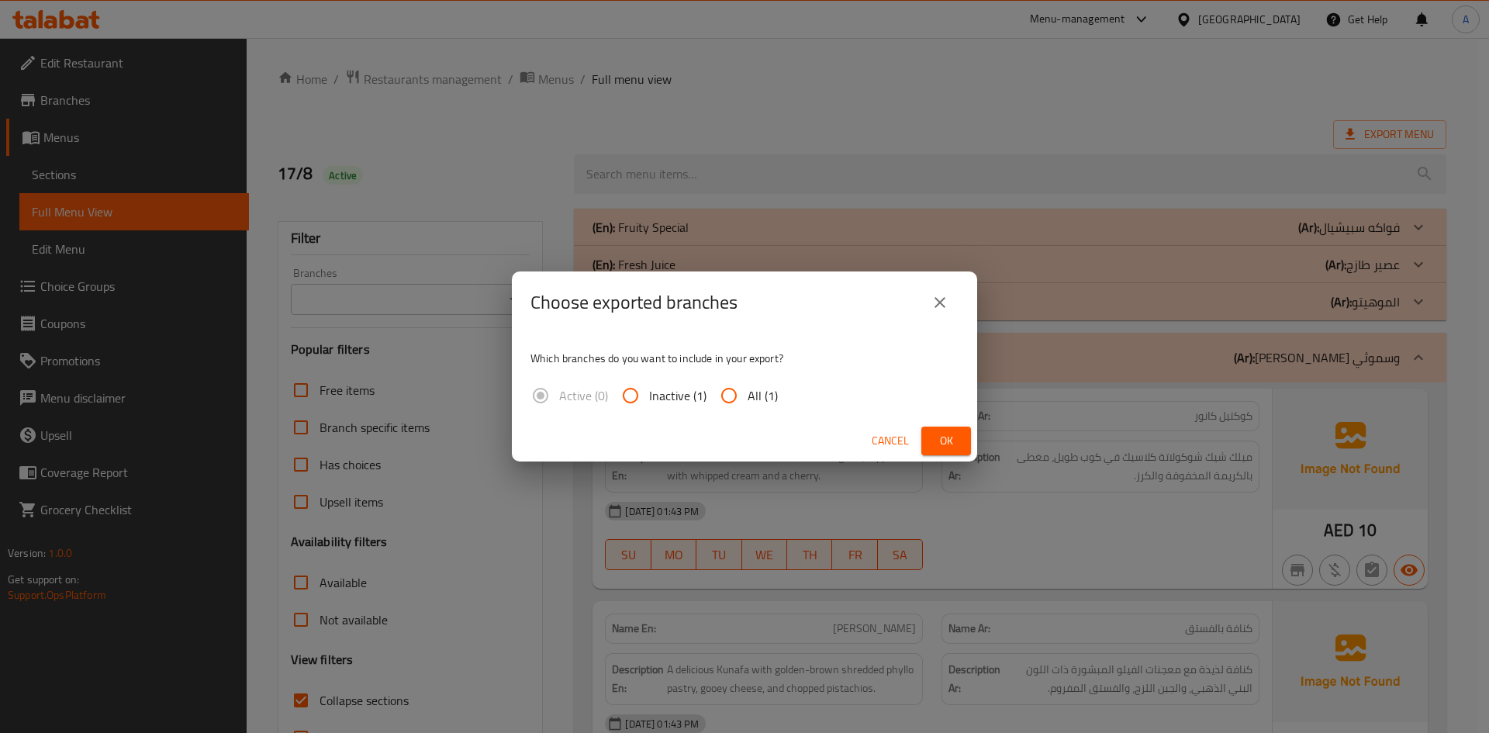
click at [762, 386] on span "All (1)" at bounding box center [763, 395] width 30 height 19
click at [748, 384] on input "All (1)" at bounding box center [728, 395] width 37 height 37
radio input "true"
click at [991, 451] on div "Choose exported branches Which branches do you want to include in your export? …" at bounding box center [744, 366] width 1489 height 733
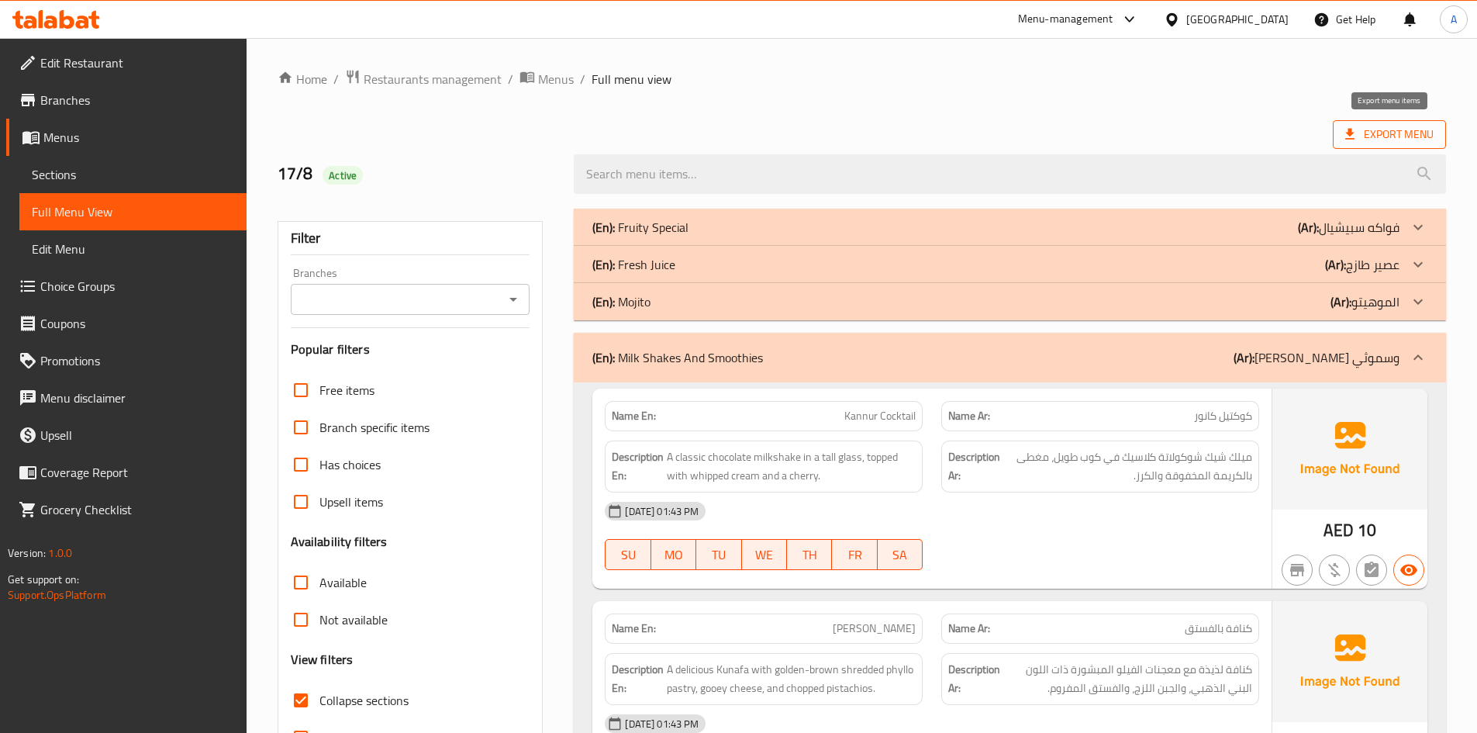
click at [1363, 138] on span "Export Menu" at bounding box center [1389, 134] width 88 height 19
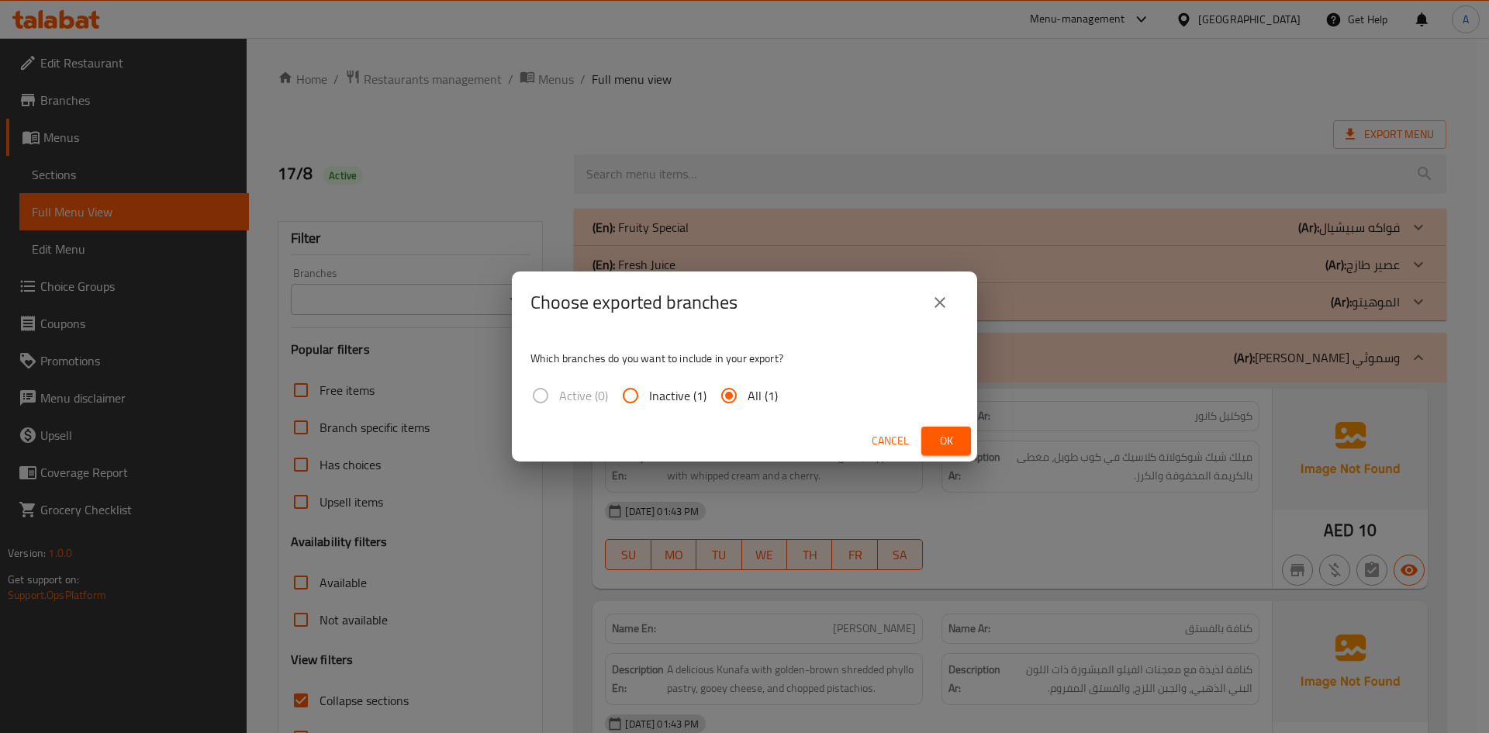
click at [959, 445] on button "Ok" at bounding box center [946, 440] width 50 height 29
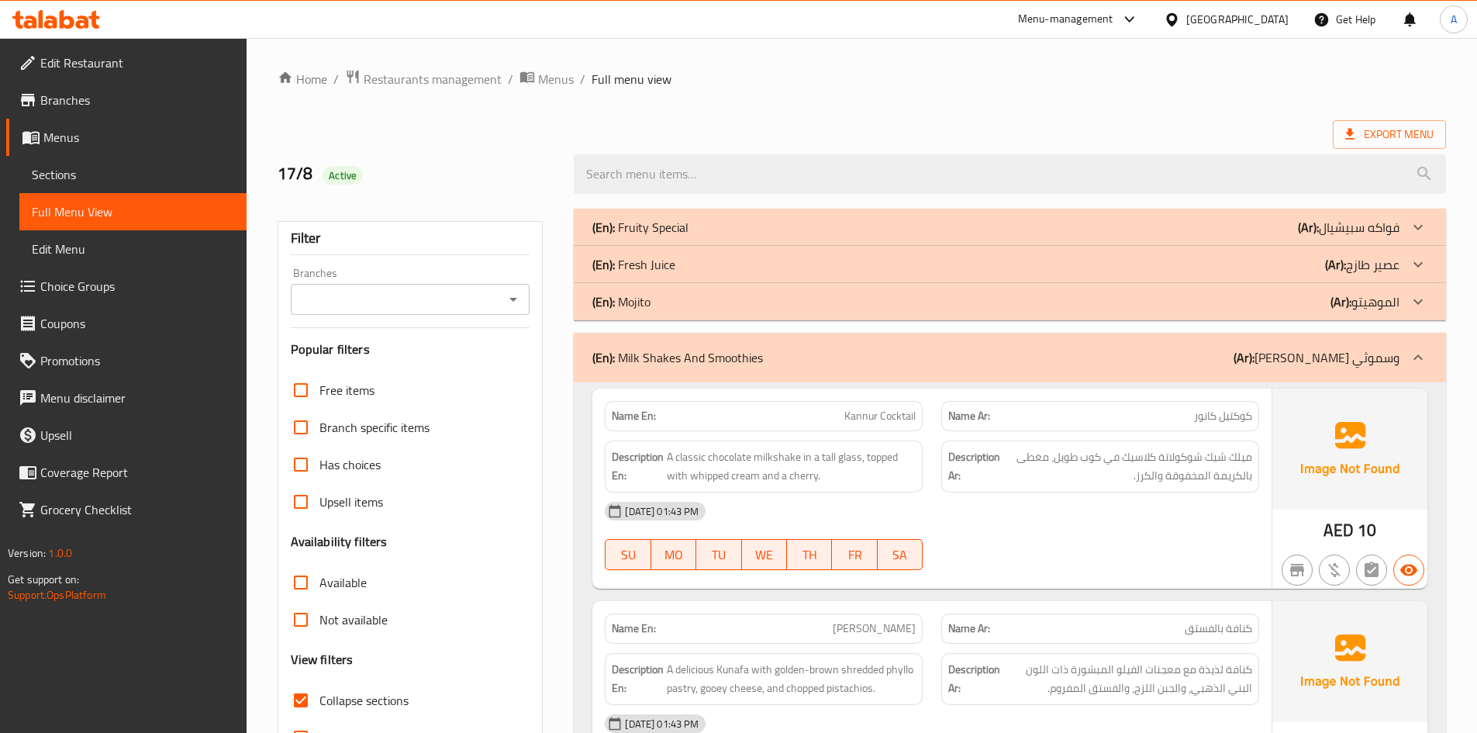
scroll to position [489, 0]
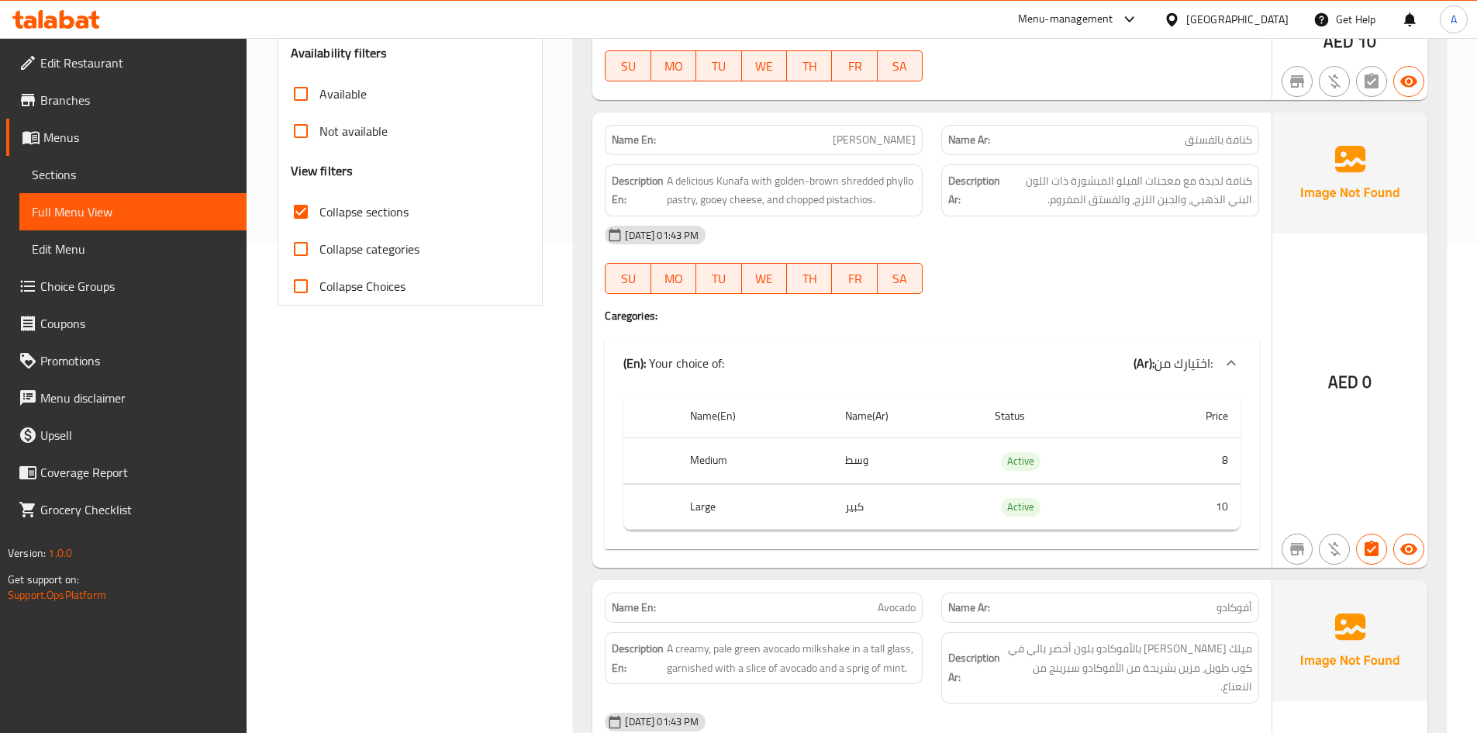
click at [379, 216] on span "Collapse sections" at bounding box center [363, 211] width 89 height 19
click at [319, 216] on input "Collapse sections" at bounding box center [300, 211] width 37 height 37
checkbox input "false"
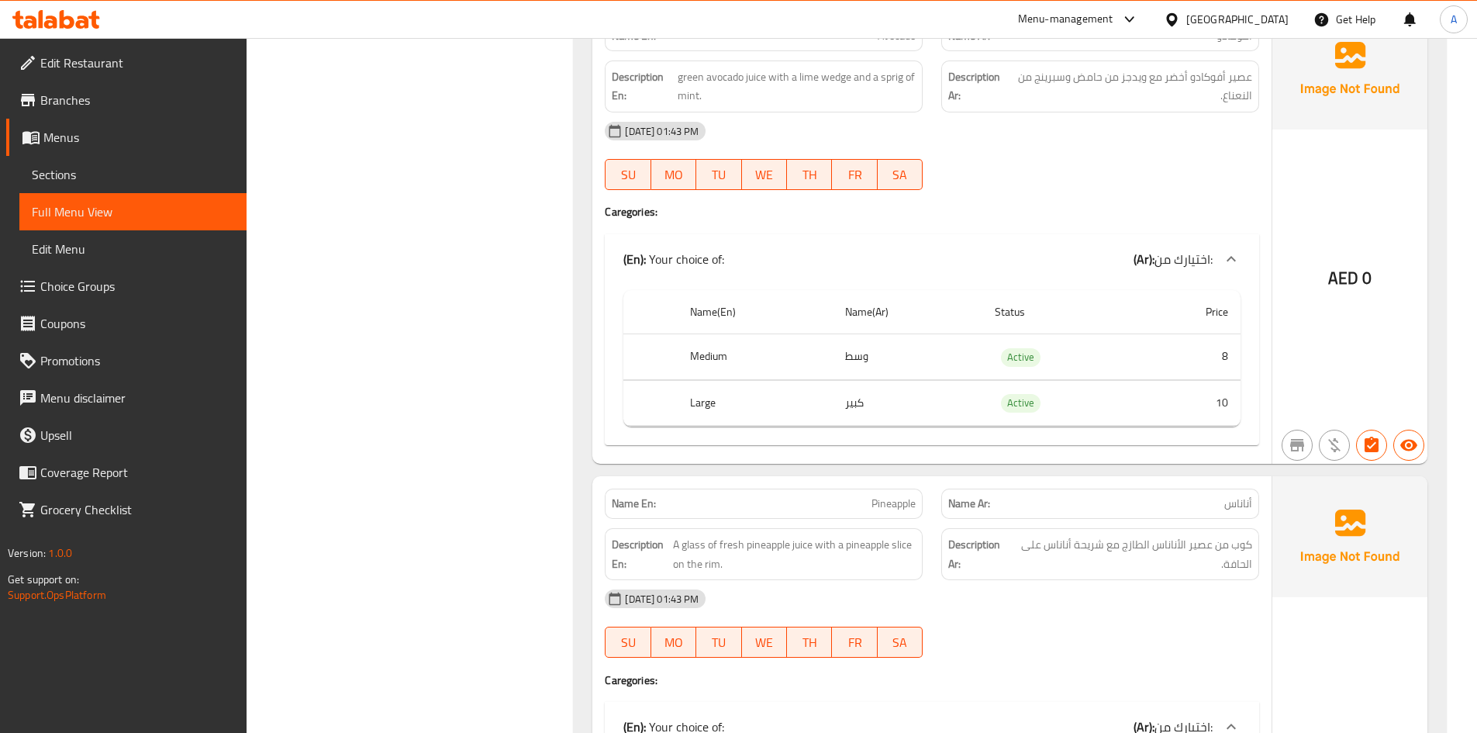
scroll to position [3306, 0]
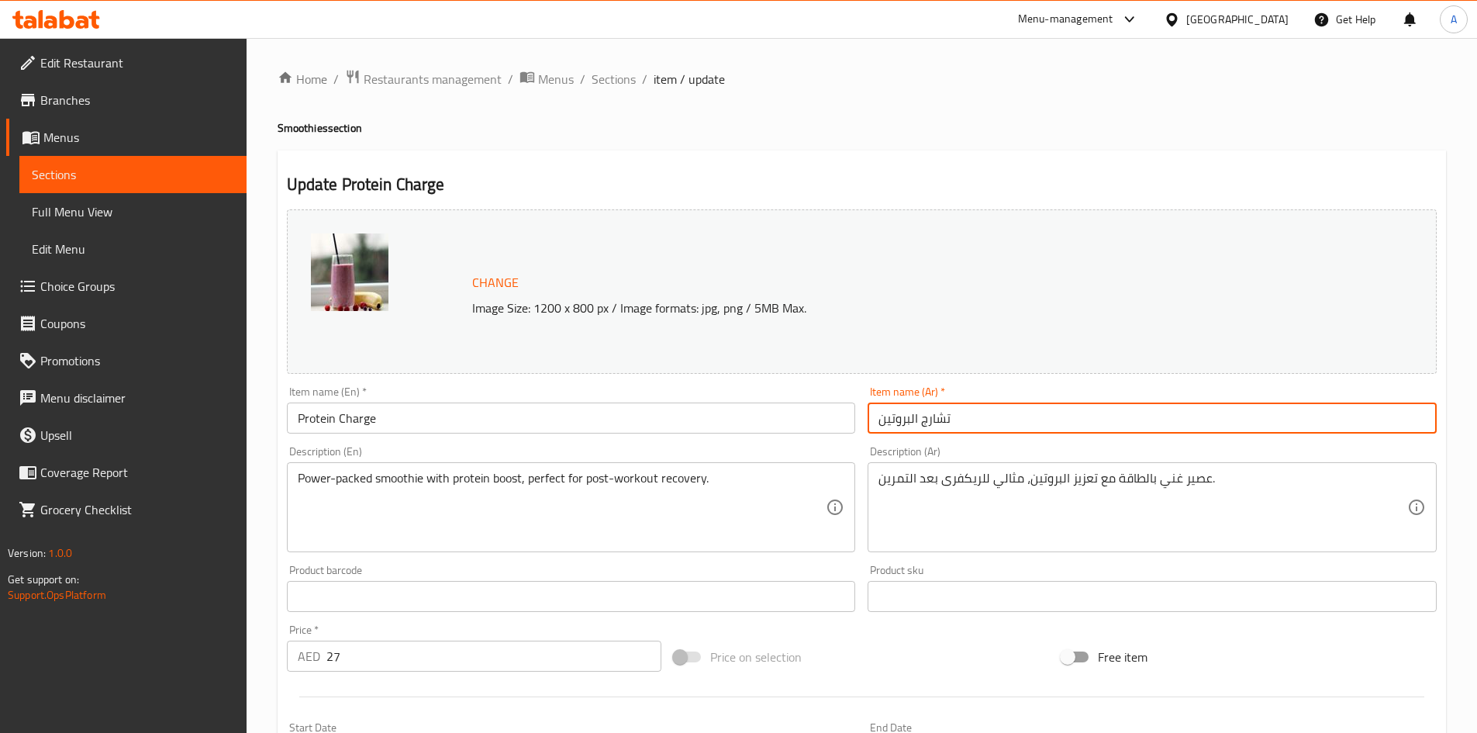
drag, startPoint x: 912, startPoint y: 418, endPoint x: 921, endPoint y: 434, distance: 18.8
click at [921, 434] on div "Item name (Ar)   * تشارج البروتين Item name (Ar) *" at bounding box center [1153, 410] width 582 height 60
click at [924, 416] on input "تشارج بروتين" at bounding box center [1152, 417] width 569 height 31
click at [942, 416] on input "بروتين" at bounding box center [1152, 417] width 569 height 31
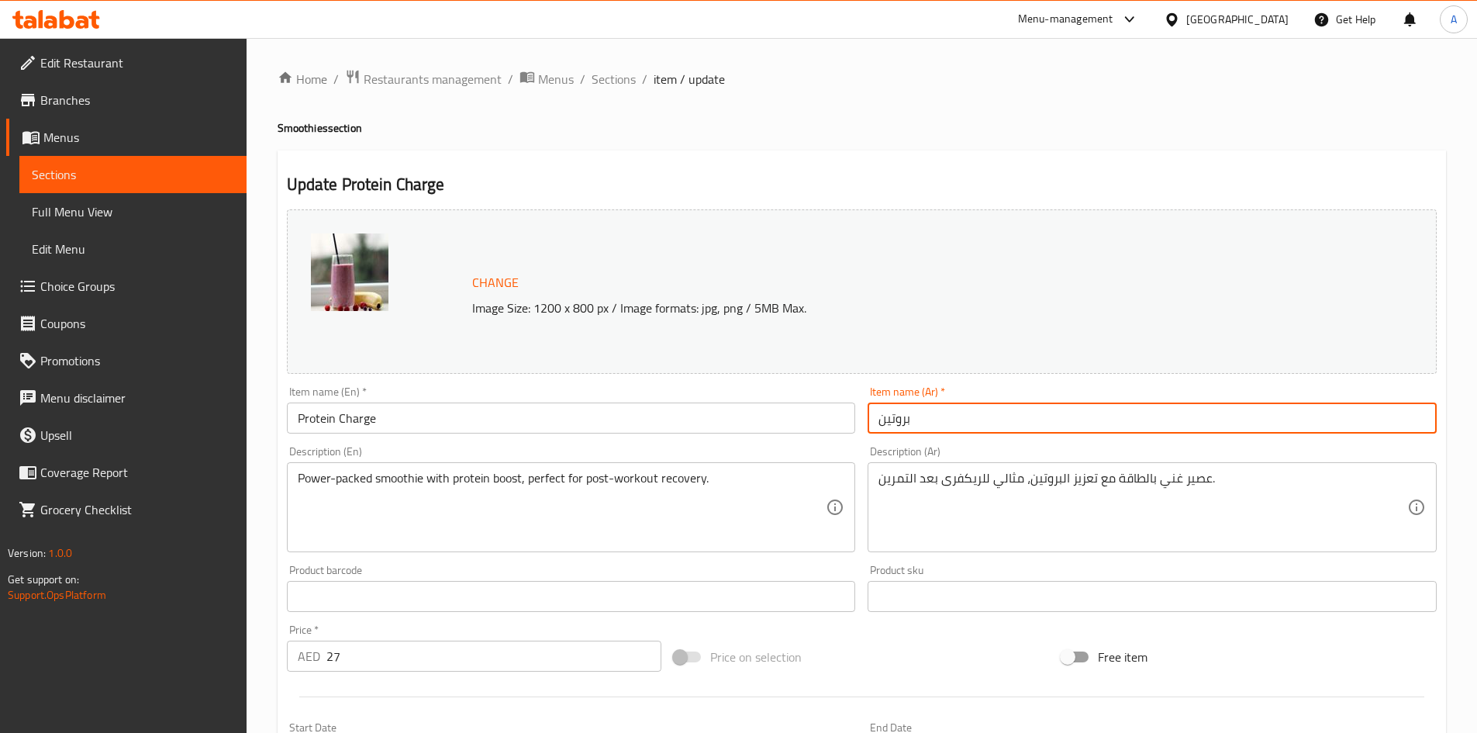
paste input "تشارج"
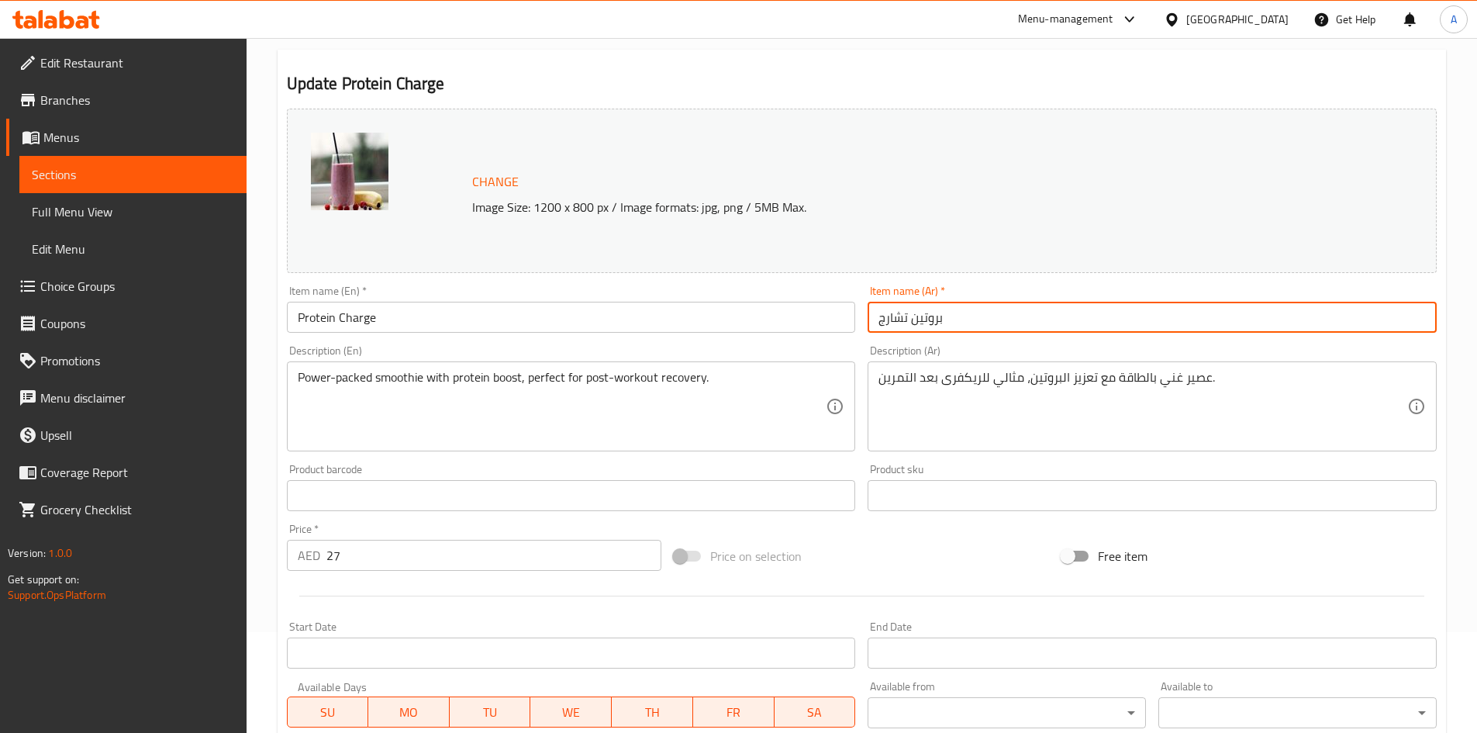
scroll to position [102, 0]
type input "بروتين تشارج"
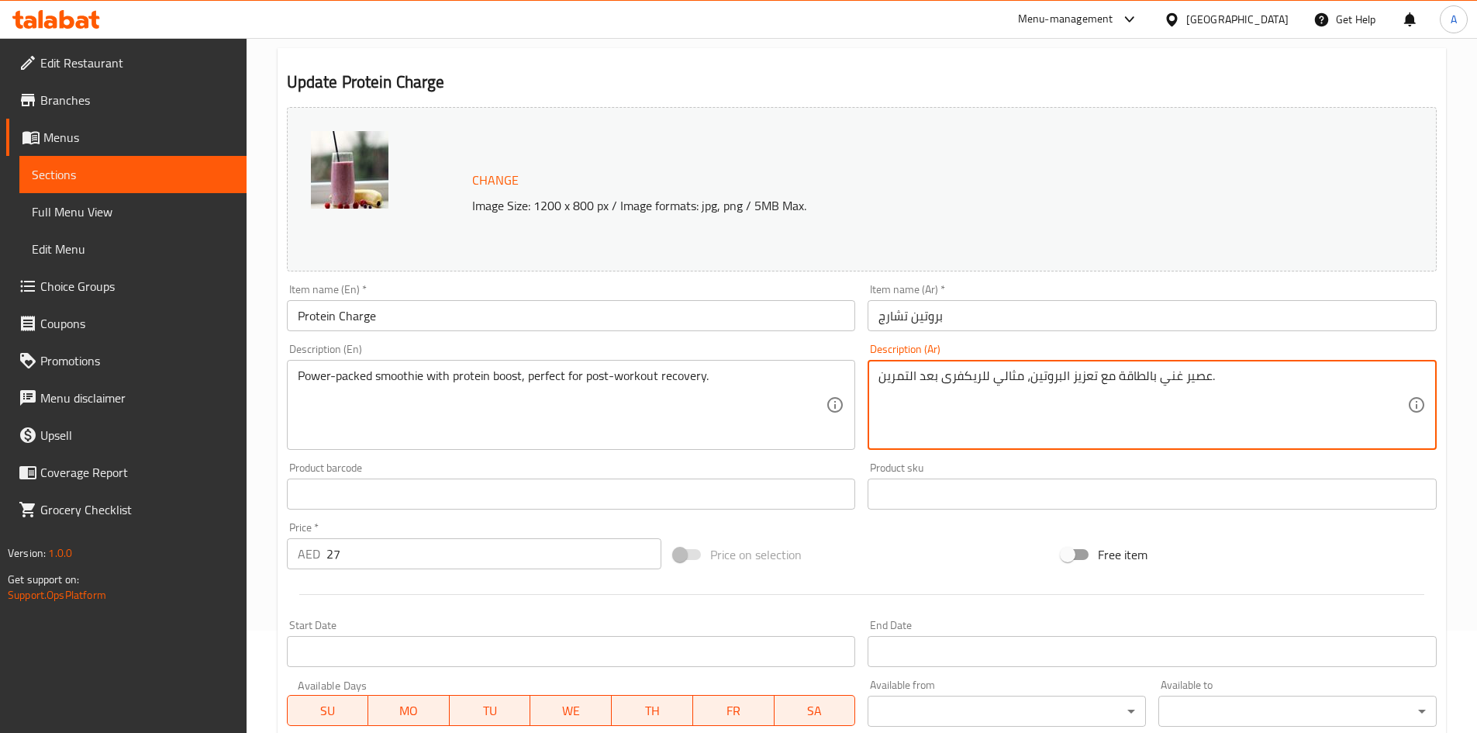
click at [1289, 416] on textarea "عصير غني بالطاقة مع تعزيز البروتين، مثالي للريكفرى بعد التمرين." at bounding box center [1143, 405] width 529 height 74
click at [1195, 375] on textarea "عصير غني بالطاقة مع تعزيز البروتين، مثالي للريكفرى بعد التمرين." at bounding box center [1143, 405] width 529 height 74
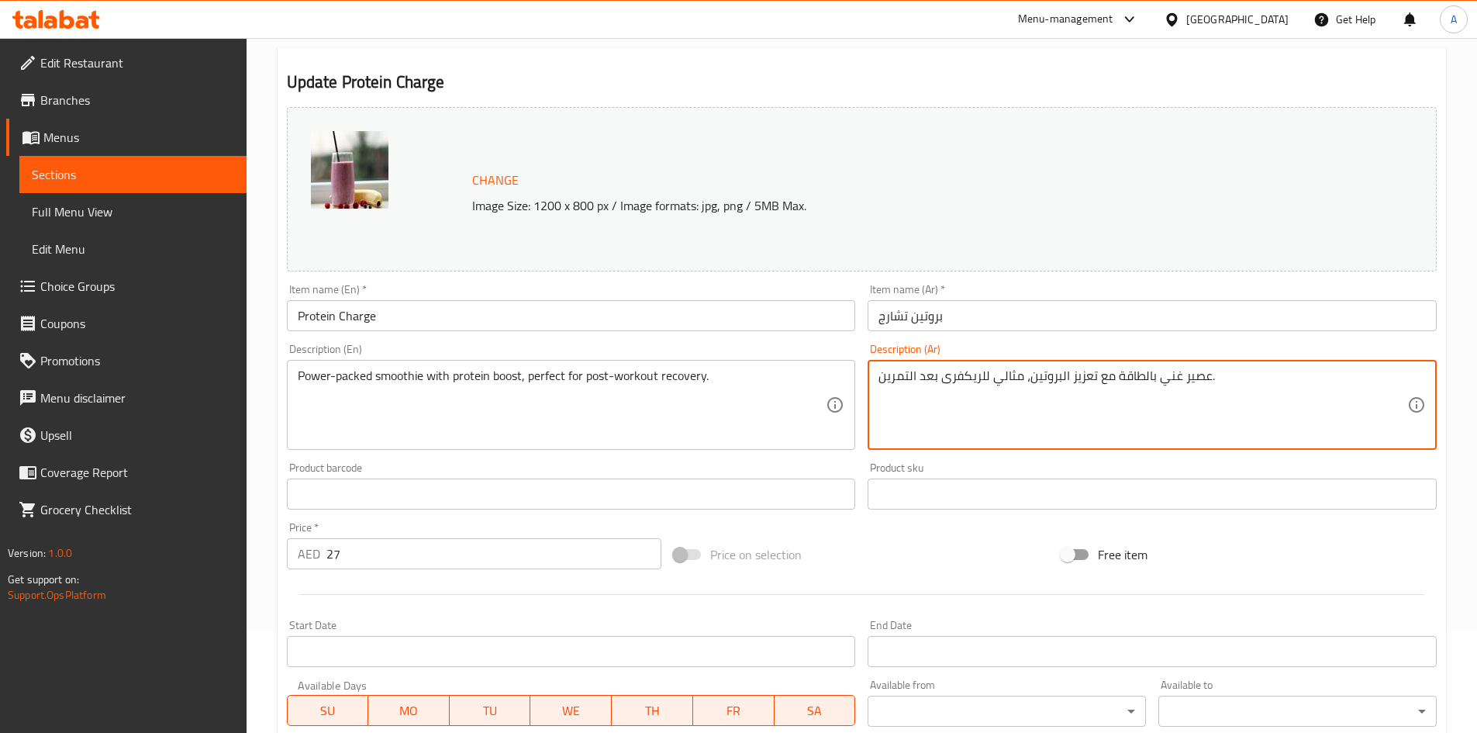
click at [1195, 375] on textarea "عصير غني بالطاقة مع تعزيز البروتين، مثالي للريكفرى بعد التمرين." at bounding box center [1143, 405] width 529 height 74
click at [1189, 374] on textarea "عصير غني بالطاقة مع تعزيز البروتين، مثالي للريكفرى بعد التمرين." at bounding box center [1143, 405] width 529 height 74
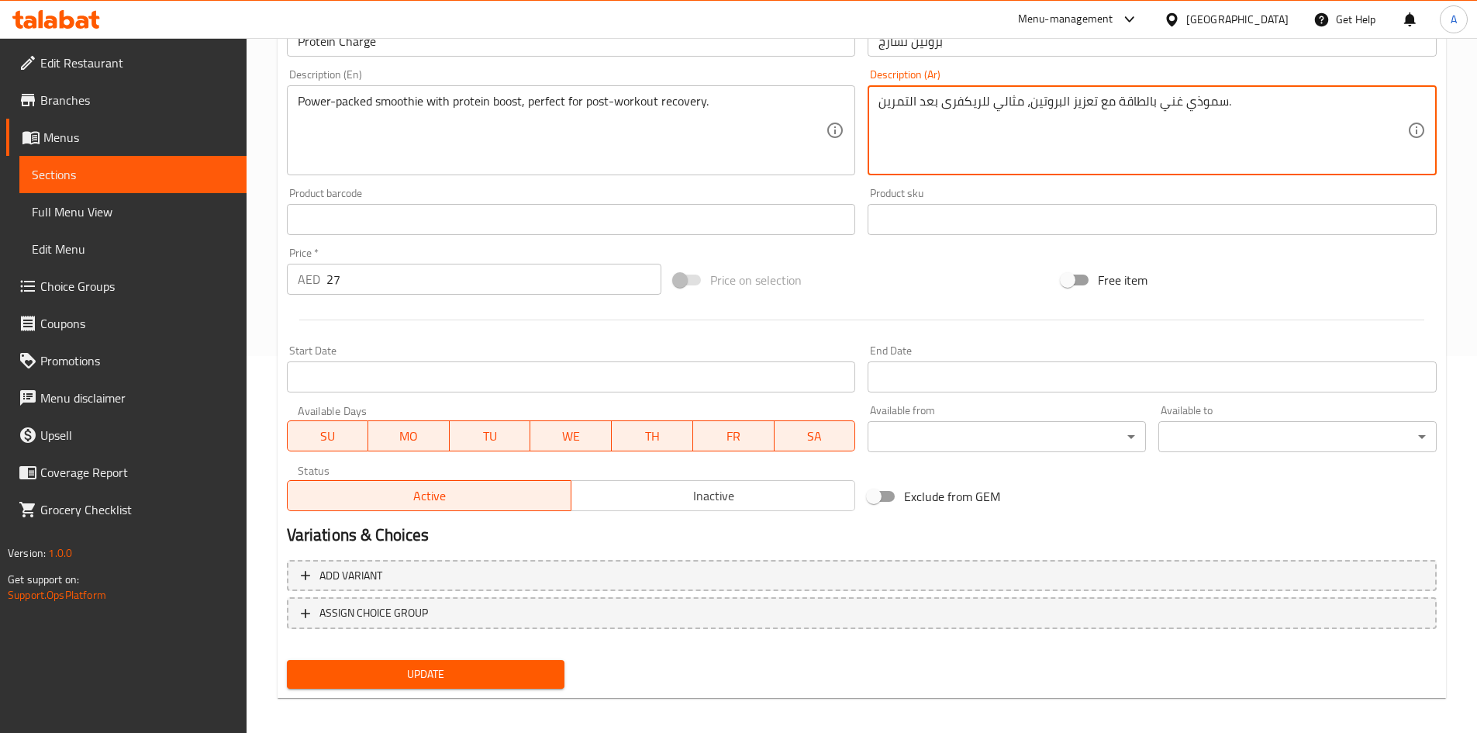
scroll to position [385, 0]
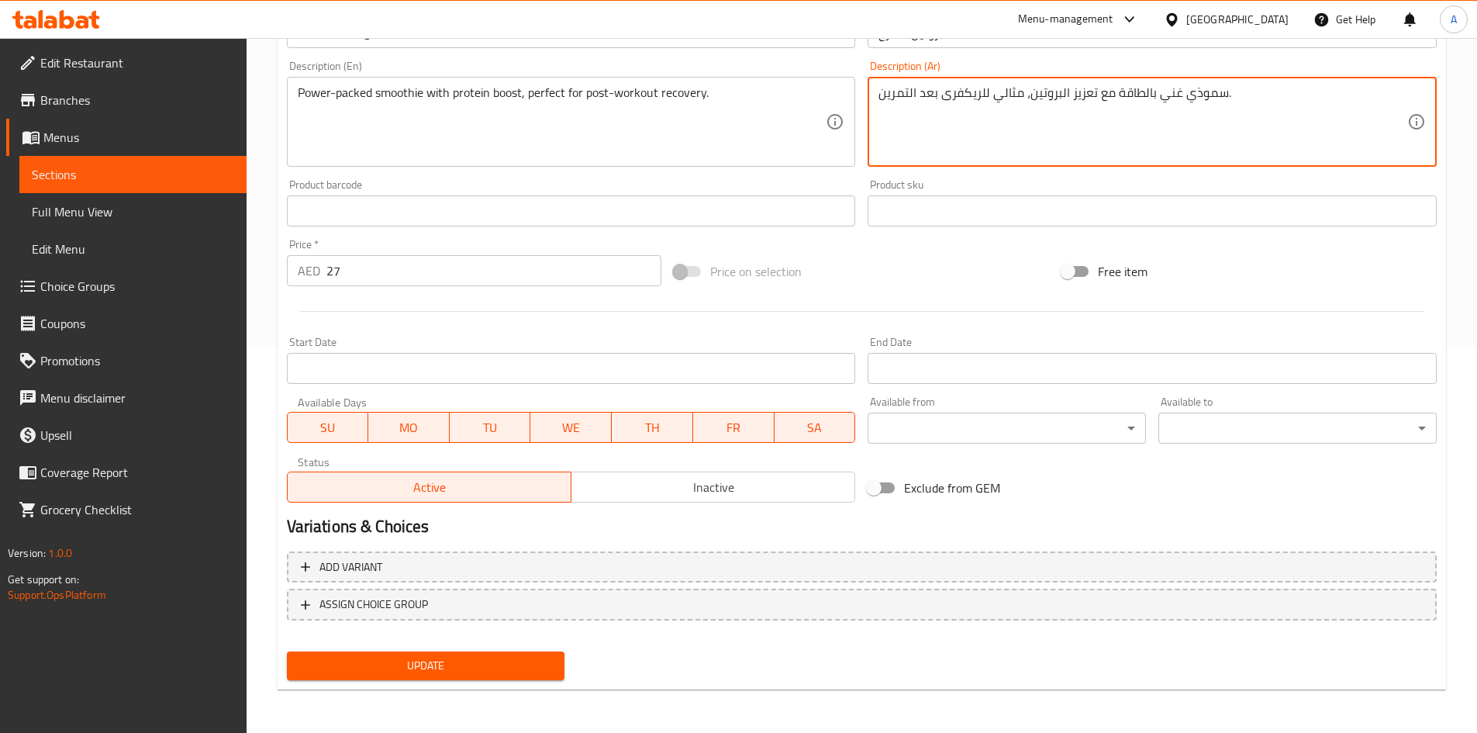
type textarea "سموذي غني بالطاقة مع تعزيز البروتين، مثالي للريكفرى بعد التمرين."
click at [554, 660] on button "Update" at bounding box center [426, 665] width 278 height 29
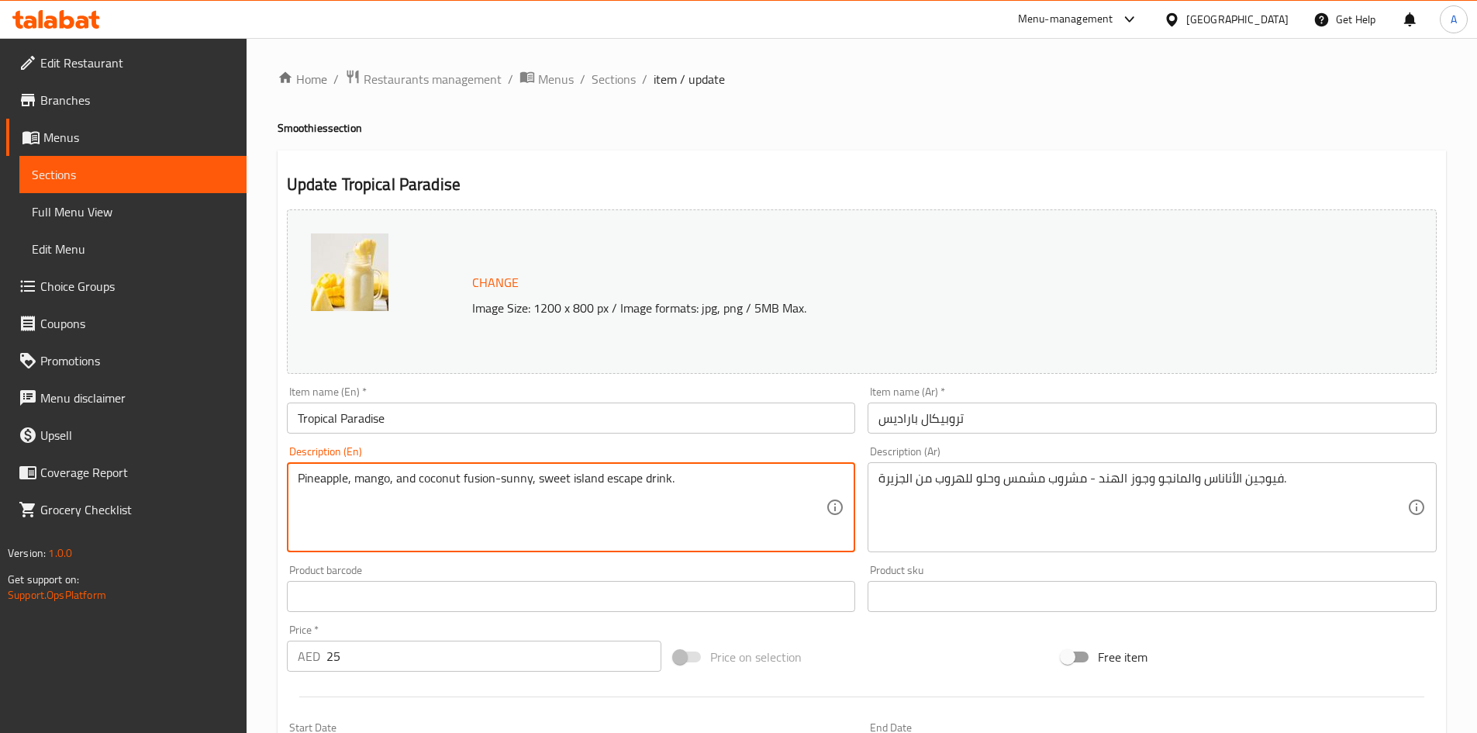
click at [703, 496] on textarea "Pineapple, mango, and coconut fusion-sunny, sweet island escape drink." at bounding box center [562, 508] width 529 height 74
click at [644, 517] on textarea "Pineapple, mango, and coconut fusion-sunny, sweet island escape drink." at bounding box center [562, 508] width 529 height 74
drag, startPoint x: 718, startPoint y: 487, endPoint x: 730, endPoint y: 502, distance: 19.9
click at [730, 502] on textarea "Pineapple, mango, and coconut fusion-sunny, sweet island escape drink." at bounding box center [562, 508] width 529 height 74
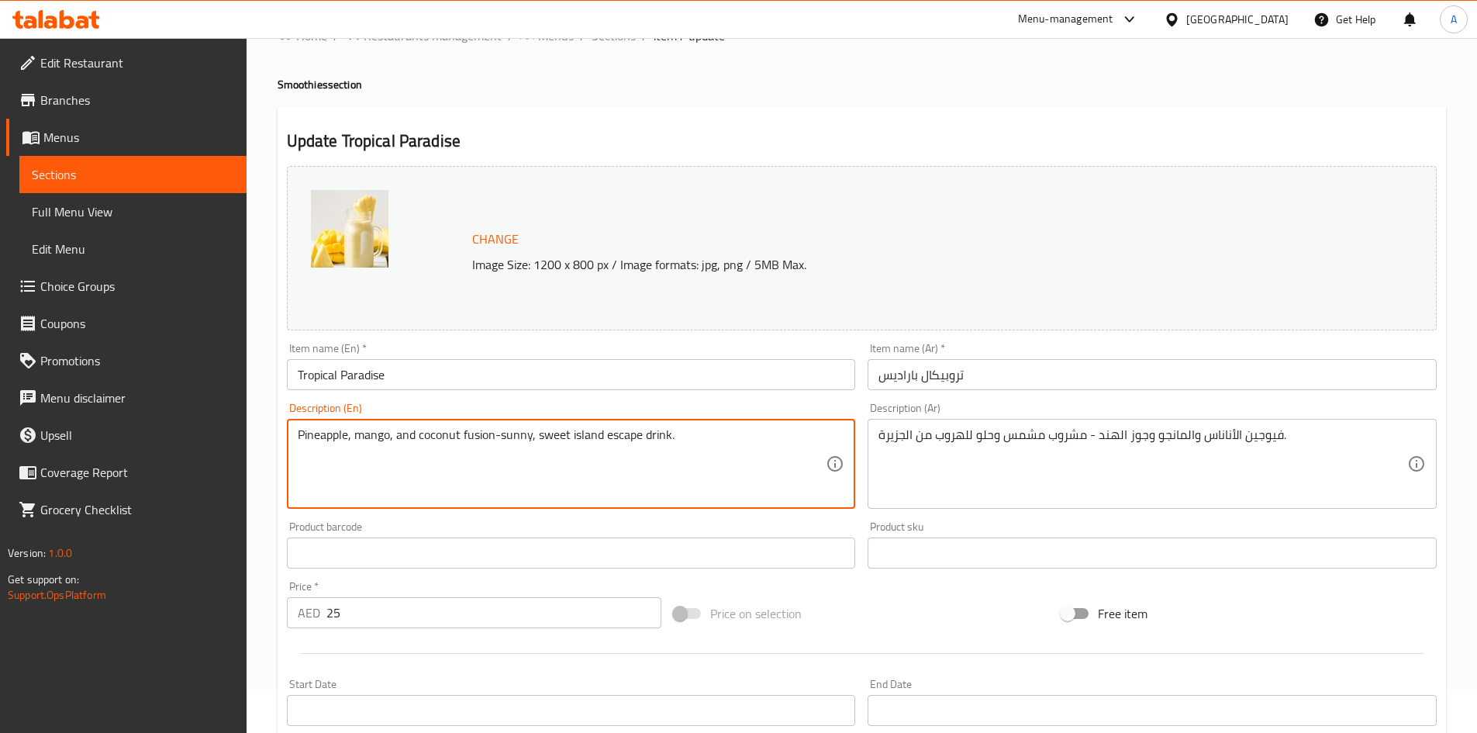
scroll to position [53, 0]
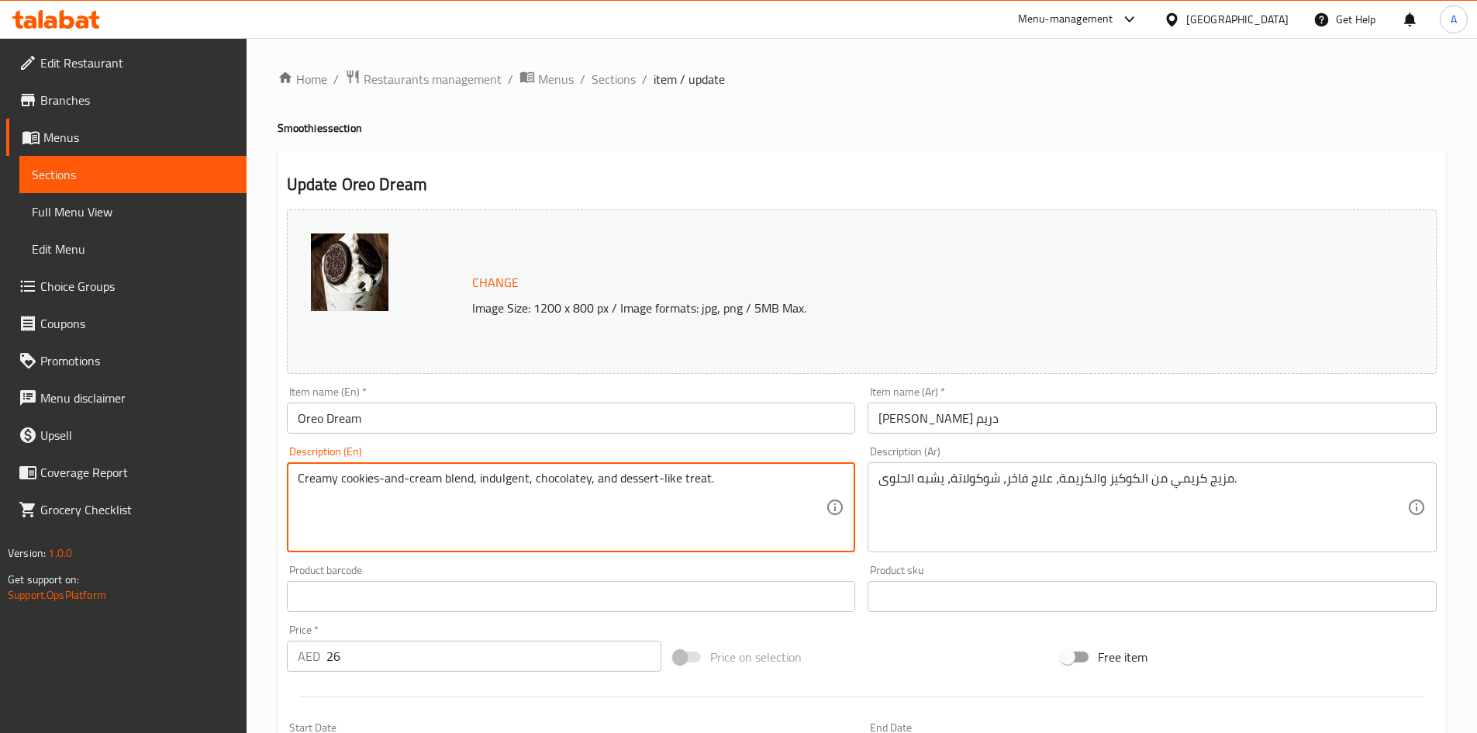
click at [734, 490] on textarea "Creamy cookies-and-cream blend, indulgent, chocolatey, and dessert-like treat." at bounding box center [562, 508] width 529 height 74
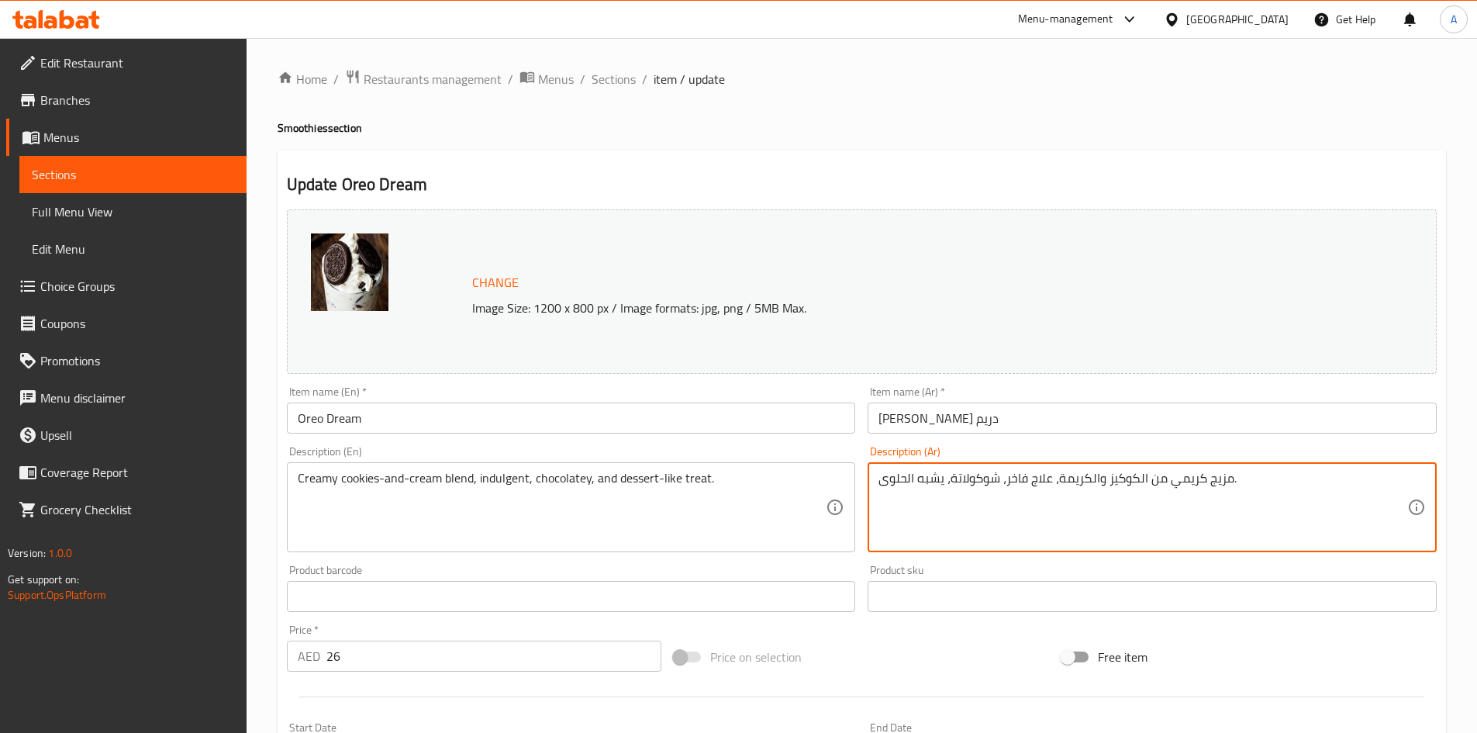
click at [1042, 482] on textarea "مزيج كريمي من الكوكيز والكريمة، علاج فاخر، شوكولاتة، يشبه الحلوى." at bounding box center [1143, 508] width 529 height 74
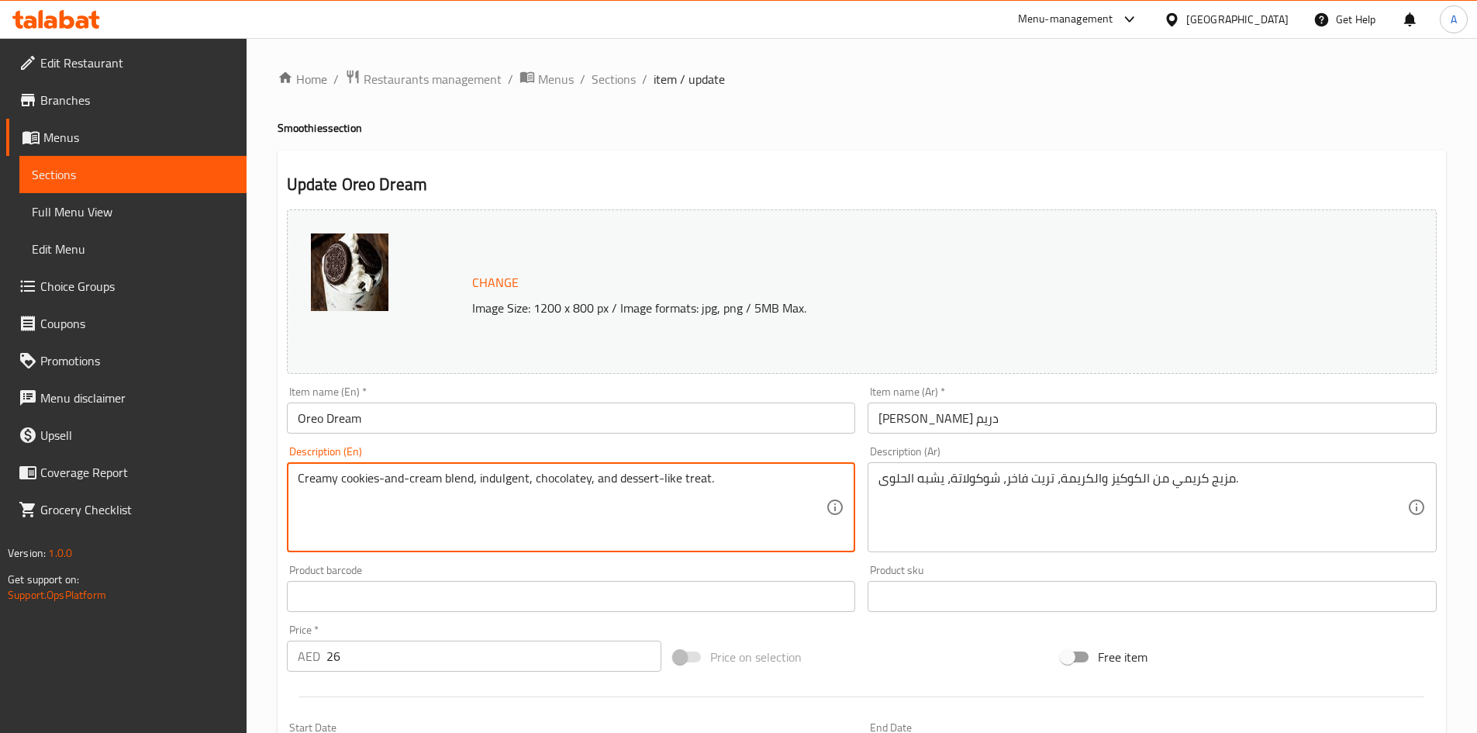
click at [775, 503] on textarea "Creamy cookies-and-cream blend, indulgent, chocolatey, and dessert-like treat." at bounding box center [562, 508] width 529 height 74
click at [765, 504] on textarea "Creamy cookies-and-cream blend, indulgent, chocolatey, and dessert-like treat." at bounding box center [562, 508] width 529 height 74
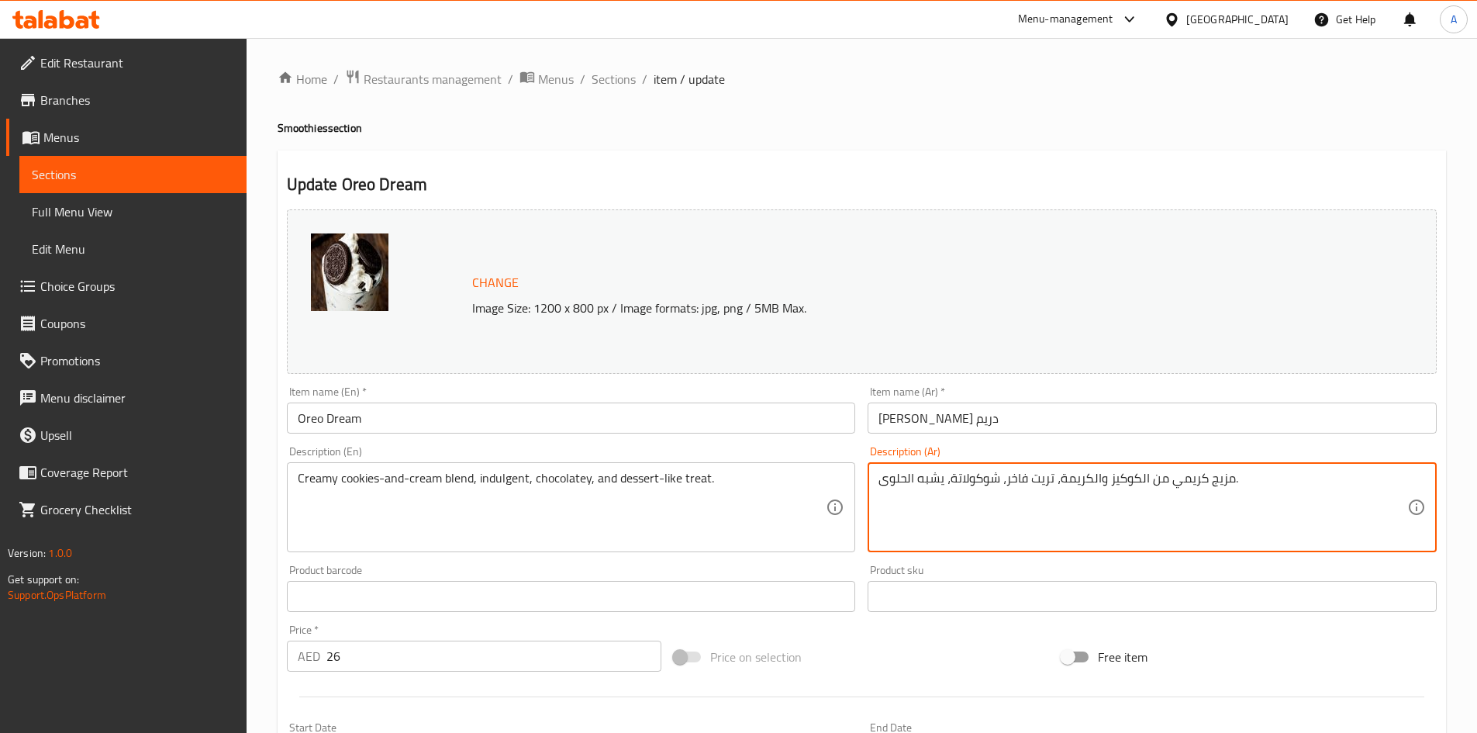
click at [1046, 480] on textarea "مزيج كريمي من الكوكيز والكريمة، تريت فاخر، شوكولاتة، يشبه الحلوى." at bounding box center [1143, 508] width 529 height 74
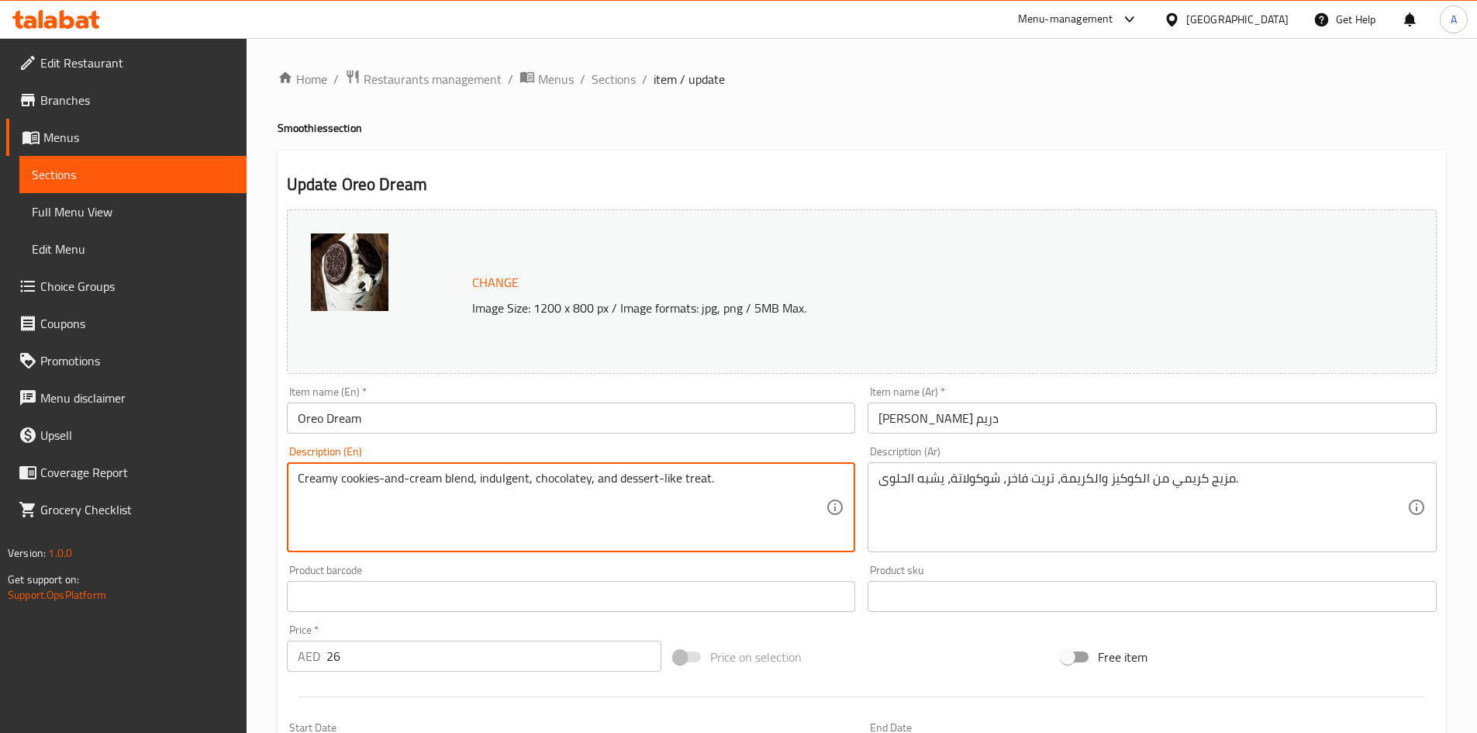
click at [616, 503] on textarea "Creamy cookies-and-cream blend, indulgent, chocolatey, and dessert-like treat." at bounding box center [562, 508] width 529 height 74
click at [529, 480] on textarea "Creamy cookies-and-cream blend, indulgent, chocolatey, and dessert-like treat." at bounding box center [562, 508] width 529 height 74
click at [496, 487] on textarea "Creamy cookies-and-cream blend, indulgent, chocolatey, and dessert-like treat." at bounding box center [562, 508] width 529 height 74
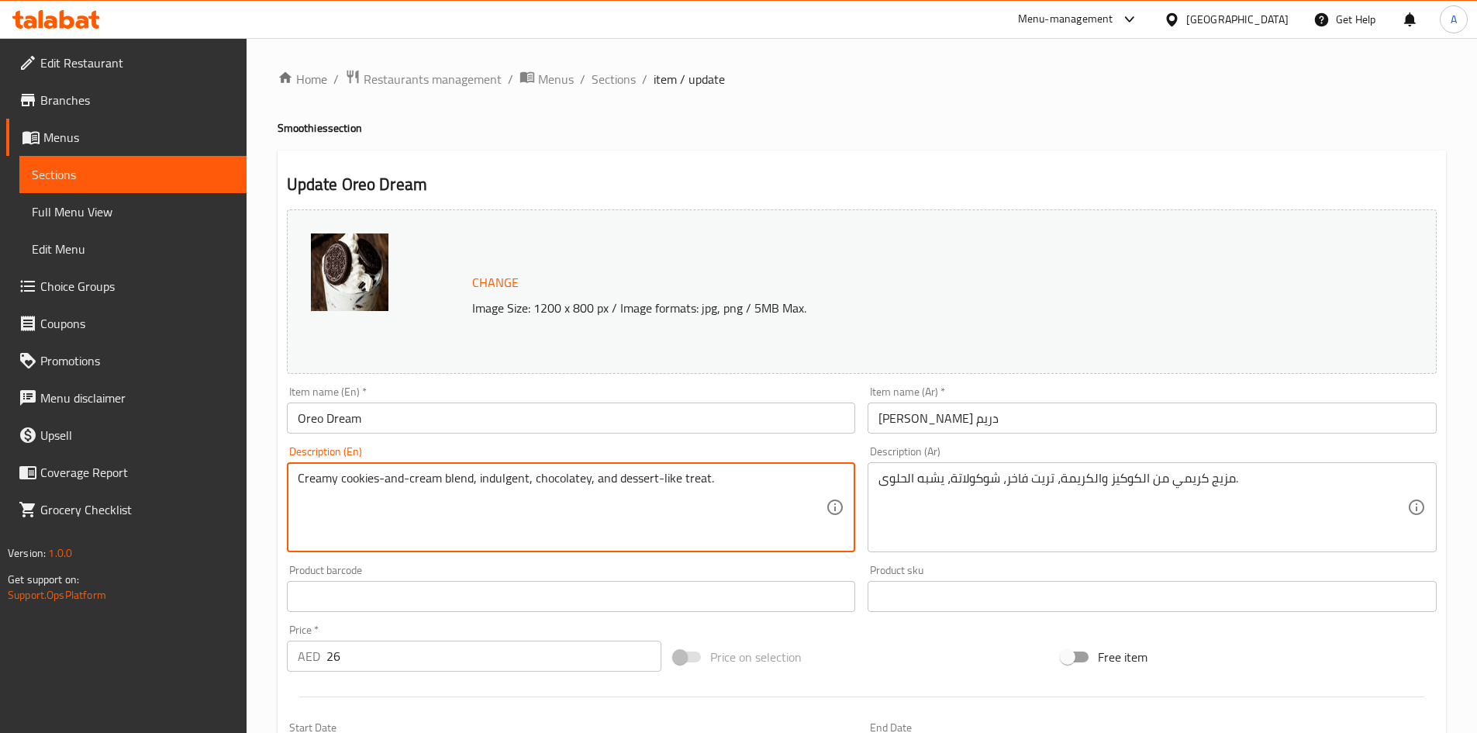
click at [496, 487] on textarea "Creamy cookies-and-cream blend, indulgent, chocolatey, and dessert-like treat." at bounding box center [562, 508] width 529 height 74
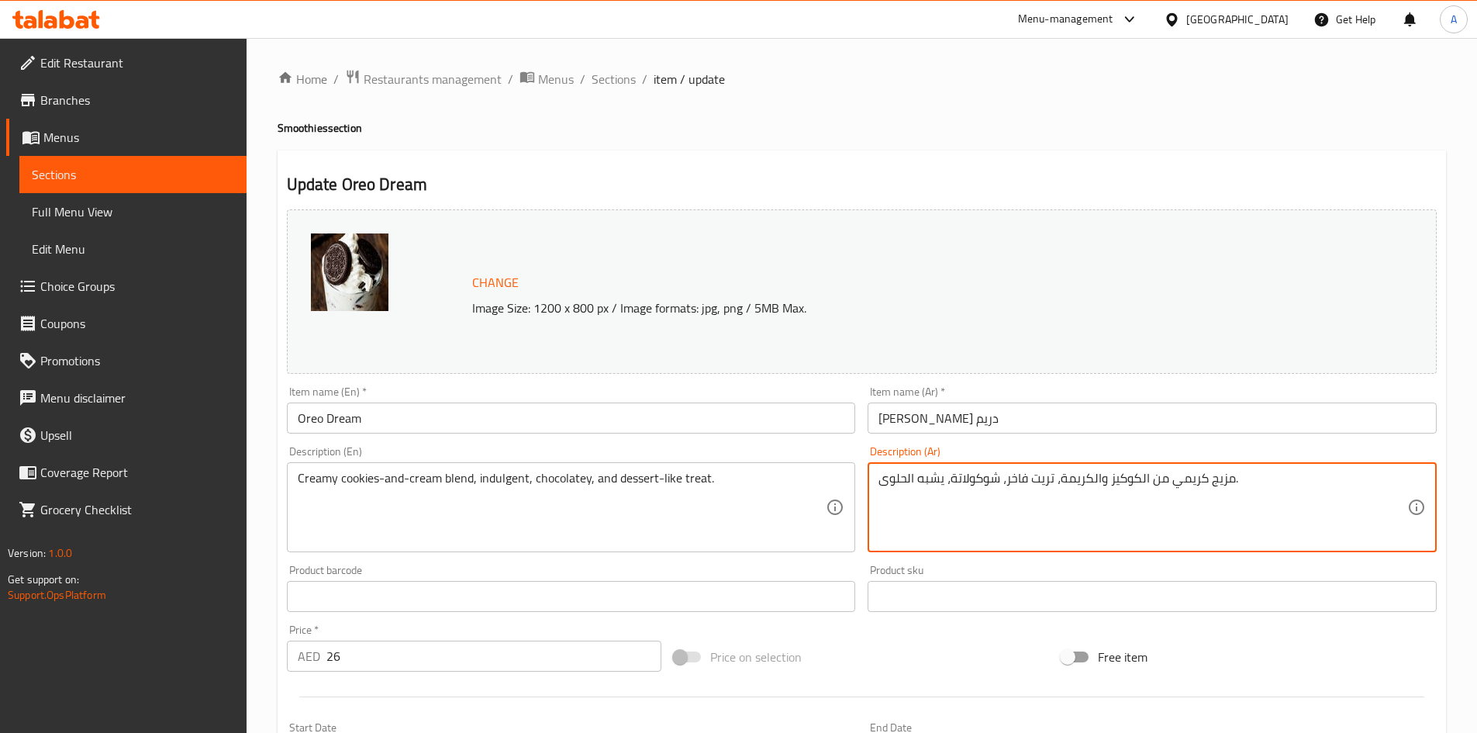
click at [1040, 485] on textarea "مزيج كريمي من الكوكيز والكريمة، تريت فاخر، شوكولاتة، يشبه الحلوى." at bounding box center [1143, 508] width 529 height 74
click at [952, 491] on textarea "مزيج كريمي من الكوكيز والكريمة، فاخر، شوكولاتة، يشبه الحلوى." at bounding box center [1143, 508] width 529 height 74
click at [947, 478] on textarea "مزيج كريمي من الكوكيز والكريمة، فاخر، شوكولاتة، يشبه الحلوى." at bounding box center [1143, 508] width 529 height 74
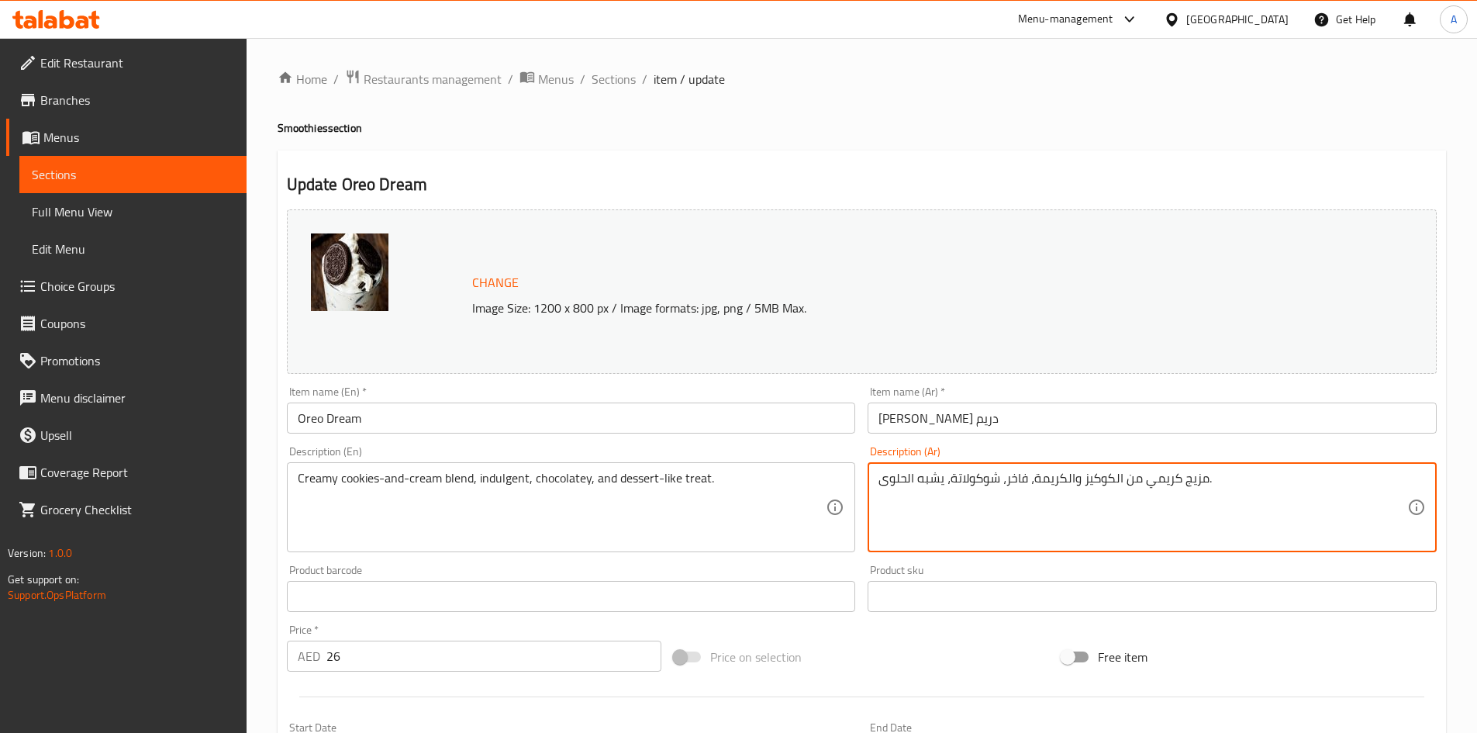
click at [940, 474] on textarea "مزيج كريمي من الكوكيز والكريمة، فاخر، شوكولاتة، يشبه الحلوى." at bounding box center [1143, 508] width 529 height 74
click at [943, 472] on textarea "مزيج كريمي من الكوكيز والكريمة، فاخر، شوكولاتة، يشبه الحلوى." at bounding box center [1143, 508] width 529 height 74
paste textarea "تريت"
click at [1002, 480] on textarea "مزيج كريمي من الكوكيز والكريمة، فاخر، شوكولاتة، تريت يشبه الحلوى." at bounding box center [1143, 508] width 529 height 74
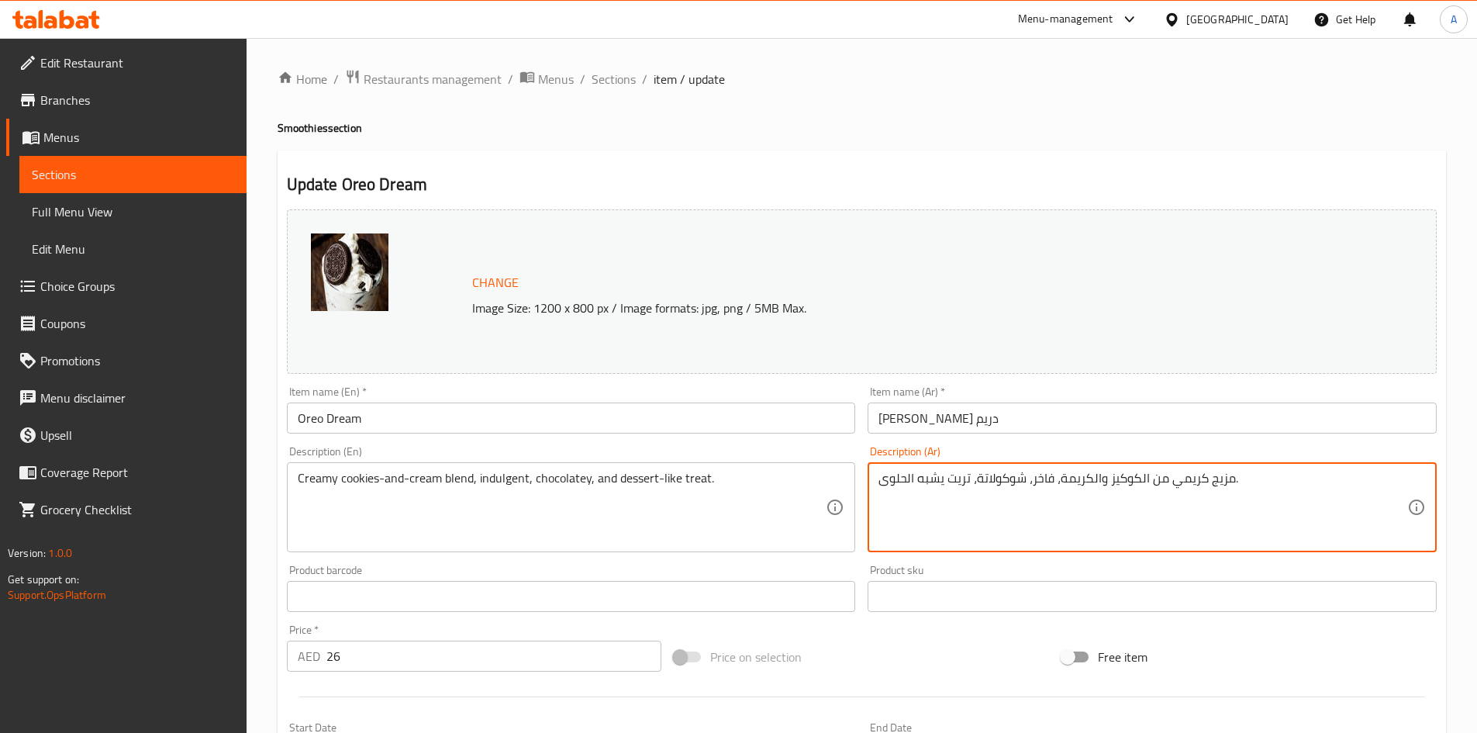
click at [1041, 478] on textarea "مزيج كريمي من الكوكيز والكريمة، فاخر، شوكولاتة، تريت يشبه الحلوى." at bounding box center [1143, 508] width 529 height 74
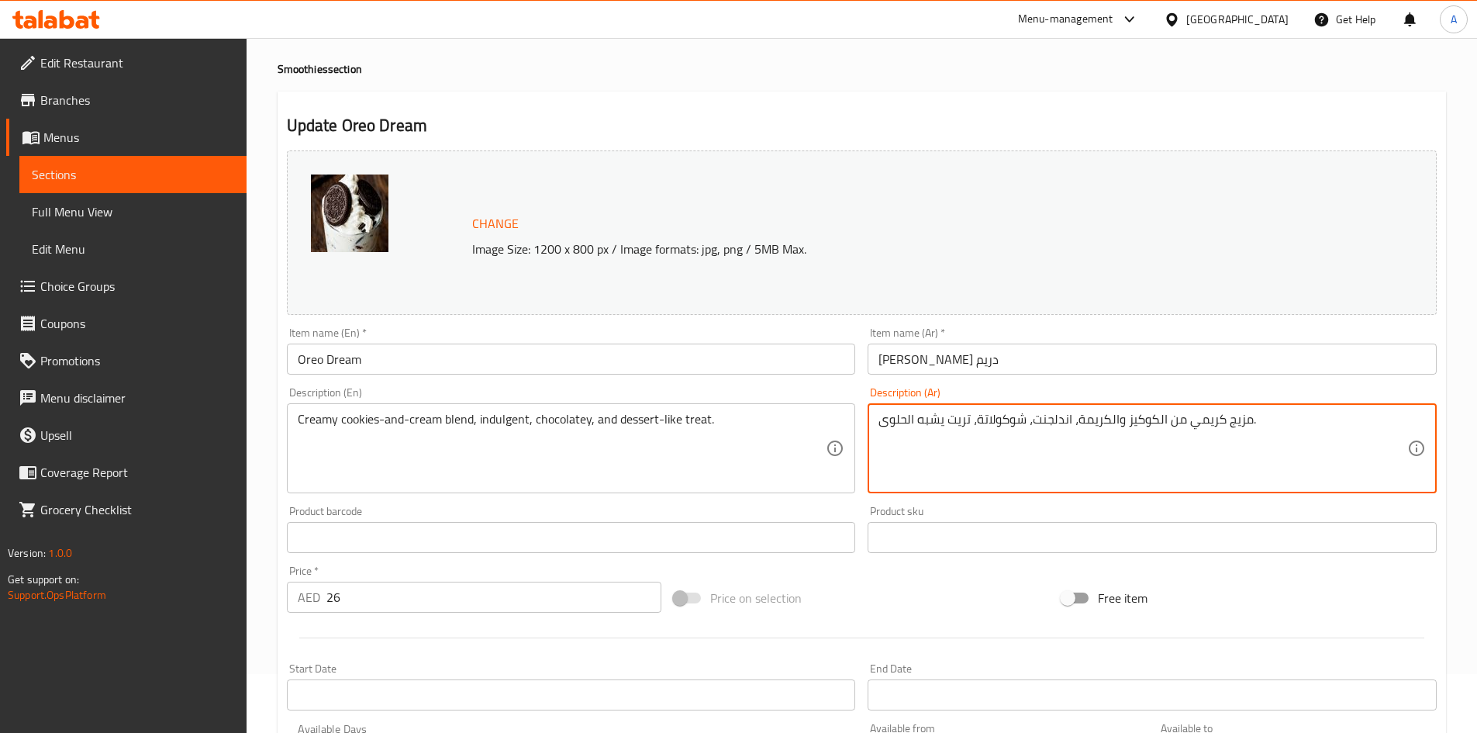
scroll to position [90, 0]
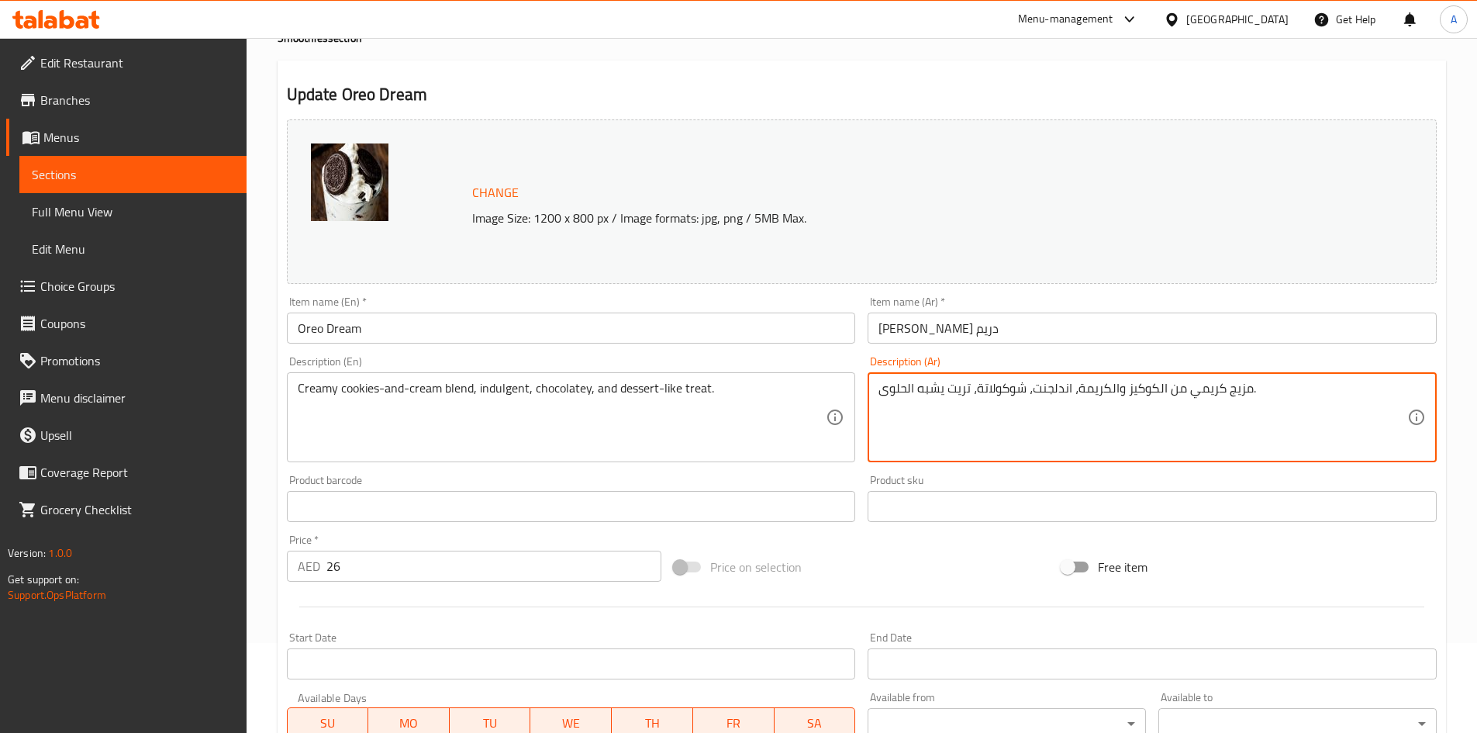
click at [667, 420] on textarea "Creamy cookies-and-cream blend, indulgent, chocolatey, and dessert-like treat." at bounding box center [562, 418] width 529 height 74
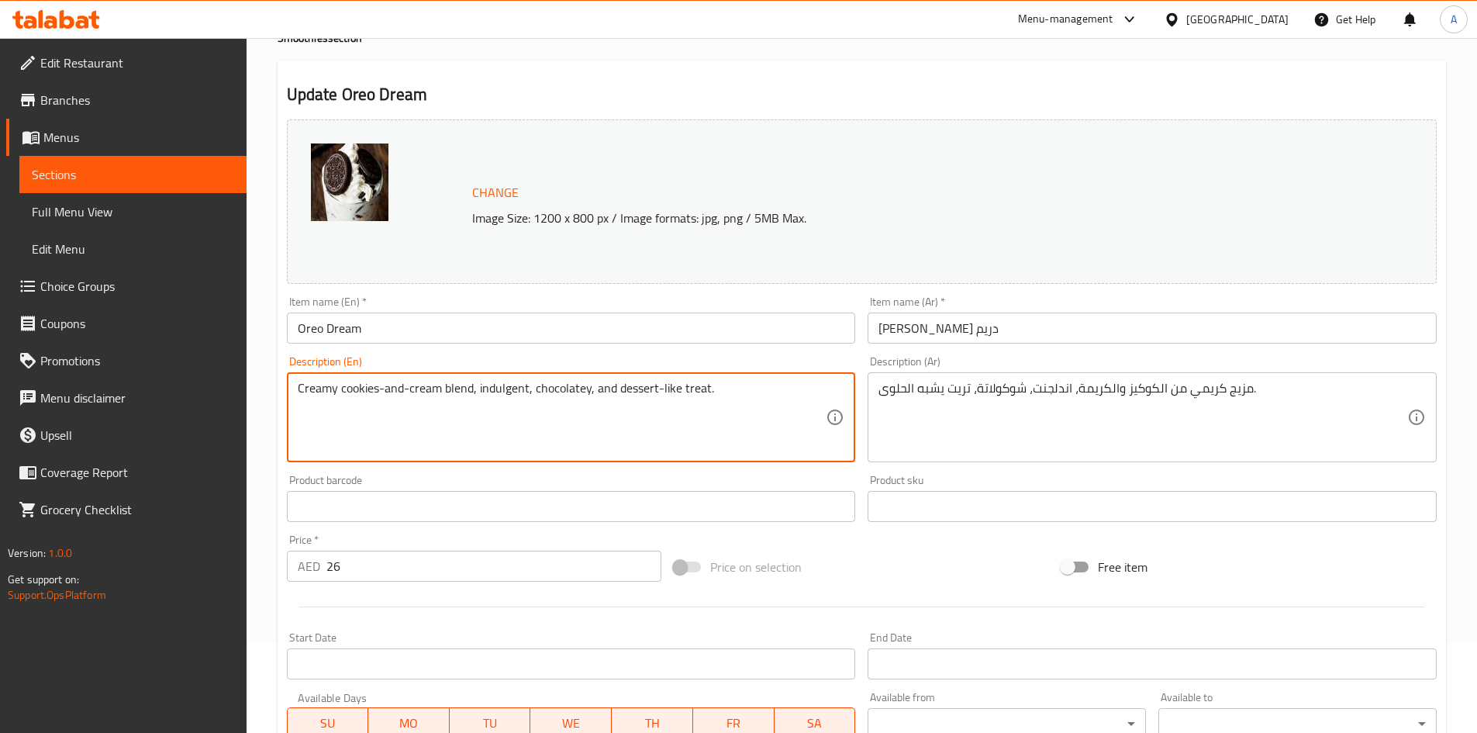
click at [667, 420] on textarea "Creamy cookies-and-cream blend, indulgent, chocolatey, and dessert-like treat." at bounding box center [562, 418] width 529 height 74
click at [635, 415] on textarea "Creamy cookies-and-cream blend, indulgent, chocolatey, and dessert-like treat." at bounding box center [562, 418] width 529 height 74
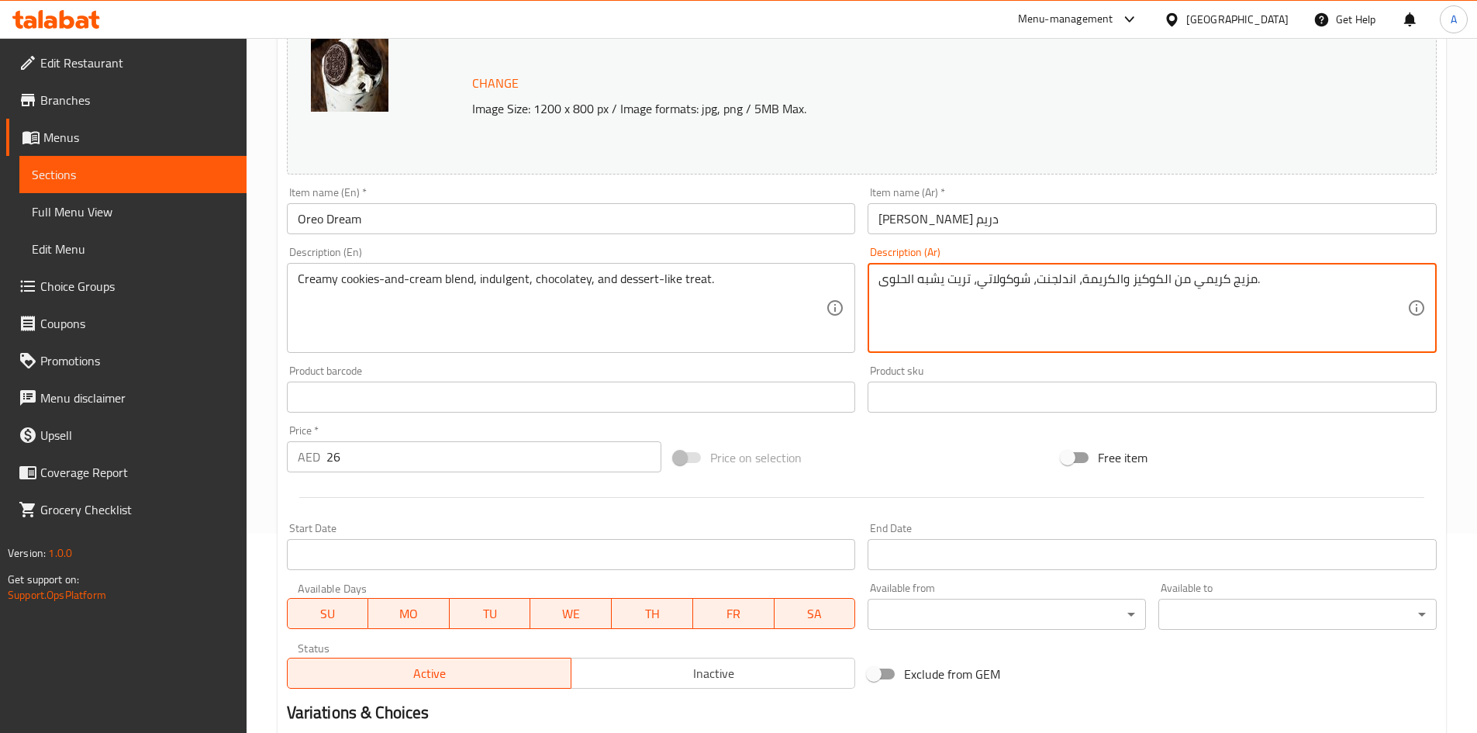
scroll to position [385, 0]
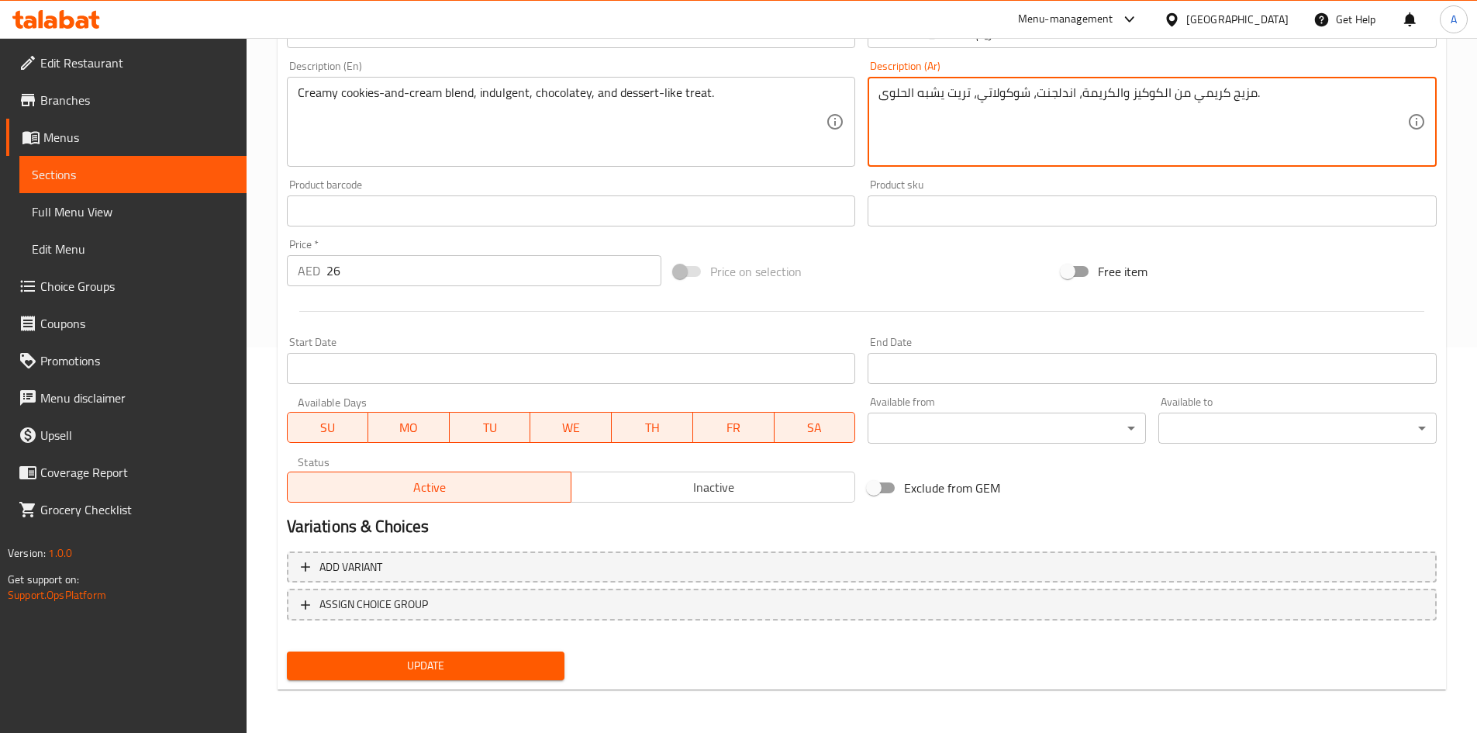
type textarea "مزيج كريمي من الكوكيز والكريمة، اندلجنت، شوكولاتي، تريت يشبه الحلوى."
click at [492, 674] on span "Update" at bounding box center [426, 665] width 254 height 19
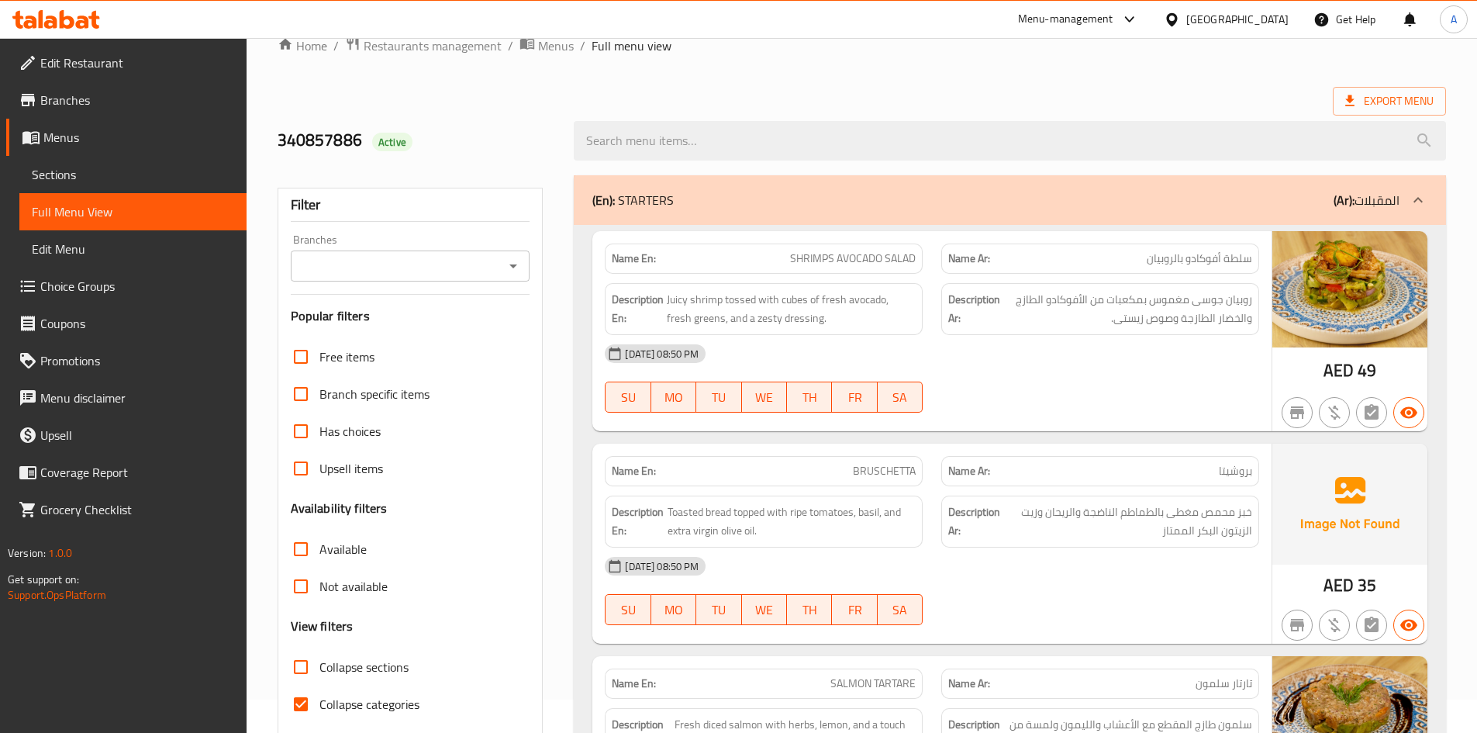
scroll to position [167, 0]
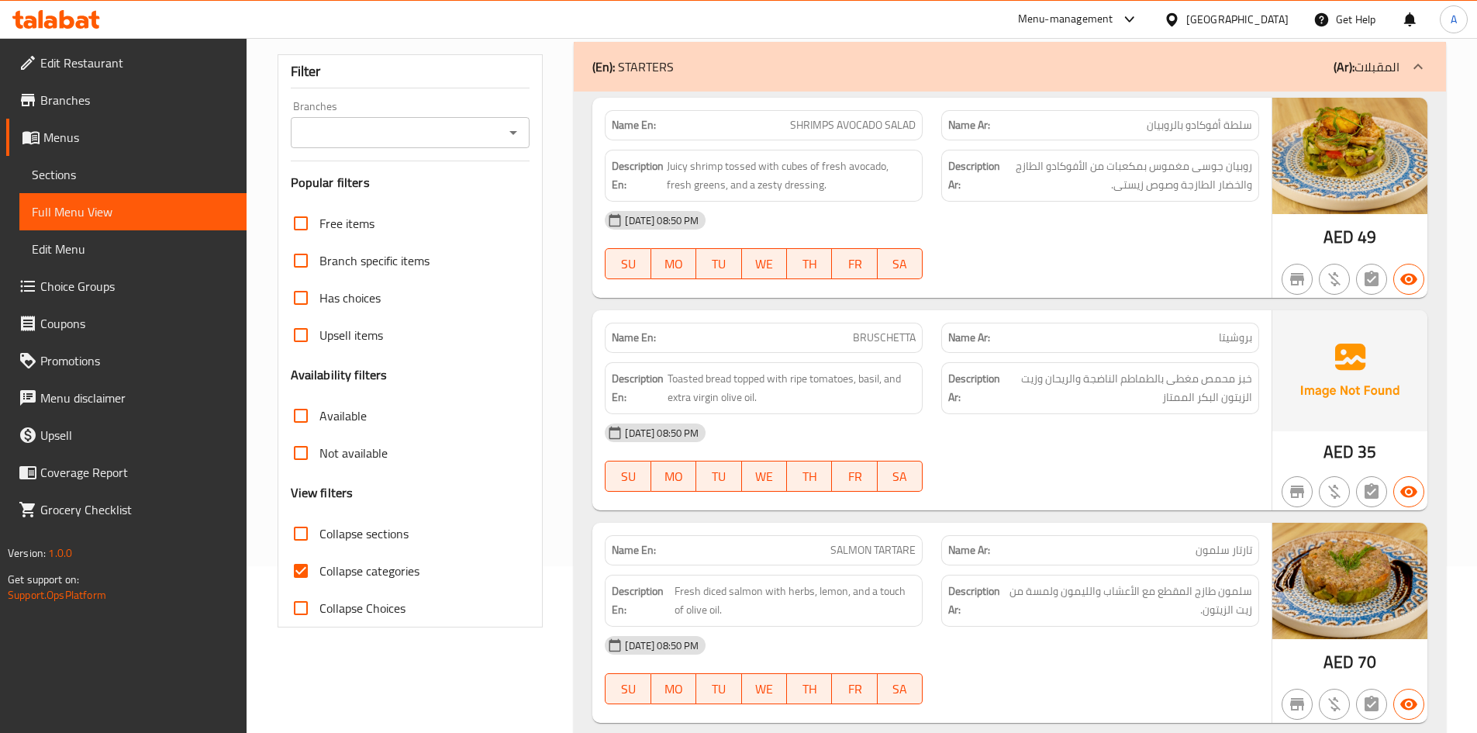
click at [350, 539] on span "Collapse sections" at bounding box center [363, 533] width 89 height 19
click at [319, 539] on input "Collapse sections" at bounding box center [300, 533] width 37 height 37
checkbox input "true"
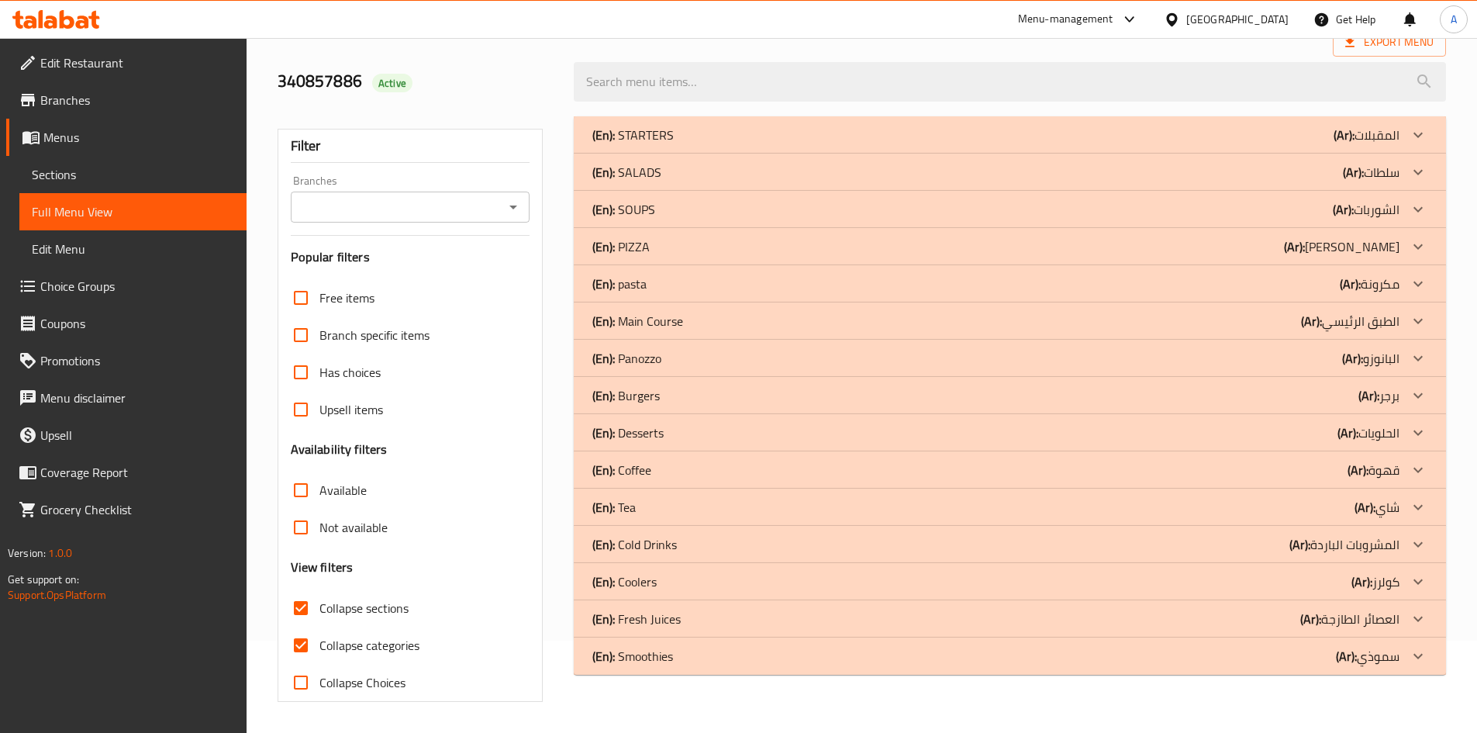
click at [346, 636] on span "Collapse categories" at bounding box center [369, 645] width 100 height 19
click at [319, 627] on input "Collapse categories" at bounding box center [300, 645] width 37 height 37
checkbox input "false"
click at [653, 144] on p "(En): Coolers" at bounding box center [632, 135] width 81 height 19
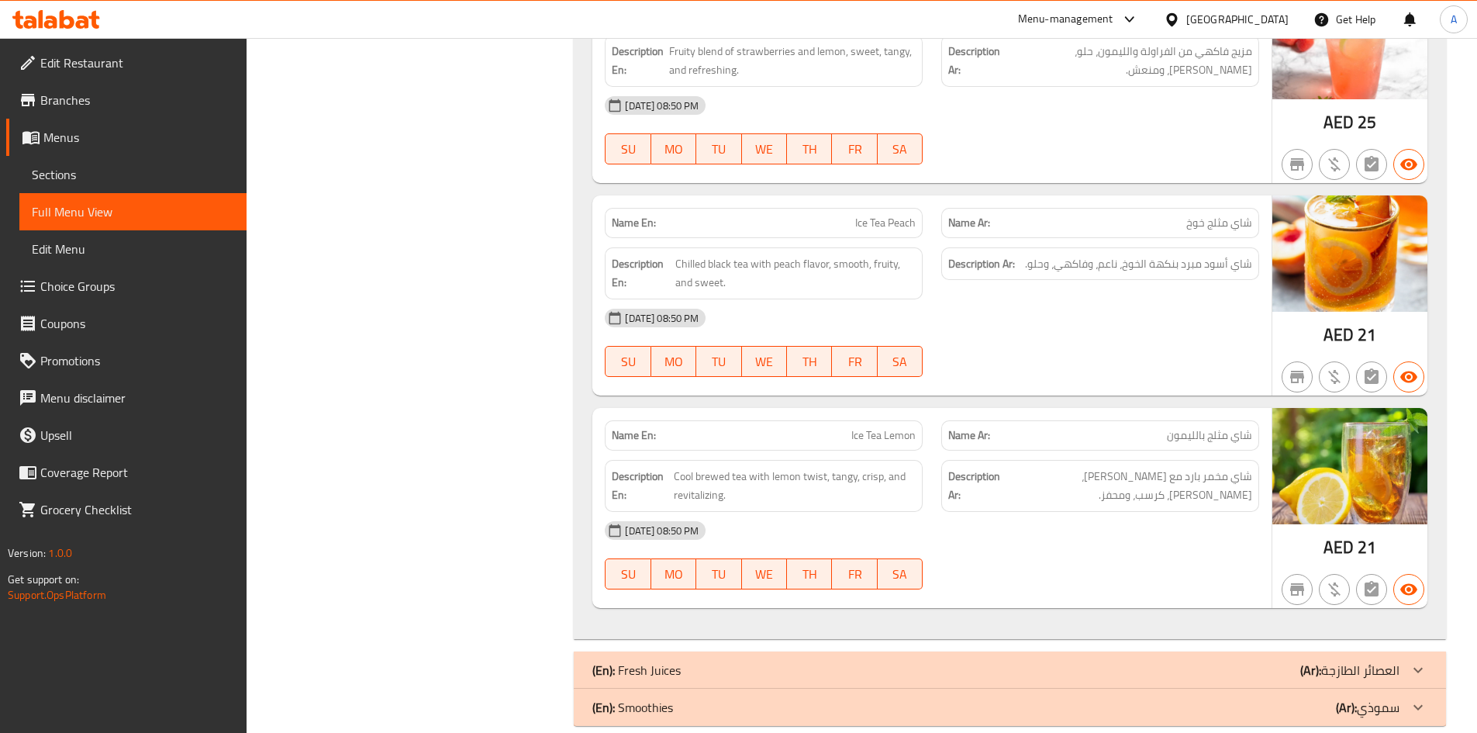
scroll to position [1614, 0]
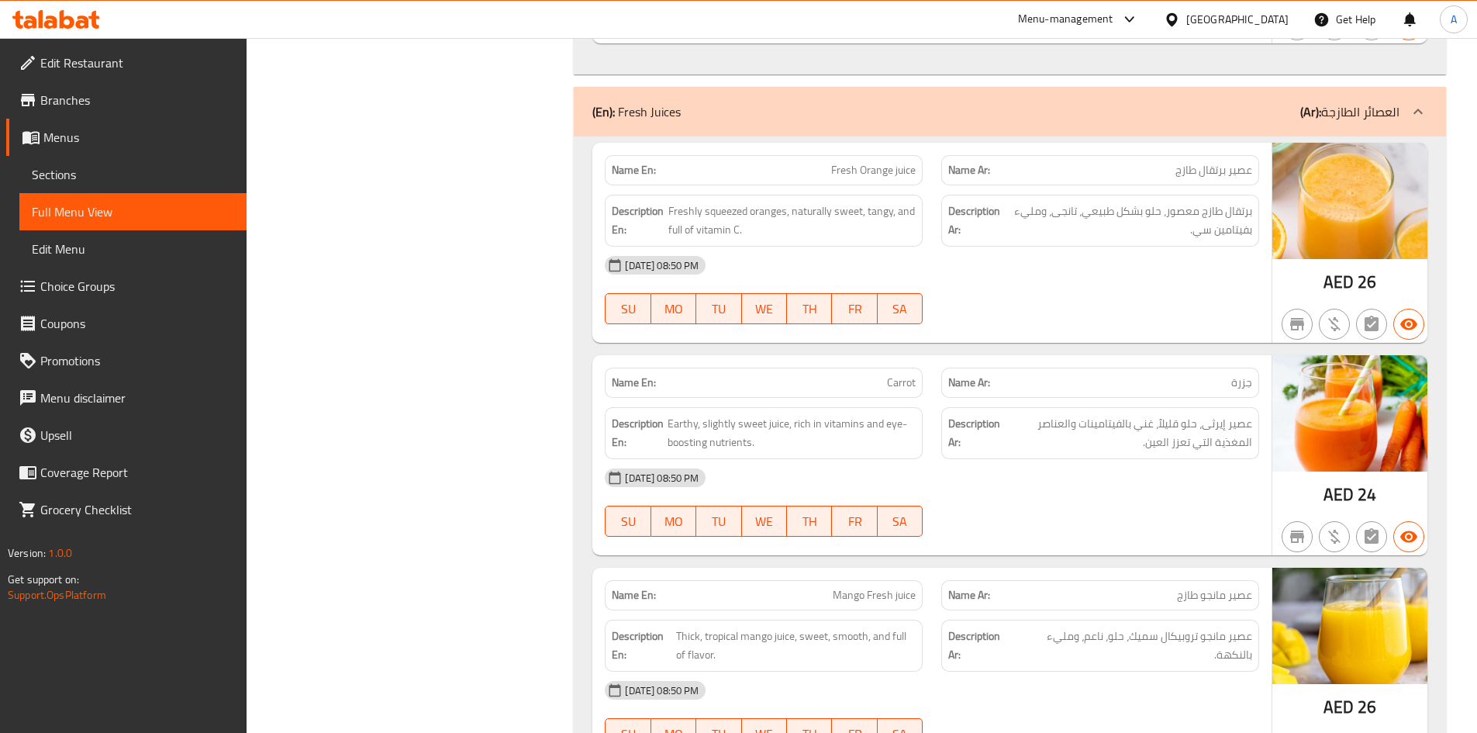
scroll to position [2170, 0]
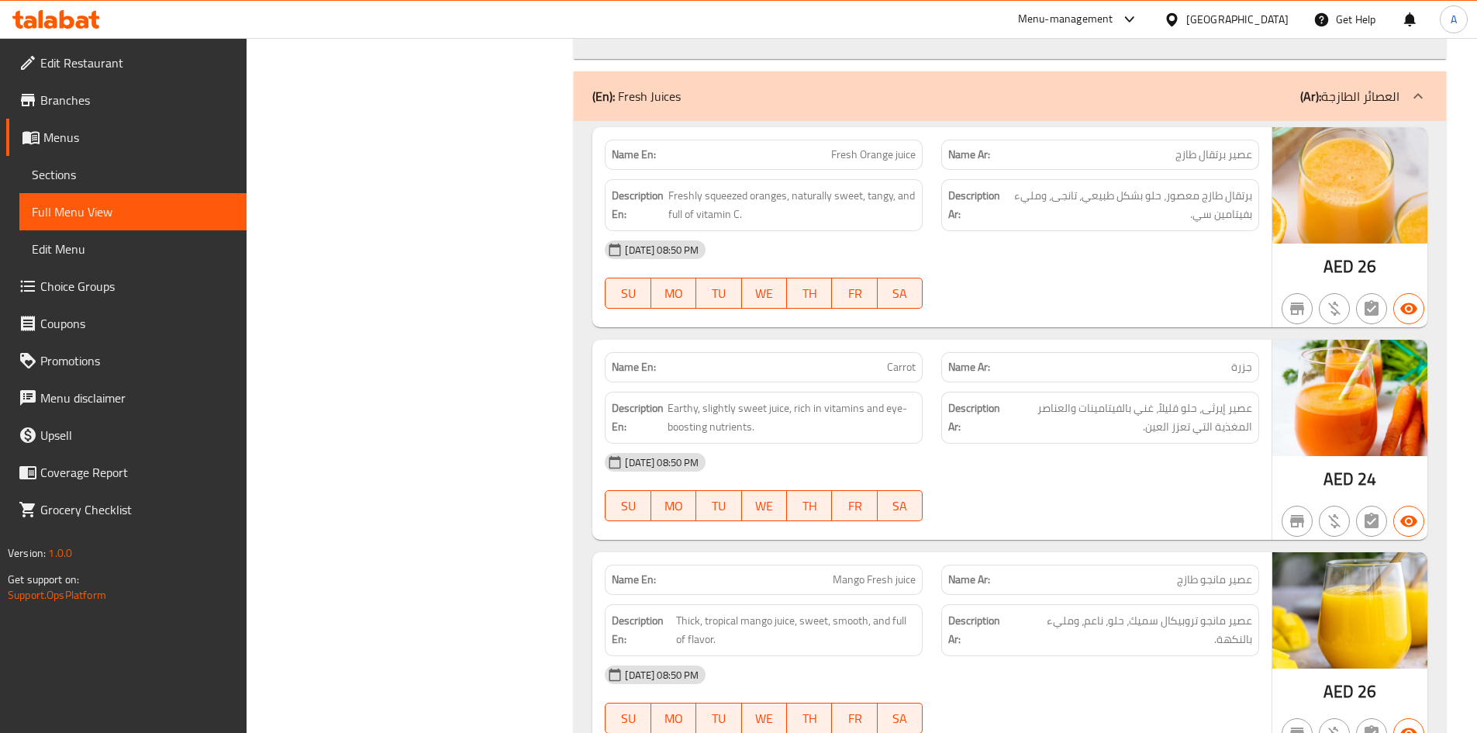
copy span "Carrot"
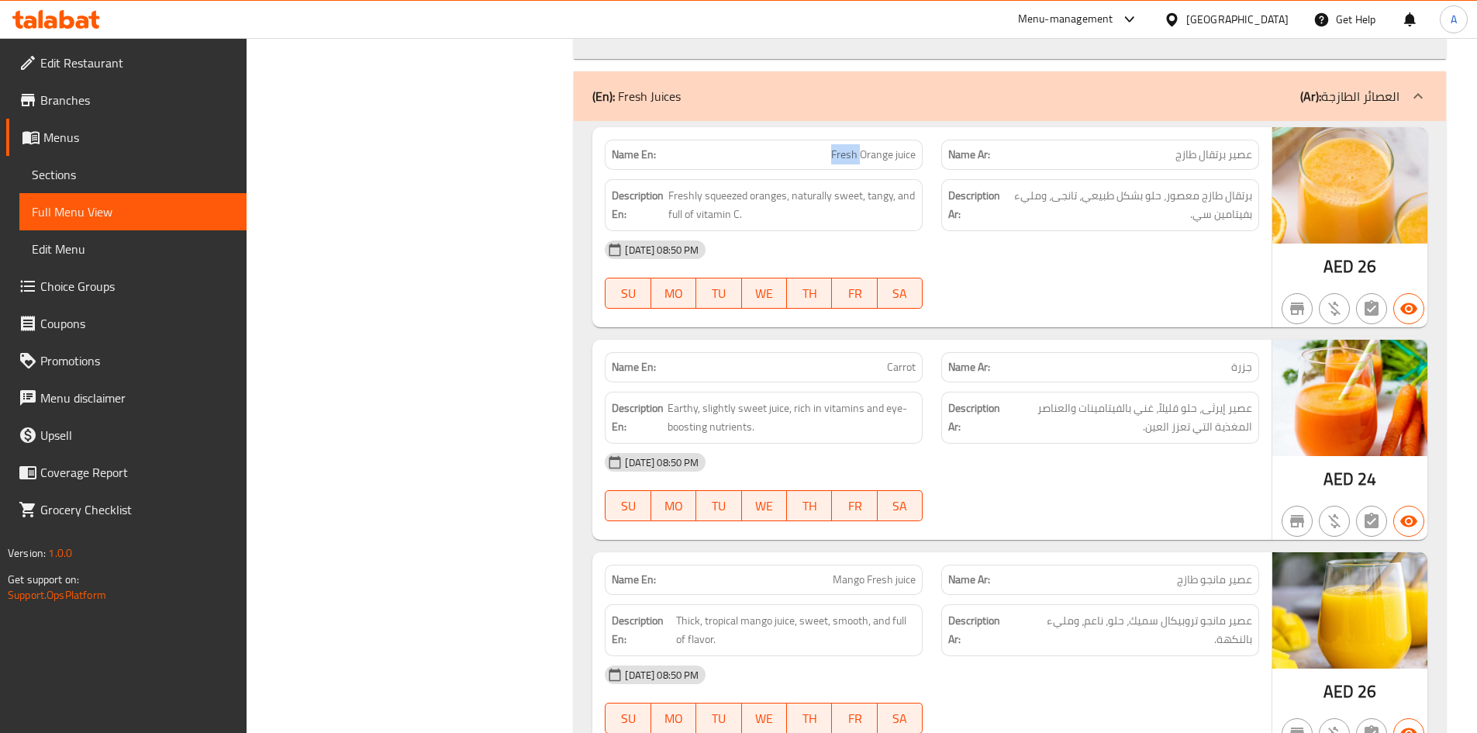
copy span "Fresh"
copy span "juice"
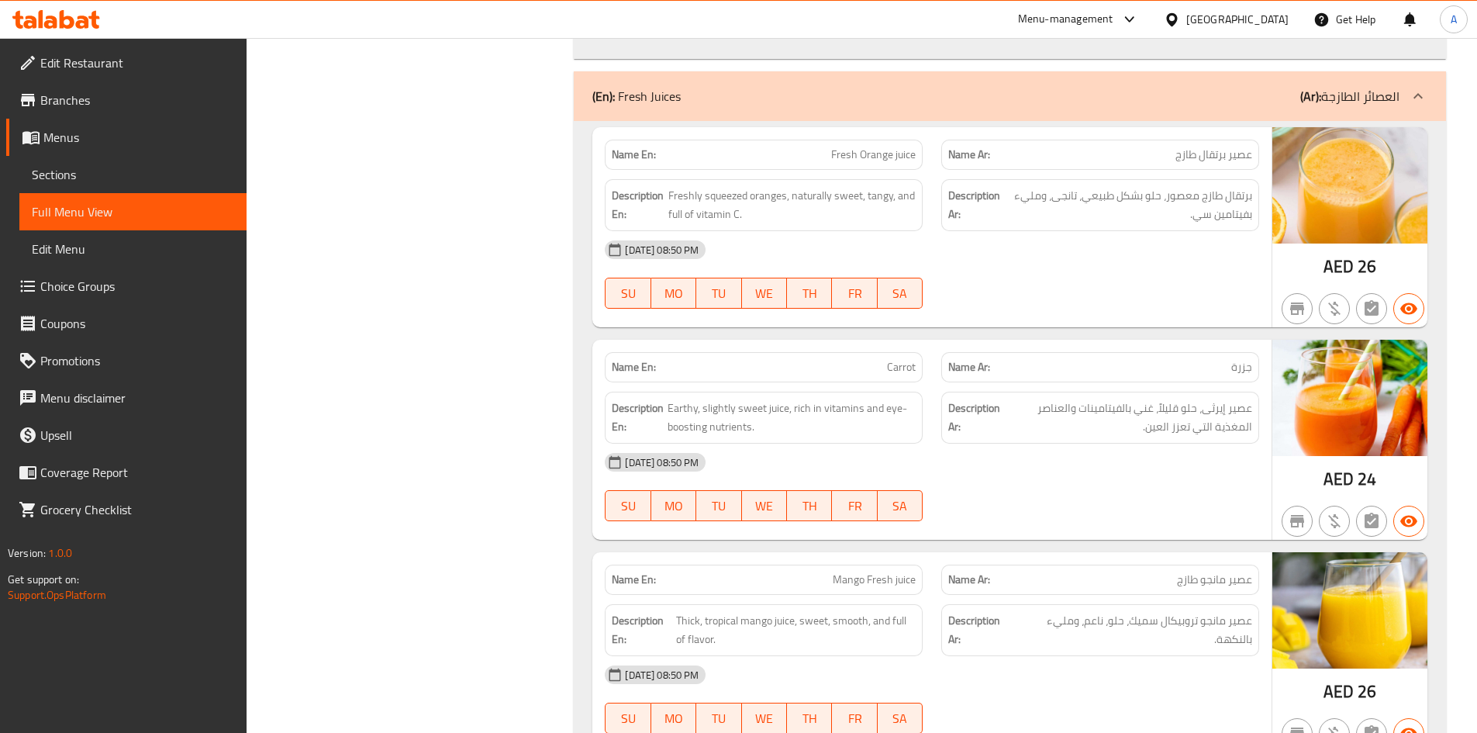
copy span "عصير برتقال طازج"
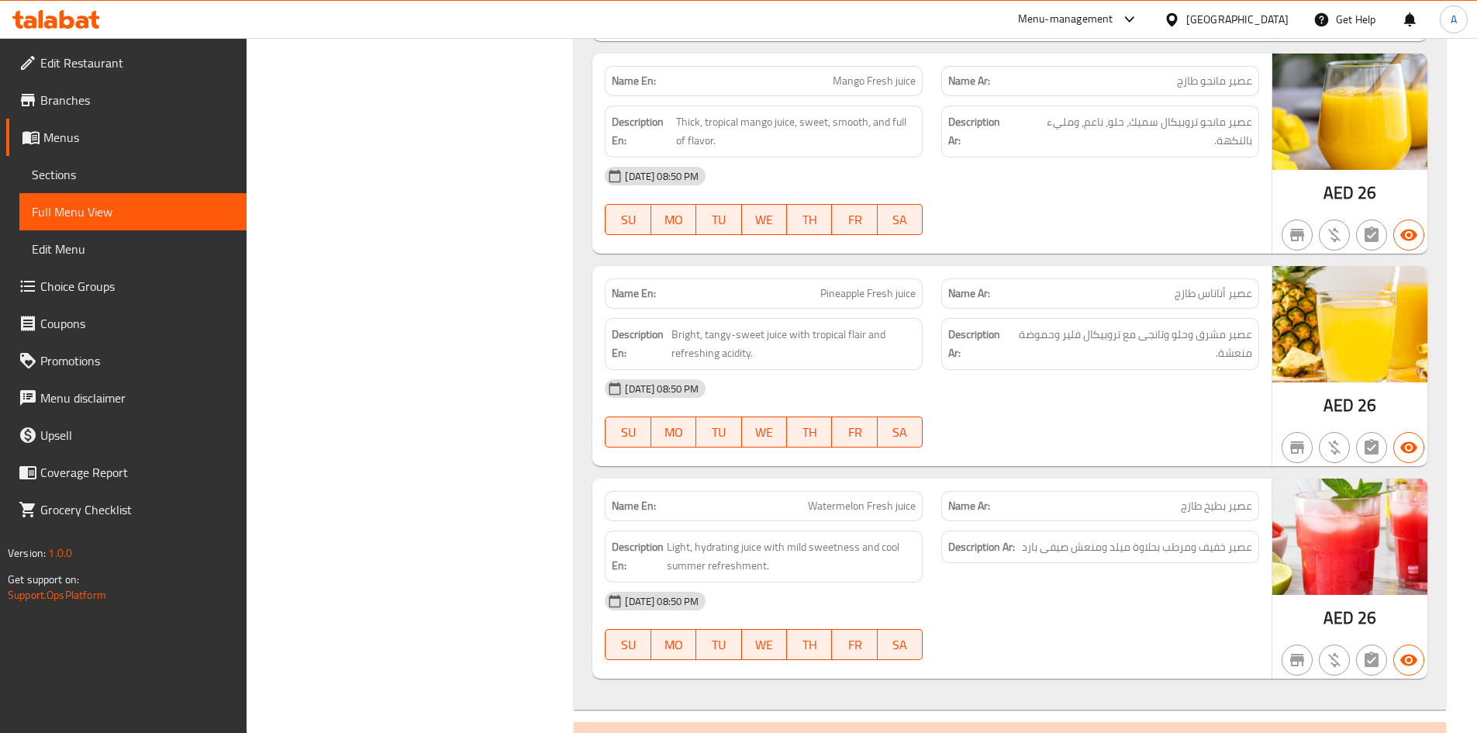
scroll to position [2726, 0]
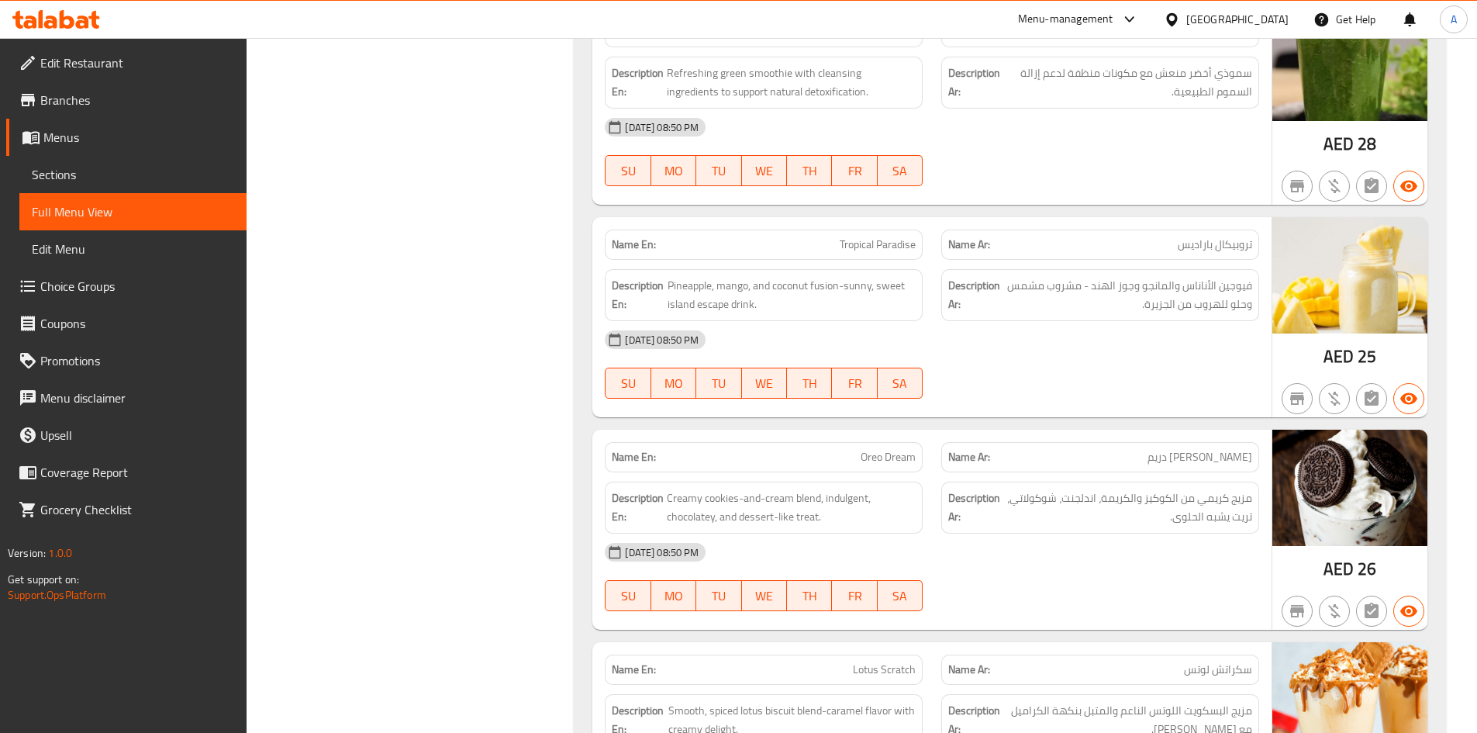
scroll to position [4463, 0]
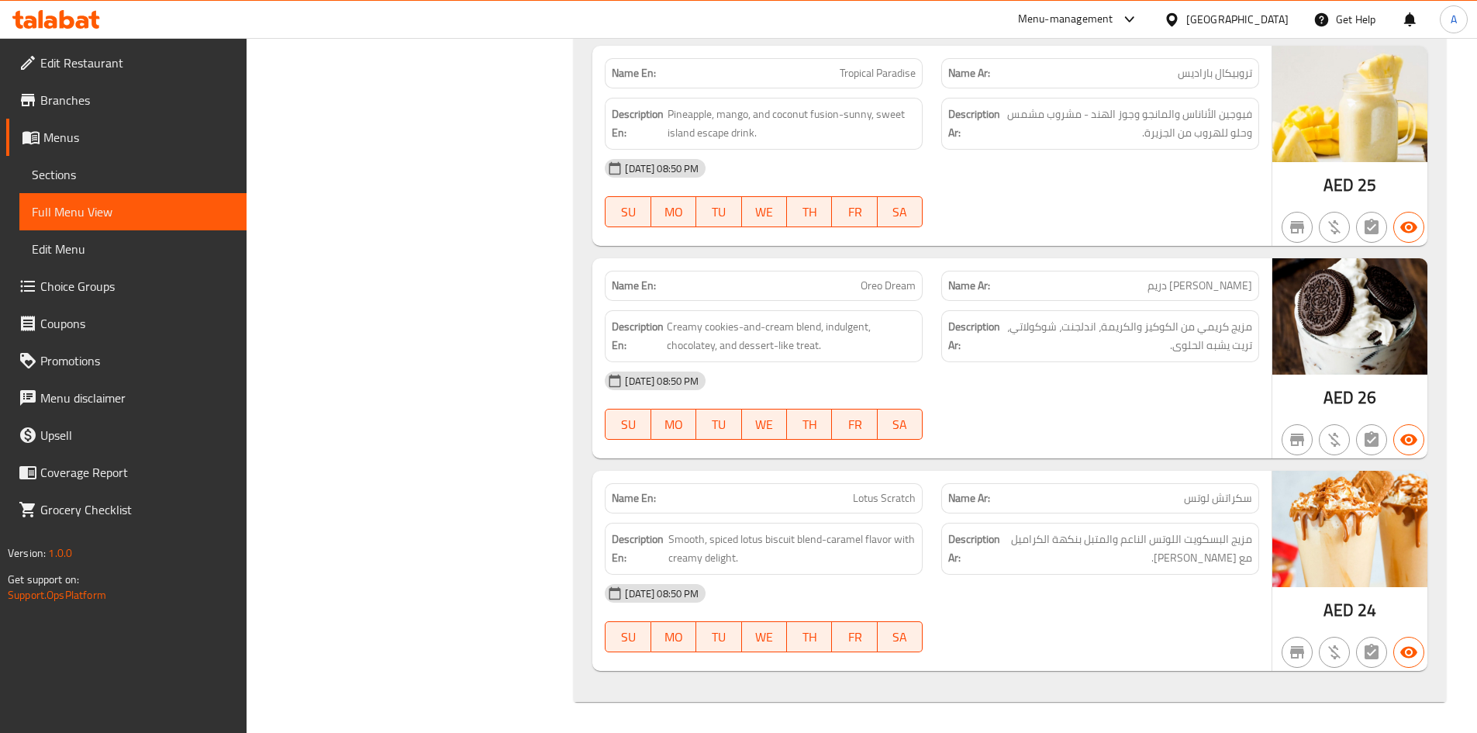
drag, startPoint x: 1488, startPoint y: 416, endPoint x: 1109, endPoint y: 323, distance: 390.3
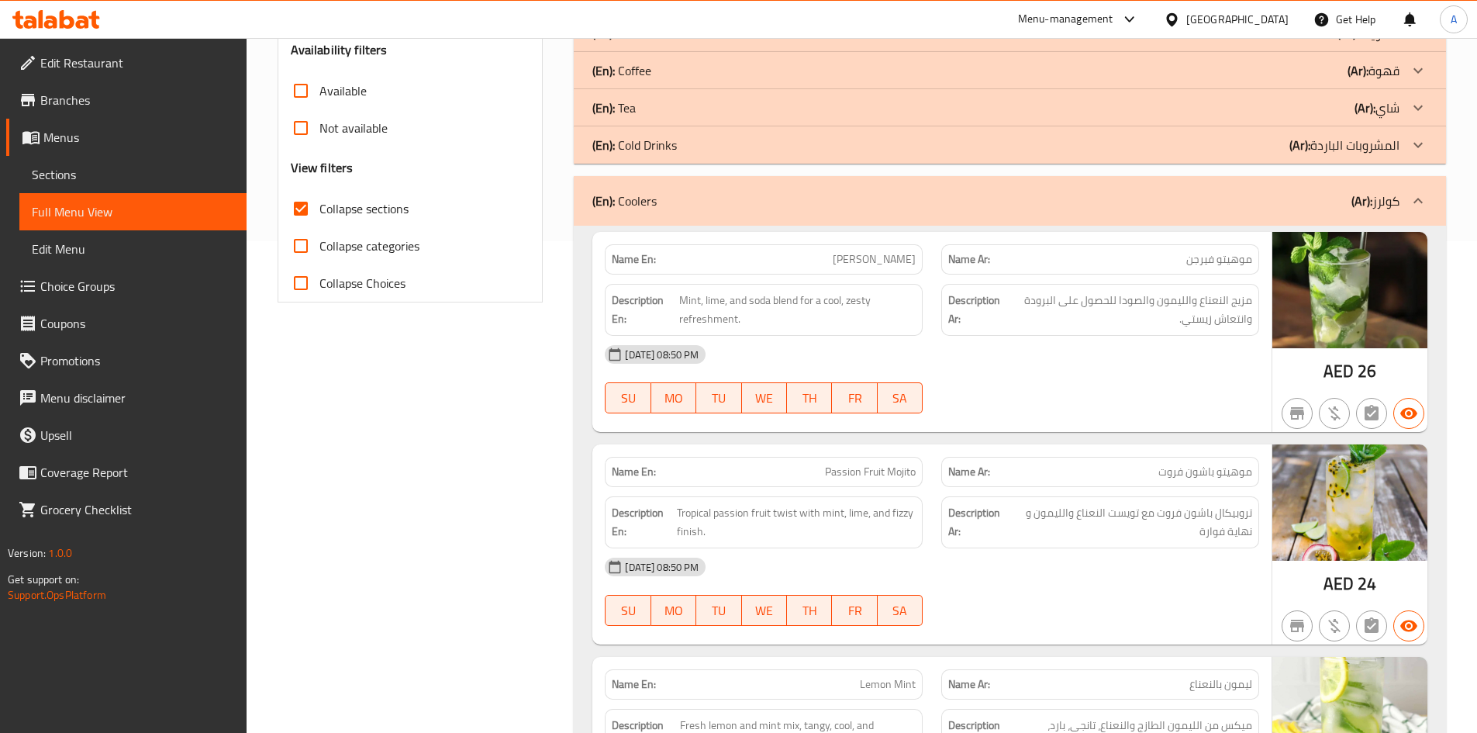
scroll to position [475, 0]
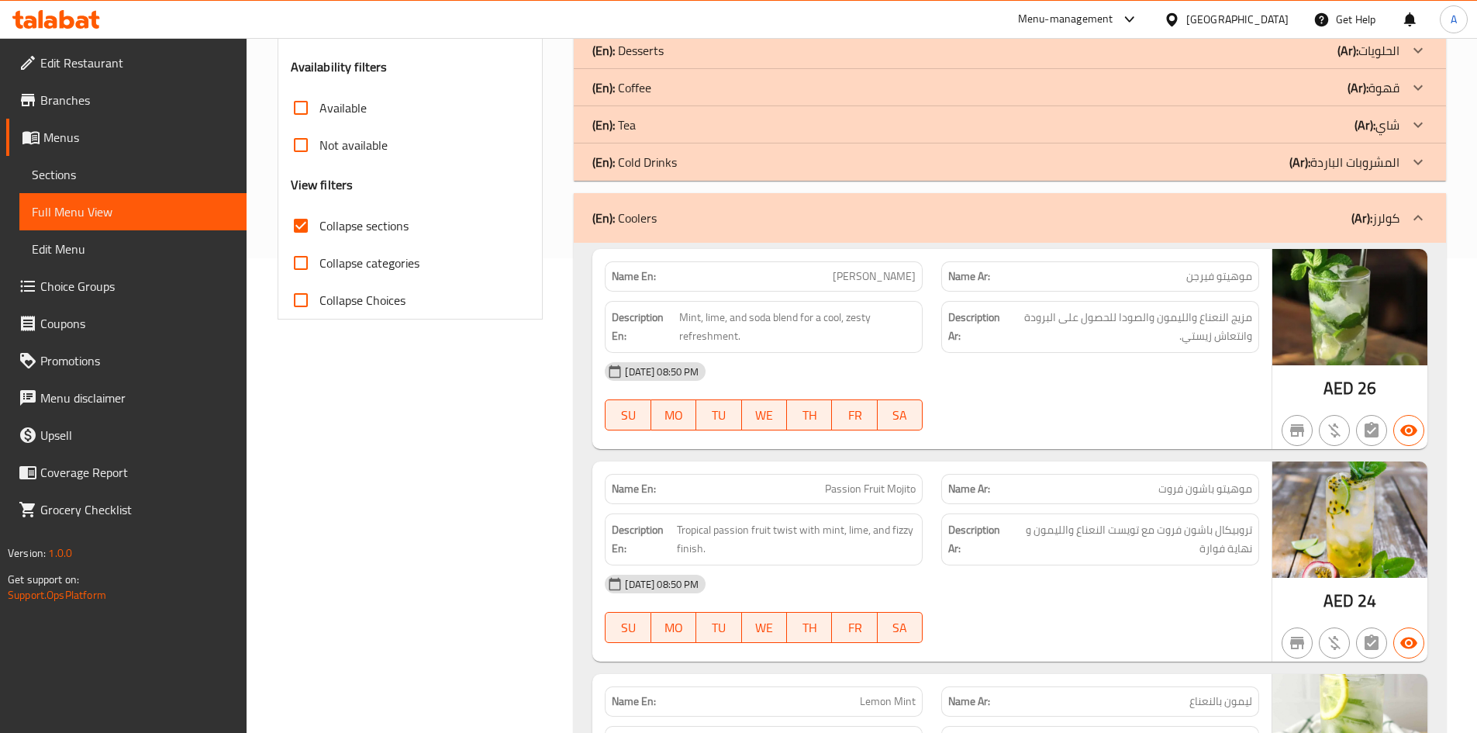
click at [369, 222] on span "Collapse sections" at bounding box center [363, 225] width 89 height 19
click at [319, 222] on input "Collapse sections" at bounding box center [300, 225] width 37 height 37
checkbox input "false"
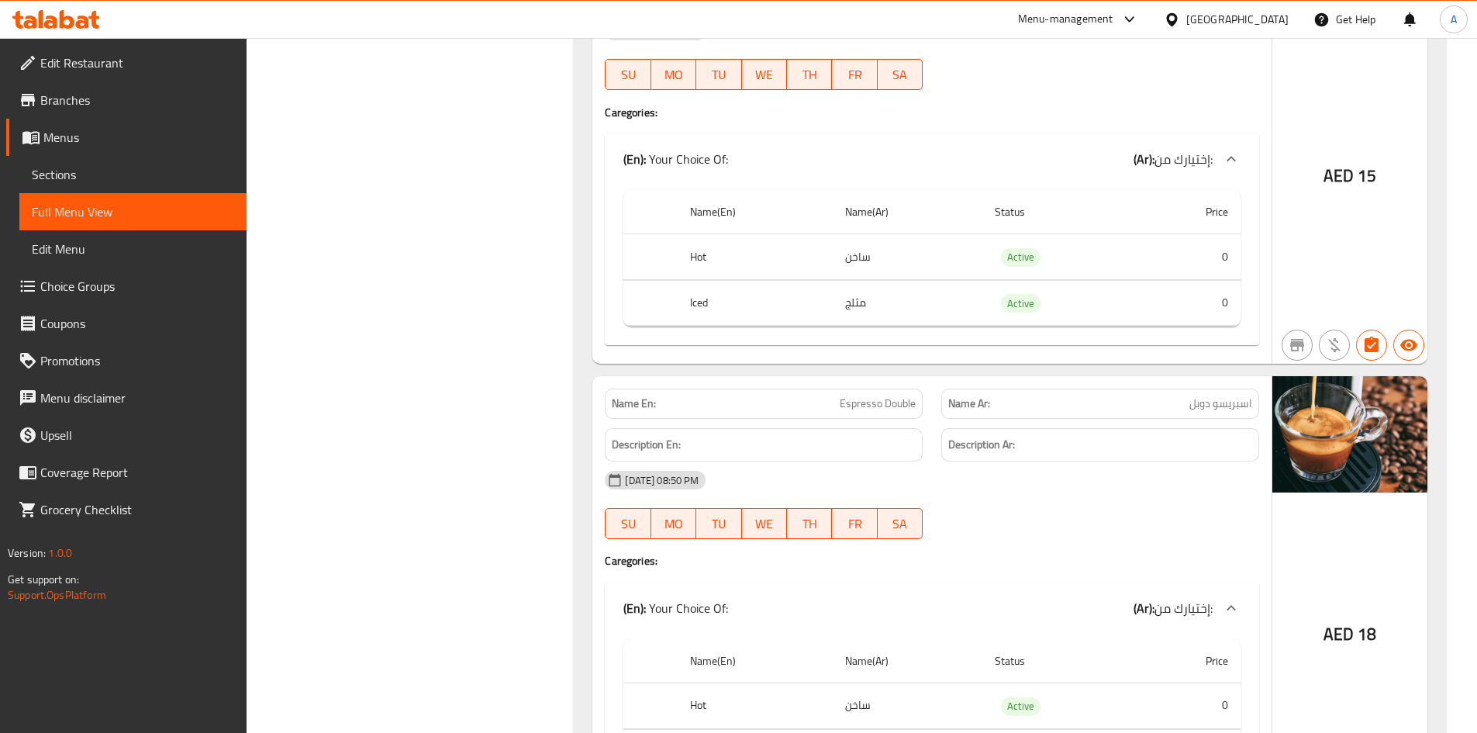
scroll to position [1841, 0]
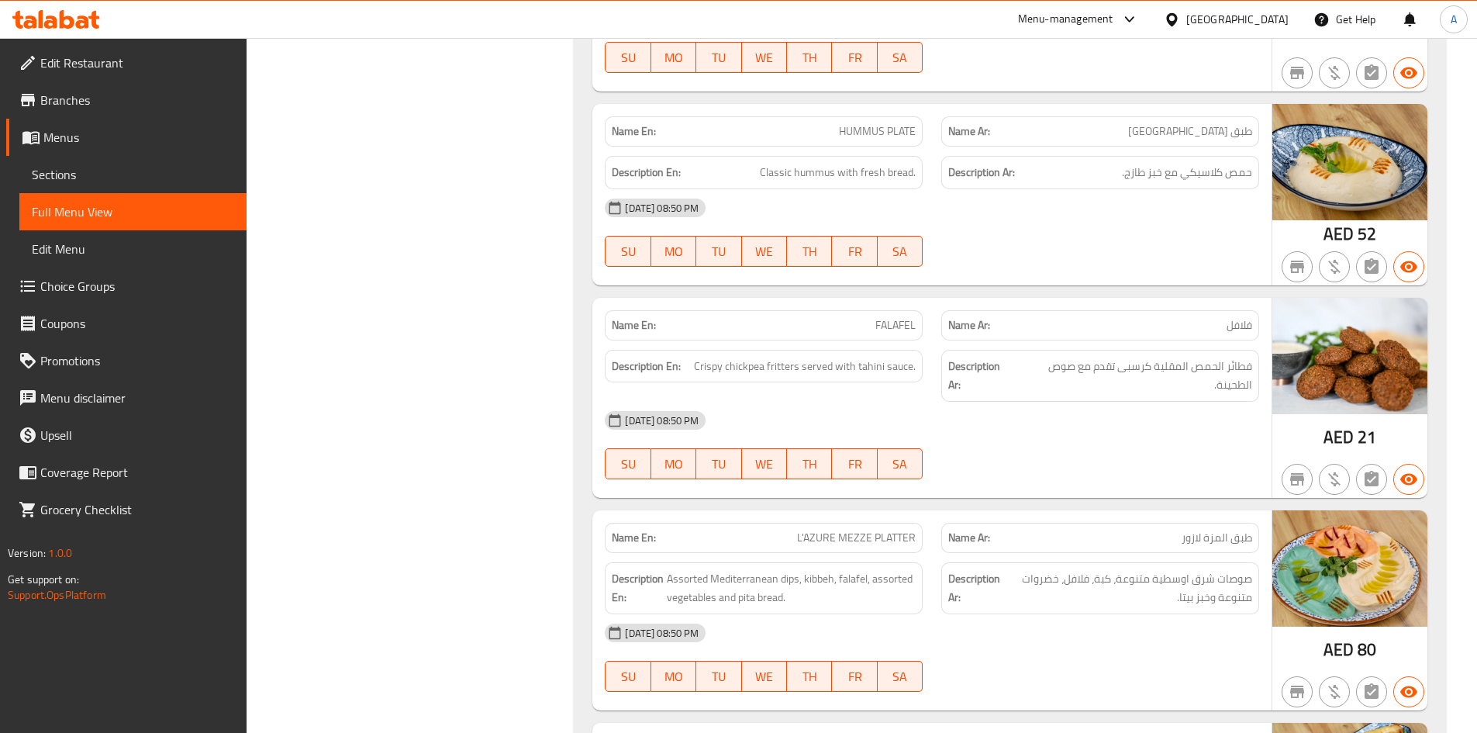
click at [1157, 396] on div "Description Ar: فطائر الحمص المقلية كرسبى تقدم مع صوص الطحينة." at bounding box center [1100, 376] width 318 height 52
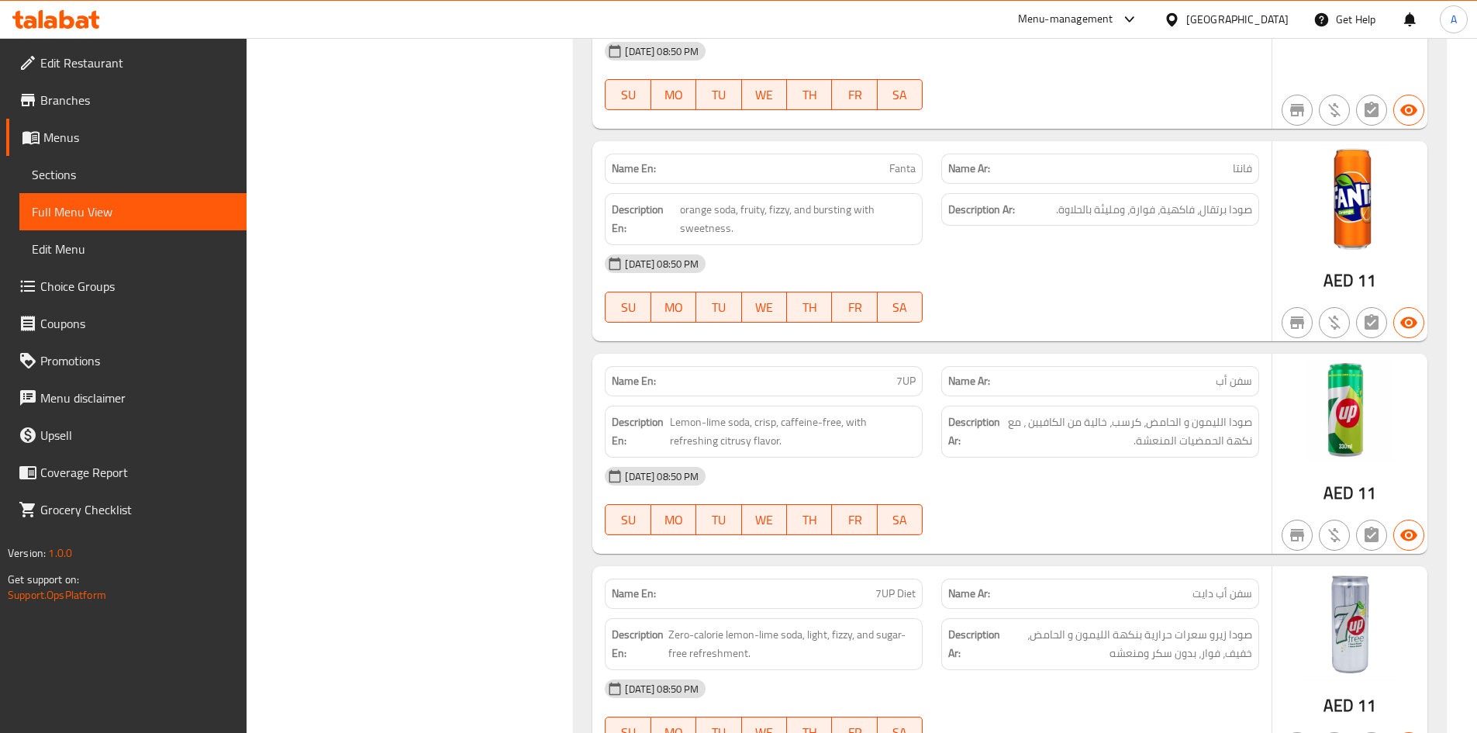
scroll to position [28012, 0]
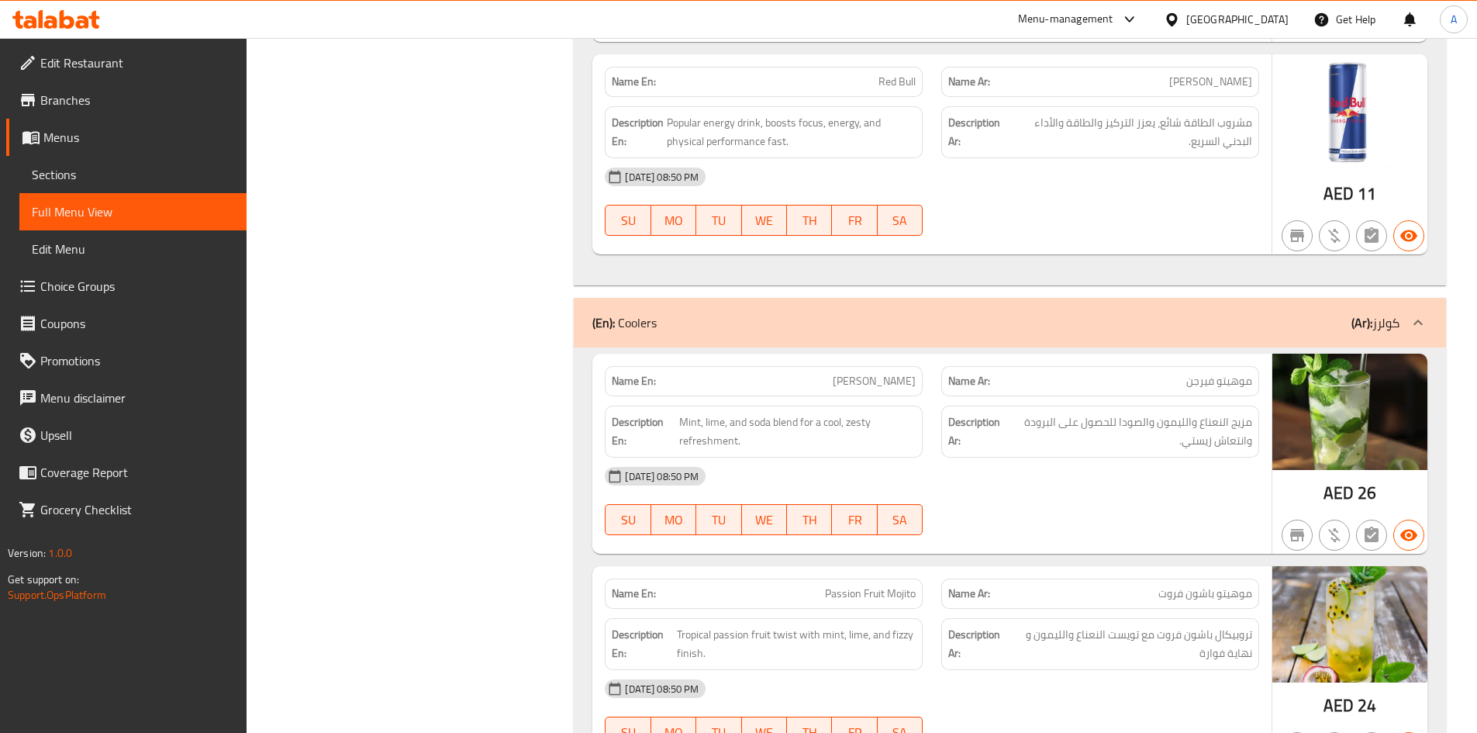
copy span "Virgin Mojito"
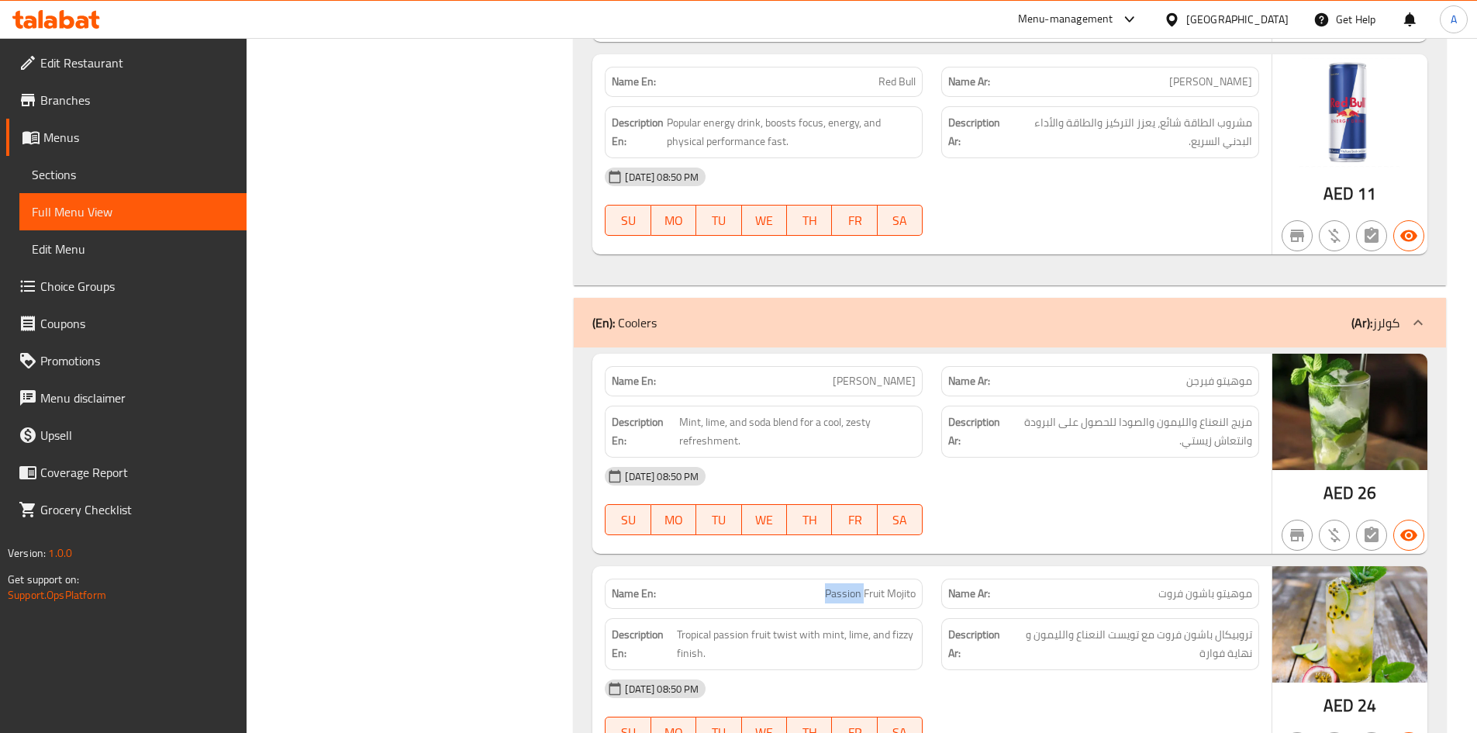
copy span "Passion Fruit Mojito"
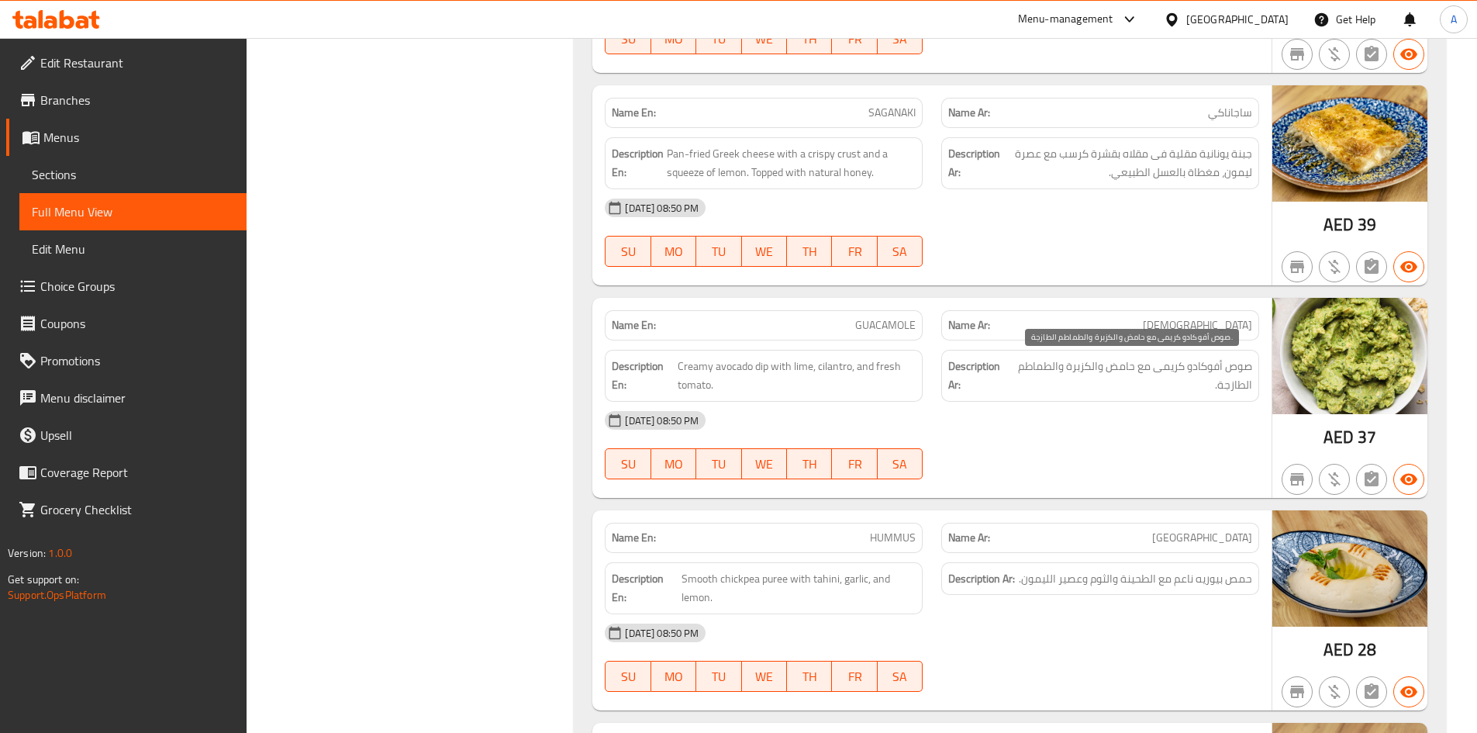
click at [1123, 366] on span "صوص أفوكادو كريمى مع حامض والكزبرة والطماطم الطازجة." at bounding box center [1131, 376] width 242 height 38
copy span "حامض"
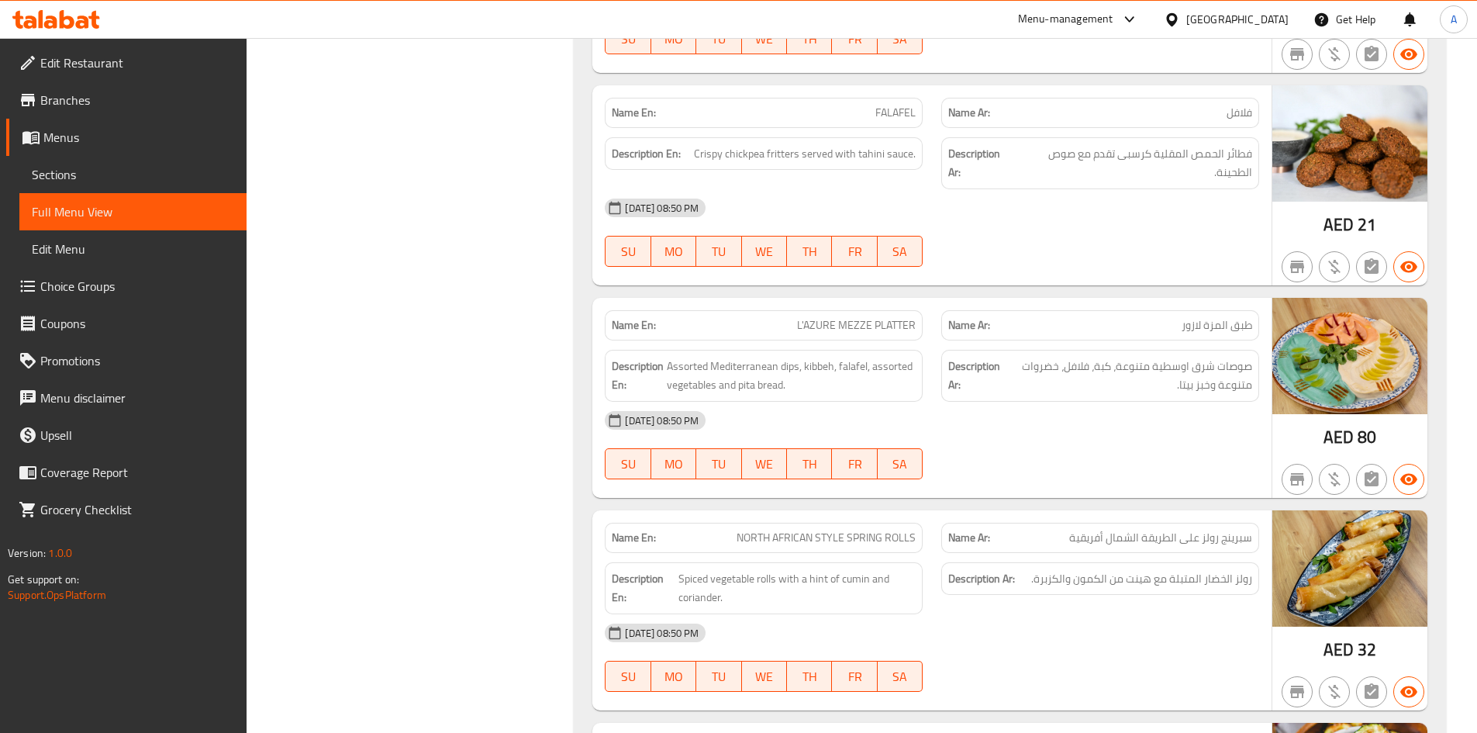
click at [1117, 365] on span "صوصات شرق اوسطية متنوعة، كبة، فلافل، خضروات متنوعة وخبز بيتا." at bounding box center [1128, 376] width 247 height 38
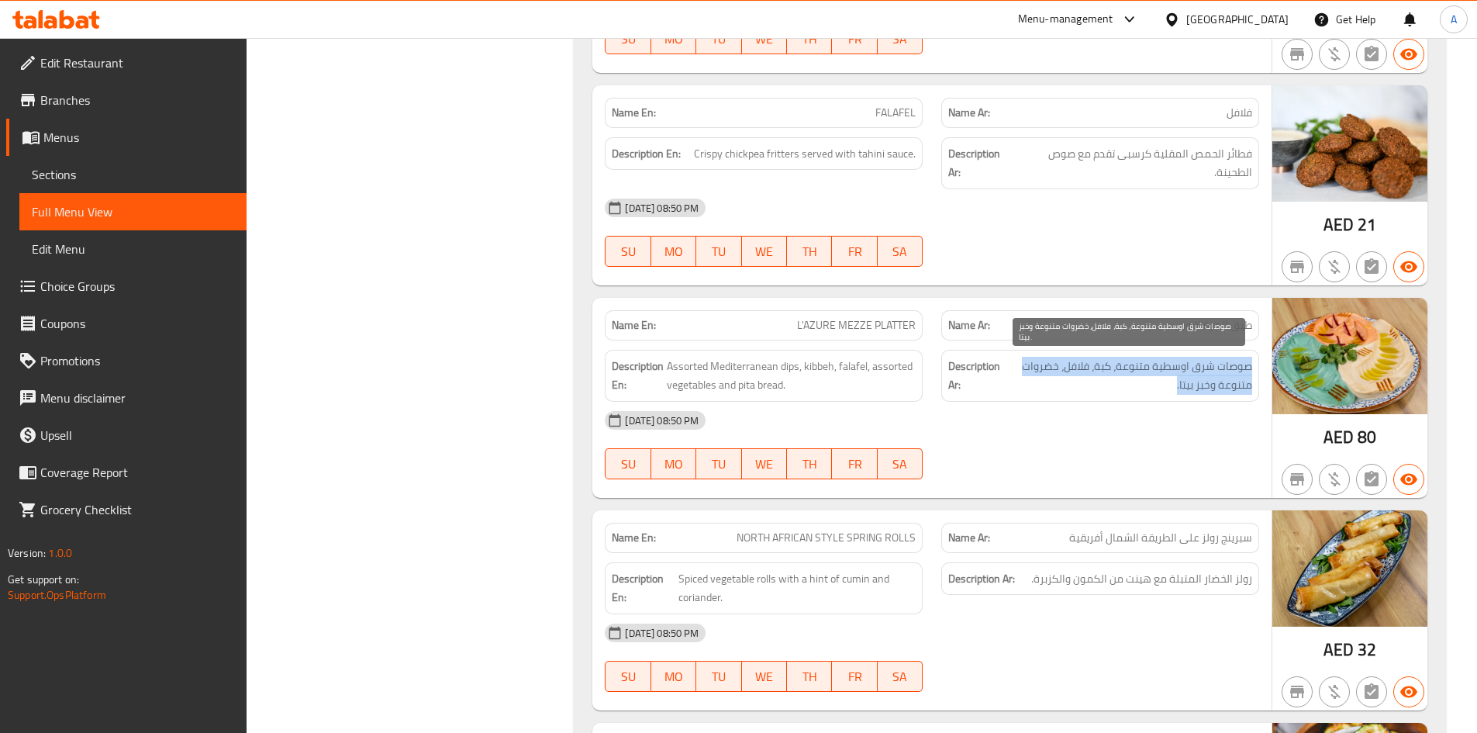
click at [1117, 365] on span "صوصات شرق اوسطية متنوعة، كبة، فلافل، خضروات متنوعة وخبز بيتا." at bounding box center [1128, 376] width 247 height 38
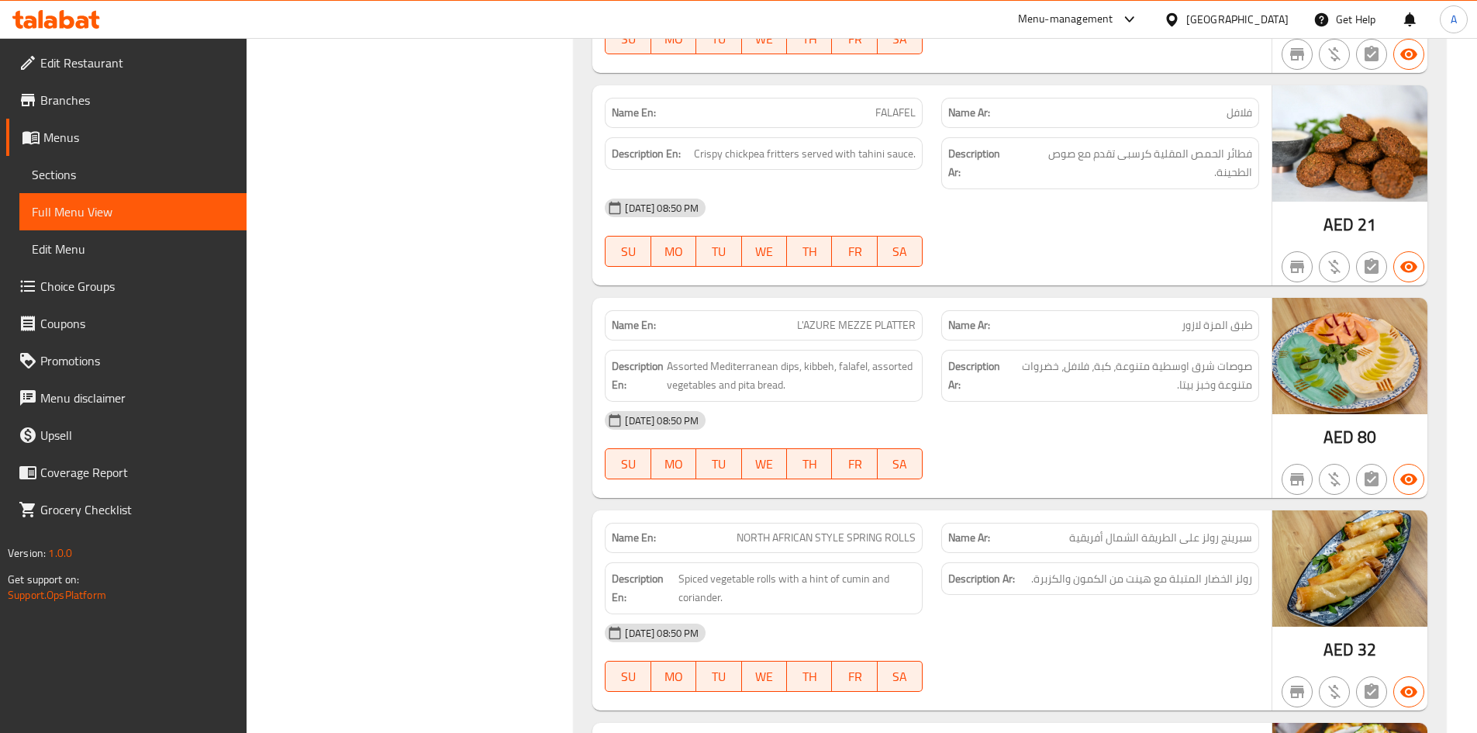
scroll to position [4421, 0]
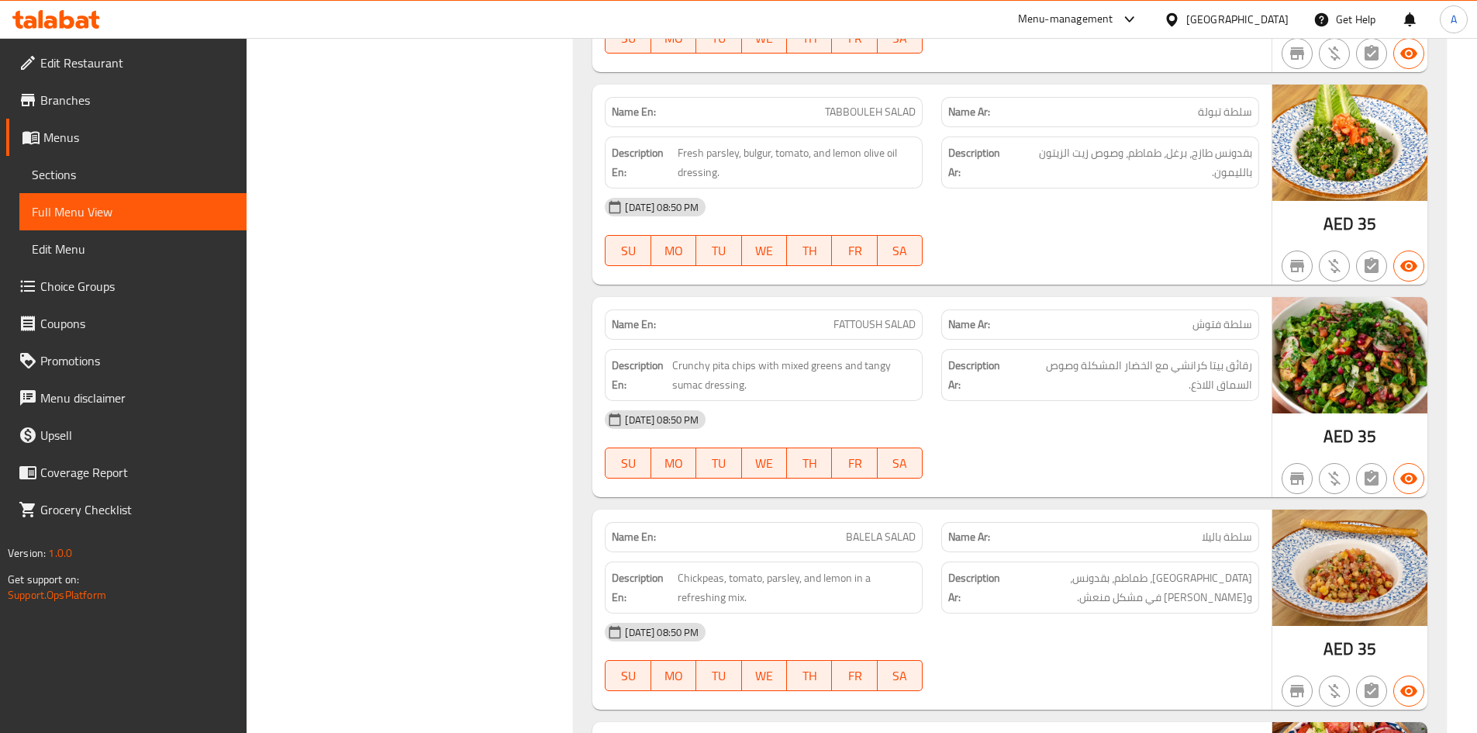
click at [1108, 378] on span "رقائق بيتا كرانشي مع الخضار المشكلة وصوص السماق اللاذع." at bounding box center [1130, 375] width 241 height 38
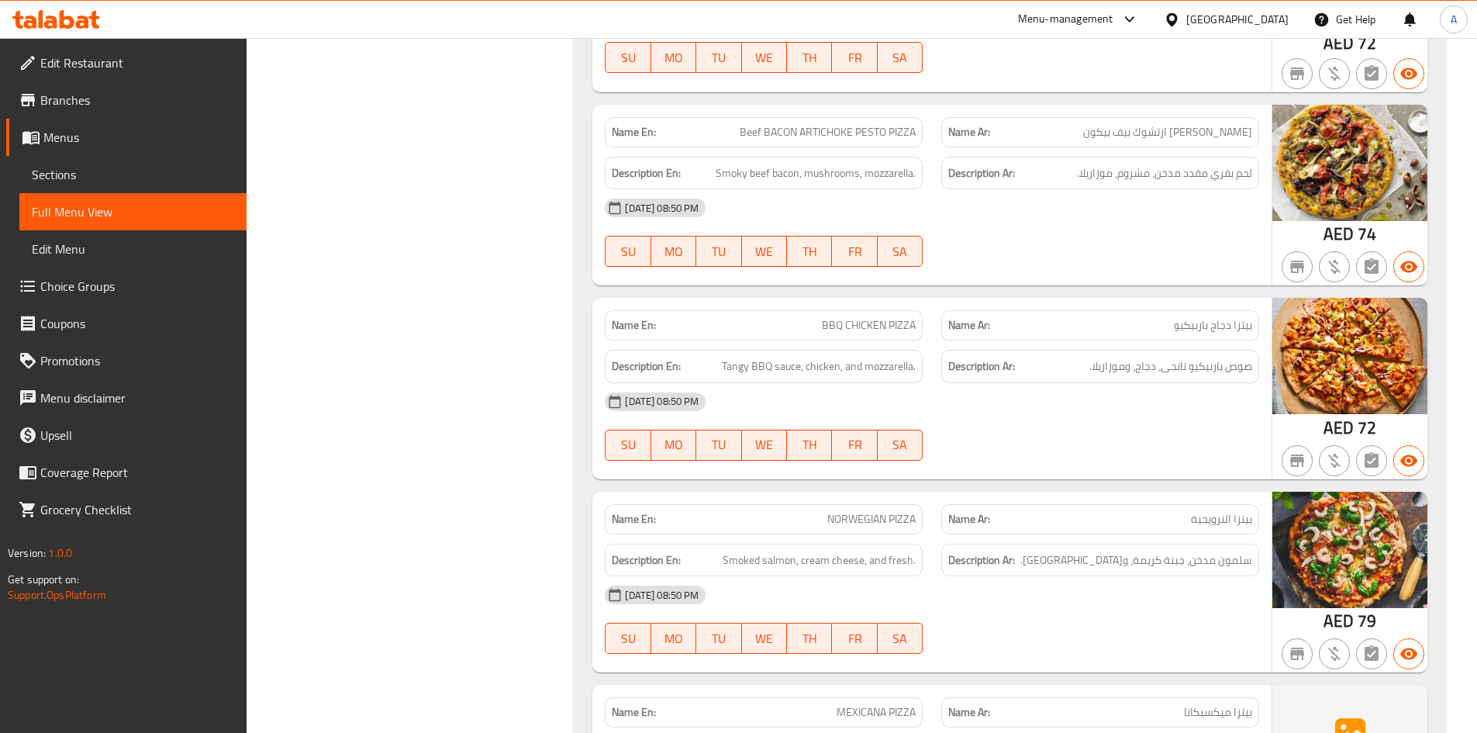
click at [1121, 371] on span "صوص باربيكيو تانجى، دجاج، وموزاريلا." at bounding box center [1170, 366] width 163 height 19
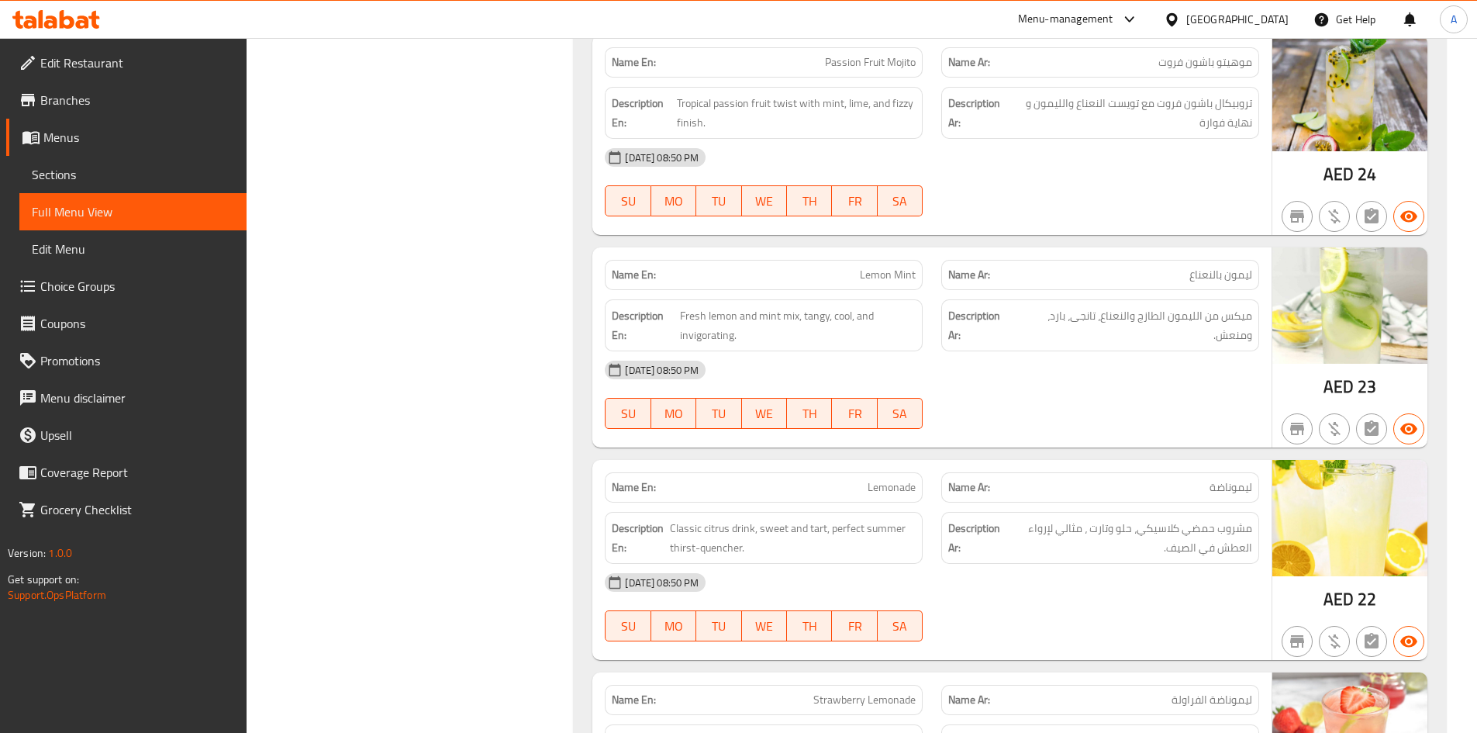
scroll to position [28725, 0]
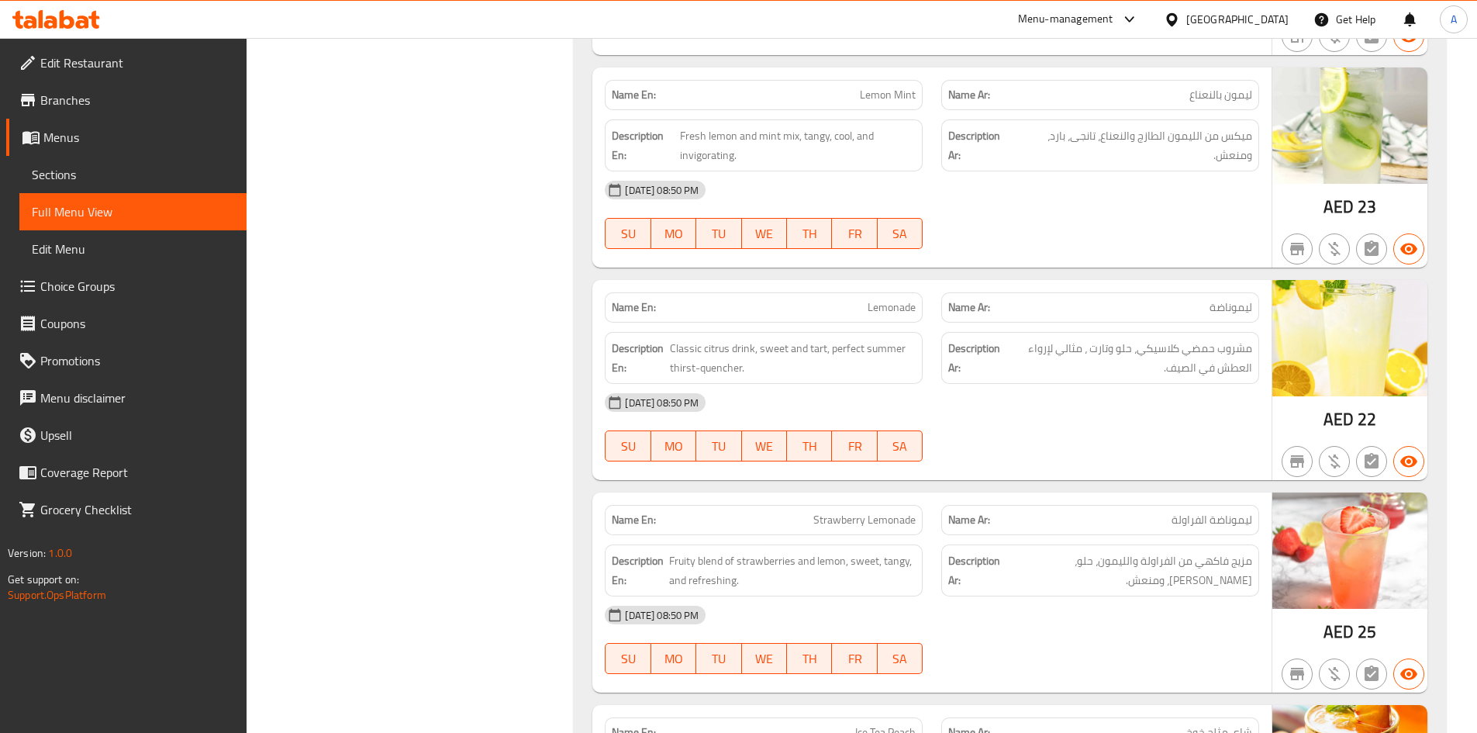
copy span "Lemonade"
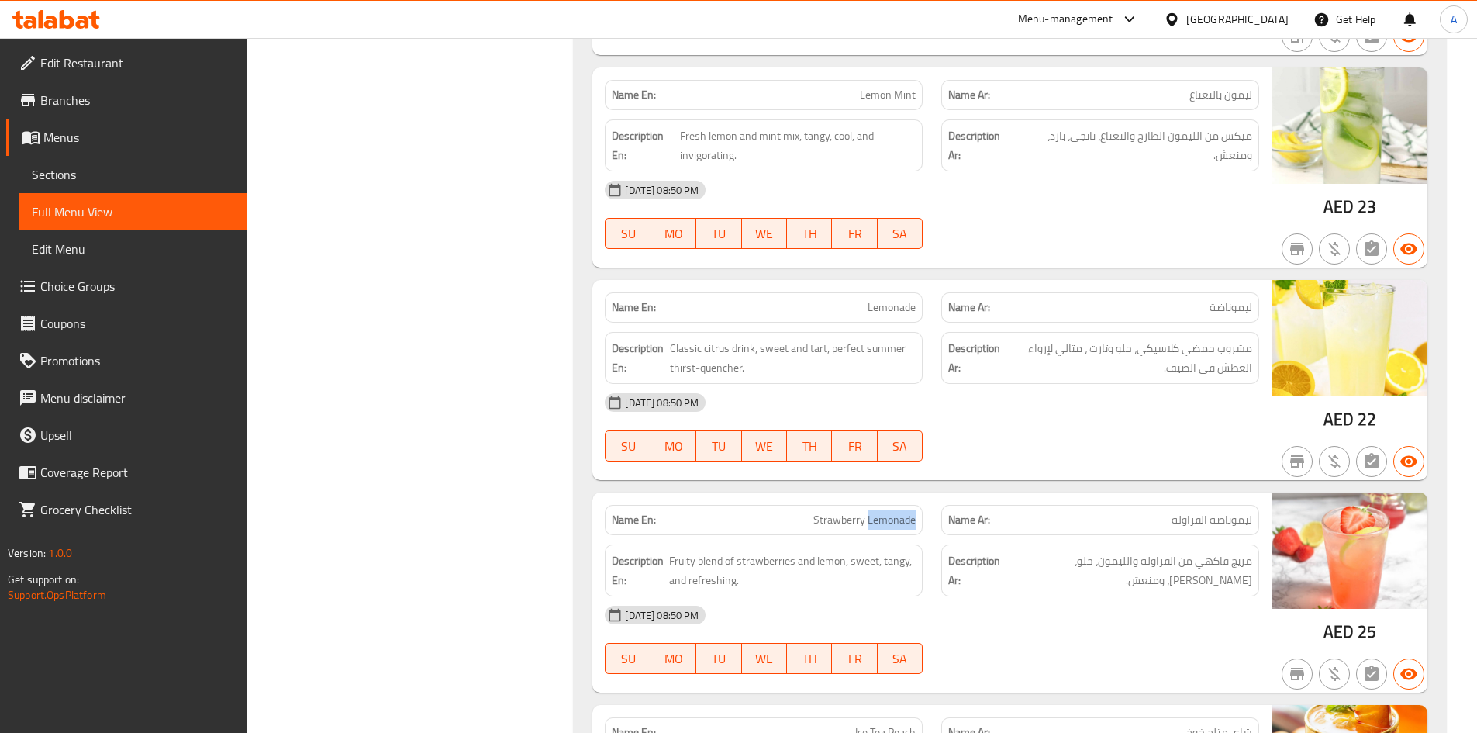
click at [1127, 551] on span "مزيج فاكهي من الفراولة والليمون، حلو، تانجى، ومنعش." at bounding box center [1128, 570] width 247 height 38
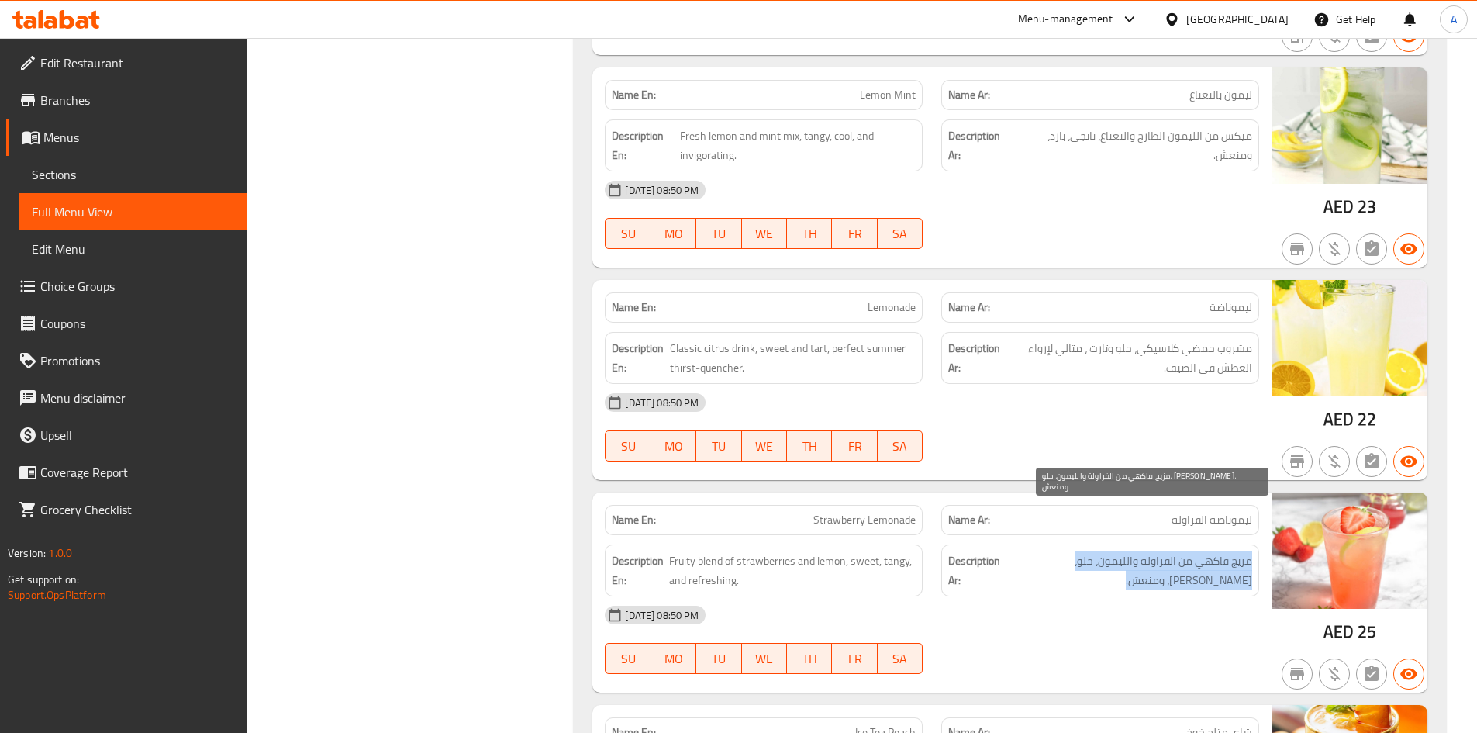
click at [1127, 551] on span "مزيج فاكهي من الفراولة والليمون، حلو، تانجى، ومنعش." at bounding box center [1128, 570] width 247 height 38
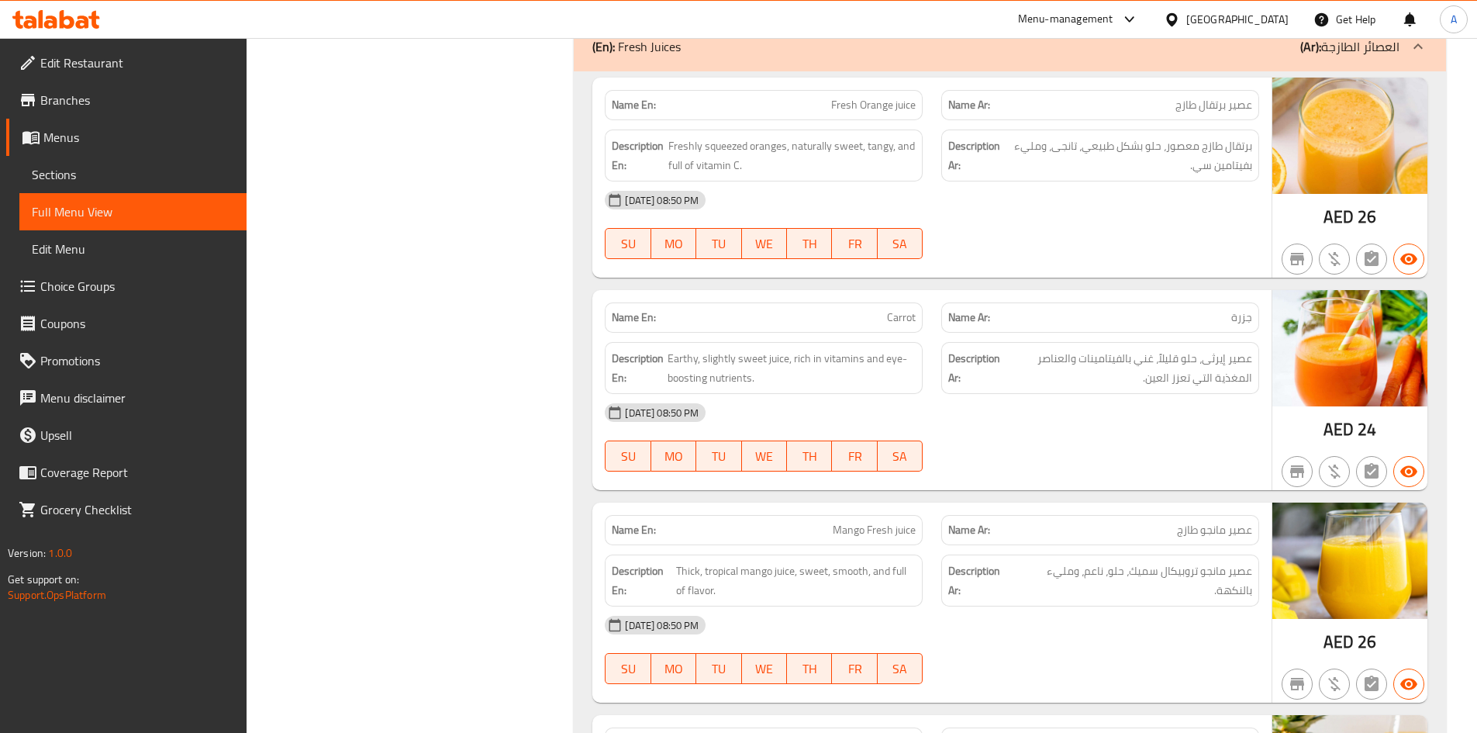
scroll to position [29873, 0]
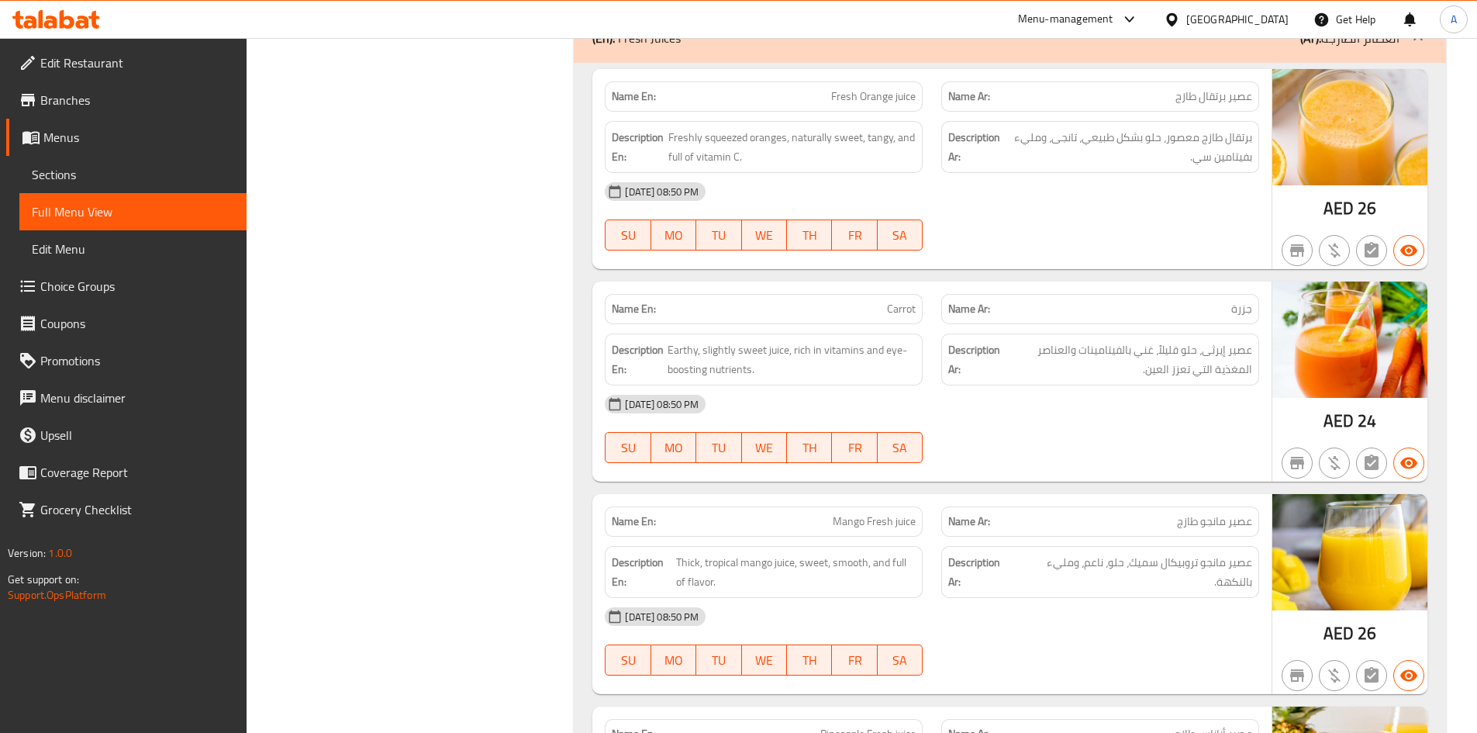
copy span "Carrot"
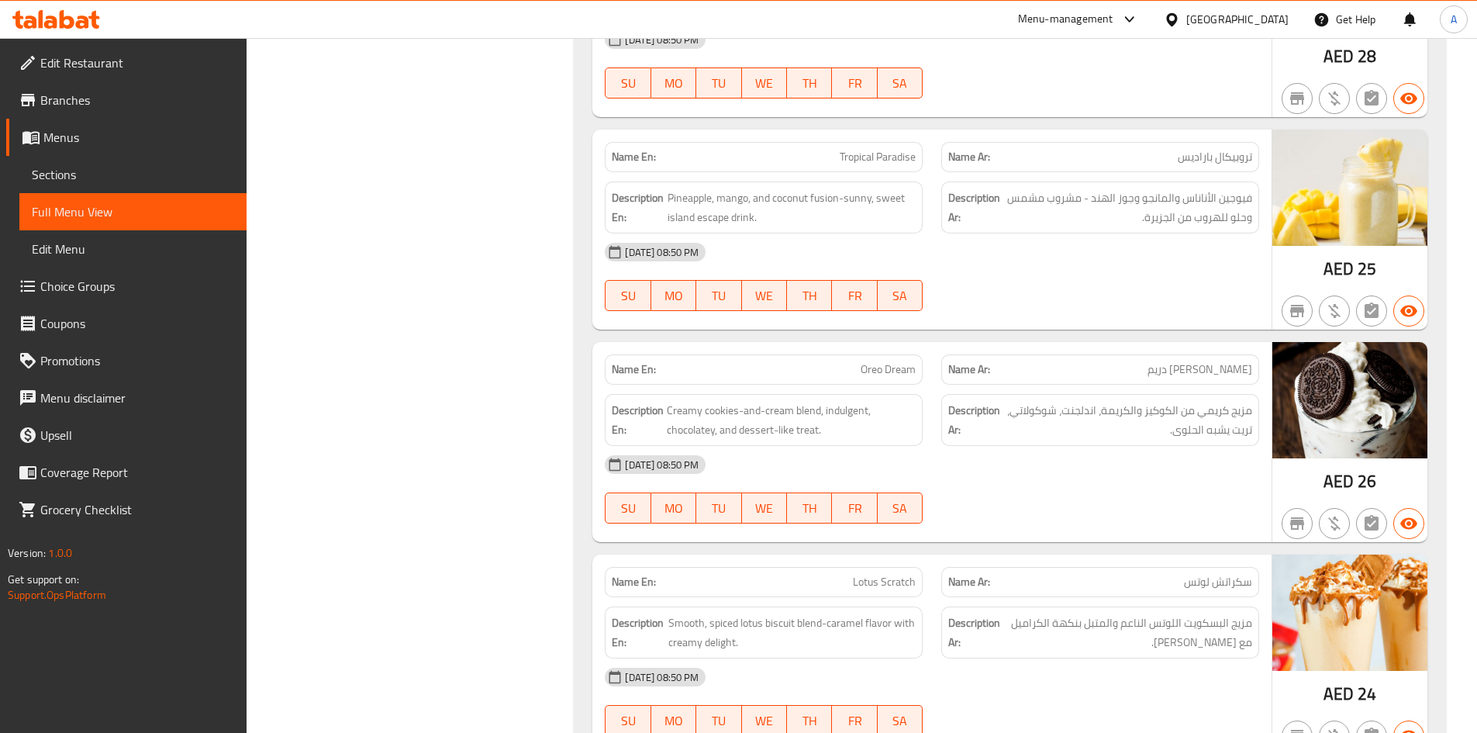
scroll to position [32052, 0]
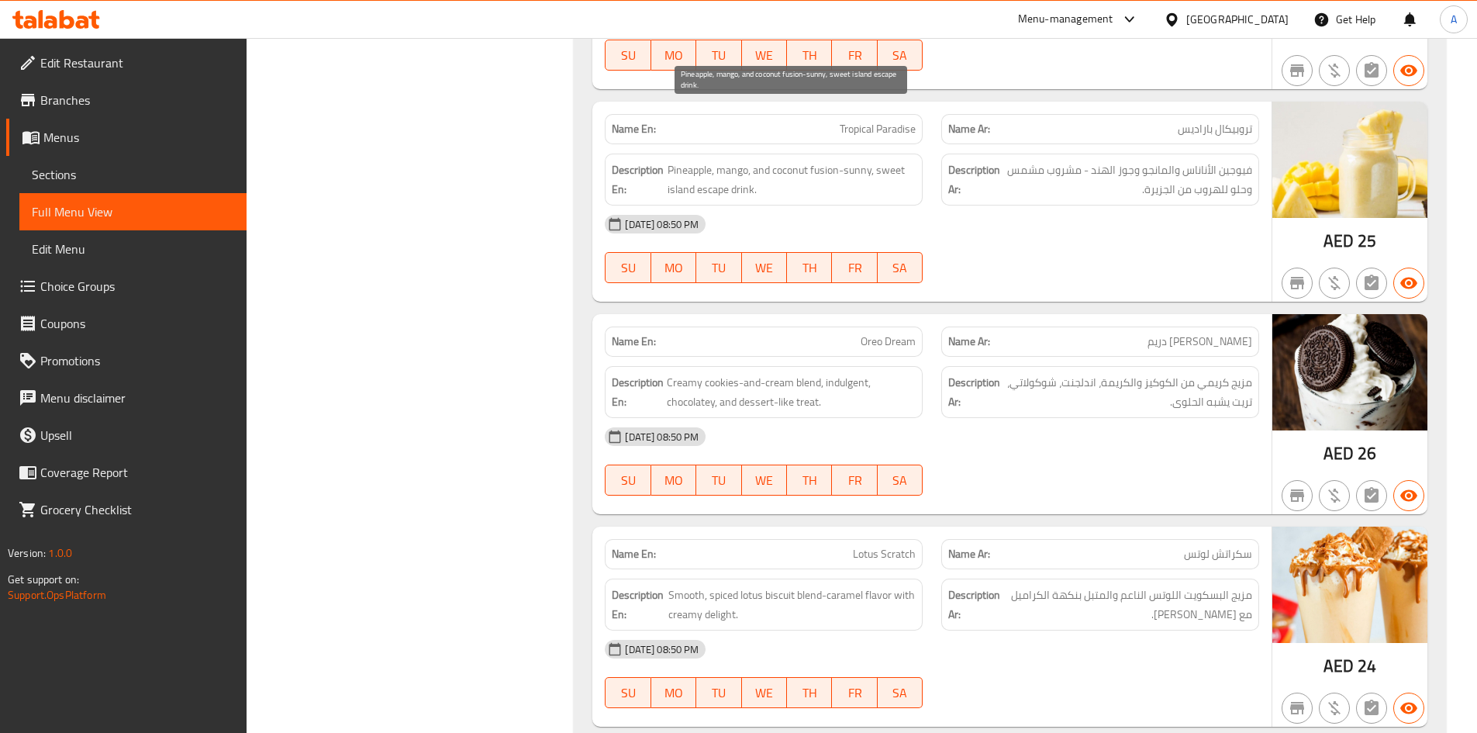
click at [910, 161] on span "Pineapple, mango, and coconut fusion-sunny, sweet island escape drink." at bounding box center [792, 180] width 249 height 38
click at [834, 161] on span "Pineapple, mango, and coconut fusion-sunny, sweet island escape drink." at bounding box center [792, 180] width 249 height 38
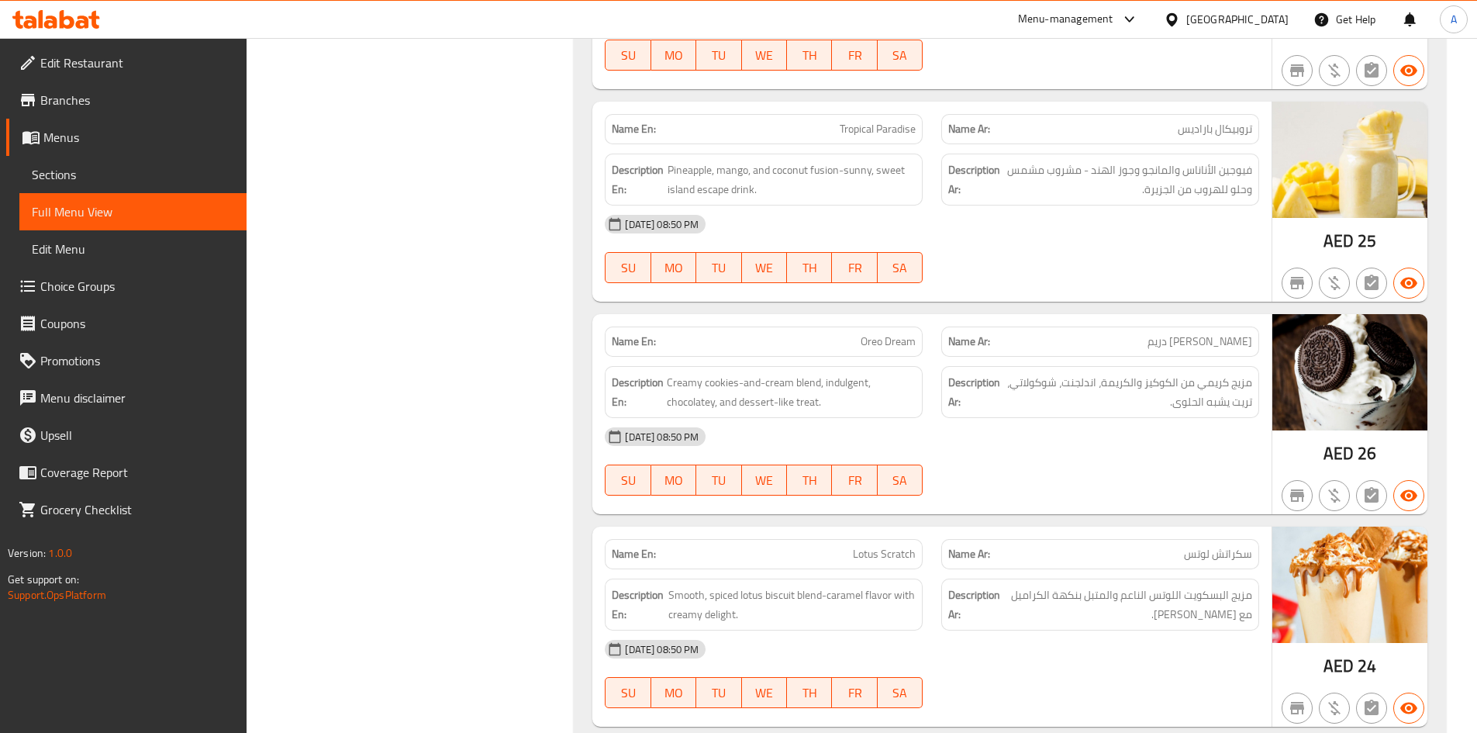
click at [1074, 161] on span "فيوجين الأناناس والمانجو وجوز الهند - مشروب مشمس وحلو للهروب من الجزيرة." at bounding box center [1127, 180] width 249 height 38
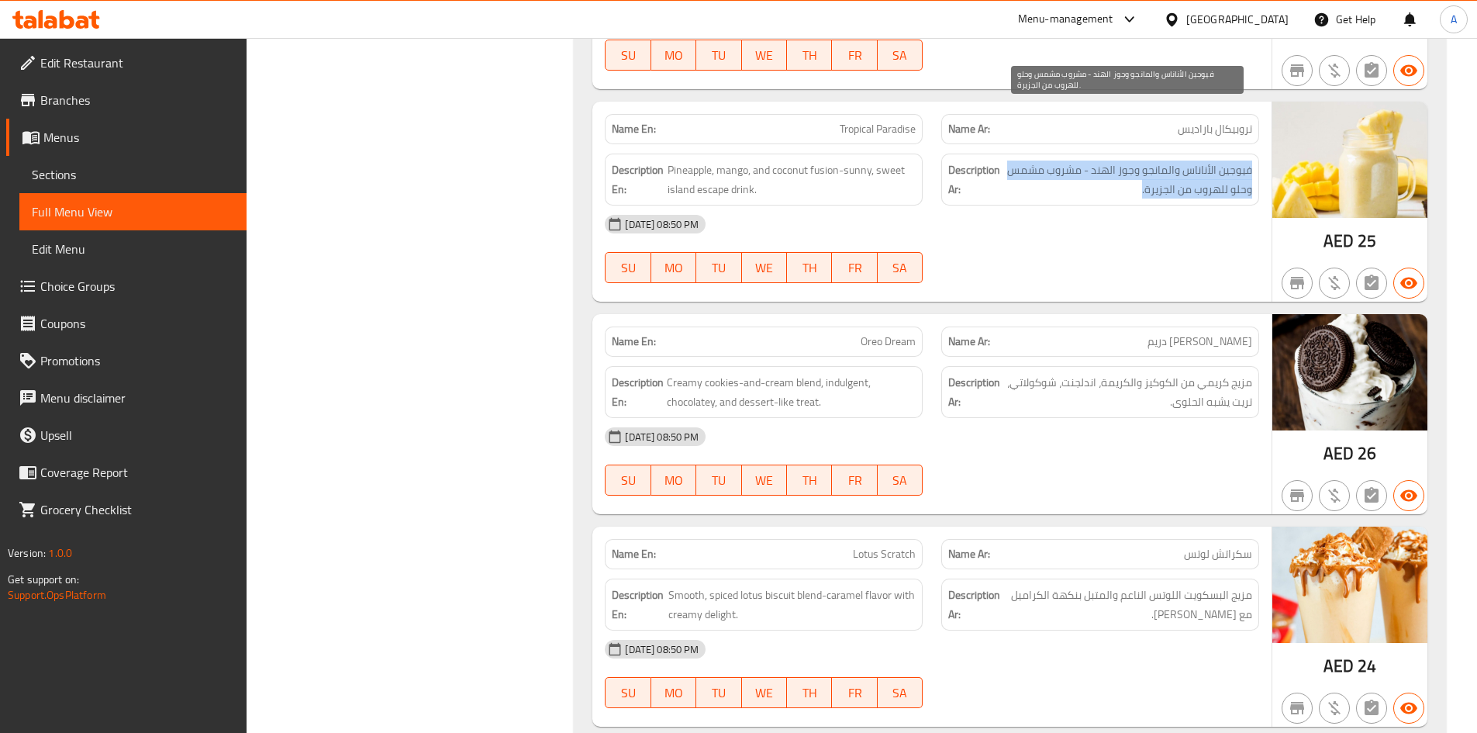
click at [1074, 161] on span "فيوجين الأناناس والمانجو وجوز الهند - مشروب مشمس وحلو للهروب من الجزيرة." at bounding box center [1127, 180] width 249 height 38
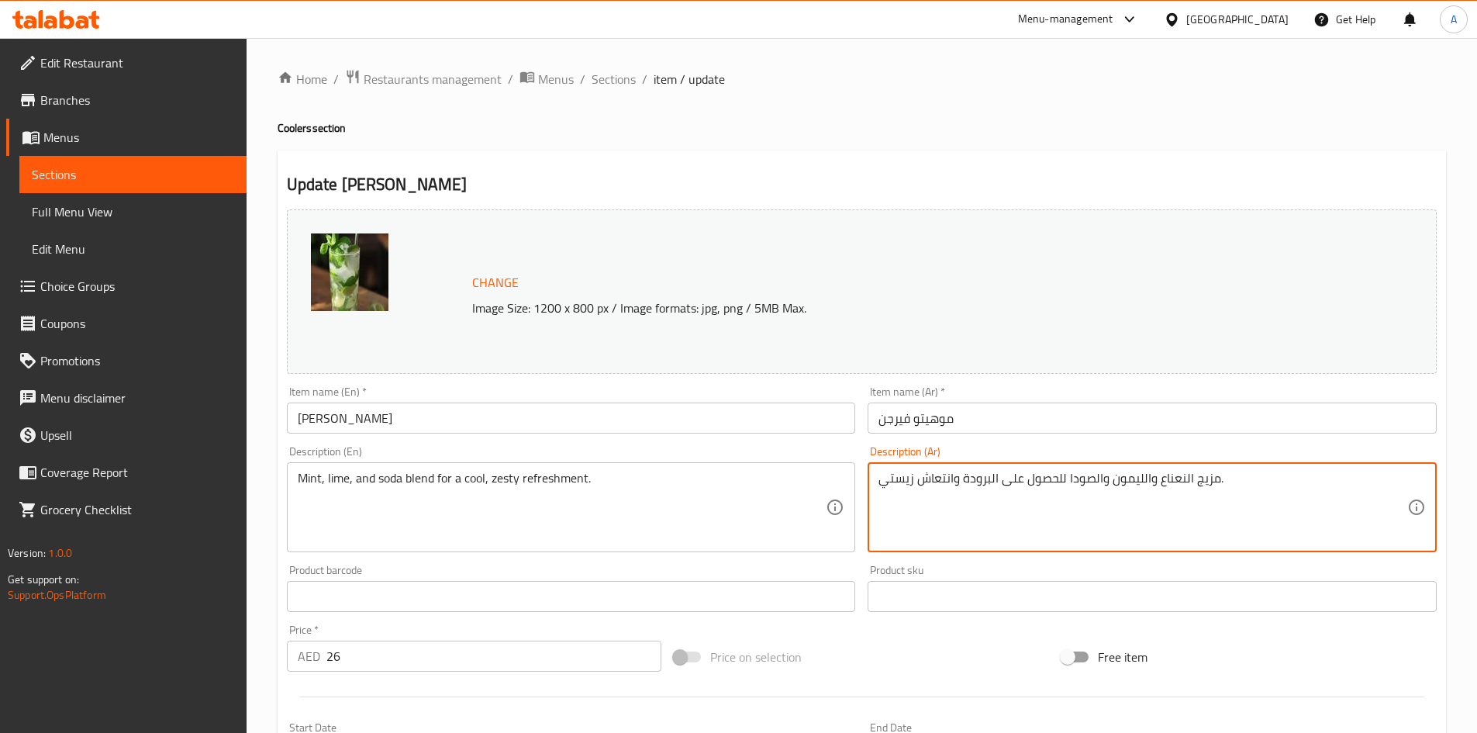
drag, startPoint x: 1141, startPoint y: 479, endPoint x: 1114, endPoint y: 484, distance: 28.3
paste textarea "حامض"
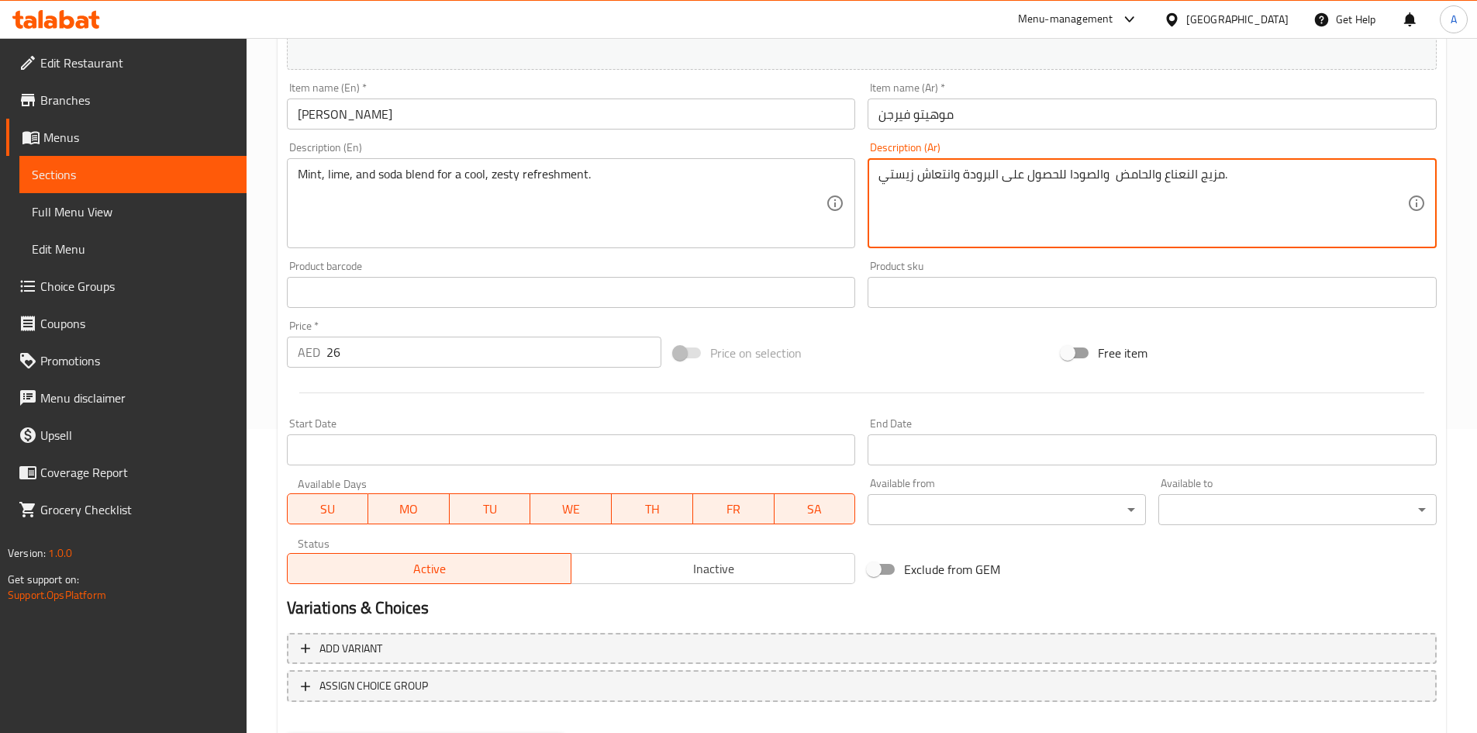
scroll to position [381, 0]
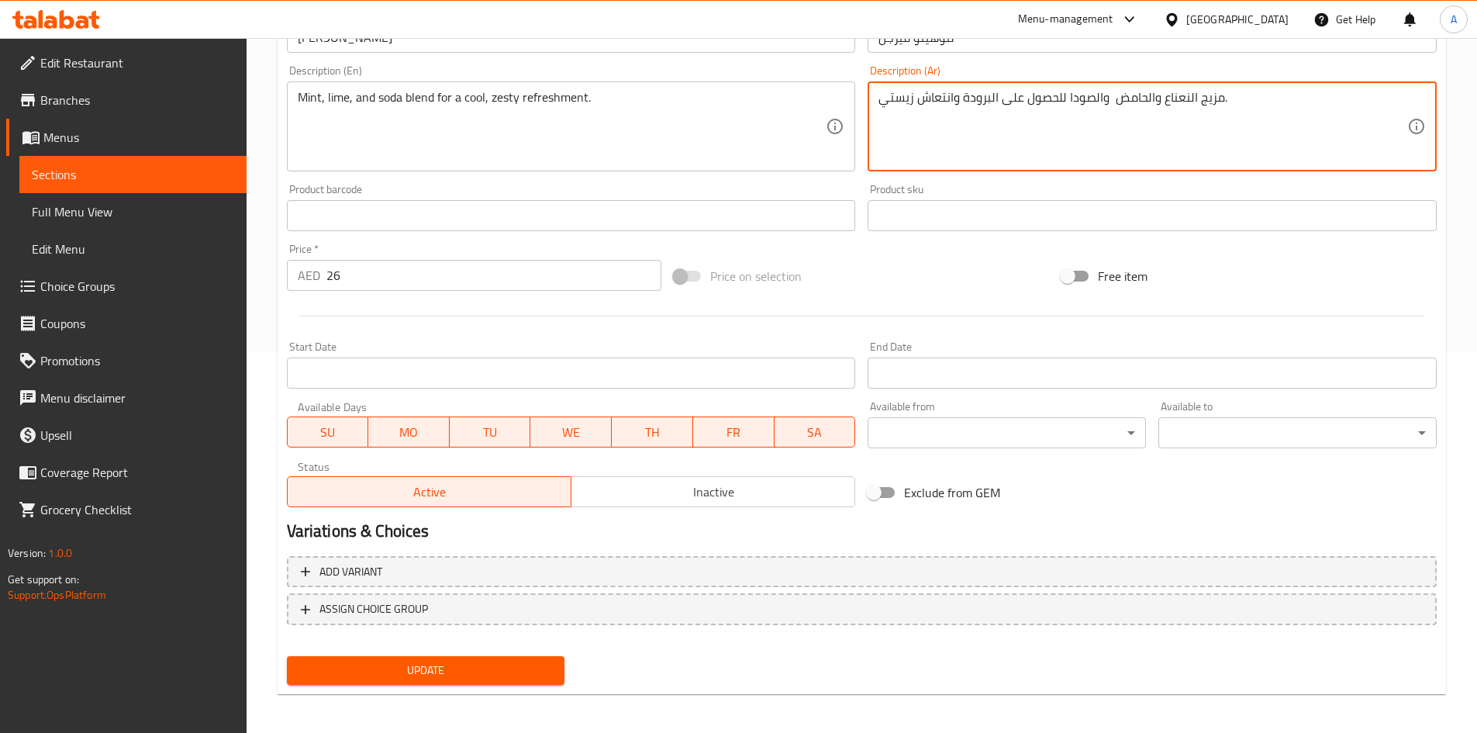
type textarea "مزيج النعناع والحامض والصودا للحصول على البرودة وانتعاش زيستي."
click at [479, 677] on span "Update" at bounding box center [426, 670] width 254 height 19
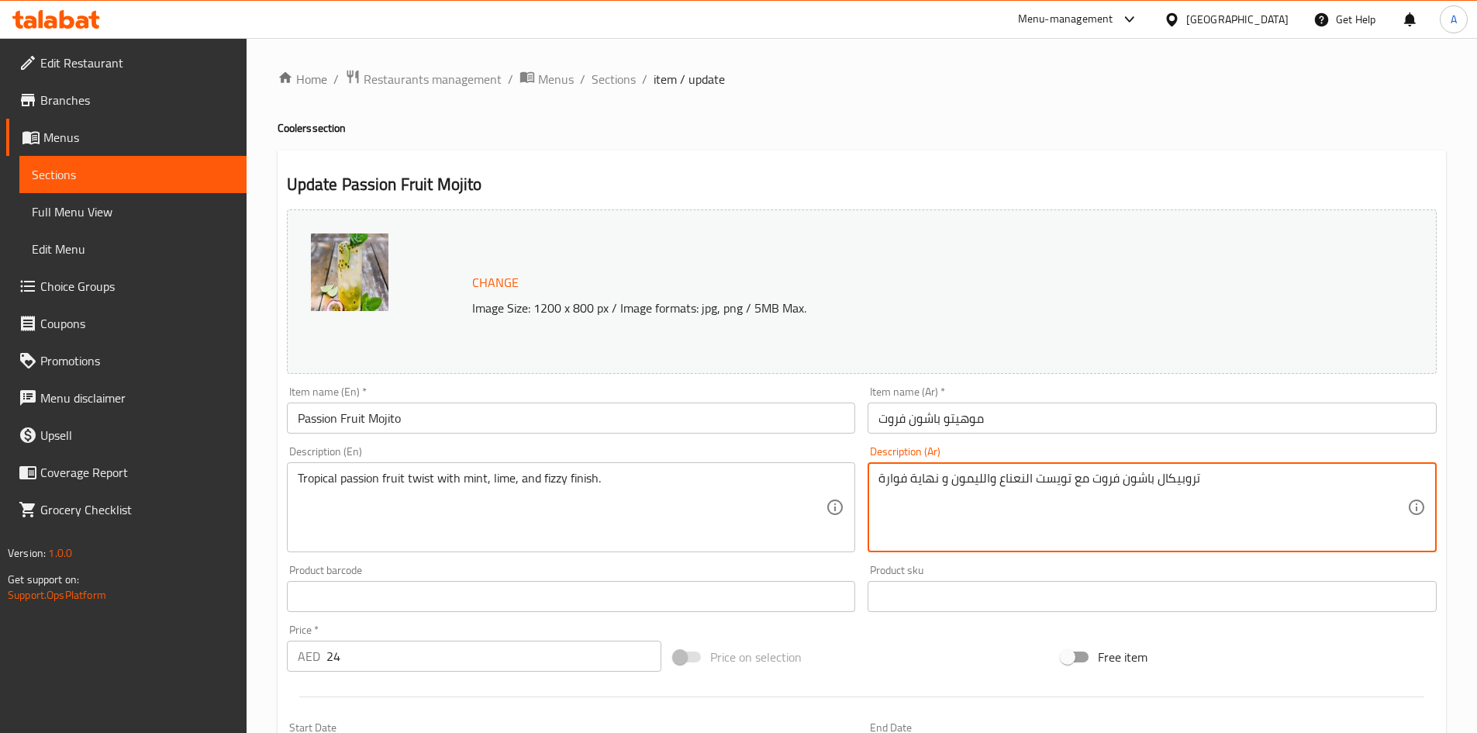
drag, startPoint x: 984, startPoint y: 480, endPoint x: 955, endPoint y: 474, distance: 30.1
click at [973, 478] on textarea "تروبيكال باشون فروت مع تويست النعناع والليمون و نهاية فوارة" at bounding box center [1143, 508] width 529 height 74
drag, startPoint x: 982, startPoint y: 479, endPoint x: 952, endPoint y: 475, distance: 29.8
click at [952, 475] on textarea "تروبيكال باشون فروت مع تويست النعناع والليمون و نهاية فوارة" at bounding box center [1143, 508] width 529 height 74
paste textarea "حامض"
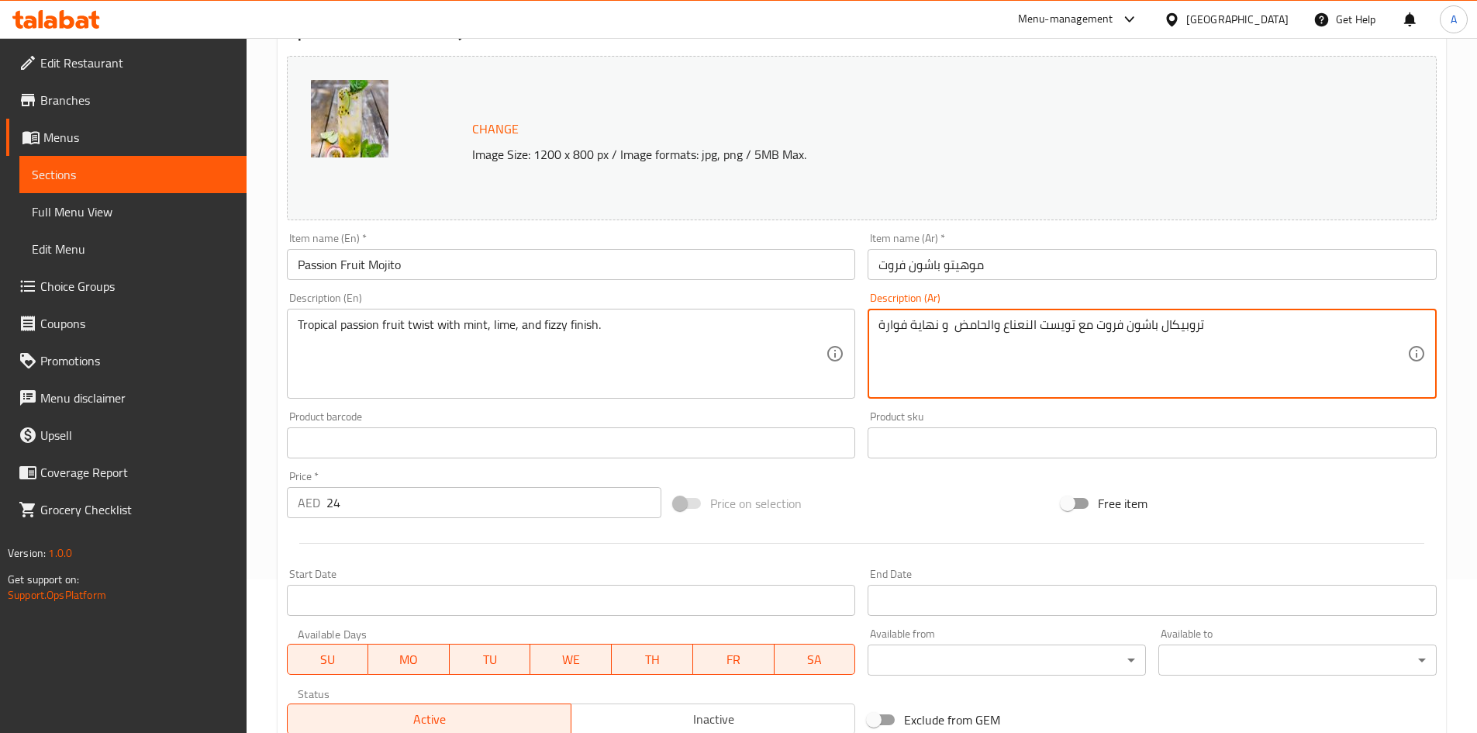
scroll to position [385, 0]
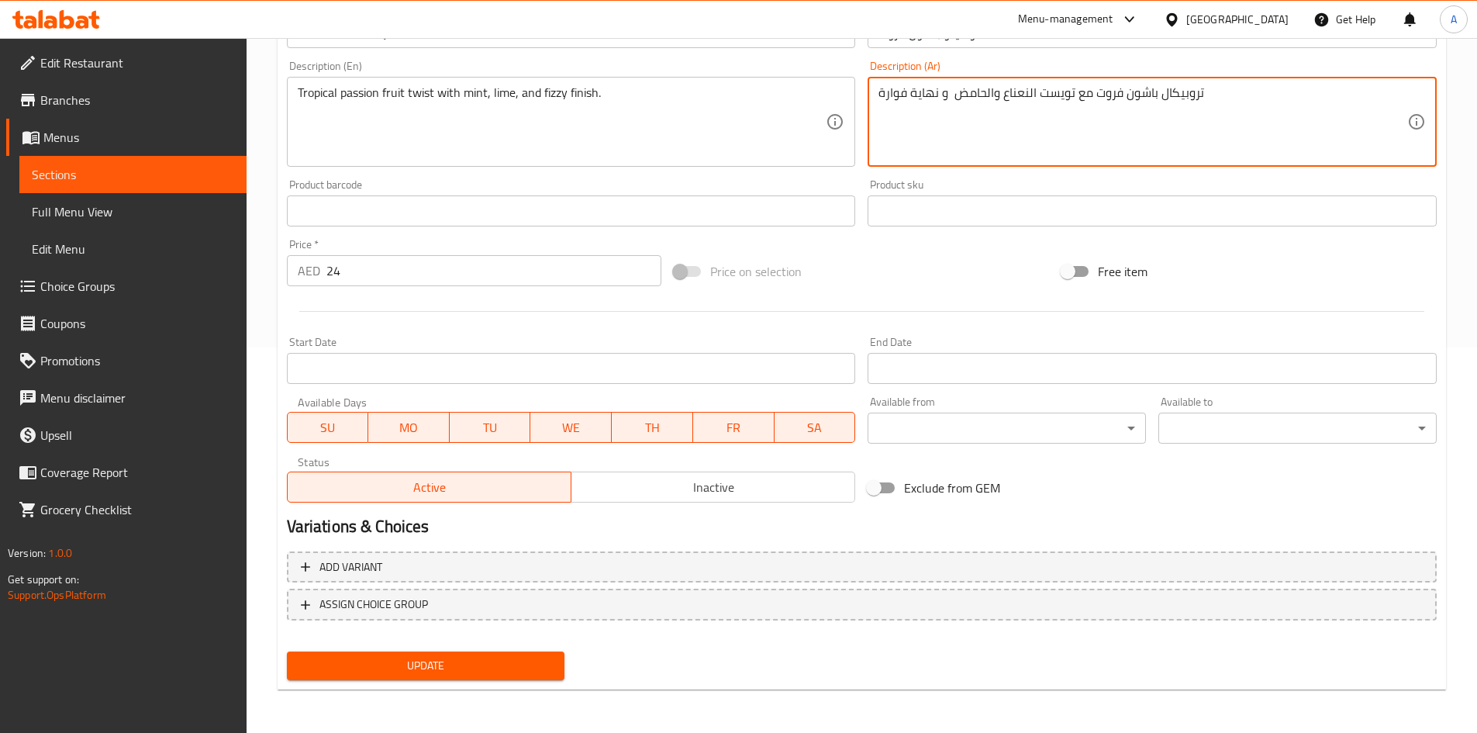
type textarea "تروبيكال باشون فروت مع تويست النعناع والحامض و نهاية فوارة"
click at [475, 674] on span "Update" at bounding box center [426, 665] width 254 height 19
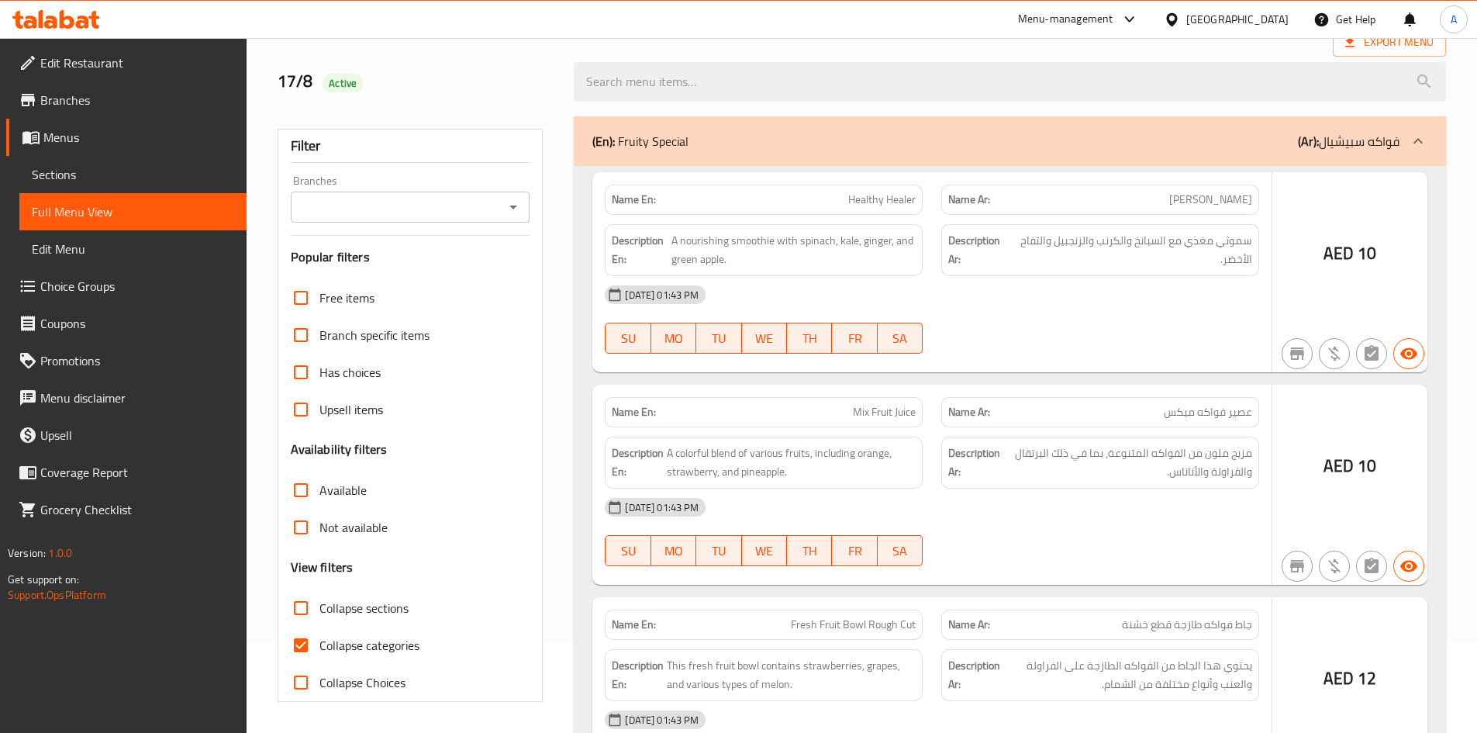
scroll to position [25496, 0]
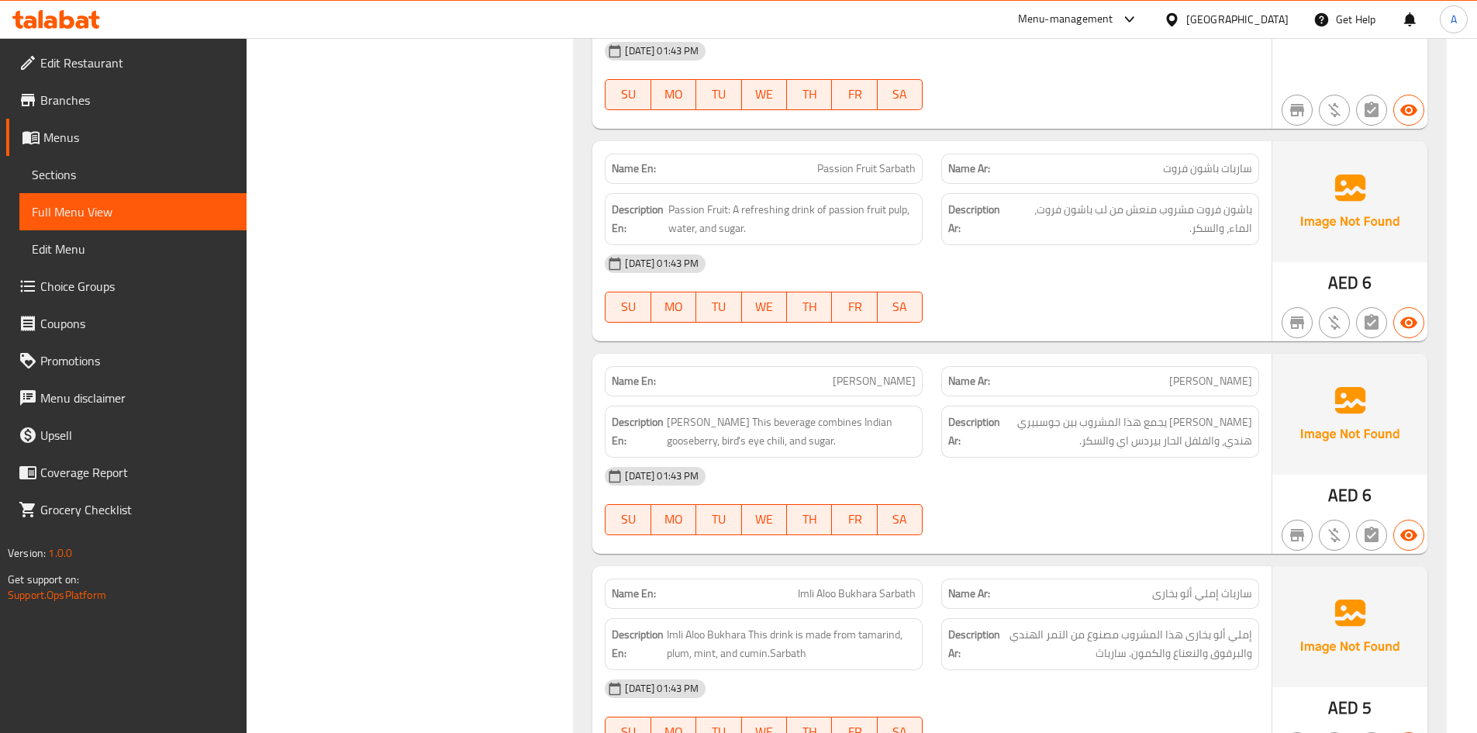
click at [143, 170] on span "Sections" at bounding box center [133, 174] width 202 height 19
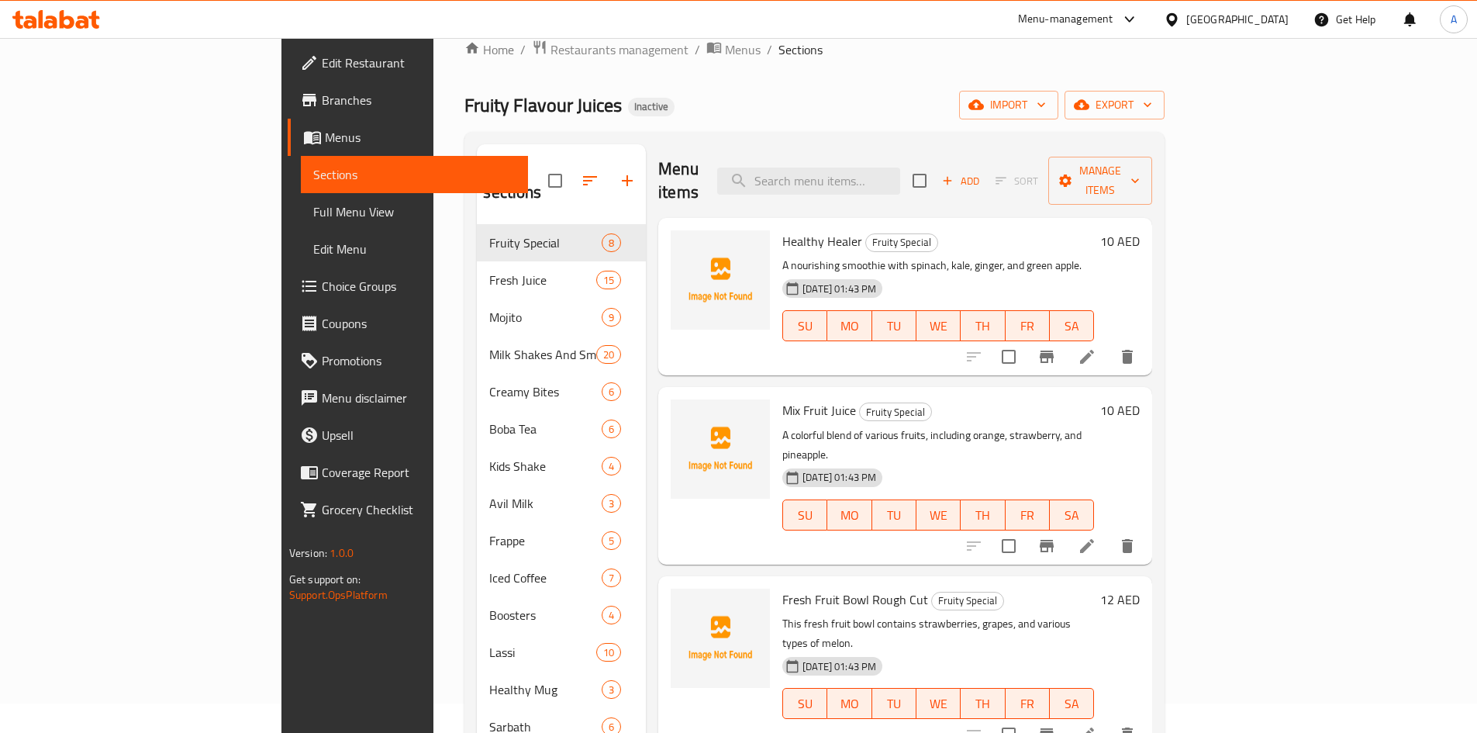
scroll to position [26, 0]
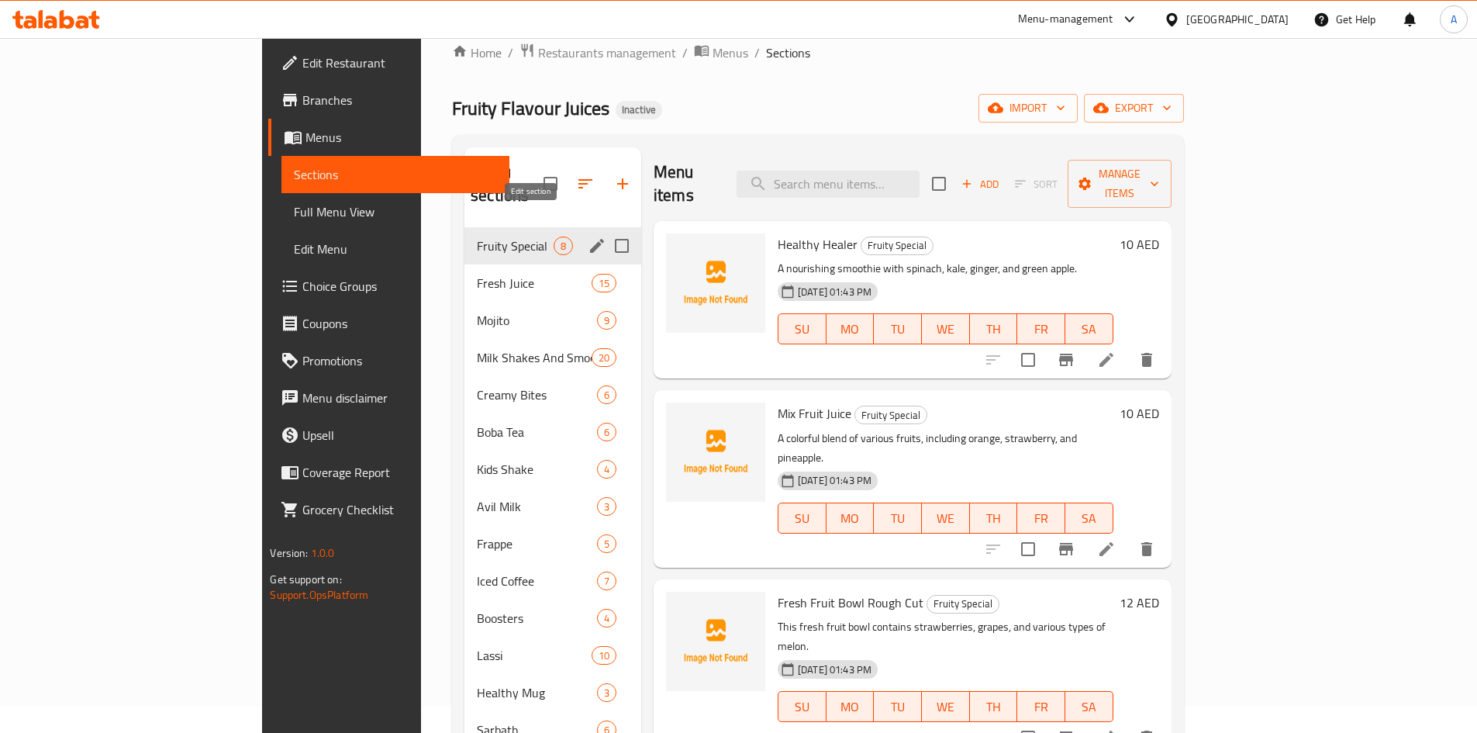
click at [588, 237] on icon "edit" at bounding box center [597, 246] width 19 height 19
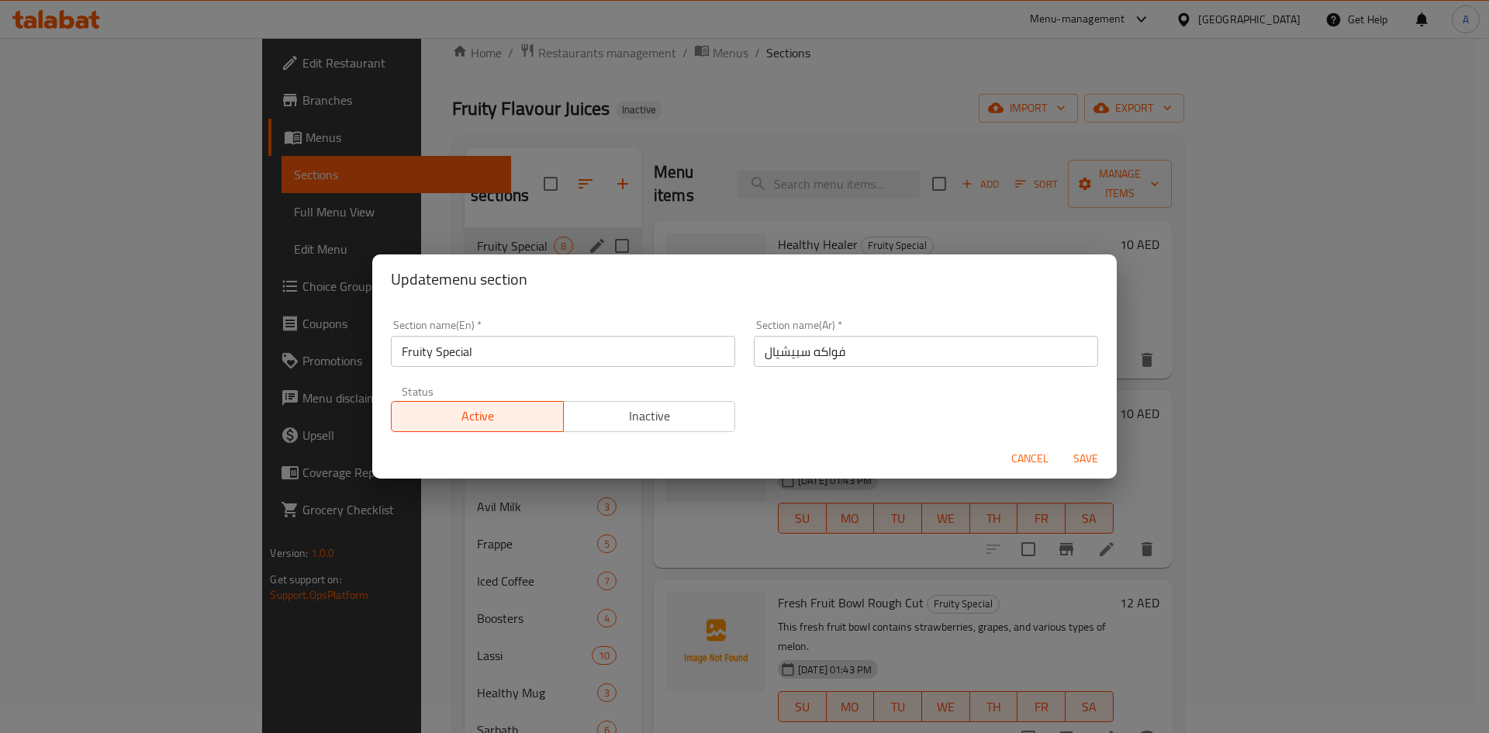
click at [824, 350] on input "فواكه سبيشيال" at bounding box center [926, 351] width 344 height 31
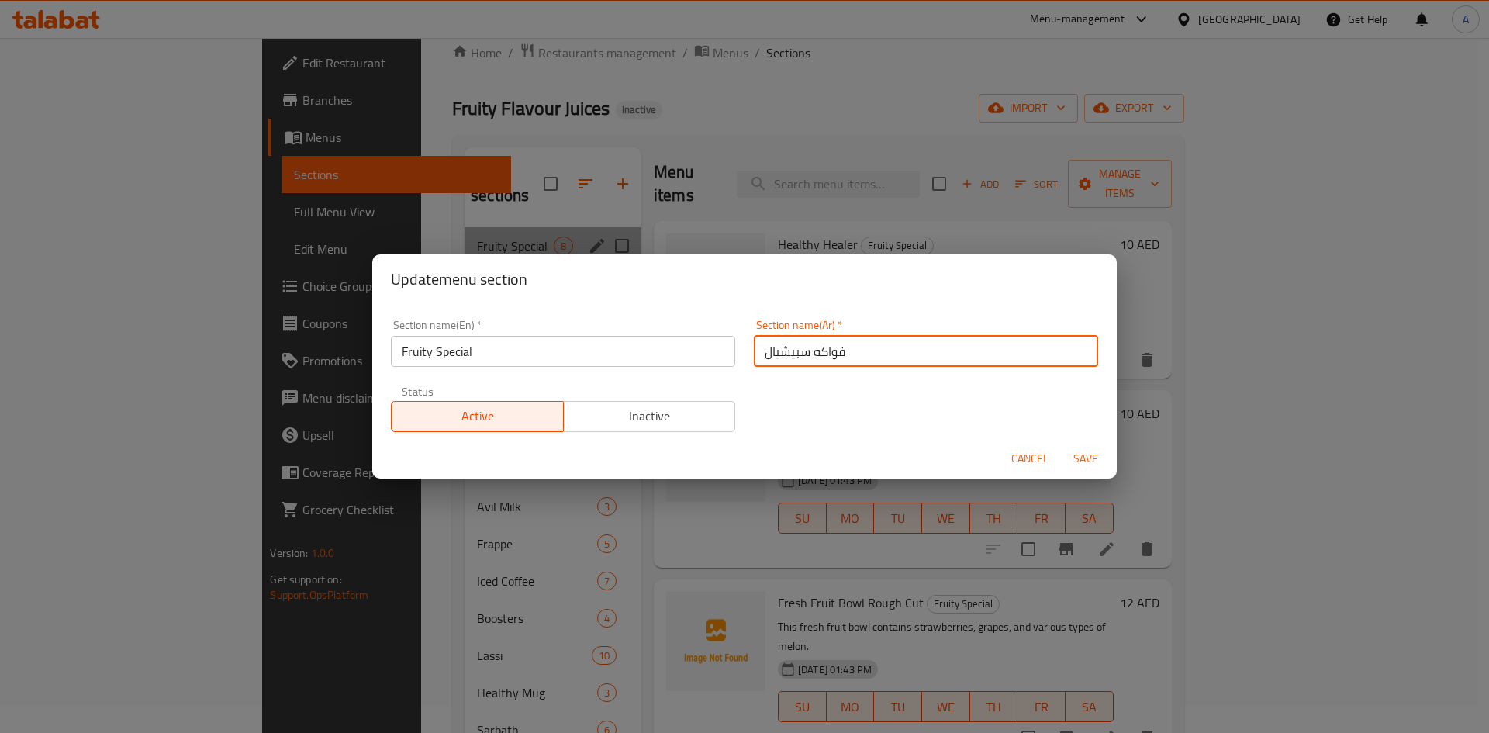
click at [824, 350] on input "فواكه سبيشيال" at bounding box center [926, 351] width 344 height 31
type input "فروتي سبيشيال"
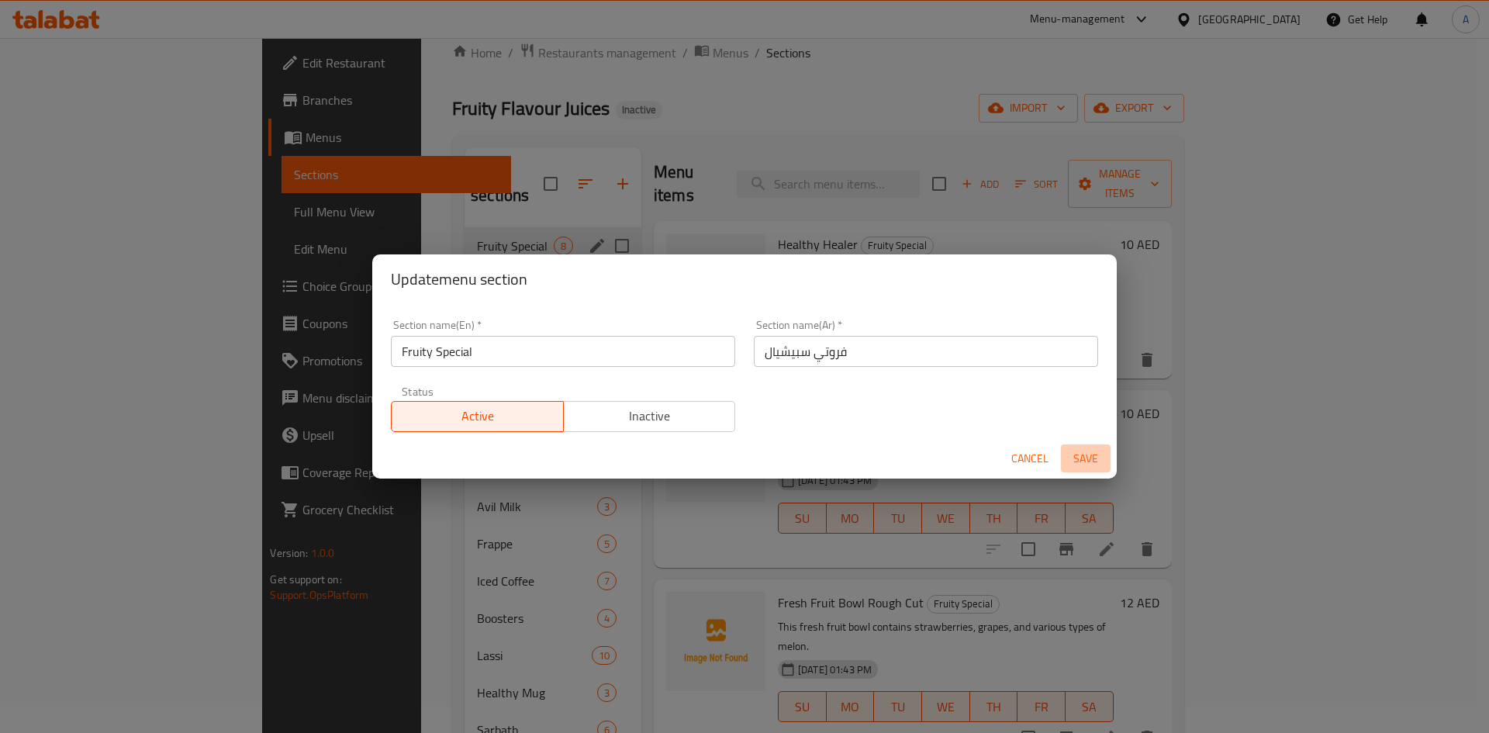
click at [1084, 464] on span "Save" at bounding box center [1085, 458] width 37 height 19
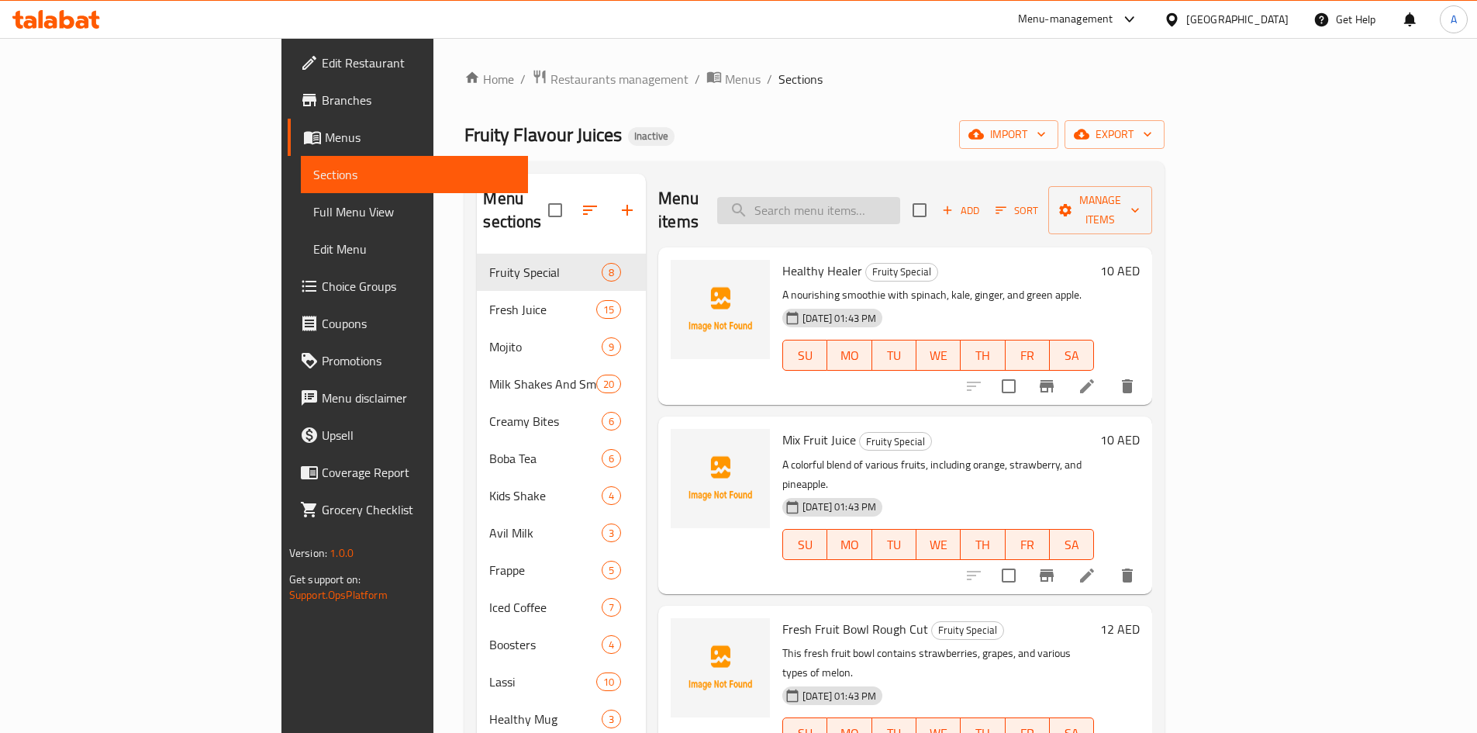
click at [900, 202] on input "search" at bounding box center [808, 210] width 183 height 27
paste input "Blueberry Mojito"
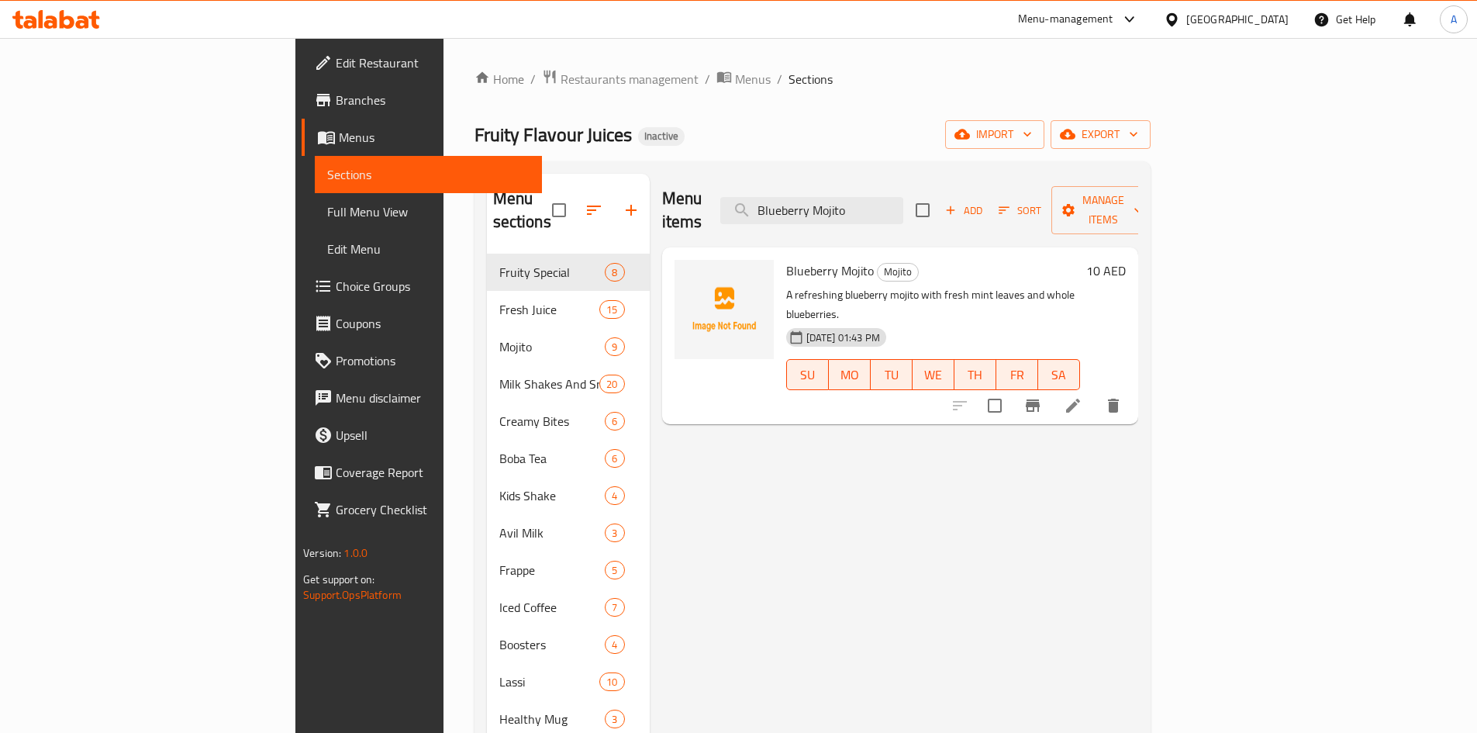
type input "Blueberry Mojito"
click at [1083, 396] on icon at bounding box center [1073, 405] width 19 height 19
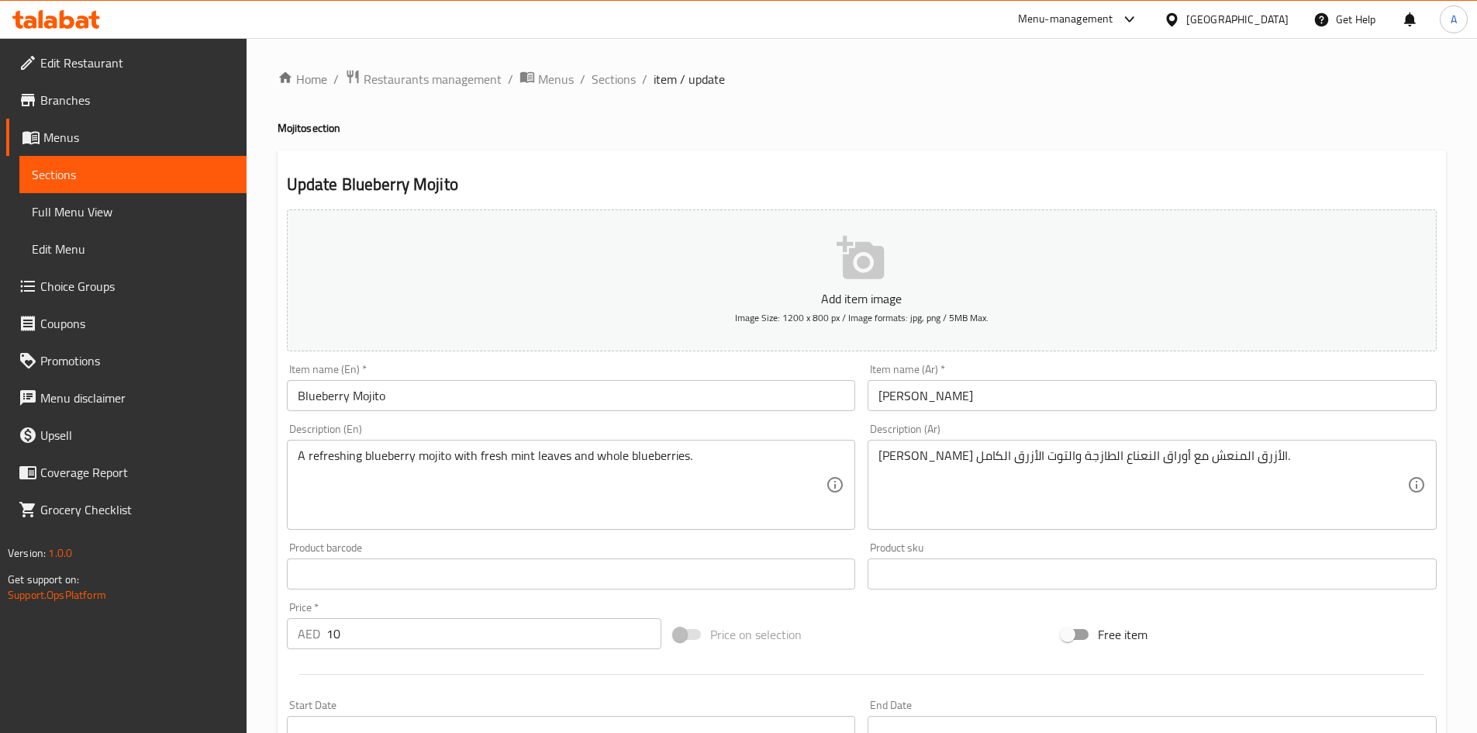
click at [899, 393] on input "[PERSON_NAME]" at bounding box center [1152, 395] width 569 height 31
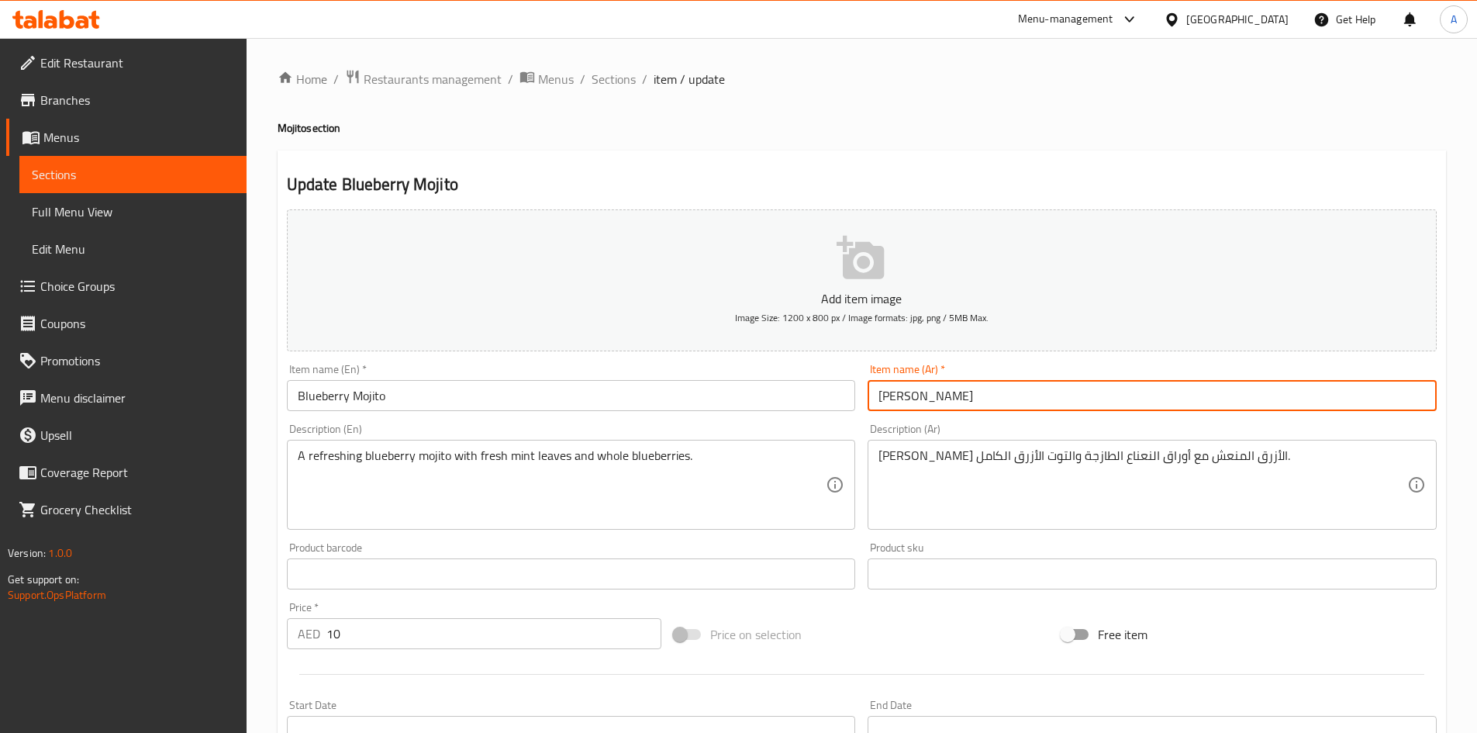
click at [899, 393] on input "[PERSON_NAME]" at bounding box center [1152, 395] width 569 height 31
paste input "لتوت الأزرق"
drag, startPoint x: 931, startPoint y: 399, endPoint x: 938, endPoint y: 409, distance: 12.9
click at [938, 409] on input "موهيتو لتوت الأزرق" at bounding box center [1152, 395] width 569 height 31
drag, startPoint x: 902, startPoint y: 394, endPoint x: 910, endPoint y: 406, distance: 14.6
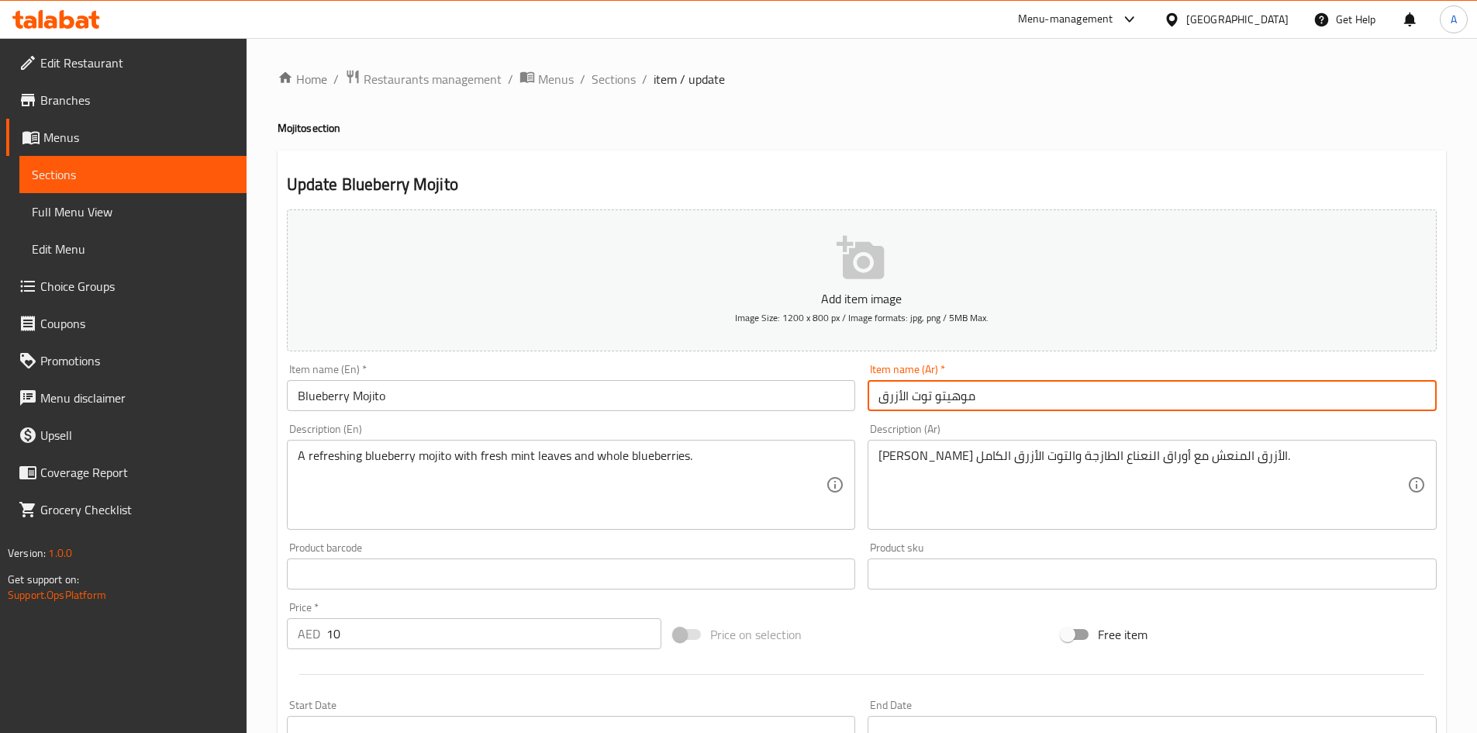
click at [910, 406] on input "موهيتو توت الأزرق" at bounding box center [1152, 395] width 569 height 31
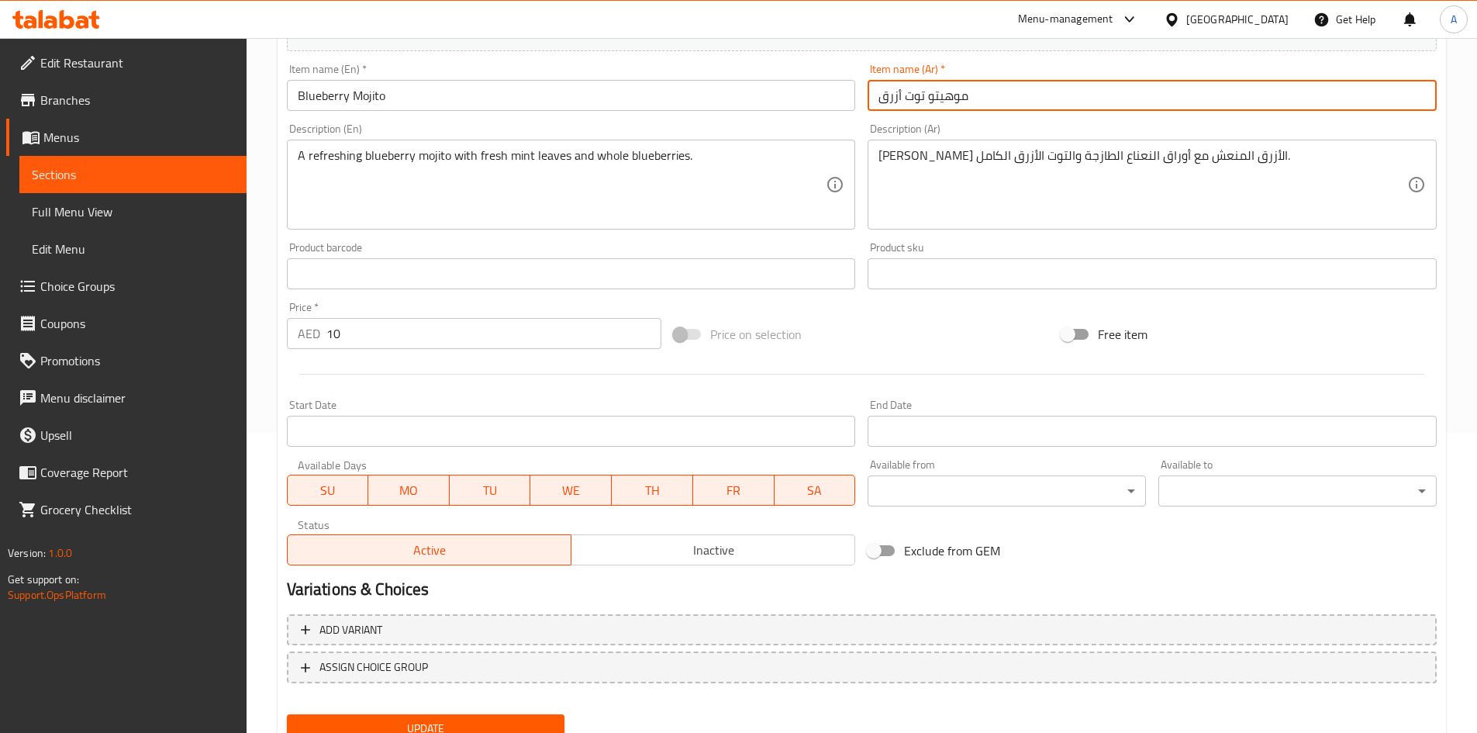
scroll to position [346, 0]
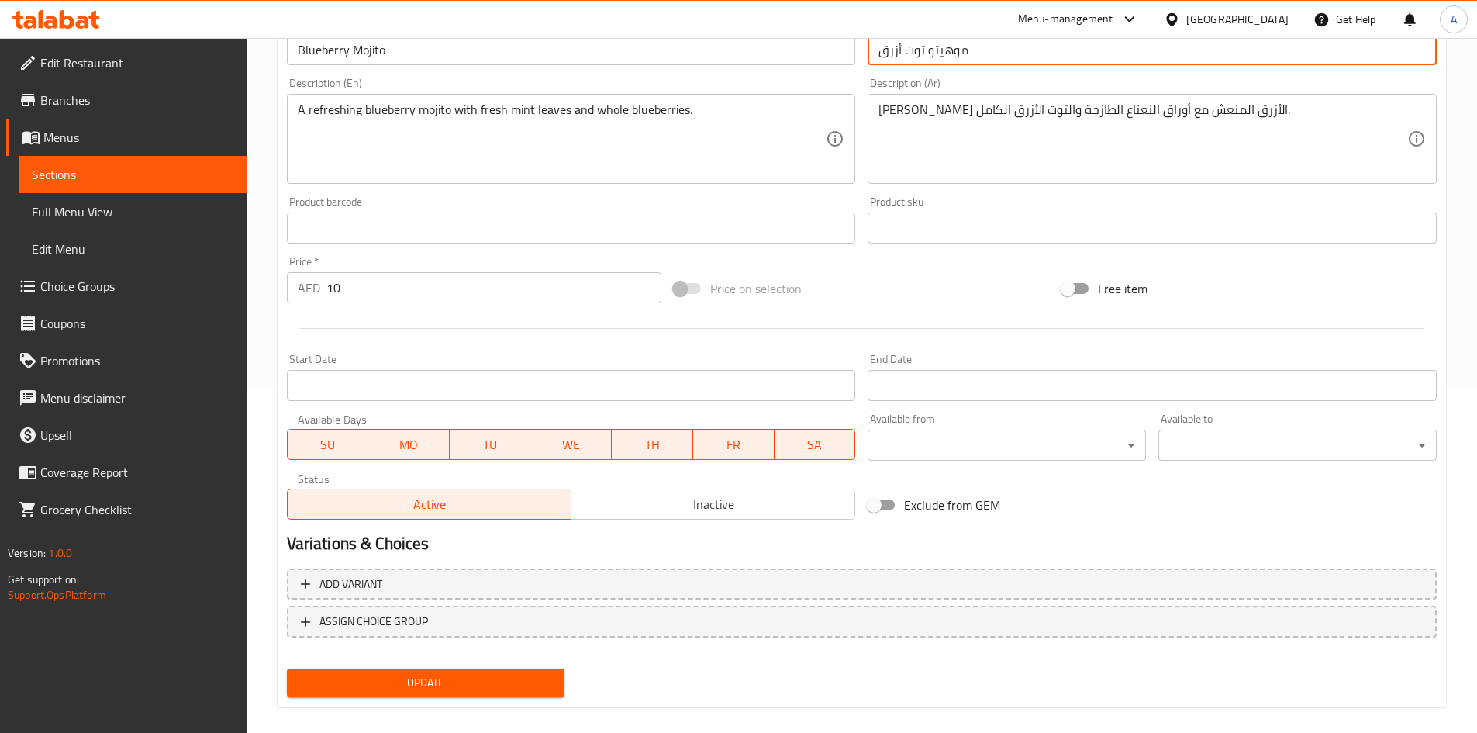
type input "موهيتو توت أزرق"
click at [462, 689] on span "Update" at bounding box center [426, 682] width 254 height 19
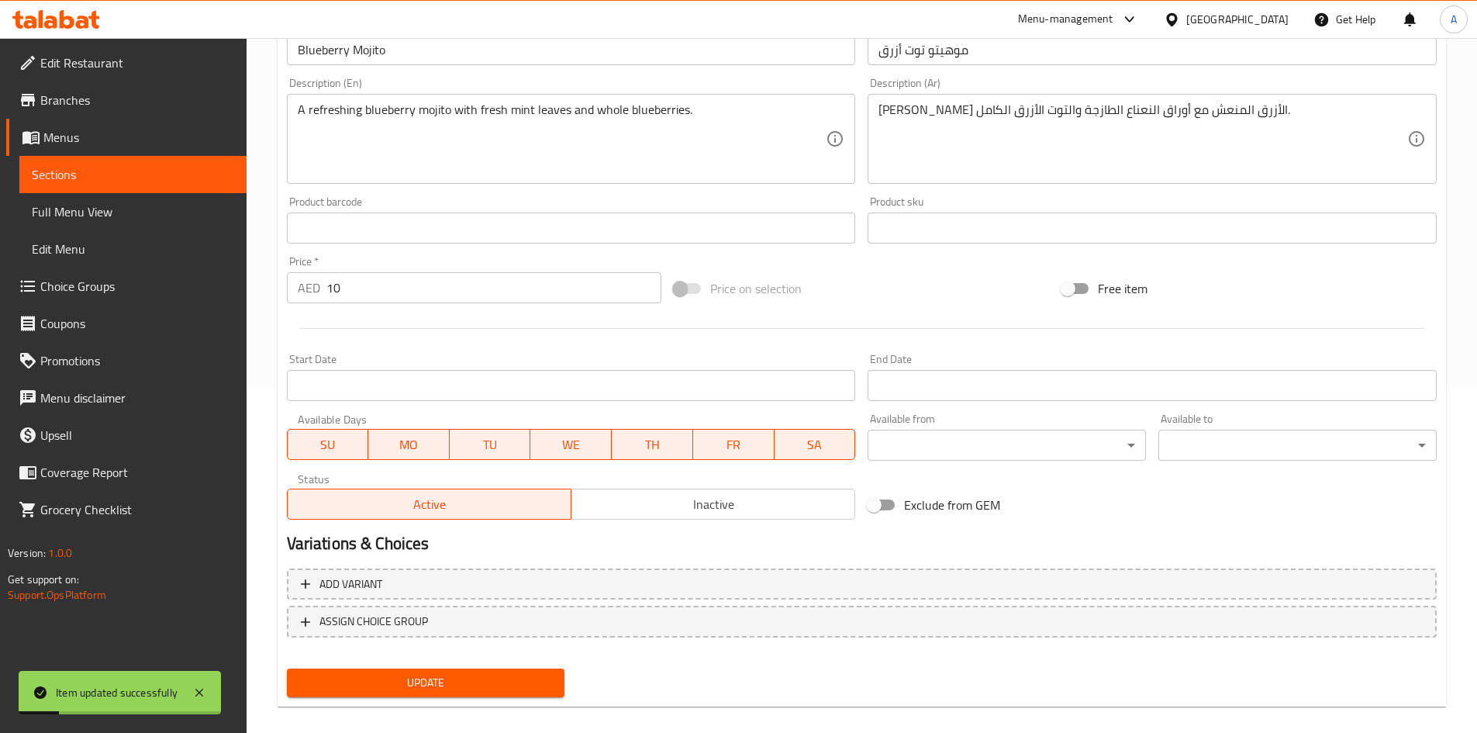
scroll to position [0, 0]
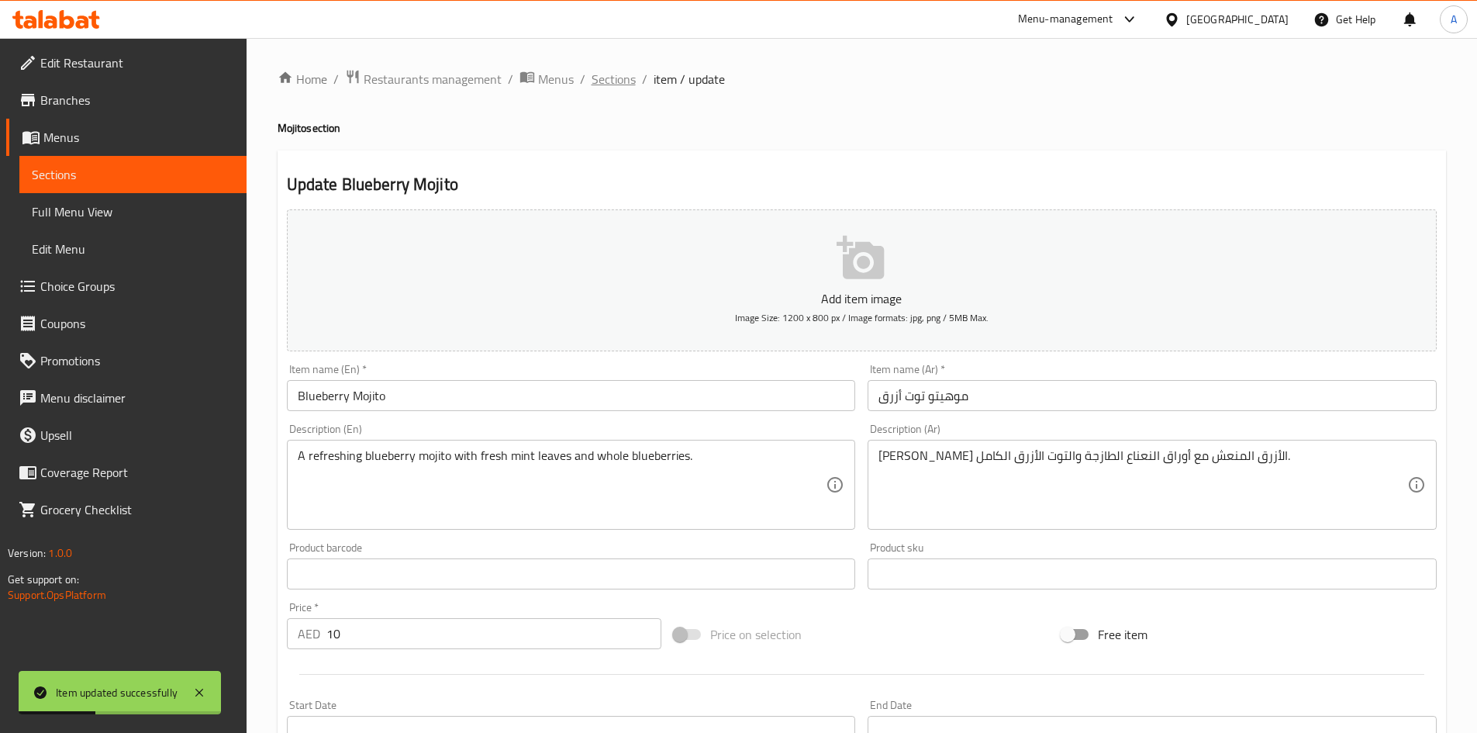
click at [630, 74] on span "Sections" at bounding box center [614, 79] width 44 height 19
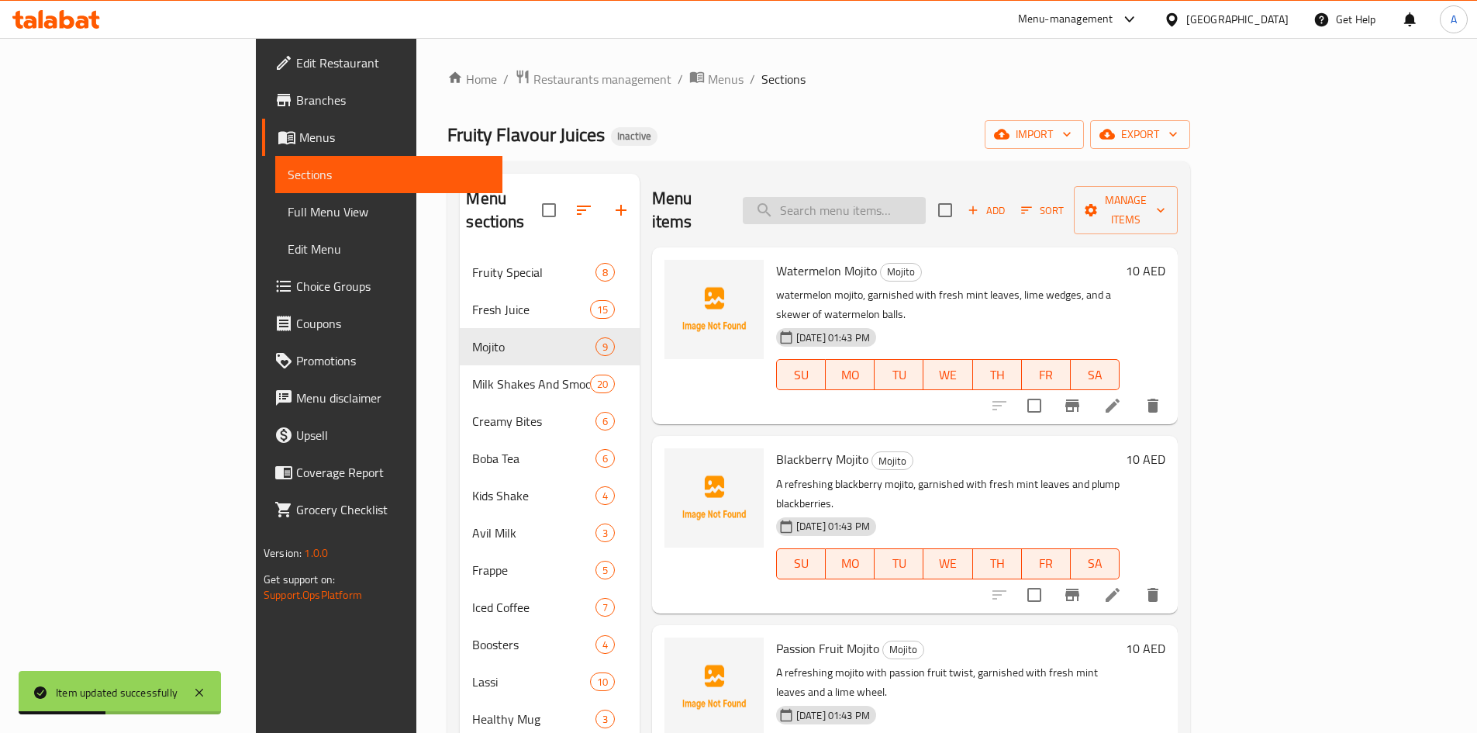
click at [904, 197] on input "search" at bounding box center [834, 210] width 183 height 27
paste input "Mix [PERSON_NAME]"
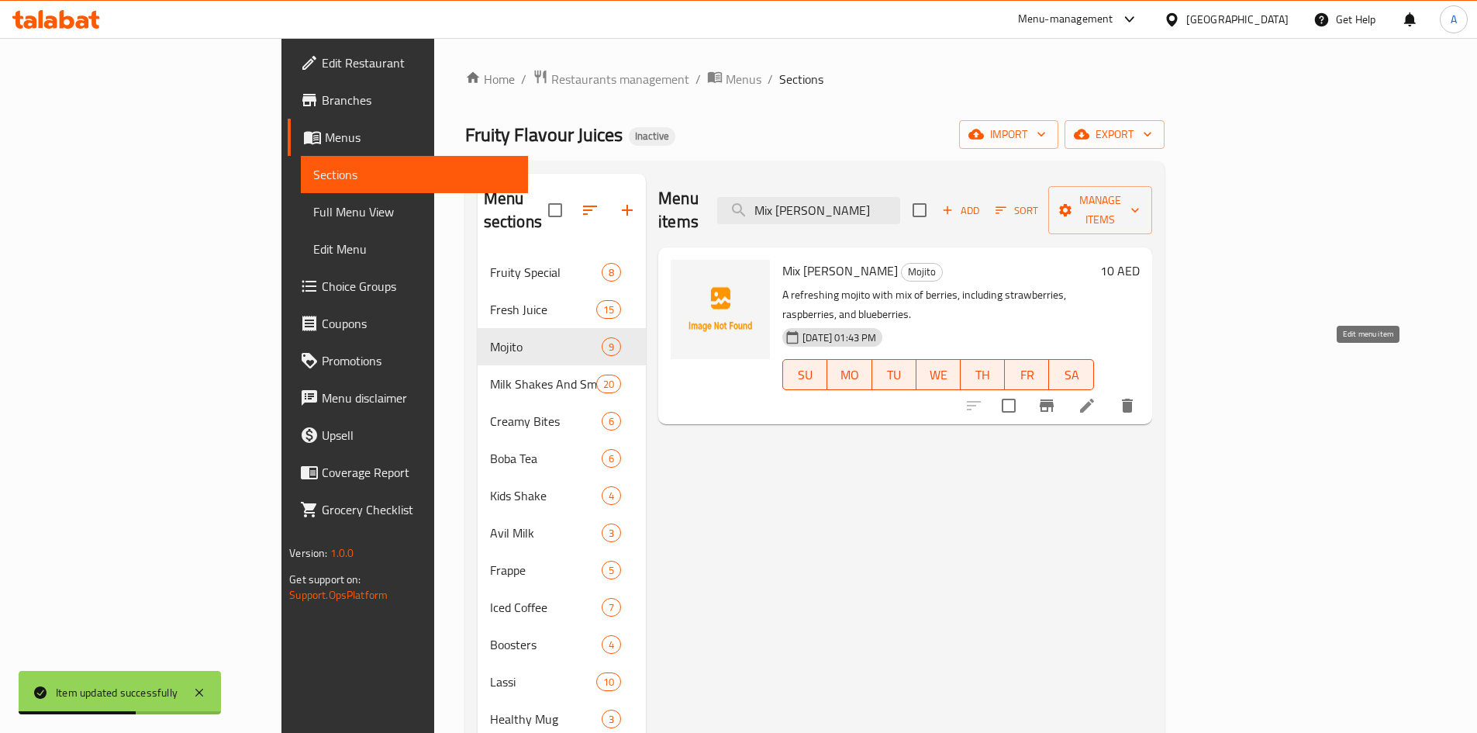
type input "Mix [PERSON_NAME]"
click at [1094, 399] on icon at bounding box center [1087, 406] width 14 height 14
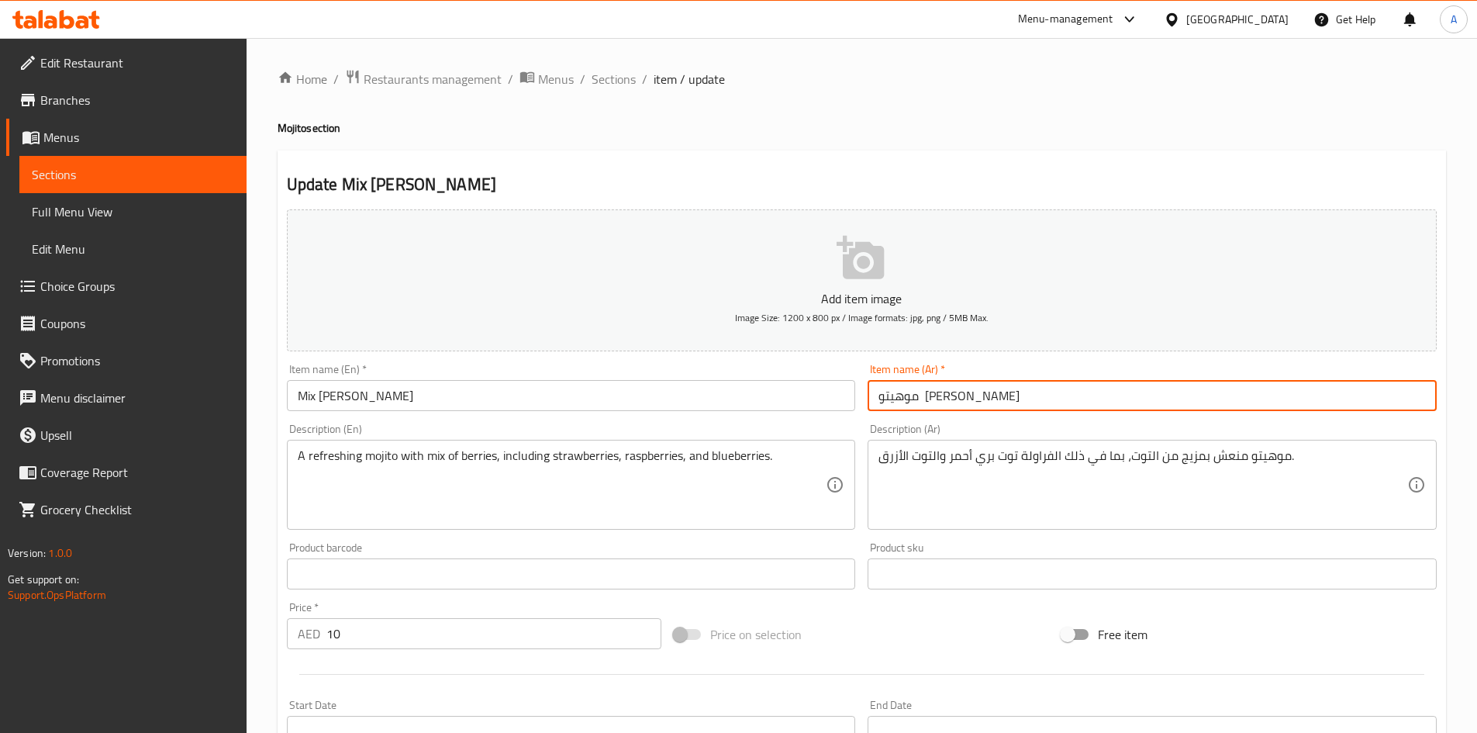
click at [933, 409] on input "موهيتو [PERSON_NAME]" at bounding box center [1152, 395] width 569 height 31
click at [937, 406] on input "موهيتو [PERSON_NAME]" at bounding box center [1152, 395] width 569 height 31
click at [938, 395] on input "موهيتو [PERSON_NAME]" at bounding box center [1152, 395] width 569 height 31
paste input "توت"
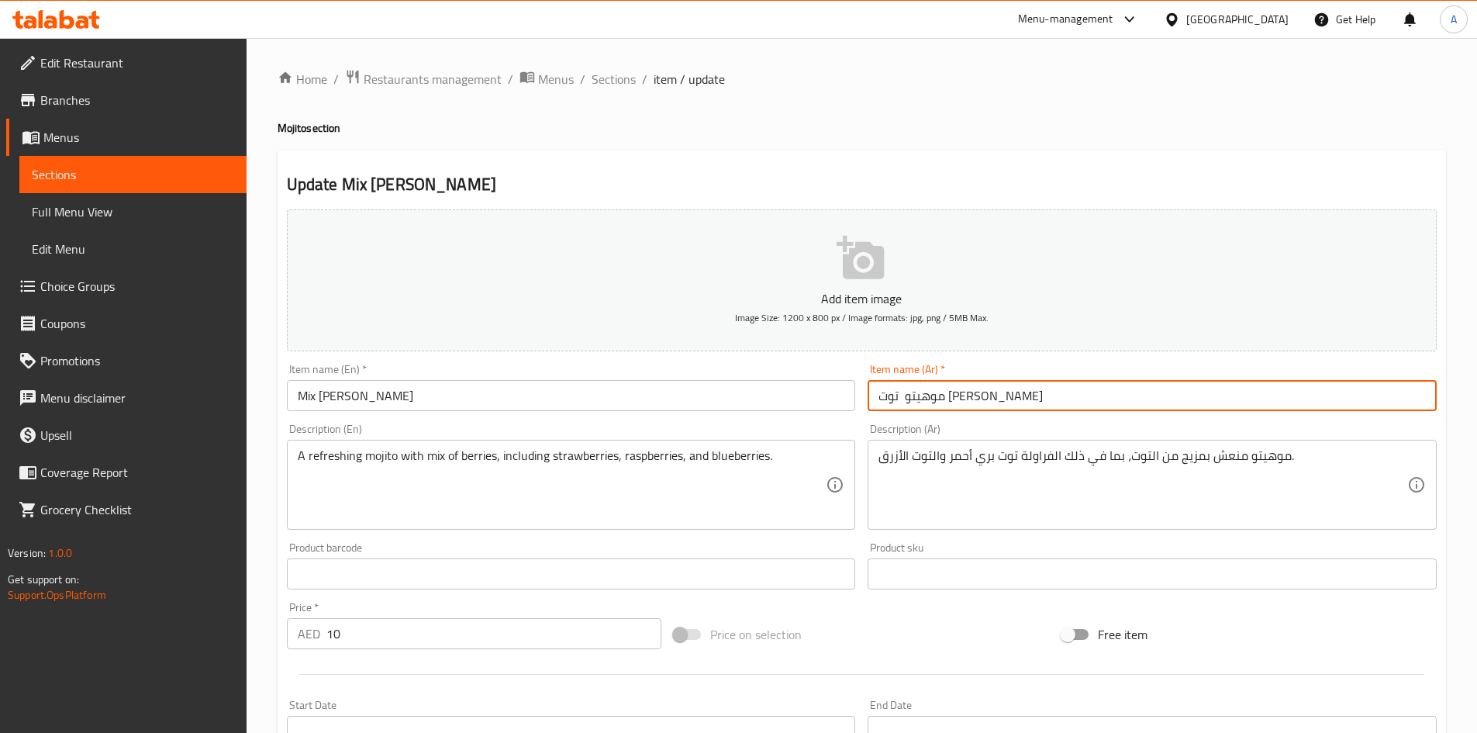
click at [891, 403] on input "موهيتو توت [PERSON_NAME]" at bounding box center [1152, 395] width 569 height 31
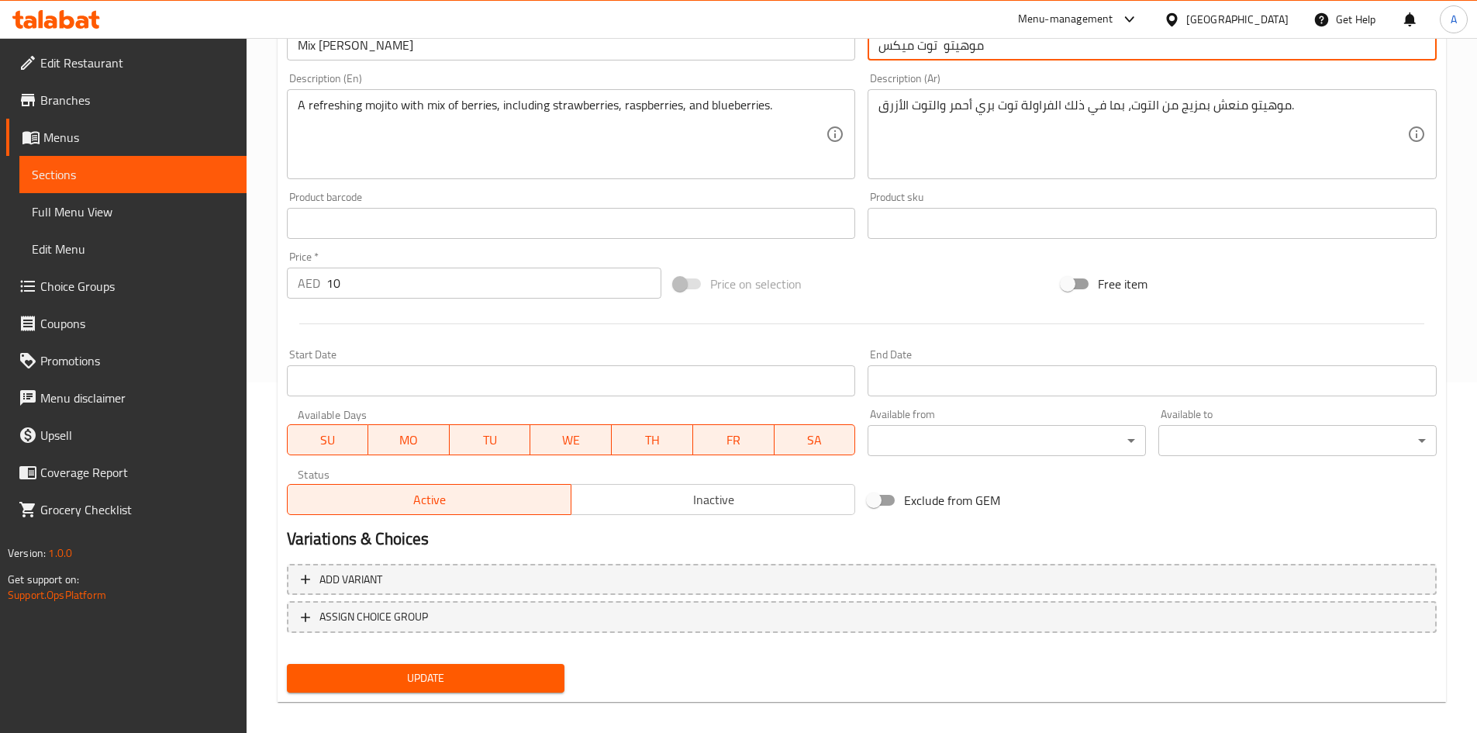
scroll to position [363, 0]
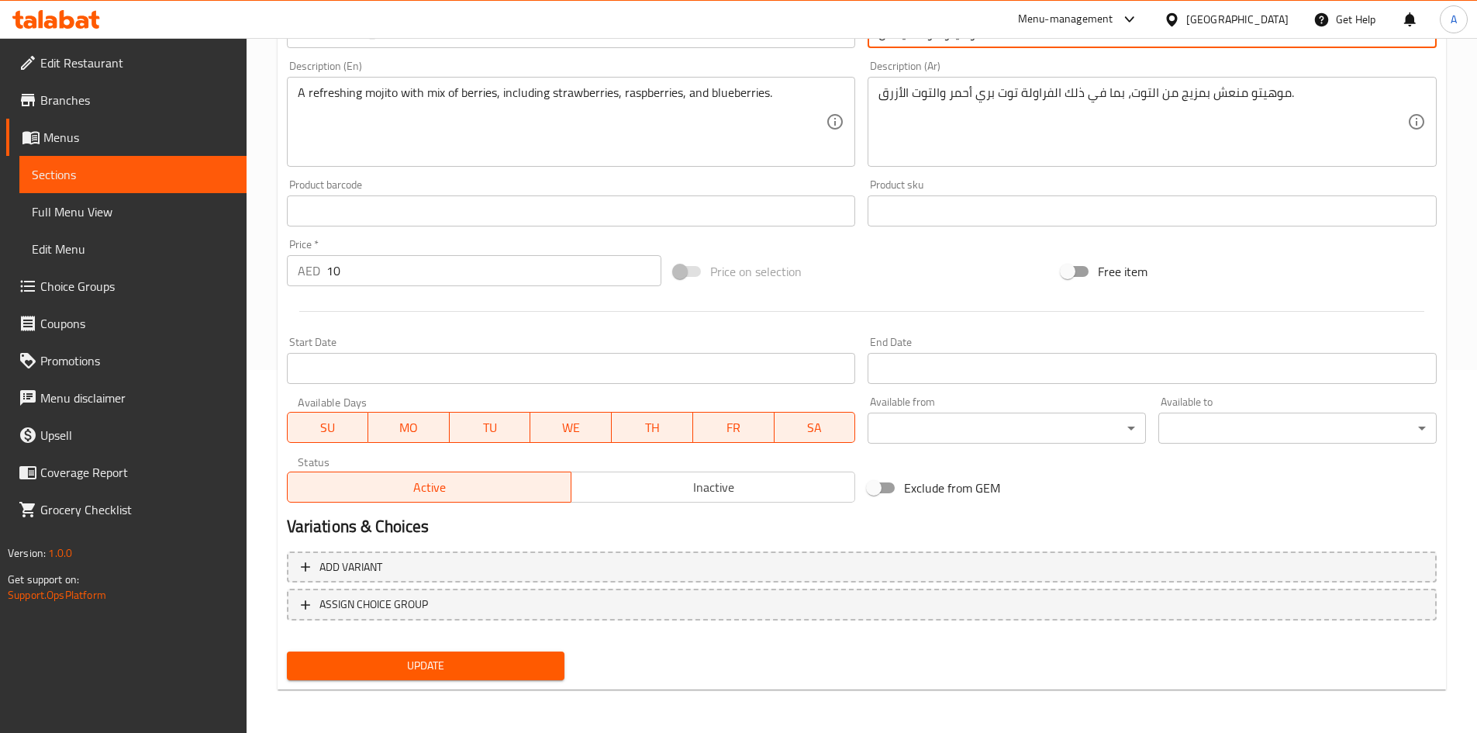
type input "موهيتو توت ميكس"
click at [510, 673] on span "Update" at bounding box center [426, 665] width 254 height 19
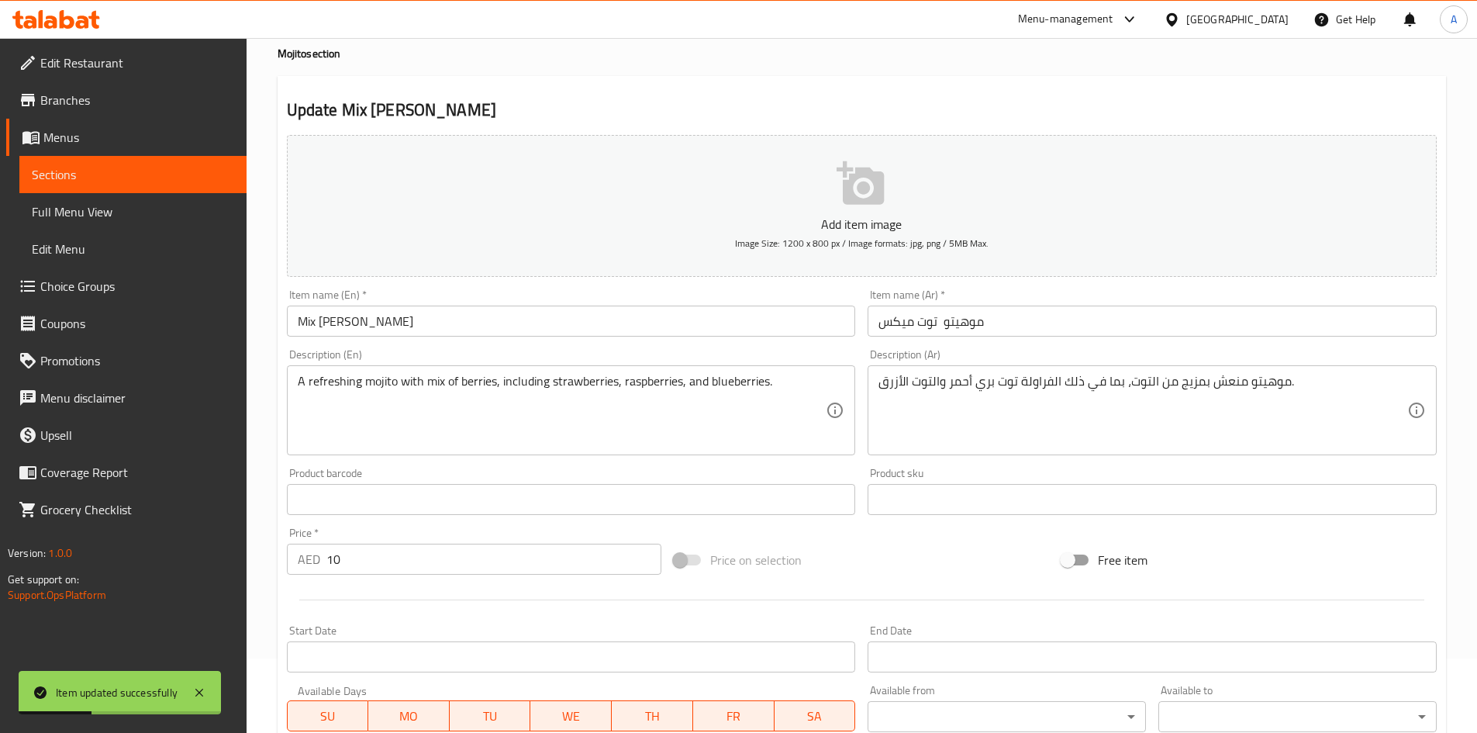
scroll to position [0, 0]
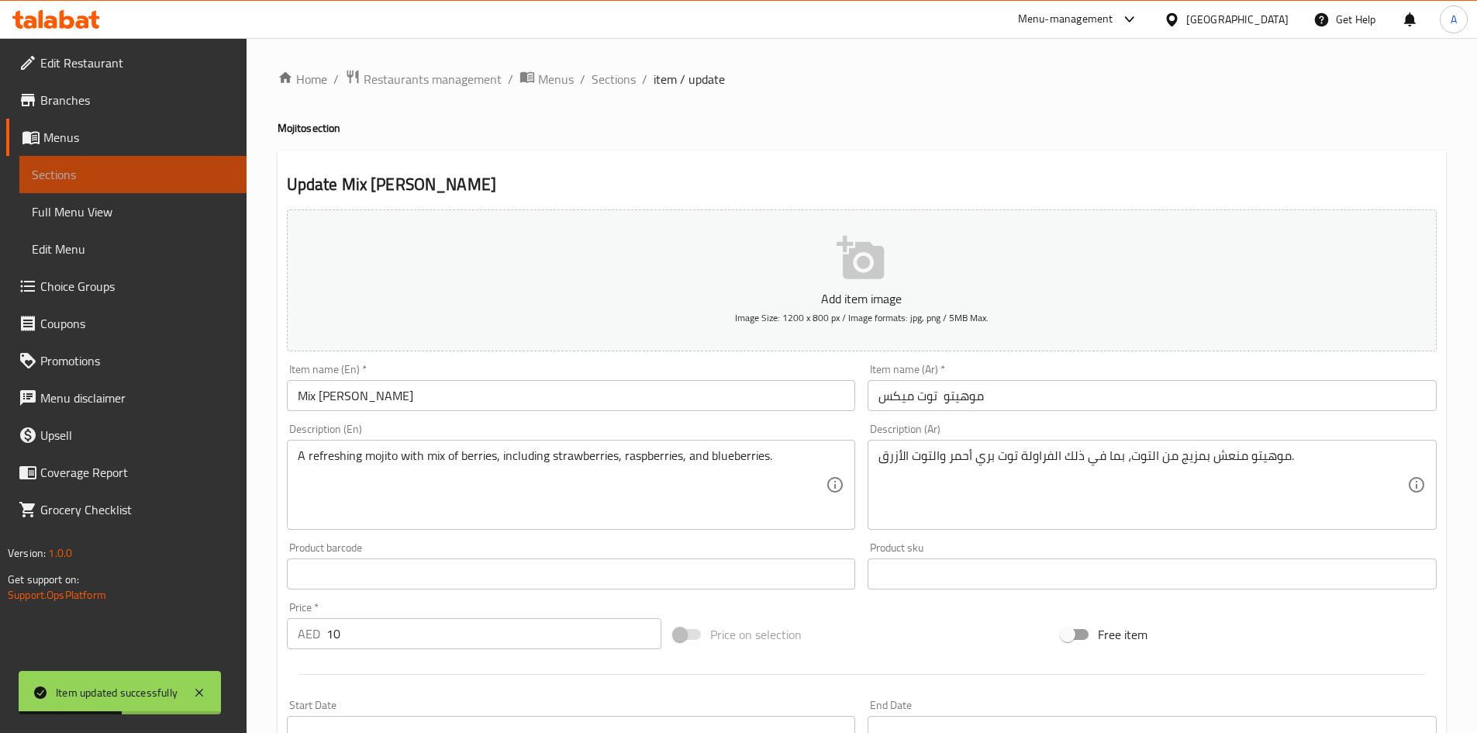
click at [88, 185] on link "Sections" at bounding box center [132, 174] width 227 height 37
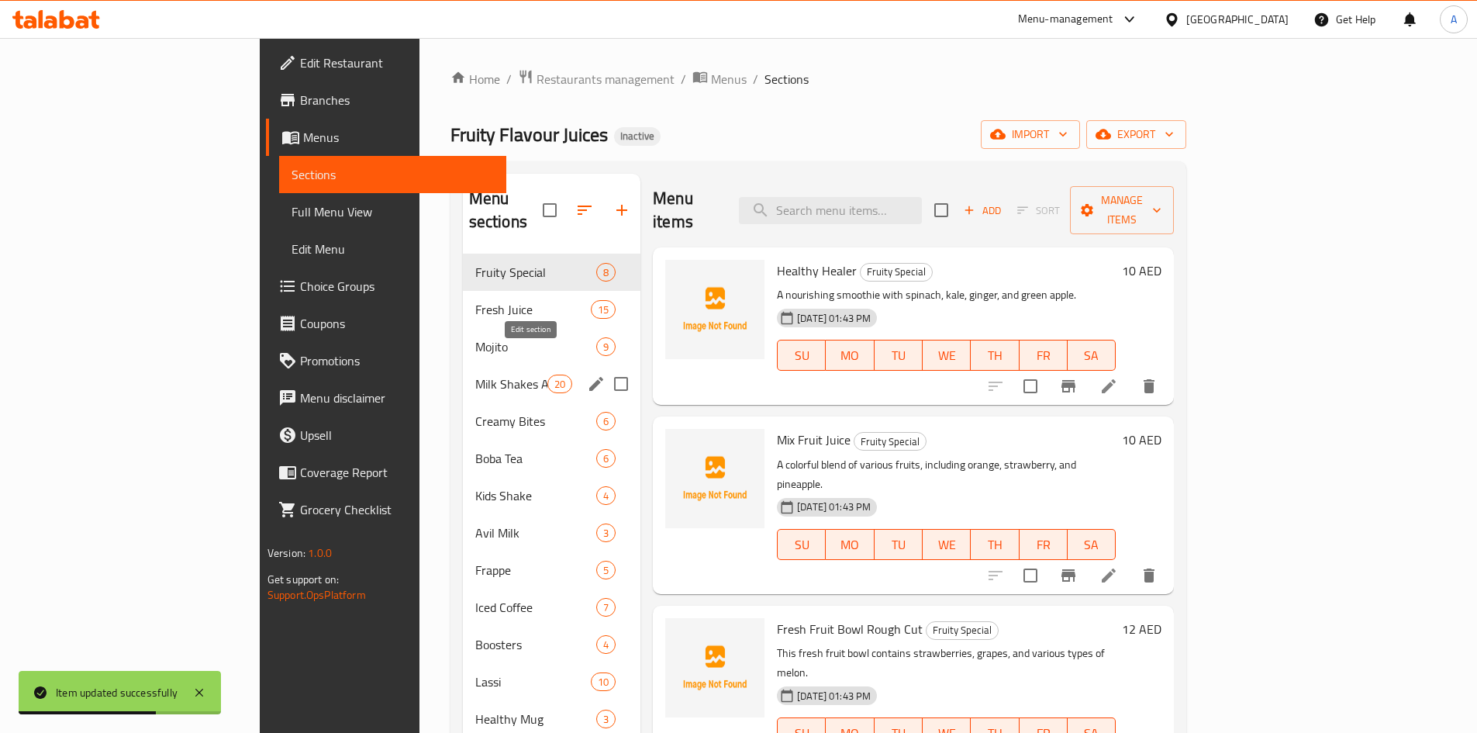
click at [589, 377] on icon "edit" at bounding box center [596, 384] width 14 height 14
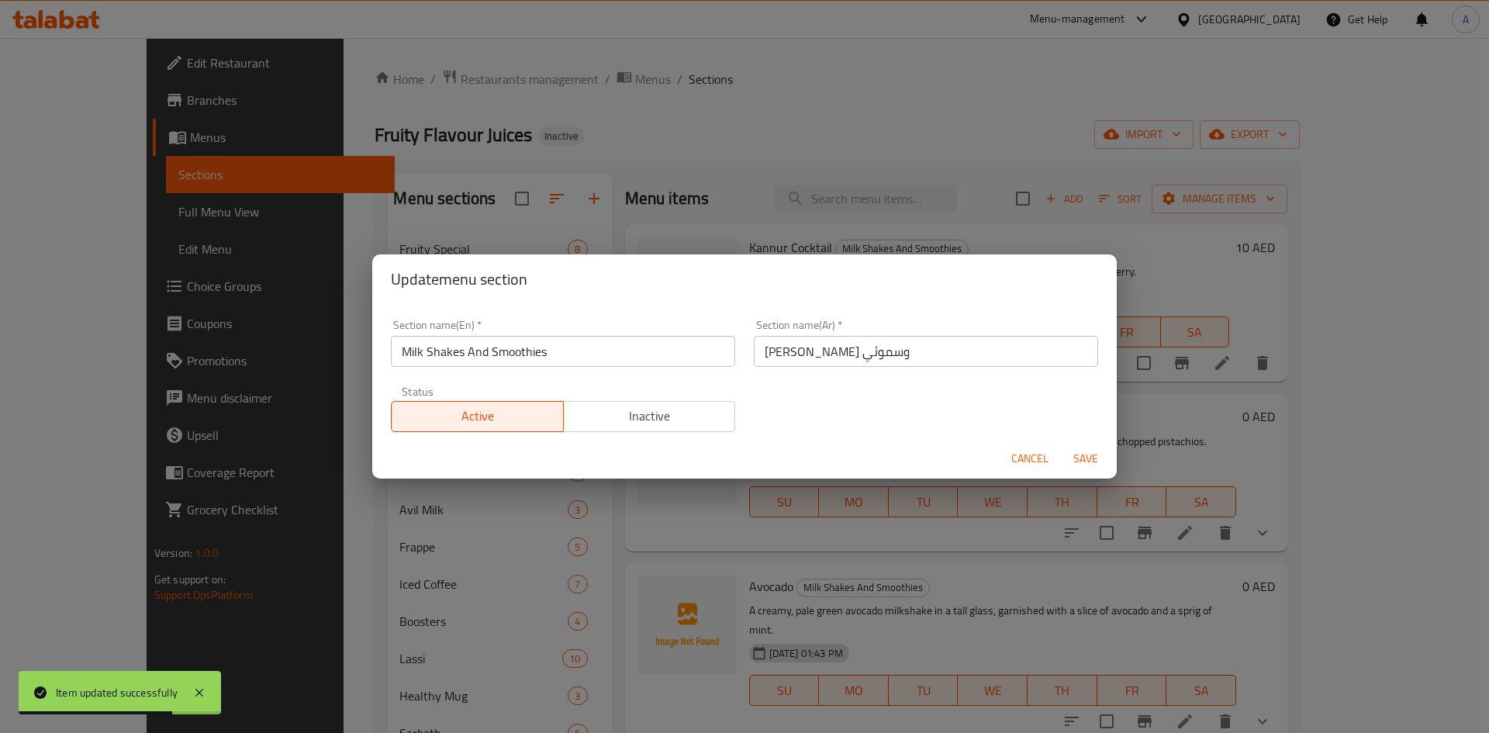
click at [538, 364] on input "Milk Shakes And Smoothies" at bounding box center [563, 351] width 344 height 31
click at [1024, 471] on button "Cancel" at bounding box center [1030, 458] width 50 height 29
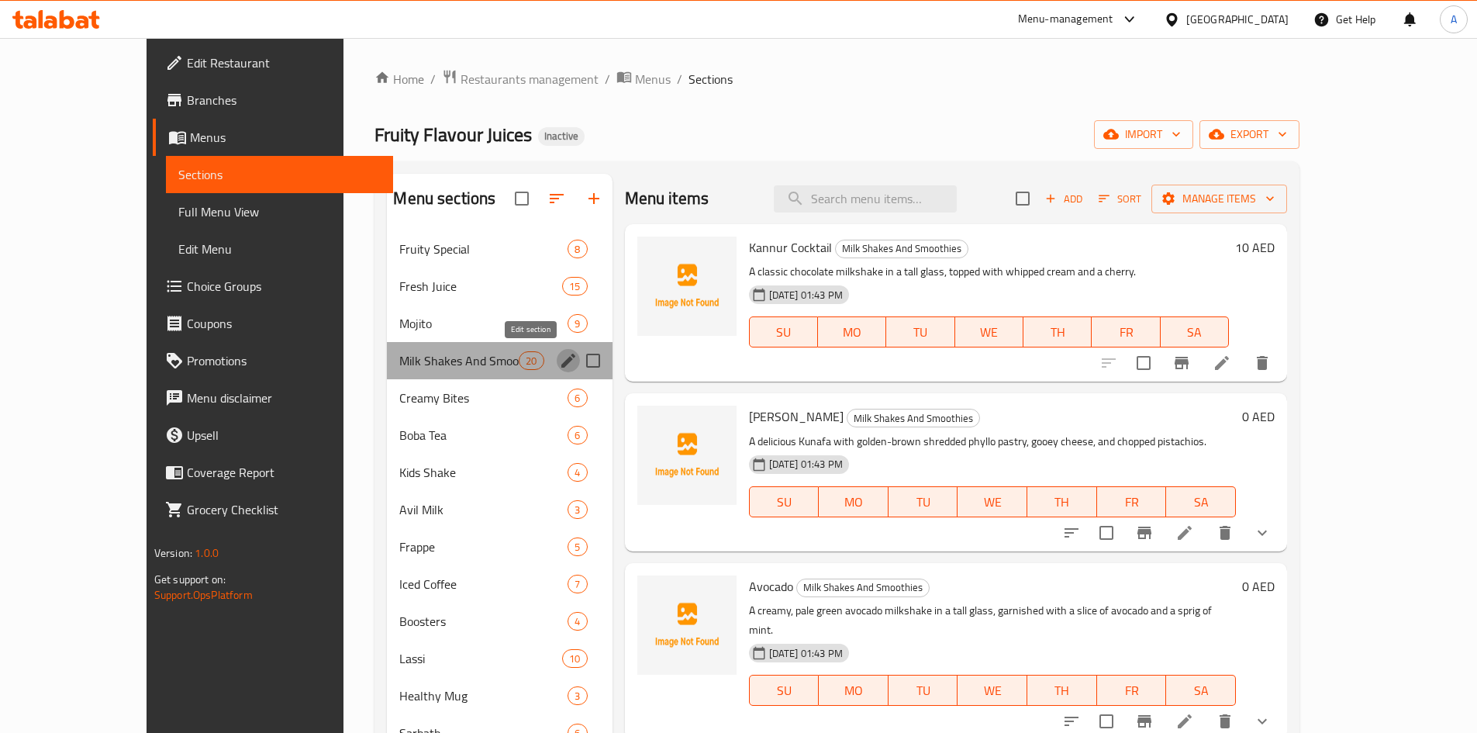
click at [561, 360] on icon "edit" at bounding box center [568, 361] width 14 height 14
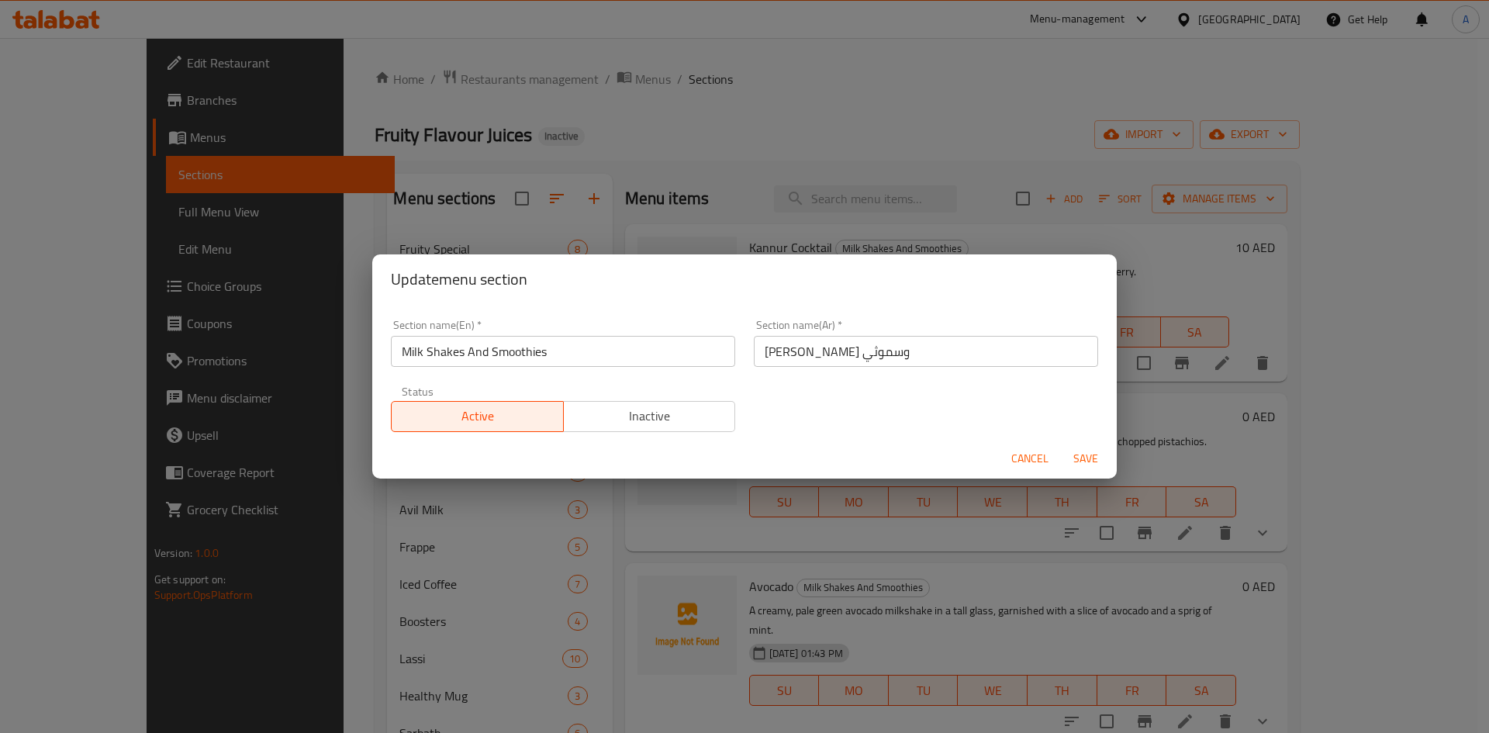
click at [605, 348] on input "Milk Shakes And Smoothies" at bounding box center [563, 351] width 344 height 31
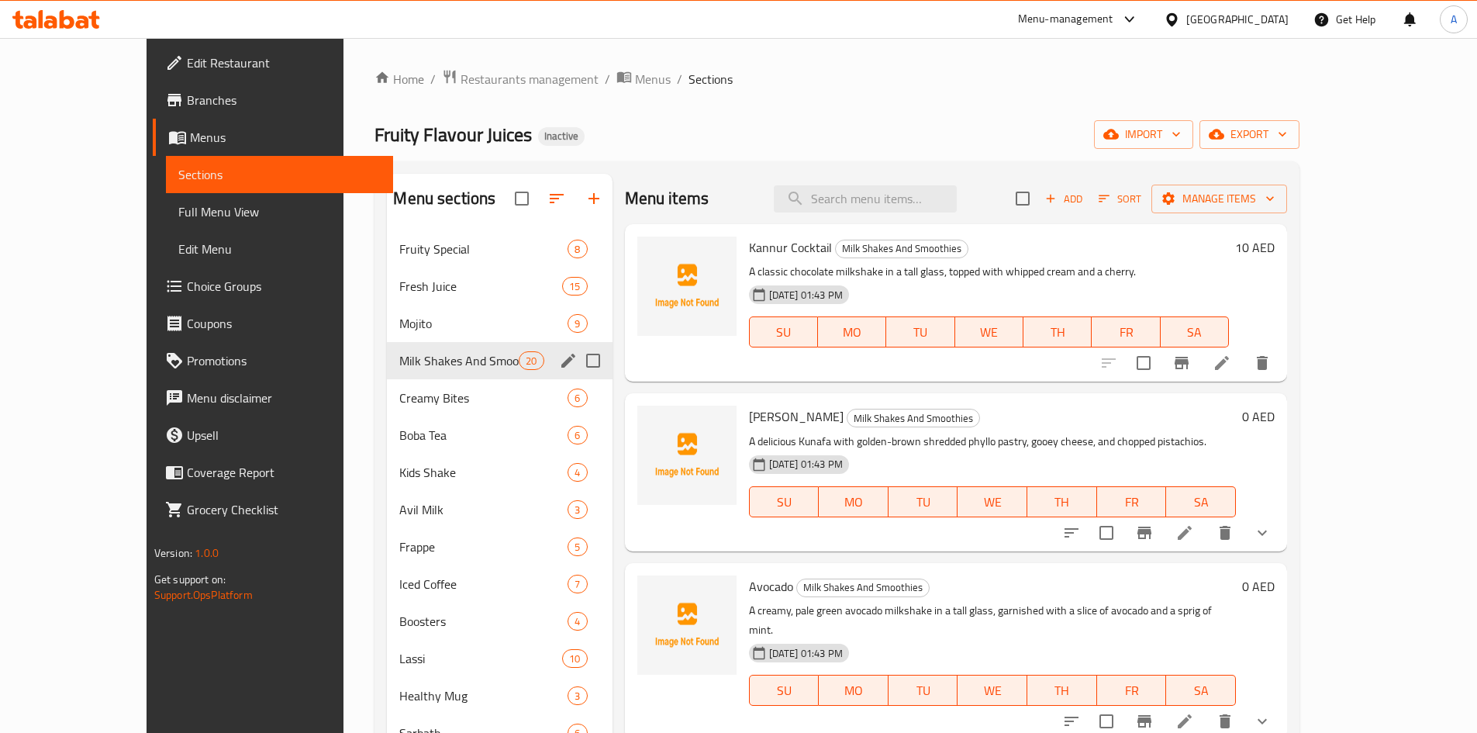
click at [577, 359] on input "Menu sections" at bounding box center [593, 360] width 33 height 33
checkbox input "true"
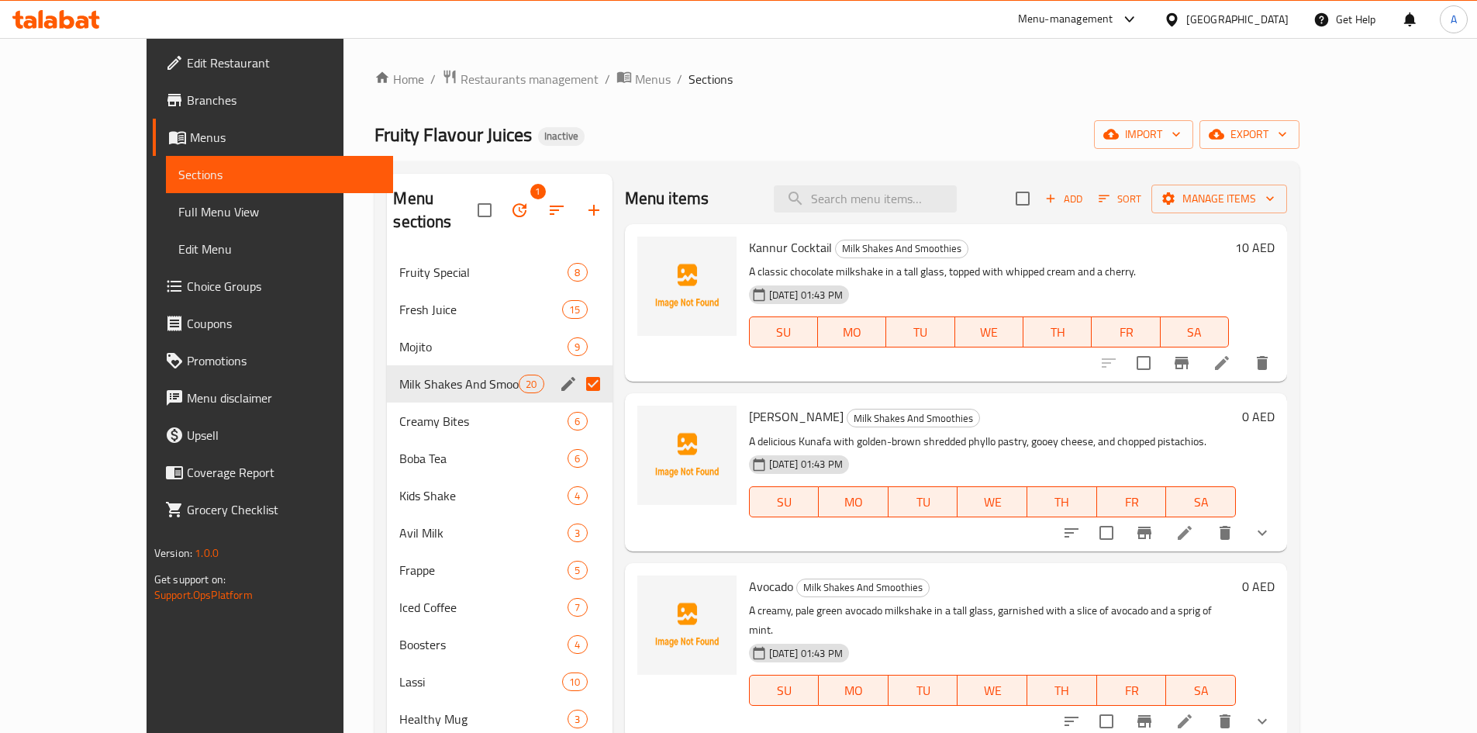
click at [559, 375] on icon "edit" at bounding box center [568, 384] width 19 height 19
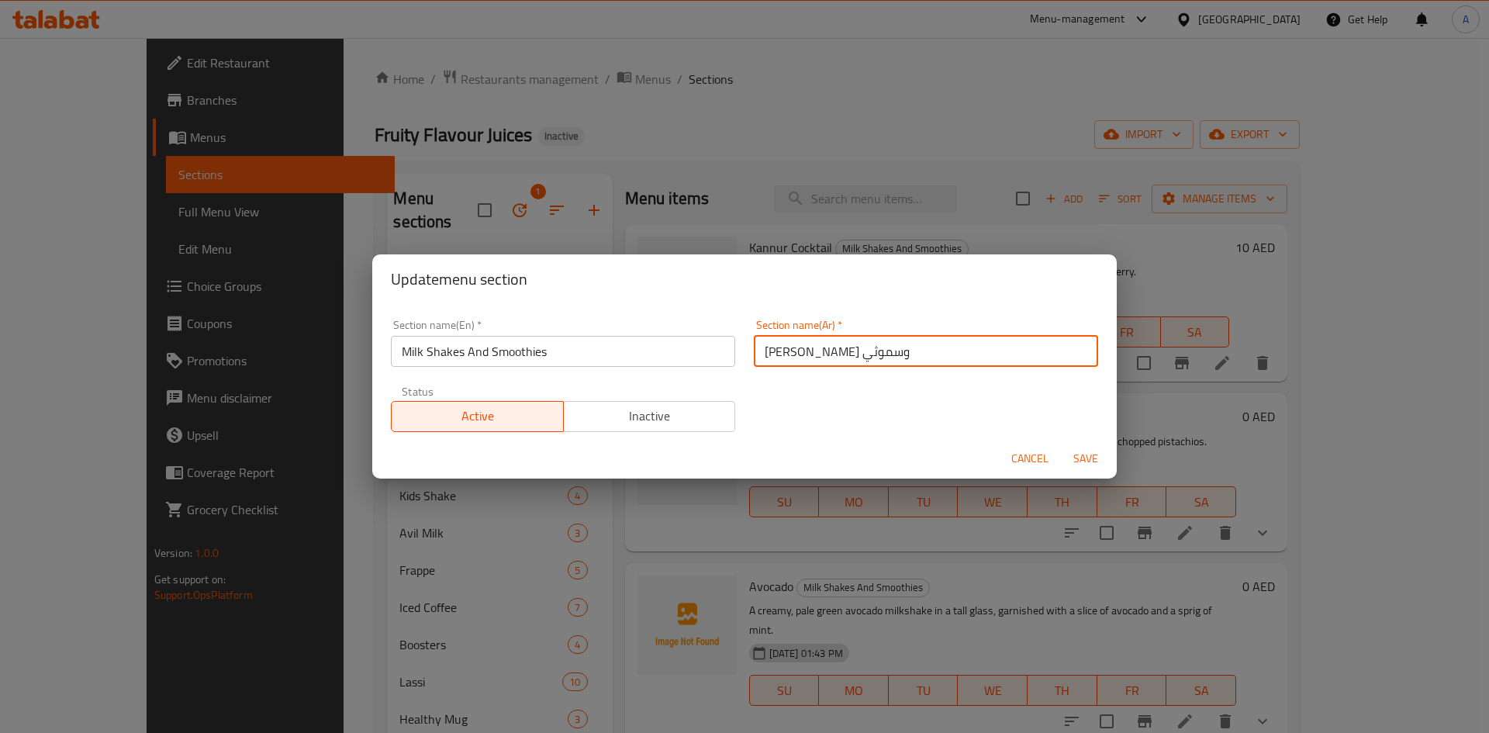
click at [769, 353] on input "[PERSON_NAME] وسموثي" at bounding box center [926, 351] width 344 height 31
type input "ميلك شيك وسموذي"
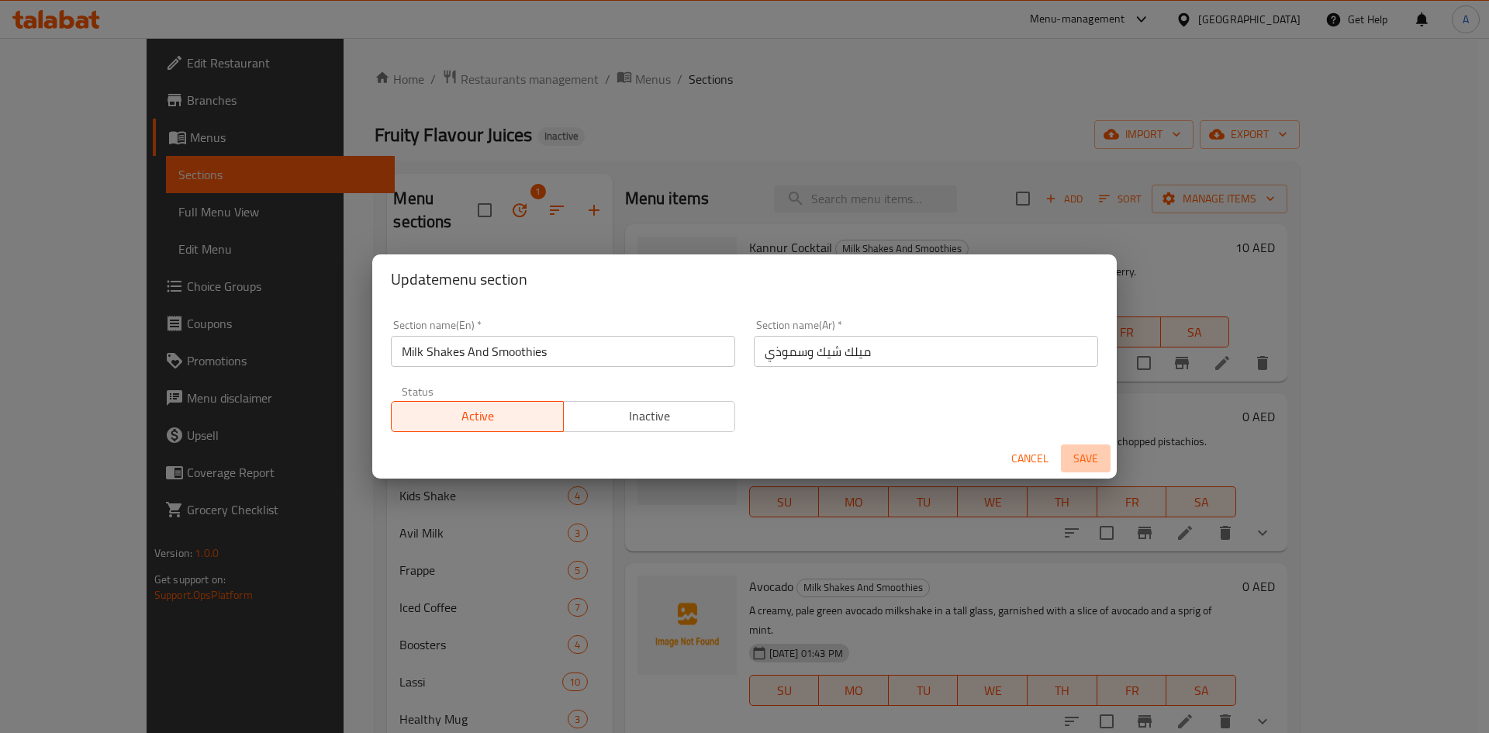
click at [1099, 447] on button "Save" at bounding box center [1086, 458] width 50 height 29
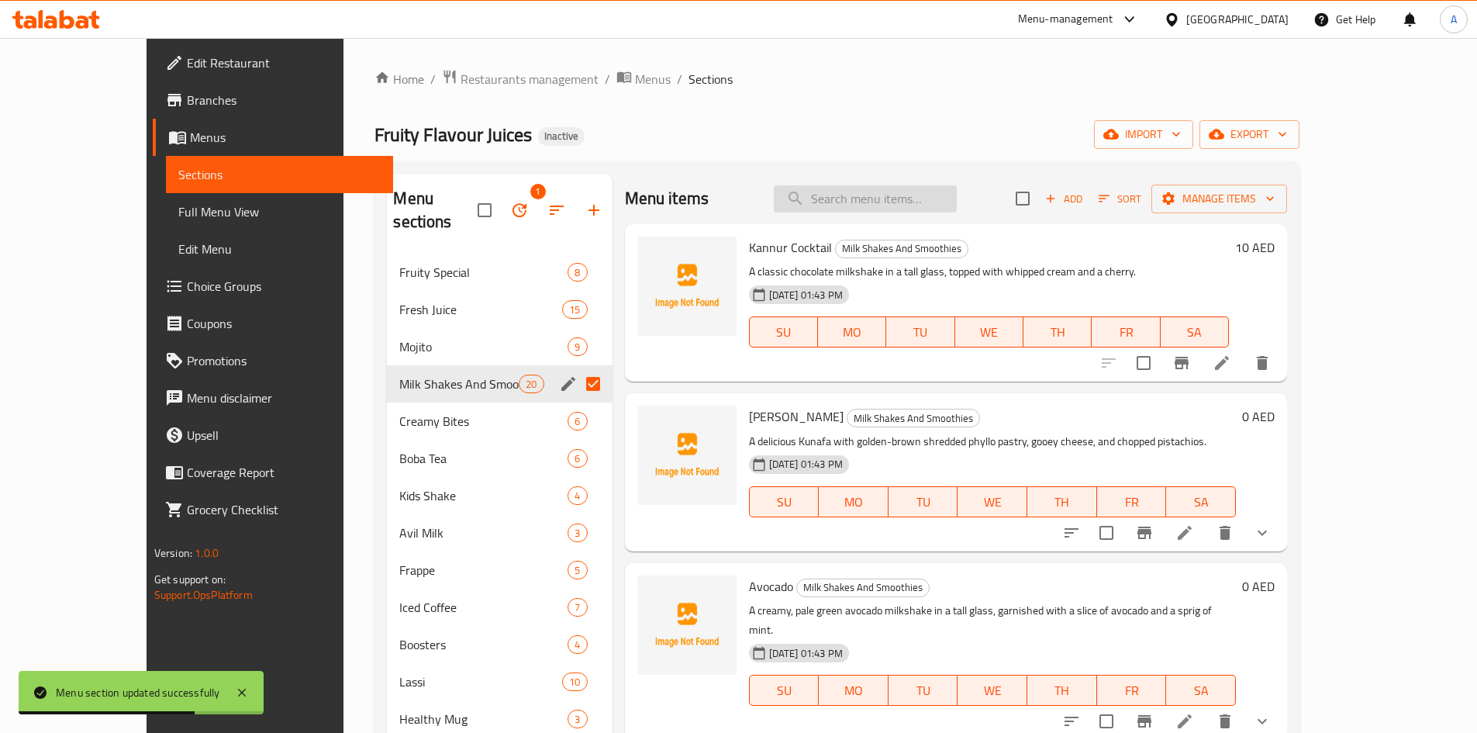
click at [954, 207] on input "search" at bounding box center [865, 198] width 183 height 27
paste input "الفراولة والأناناس والمانجو"
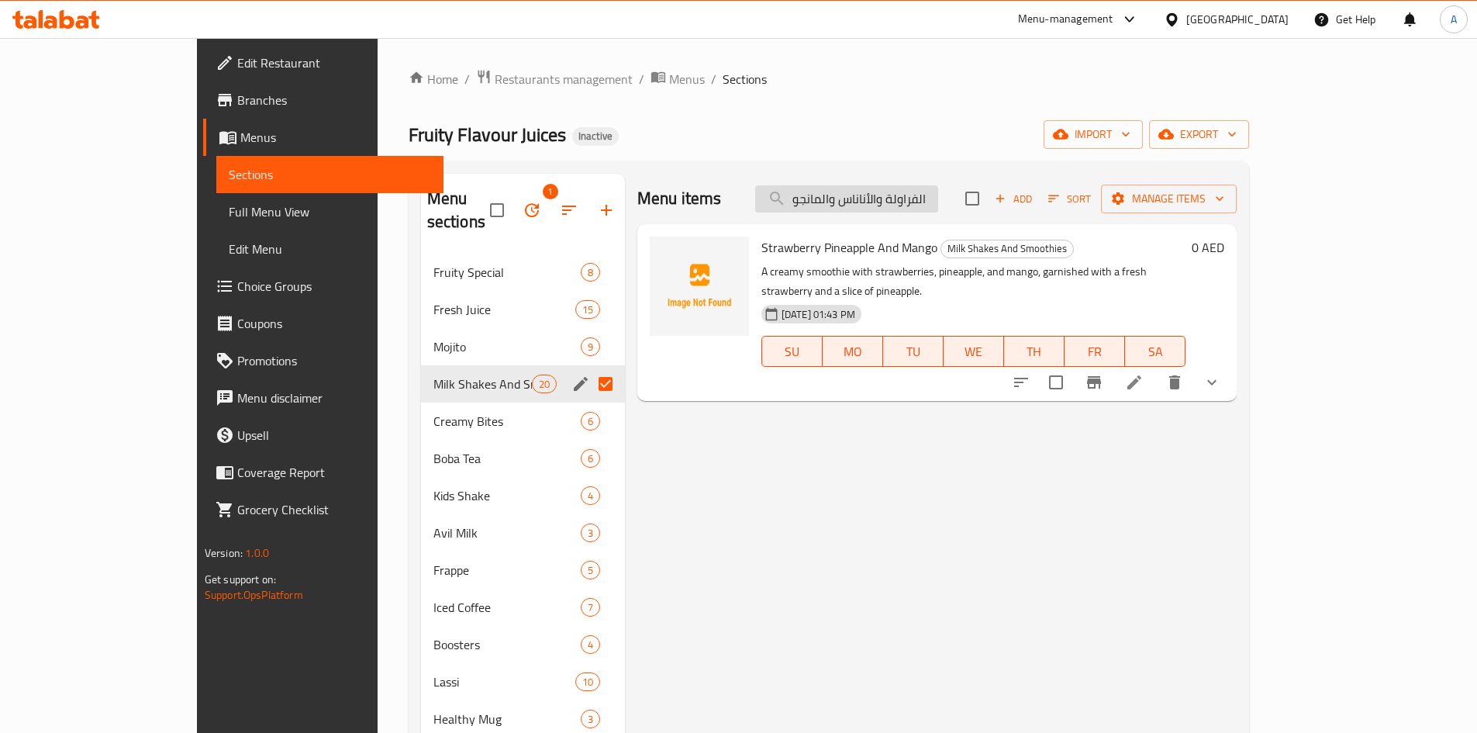
click at [938, 204] on input "الفراولة والأناناس والمانجو" at bounding box center [846, 198] width 183 height 27
paste input "جوافة"
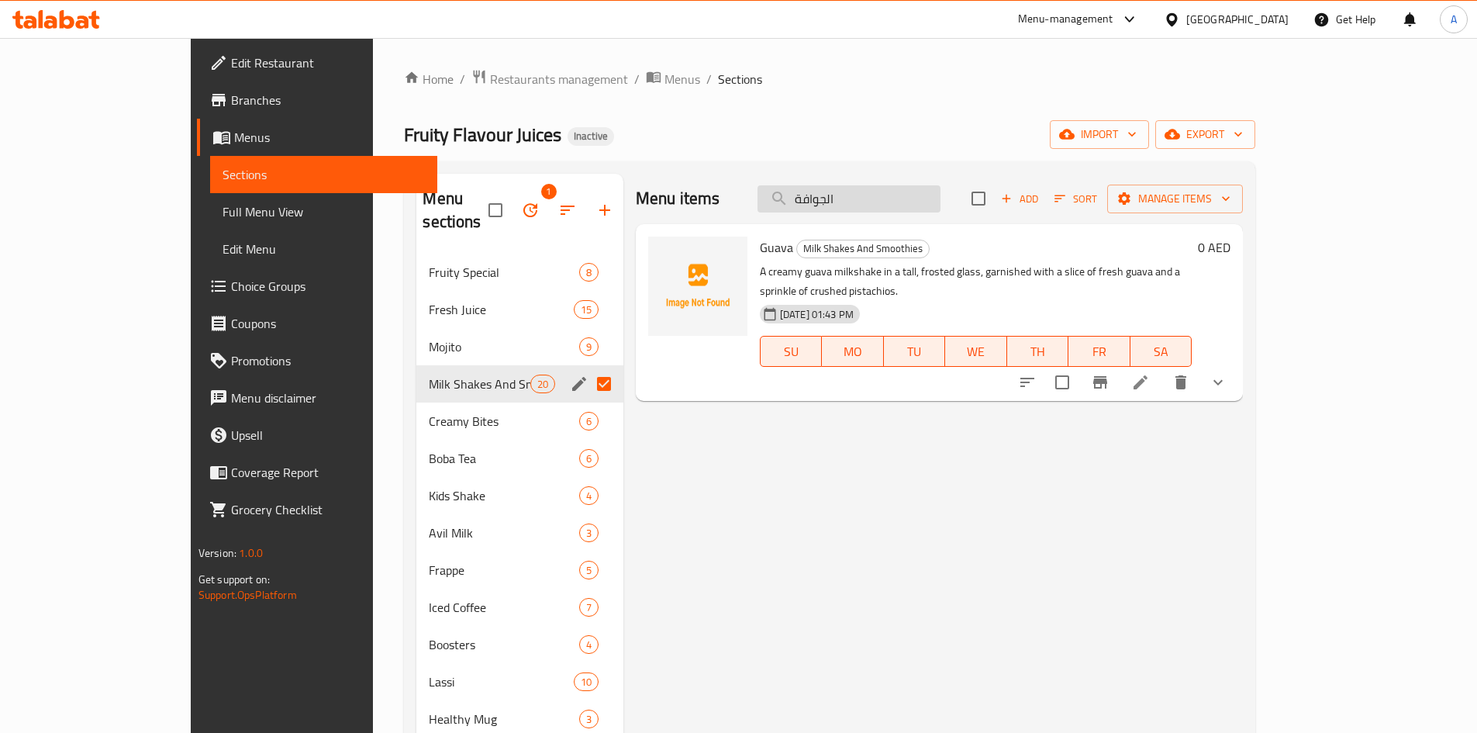
click at [876, 200] on input "الجوافة" at bounding box center [849, 198] width 183 height 27
paste input "اباكاث"
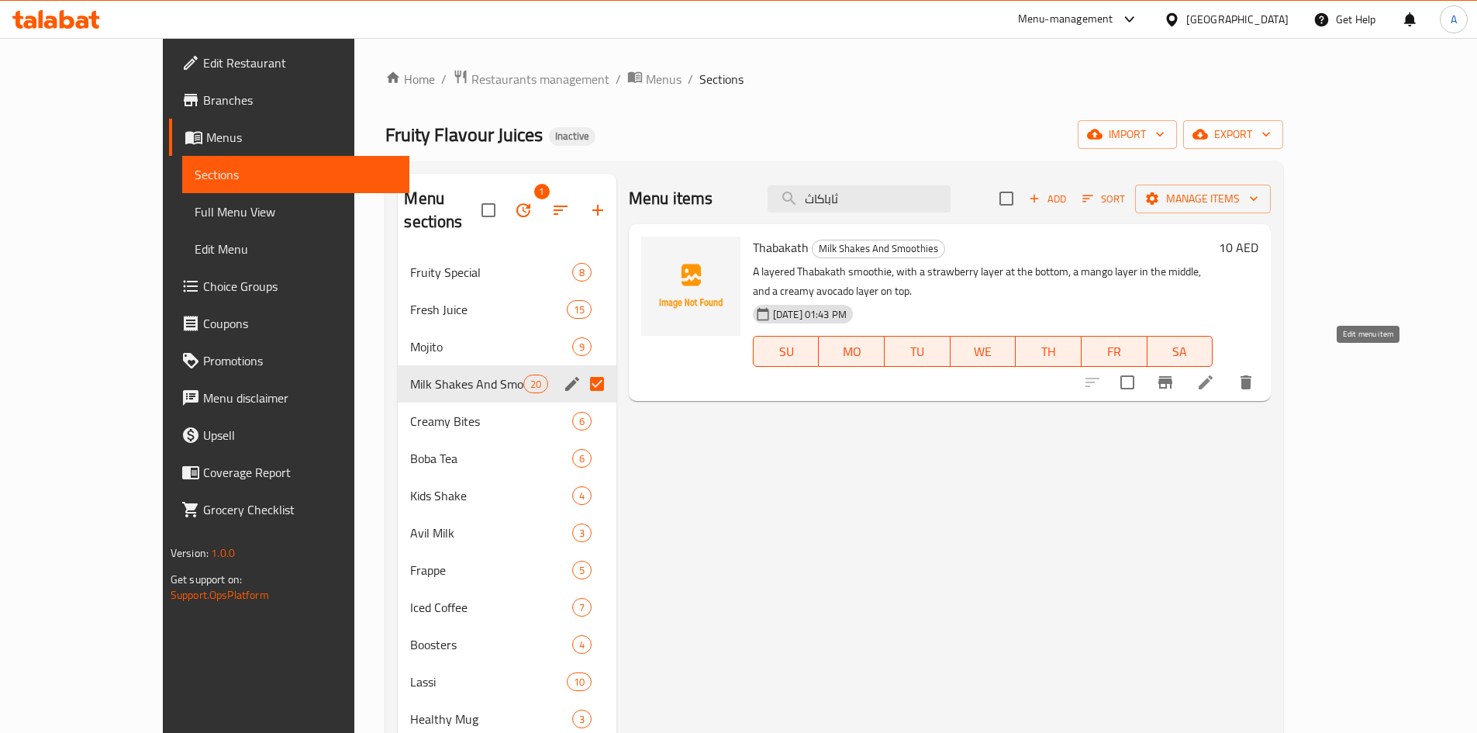
type input "ثاباكاث"
click at [1215, 373] on icon at bounding box center [1206, 382] width 19 height 19
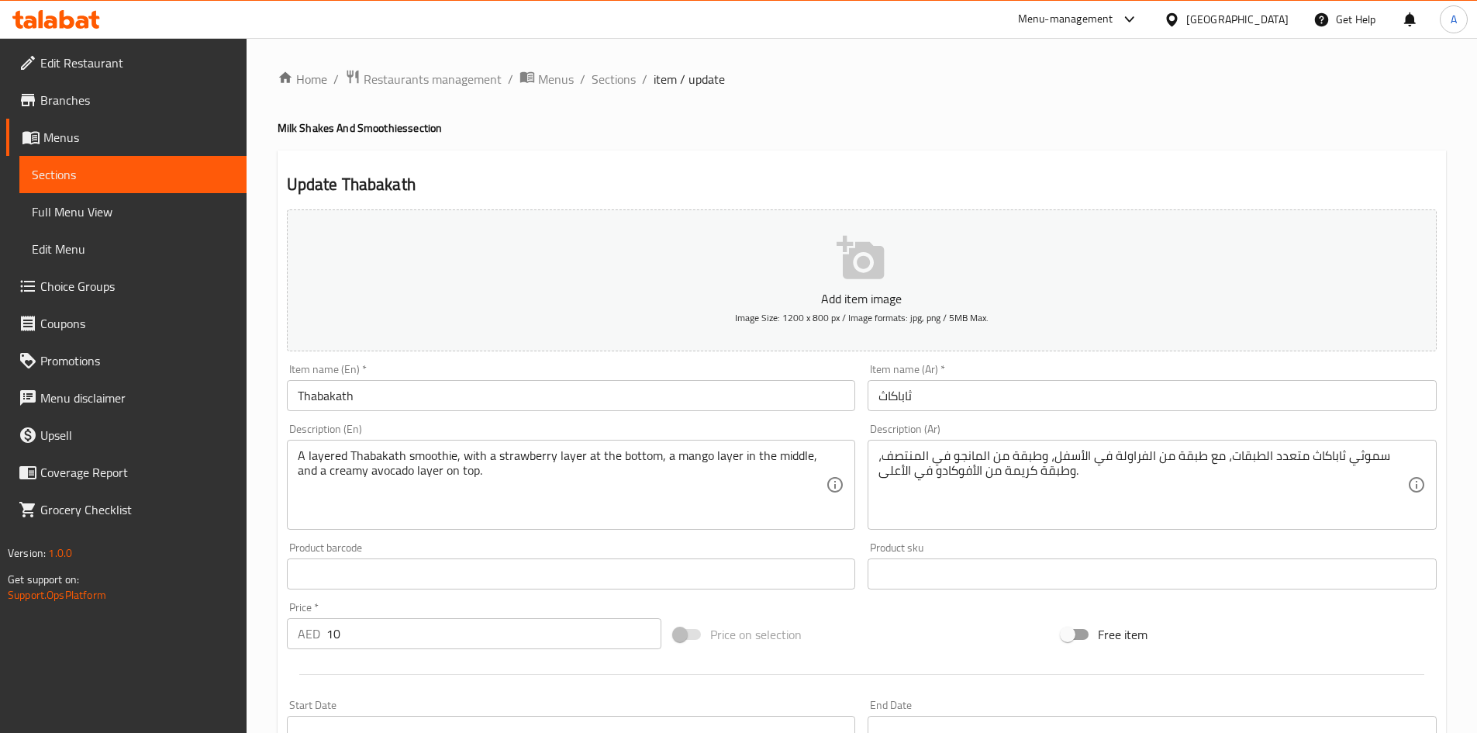
click at [930, 392] on input "ثاباكاث" at bounding box center [1152, 395] width 569 height 31
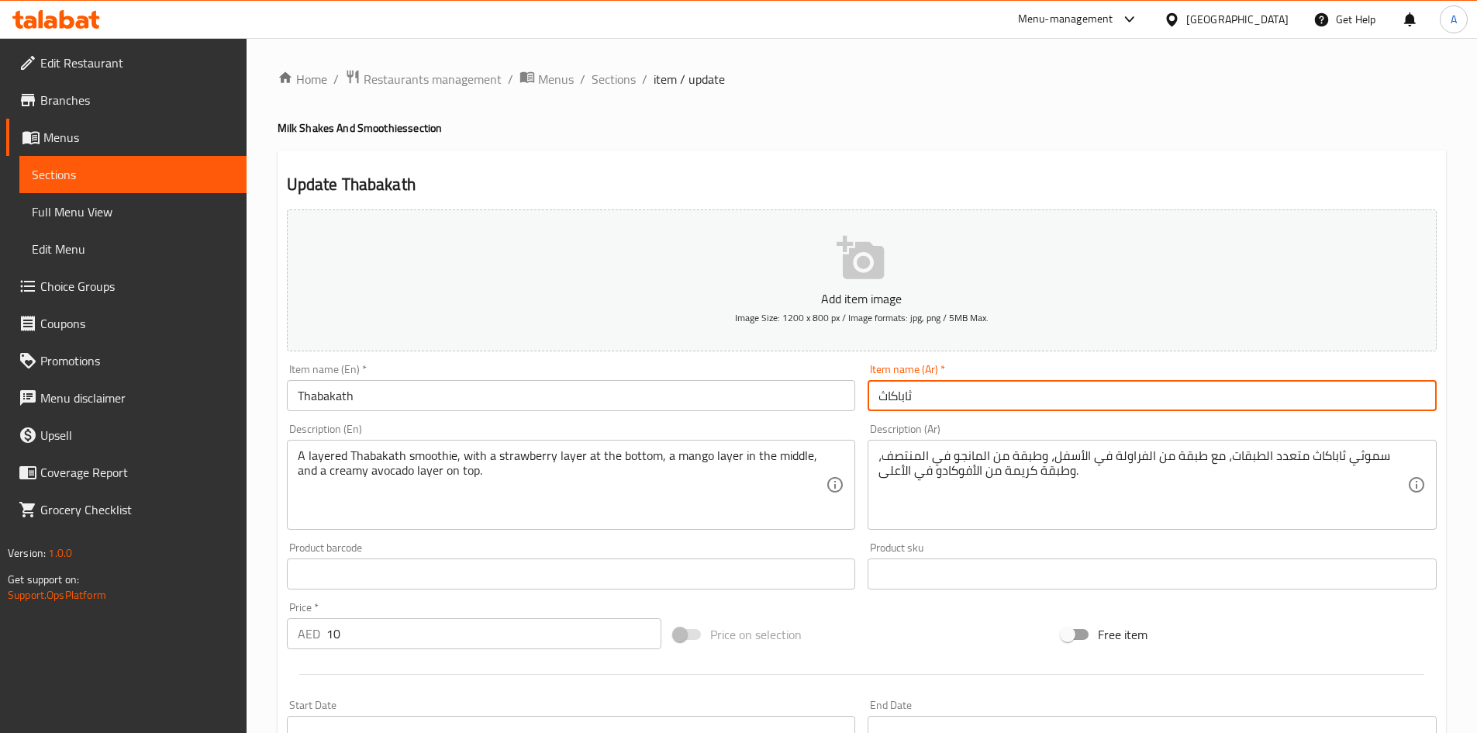
click at [930, 392] on input "ثاباكاث" at bounding box center [1152, 395] width 569 height 31
type input "s"
click at [957, 397] on input "طبقات" at bounding box center [1152, 395] width 569 height 31
type input "طبقات"
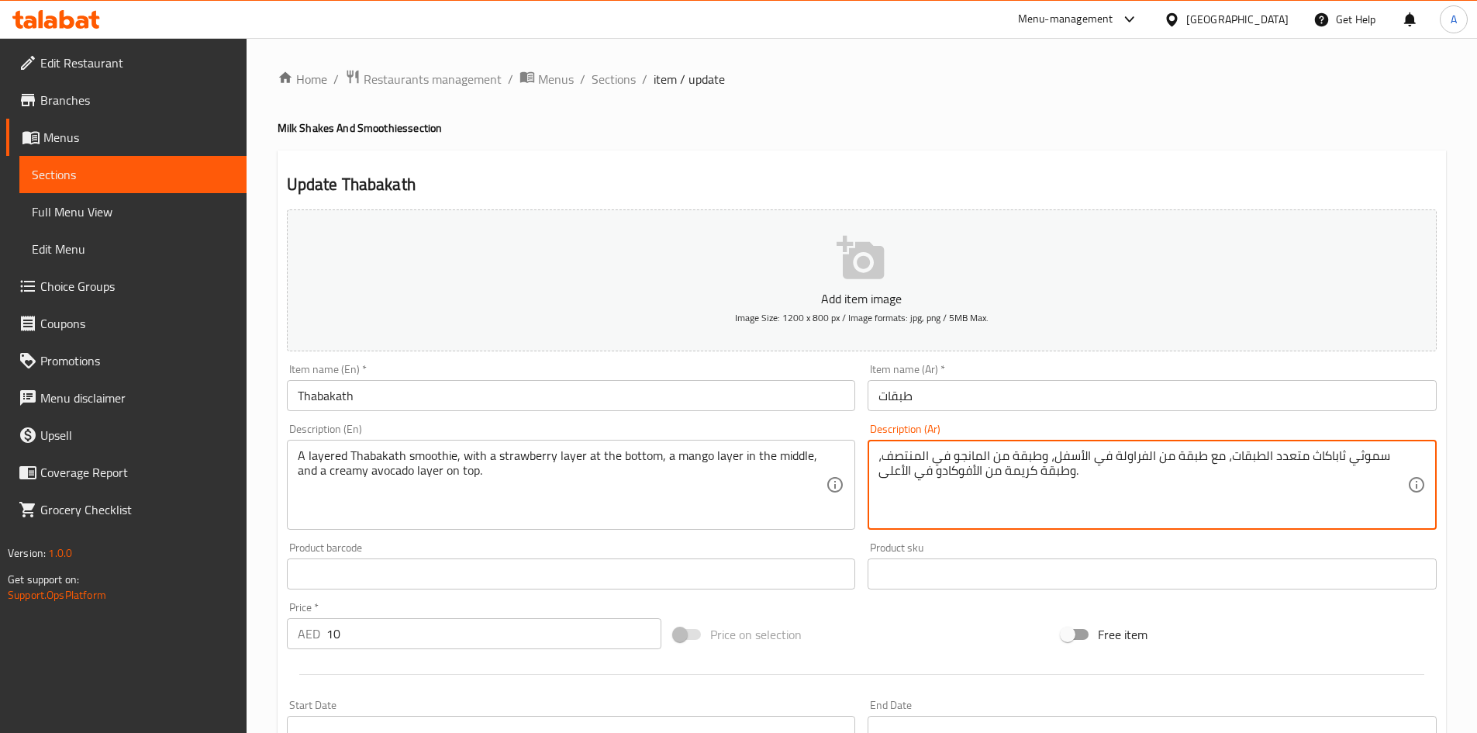
click at [1331, 454] on textarea "سموثي ثاباكاث متعدد الطبقات، مع طبقة من الفراولة في الأسفل، وطبقة من المانجو في…" at bounding box center [1143, 485] width 529 height 74
paste textarea "بقات"
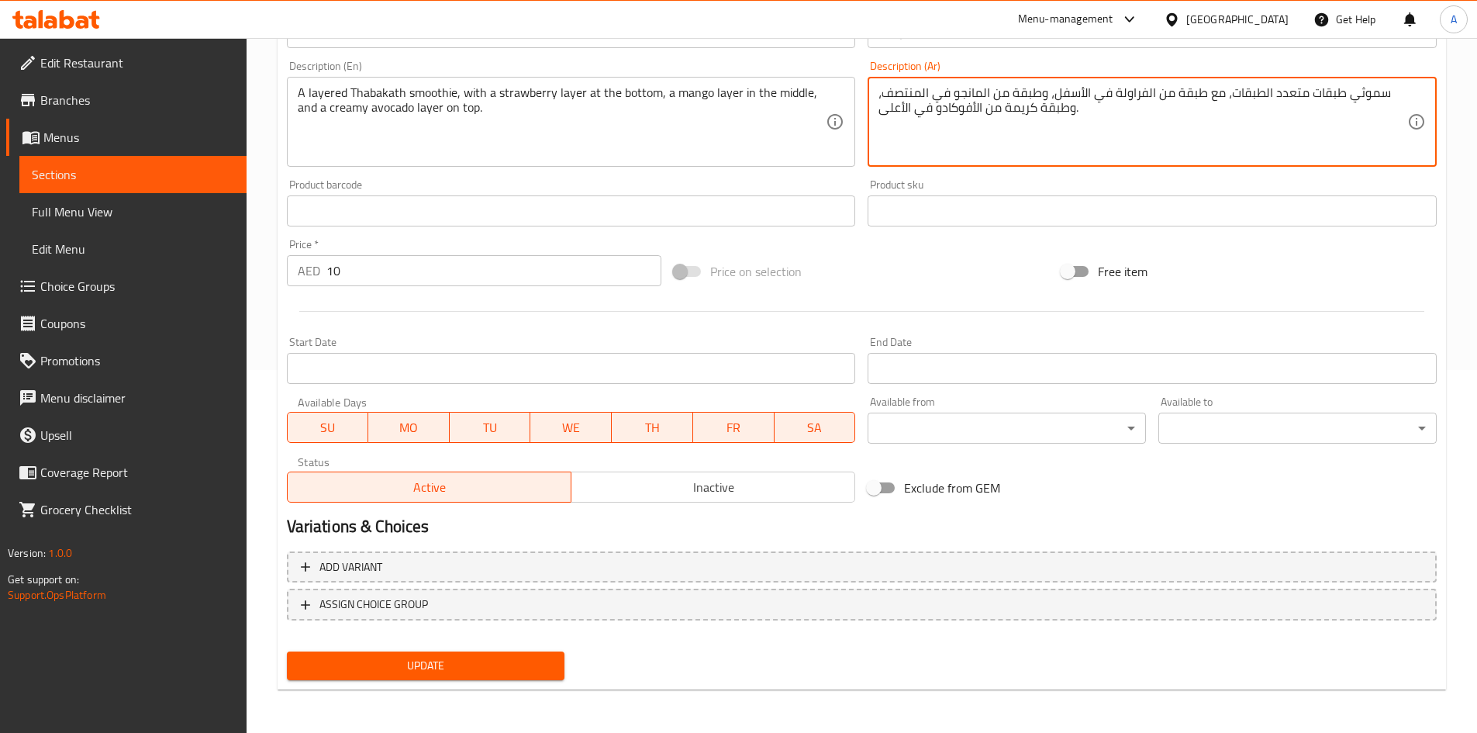
type textarea "سموثي طبقات متعدد الطبقات، مع طبقة من الفراولة في الأسفل، وطبقة من المانجو في ا…"
click at [424, 672] on span "Update" at bounding box center [426, 665] width 254 height 19
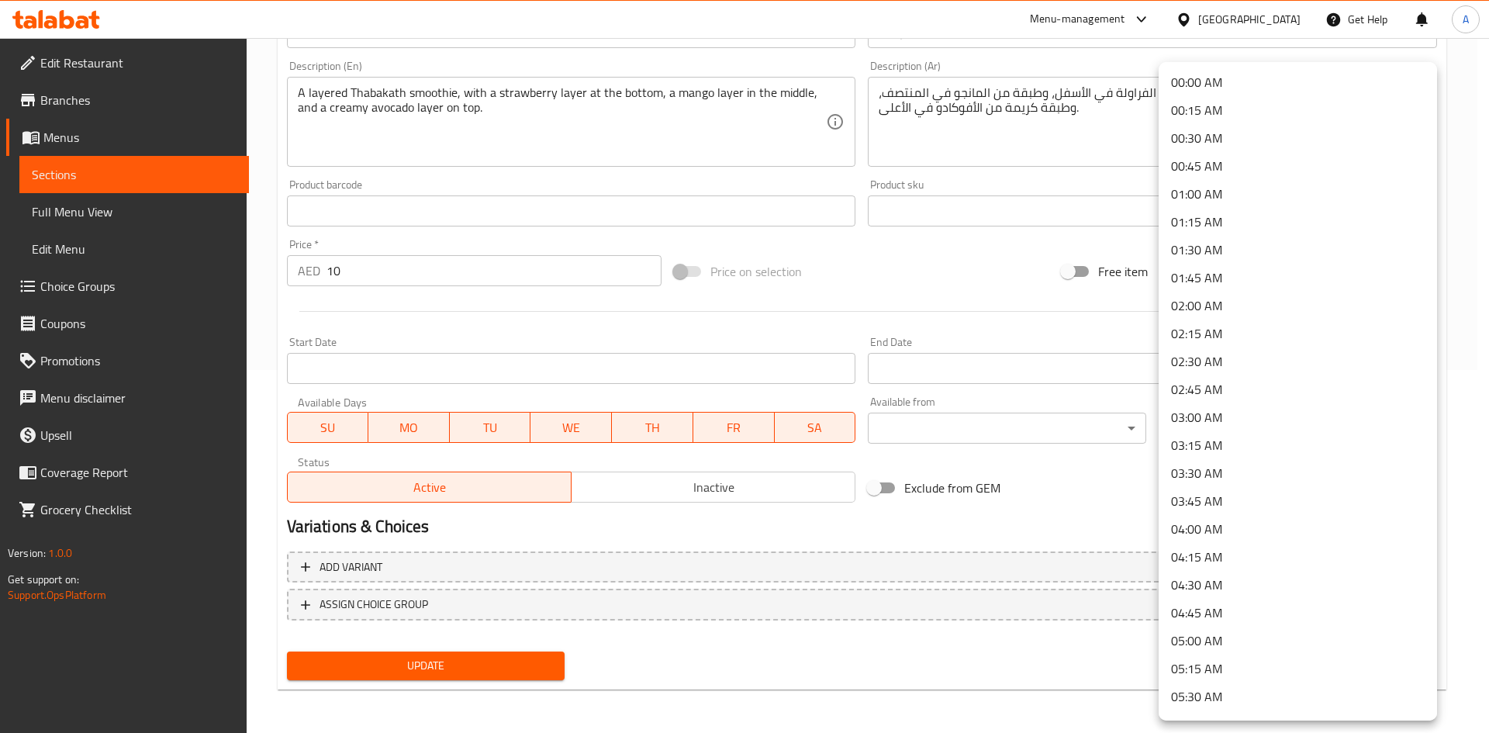
drag, startPoint x: 1427, startPoint y: 413, endPoint x: 1452, endPoint y: 75, distance: 339.0
click at [1454, 78] on body "​ Menu-management [GEOGRAPHIC_DATA] Get Help A Edit Restaurant Branches Menus S…" at bounding box center [744, 22] width 1489 height 695
click at [1016, 309] on div at bounding box center [744, 366] width 1489 height 733
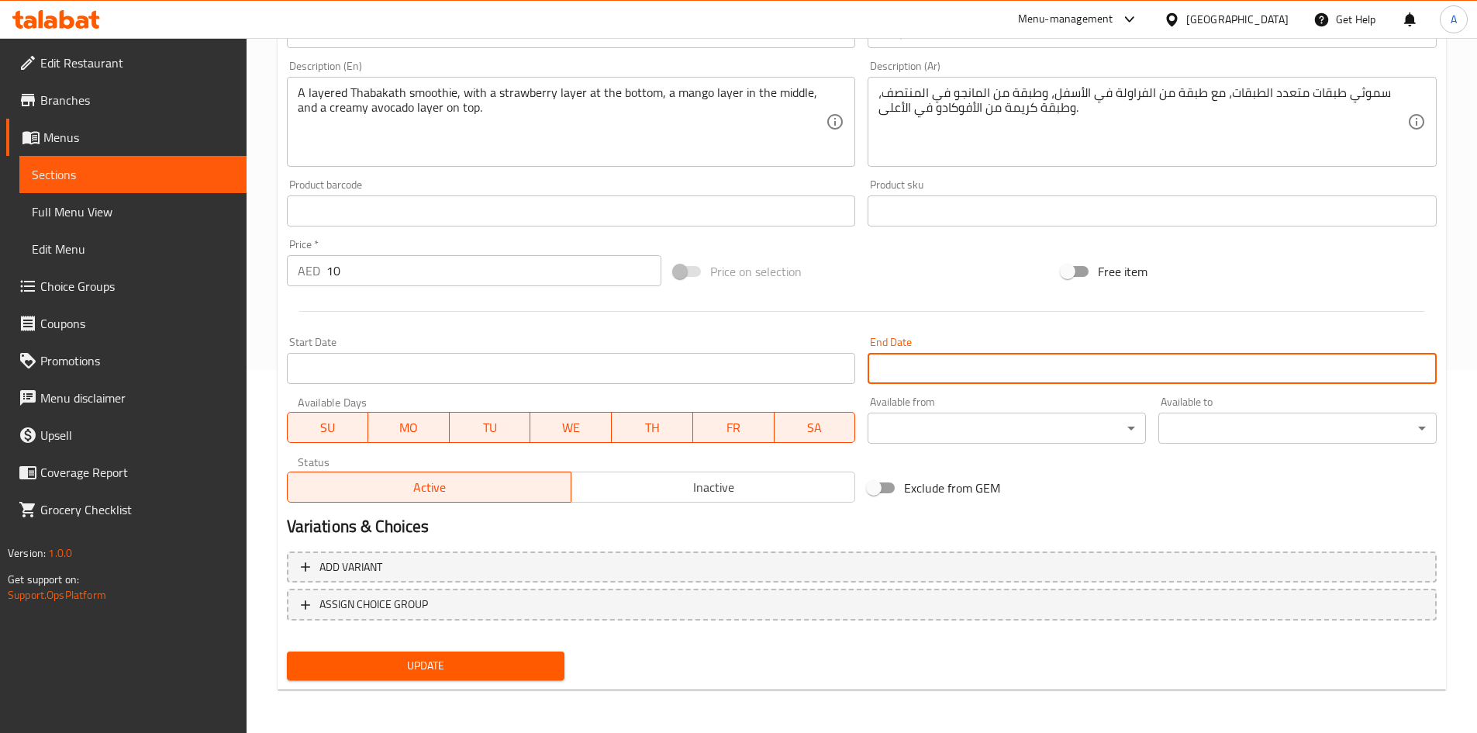
drag, startPoint x: 1438, startPoint y: 353, endPoint x: 1488, endPoint y: 333, distance: 54.3
click at [1476, 333] on html "​ Menu-management [GEOGRAPHIC_DATA] Get Help A Edit Restaurant Branches Menus S…" at bounding box center [738, 3] width 1477 height 733
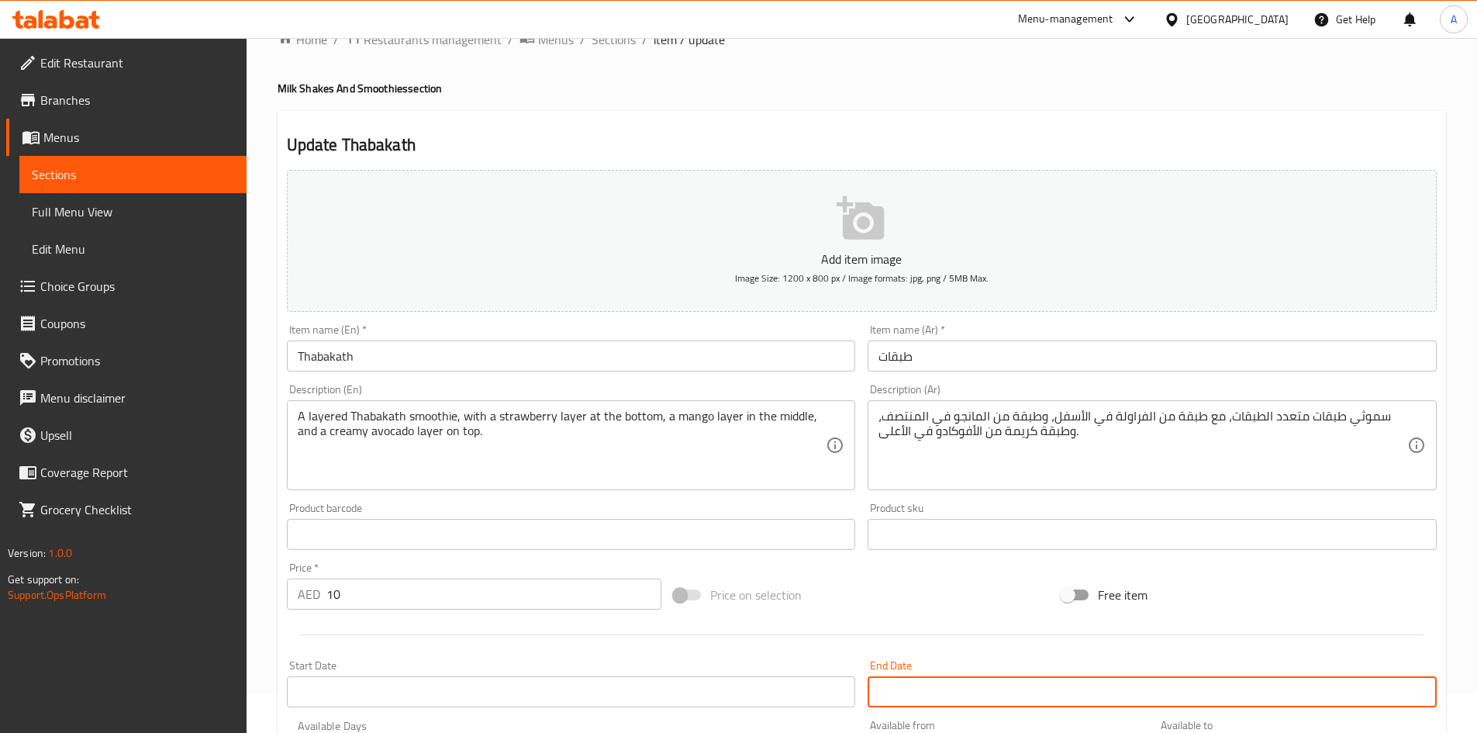
scroll to position [0, 0]
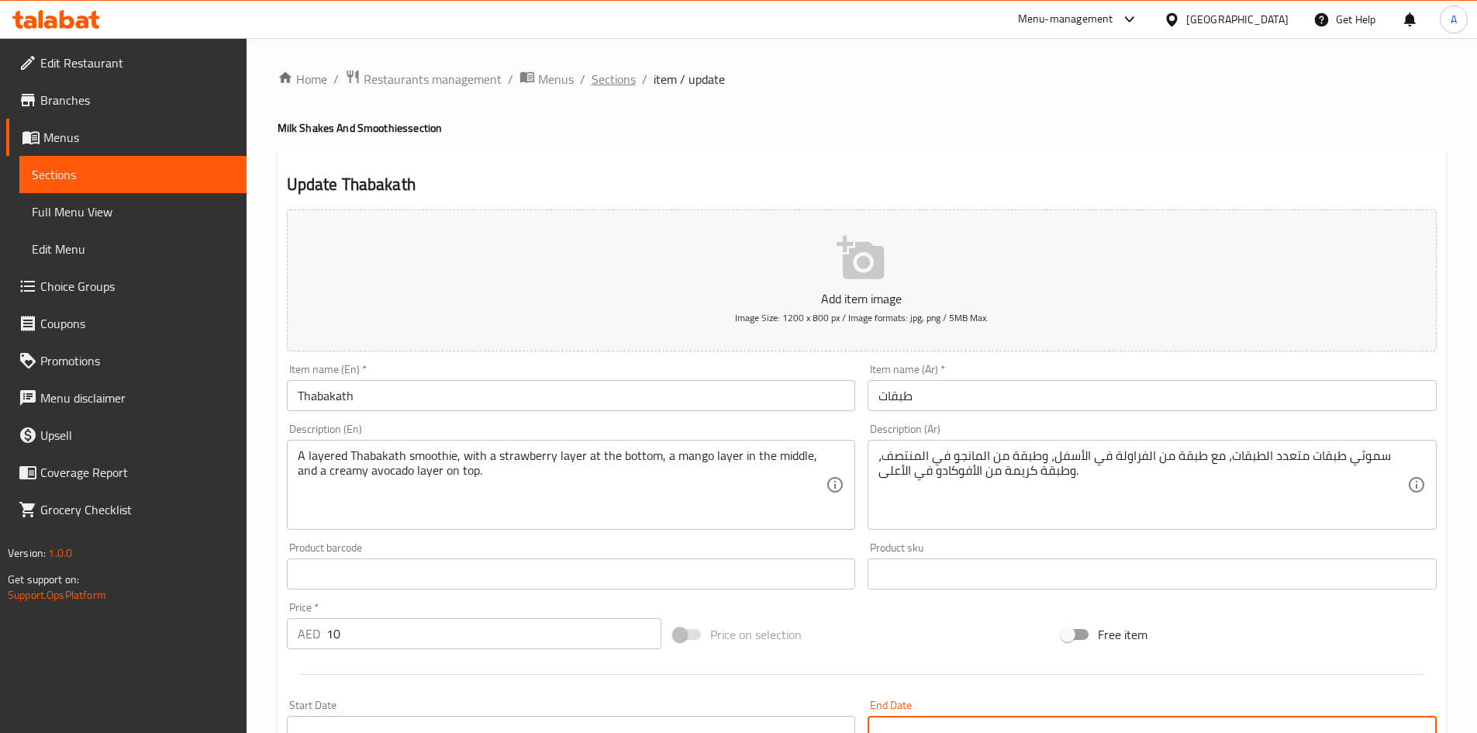
click at [617, 83] on span "Sections" at bounding box center [614, 79] width 44 height 19
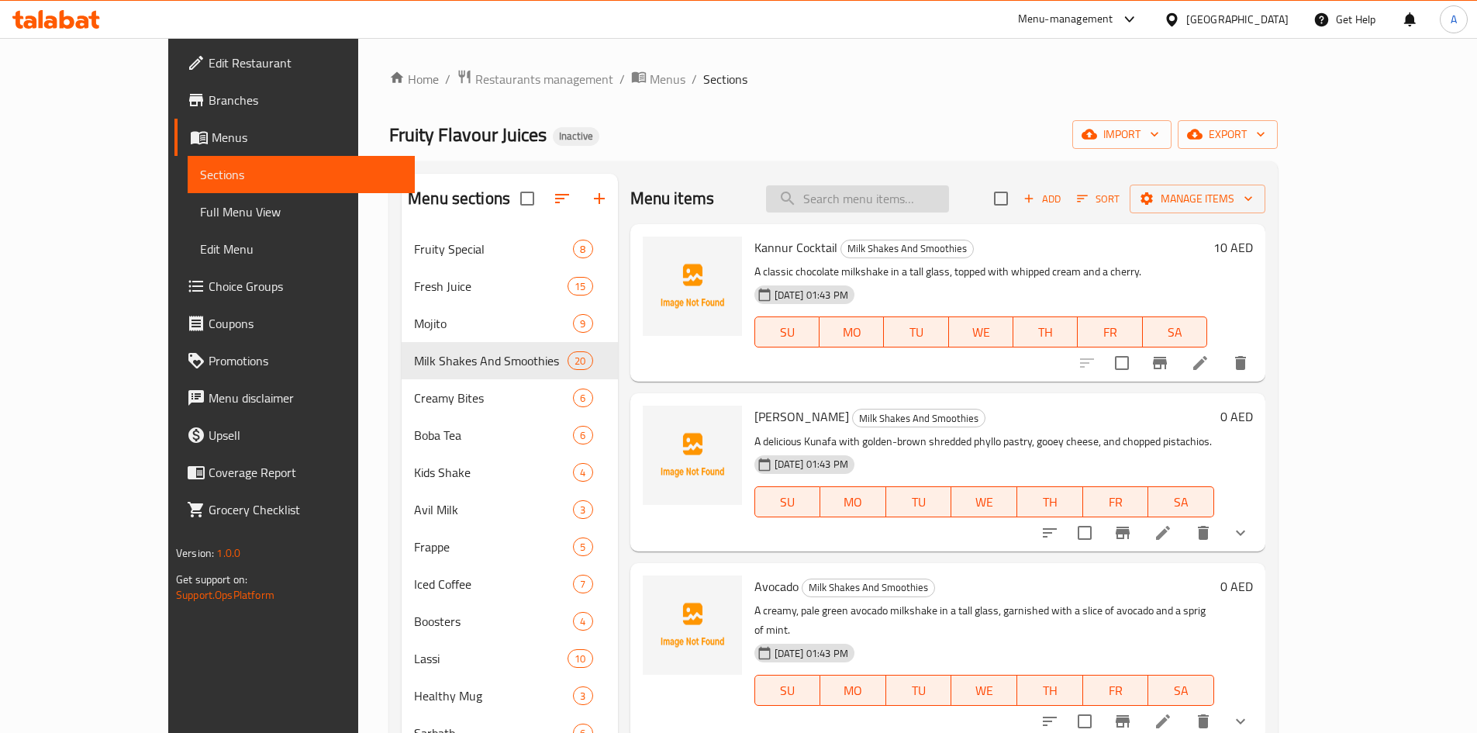
drag, startPoint x: 889, startPoint y: 195, endPoint x: 915, endPoint y: 207, distance: 28.8
click at [889, 196] on input "search" at bounding box center [857, 198] width 183 height 27
paste input "Banana Cream"
drag, startPoint x: 920, startPoint y: 204, endPoint x: 947, endPoint y: 205, distance: 26.4
click at [947, 205] on input "Banana Cream" at bounding box center [857, 198] width 183 height 27
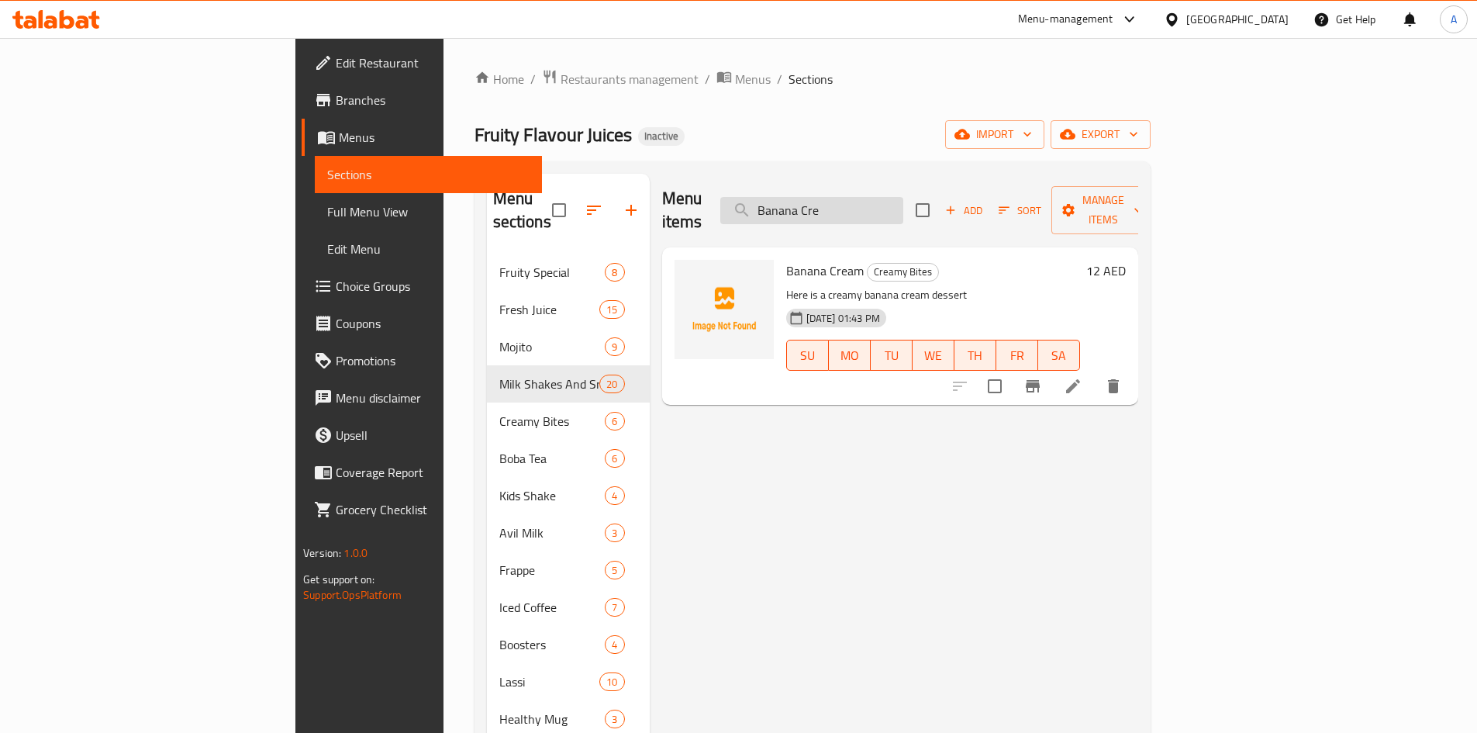
click at [903, 197] on input "Banana Cre" at bounding box center [811, 210] width 183 height 27
paste input "Dry Fruit Nuts And Cream"
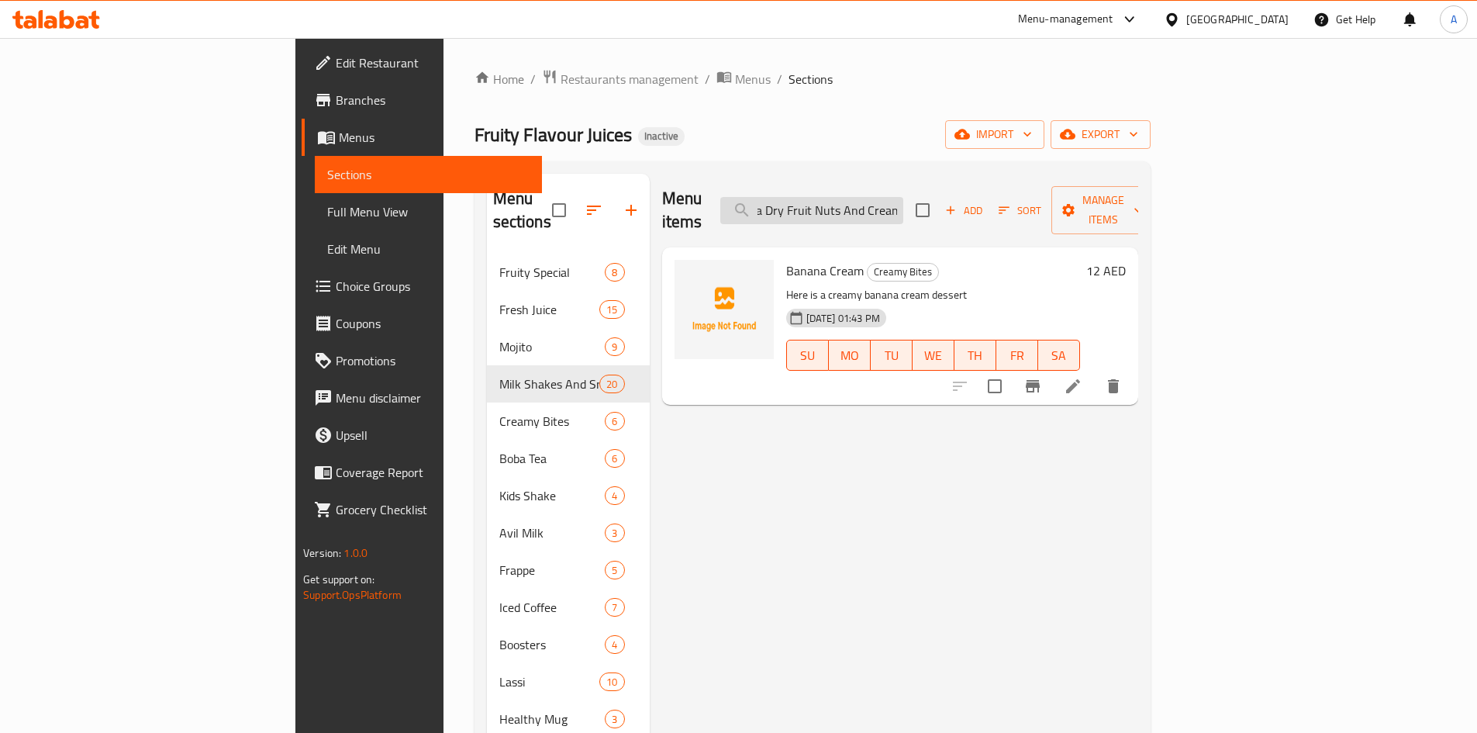
click at [903, 197] on input "Banana Dry Fruit Nuts And Cream" at bounding box center [811, 210] width 183 height 27
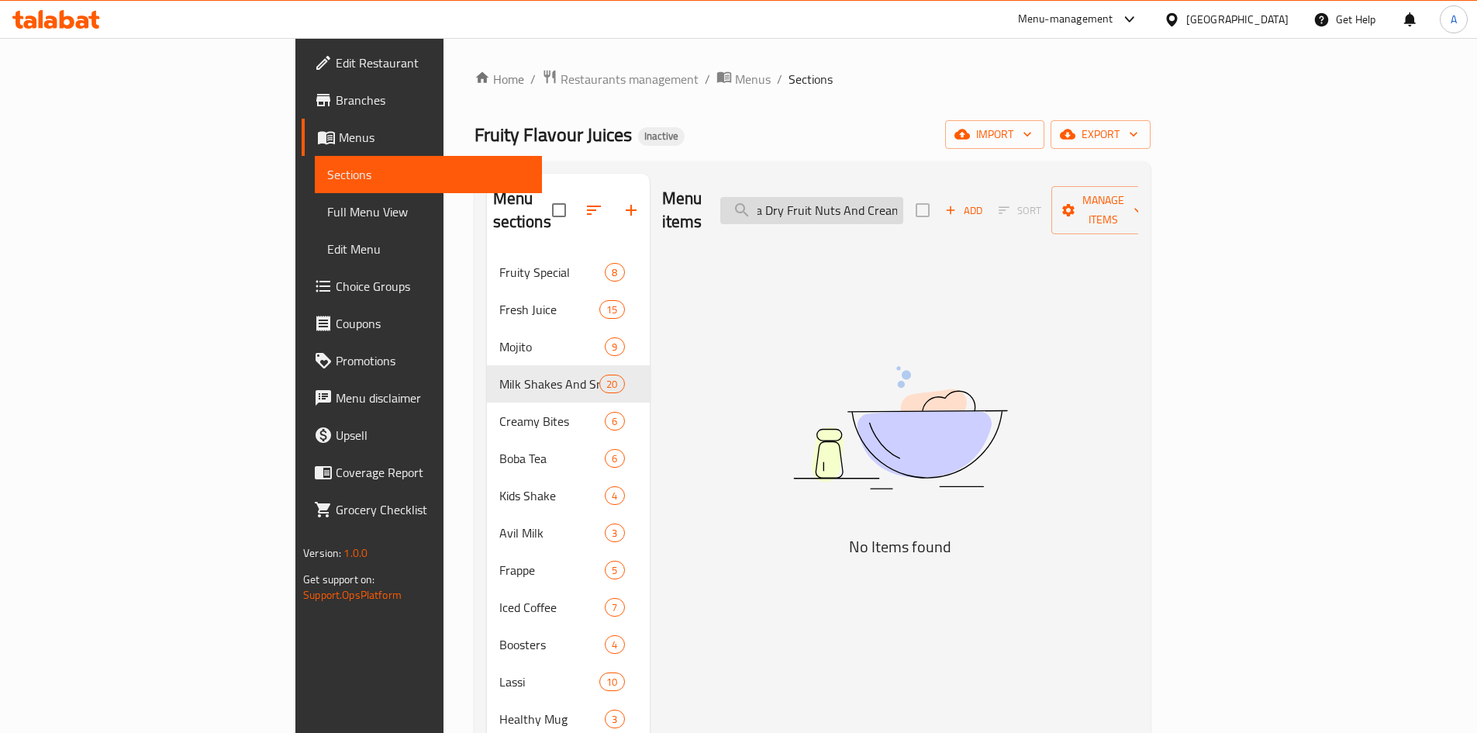
paste input "search"
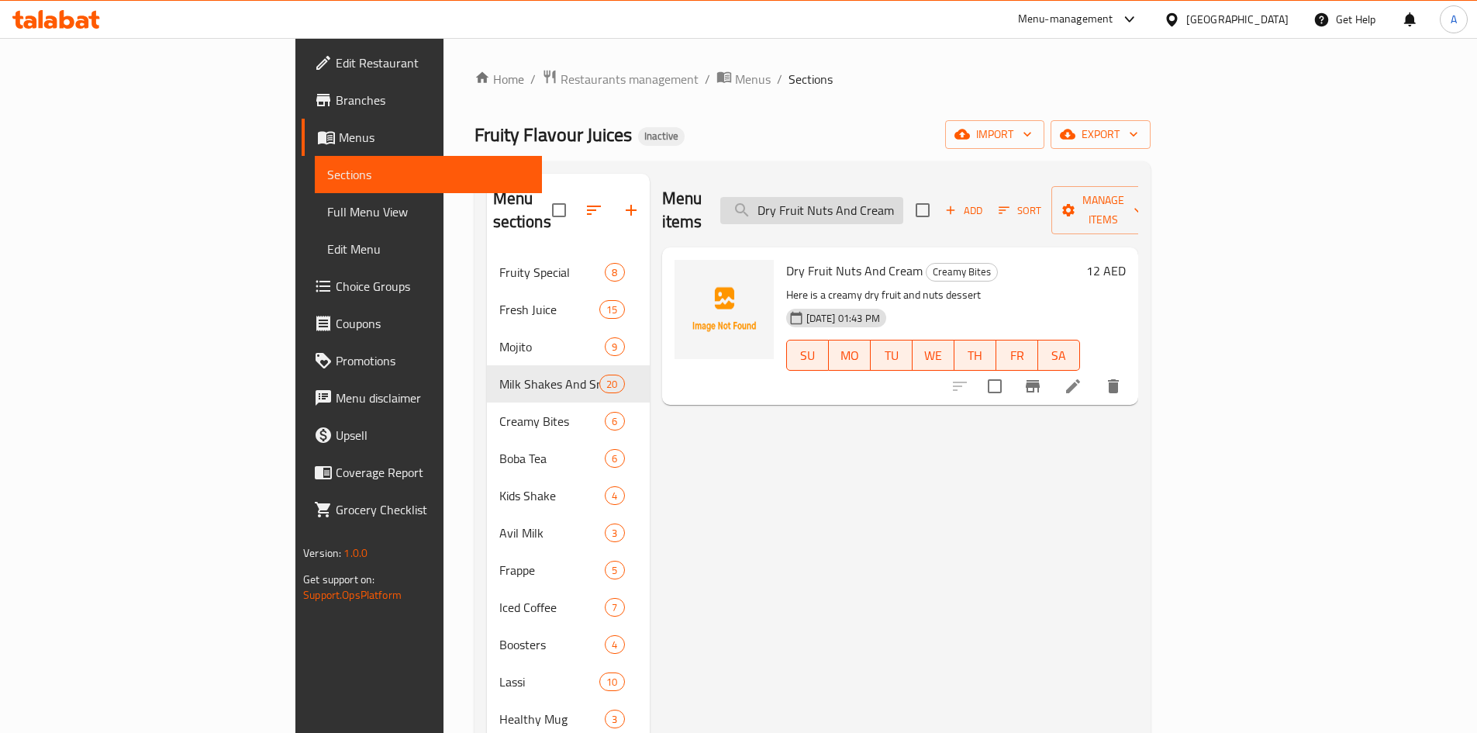
click at [903, 197] on input "Dry Fruit Nuts And Cream" at bounding box center [811, 210] width 183 height 27
paste input "Power Booster"
type input "Power Booster"
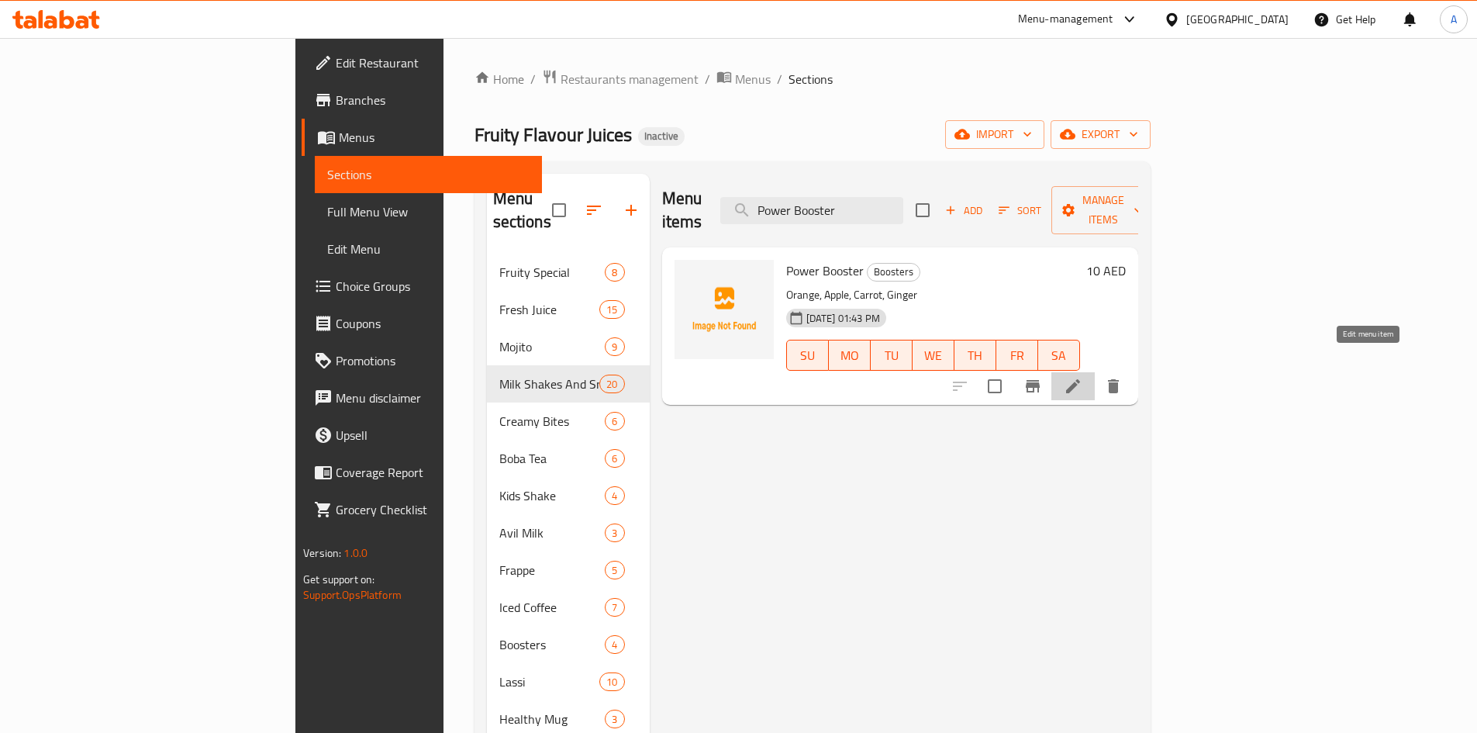
click at [1083, 377] on icon at bounding box center [1073, 386] width 19 height 19
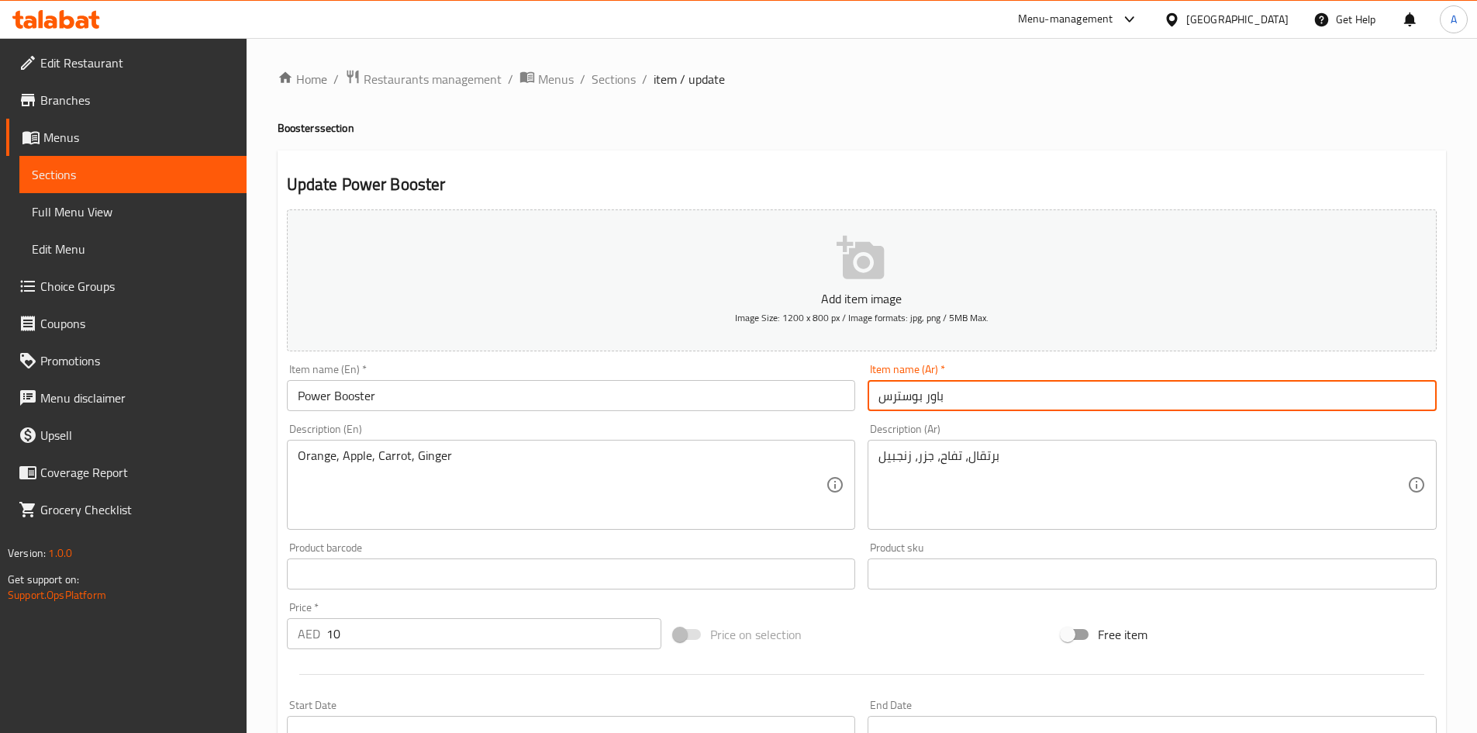
drag, startPoint x: 893, startPoint y: 402, endPoint x: 871, endPoint y: 398, distance: 22.2
click at [871, 398] on input "باور بوسترس" at bounding box center [1152, 395] width 569 height 31
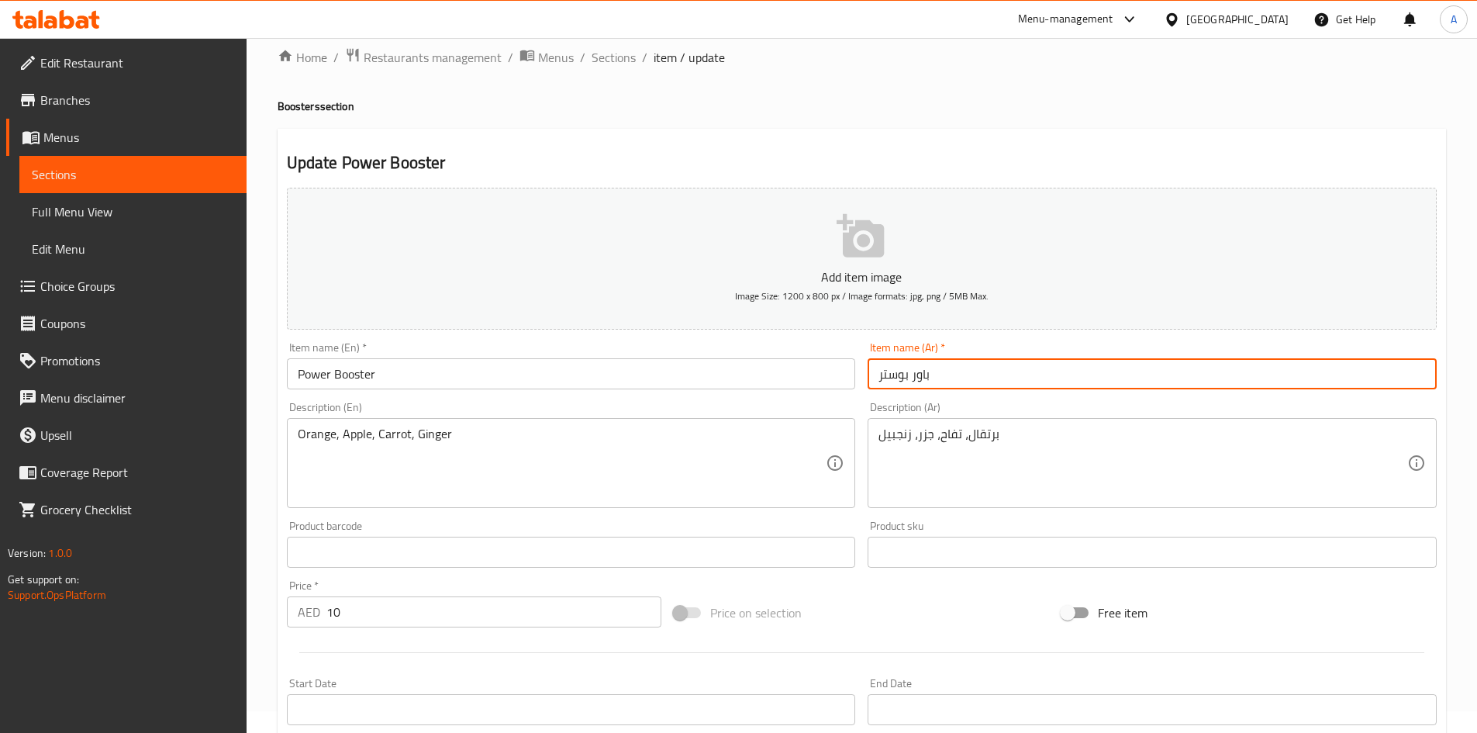
scroll to position [313, 0]
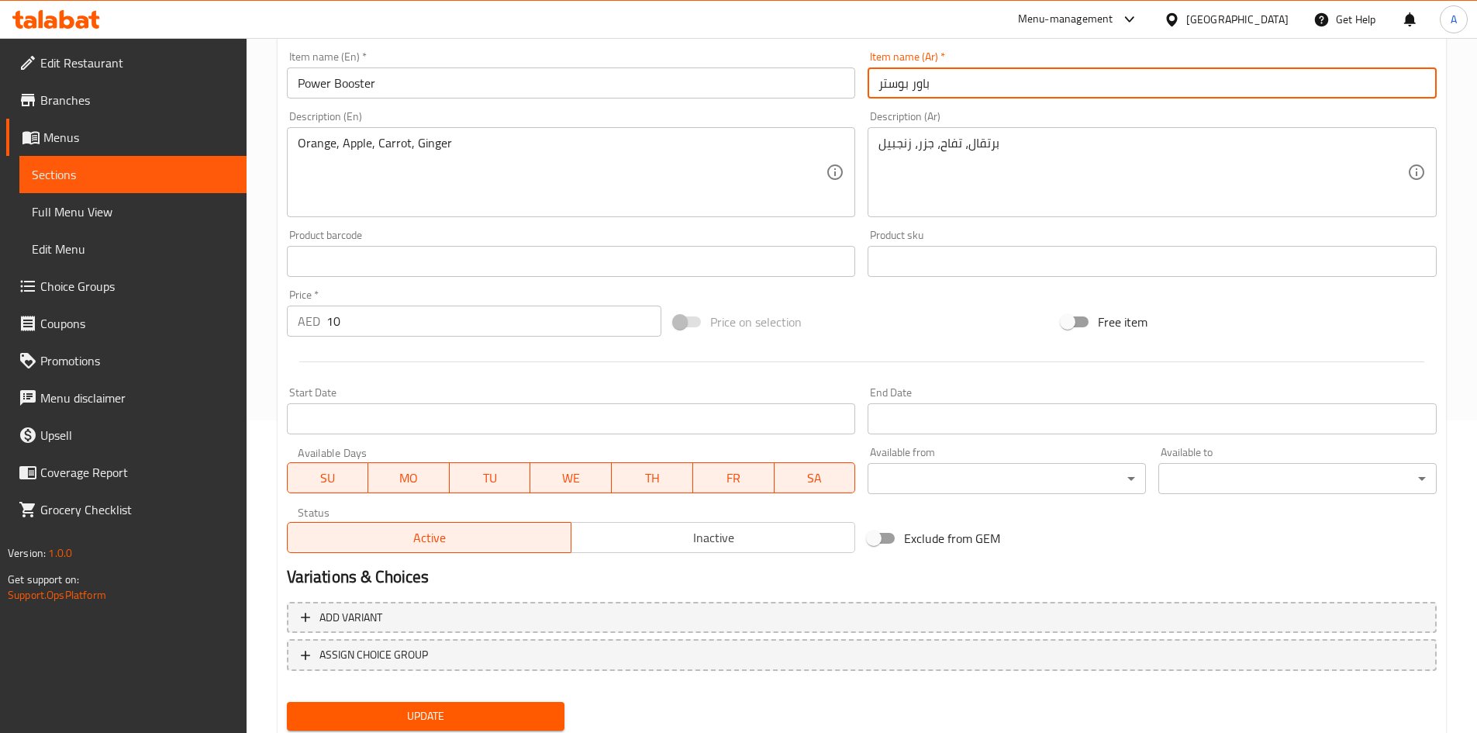
type input "باور بوستر"
click at [489, 722] on span "Update" at bounding box center [426, 715] width 254 height 19
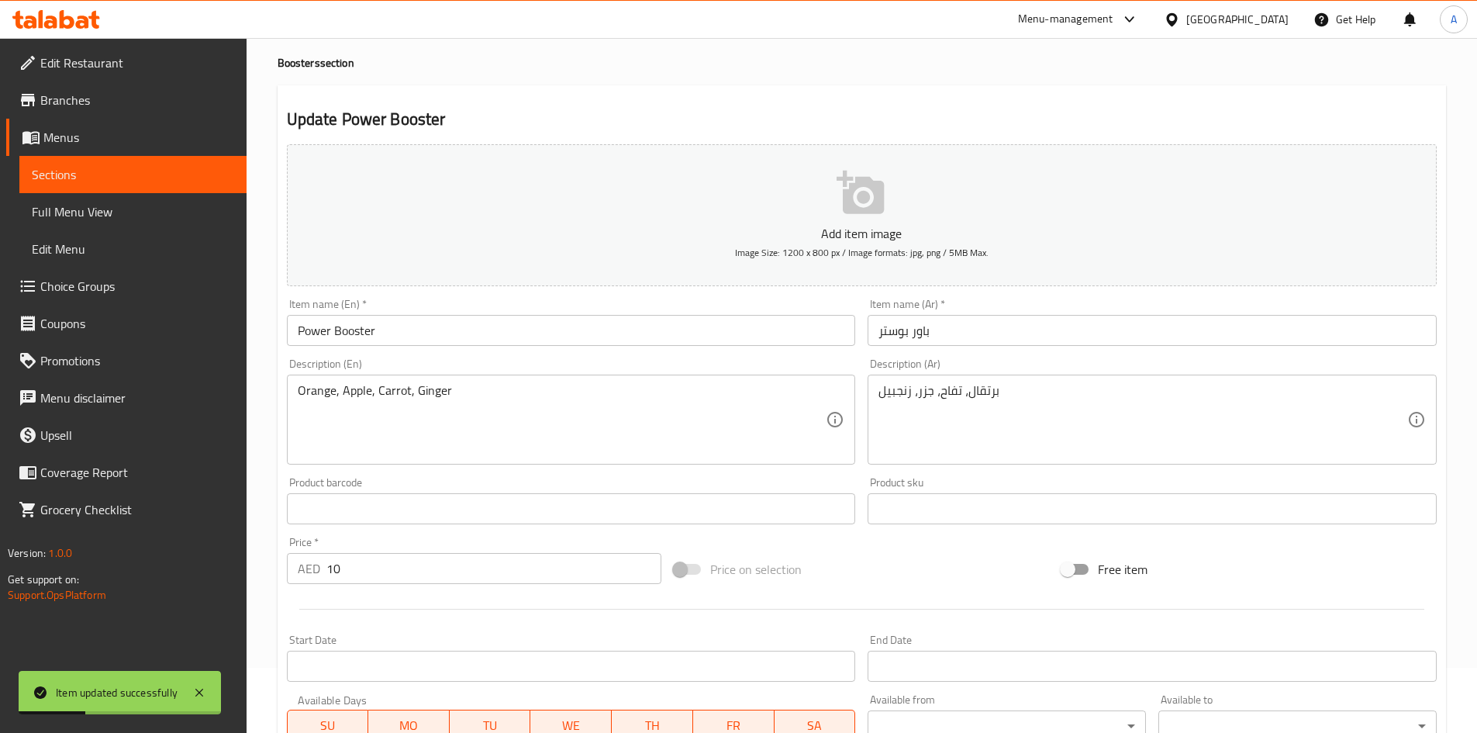
scroll to position [0, 0]
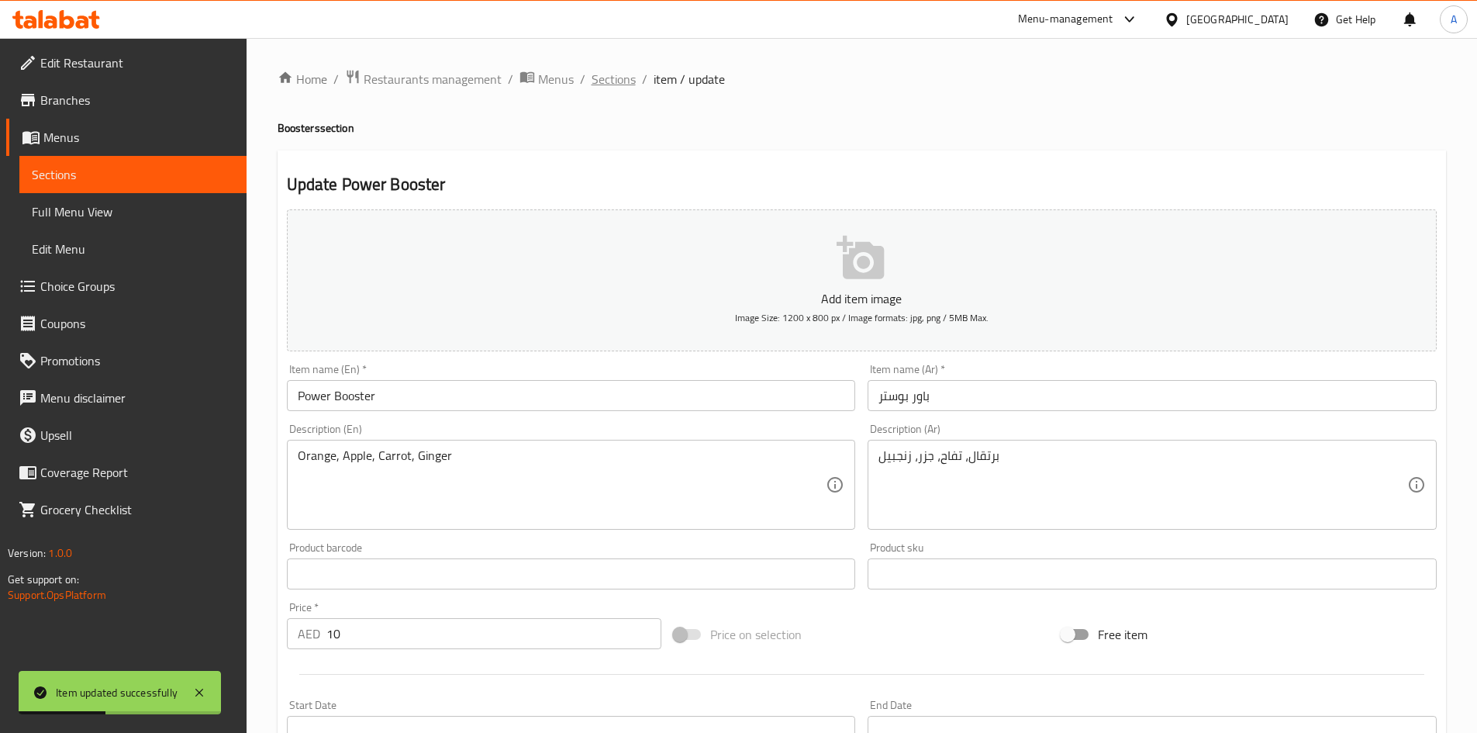
click at [619, 85] on span "Sections" at bounding box center [614, 79] width 44 height 19
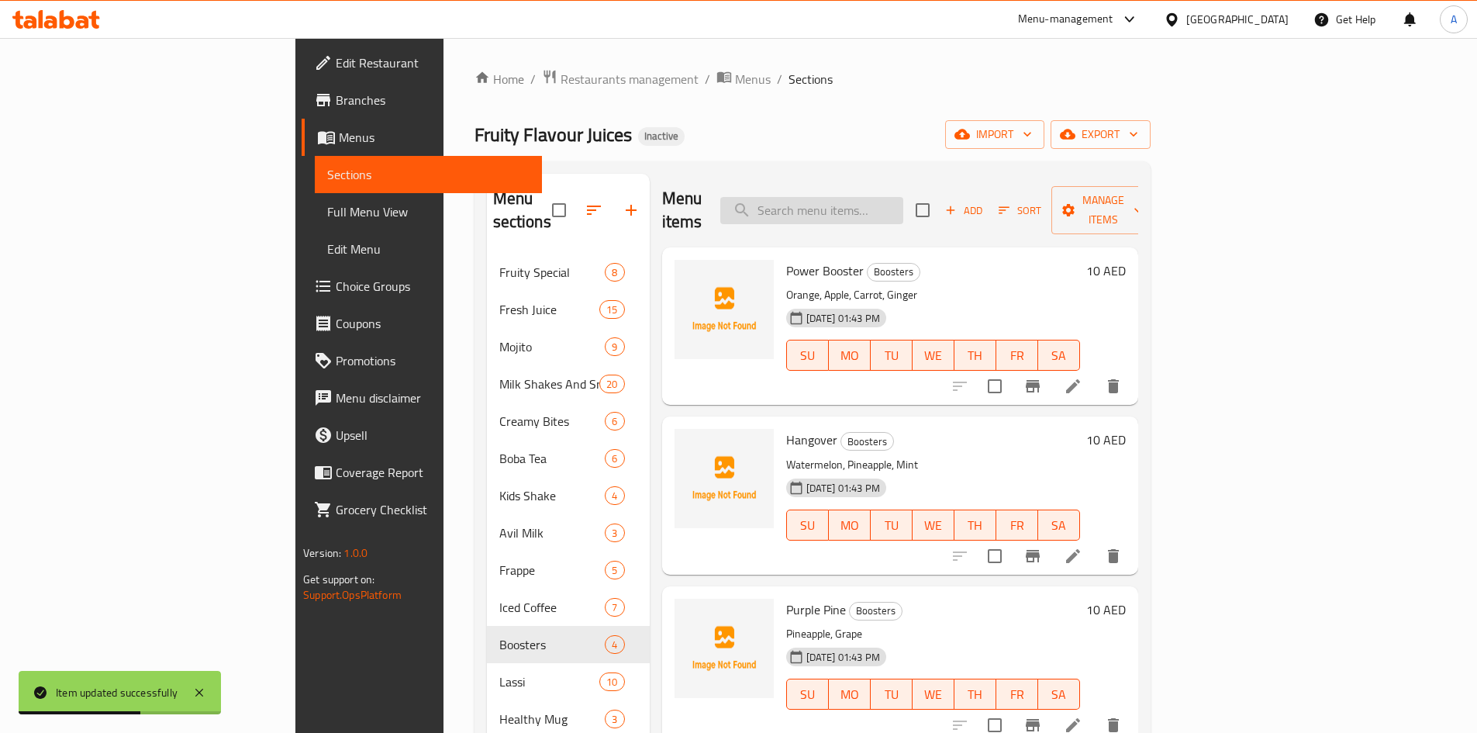
click at [903, 206] on input "search" at bounding box center [811, 210] width 183 height 27
paste input "Purple Pine"
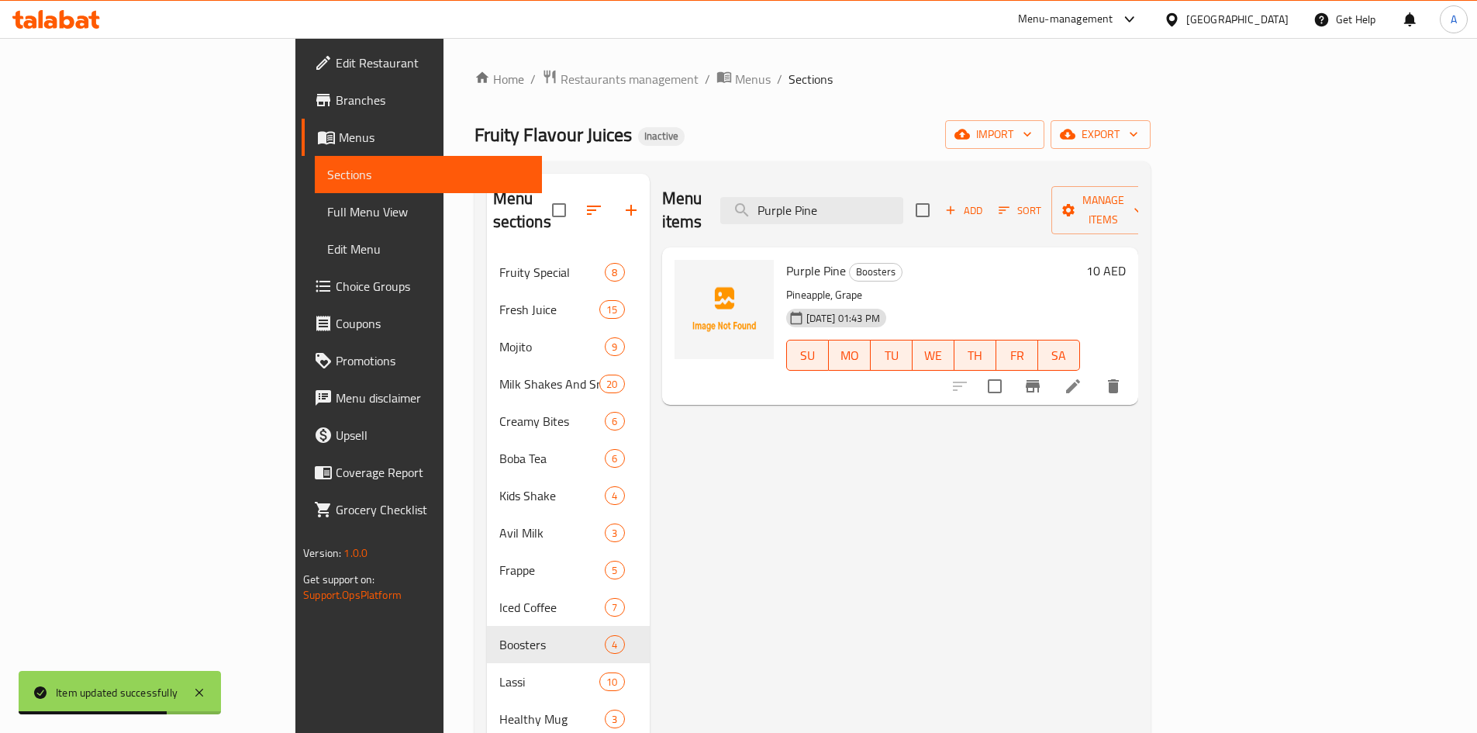
type input "Purple Pine"
click at [1083, 377] on icon at bounding box center [1073, 386] width 19 height 19
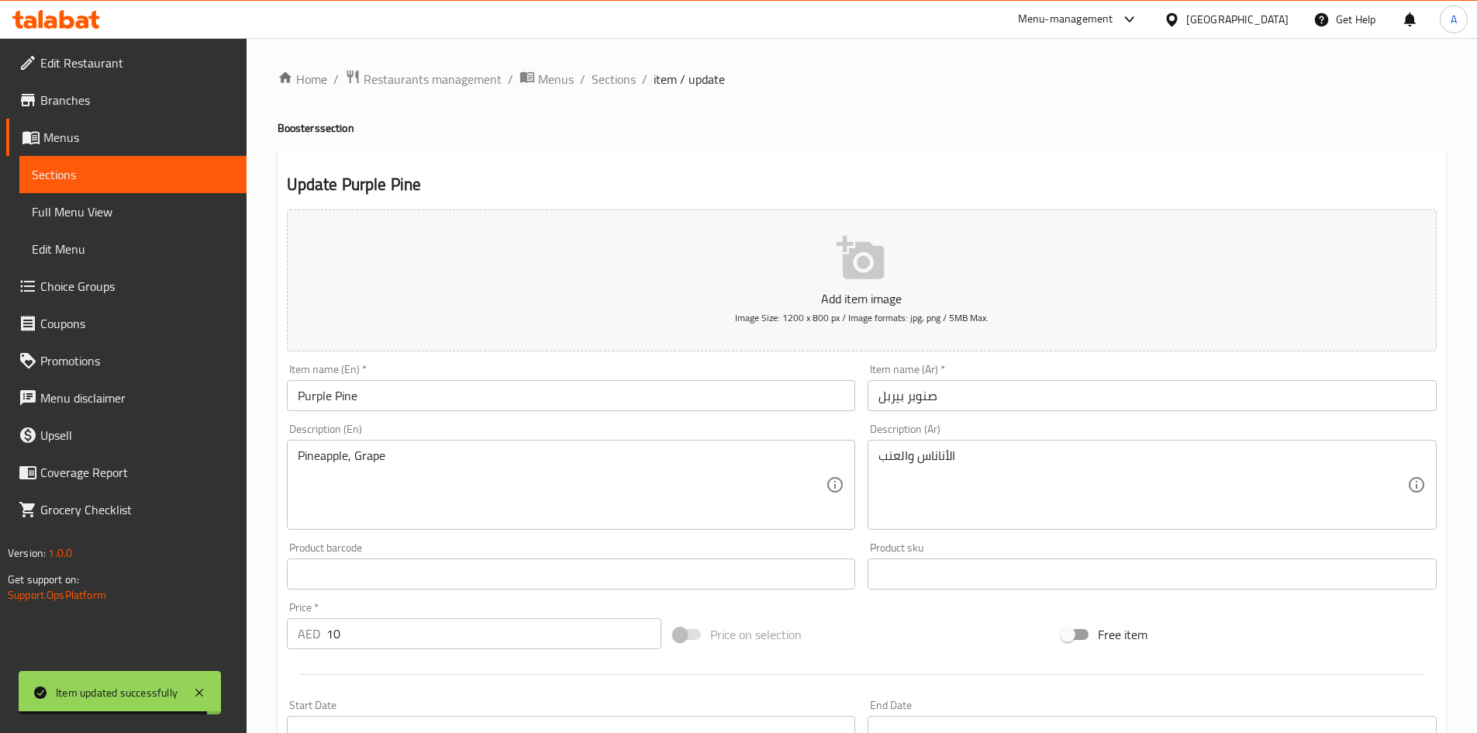
click at [936, 401] on input "صنوبر بيربل" at bounding box center [1152, 395] width 569 height 31
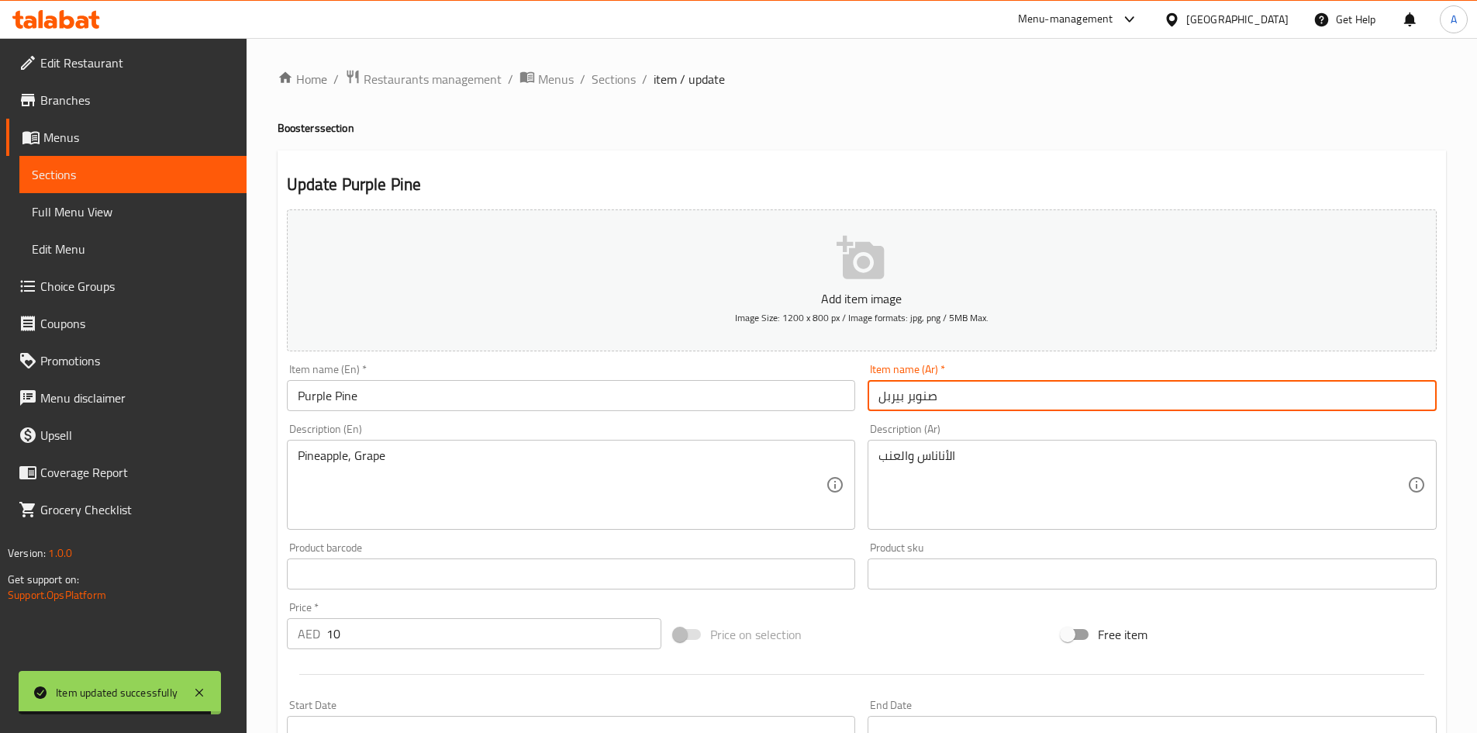
click at [925, 400] on input "صنوبر بيربل" at bounding box center [1152, 395] width 569 height 31
click at [989, 396] on input "بيربل" at bounding box center [1152, 395] width 569 height 31
click at [922, 399] on input "بيربل باين" at bounding box center [1152, 395] width 569 height 31
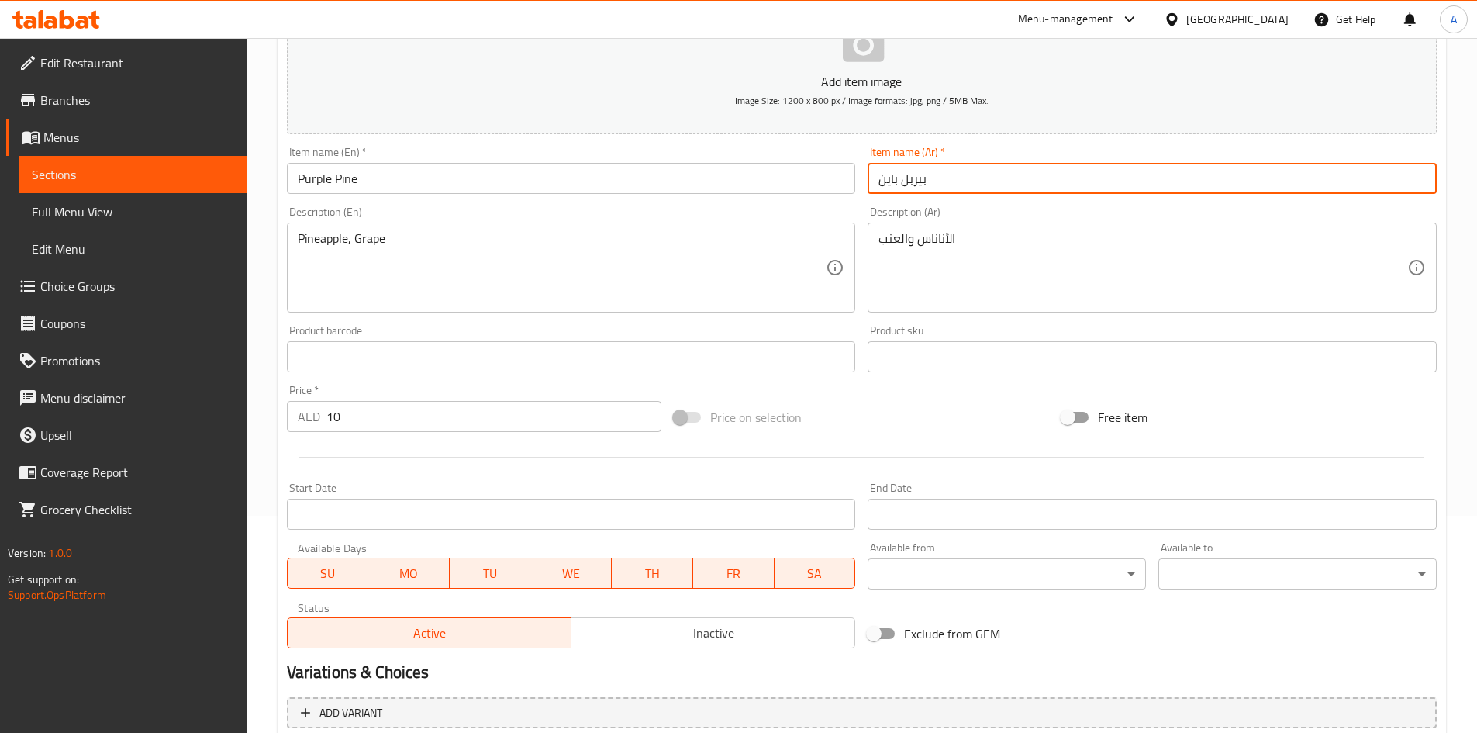
scroll to position [326, 0]
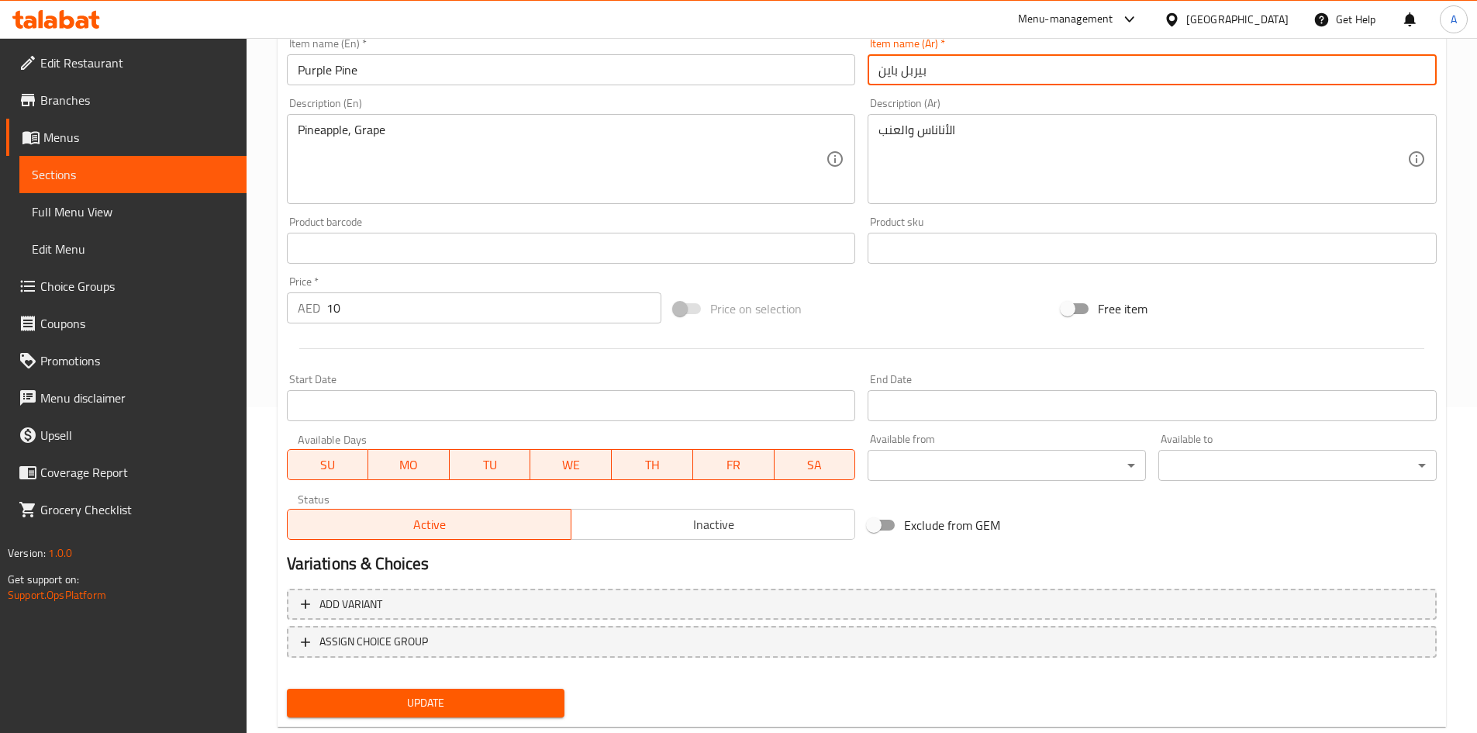
type input "بيربل باين"
click at [374, 710] on span "Update" at bounding box center [426, 702] width 254 height 19
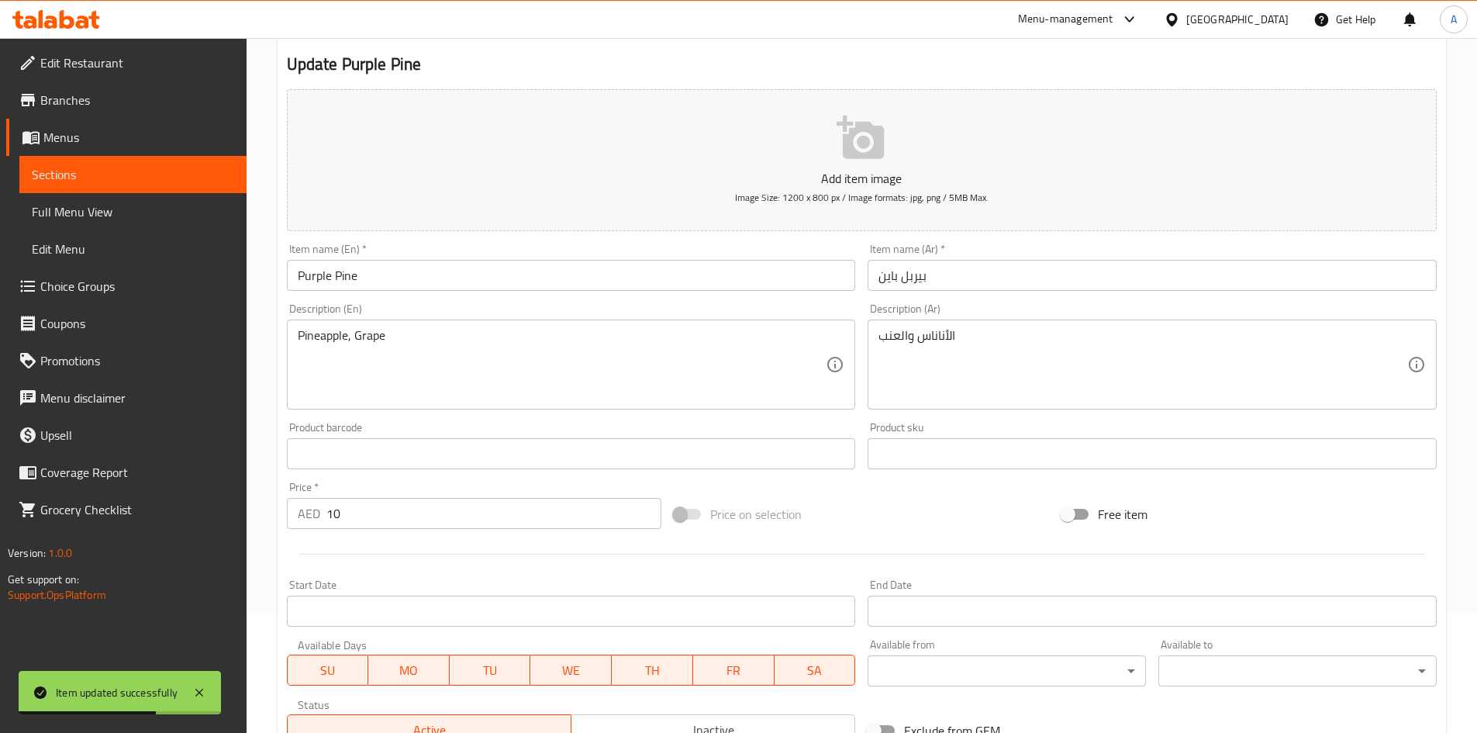
scroll to position [0, 0]
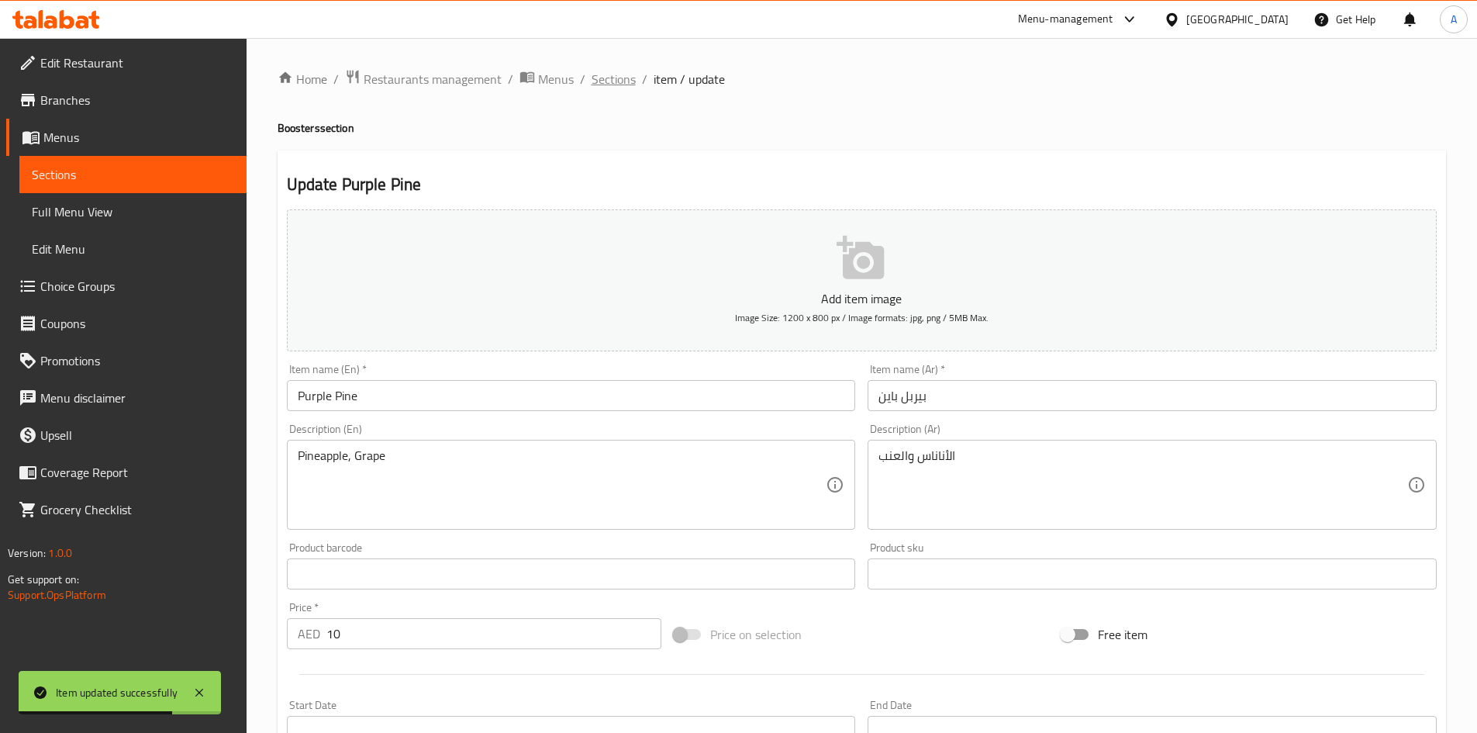
click at [599, 84] on span "Sections" at bounding box center [614, 79] width 44 height 19
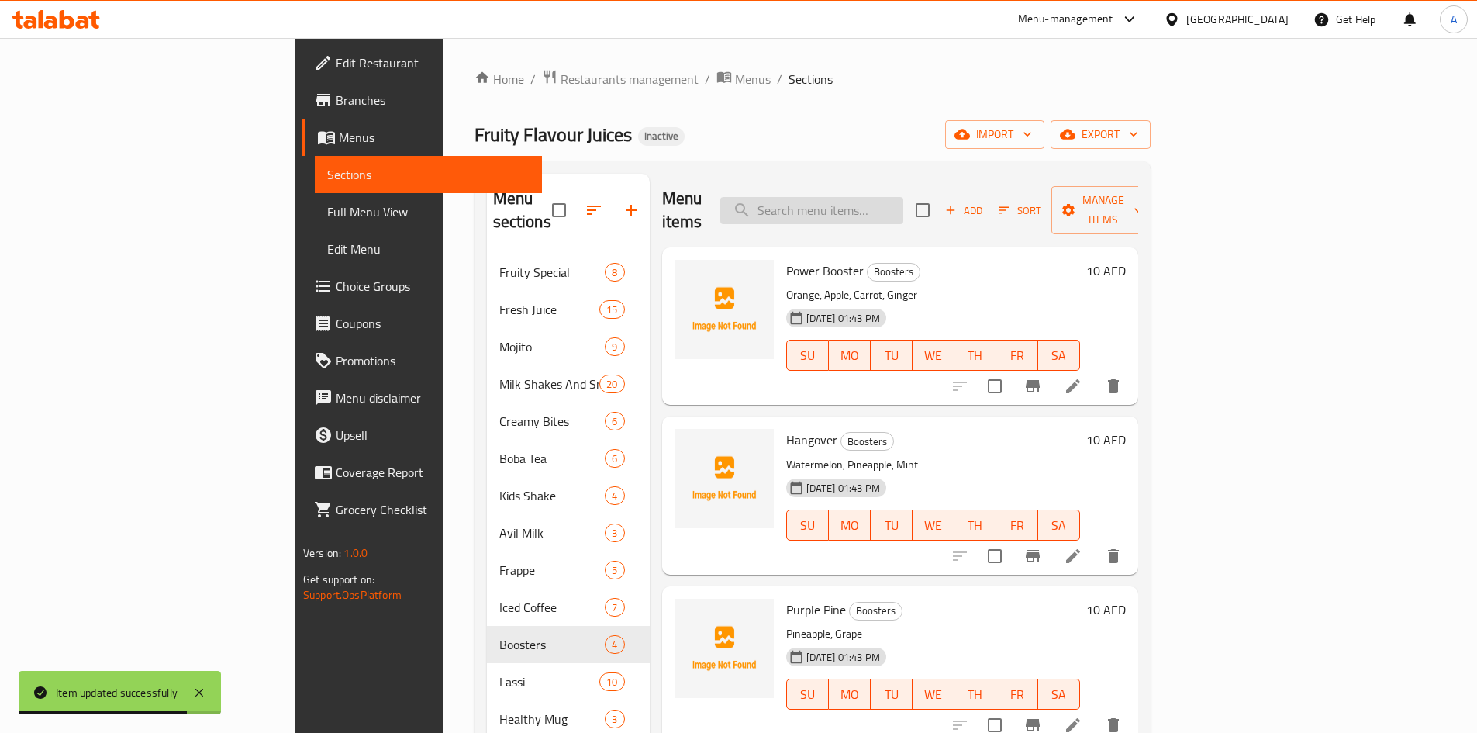
click at [903, 203] on input "search" at bounding box center [811, 210] width 183 height 27
paste input "Vitamin Load"
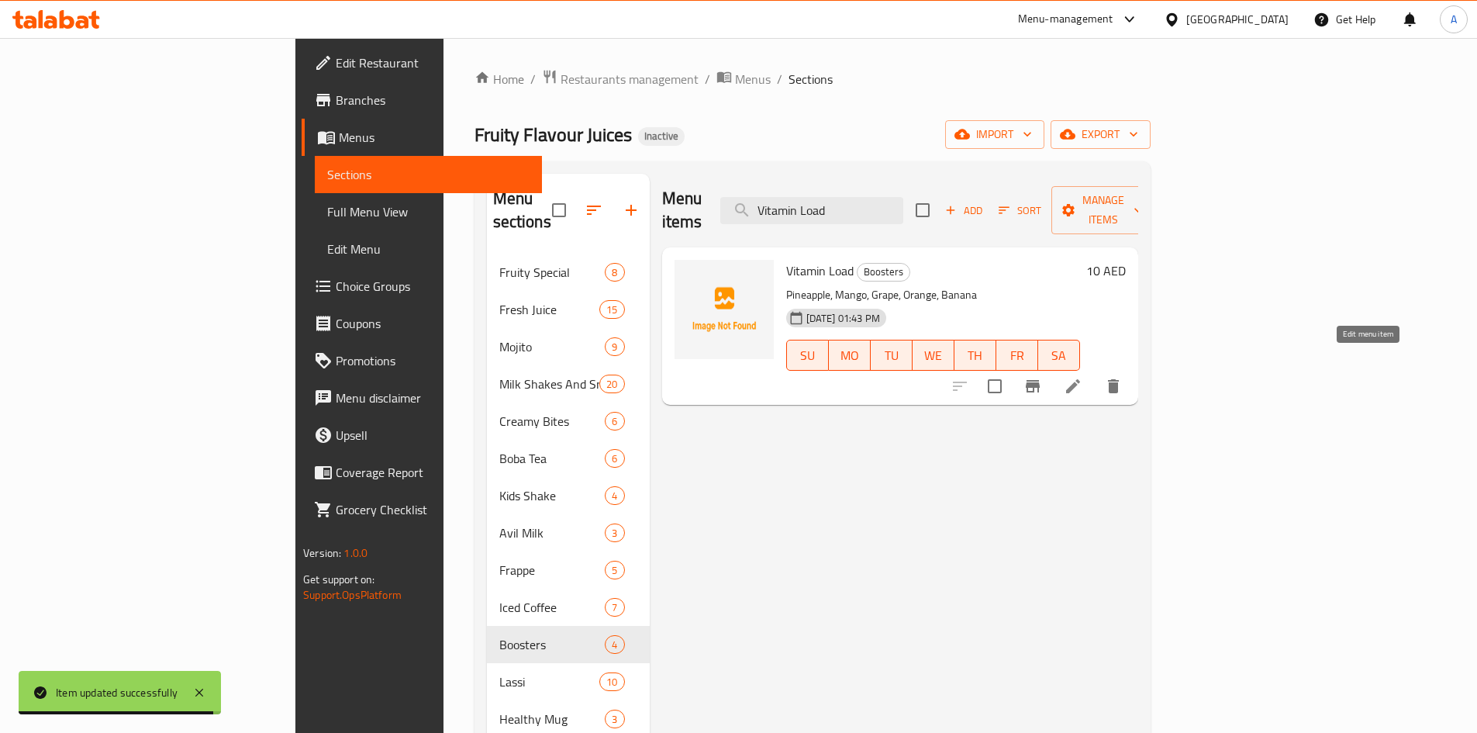
type input "Vitamin Load"
click at [1080, 379] on icon at bounding box center [1073, 386] width 14 height 14
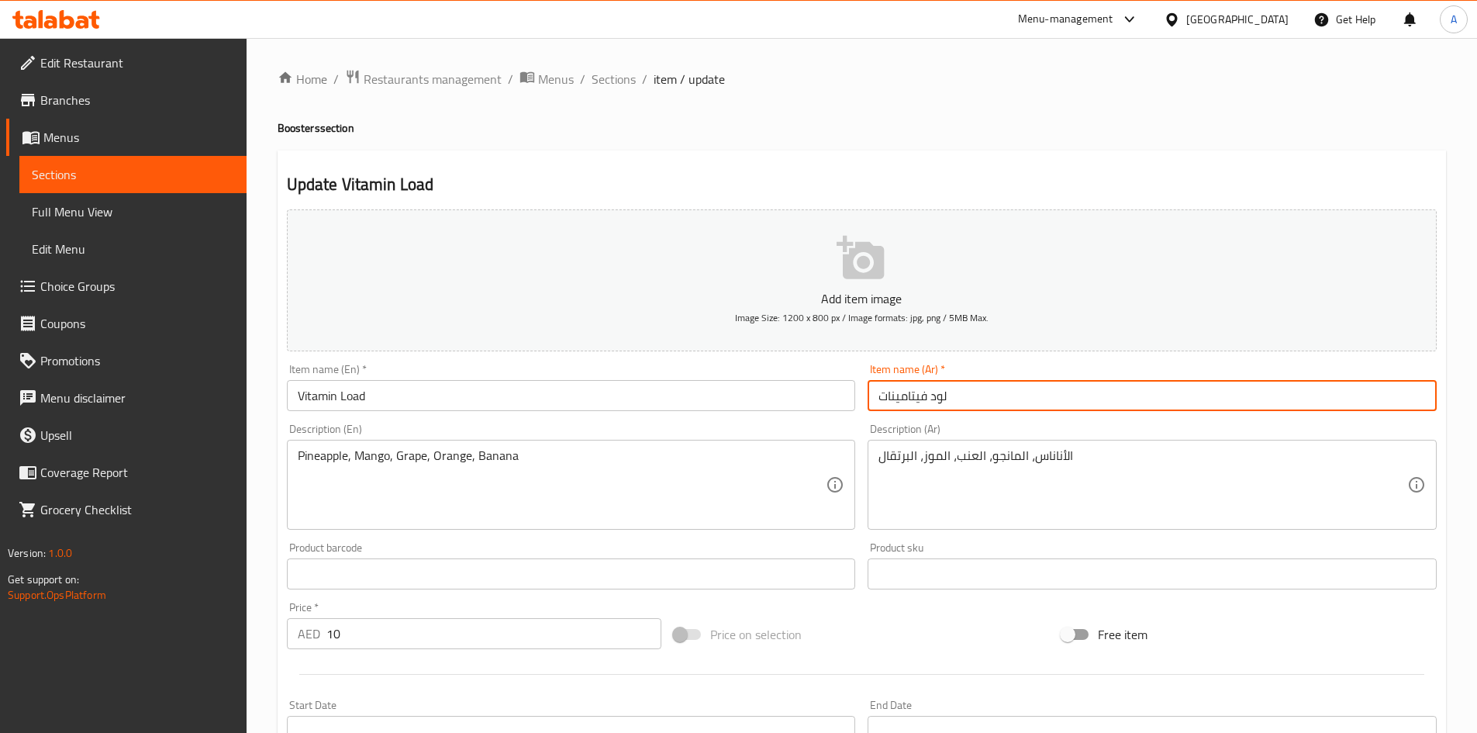
drag, startPoint x: 892, startPoint y: 402, endPoint x: 852, endPoint y: 397, distance: 39.8
click at [855, 399] on div "Add item image Image Size: 1200 x 800 px / Image formats: jpg, png / 5MB Max. I…" at bounding box center [862, 537] width 1162 height 668
click at [904, 392] on input "لود فيتامين" at bounding box center [1152, 395] width 569 height 31
click at [880, 400] on input "لود" at bounding box center [1152, 395] width 569 height 31
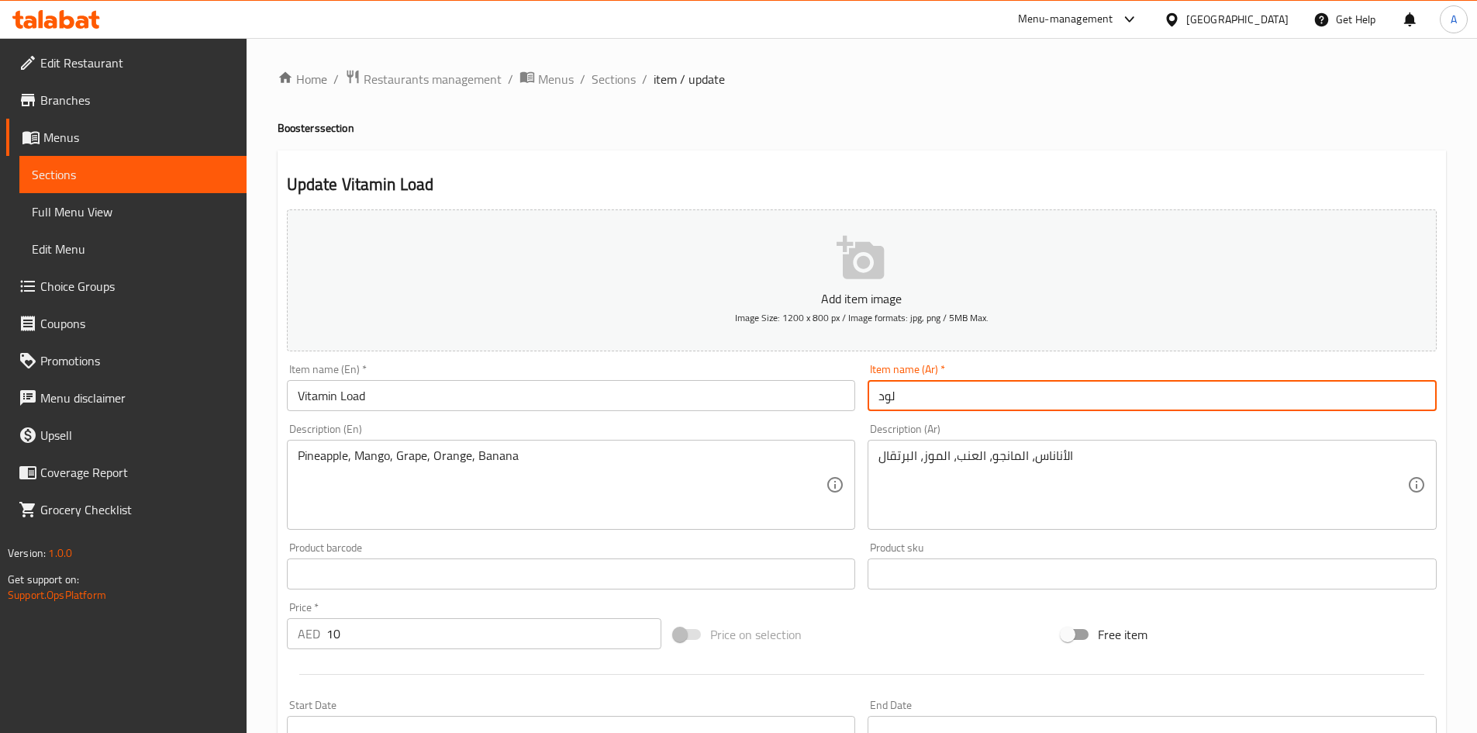
paste input "فيتامين"
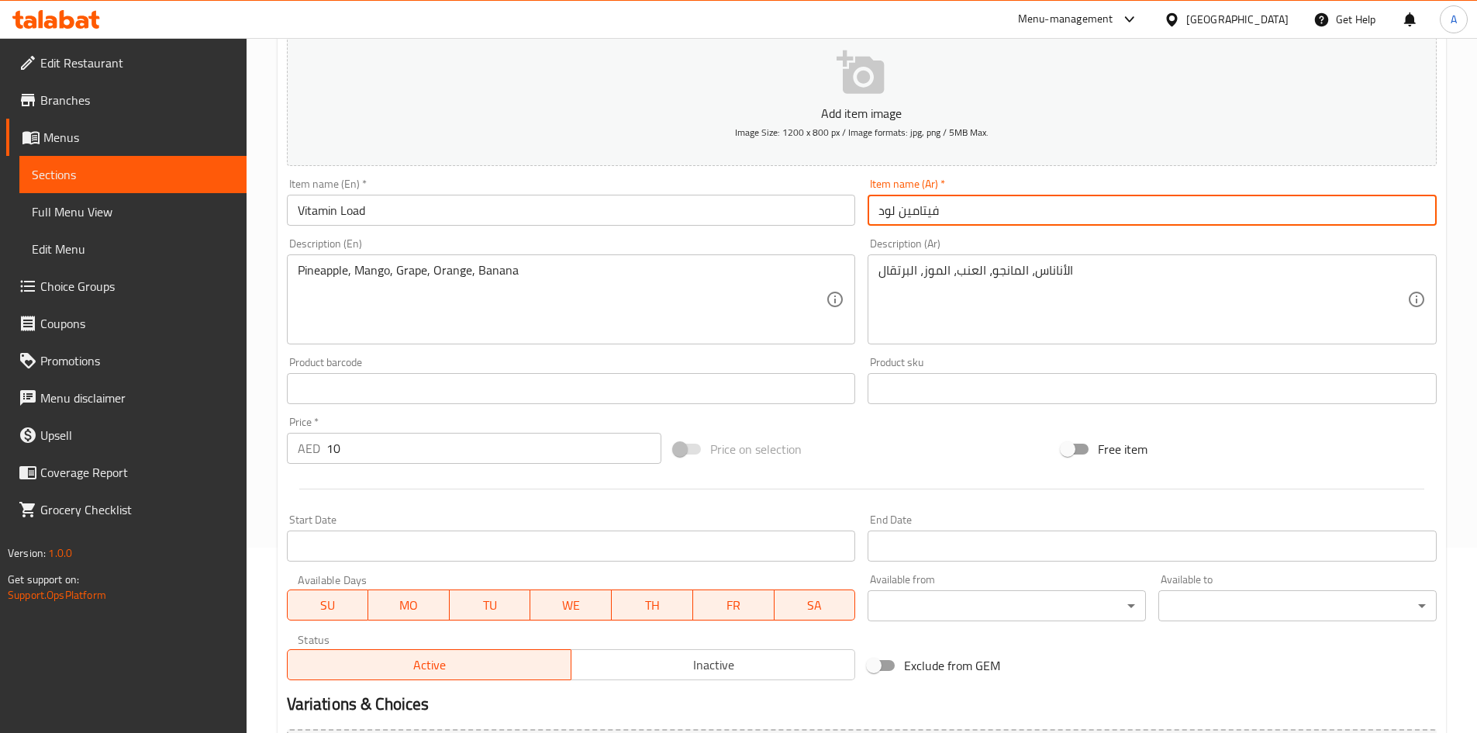
scroll to position [363, 0]
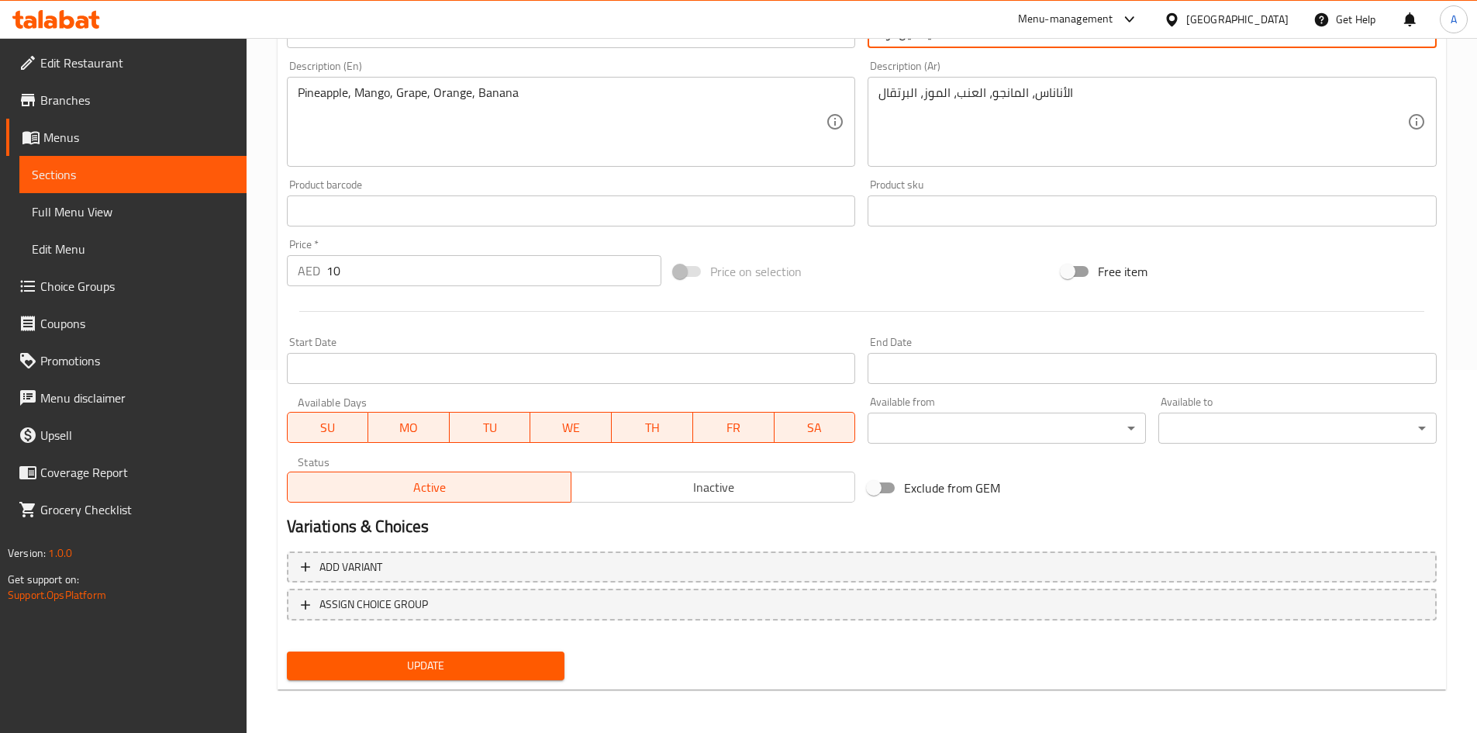
type input "فيتامين لود"
click at [472, 659] on span "Update" at bounding box center [426, 665] width 254 height 19
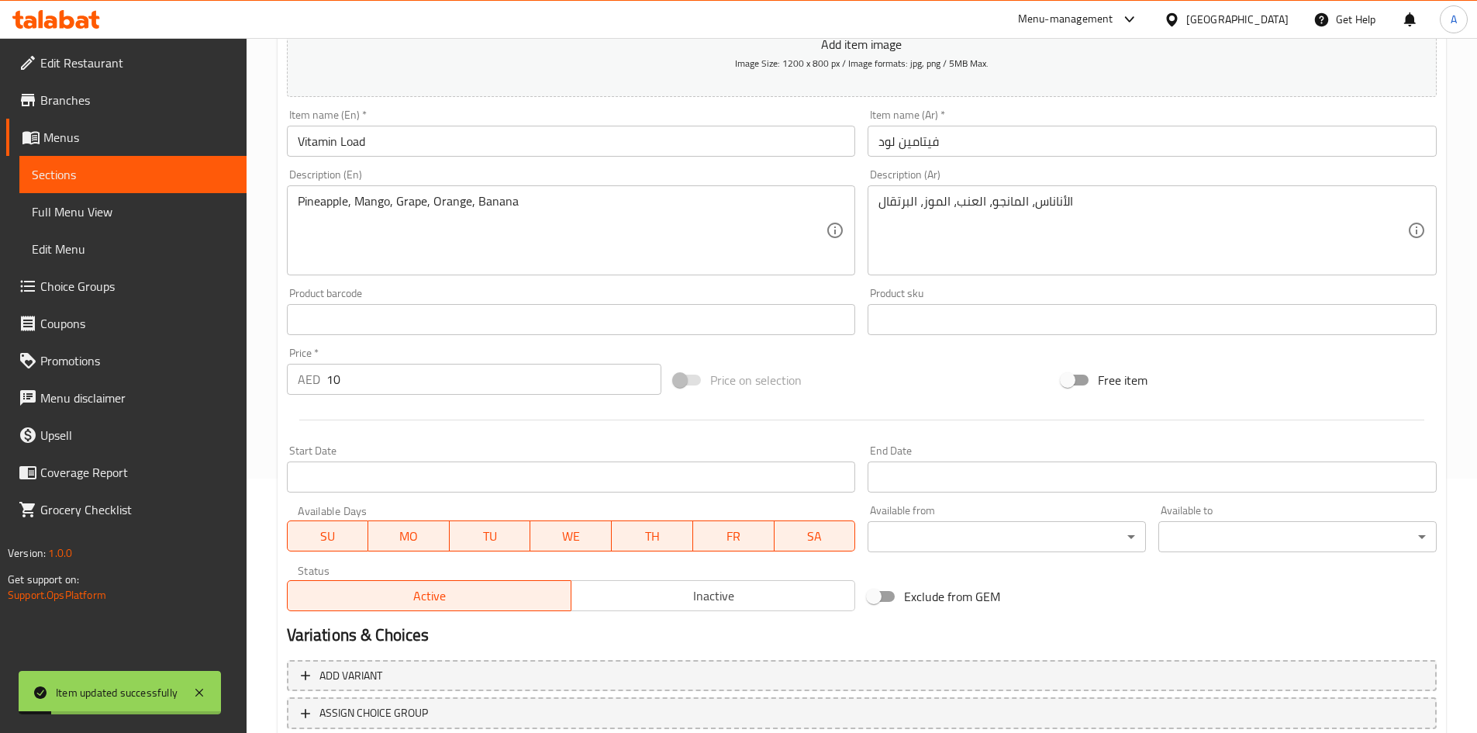
scroll to position [207, 0]
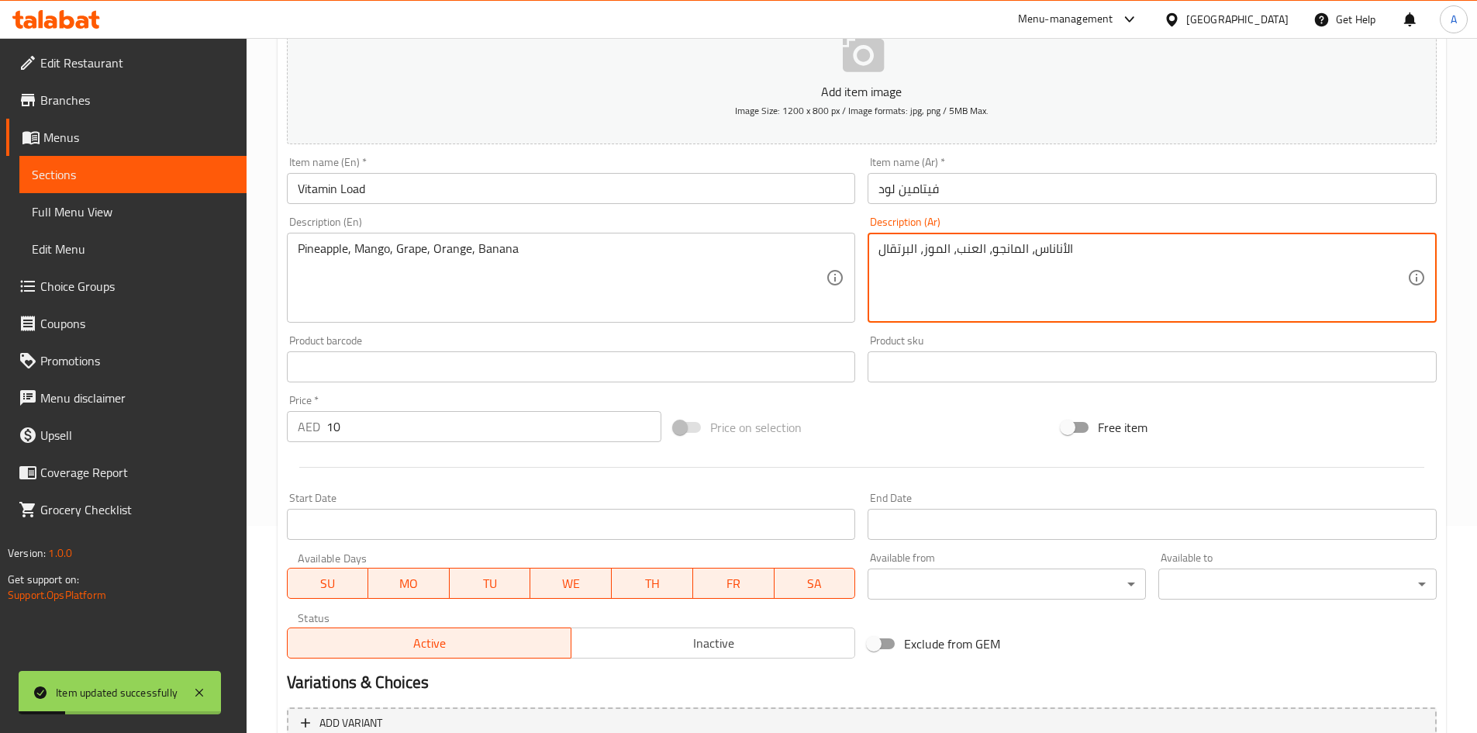
click at [888, 253] on textarea "الأناناس، المانجو، العنب، الموز، البرتقال" at bounding box center [1143, 278] width 529 height 74
click at [906, 248] on textarea "الأناناس، المانجو، العنب، الموز،" at bounding box center [1143, 278] width 529 height 74
paste textarea "برتقالال"
click at [954, 251] on textarea "الأناناس، المانجو، العنب، البرتقال الموز،" at bounding box center [1143, 278] width 529 height 74
click at [905, 245] on textarea "الأناناس، المانجو، العنب، البرتقال الموز،" at bounding box center [1143, 278] width 529 height 74
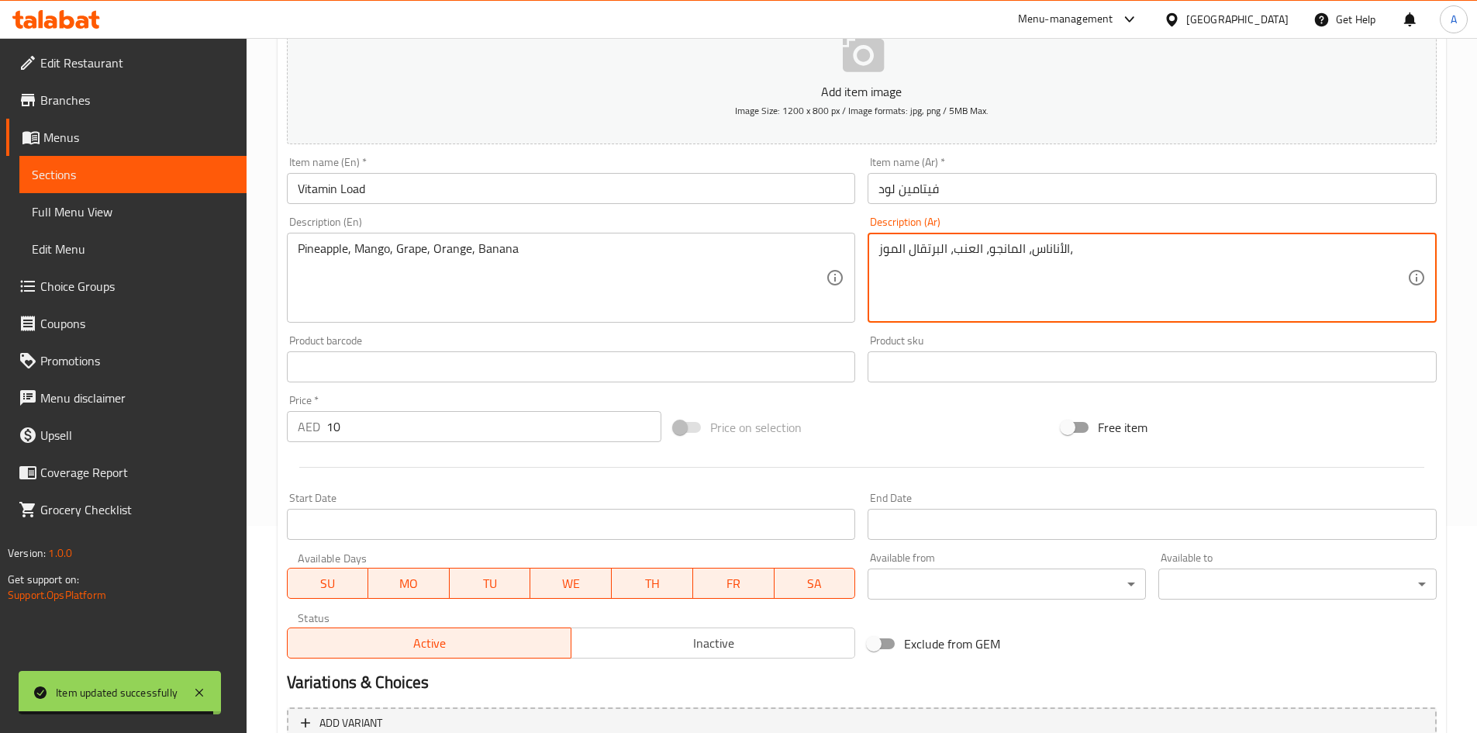
paste textarea
click at [910, 263] on textarea "الأناناس، المانجو، العنب، البرتقال الموز،" at bounding box center [1143, 278] width 529 height 74
paste textarea "،"
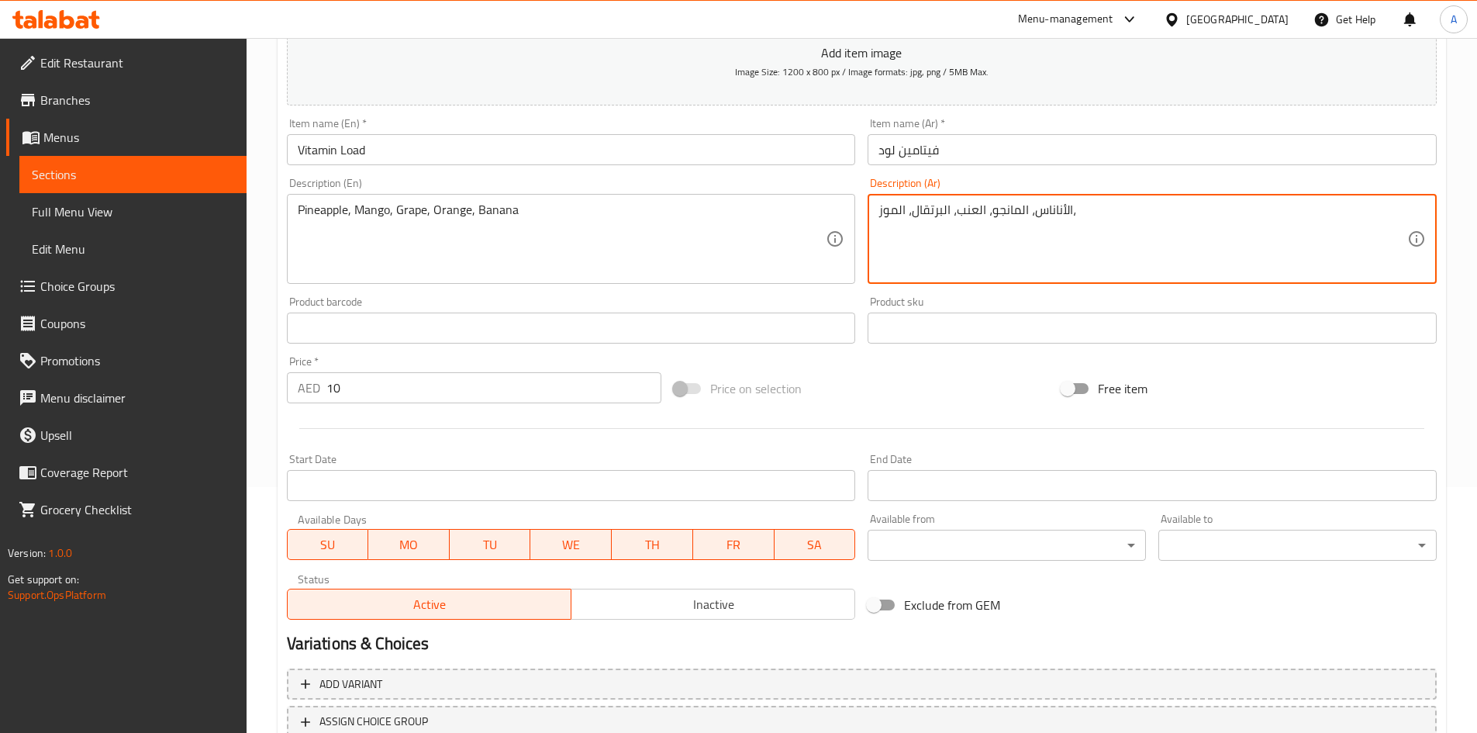
scroll to position [363, 0]
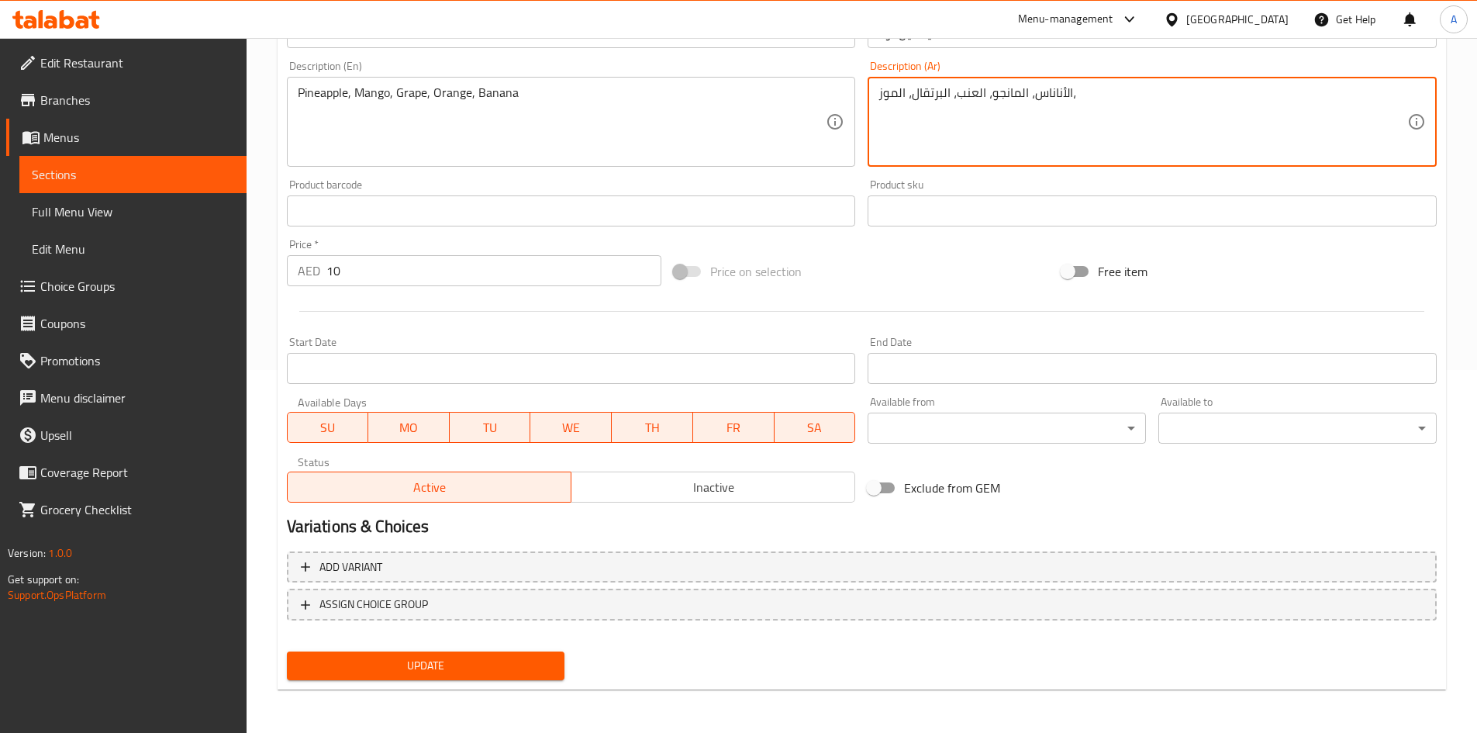
type textarea "الأناناس، المانجو، العنب، البرتقال، الموز،"
click at [535, 660] on span "Update" at bounding box center [426, 665] width 254 height 19
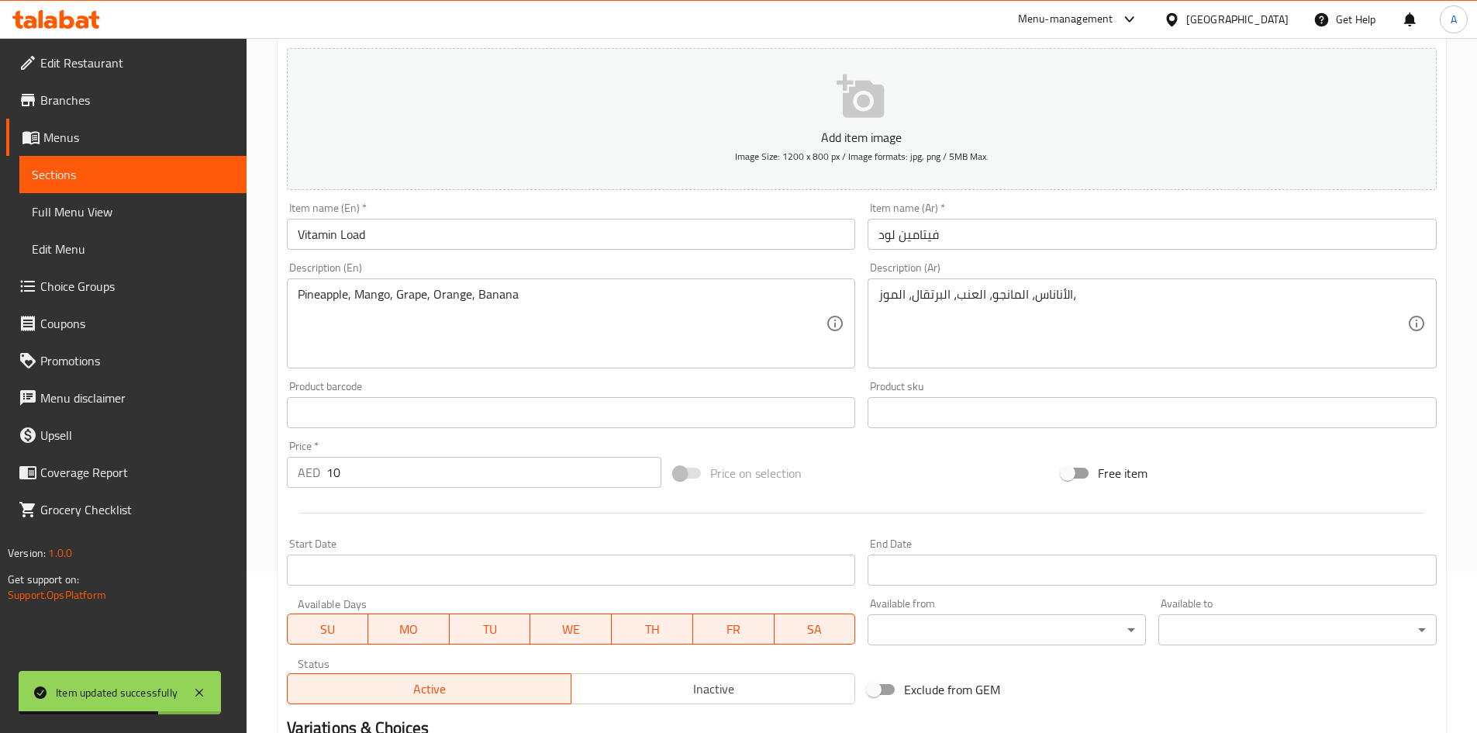
scroll to position [0, 0]
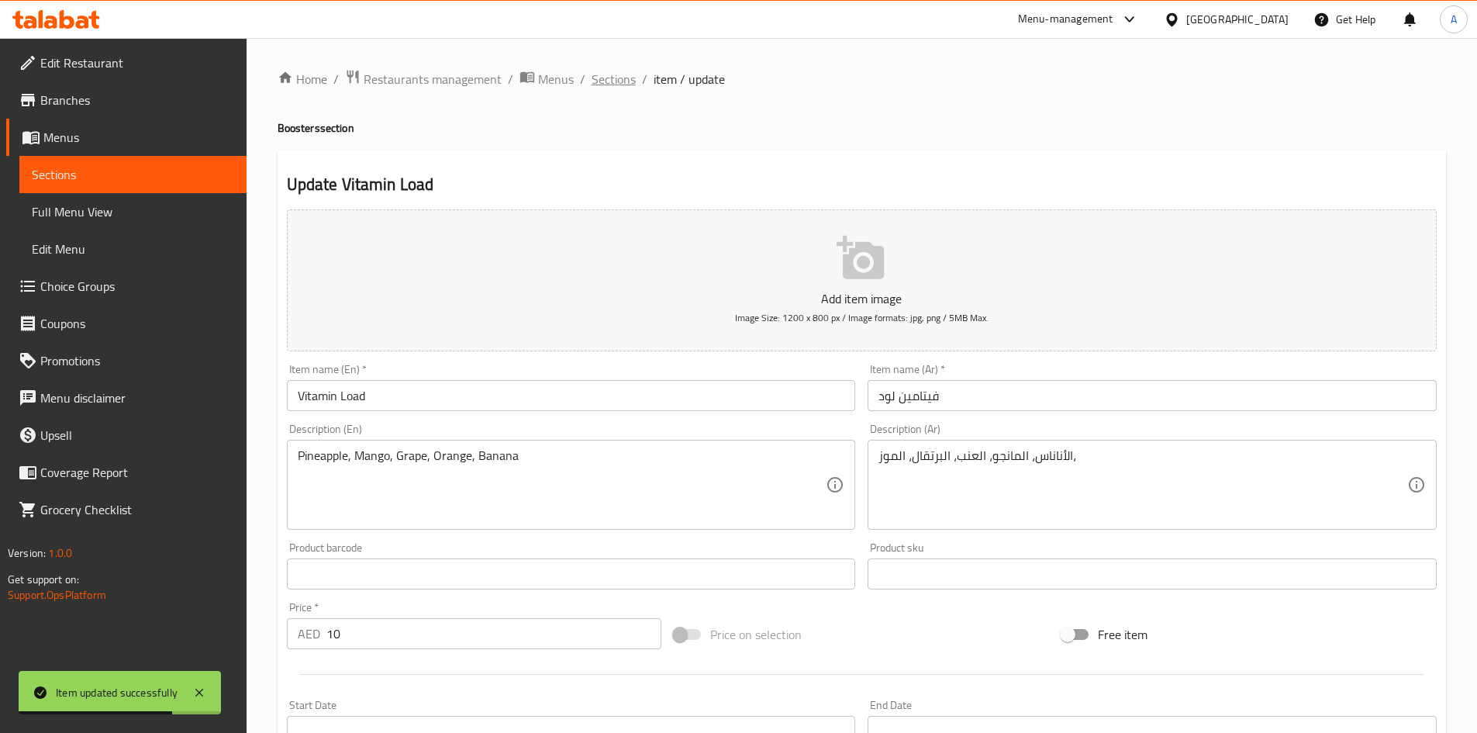
click at [598, 74] on span "Sections" at bounding box center [614, 79] width 44 height 19
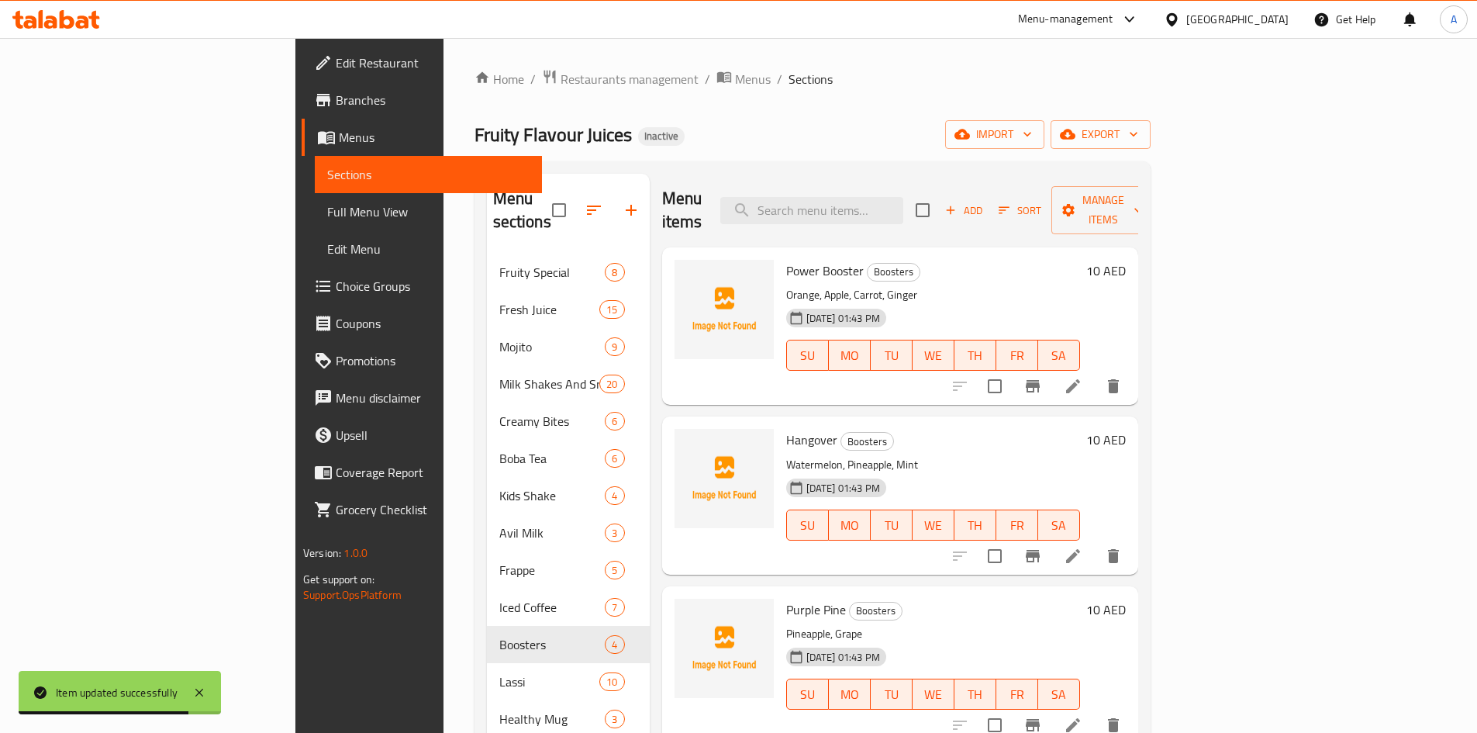
drag, startPoint x: 950, startPoint y: 209, endPoint x: 947, endPoint y: 219, distance: 10.5
click at [947, 219] on div "Menu items Add Sort Manage items" at bounding box center [900, 211] width 476 height 74
paste input "Blueberry"
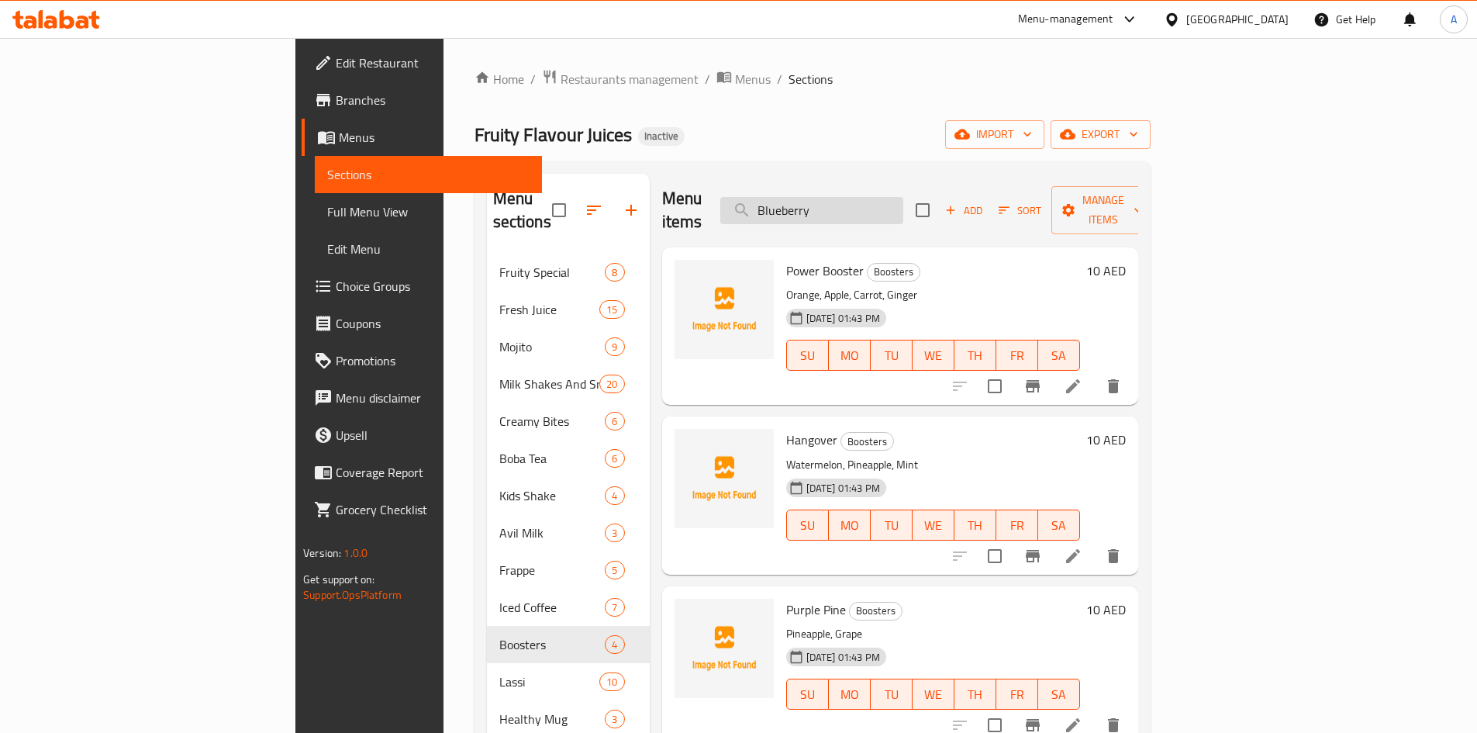
click at [903, 197] on input "Blueberry" at bounding box center [811, 210] width 183 height 27
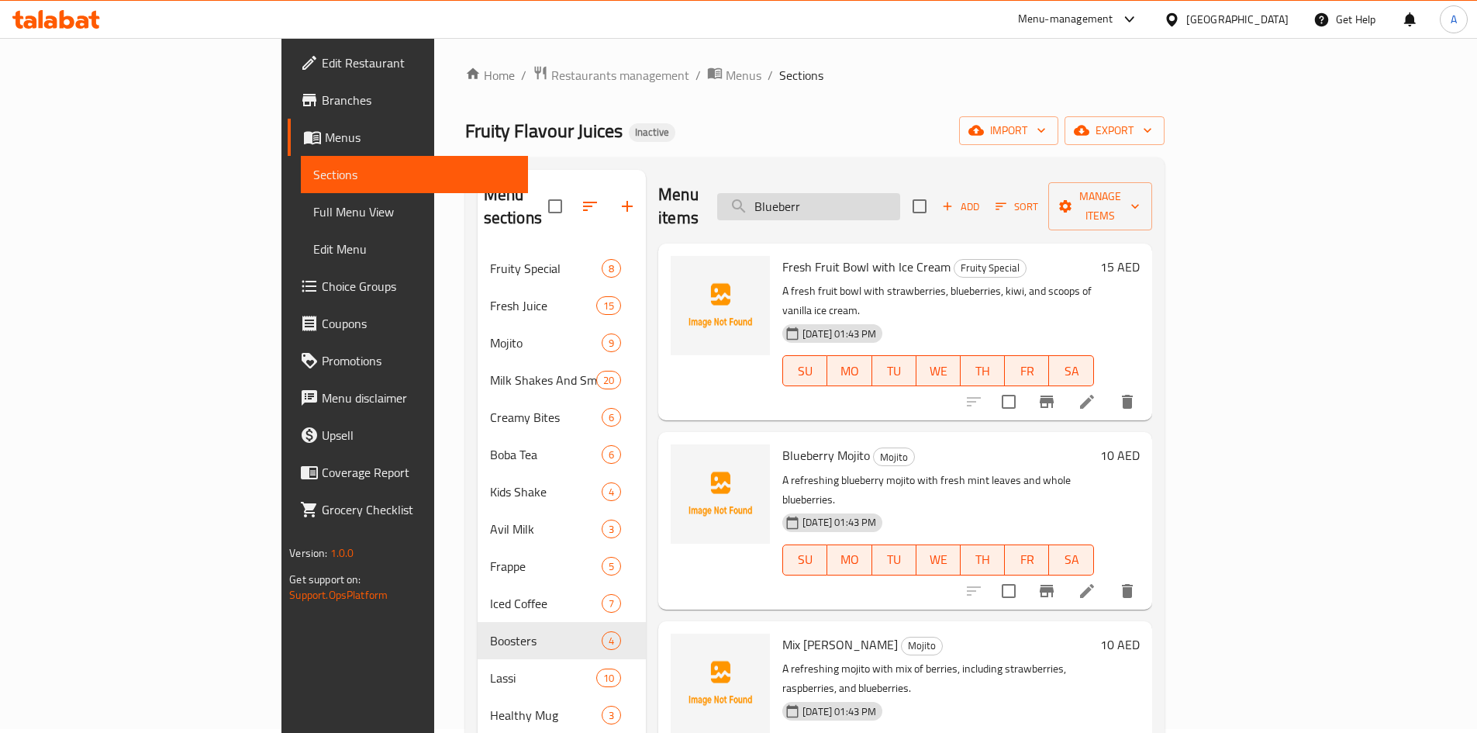
click at [900, 193] on input "Blueberr" at bounding box center [808, 206] width 183 height 27
paste input "Imli Aloo Bukhara Sarbath"
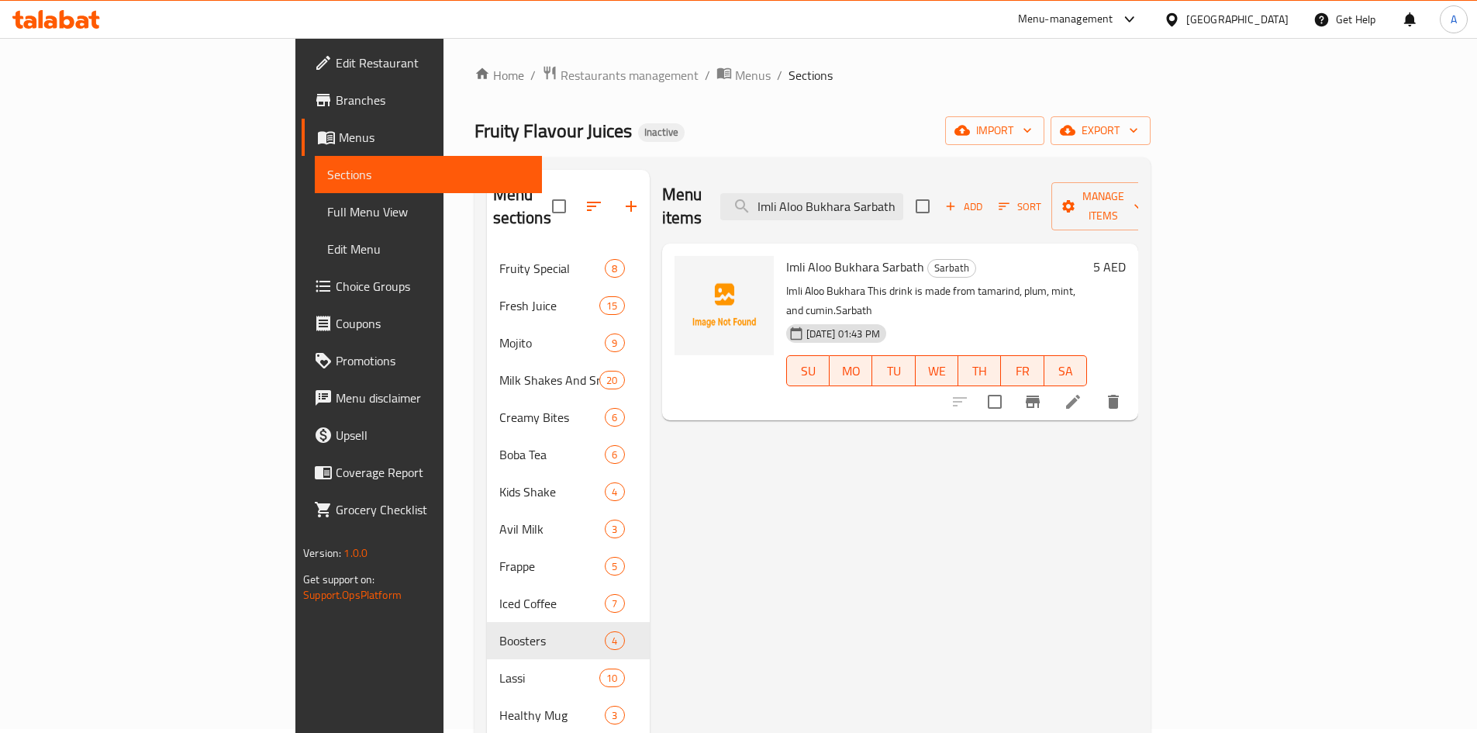
type input "Imli Aloo Bukhara Sarbath"
click at [1080, 395] on icon at bounding box center [1073, 402] width 14 height 14
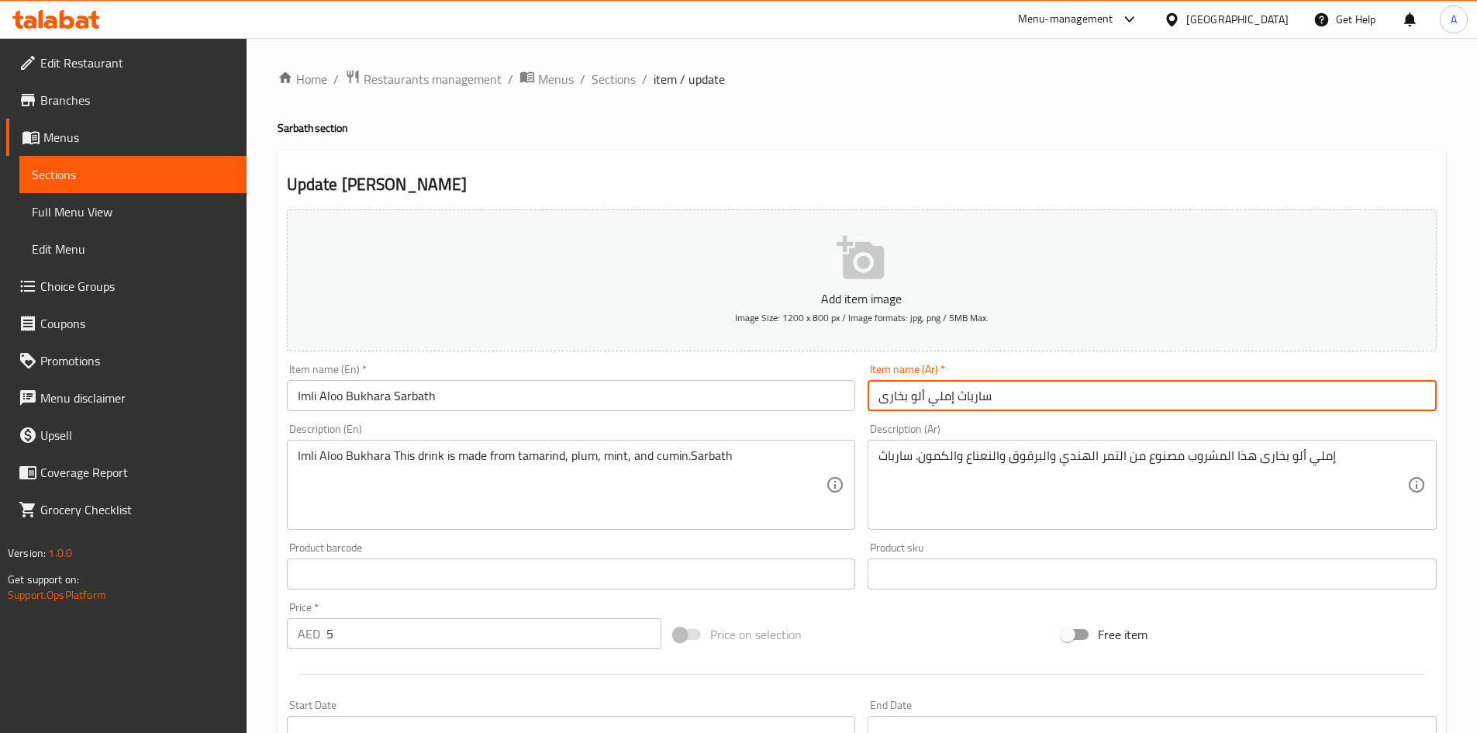
click at [979, 394] on input "سارباث إملي ألو بخارى" at bounding box center [1152, 395] width 569 height 31
drag, startPoint x: 886, startPoint y: 399, endPoint x: 873, endPoint y: 393, distance: 13.5
click at [873, 393] on input "سارباث إملي ألو بخارى" at bounding box center [1152, 395] width 569 height 31
paste input "ا"
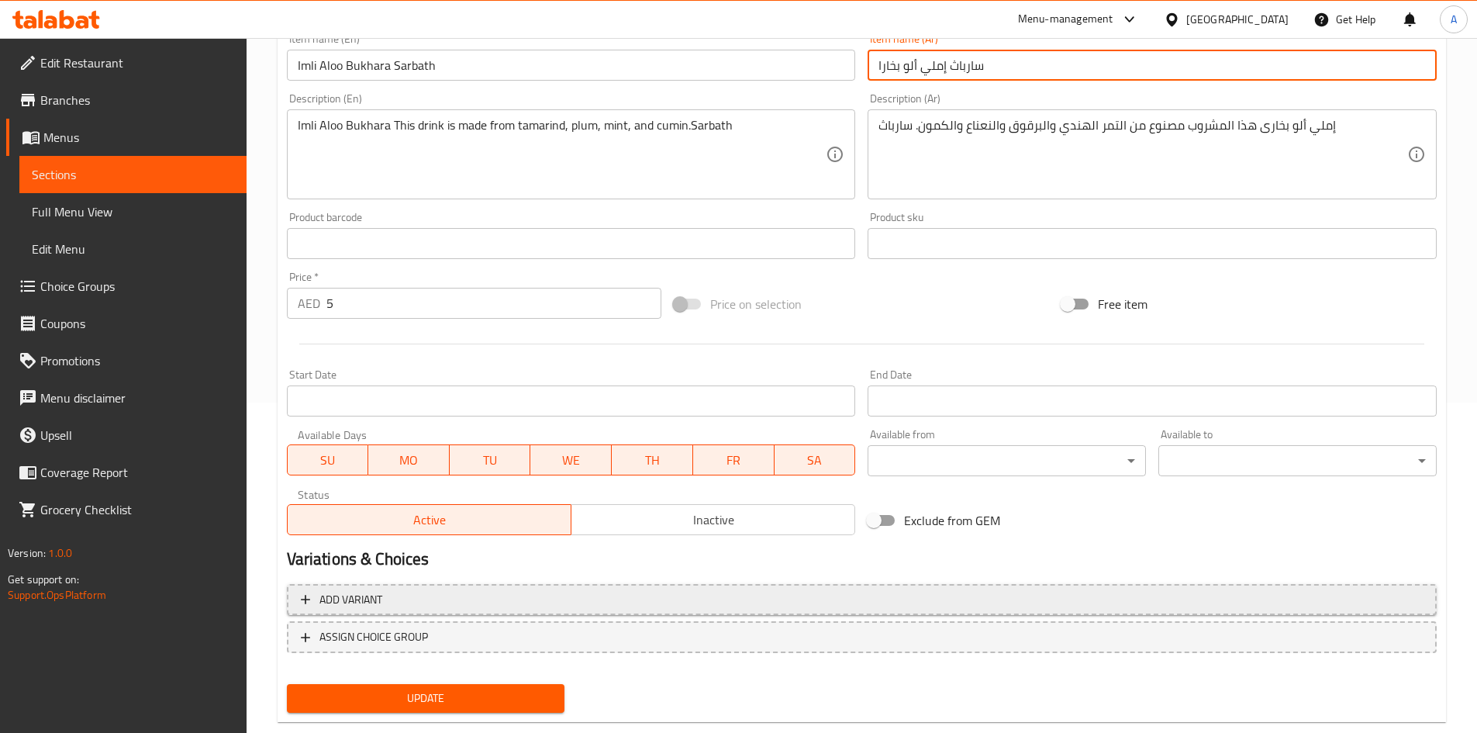
scroll to position [354, 0]
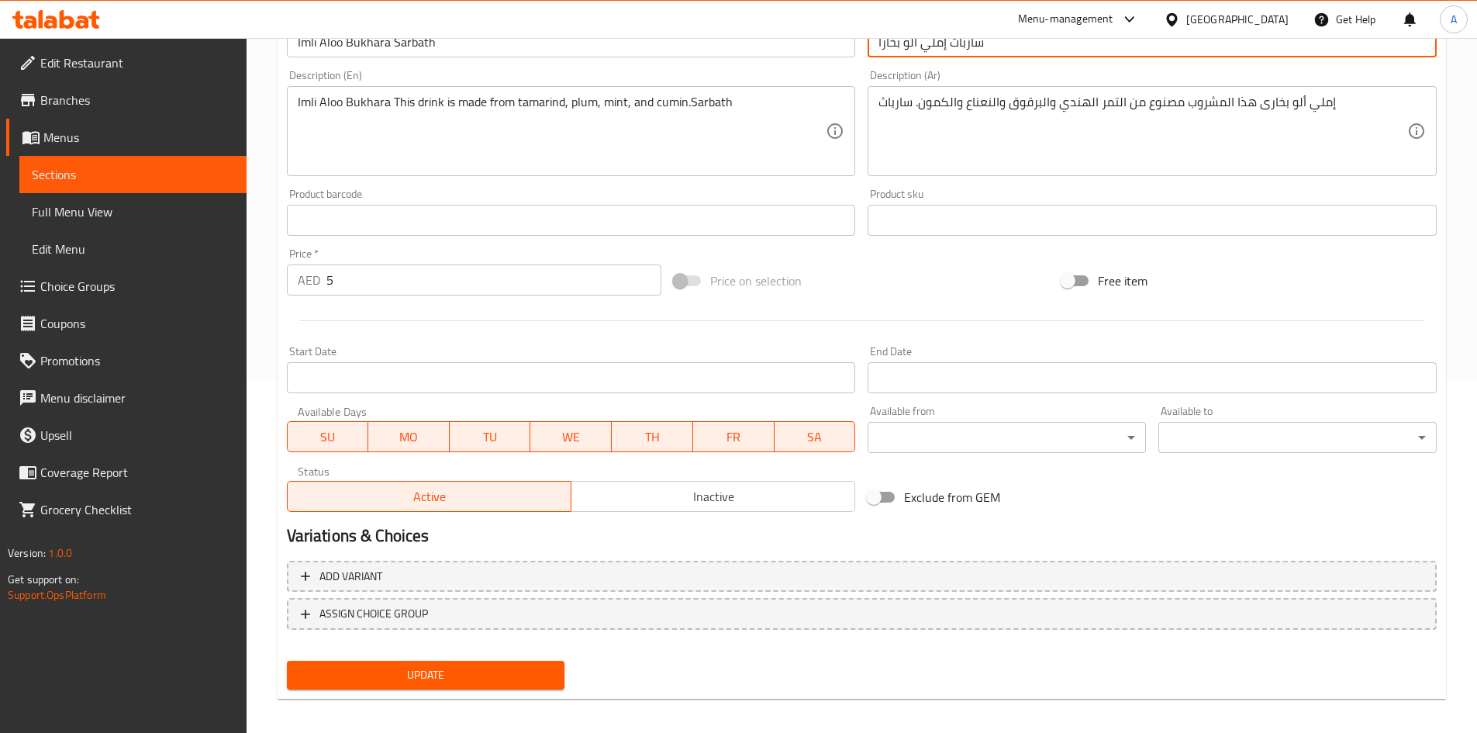
type input "سارباث إملي ألو بخارا"
click at [486, 669] on span "Update" at bounding box center [426, 674] width 254 height 19
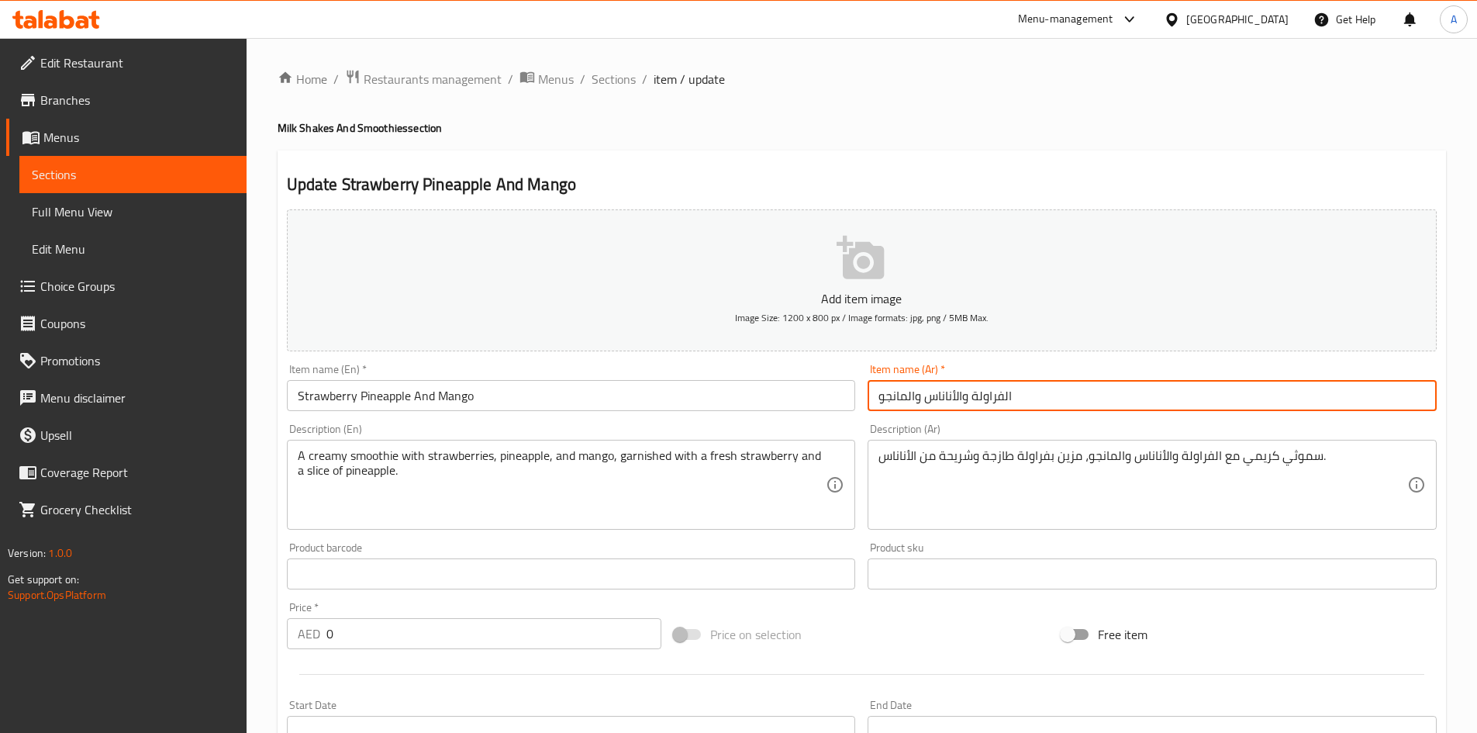
drag, startPoint x: 1003, startPoint y: 396, endPoint x: 1022, endPoint y: 411, distance: 24.3
click at [1022, 411] on input "الفراولة والأناناس والمانجو" at bounding box center [1152, 395] width 569 height 31
drag, startPoint x: 961, startPoint y: 396, endPoint x: 965, endPoint y: 406, distance: 11.1
click at [965, 406] on input "فراولة والأناناس والمانجو" at bounding box center [1152, 395] width 569 height 31
drag, startPoint x: 909, startPoint y: 399, endPoint x: 918, endPoint y: 401, distance: 9.6
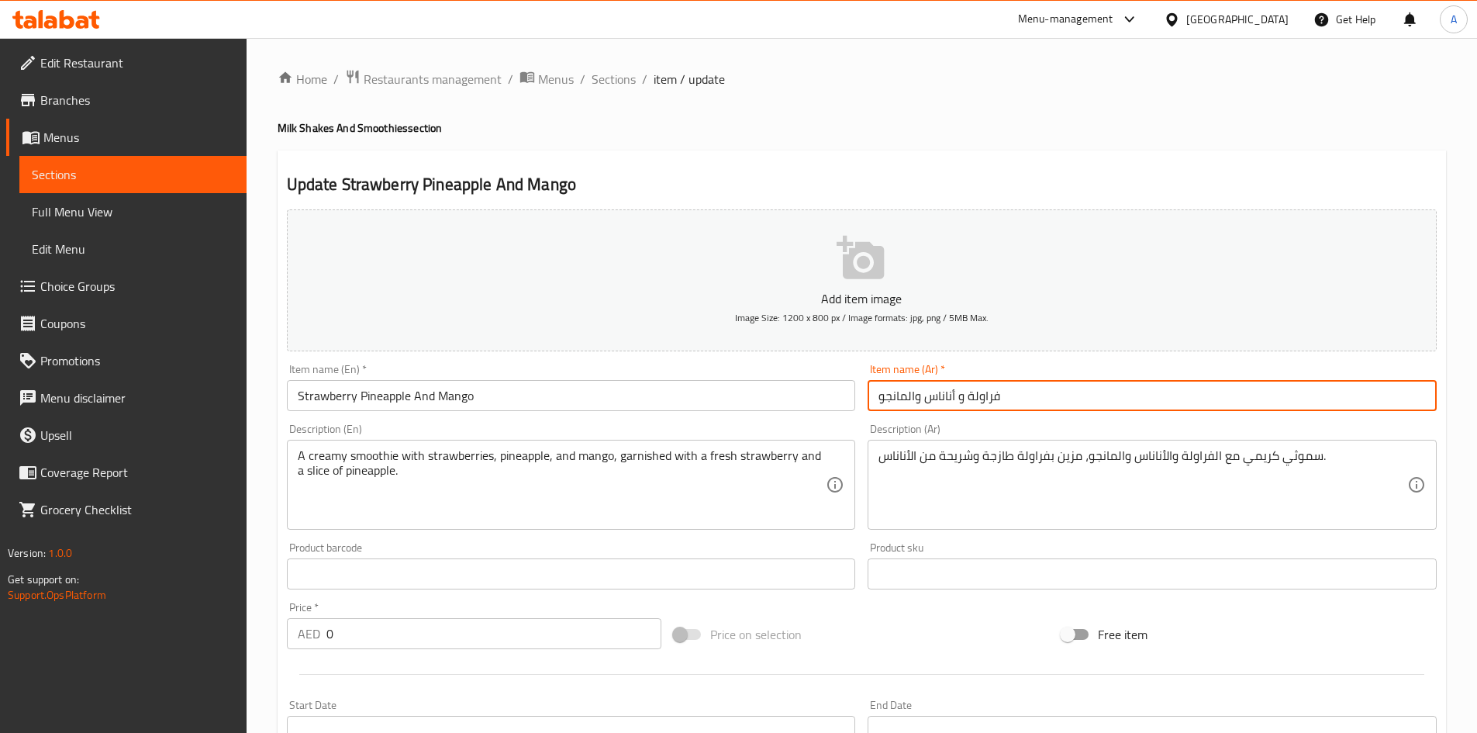
click at [918, 401] on input "فراولة و أناناس والمانجو" at bounding box center [1152, 395] width 569 height 31
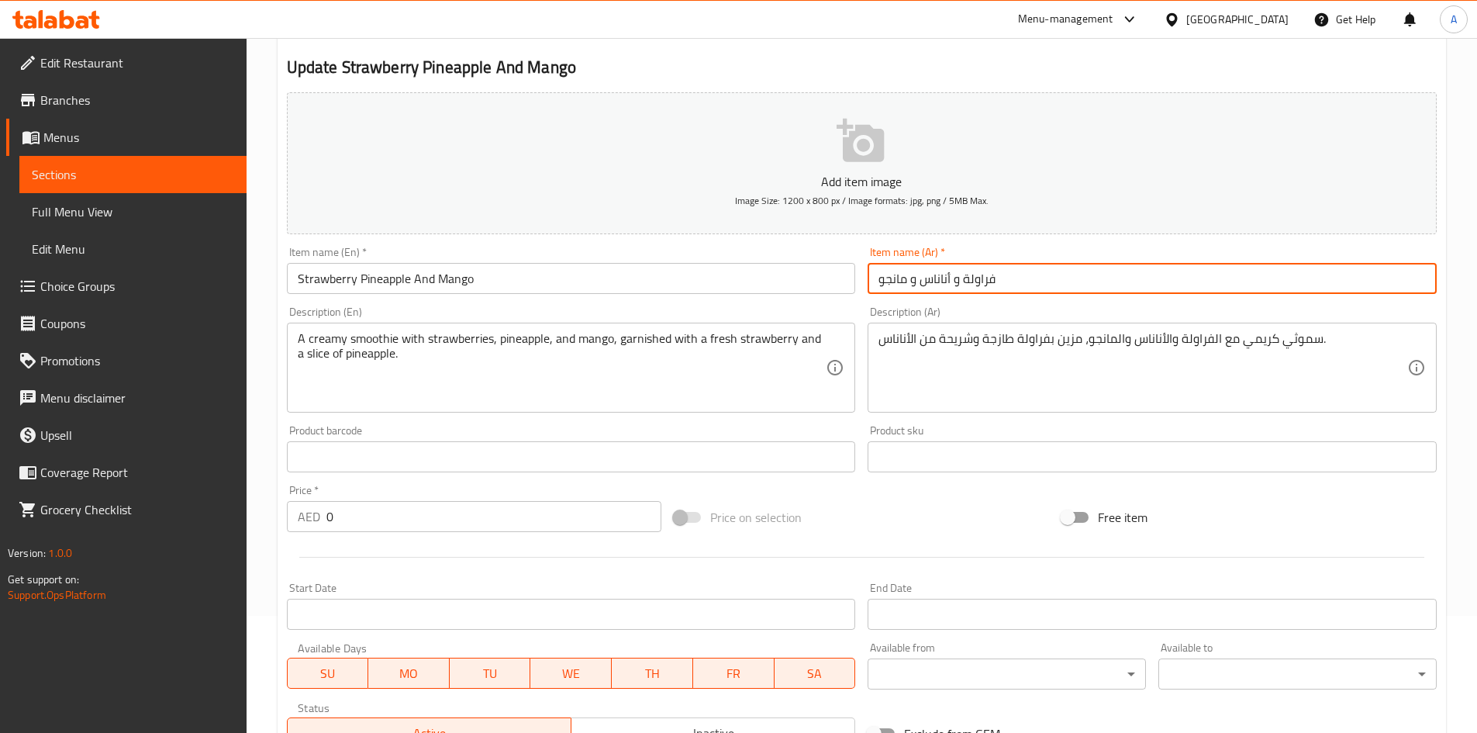
scroll to position [119, 0]
type input "فراولة و أناناس و مانجو"
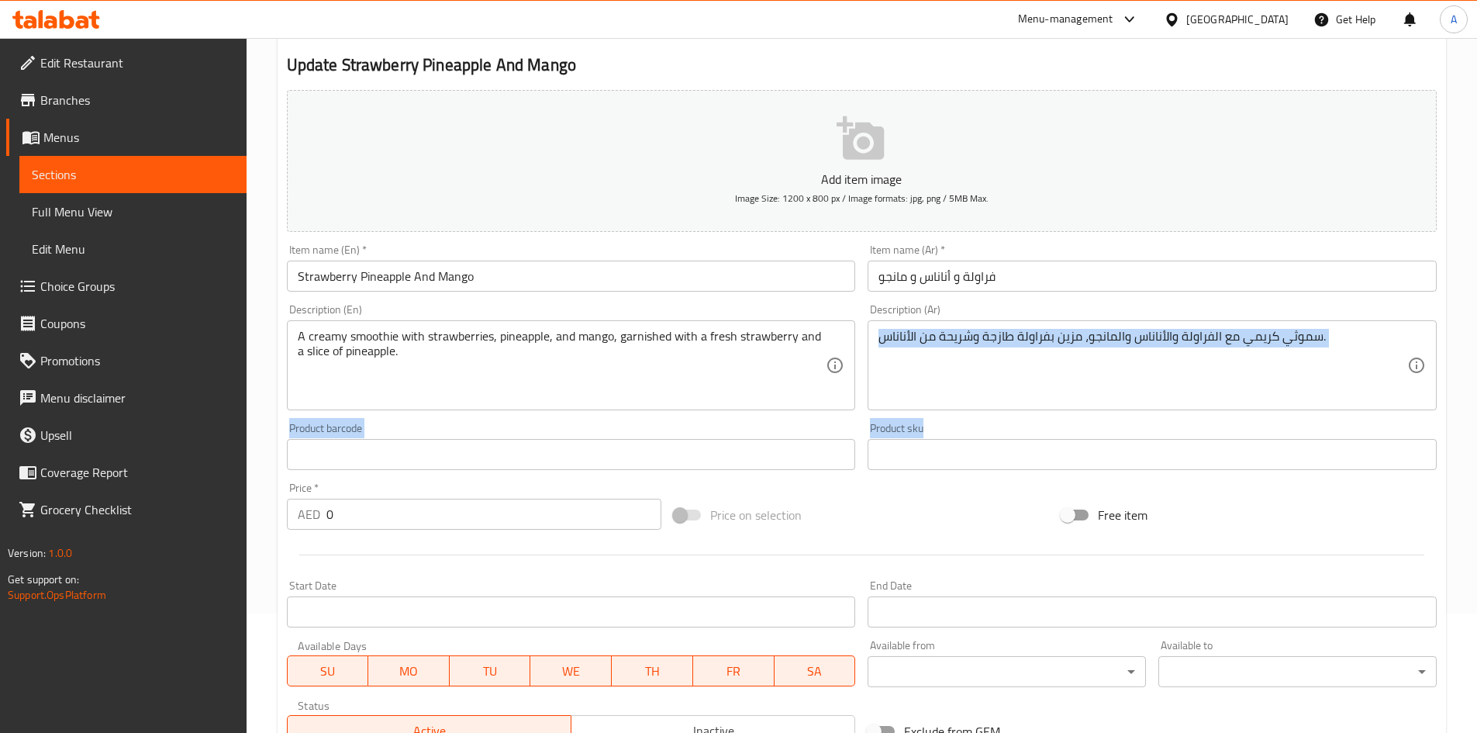
drag, startPoint x: 1488, startPoint y: 385, endPoint x: 1488, endPoint y: 437, distance: 51.2
click at [1477, 437] on html "​ Menu-management [GEOGRAPHIC_DATA] Get Help A Edit Restaurant Branches Menus S…" at bounding box center [738, 247] width 1477 height 733
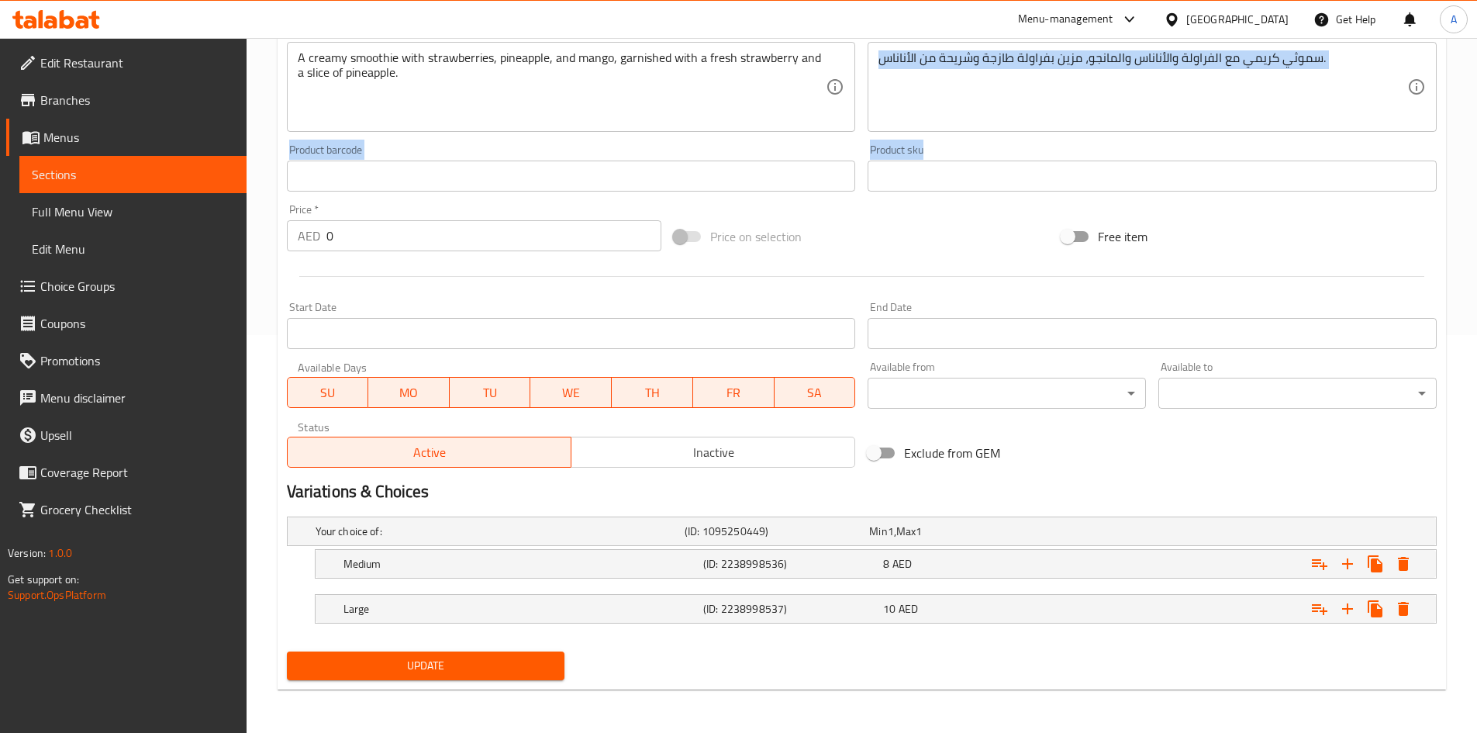
click at [530, 676] on button "Update" at bounding box center [426, 665] width 278 height 29
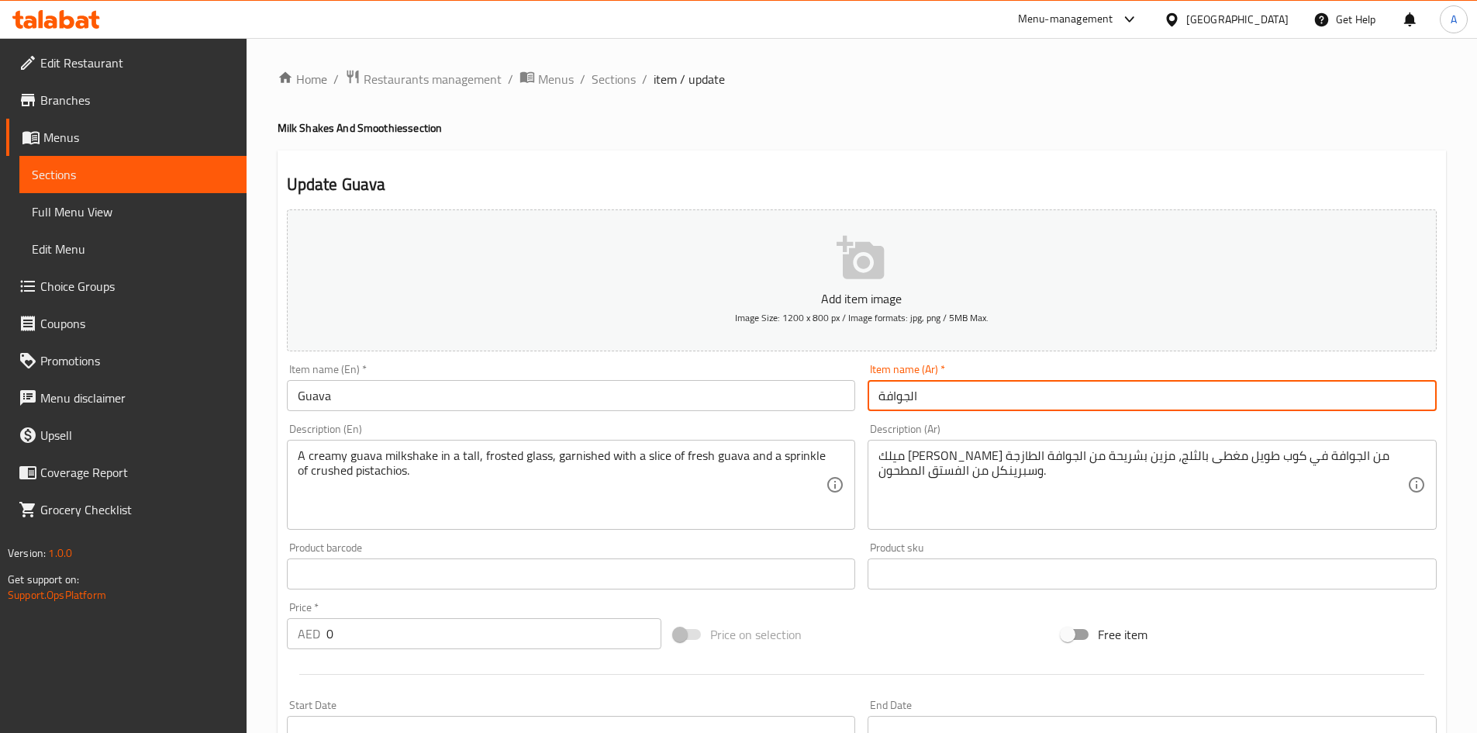
drag, startPoint x: 911, startPoint y: 392, endPoint x: 962, endPoint y: 405, distance: 52.8
click at [956, 407] on input "الجوافة" at bounding box center [1152, 395] width 569 height 31
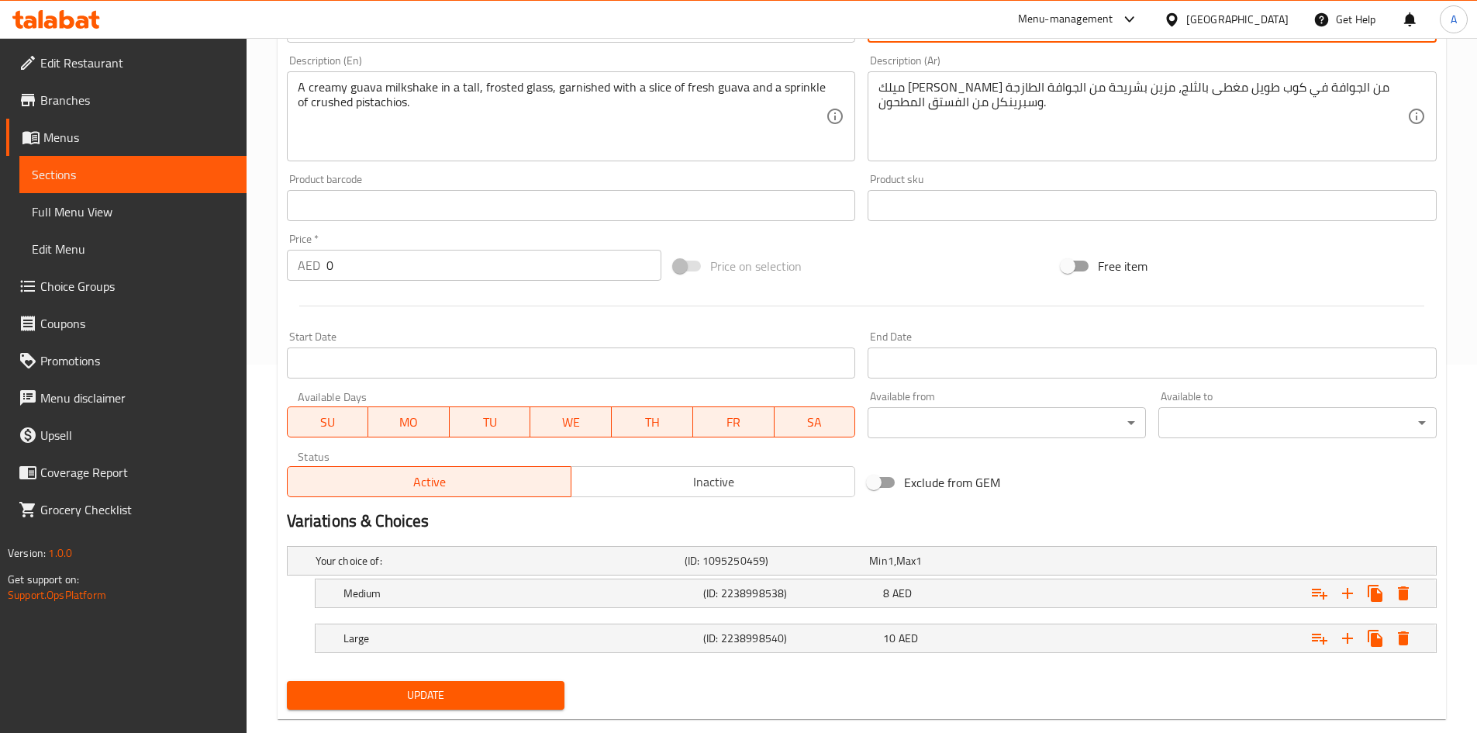
scroll to position [375, 0]
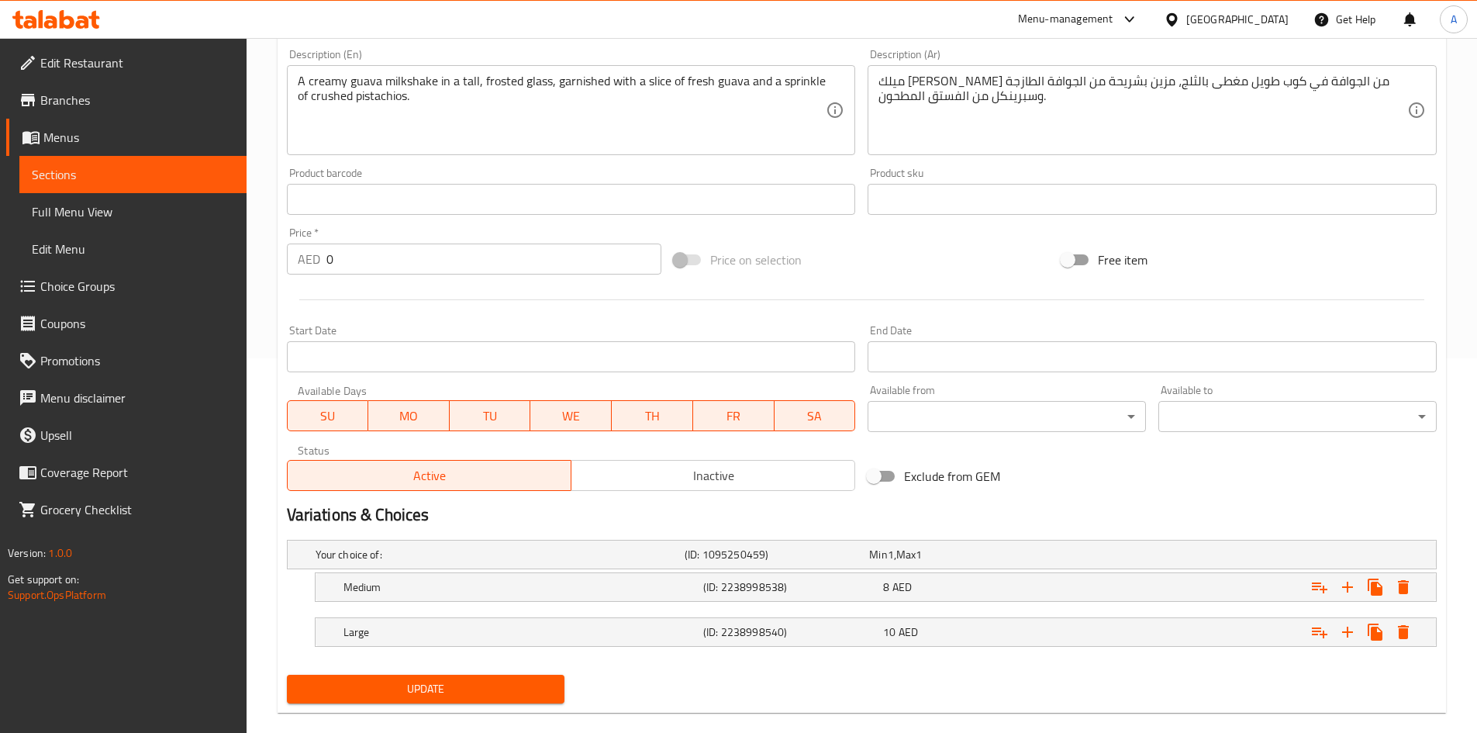
type input "جوافة"
click at [471, 699] on button "Update" at bounding box center [426, 689] width 278 height 29
click at [116, 176] on span "Sections" at bounding box center [133, 174] width 202 height 19
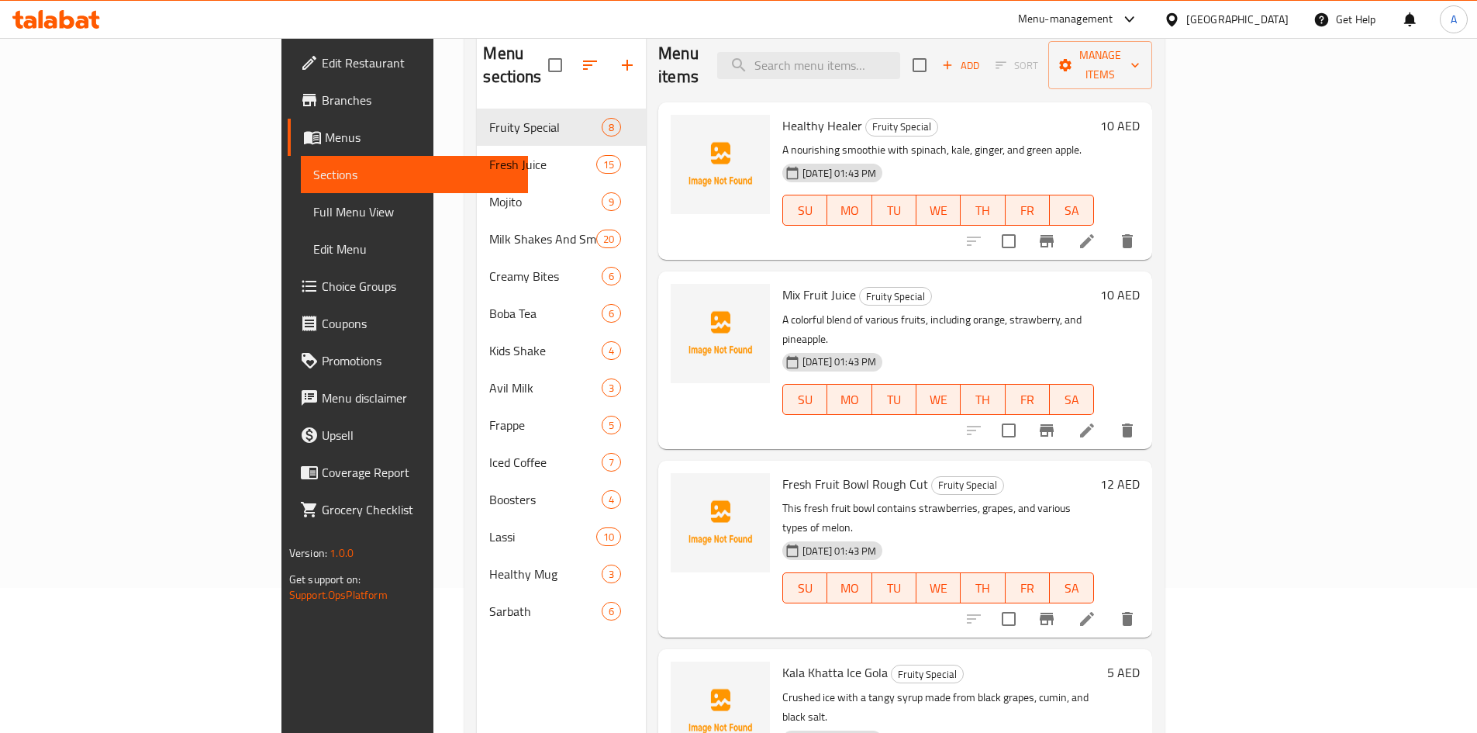
scroll to position [147, 0]
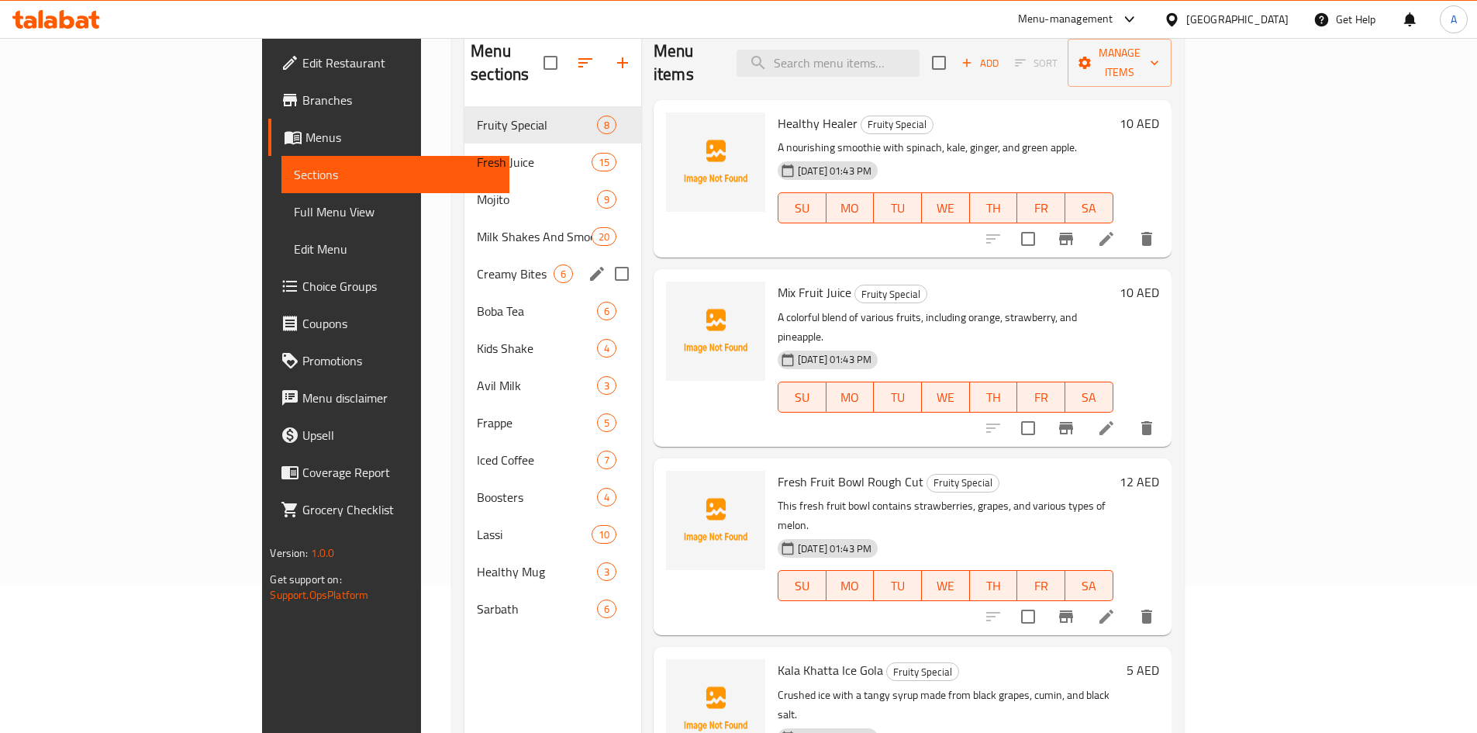
drag, startPoint x: 557, startPoint y: 250, endPoint x: 540, endPoint y: 250, distance: 16.3
click at [606, 257] on input "Menu sections" at bounding box center [622, 273] width 33 height 33
checkbox input "true"
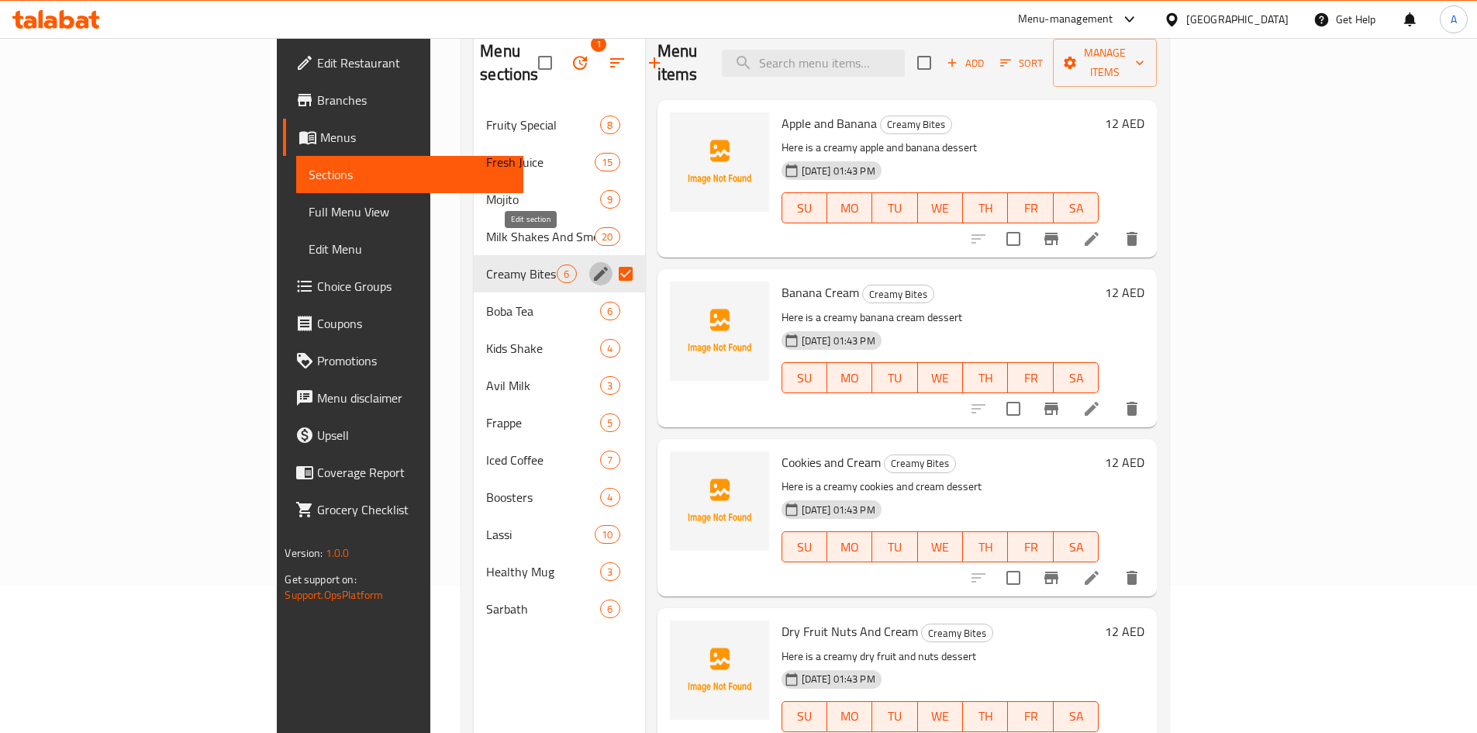
click at [594, 267] on icon "edit" at bounding box center [601, 274] width 14 height 14
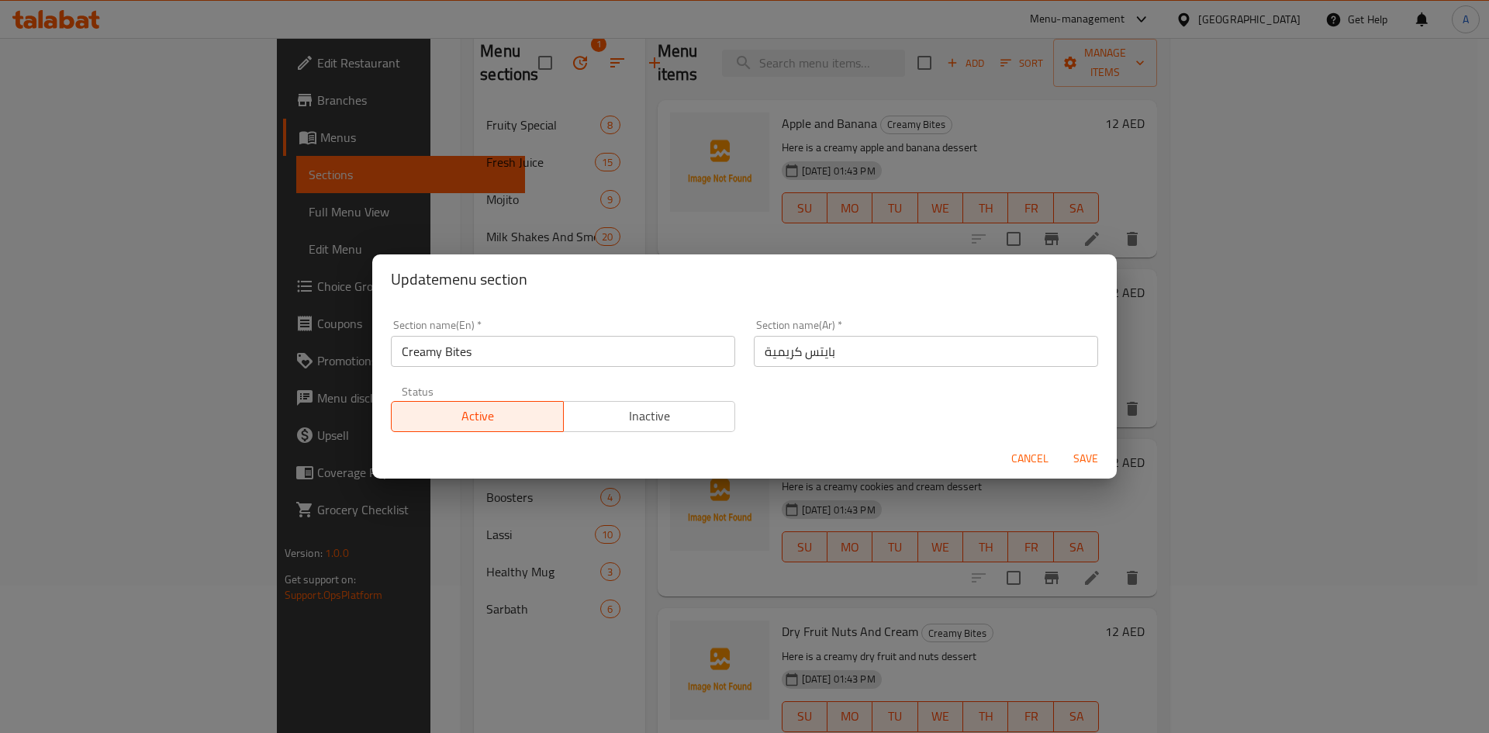
click at [894, 350] on input "بايتس كريمية" at bounding box center [926, 351] width 344 height 31
drag, startPoint x: 789, startPoint y: 357, endPoint x: 777, endPoint y: 359, distance: 12.6
click at [788, 357] on input "بايتس كريمية" at bounding box center [926, 351] width 344 height 31
click at [765, 352] on input "بايتس كريمية" at bounding box center [926, 351] width 344 height 31
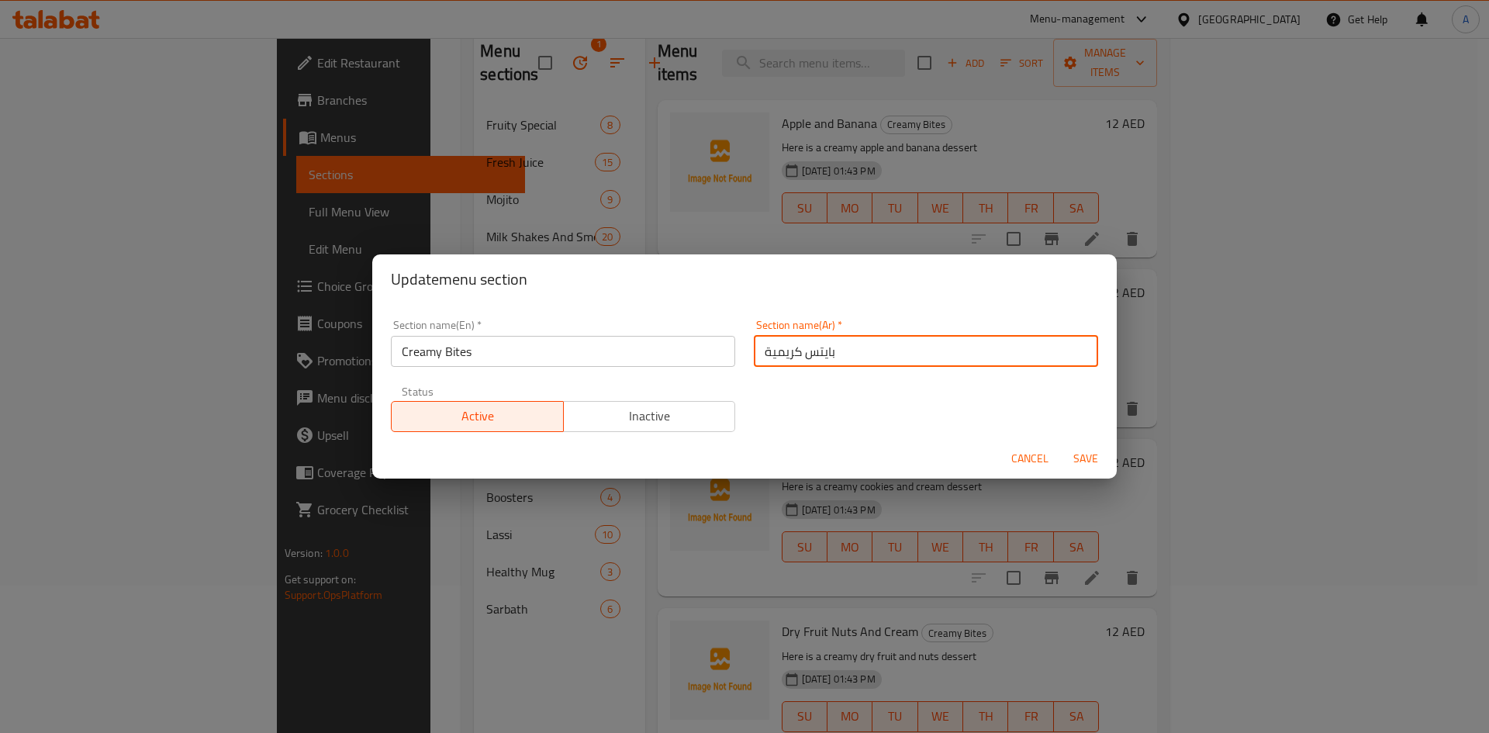
drag, startPoint x: 768, startPoint y: 351, endPoint x: 744, endPoint y: 350, distance: 24.9
click at [745, 350] on div "Section name(Ar)   * بايتس كريمية Section name(Ar) *" at bounding box center [925, 343] width 363 height 66
click at [775, 357] on input "[PERSON_NAME]" at bounding box center [926, 351] width 344 height 31
click at [762, 352] on input "بايتس" at bounding box center [926, 351] width 344 height 31
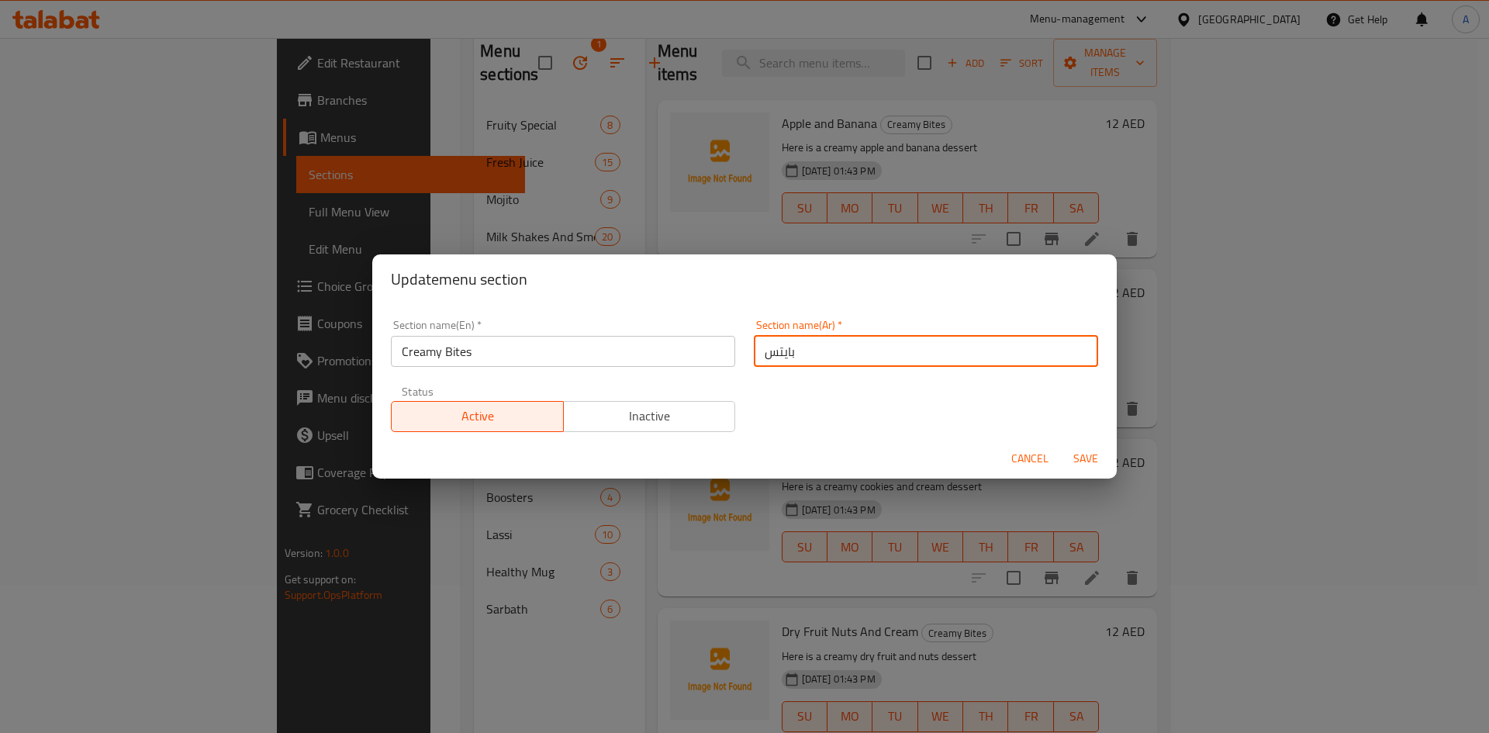
paste input "كريمي"
type input "[PERSON_NAME]"
click at [1097, 468] on span "Save" at bounding box center [1085, 458] width 37 height 19
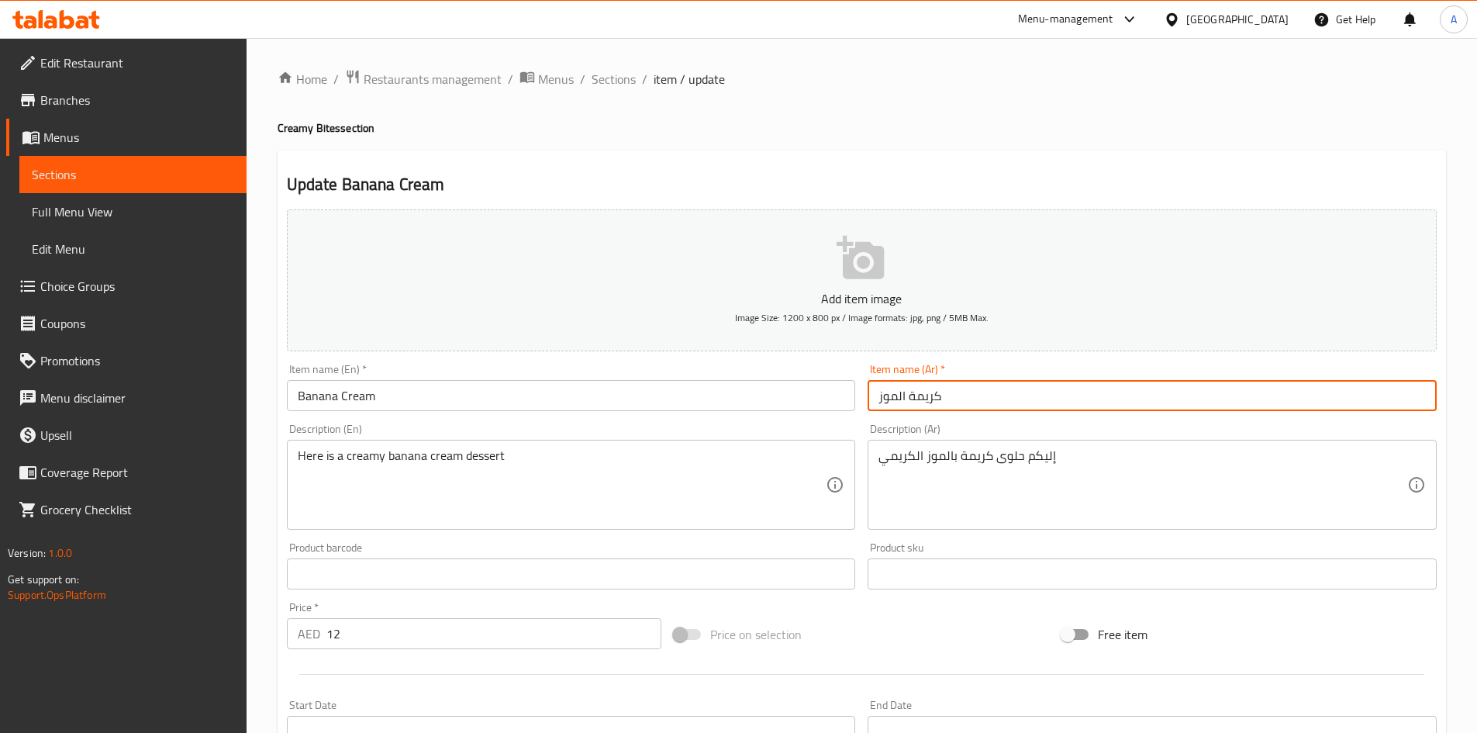
click at [910, 396] on input "كريمة الموز" at bounding box center [1152, 395] width 569 height 31
drag, startPoint x: 896, startPoint y: 395, endPoint x: 906, endPoint y: 397, distance: 10.3
click at [906, 397] on input "[PERSON_NAME]" at bounding box center [1152, 395] width 569 height 31
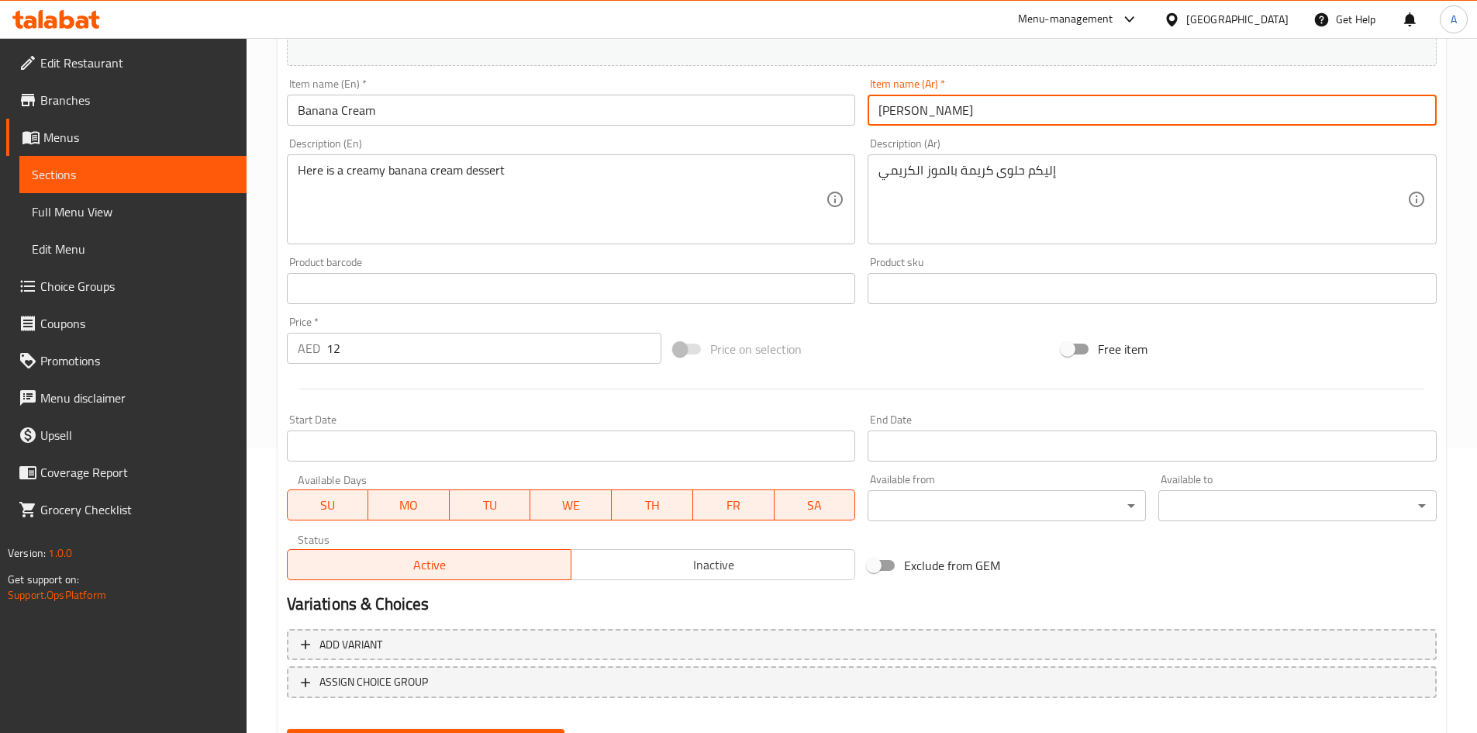
scroll to position [363, 0]
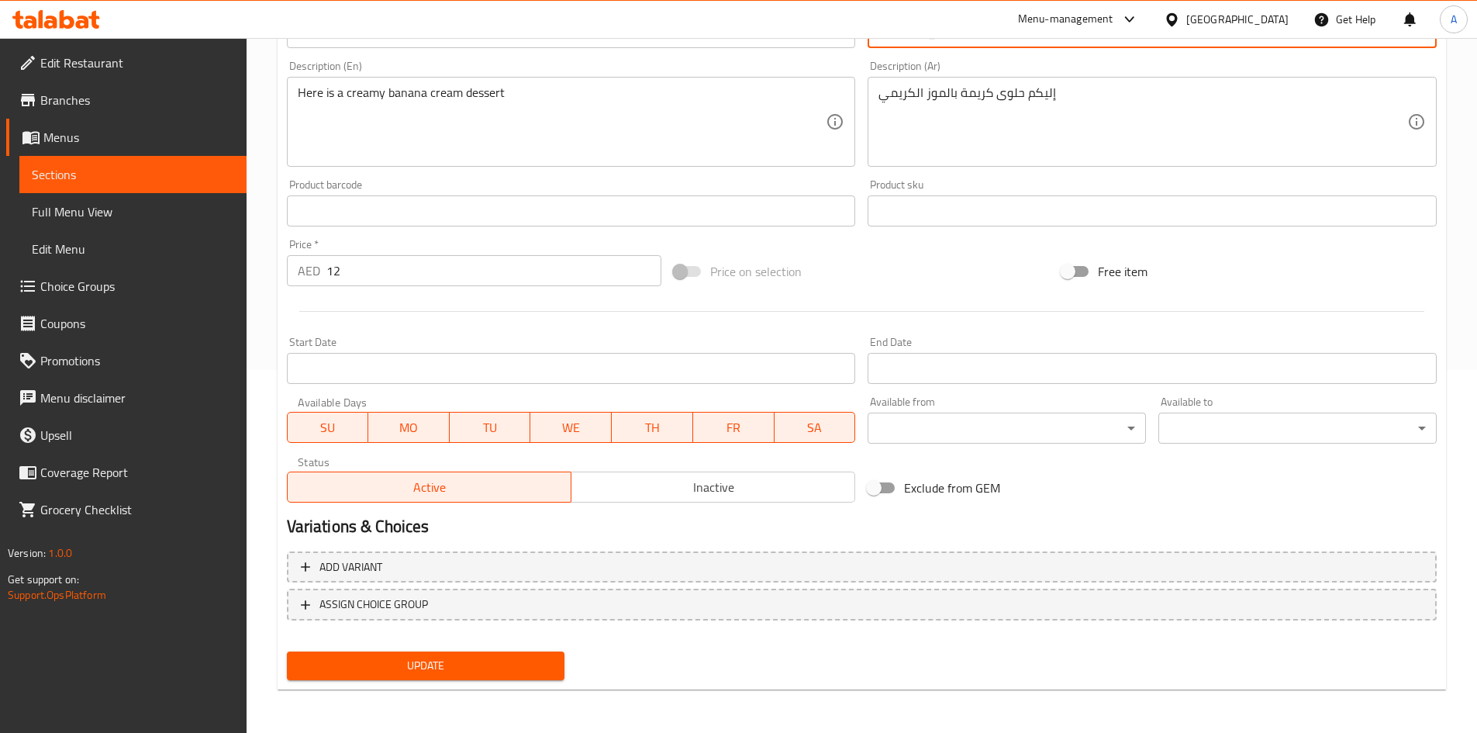
type input "[PERSON_NAME]"
click at [378, 674] on button "Update" at bounding box center [426, 665] width 278 height 29
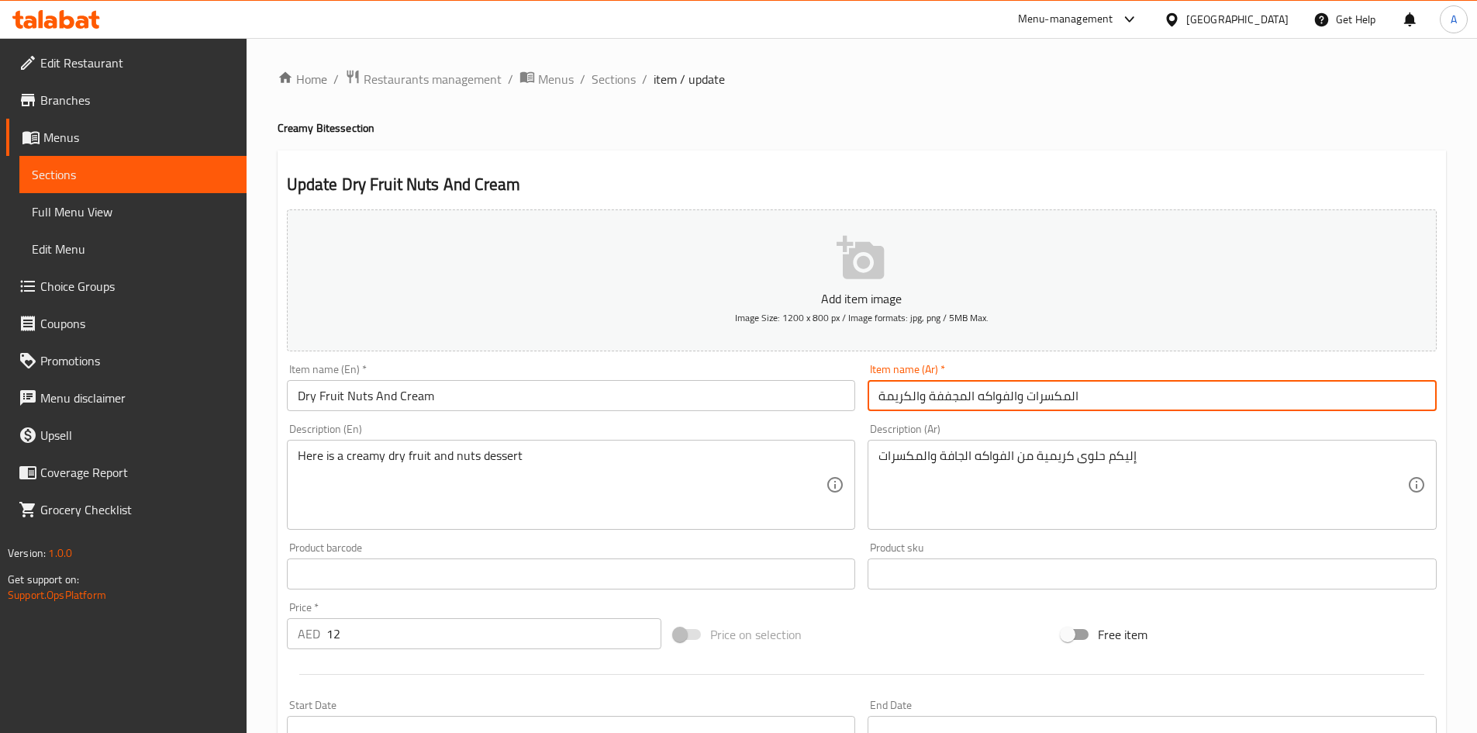
drag, startPoint x: 1069, startPoint y: 392, endPoint x: 1077, endPoint y: 399, distance: 10.5
click at [1077, 399] on input "المكسرات والفواكه المجففة والكريمة" at bounding box center [1152, 395] width 569 height 31
drag, startPoint x: 1007, startPoint y: 398, endPoint x: 1015, endPoint y: 406, distance: 11.5
click at [1015, 406] on input "مكسرات والفواكه المجففة والكريمة" at bounding box center [1152, 395] width 569 height 31
drag, startPoint x: 965, startPoint y: 397, endPoint x: 972, endPoint y: 402, distance: 9.5
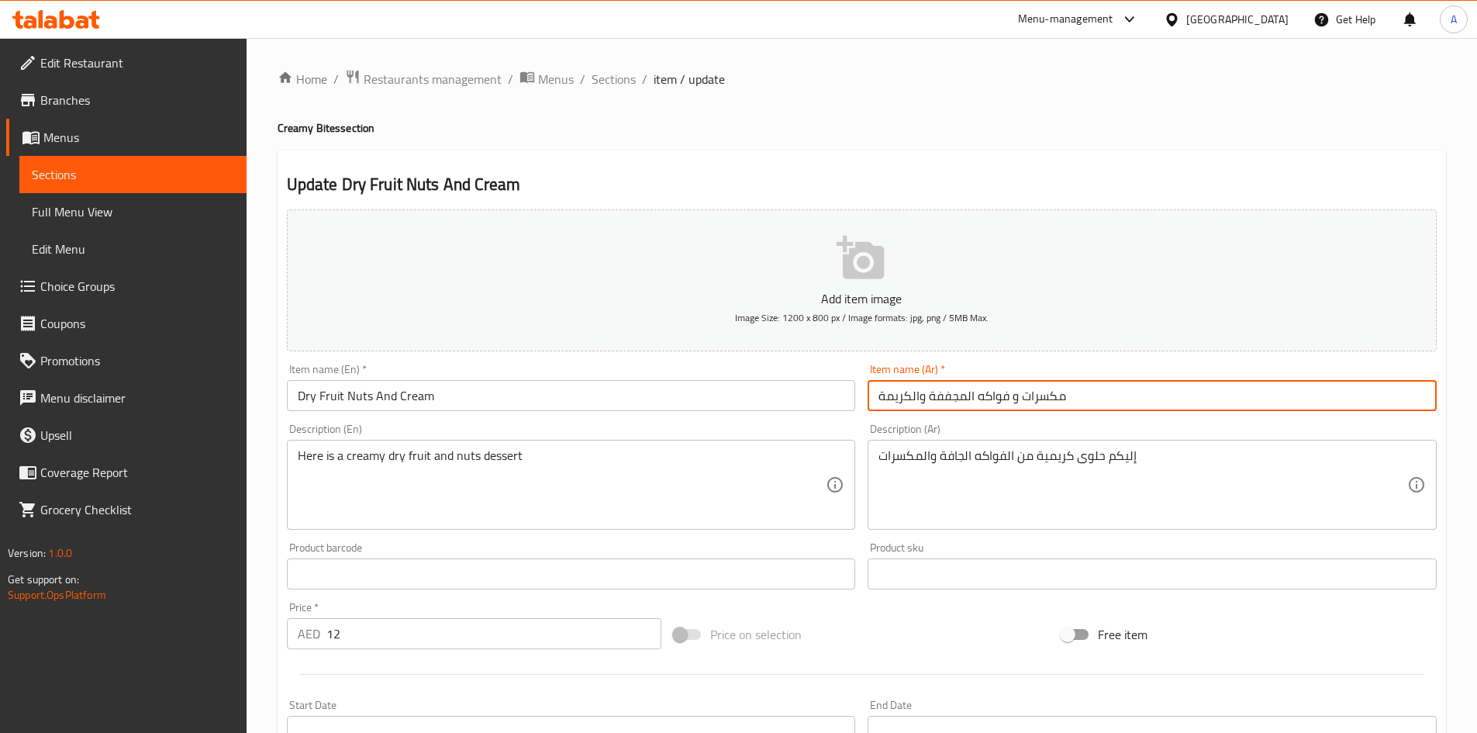
click at [972, 402] on input "مكسرات و فواكه المجففة والكريمة" at bounding box center [1152, 395] width 569 height 31
drag, startPoint x: 909, startPoint y: 395, endPoint x: 920, endPoint y: 416, distance: 24.6
click at [920, 416] on div "Item name (Ar)   * مكسرات و فواكه مجففة والكريمة Item name (Ar) *" at bounding box center [1153, 387] width 582 height 60
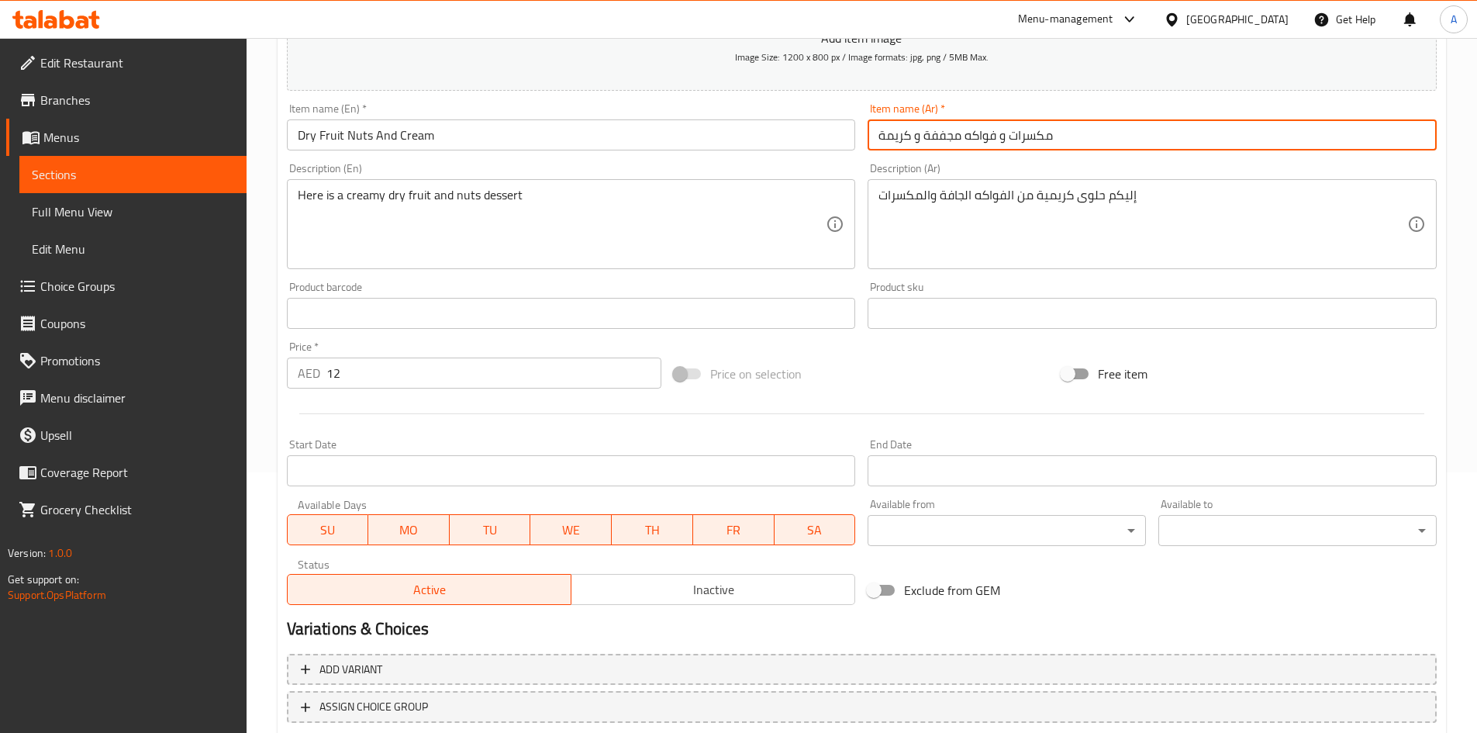
scroll to position [363, 0]
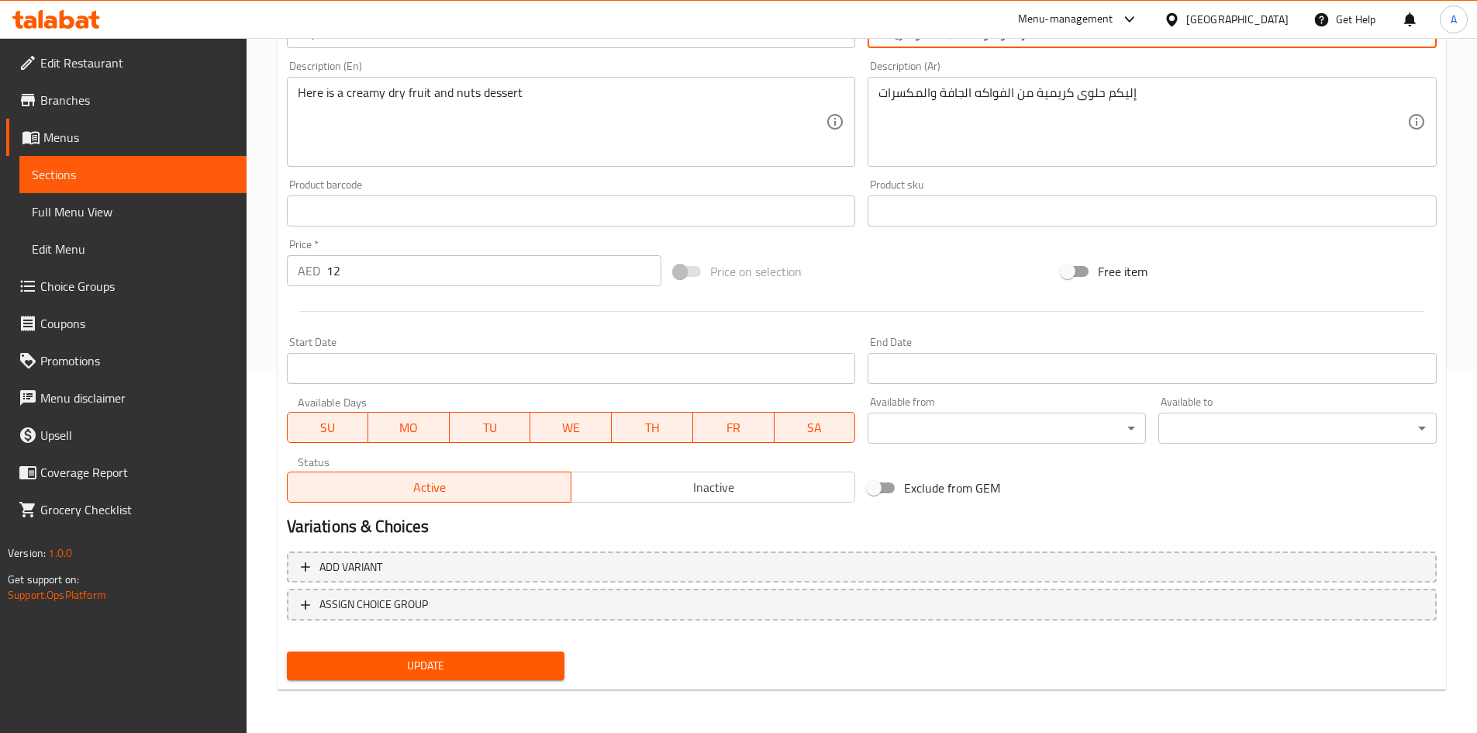
type input "مكسرات و فواكه مجففة و كريمة"
click at [496, 679] on button "Update" at bounding box center [426, 665] width 278 height 29
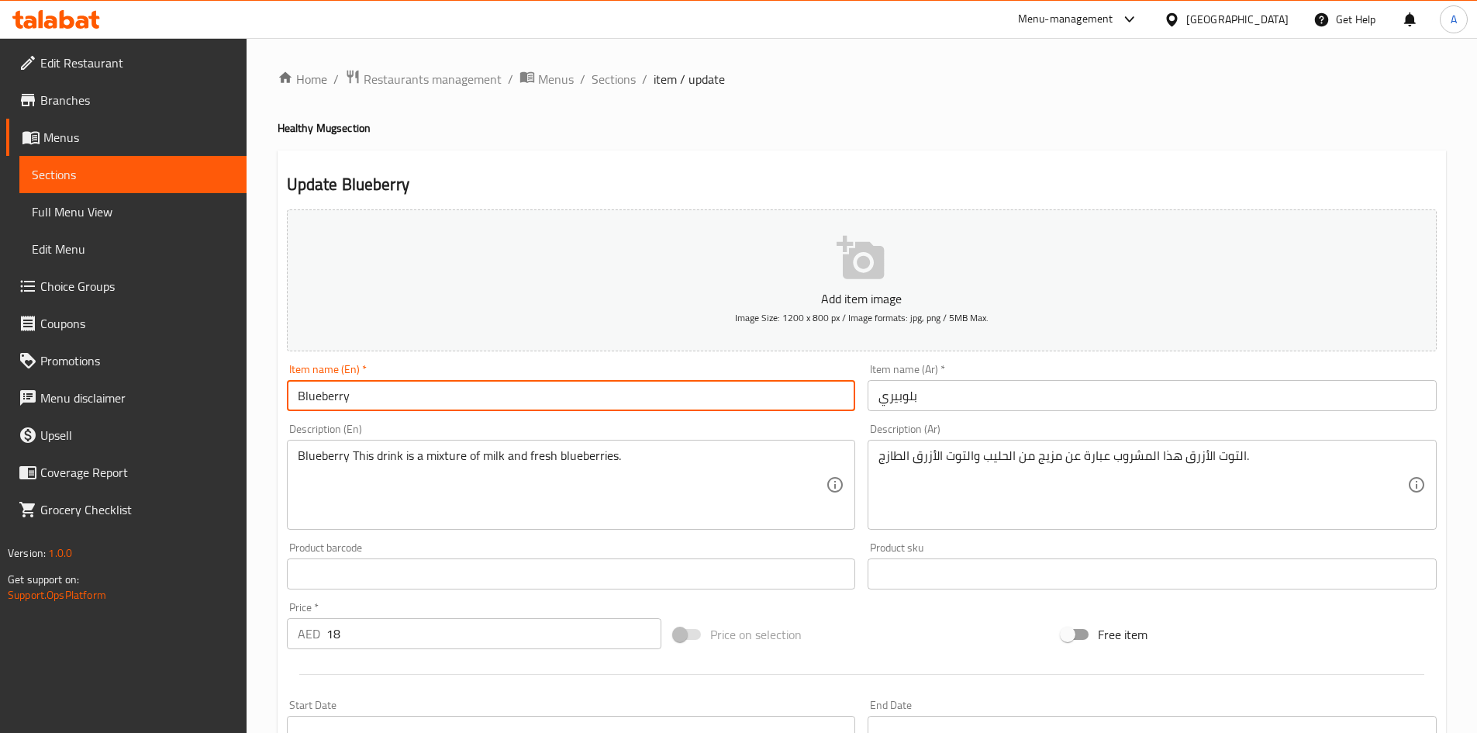
click at [1012, 388] on input "بلوبيري" at bounding box center [1152, 395] width 569 height 31
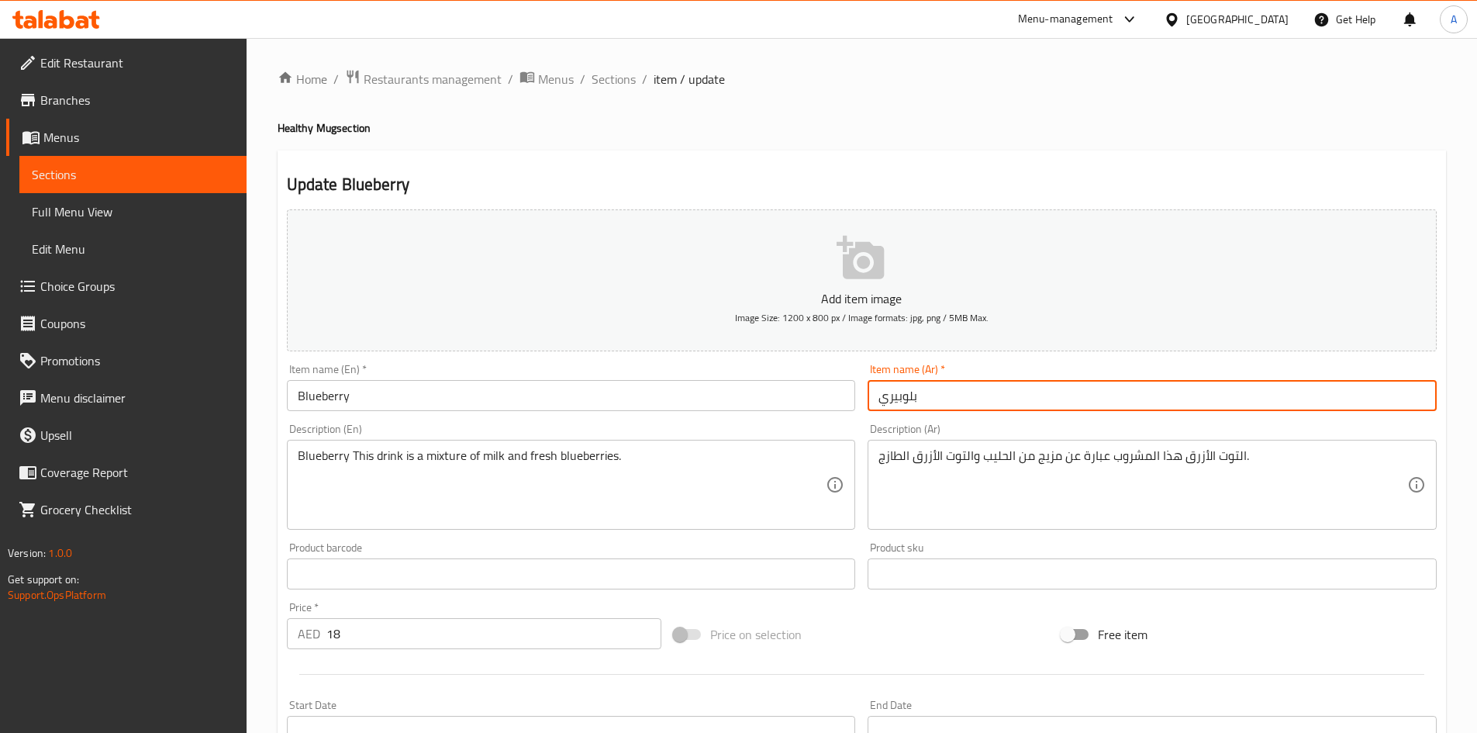
click at [1012, 388] on input "بلوبيري" at bounding box center [1152, 395] width 569 height 31
paste input "وت"
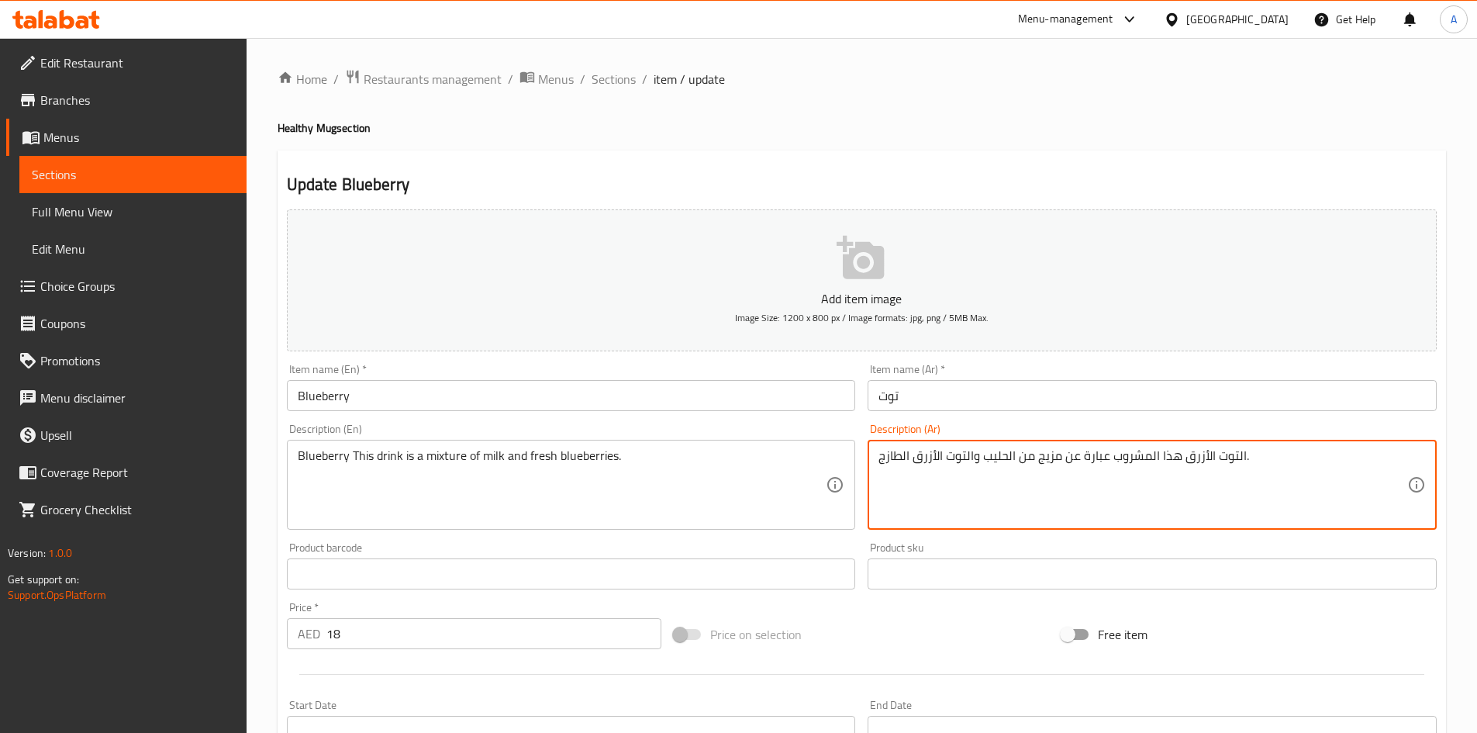
drag, startPoint x: 1203, startPoint y: 456, endPoint x: 1187, endPoint y: 456, distance: 16.3
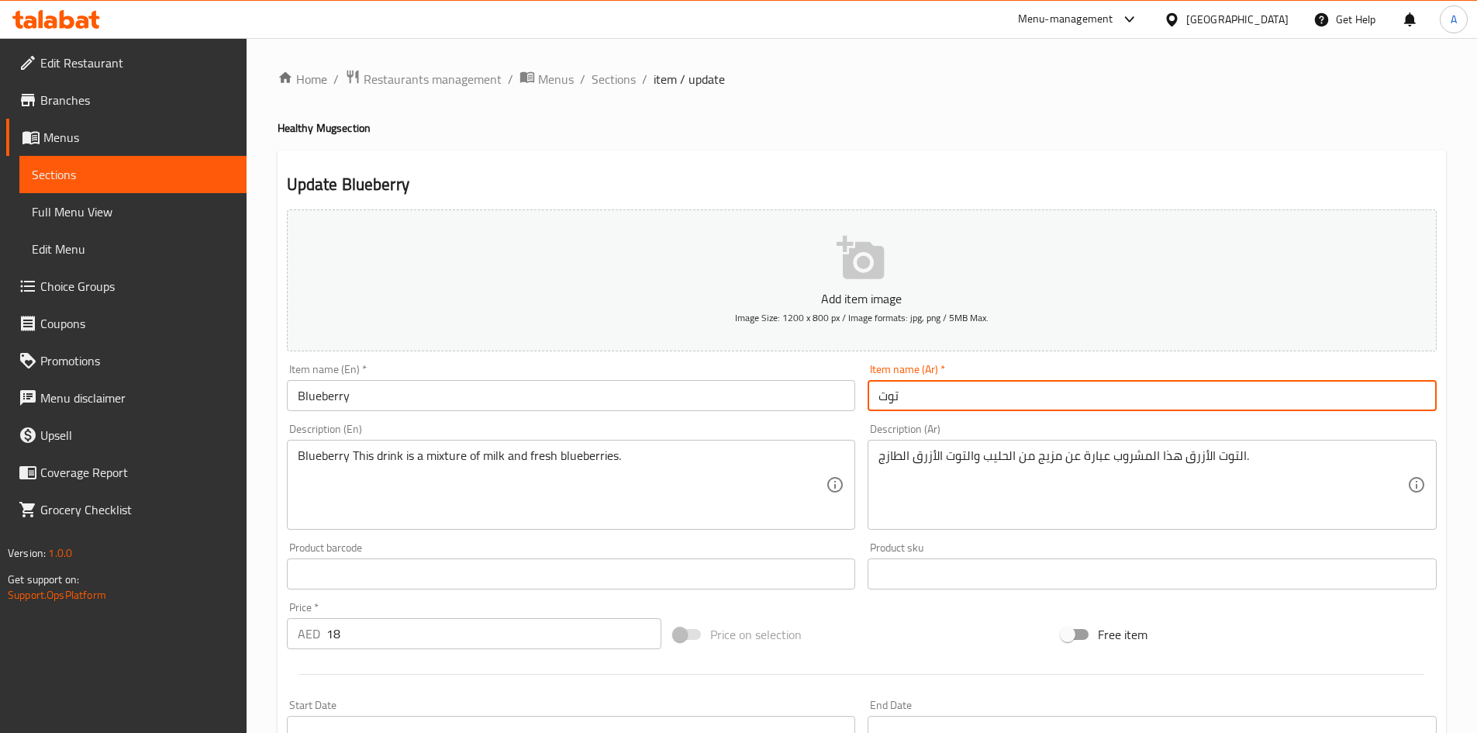
click at [1020, 400] on input "توت" at bounding box center [1152, 395] width 569 height 31
paste input "أزرق"
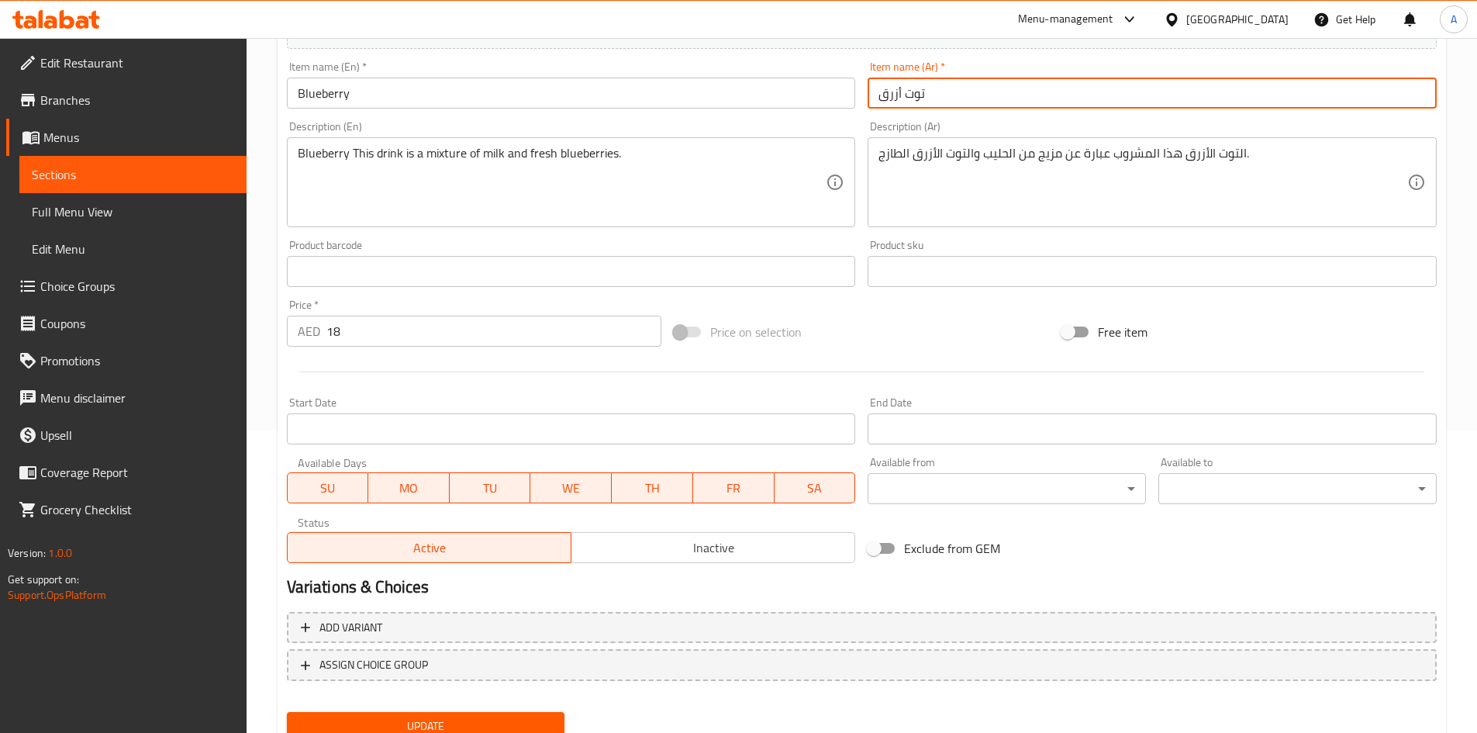
scroll to position [363, 0]
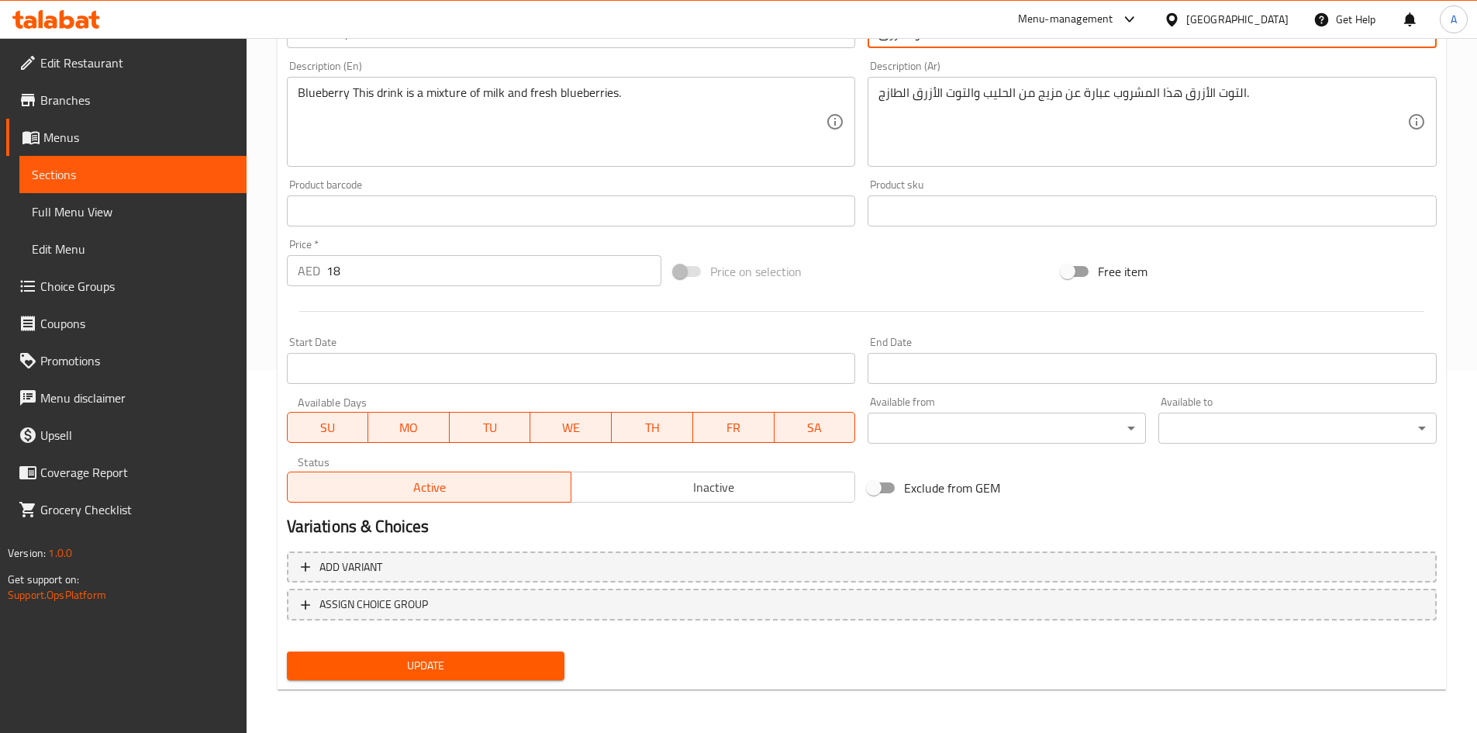
type input "توت أزرق"
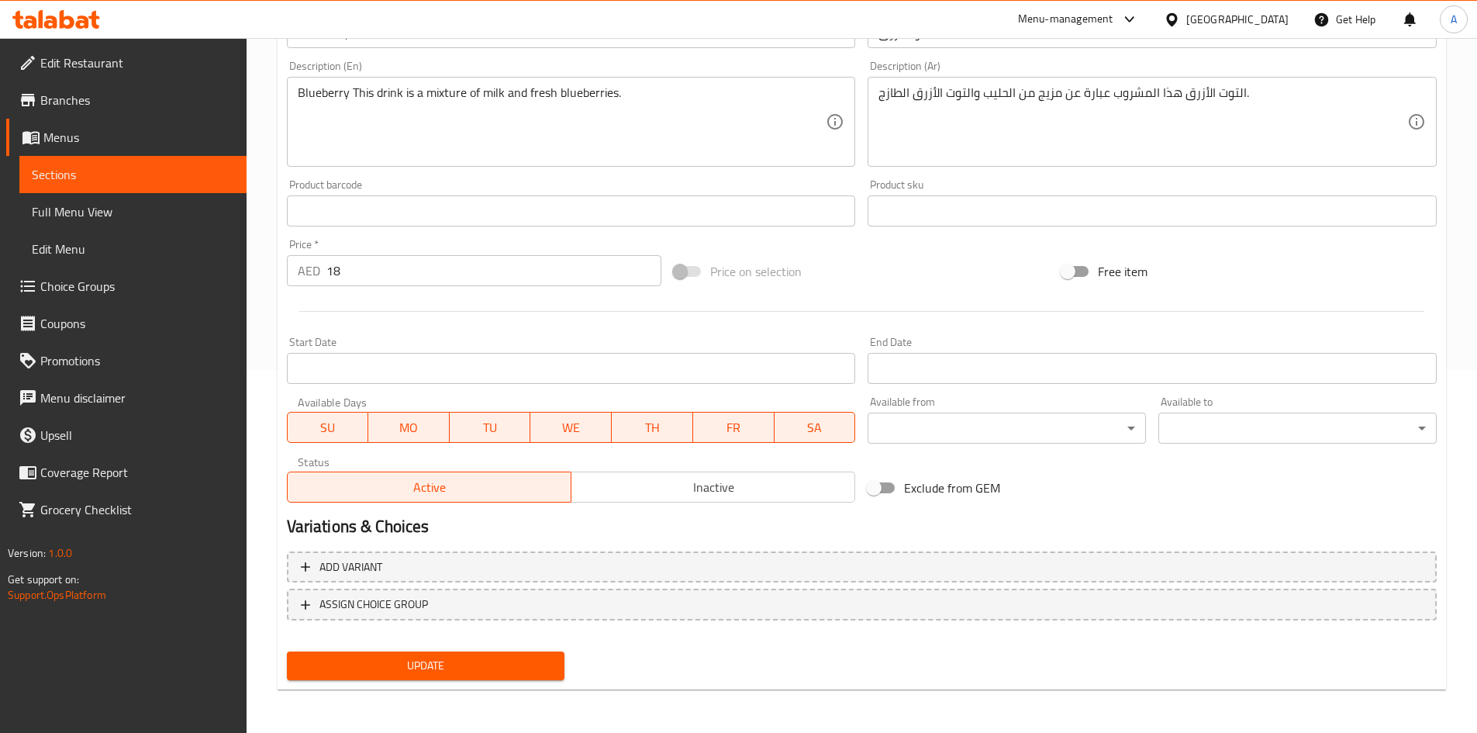
click at [497, 651] on div "Update" at bounding box center [426, 665] width 291 height 41
click at [498, 668] on span "Update" at bounding box center [426, 665] width 254 height 19
